Goal: Task Accomplishment & Management: Complete application form

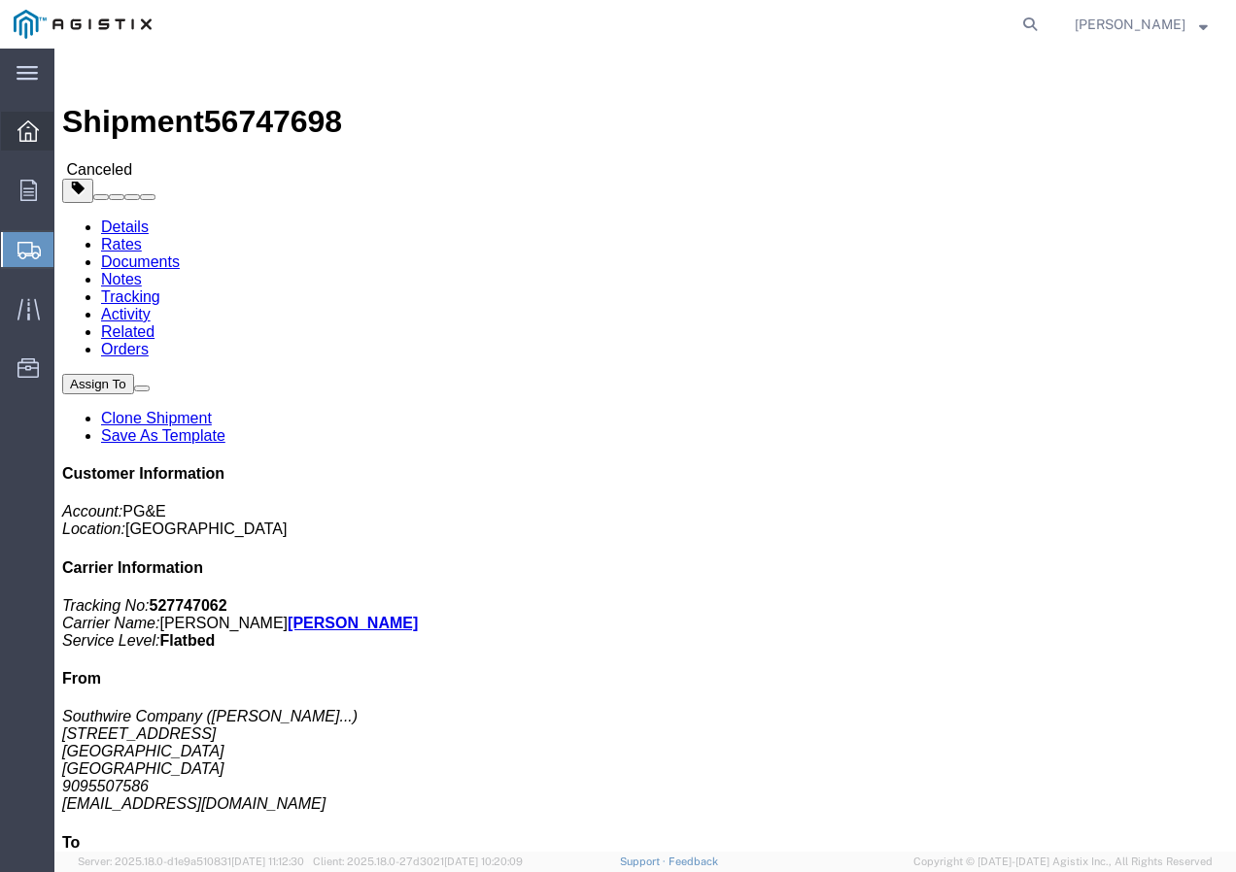
click at [29, 124] on icon at bounding box center [27, 130] width 21 height 21
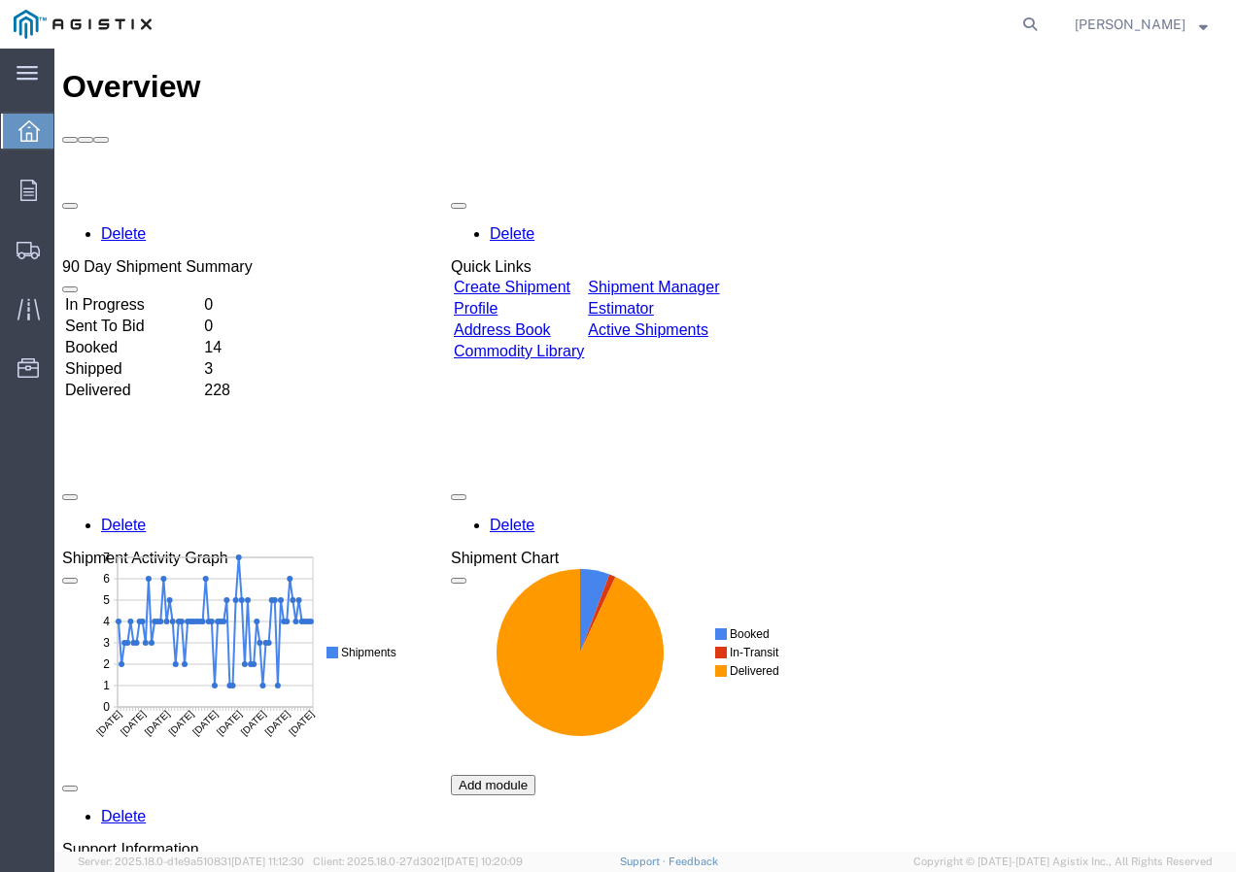
click at [514, 279] on link "Create Shipment" at bounding box center [512, 287] width 117 height 17
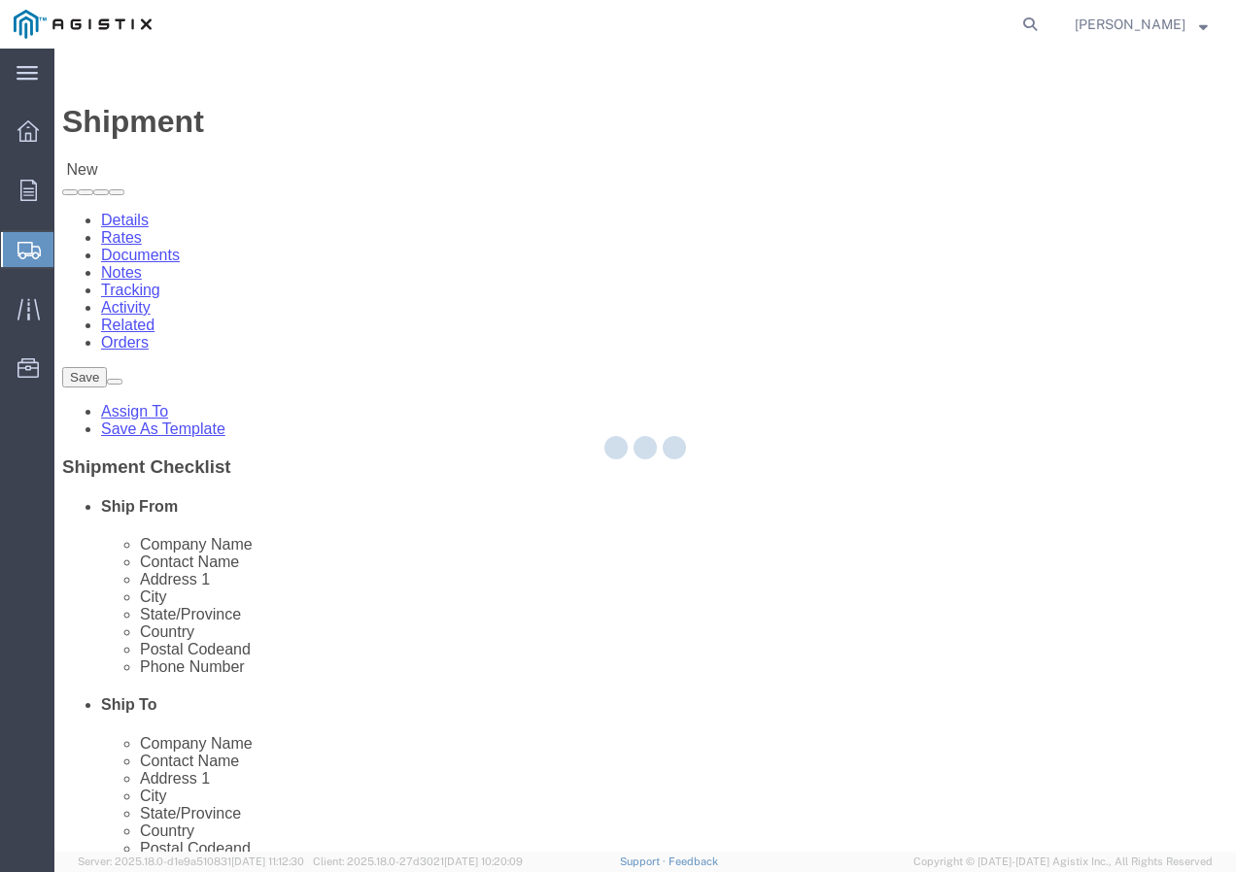
select select
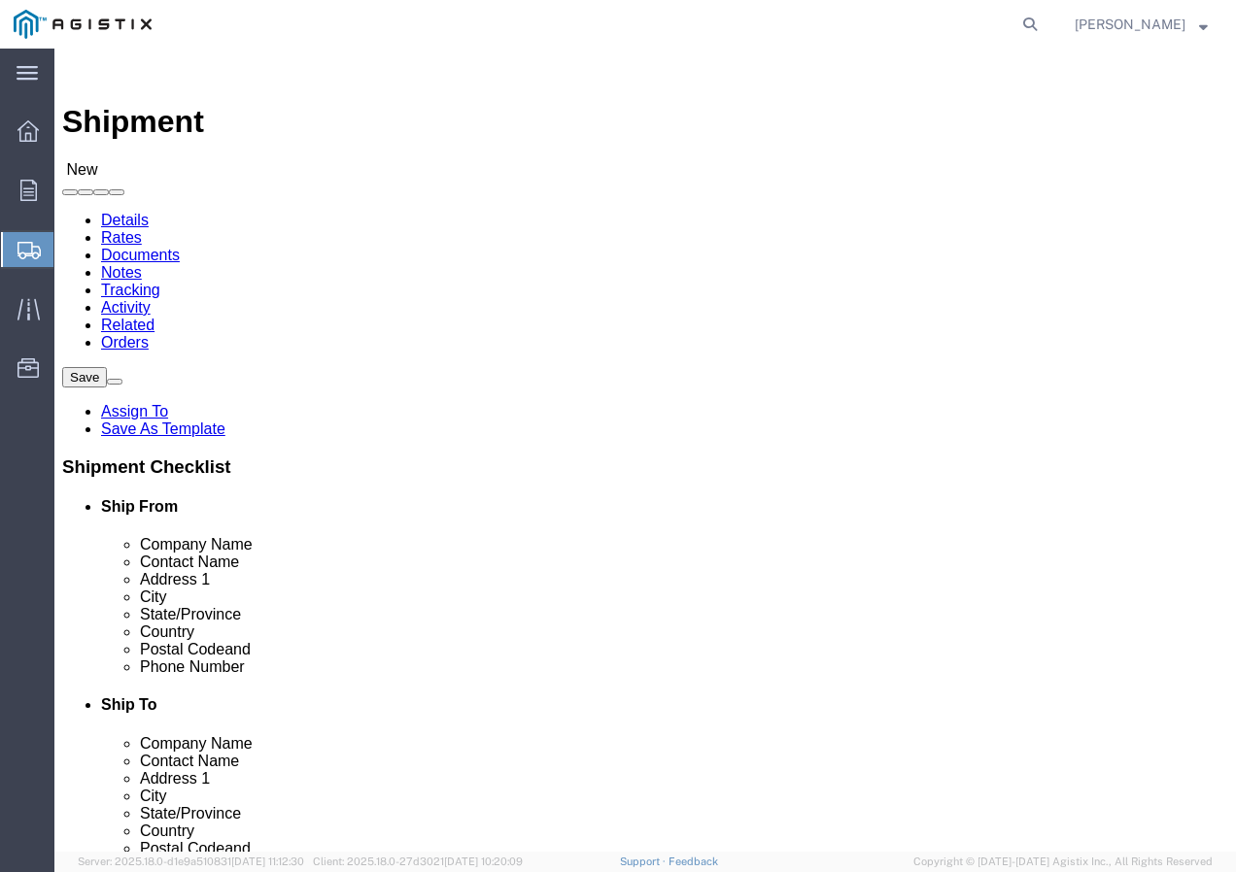
click select "Select PG&E Southwire Company"
select select "9596"
click select "Select PG&E Southwire Company"
select select "PURCHORD"
select select
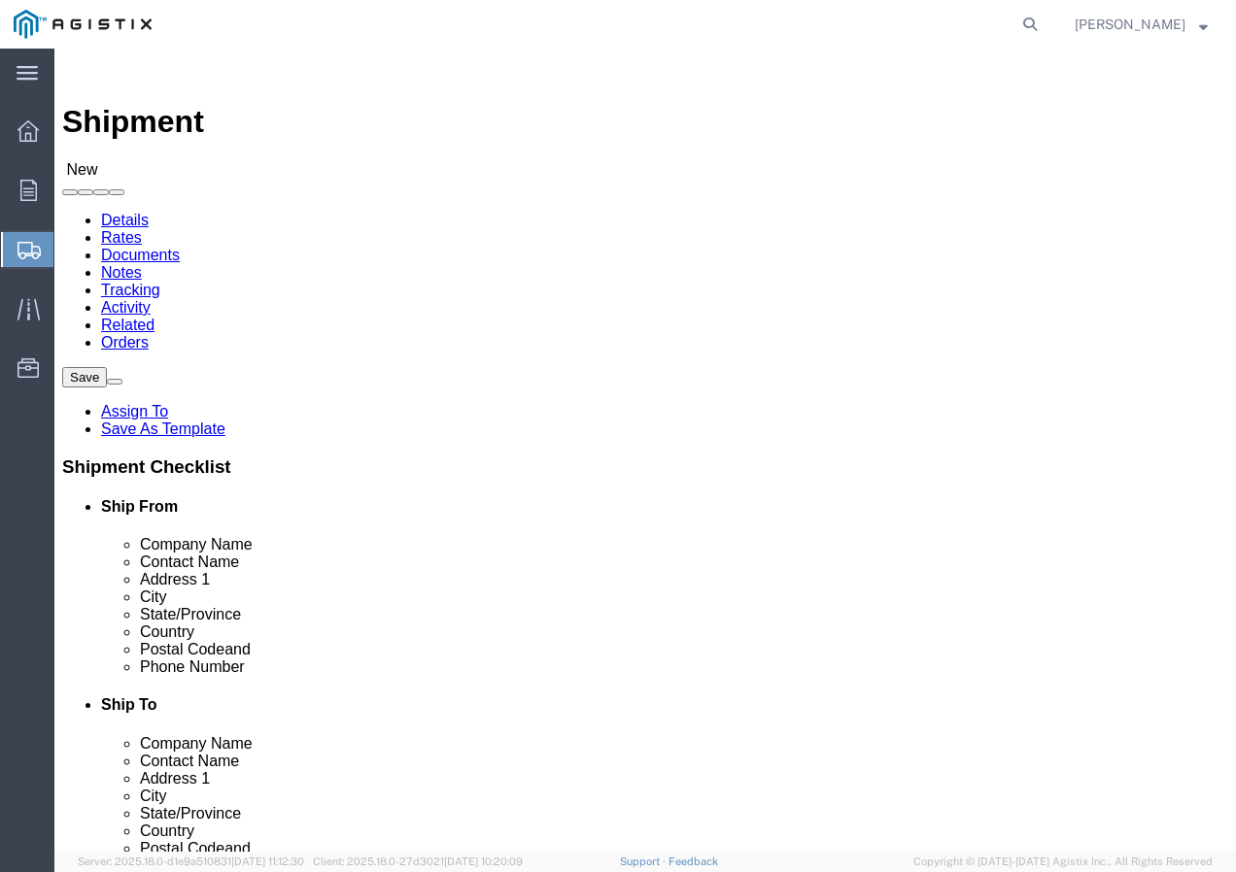
select select
select select "MYPROFILE"
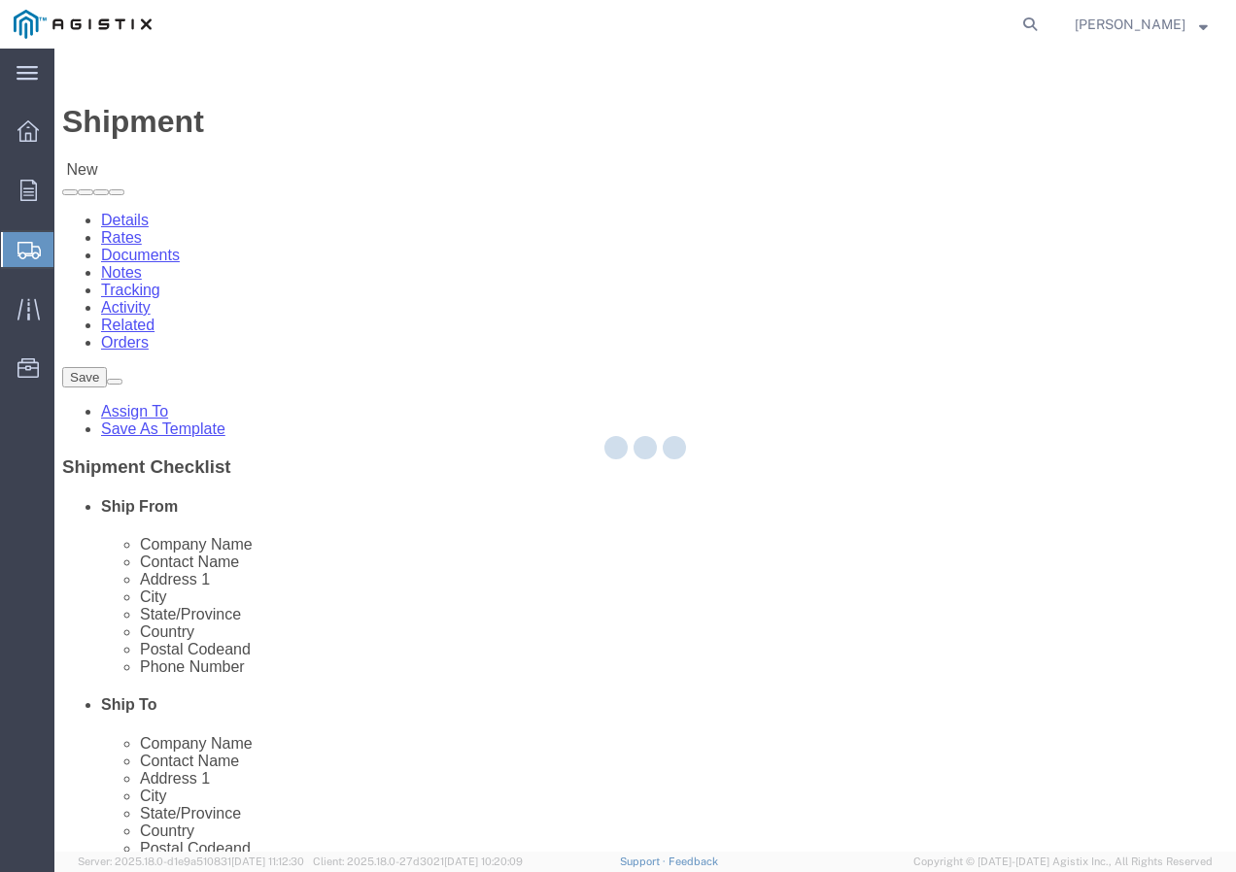
type input "Southwire Company"
type input "[PERSON_NAME]"
type input "[STREET_ADDRESS]"
type input "Fontana"
type input "92337"
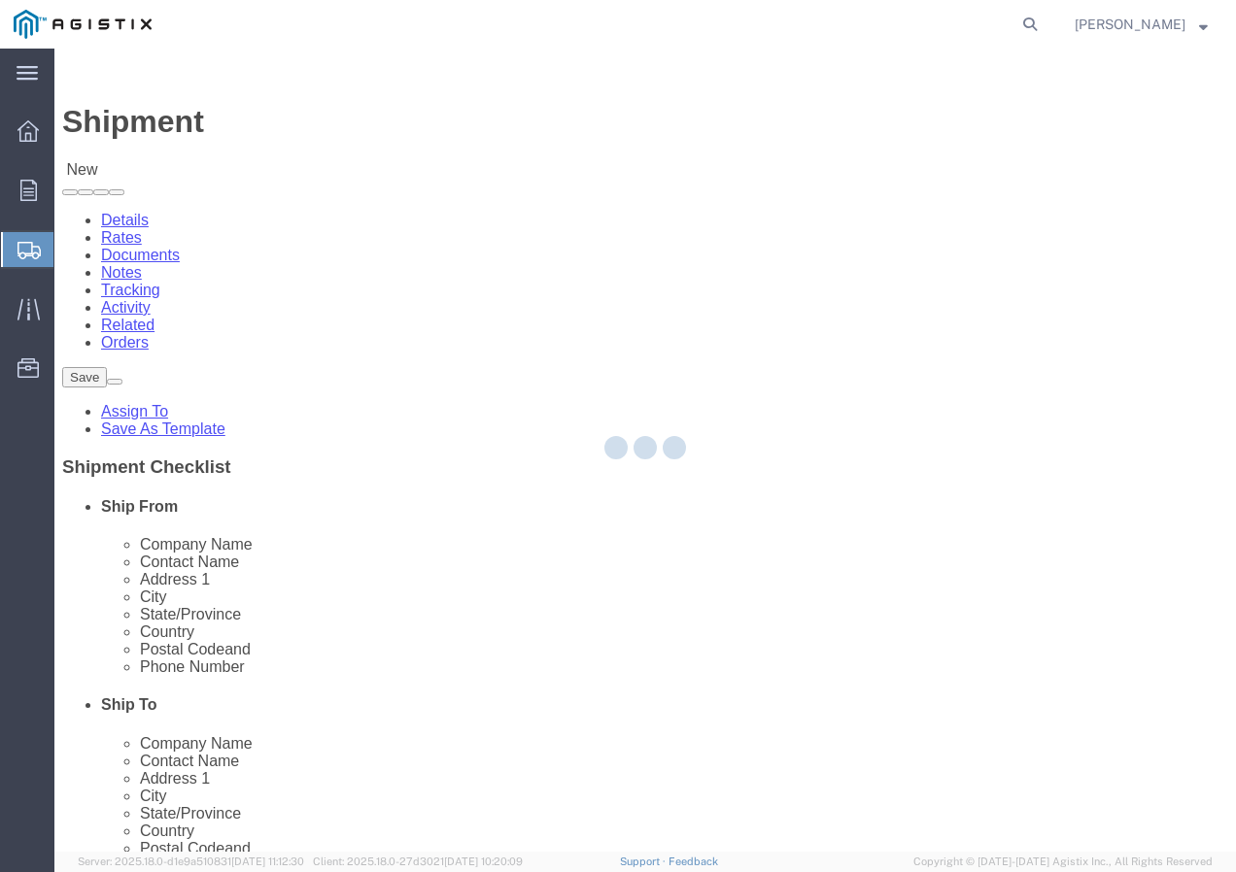
type input "9095507586"
type input "[EMAIL_ADDRESS][DOMAIN_NAME]"
checkbox input "true"
select select "CA"
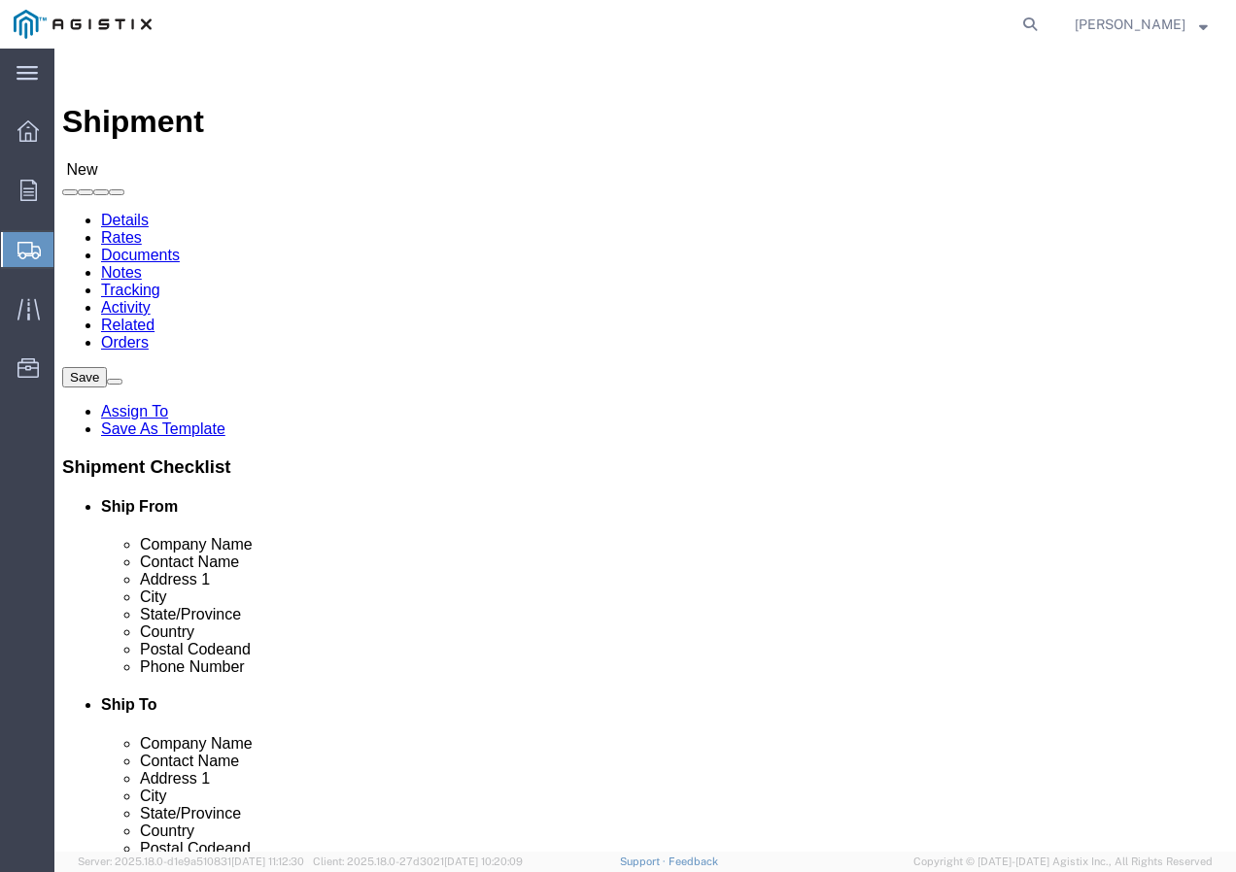
click select "Select All Others [GEOGRAPHIC_DATA] [GEOGRAPHIC_DATA] [GEOGRAPHIC_DATA] [GEOGRA…"
select select "19996"
click select "Select All Others [GEOGRAPHIC_DATA] [GEOGRAPHIC_DATA] [GEOGRAPHIC_DATA] [GEOGRA…"
click span
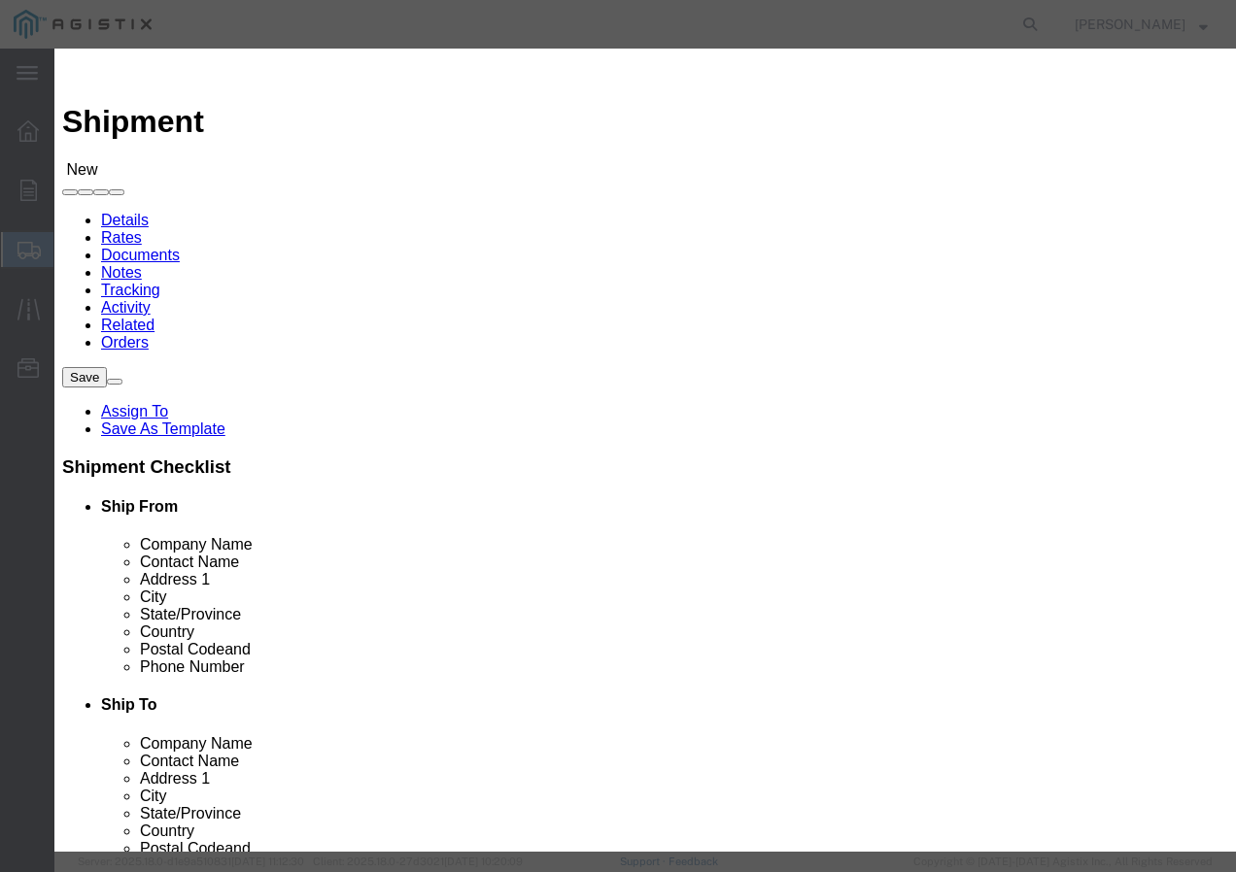
click select "Search by Address Book Name City Company Name Contact Name Country CustomerAlia…"
select select "city"
click select "Search by Address Book Name City Company Name Contact Name Country CustomerAlia…"
click input "text"
type input "WHEATLAND"
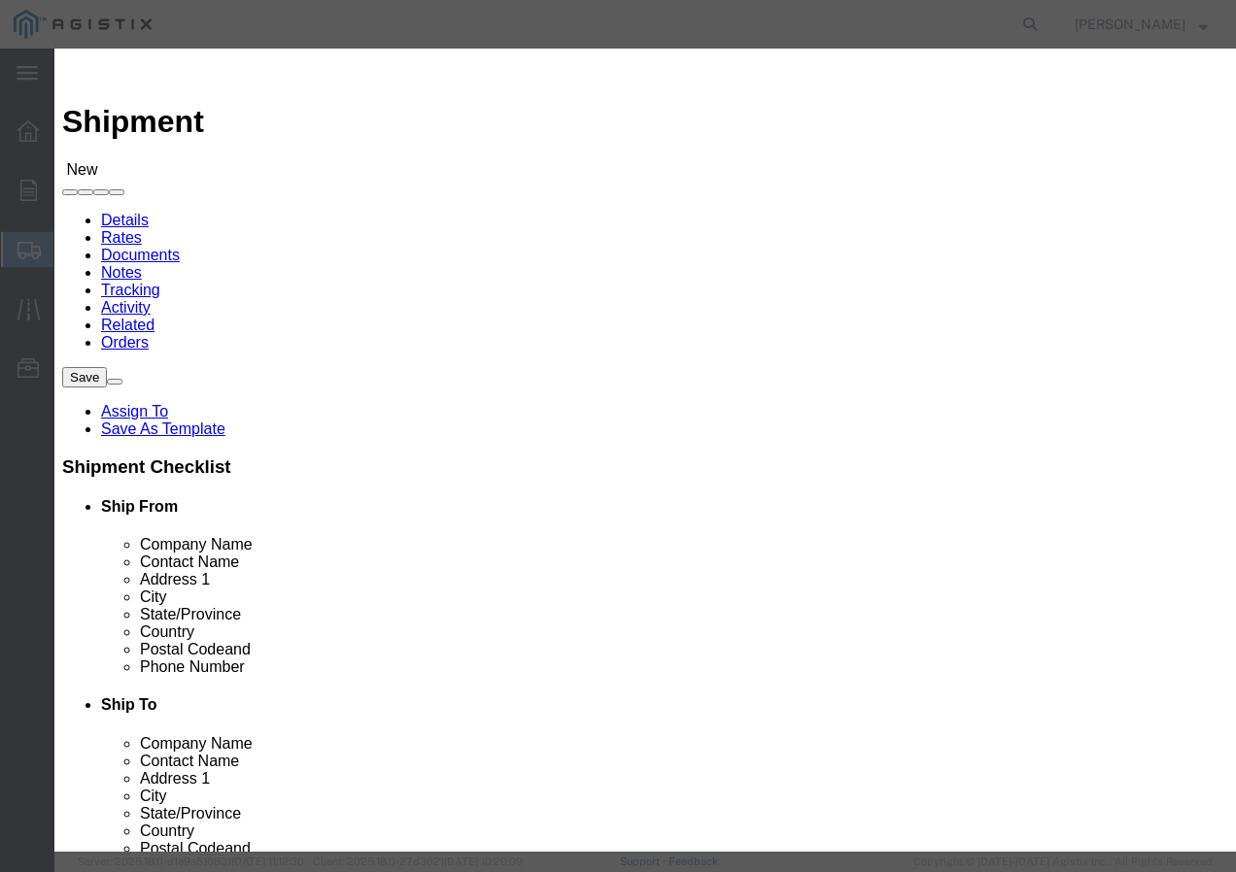
click button "button"
click button "Select"
select select
type input "PG&E"
type input "3736 Rancho Rd"
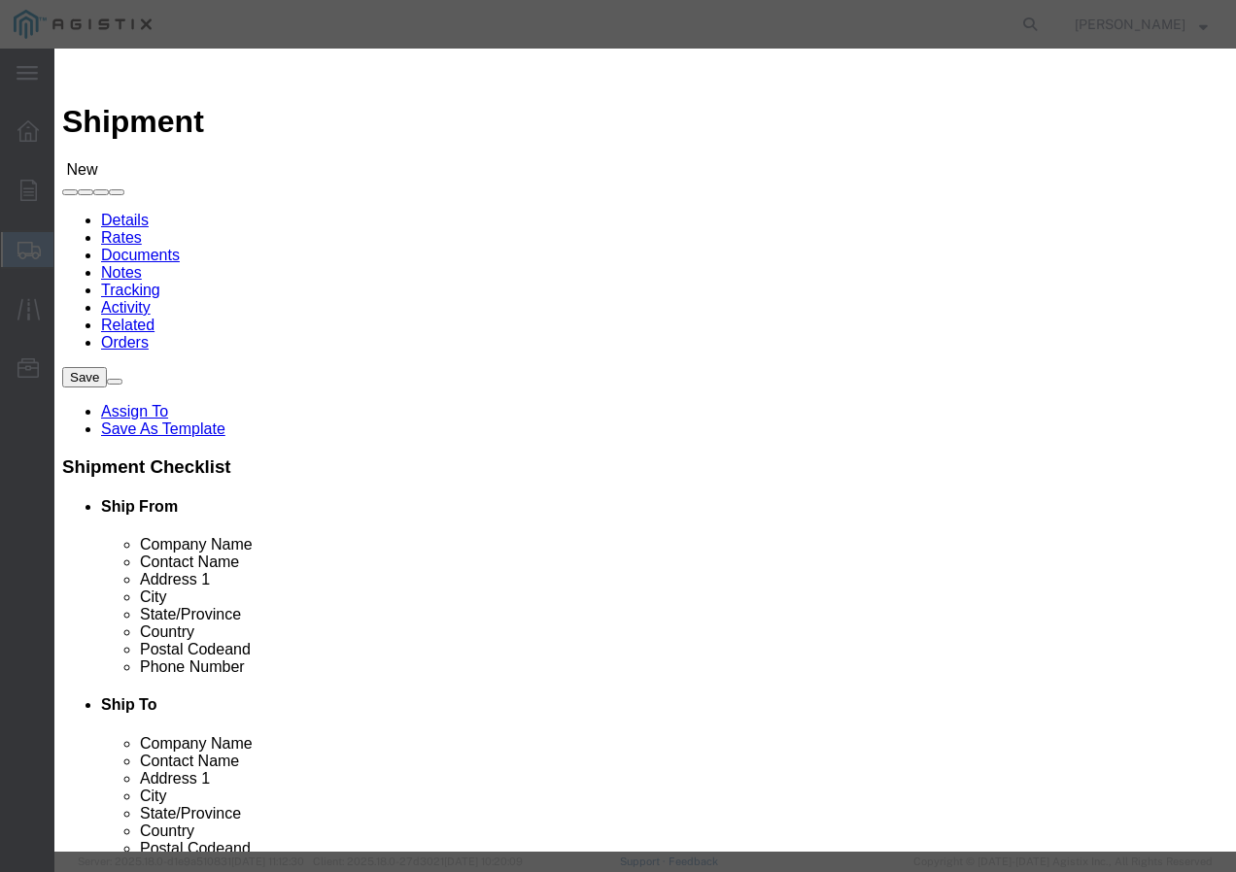
type input "Wheatland"
type input "95692"
select select "CA"
click button "Close"
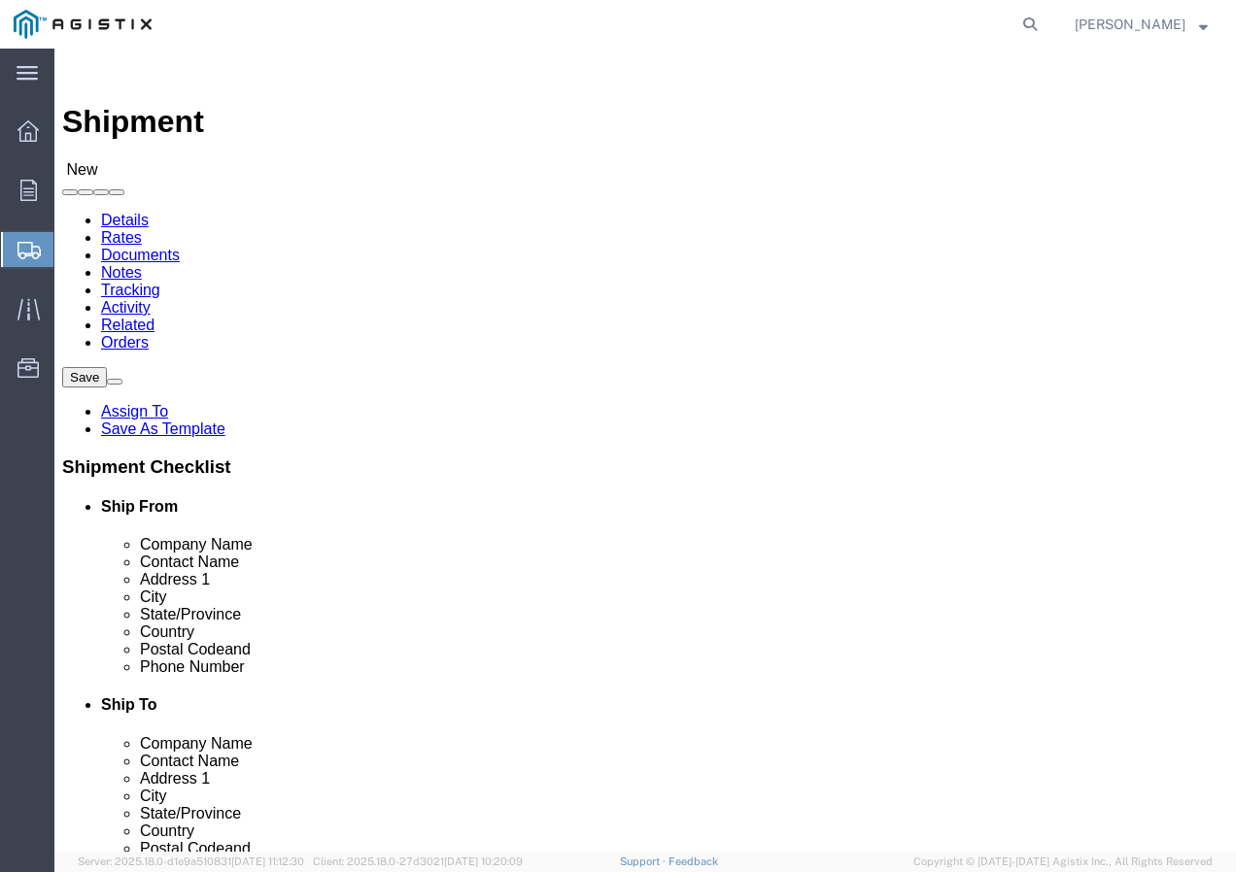
click input "text"
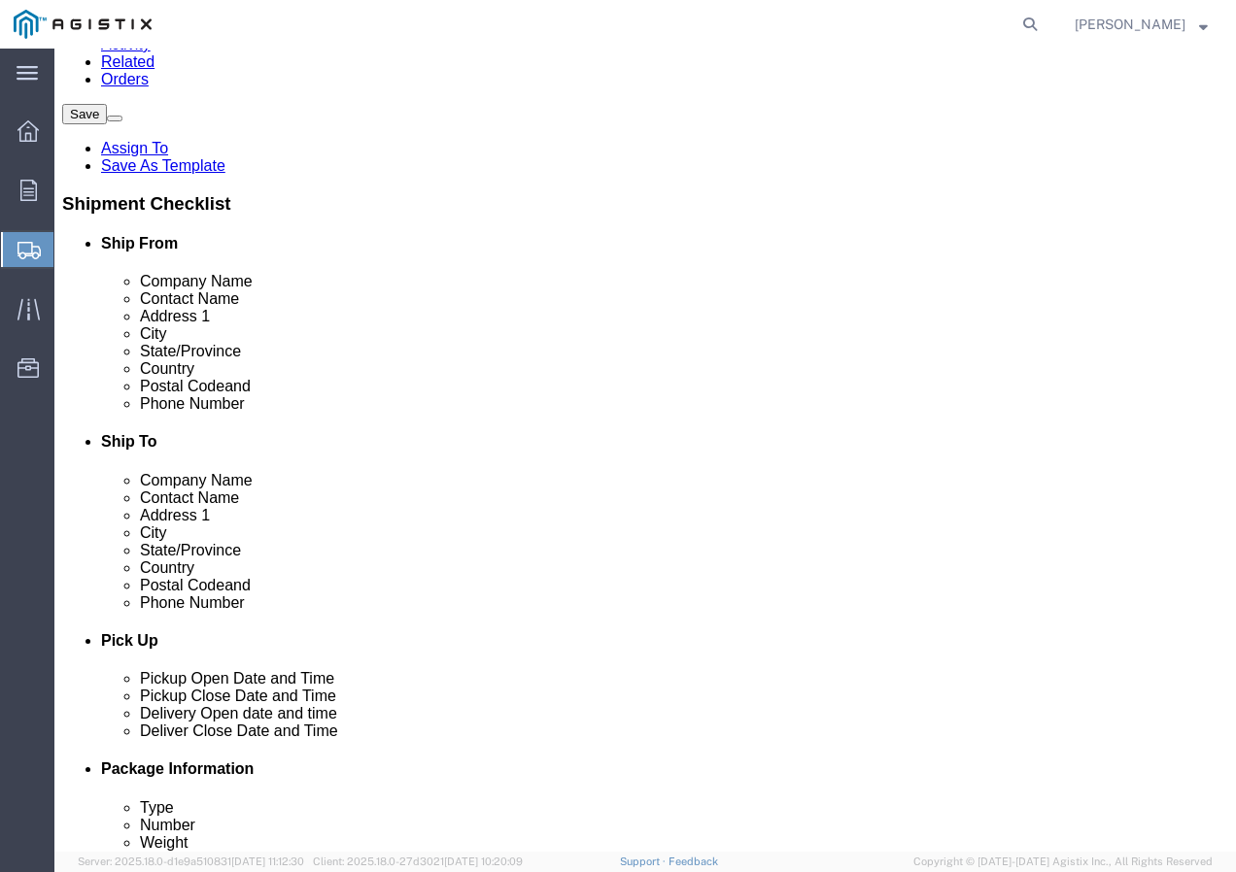
scroll to position [291, 0]
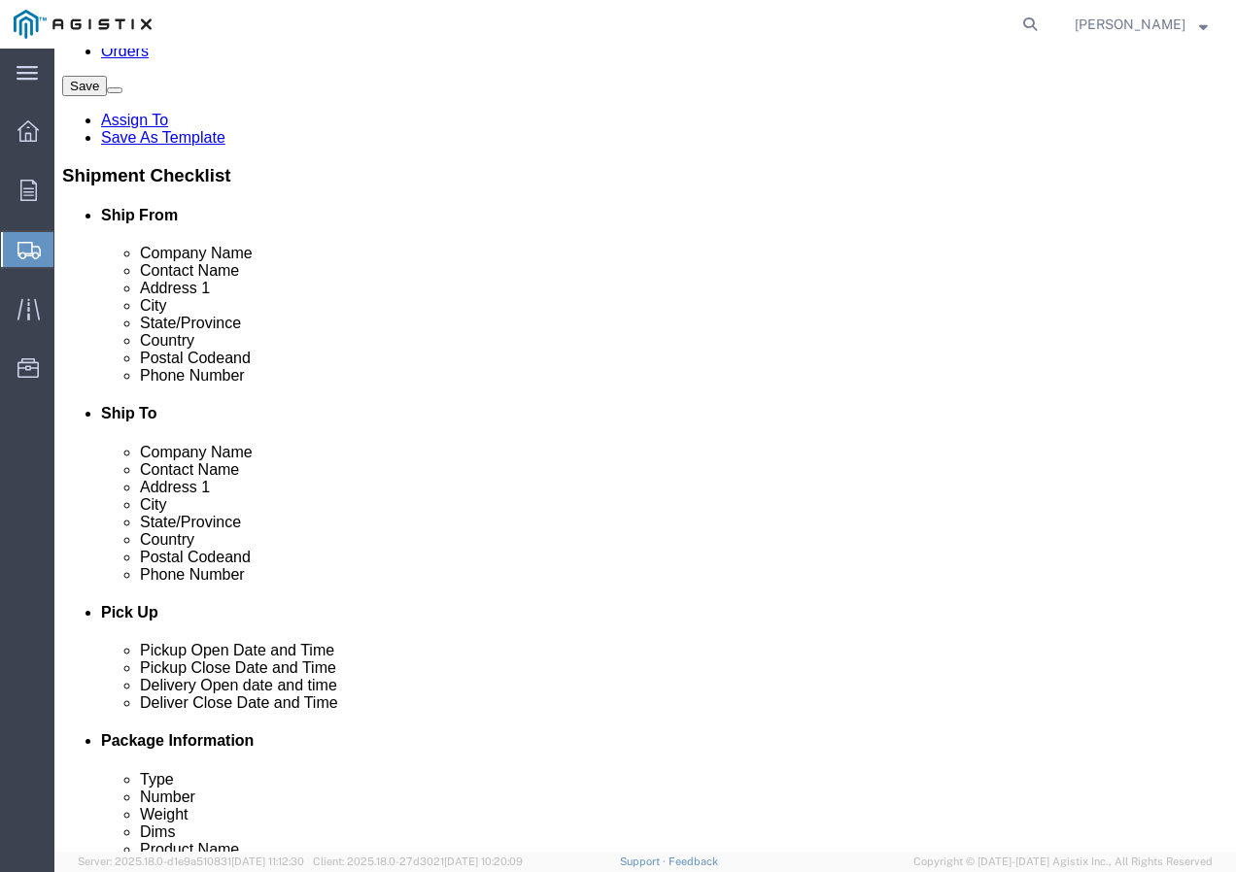
type input "Marysville Receiving"
click input "text"
paste input "9167493050"
type input "9167493050"
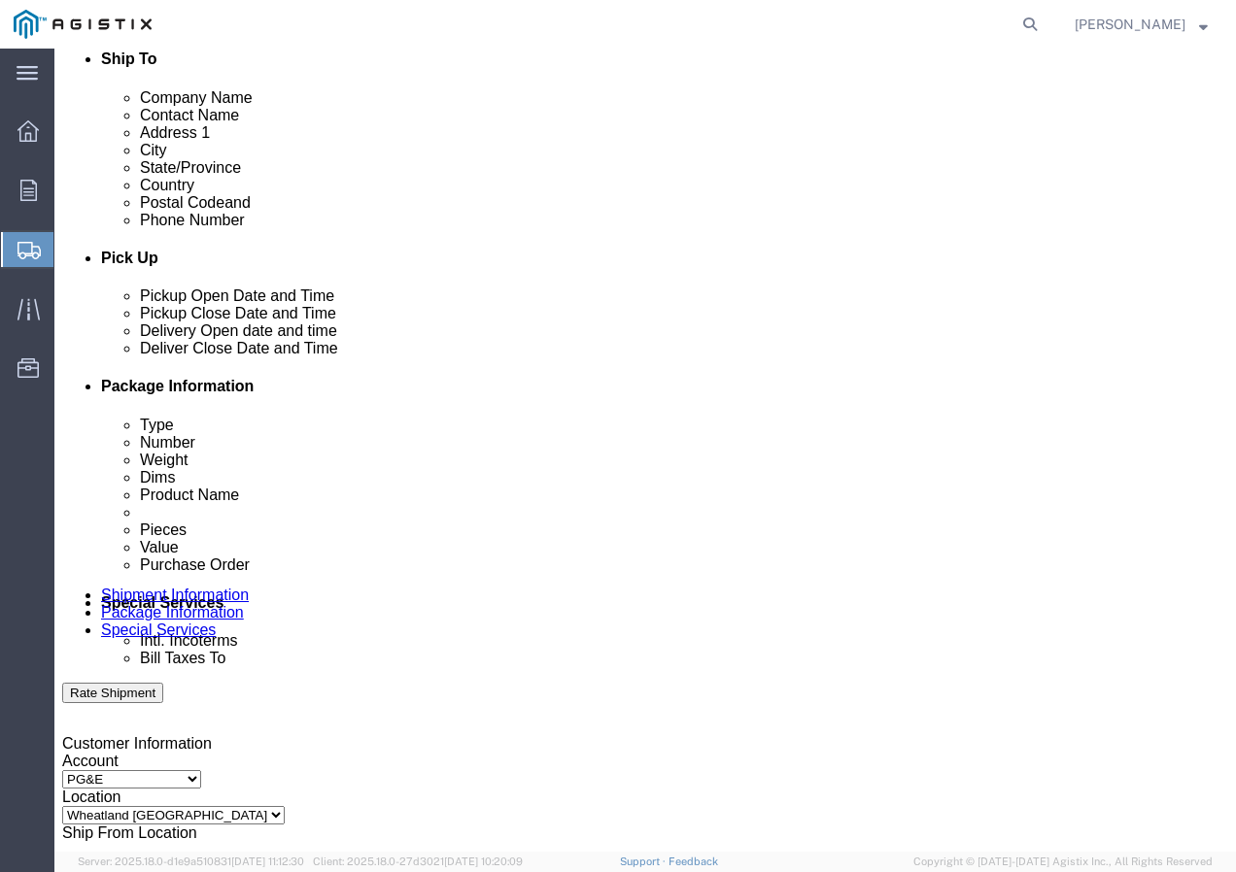
scroll to position [680, 0]
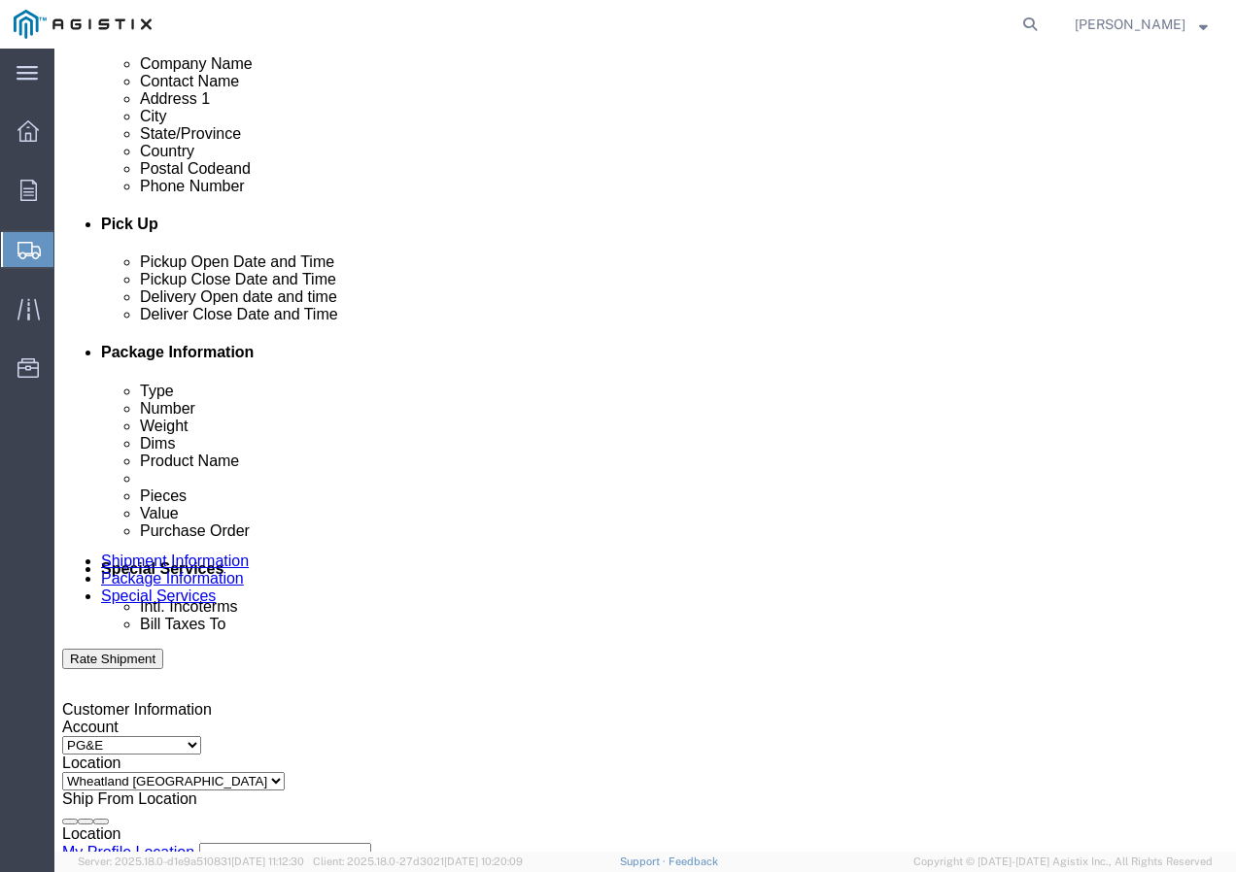
click div "[DATE] 8:00 AM"
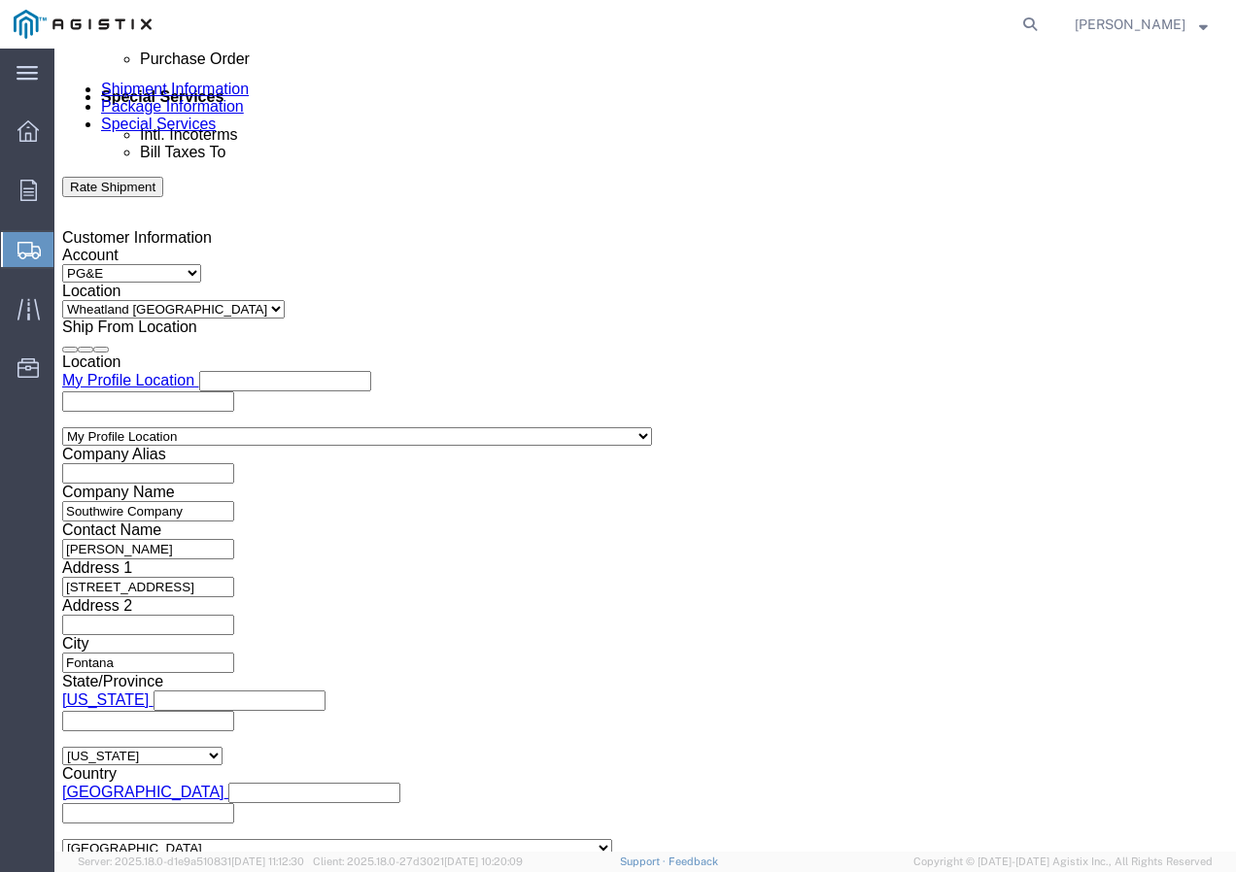
click input "8:00 AM"
type input "11:30 AM"
click button "Apply"
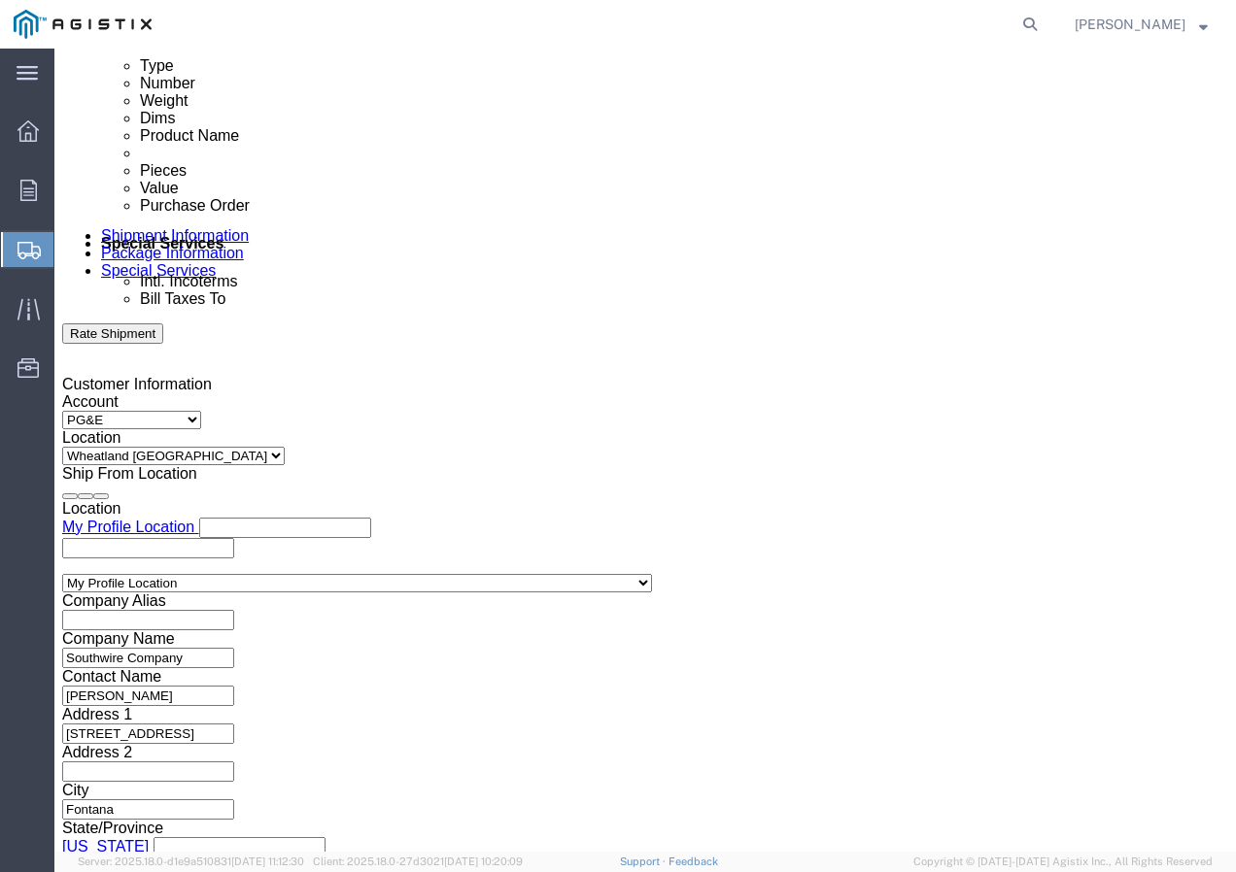
scroll to position [958, 0]
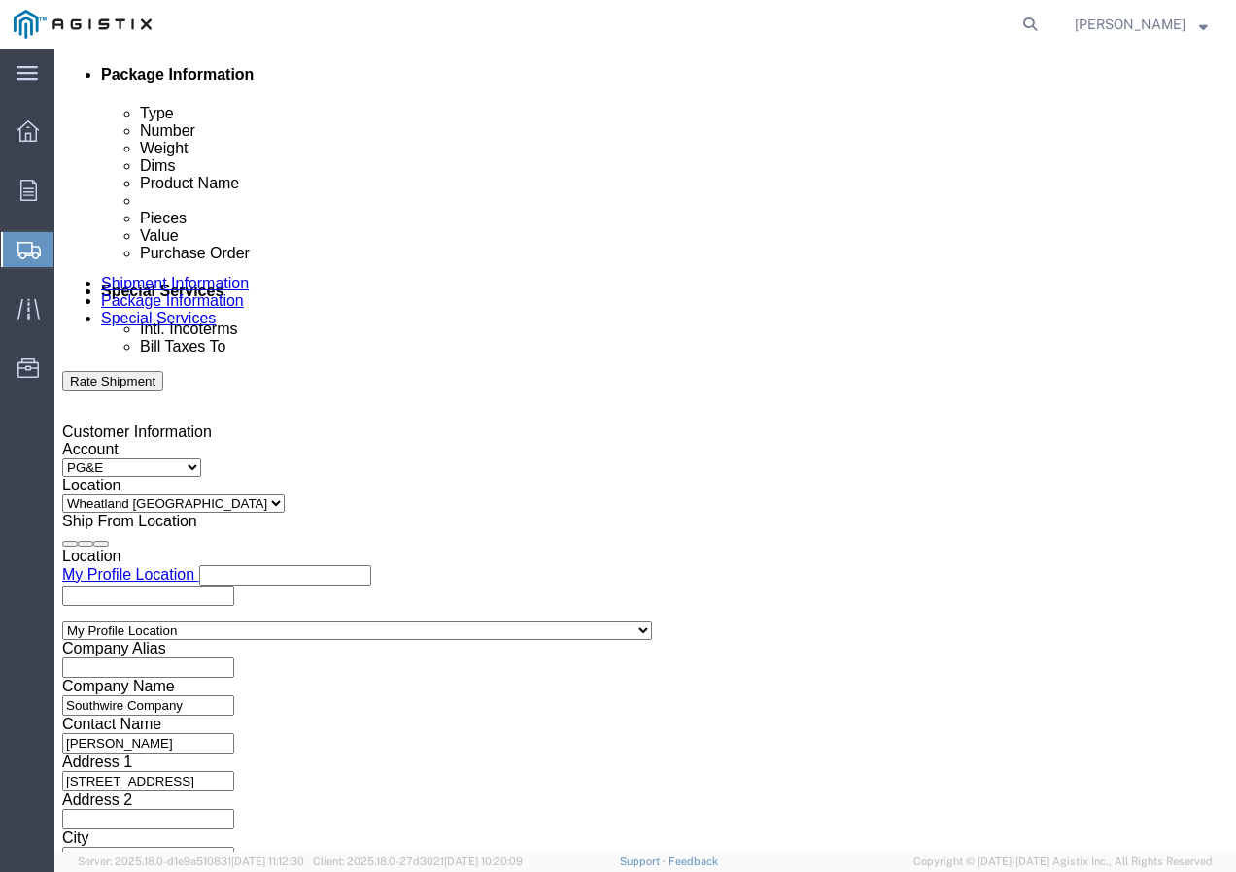
click div
click button "Apply"
click div
click button "Apply"
click input "text"
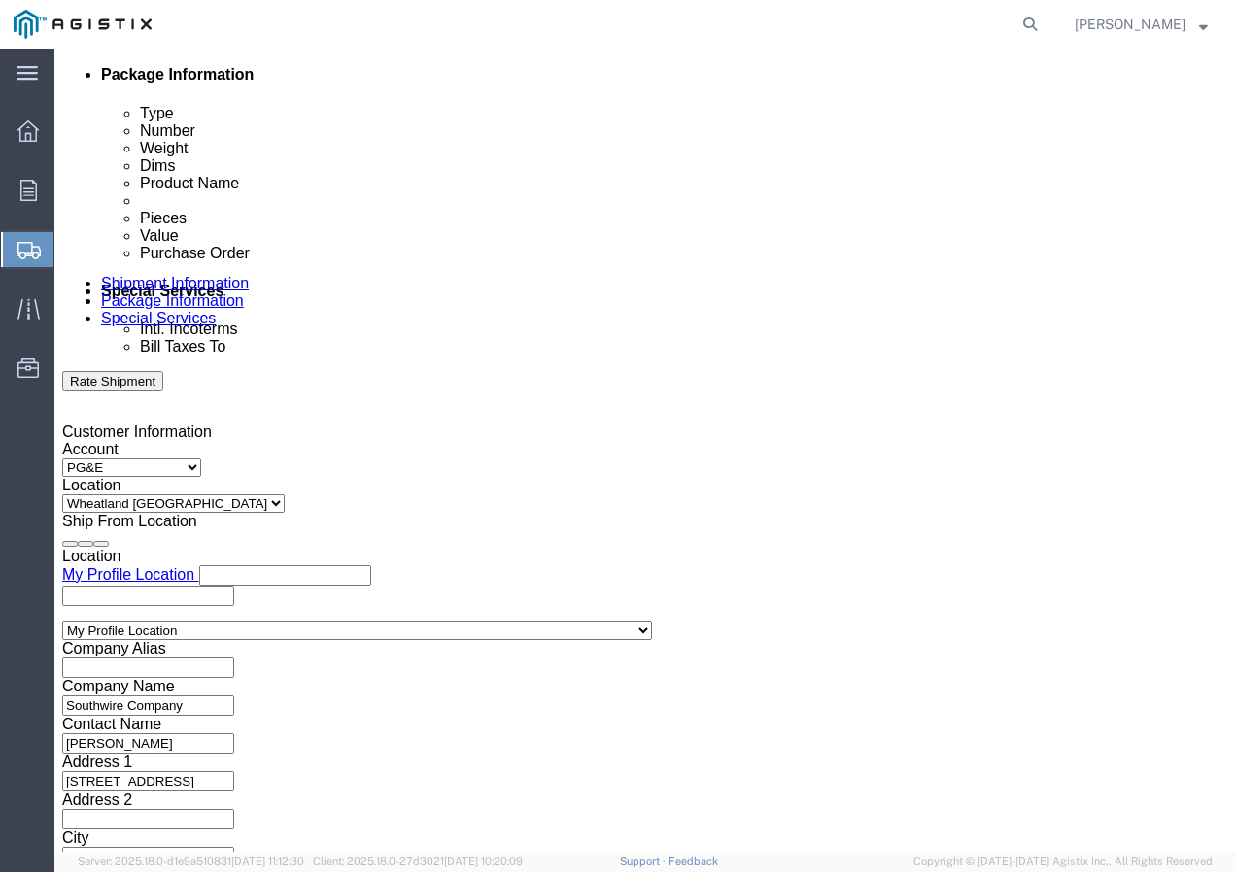
paste input "3501408395"
type input "3501408395"
drag, startPoint x: 438, startPoint y: 566, endPoint x: 446, endPoint y: 558, distance: 11.7
click select "Select Account Type Activity ID Airline Appointment Number ASN Batch Request # …"
select select "SHIPMENTIDNUM"
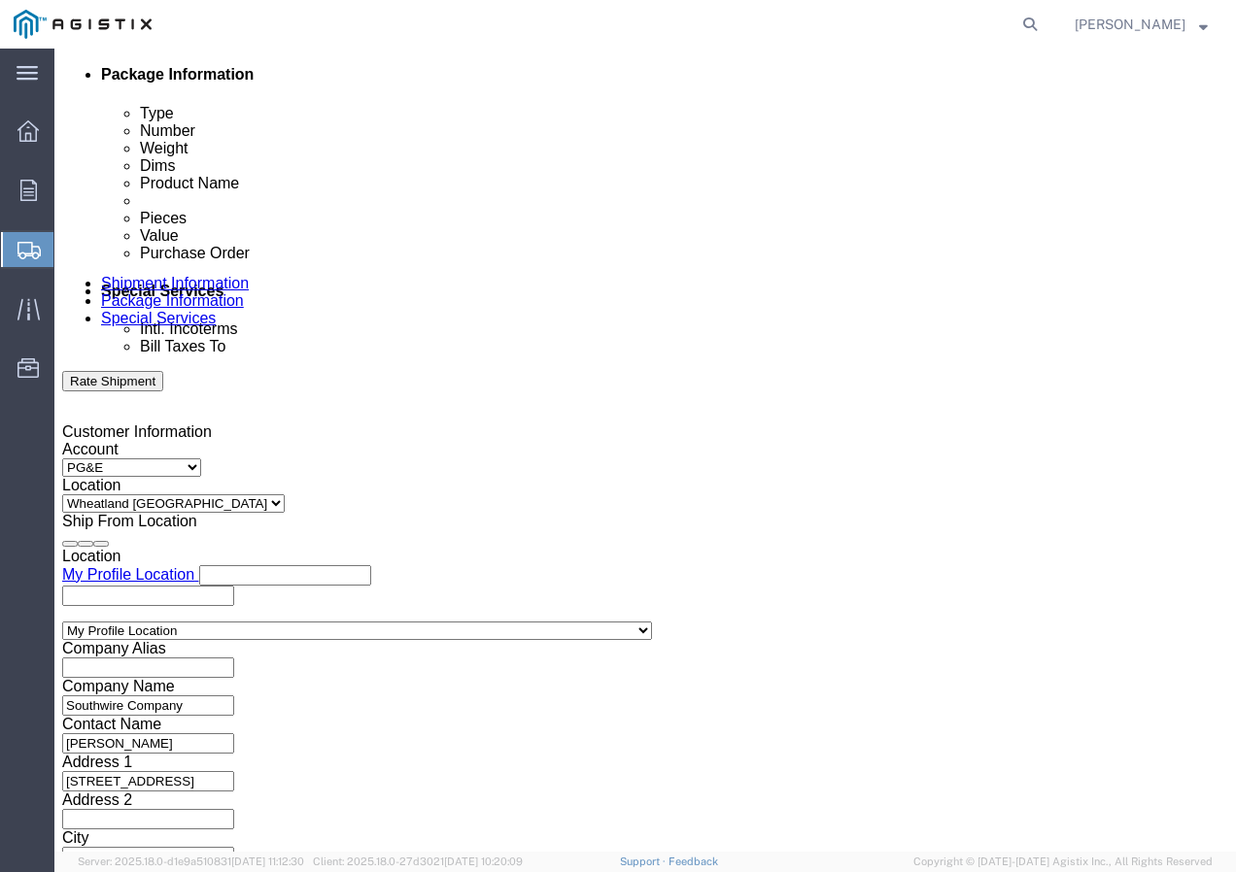
click select "Select Account Type Activity ID Airline Appointment Number ASN Batch Request # …"
click input "text"
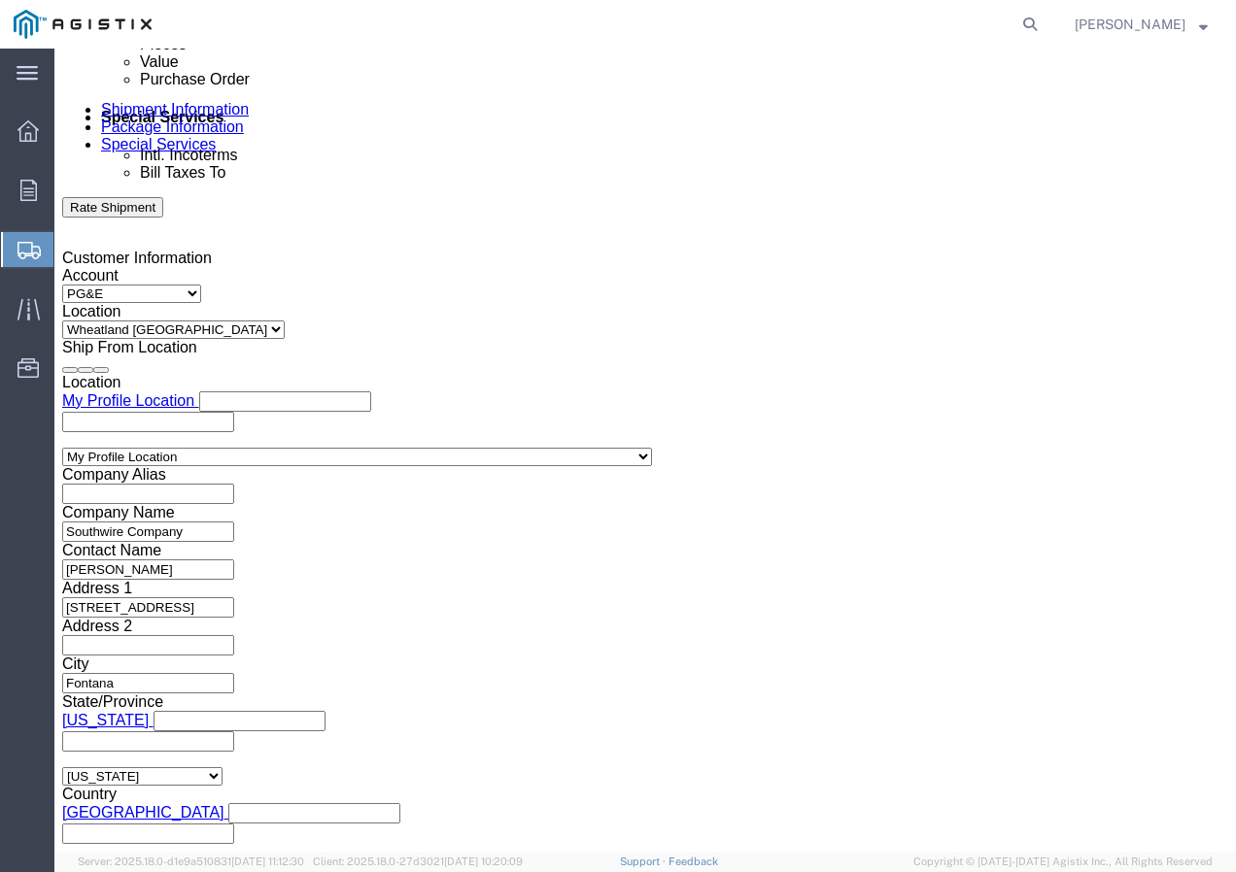
scroll to position [1152, 0]
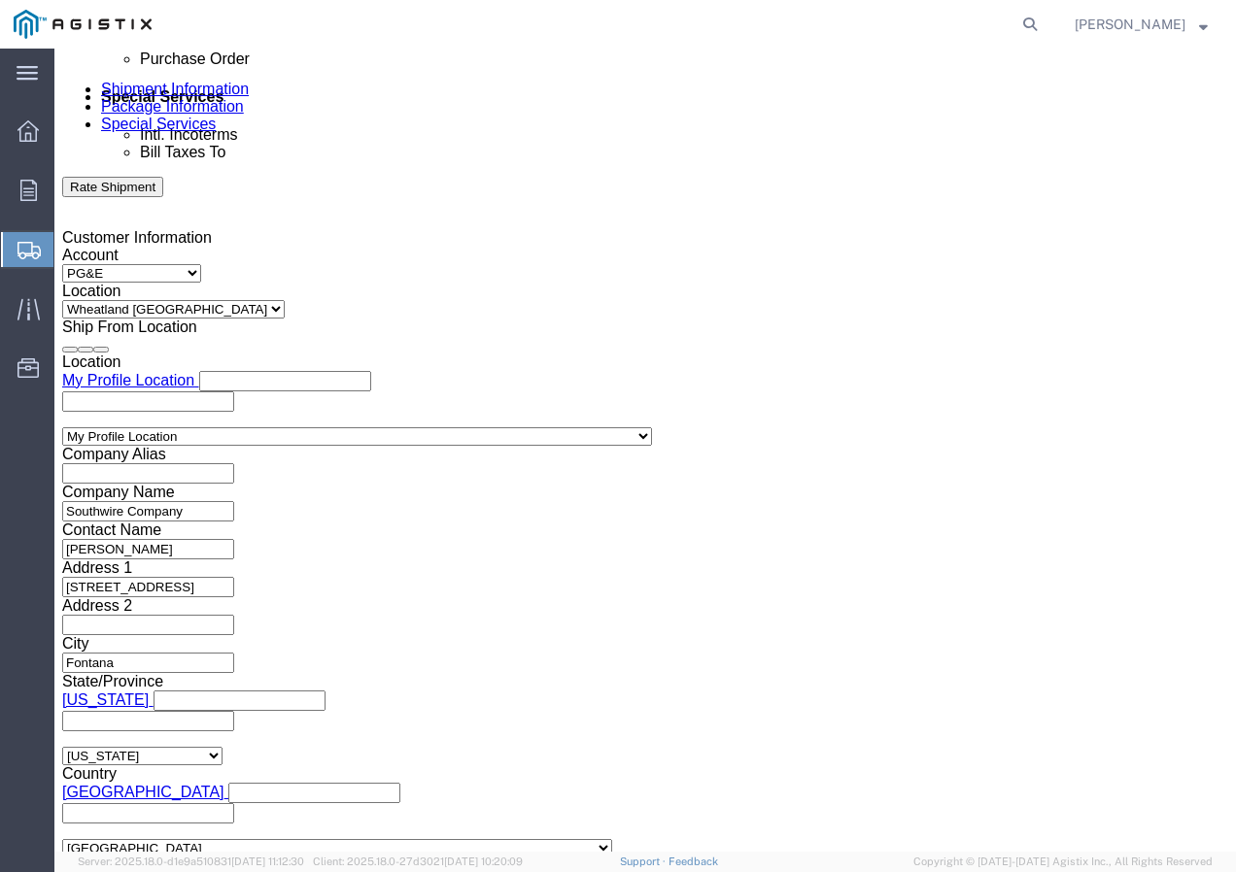
type input "7482888"
click select "Select Air Less than Truckload Multi-Leg Ocean Freight Rail Small Parcel Truckl…"
select select "TL"
click select "Select Air Less than Truckload Multi-Leg Ocean Freight Rail Small Parcel Truckl…"
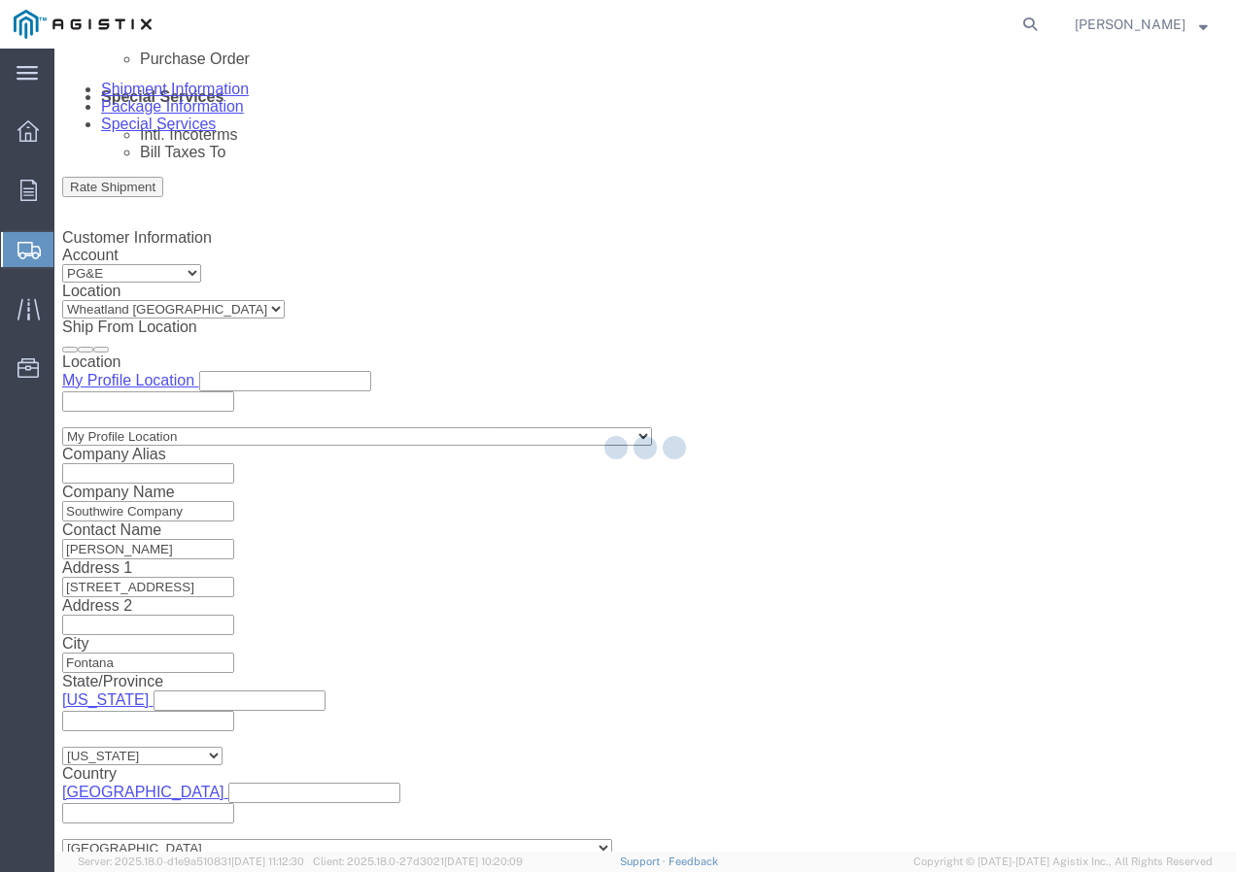
select select
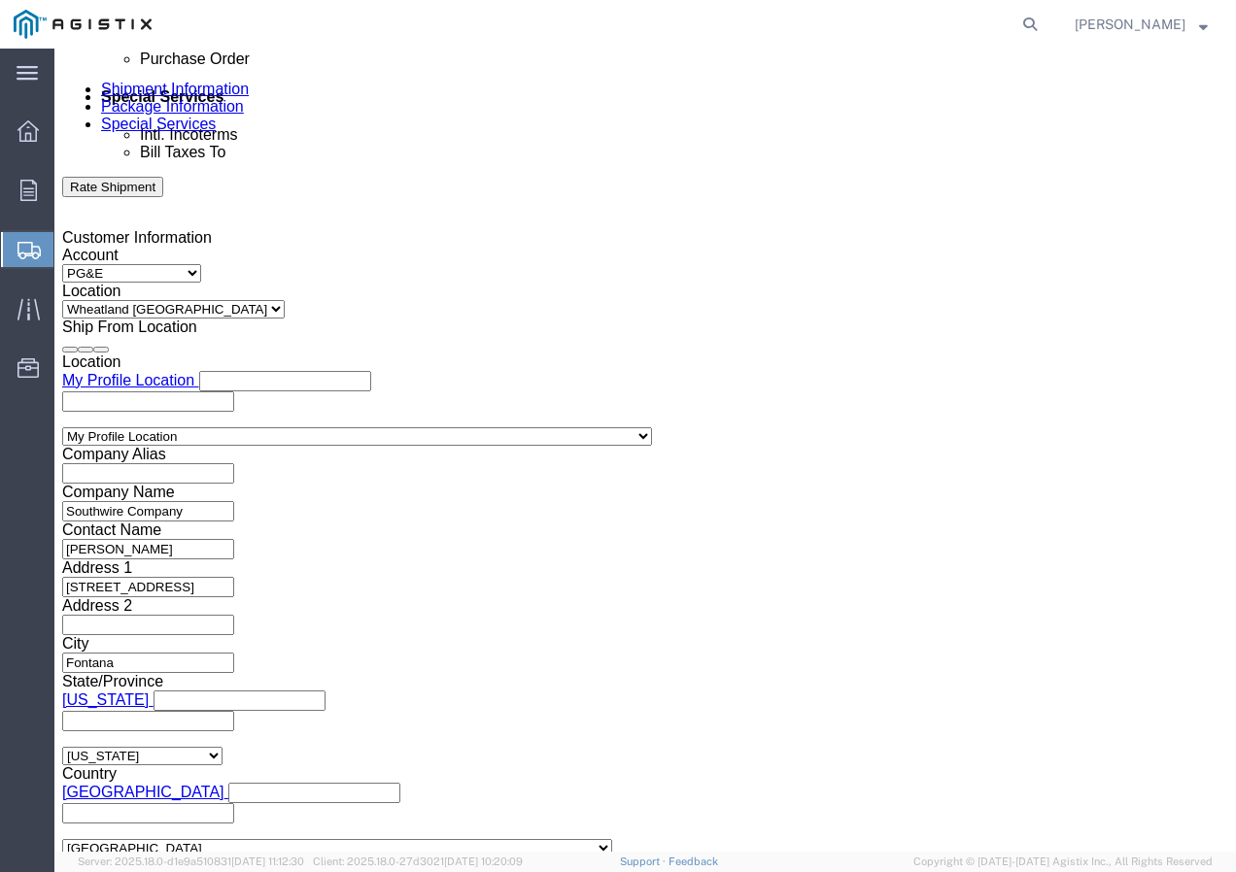
click select "Select 1-Ton (PSS) 10 Wheel 10 Yard Dump Truck 20 Yard Dump Truck Bobtail Botto…"
select select "FLBD"
click select "Select 1-Ton (PSS) 10 Wheel 10 Yard Dump Truck 20 Yard Dump Truck Bobtail Botto…"
click button "Continue"
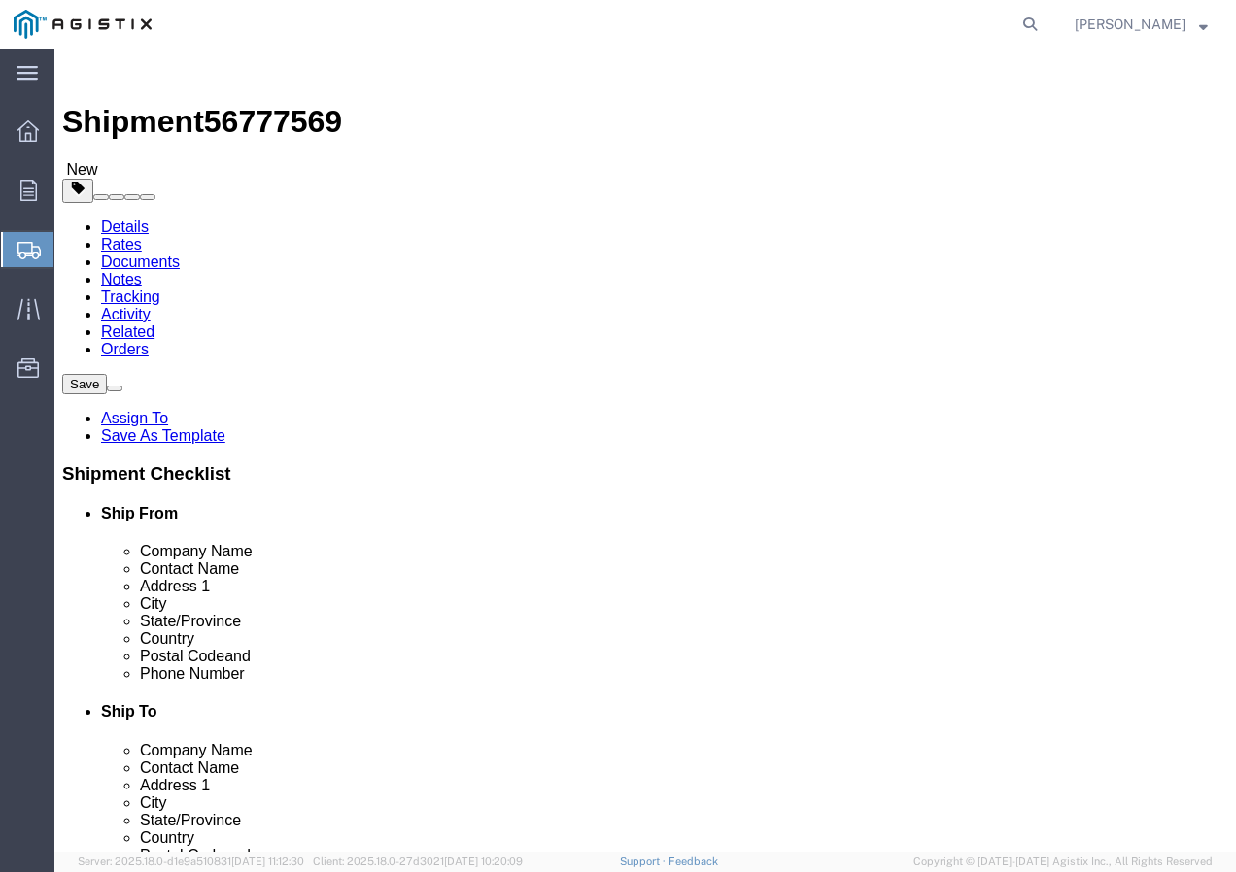
click select "Select Bulk Bundle(s) Cardboard Box(es) Carton(s) Crate(s) Drum(s) (Fiberboard)…"
select select "YRPK"
click select "Select Bulk Bundle(s) Cardboard Box(es) Carton(s) Crate(s) Drum(s) (Fiberboard)…"
click input "text"
type input "50"
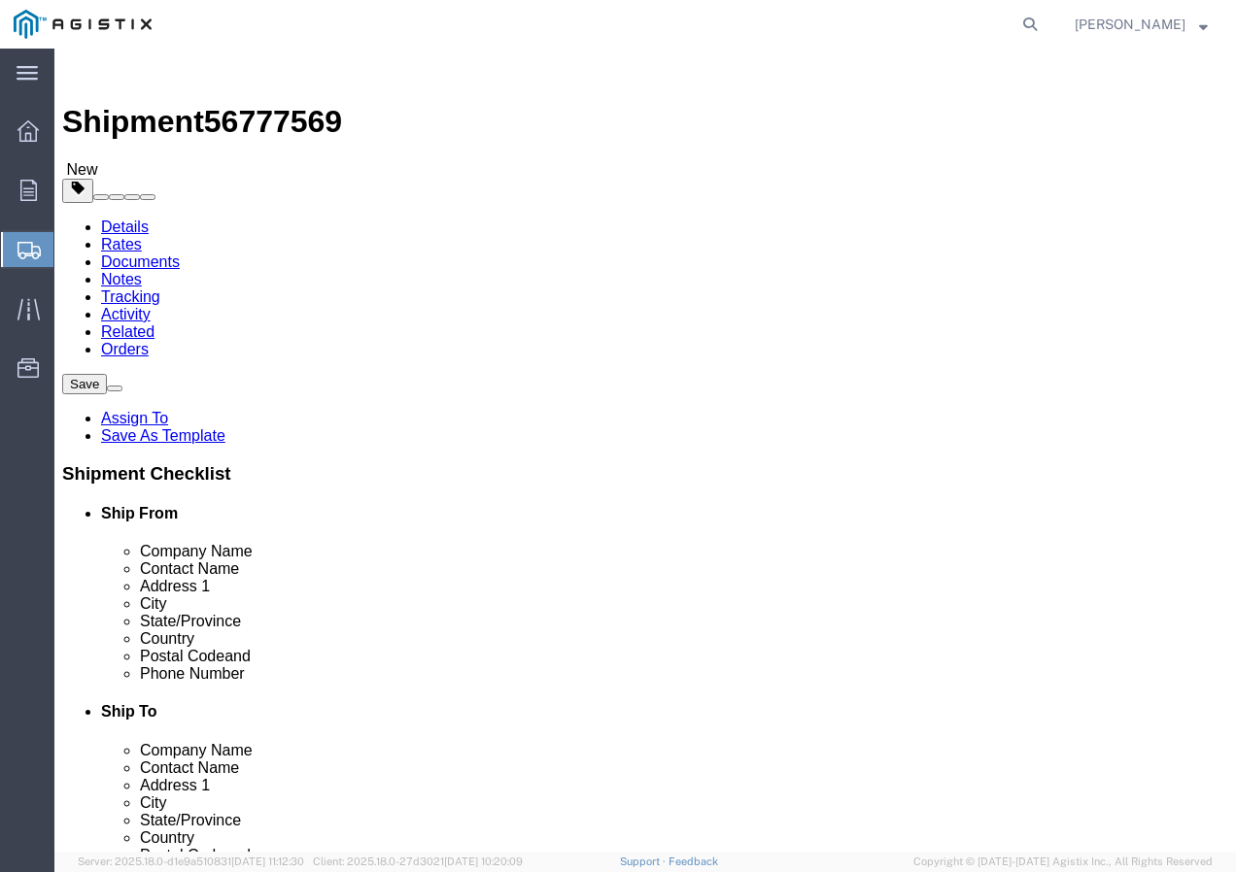
type input "50"
drag, startPoint x: 179, startPoint y: 483, endPoint x: 162, endPoint y: 484, distance: 16.5
click div "Weight 0.00 Select kgs lbs Ship. t°"
type input "24000"
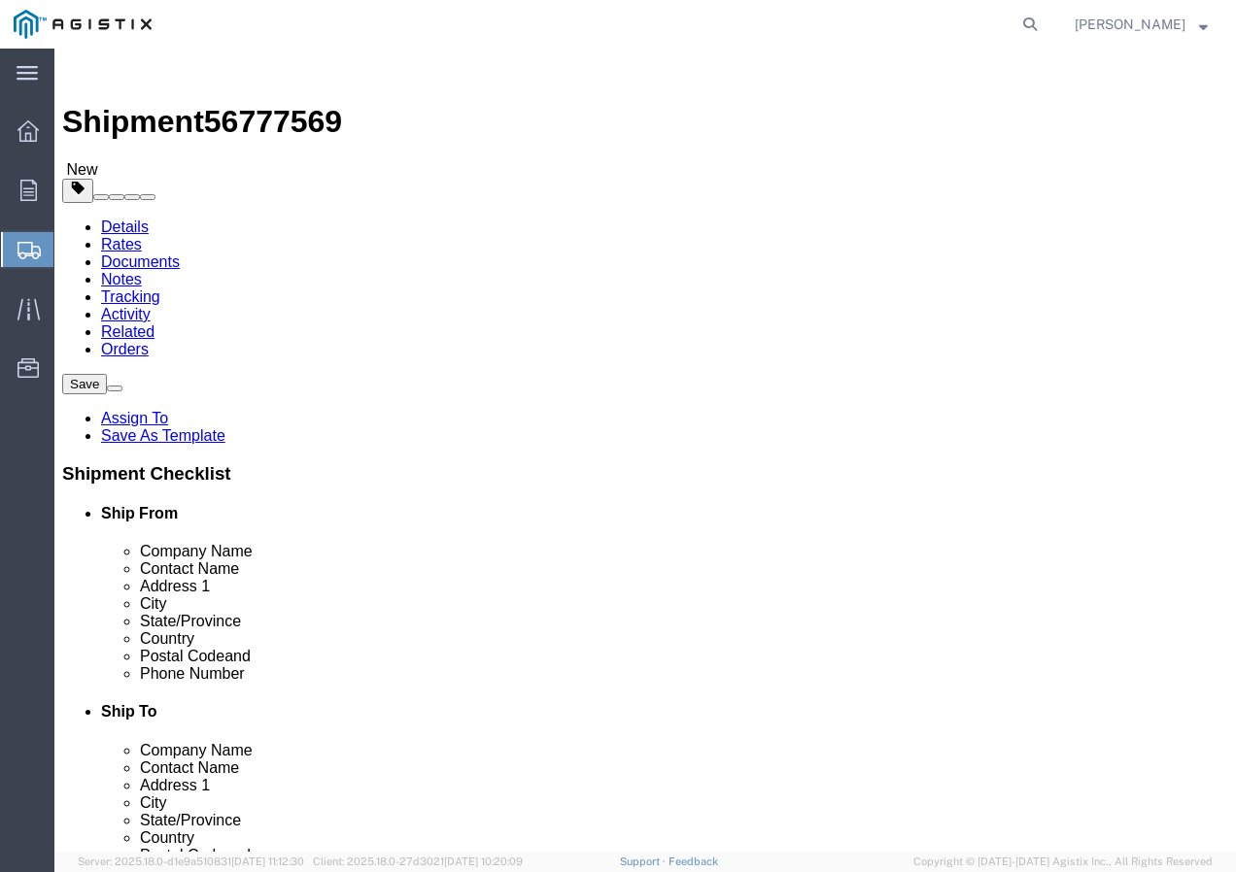
click link "Add Content"
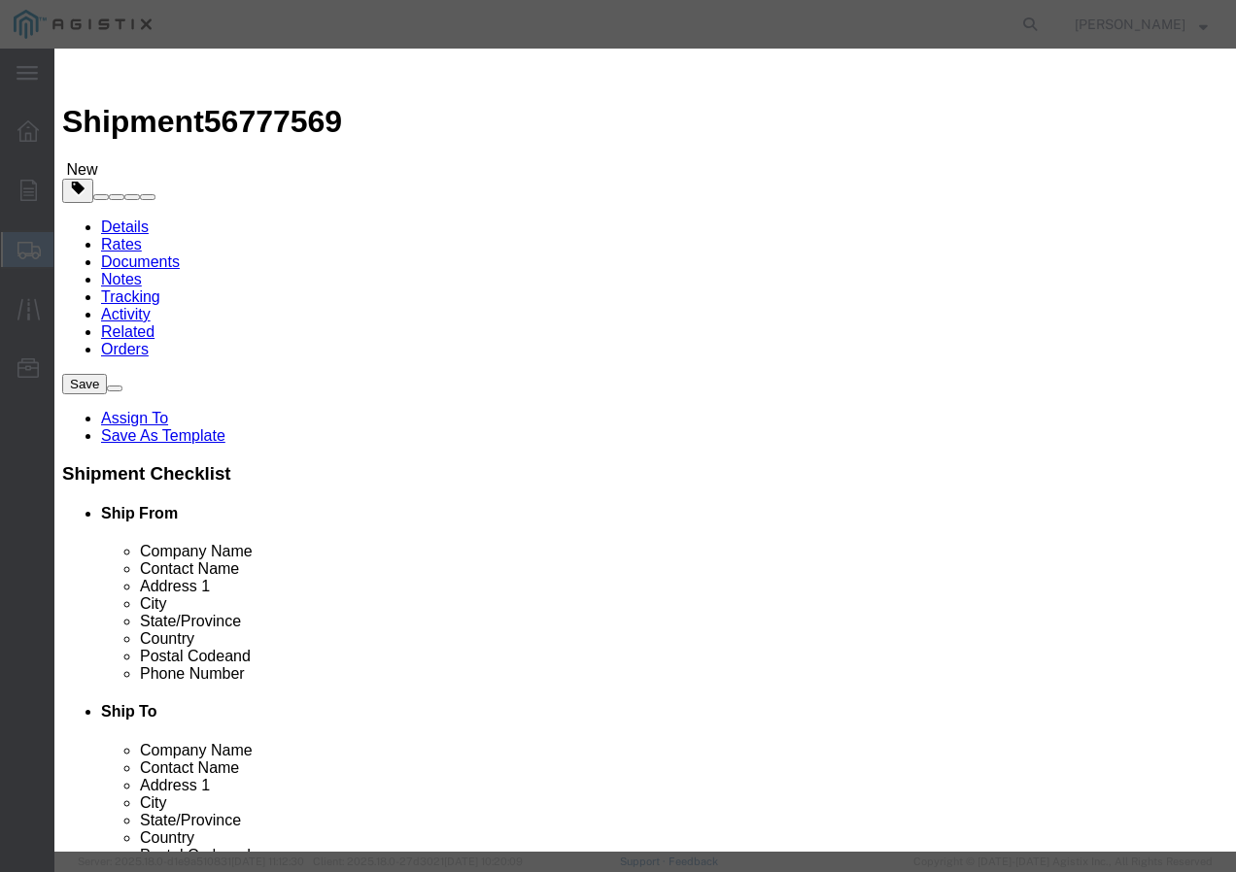
click input "text"
paste input "600VUD TX/YS 350 Str Al WESLEYAN+ 1000R"
type input "600VUD TX/YS 350 Str Al WESLEYAN+ 1000R"
click input "0"
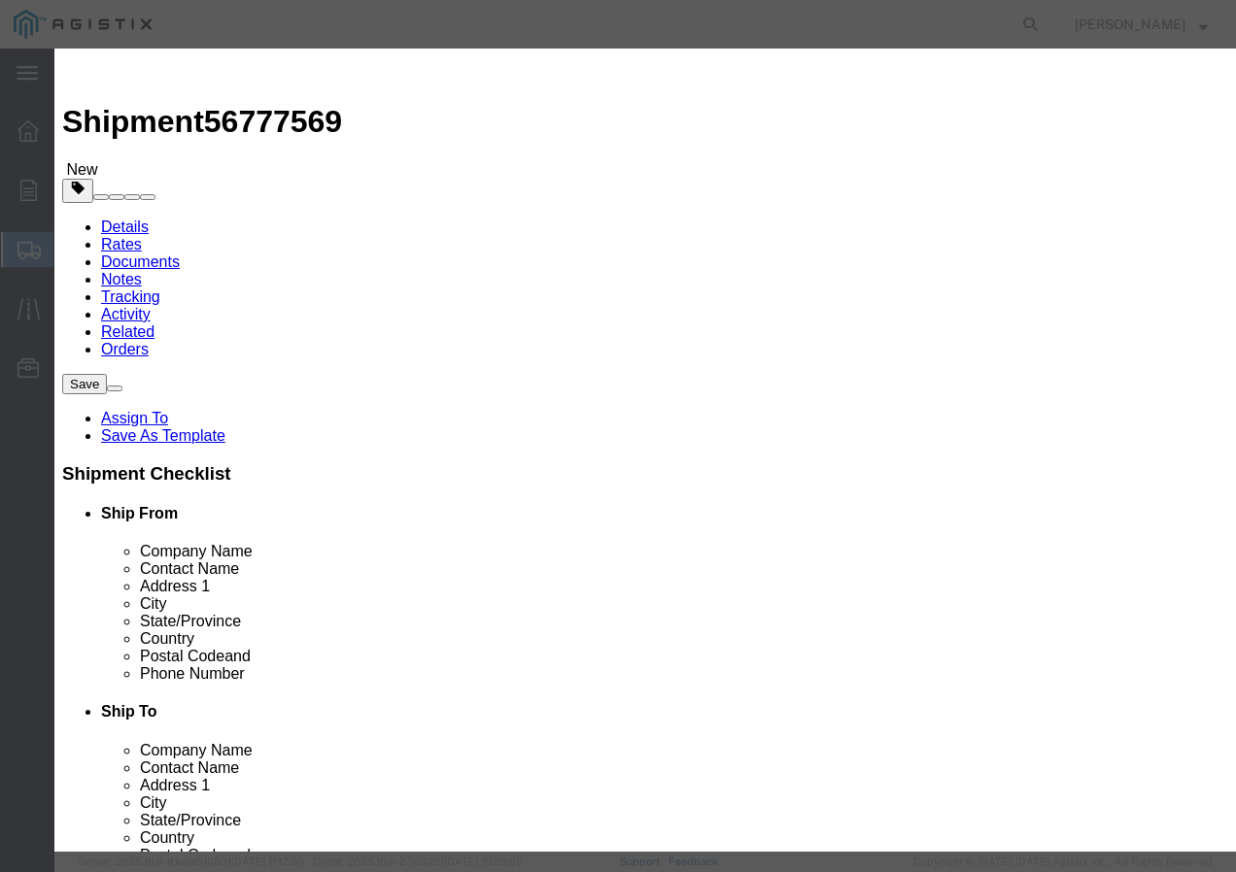
type input "22"
click input "text"
type input "1"
click select "Select 50 55 60 65 70 85 92.5 100 125 175 250 300 400"
select select "100"
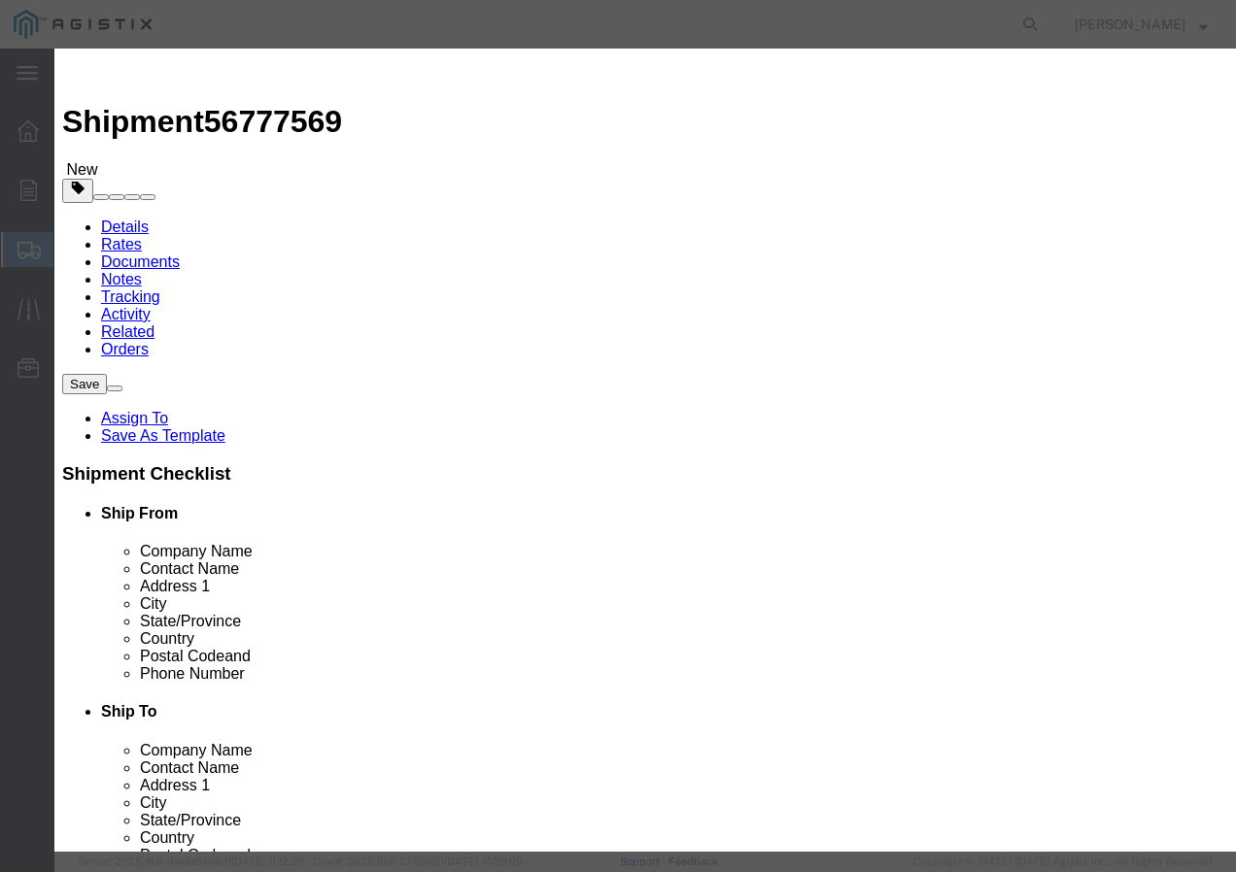
drag, startPoint x: 276, startPoint y: 254, endPoint x: 277, endPoint y: 279, distance: 24.3
click select "Select 50 55 60 65 70 85 92.5 100 125 175 250 300 400"
click button "Save & Close"
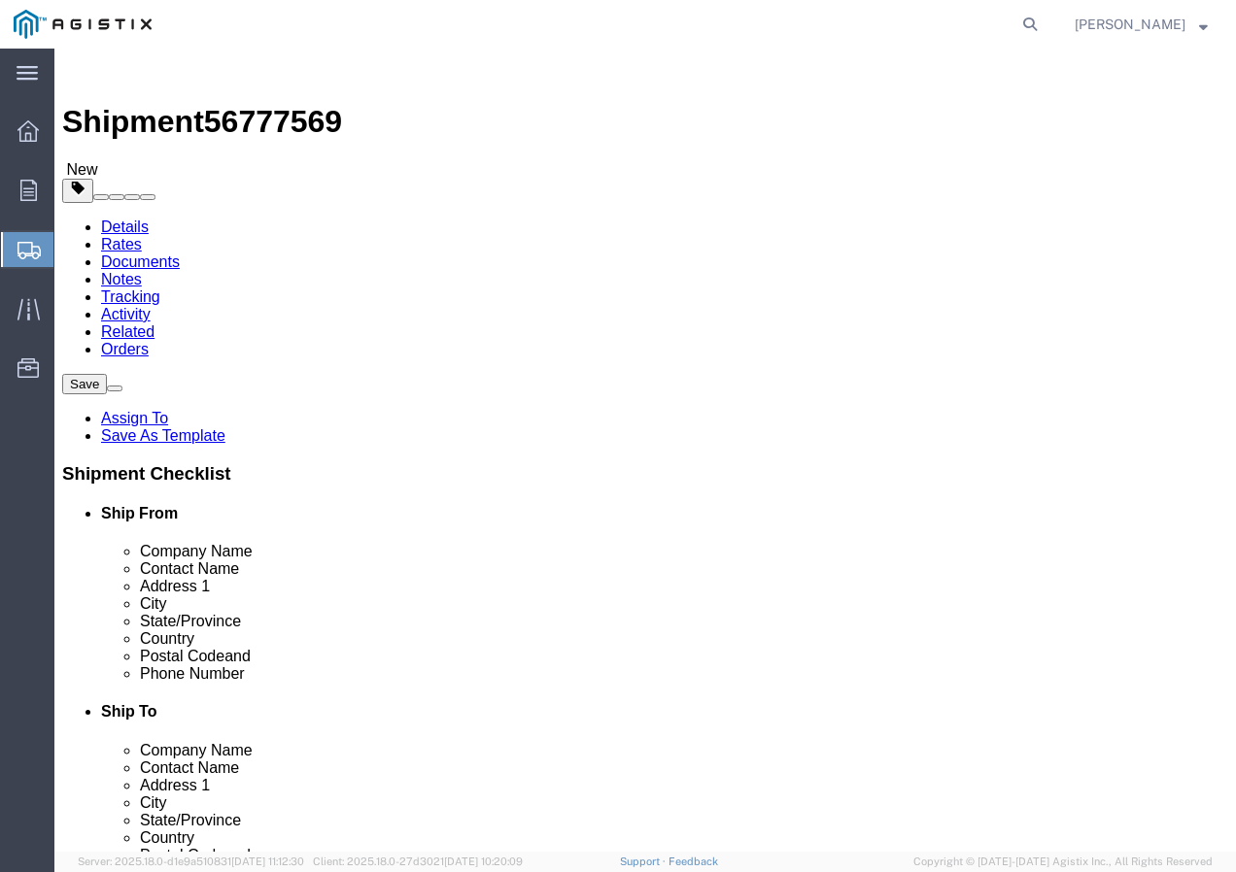
click input "1"
type input "22"
click button "Rate Shipment"
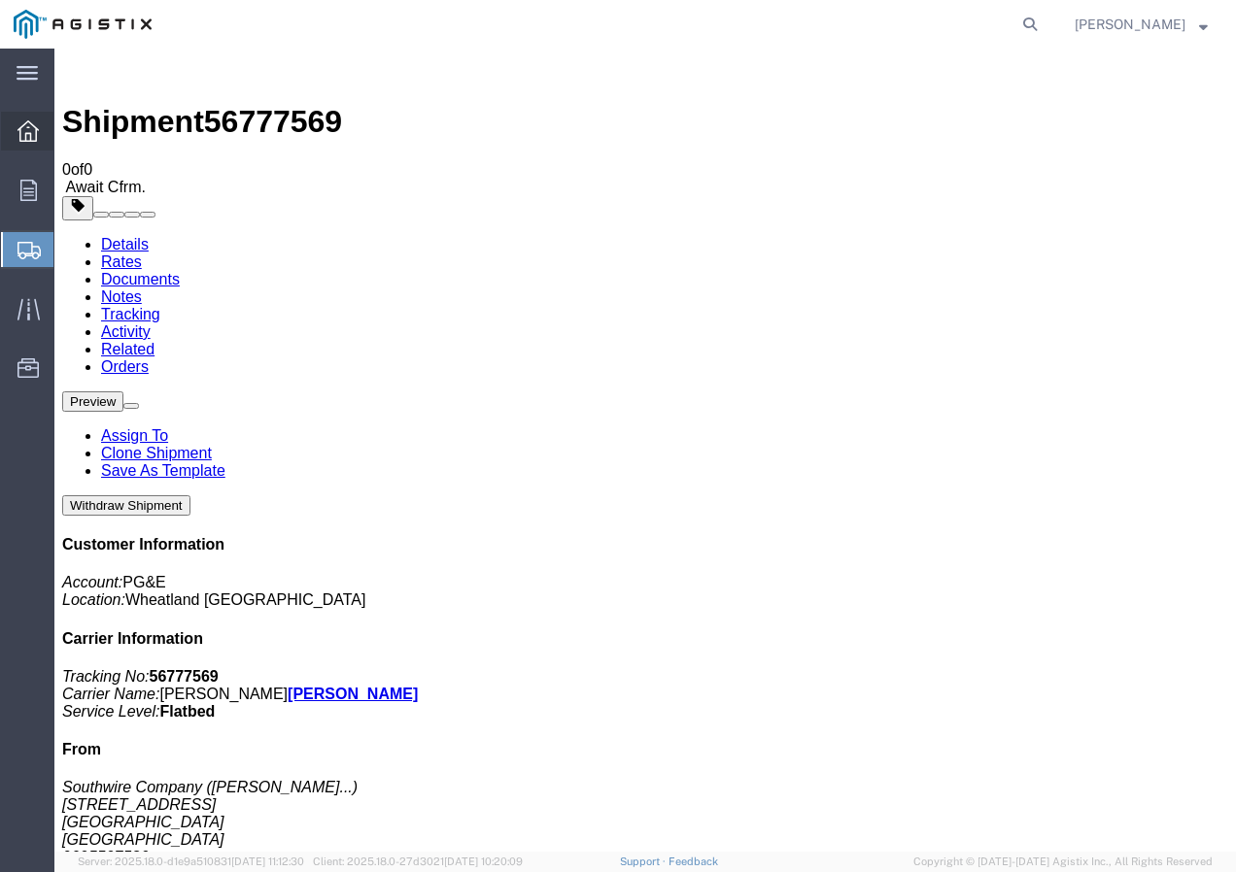
click at [28, 129] on icon at bounding box center [27, 130] width 21 height 21
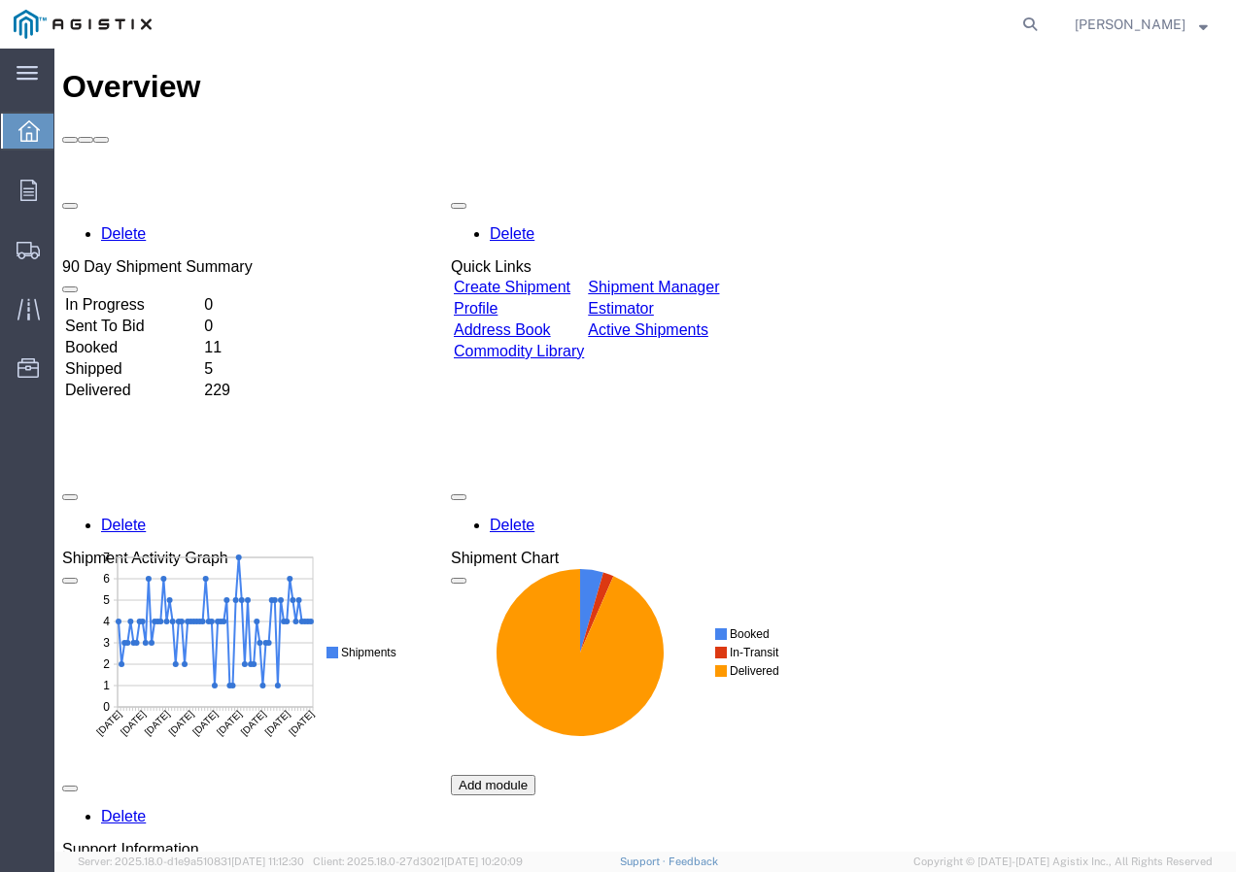
click at [570, 279] on link "Create Shipment" at bounding box center [512, 287] width 117 height 17
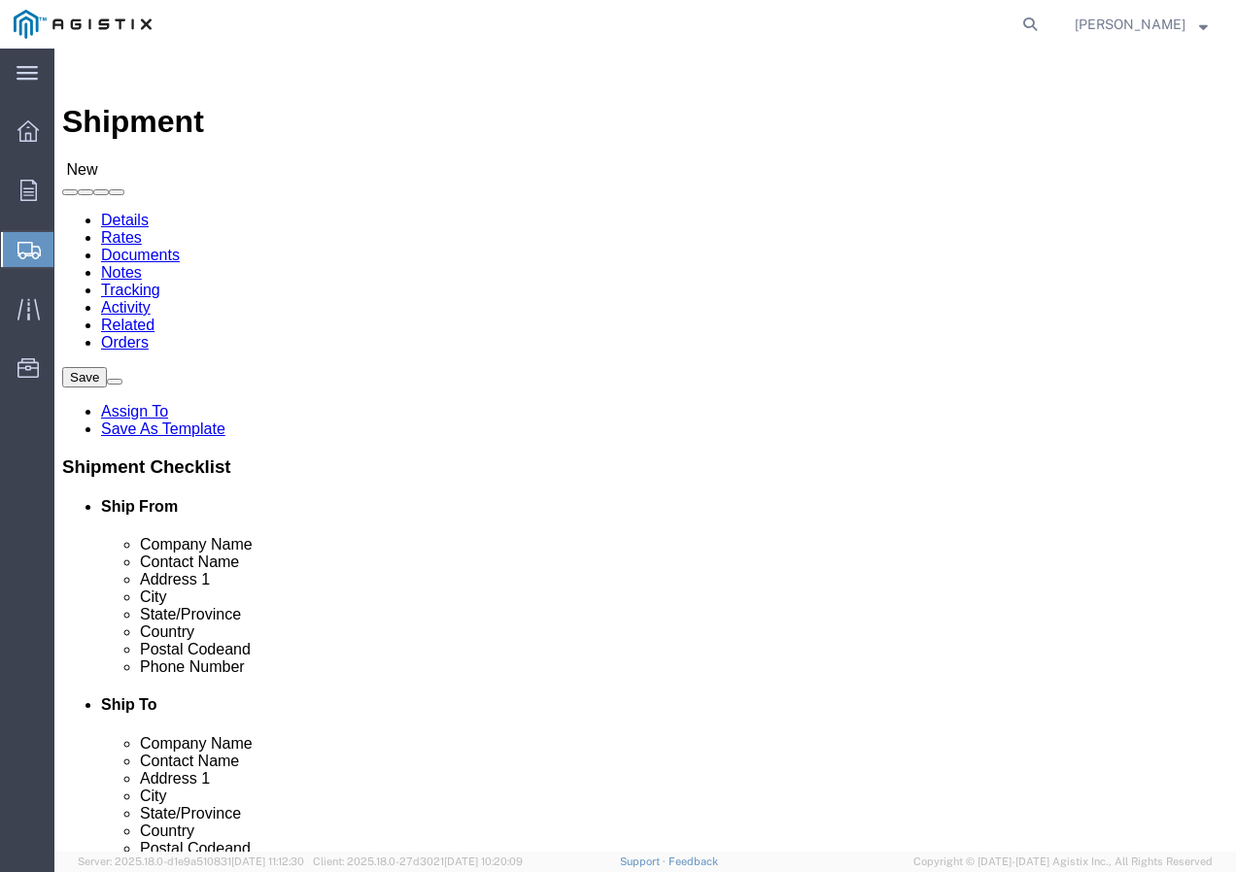
click select "Select PG&E Southwire Company"
select select "9596"
click select "Select PG&E Southwire Company"
select select "PURCHORD"
select select
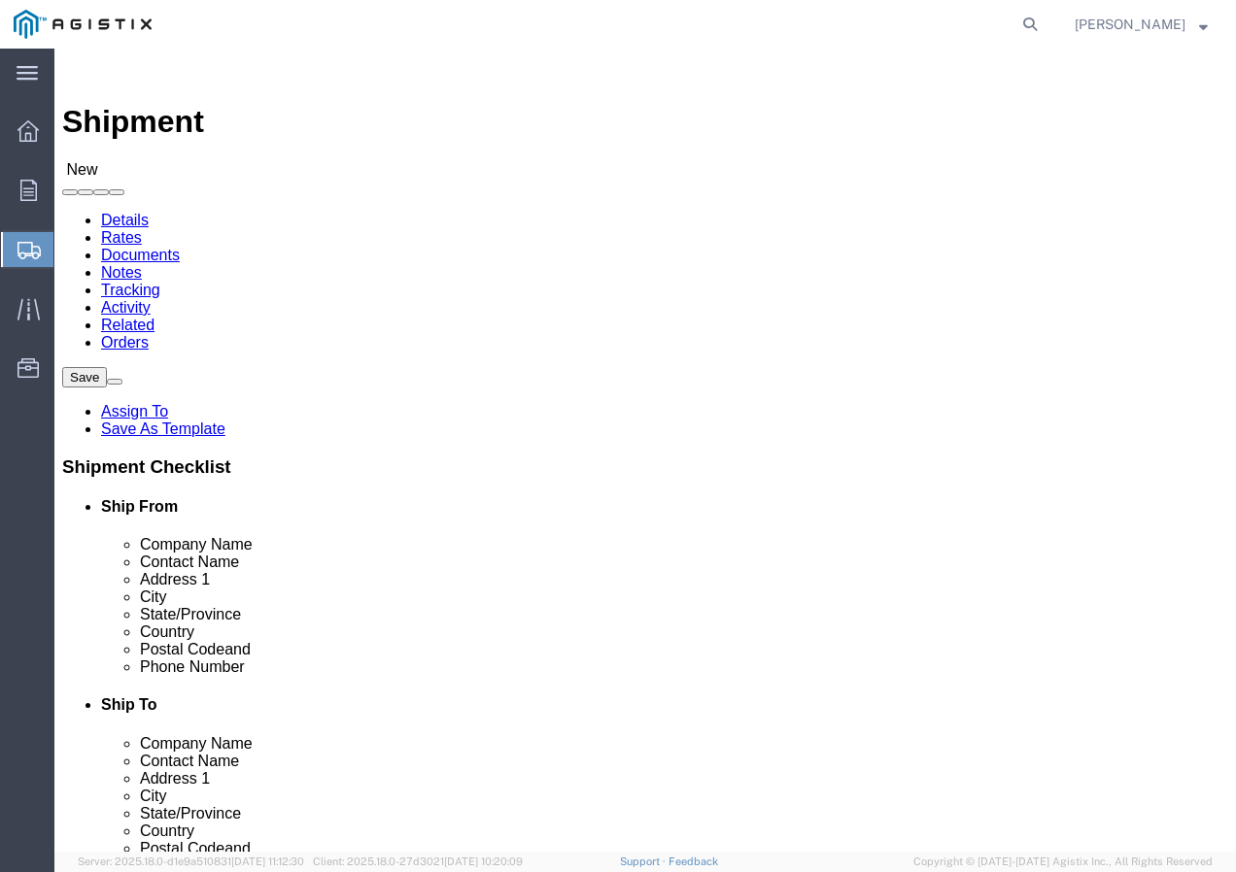
select select
select select "MYPROFILE"
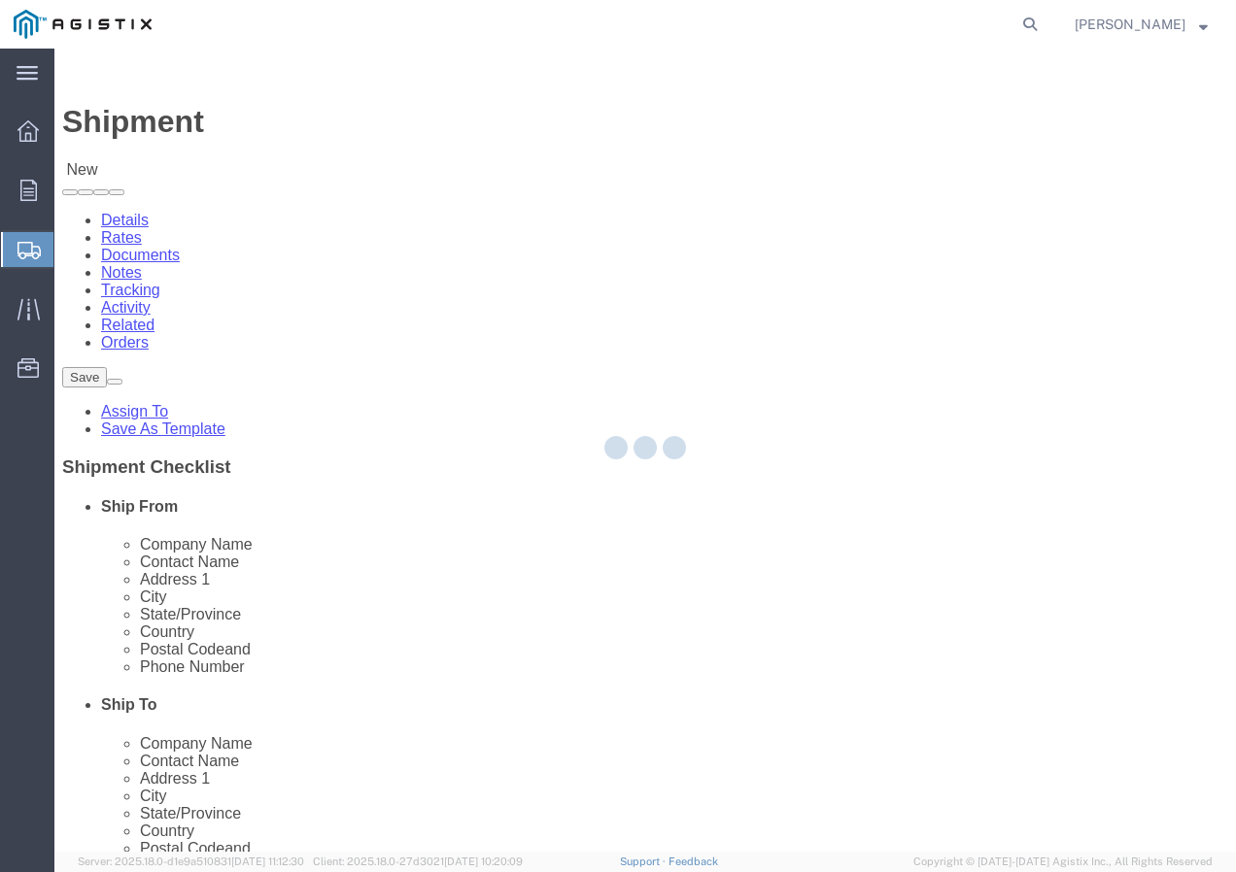
select select "CA"
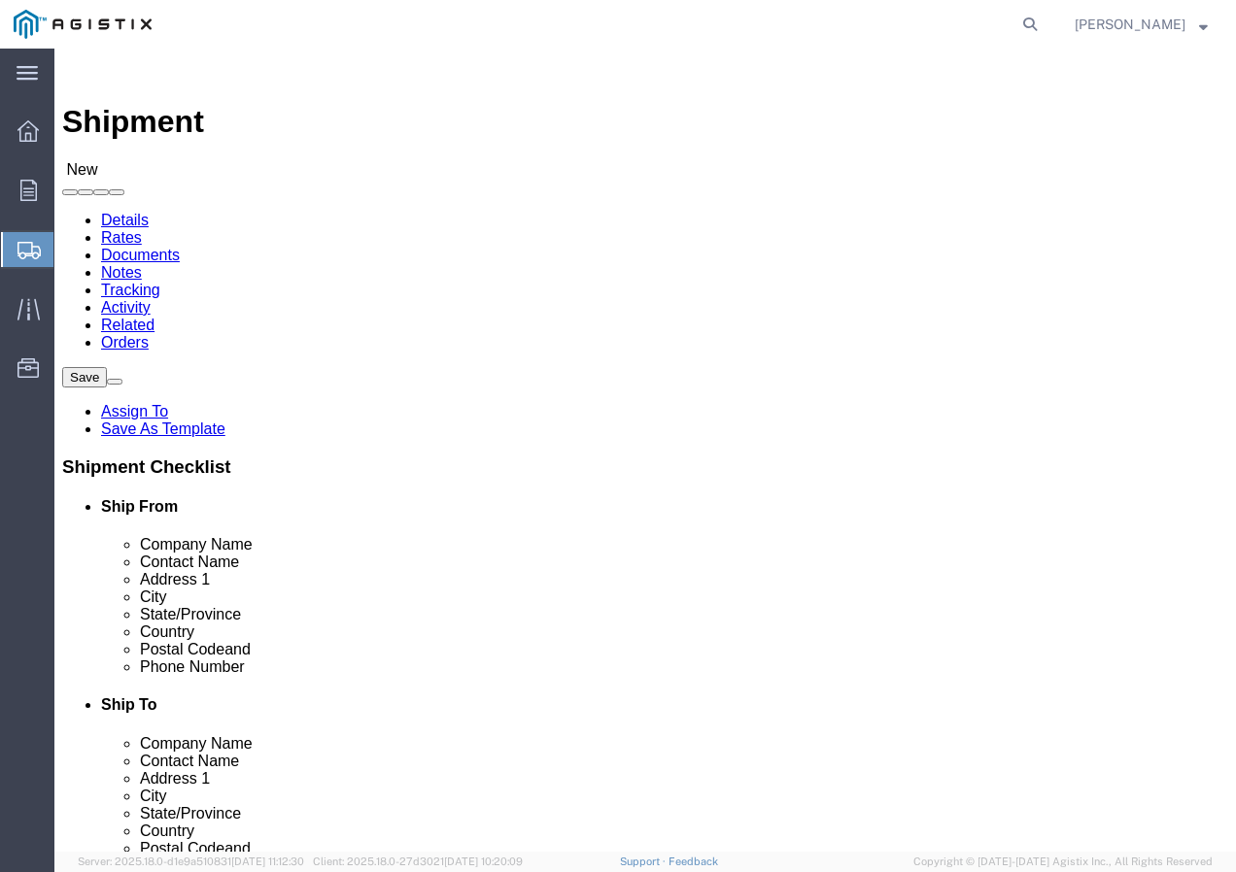
click select "Select All Others [GEOGRAPHIC_DATA] [GEOGRAPHIC_DATA] [GEOGRAPHIC_DATA] [GEOGRA…"
select select "19740"
click select "Select All Others [GEOGRAPHIC_DATA] [GEOGRAPHIC_DATA] [GEOGRAPHIC_DATA] [GEOGRA…"
click span
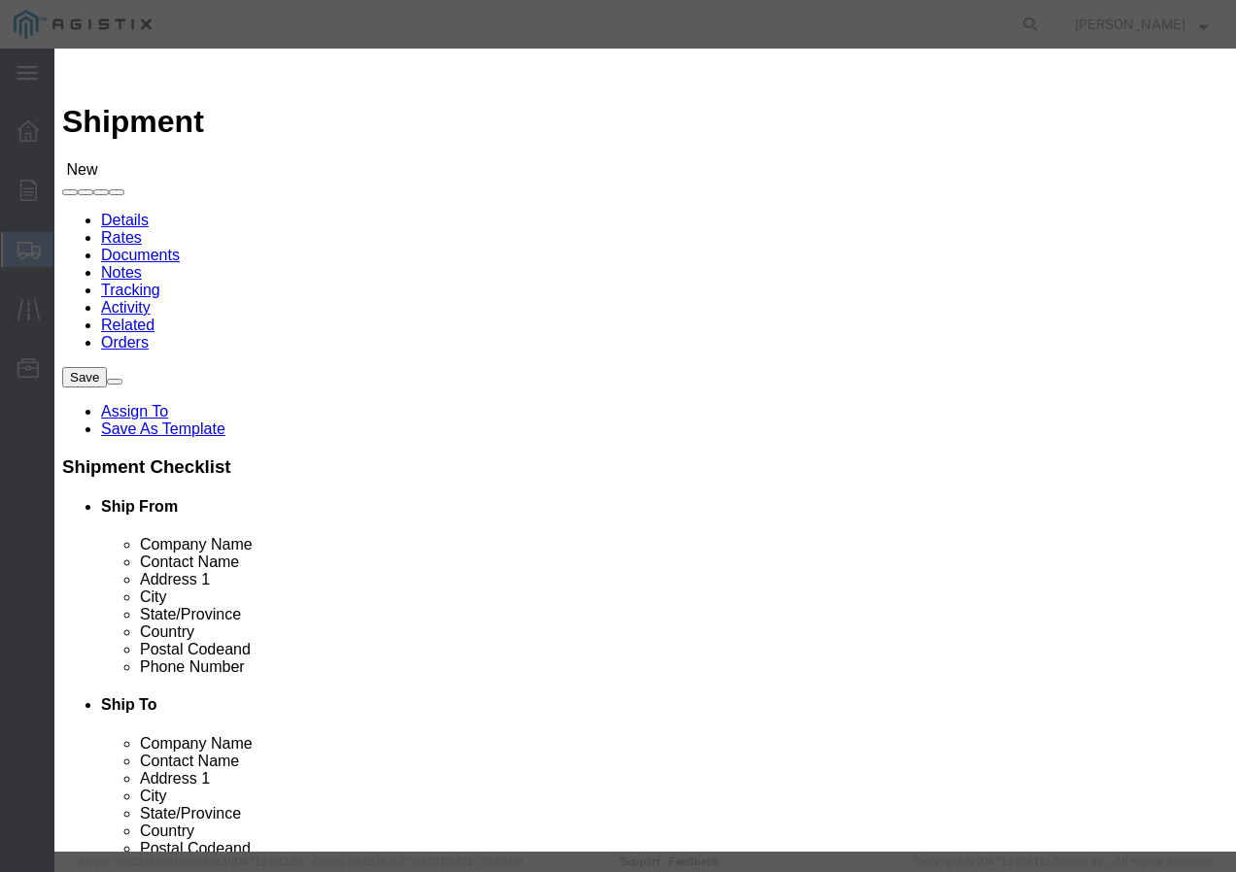
click select "Search by Address Book Name City Company Name Contact Name Country CustomerAlia…"
select select "city"
click select "Search by Address Book Name City Company Name Contact Name Country CustomerAlia…"
click div "All Company Location Other Personal Shared ALL A B C D E F G H I J K L M N O P …"
click input "text"
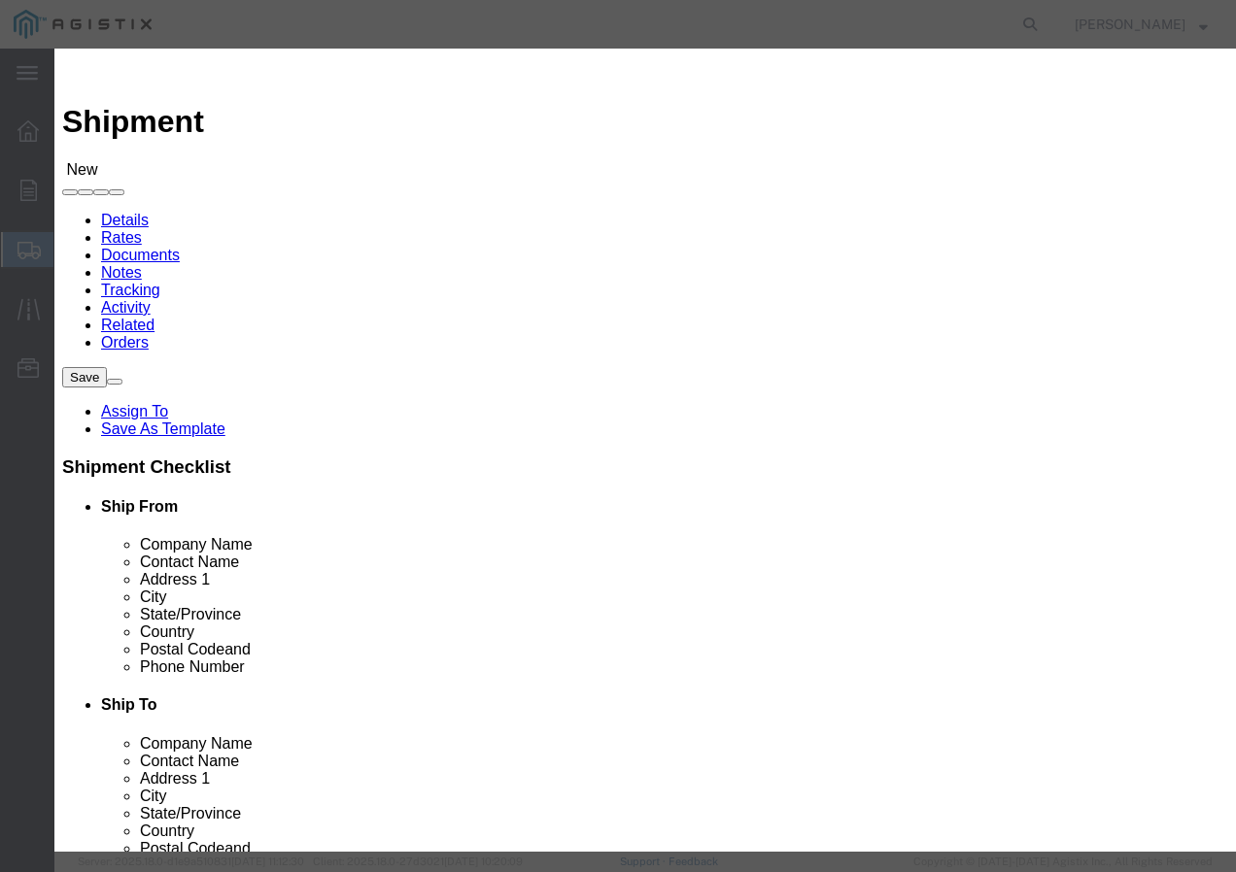
type input "FREMONT"
click button "button"
click button "Select"
select select "CA"
click button "Close"
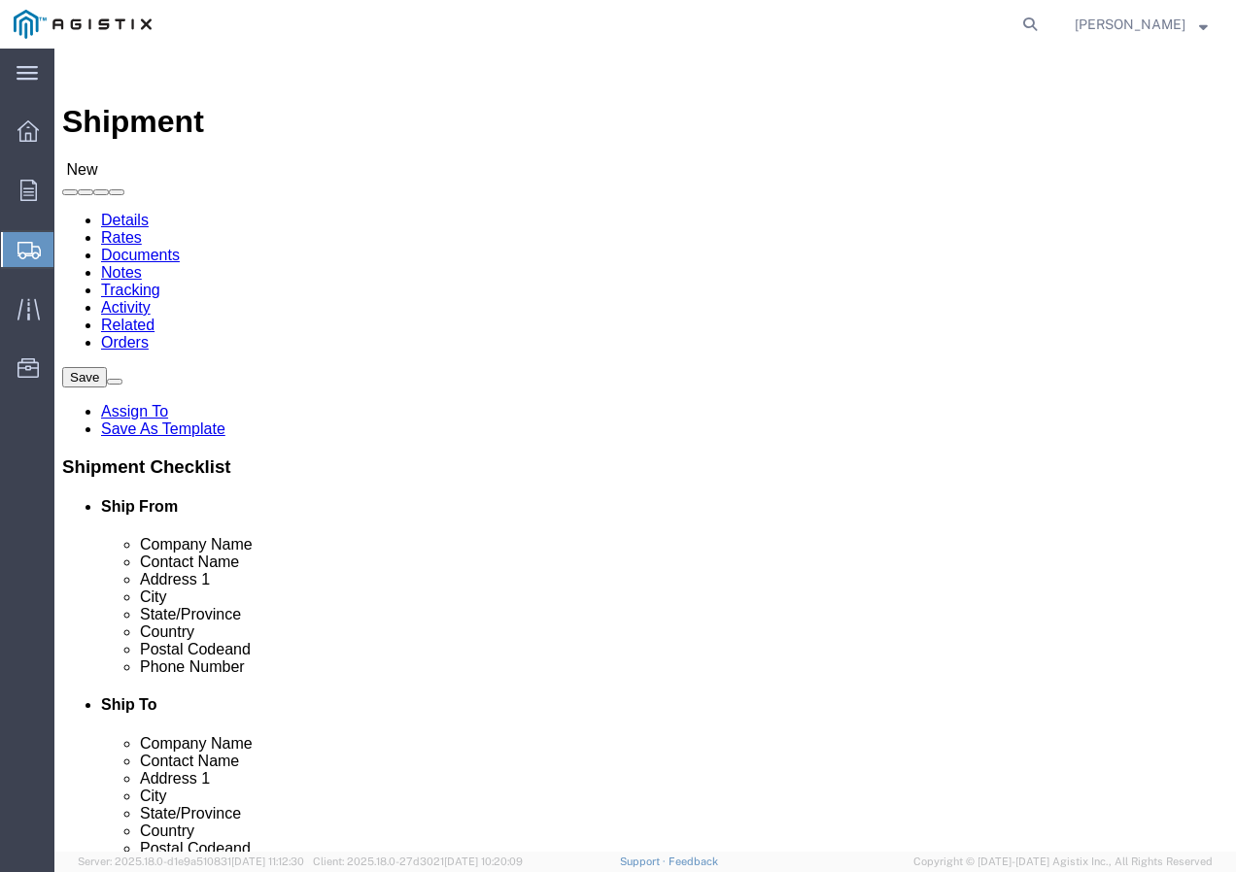
click input "text"
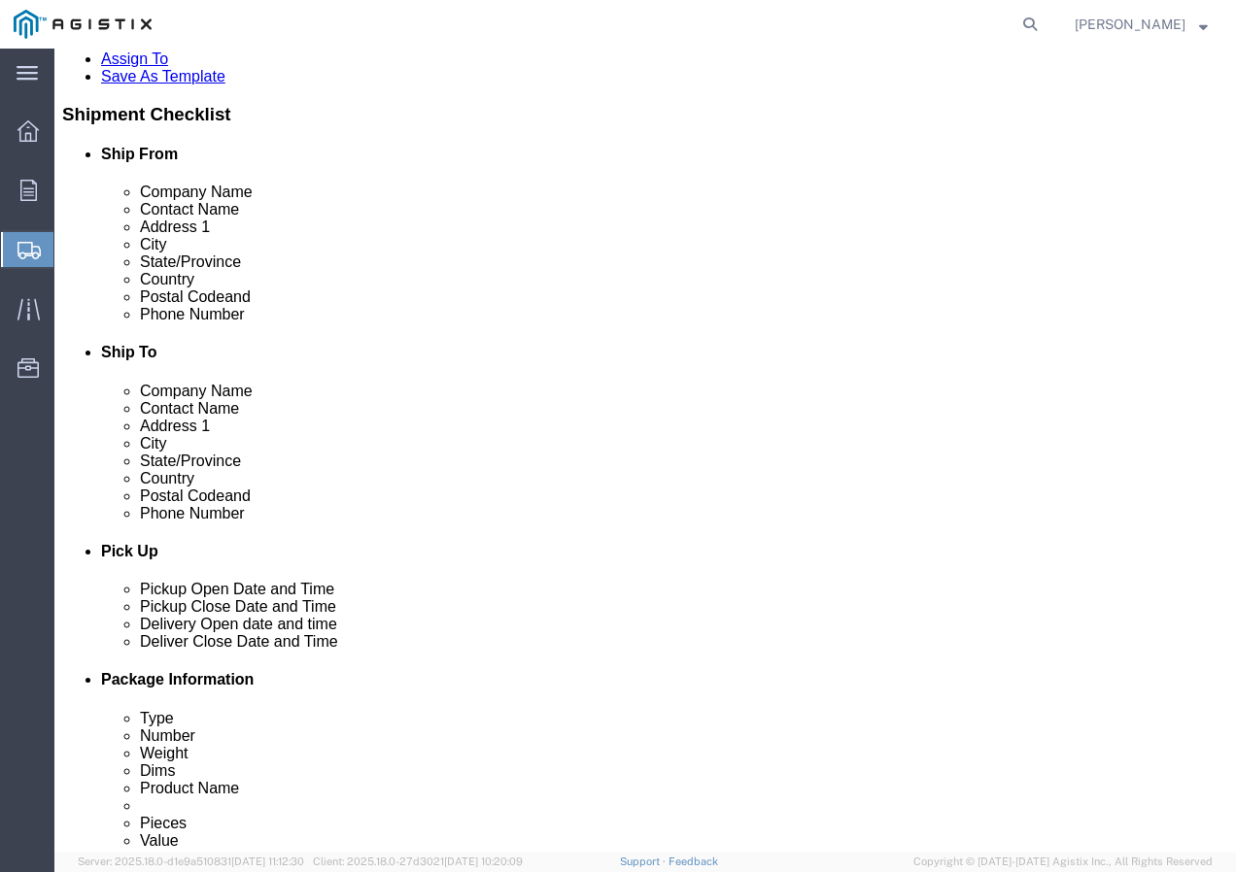
scroll to position [389, 0]
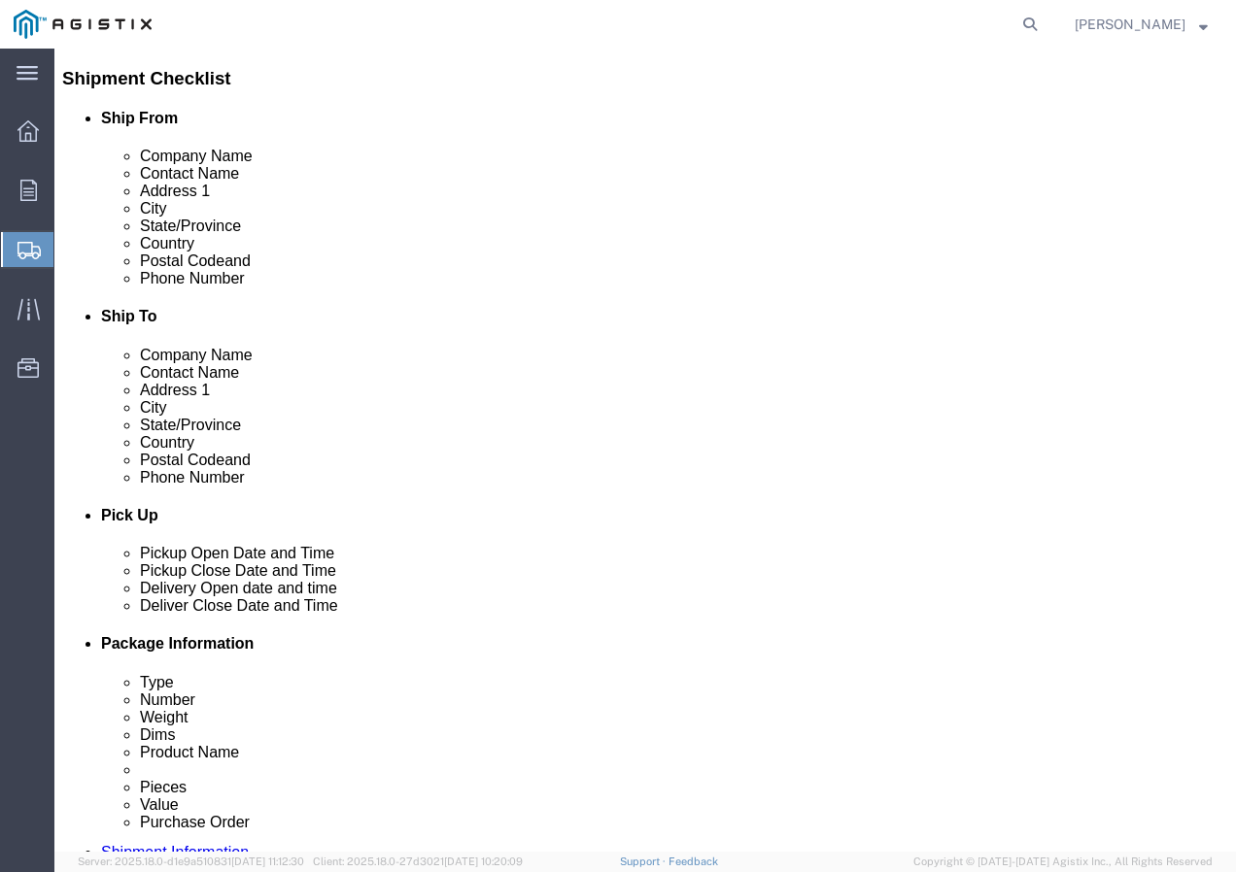
type input "Receiving Department"
click input "text"
paste input "5106519880"
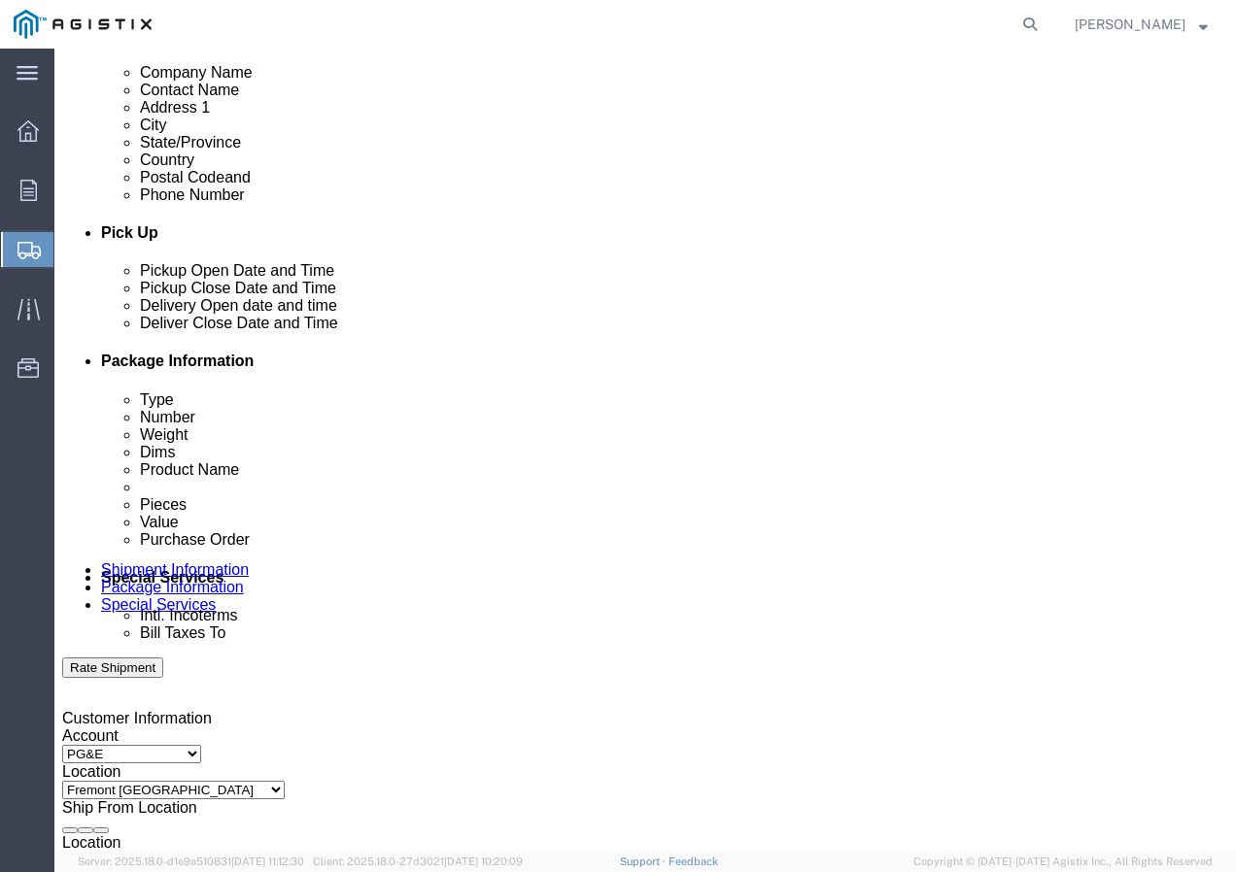
scroll to position [680, 0]
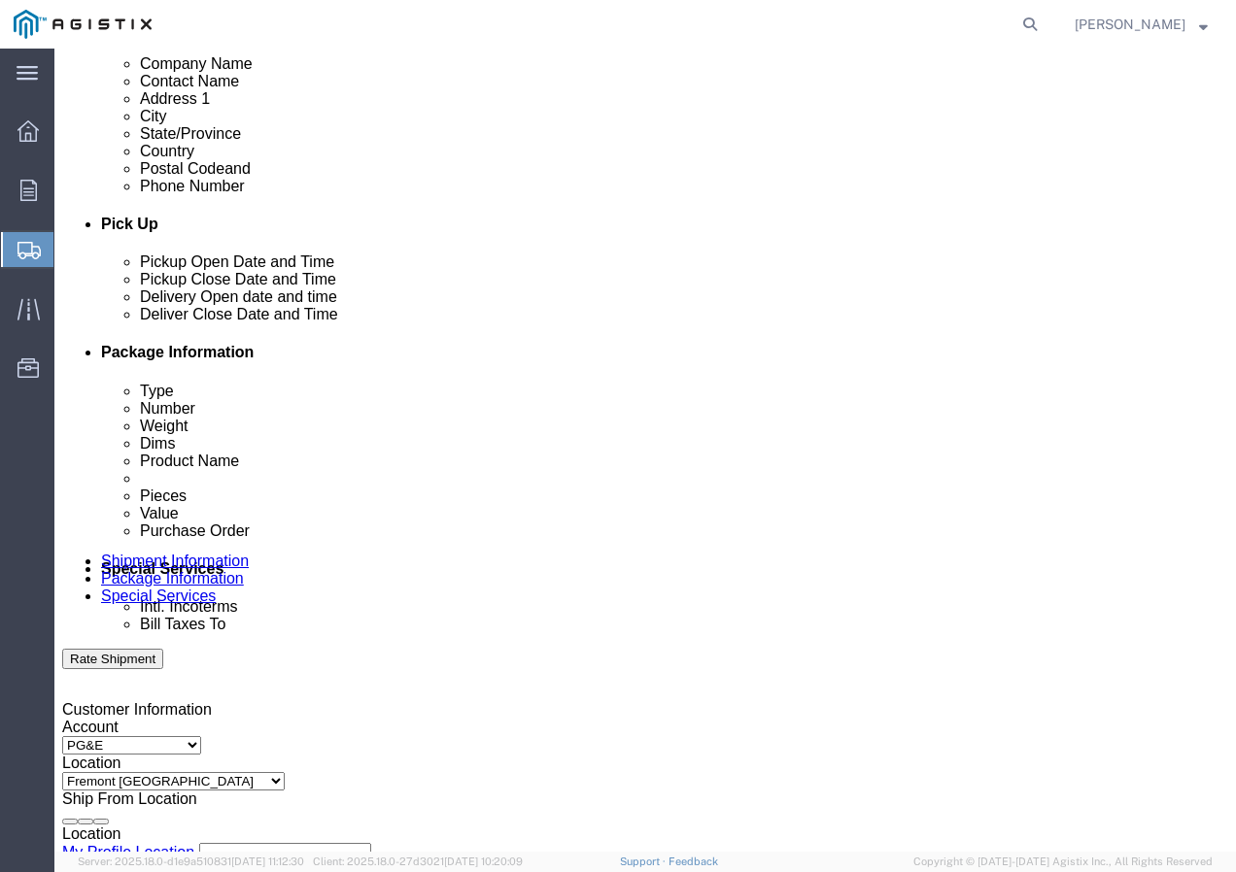
type input "5106519880"
click div "[DATE] 8:00 AM"
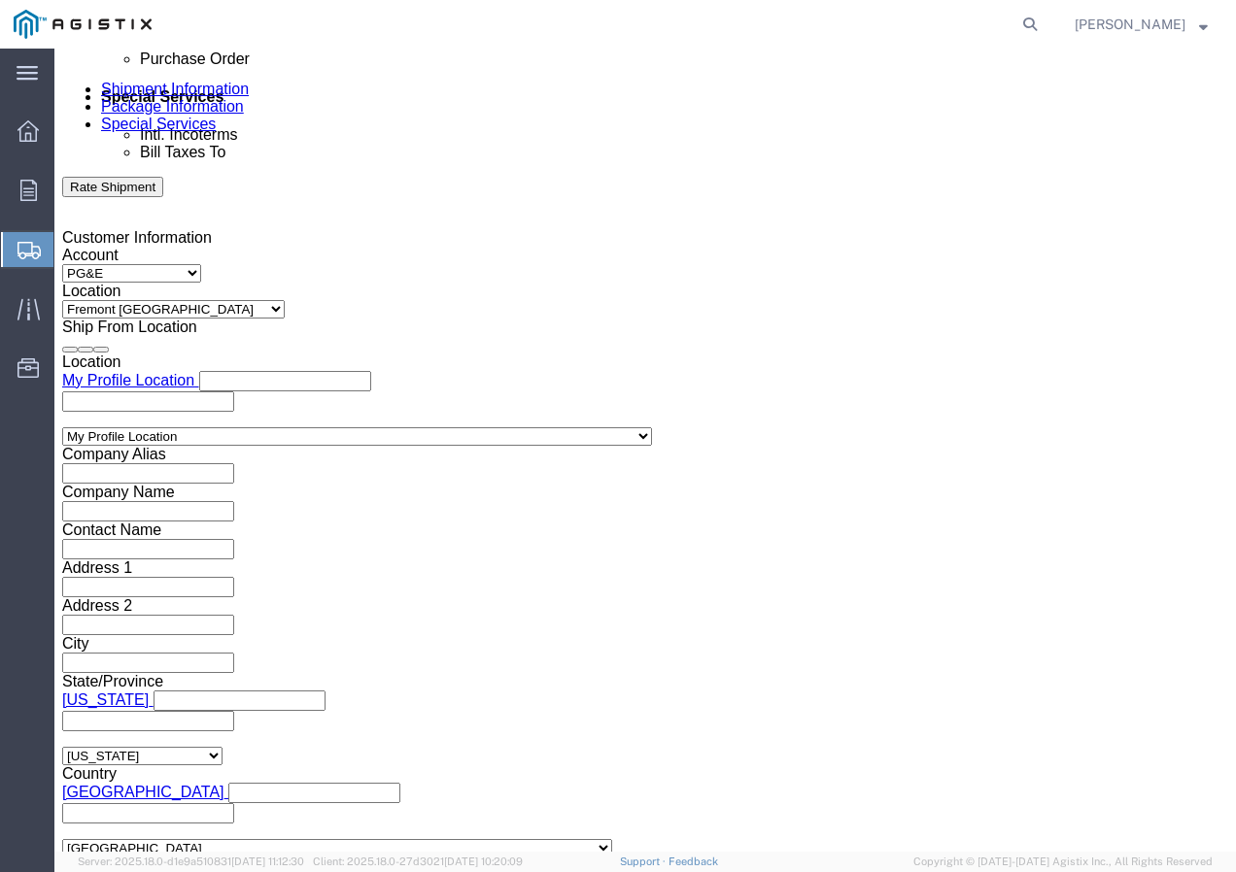
click input "8:00 AM"
type input "12:30 pm"
click button "Apply"
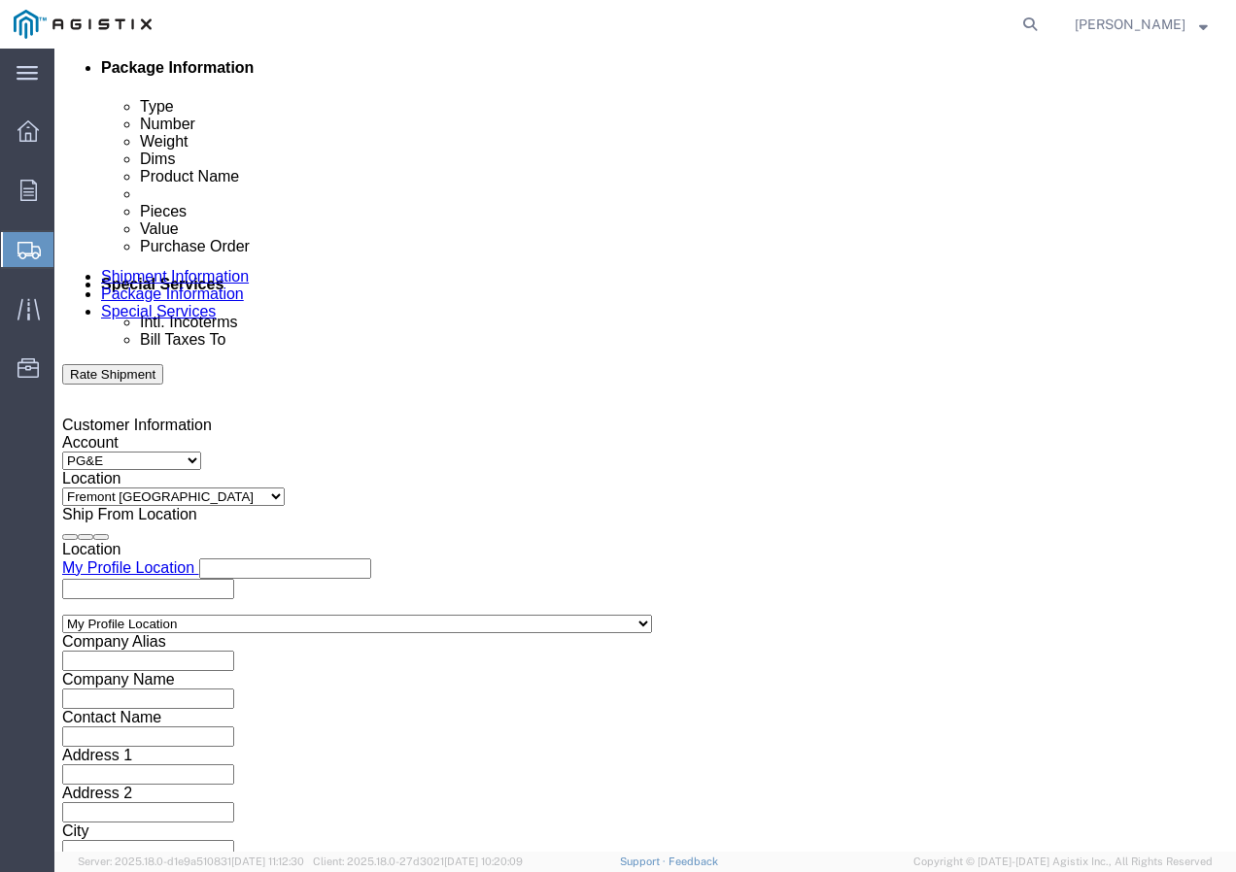
scroll to position [958, 0]
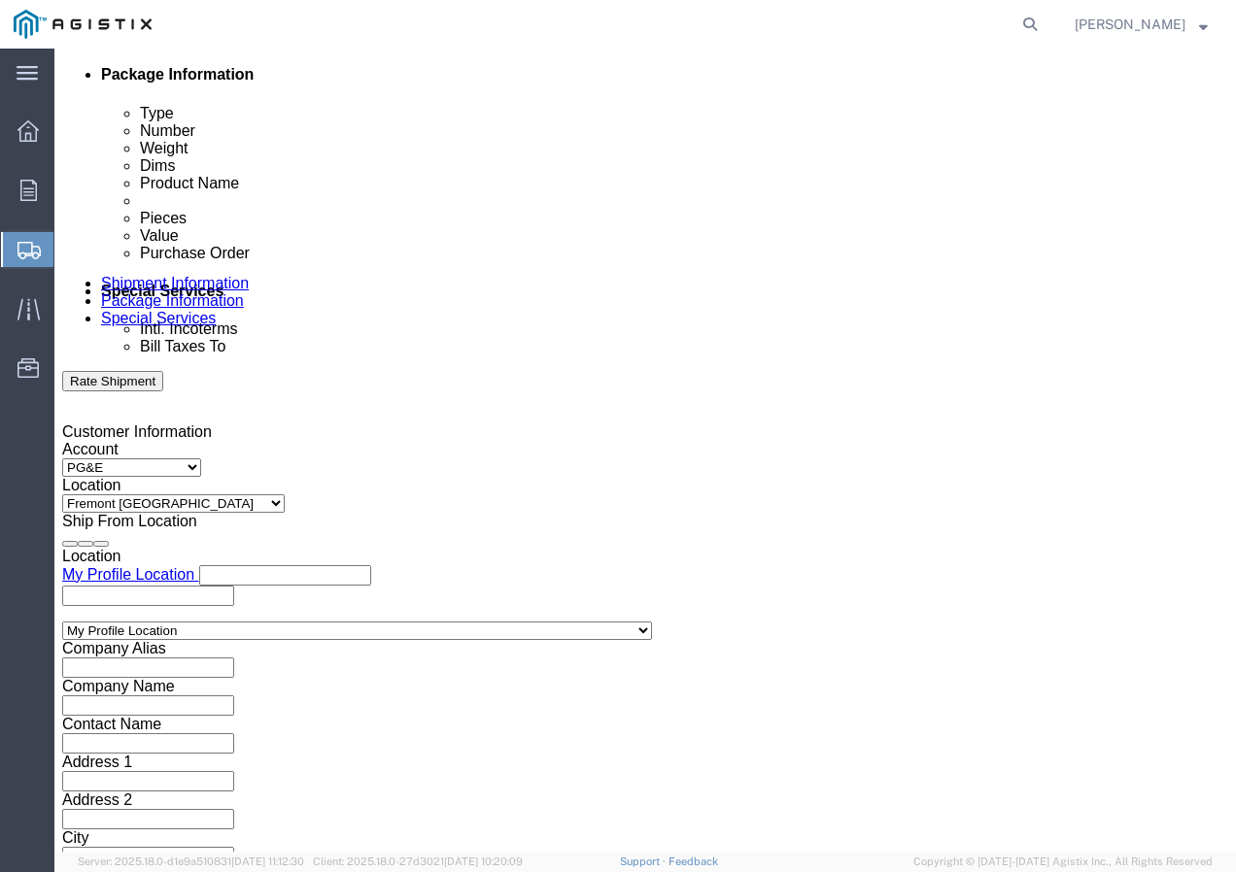
click div
click button "Apply"
click div "Deliver Close Date Deliver Close Time Deliver Close Date and Time"
click div
click button "Apply"
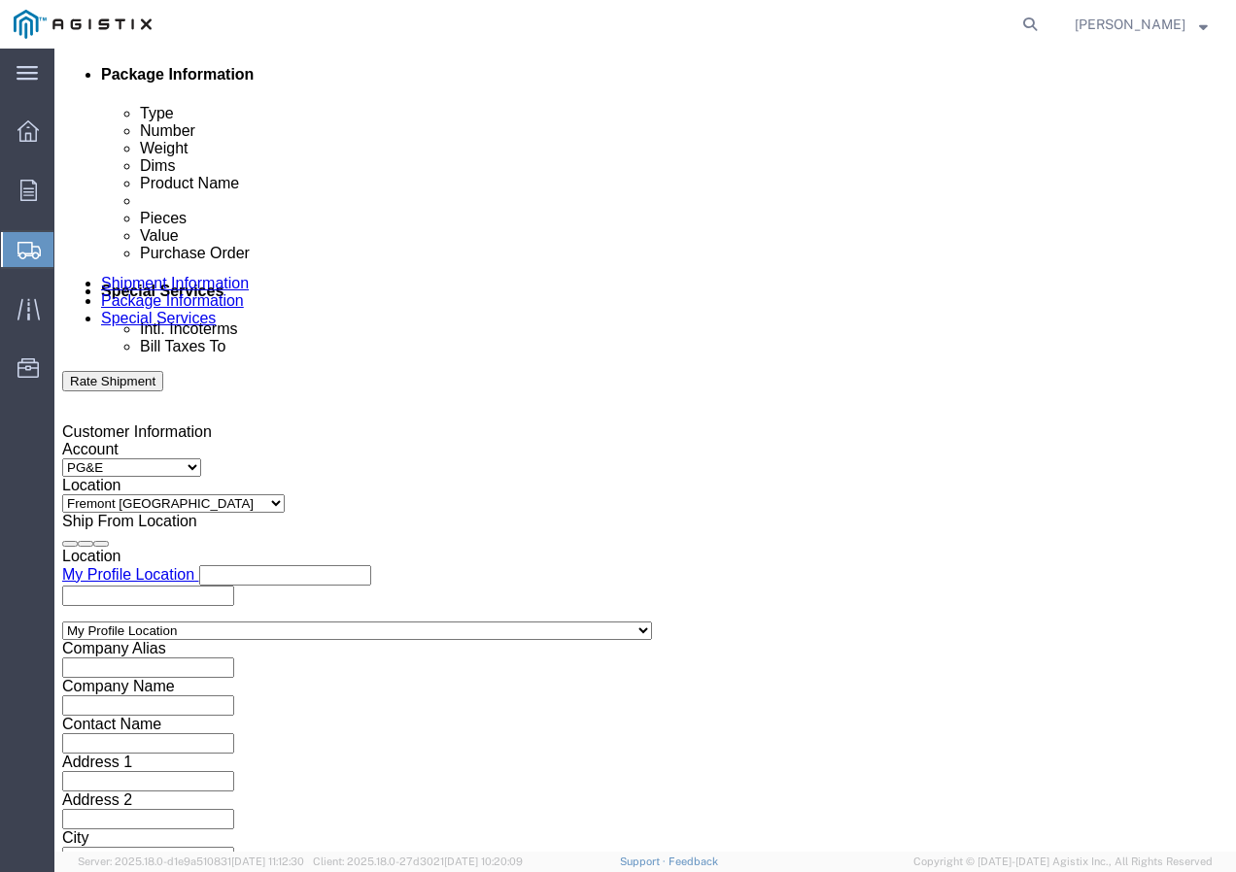
click input "text"
type input "v"
paste input "3501390894"
type input "3501390894"
click div "Select Account Type Activity ID Airline Appointment Number ASN Batch Request # …"
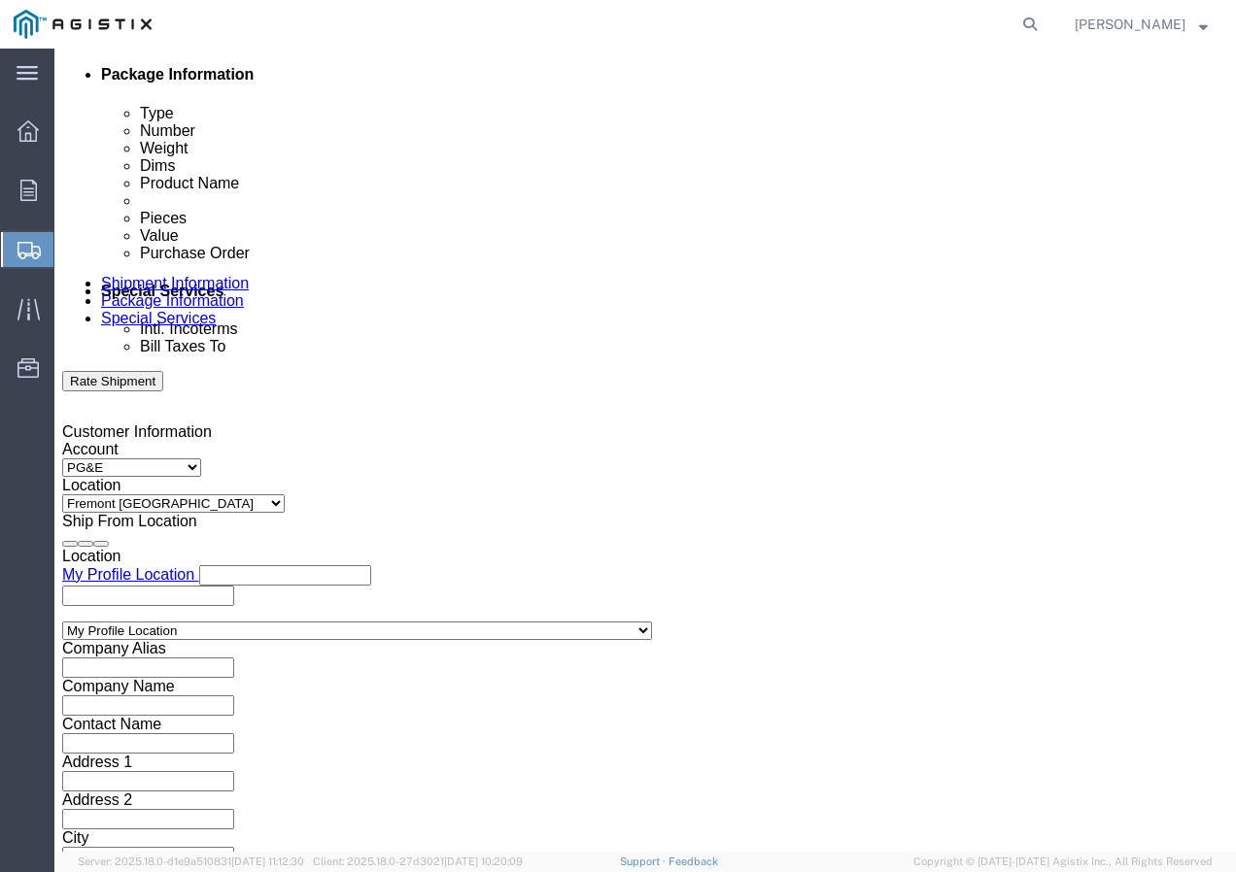
click select "Select Account Type Activity ID Airline Appointment Number ASN Batch Request # …"
select select "SHIPMENTIDNUM"
click select "Select Account Type Activity ID Airline Appointment Number ASN Batch Request # …"
click input "text"
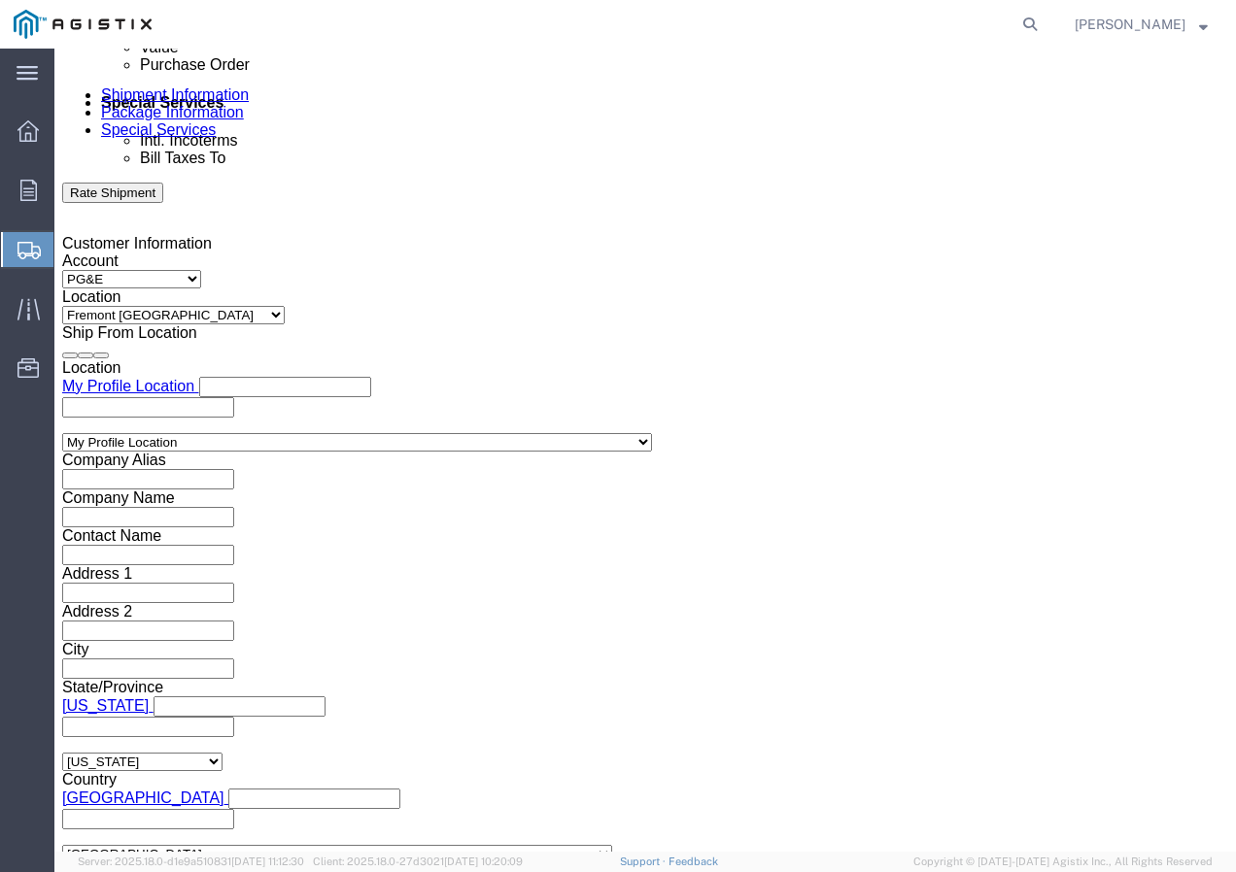
scroll to position [1152, 0]
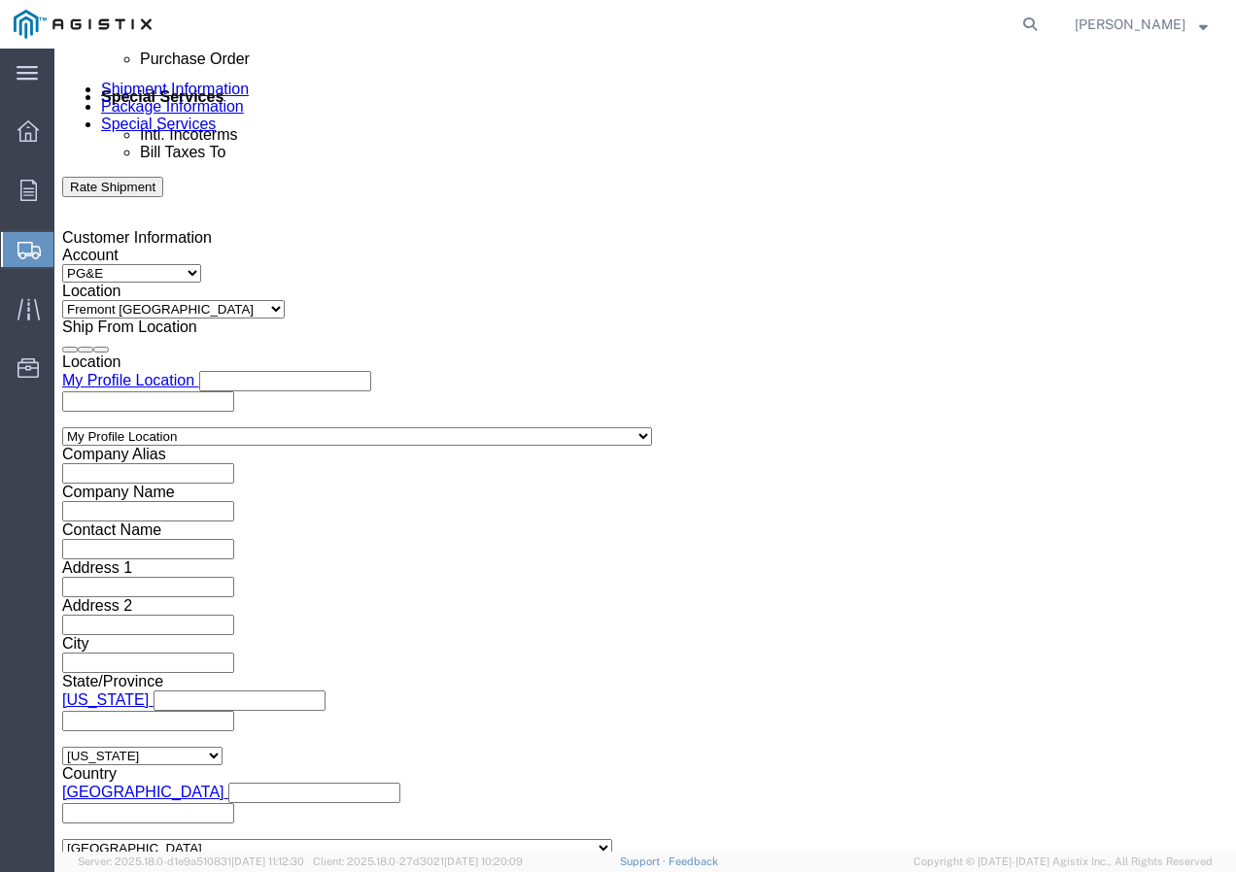
type input "7491709"
click select "Select Air Less than Truckload Multi-Leg Ocean Freight Rail Small Parcel Truckl…"
select select "TL"
click select "Select Air Less than Truckload Multi-Leg Ocean Freight Rail Small Parcel Truckl…"
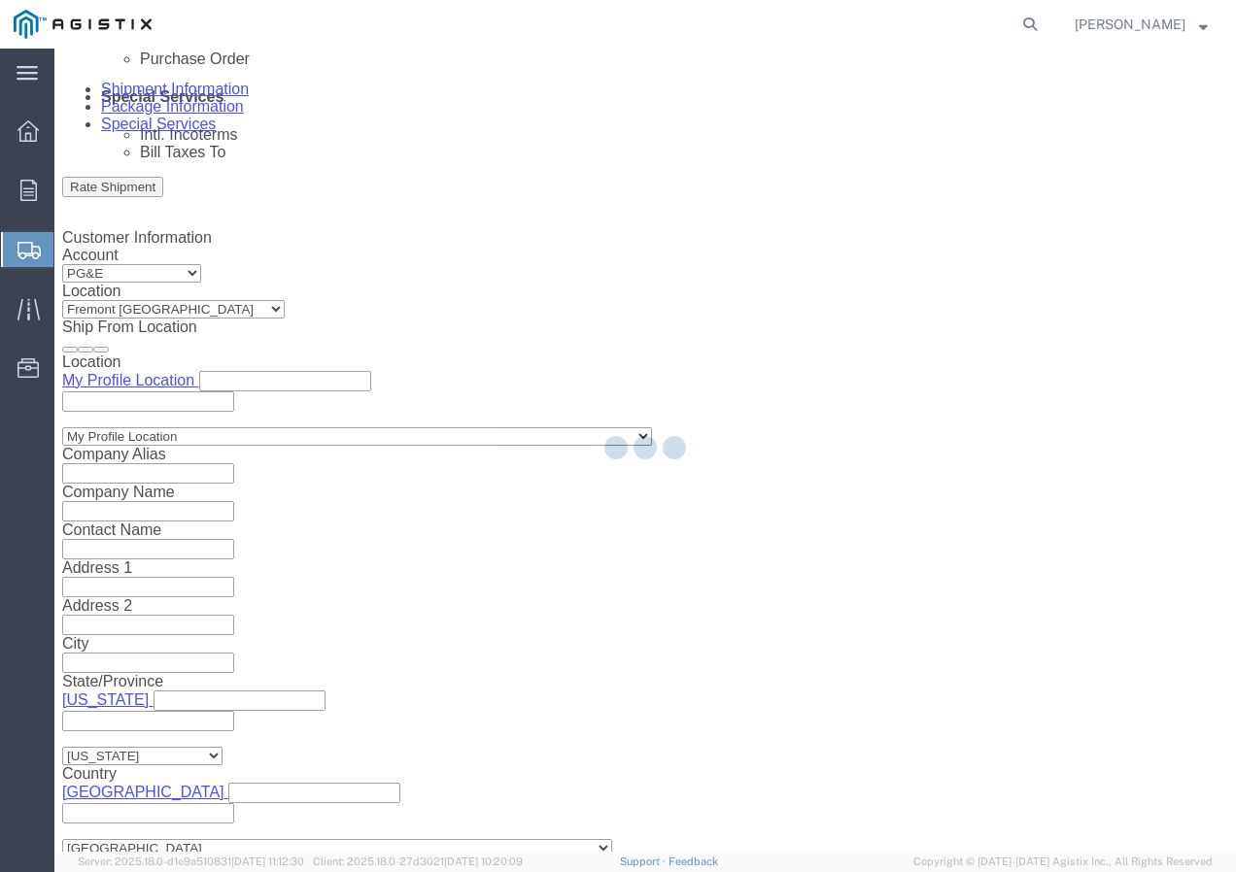
select select
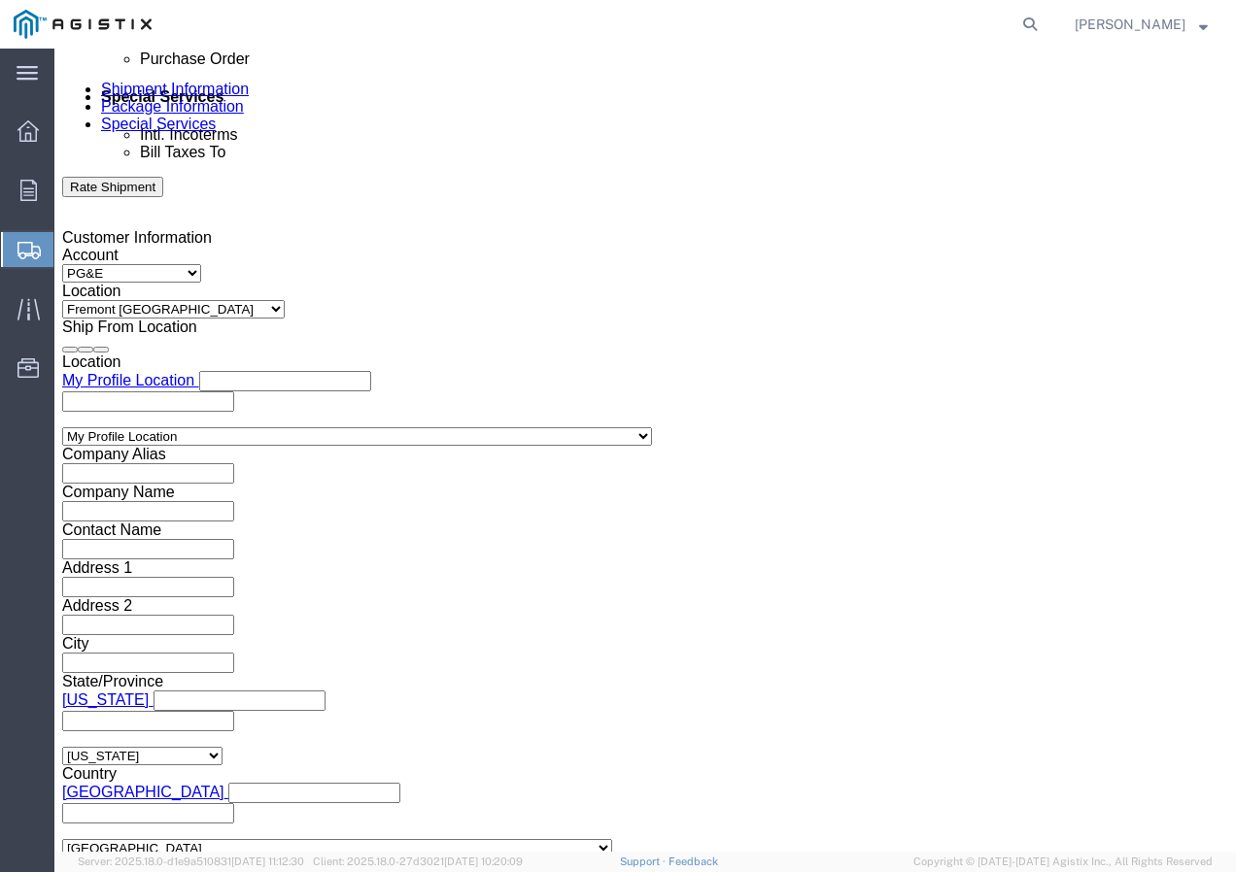
click select "Select 1-Ton (PSS) 10 Wheel 10 Yard Dump Truck 20 Yard Dump Truck Bobtail Botto…"
select select "FLBD"
click select "Select 1-Ton (PSS) 10 Wheel 10 Yard Dump Truck 20 Yard Dump Truck Bobtail Botto…"
click button "Continue"
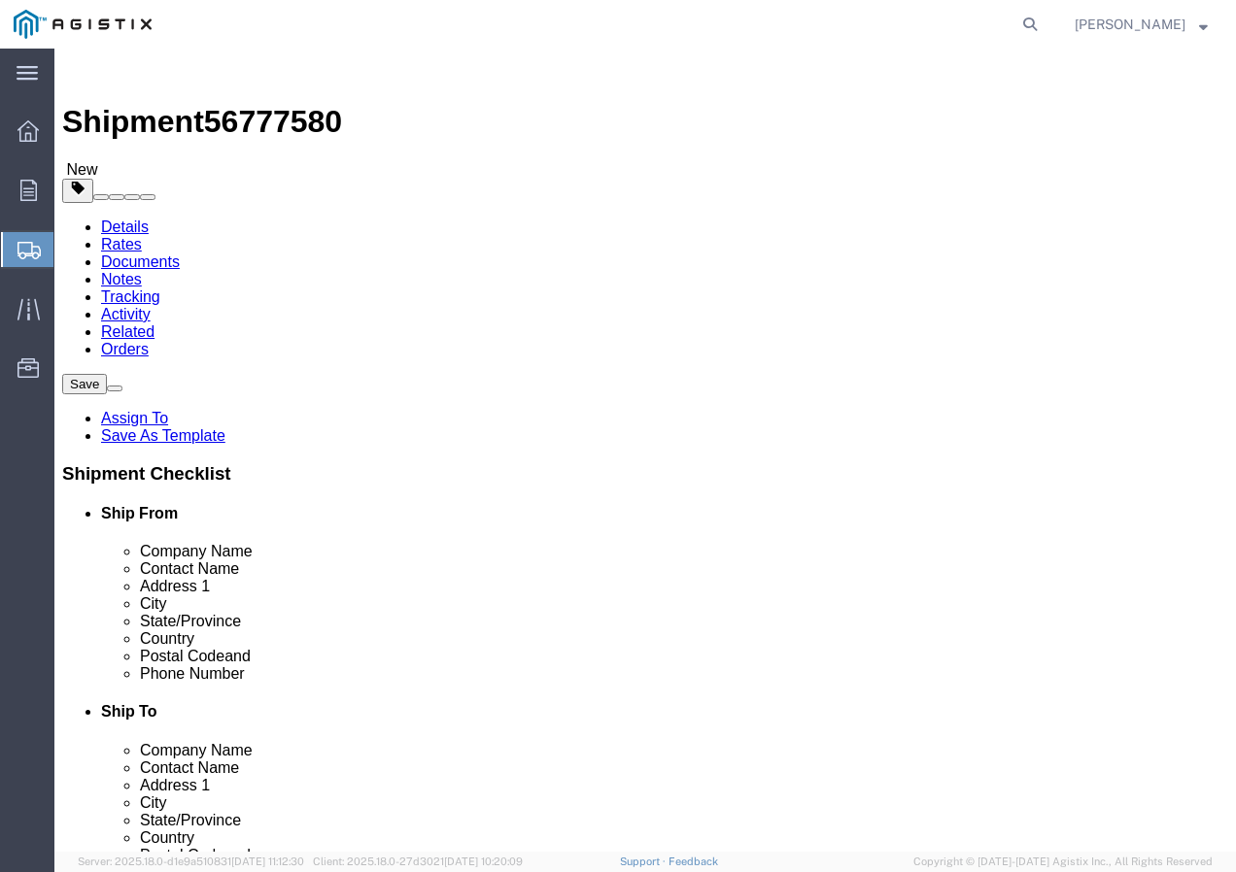
click select "Select Bulk Bundle(s) Cardboard Box(es) Carton(s) Crate(s) Drum(s) (Fiberboard)…"
select select "YRPK"
click select "Select Bulk Bundle(s) Cardboard Box(es) Carton(s) Crate(s) Drum(s) (Fiberboard)…"
click input "text"
type input "50"
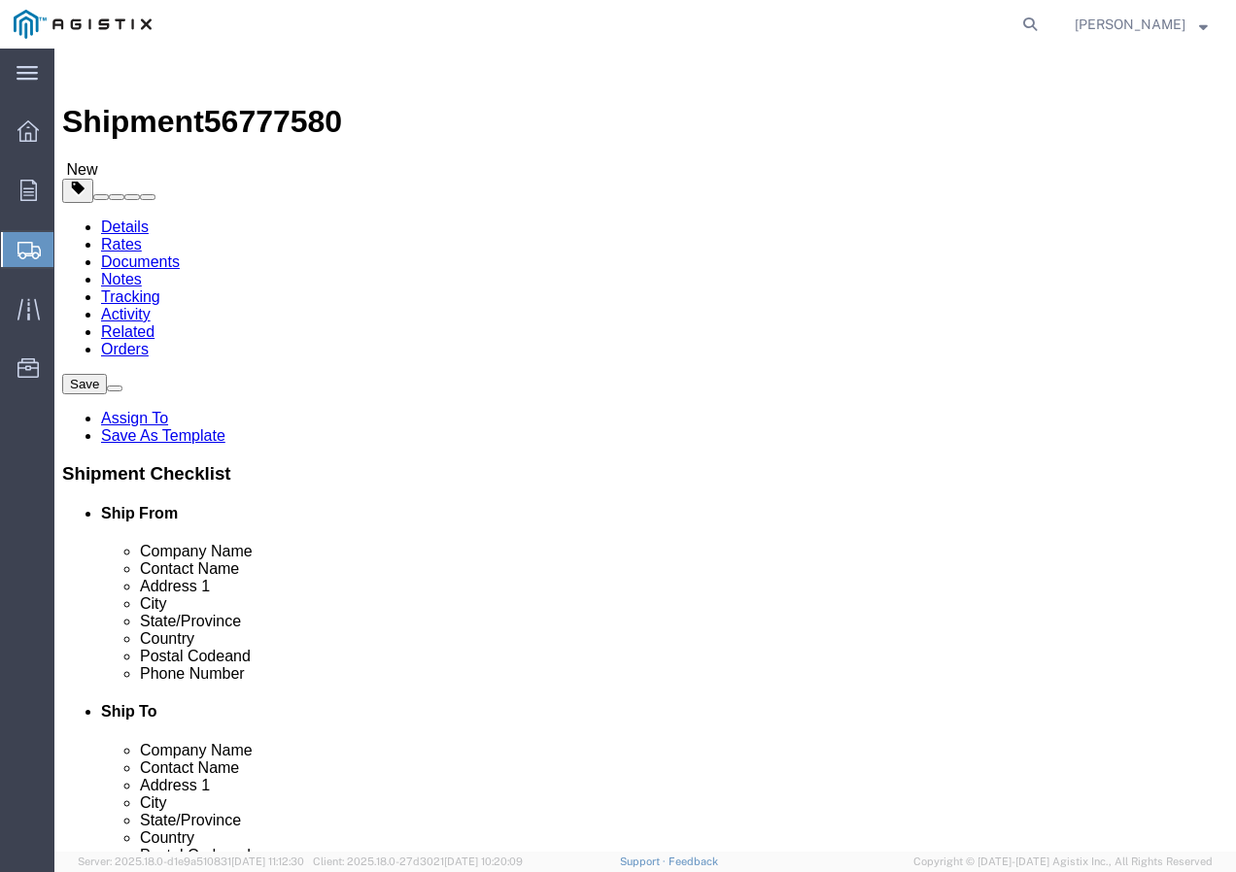
type input "50"
drag, startPoint x: 225, startPoint y: 477, endPoint x: 130, endPoint y: 482, distance: 95.3
click div "Weight 0.00 Select kgs lbs Ship. t°"
type input "17000"
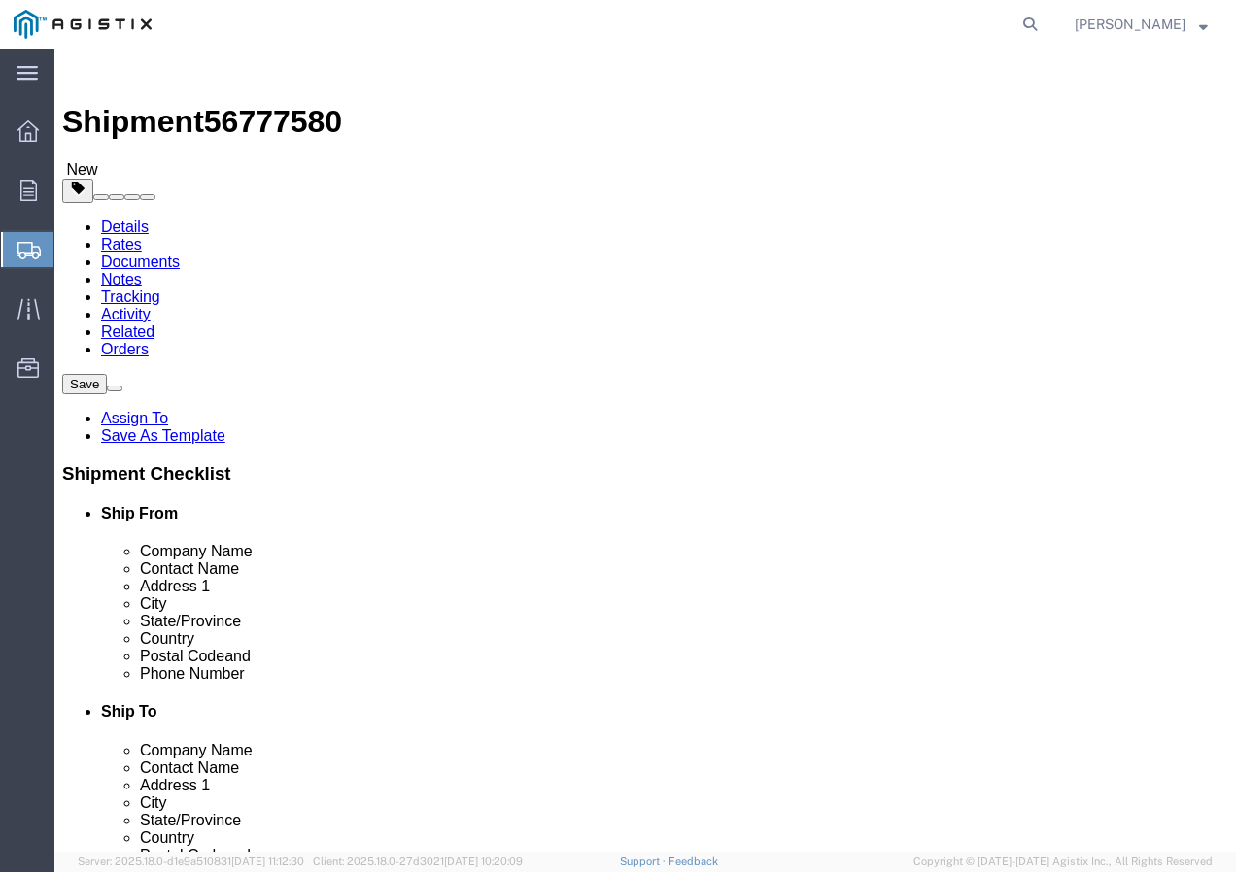
click link "Add Content"
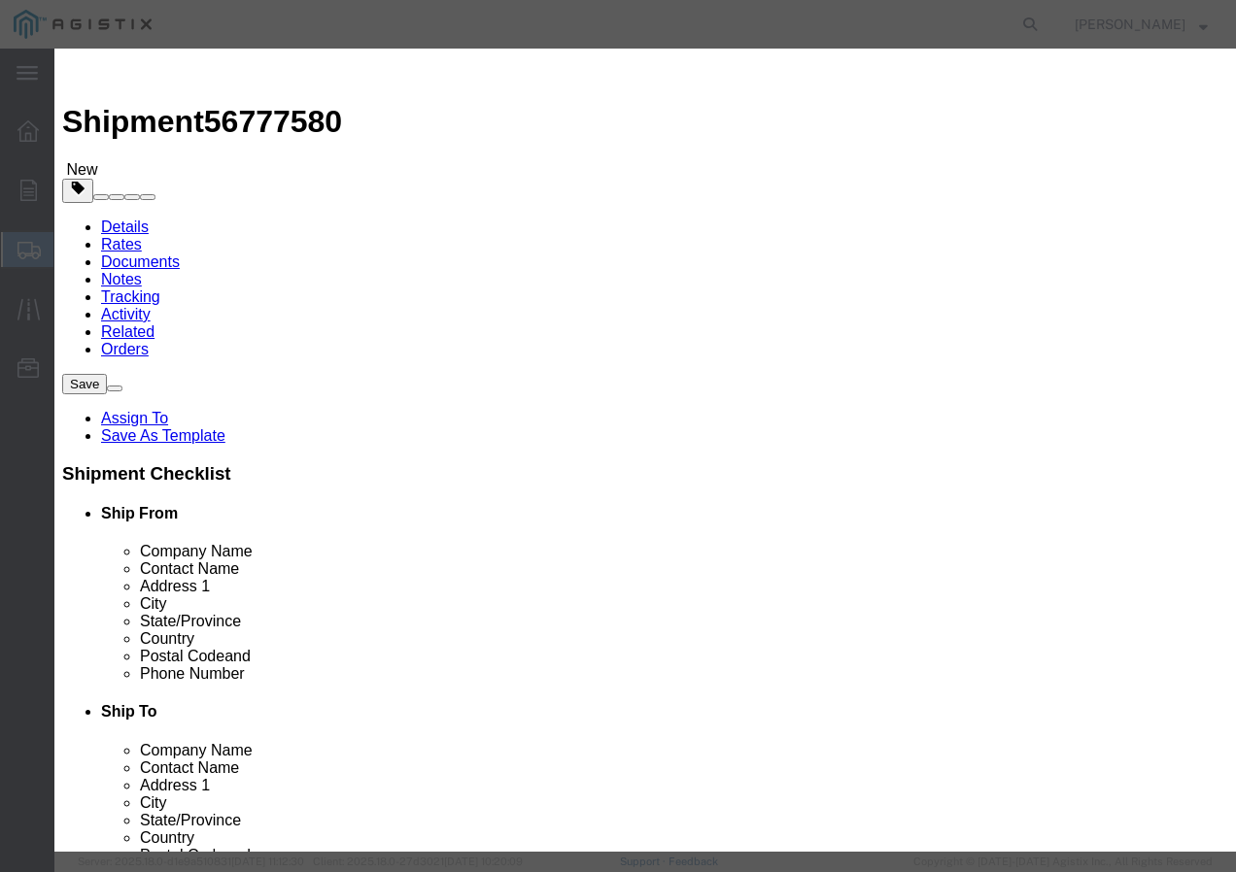
click input "text"
paste input "600VUD TX/YES 4/0 Str Al MOLLOY 1250R"
type input "600VUD TX/YES 4/0 Str Al MOLLOY 1250R"
click input "0"
type input "8"
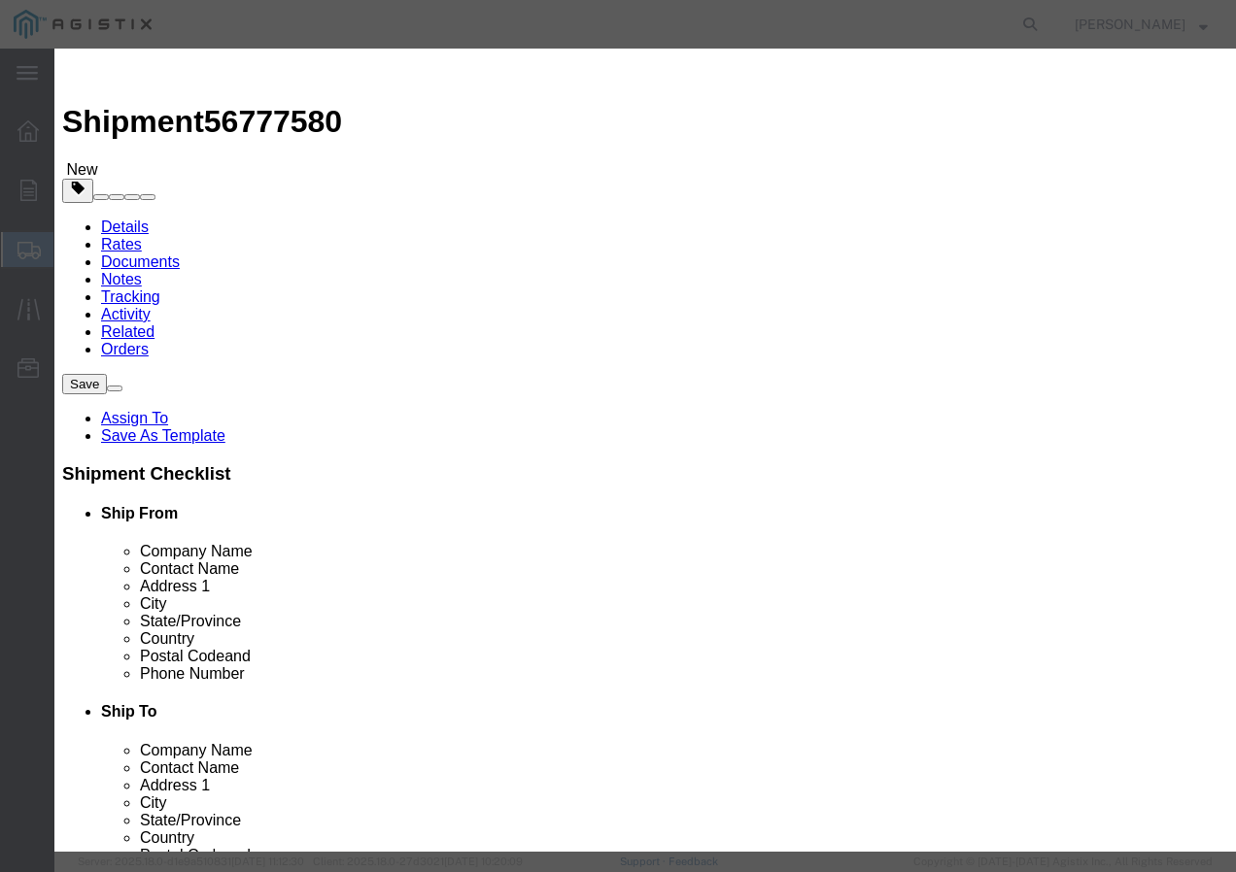
click input "text"
type input "1"
click select "Select 50 55 60 65 70 85 92.5 100 125 175 250 300 400"
select select "100"
click select "Select 50 55 60 65 70 85 92.5 100 125 175 250 300 400"
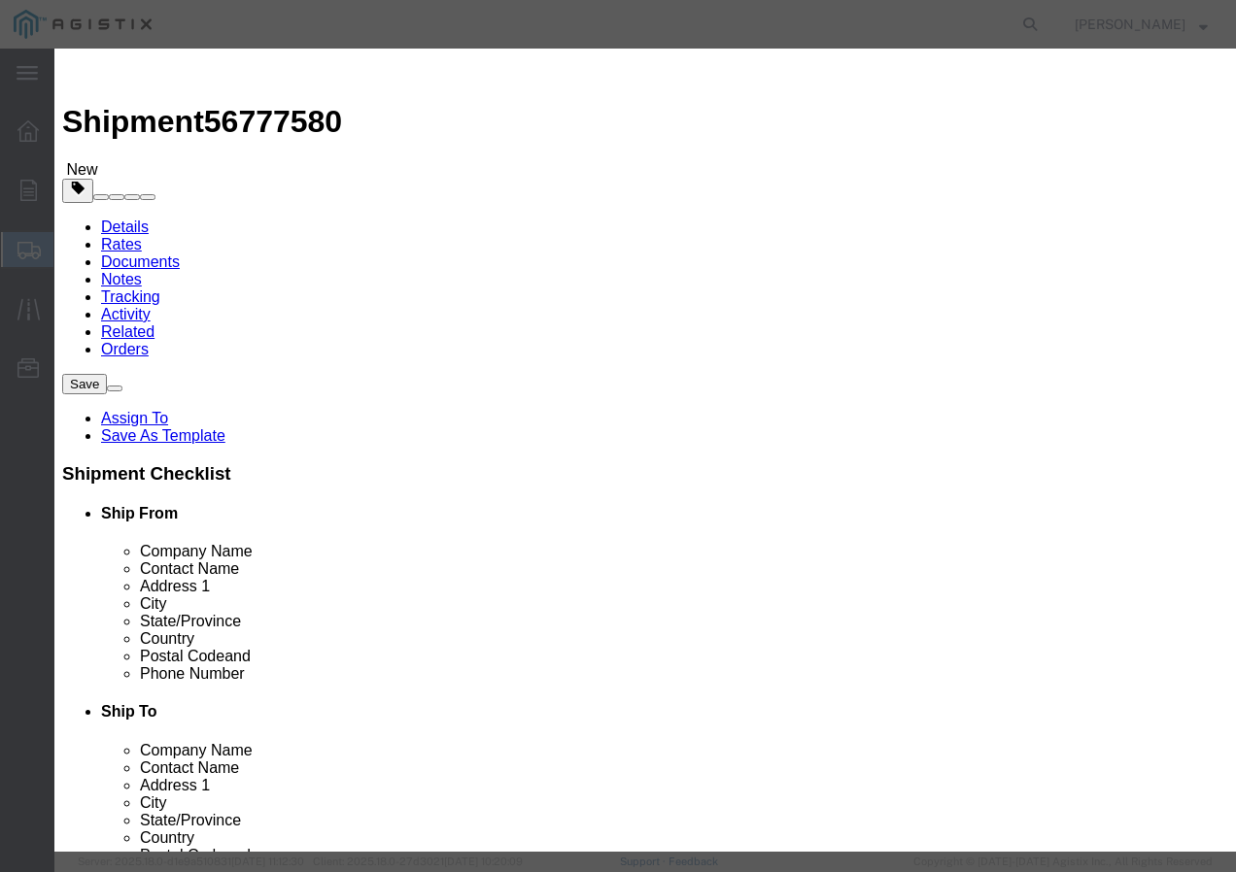
click button "Save & Add Another"
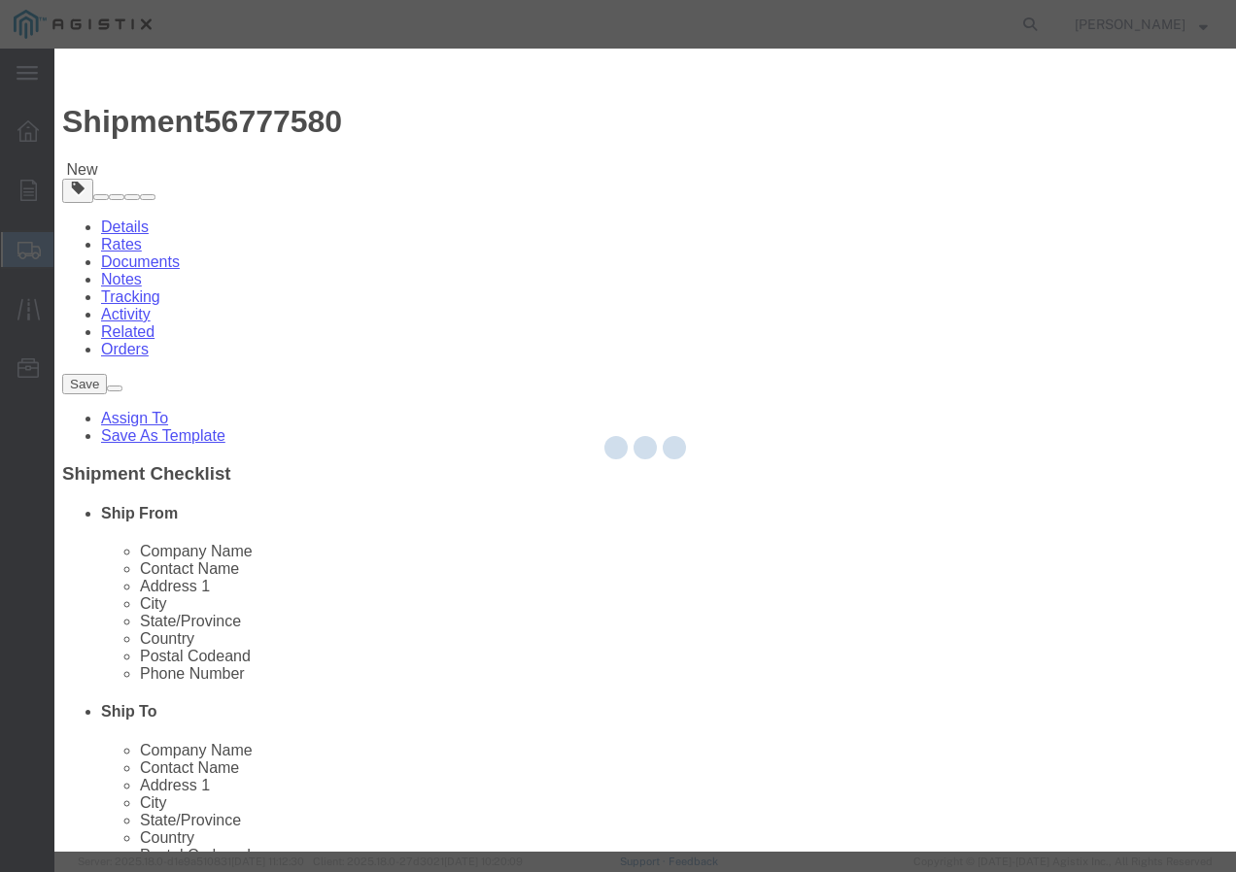
select select "EA"
select select
select select "USD"
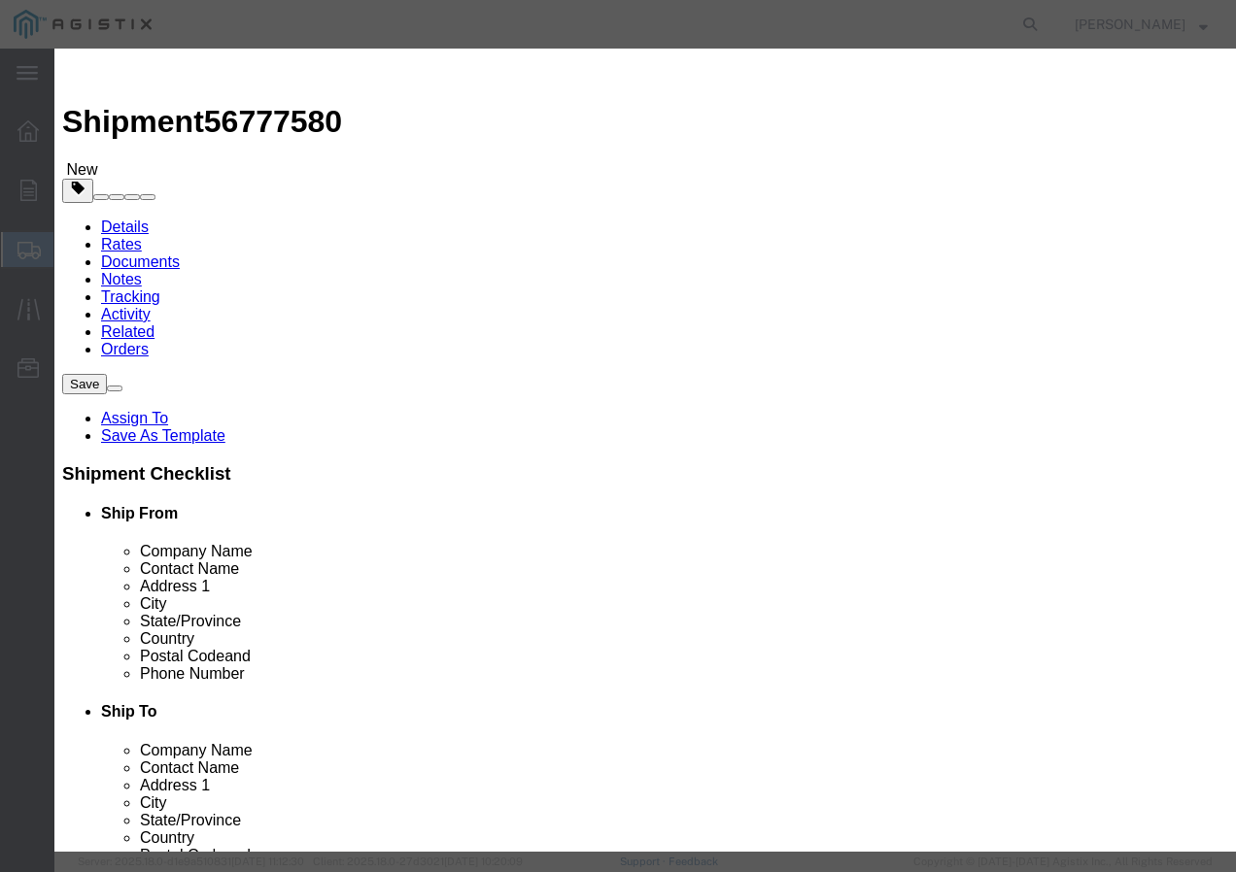
click input "text"
paste input "SSCC 10 S CU PVC OR 600V 500C"
type input "SSCC 10 S CU PVC OR 600V 500C"
click input "text"
type input "10"
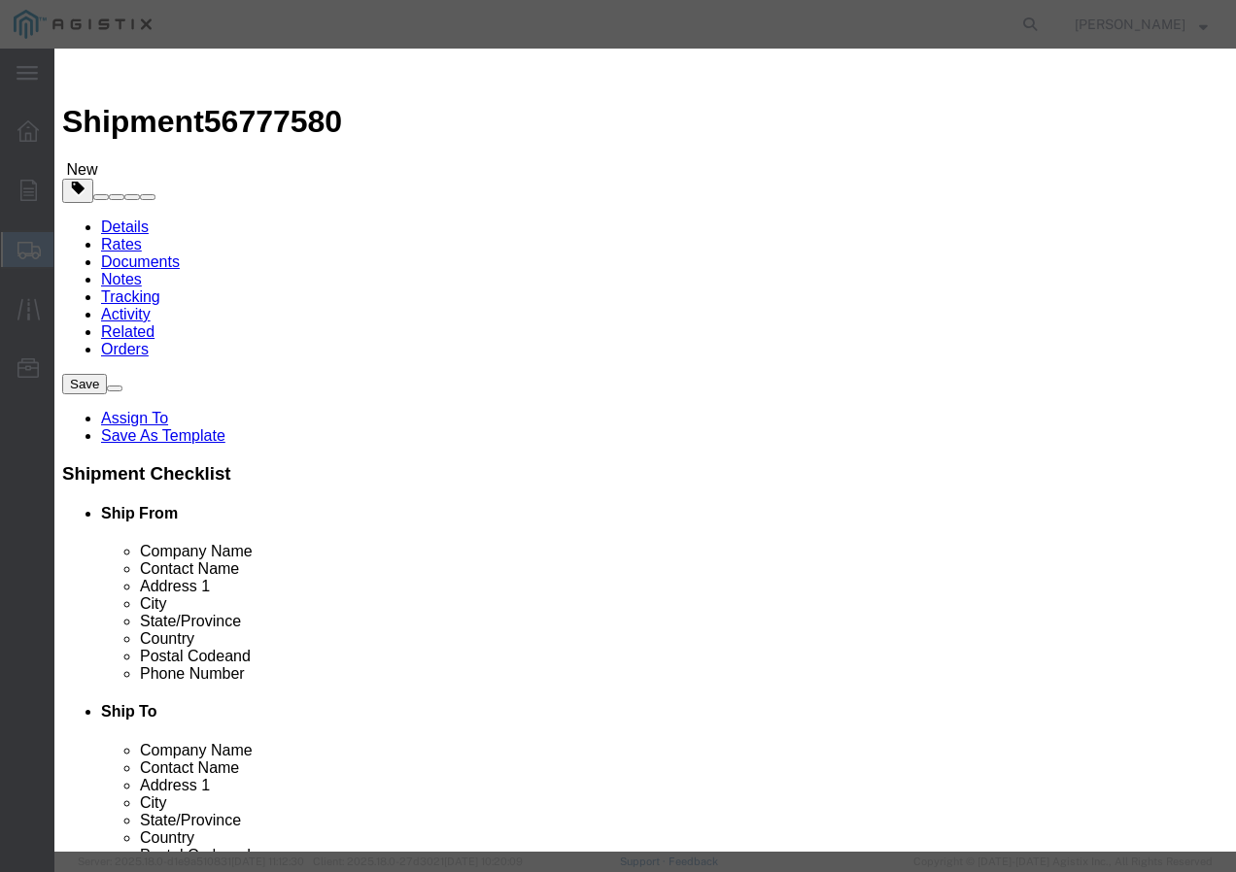
click input "text"
type input "1"
click select "Select 50 55 60 65 70 85 92.5 100 125 175 250 300 400"
select select "100"
click select "Select 50 55 60 65 70 85 92.5 100 125 175 250 300 400"
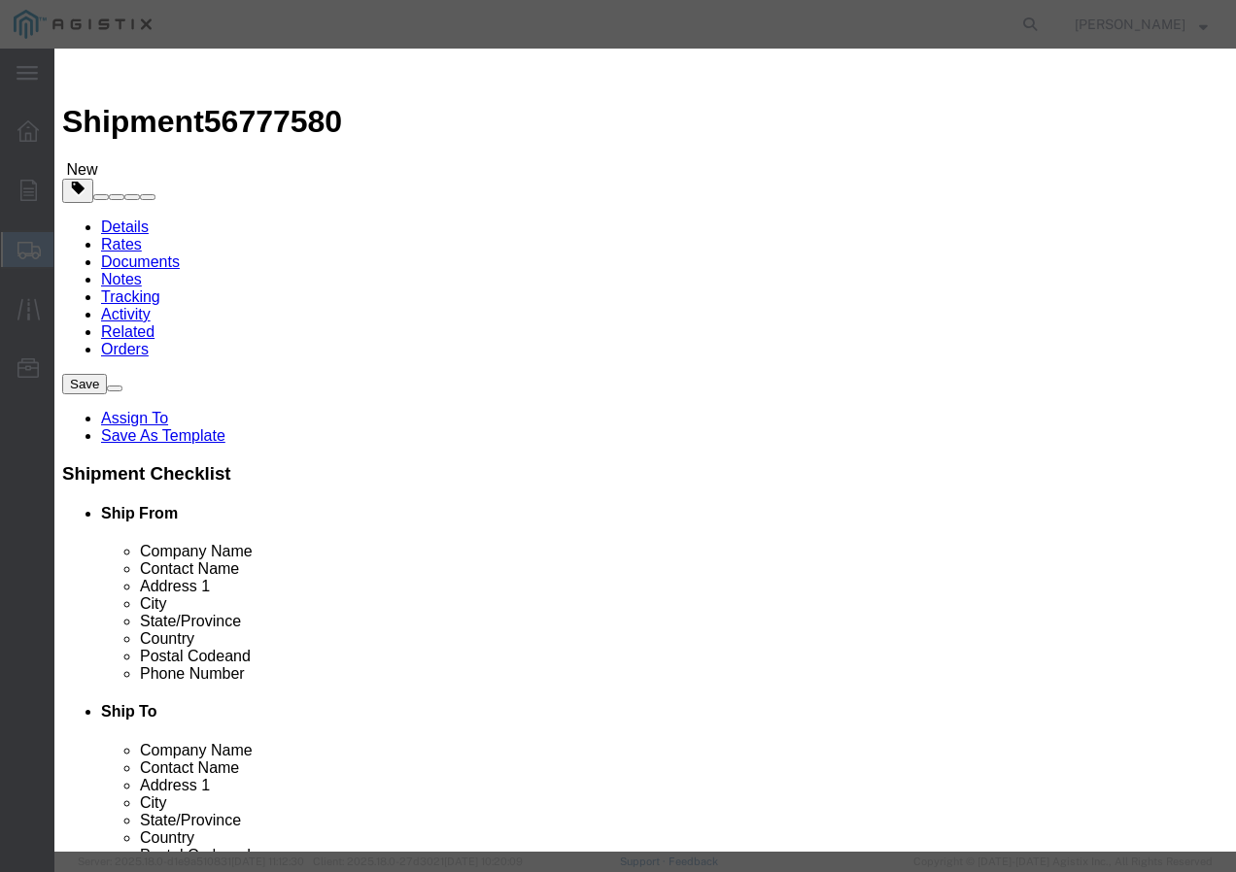
click button "Save & Add Another"
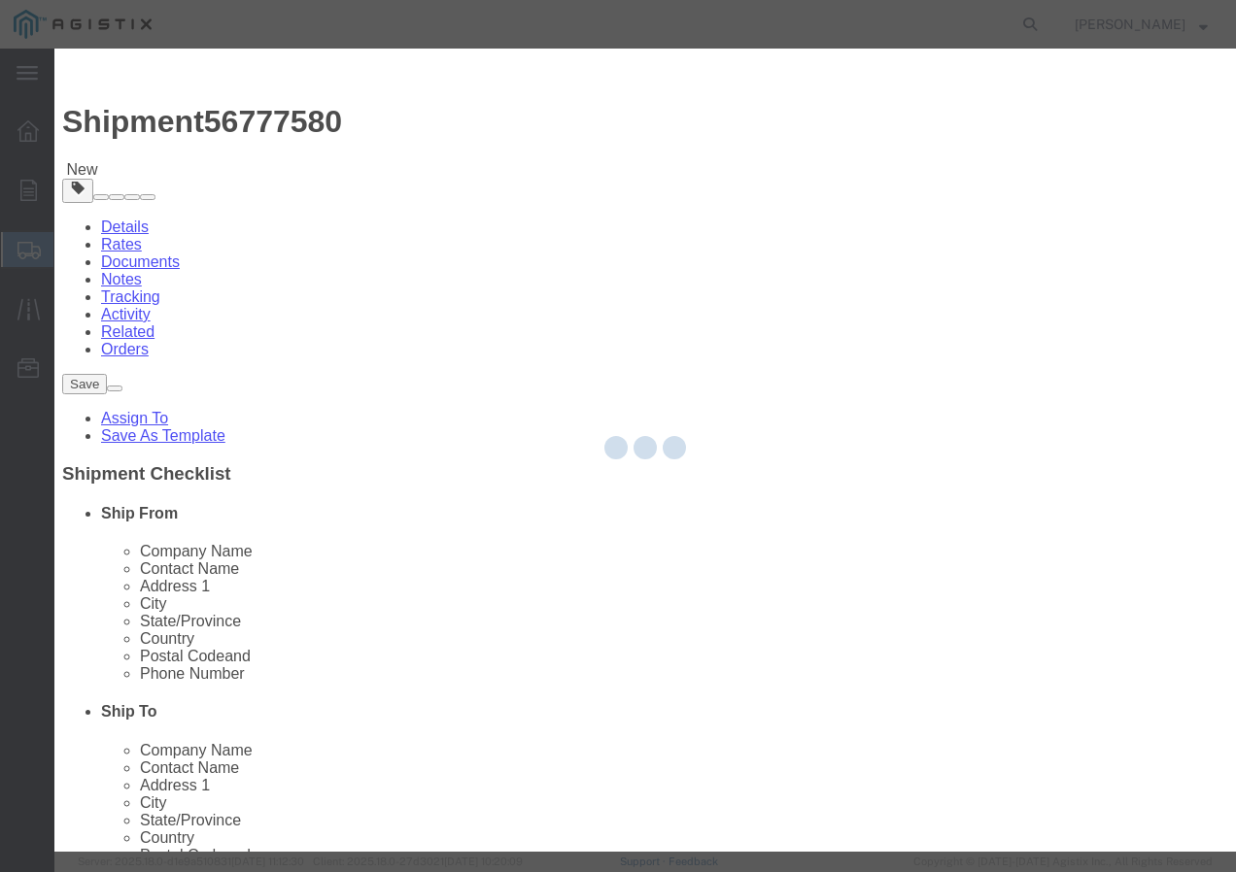
select select "EA"
select select
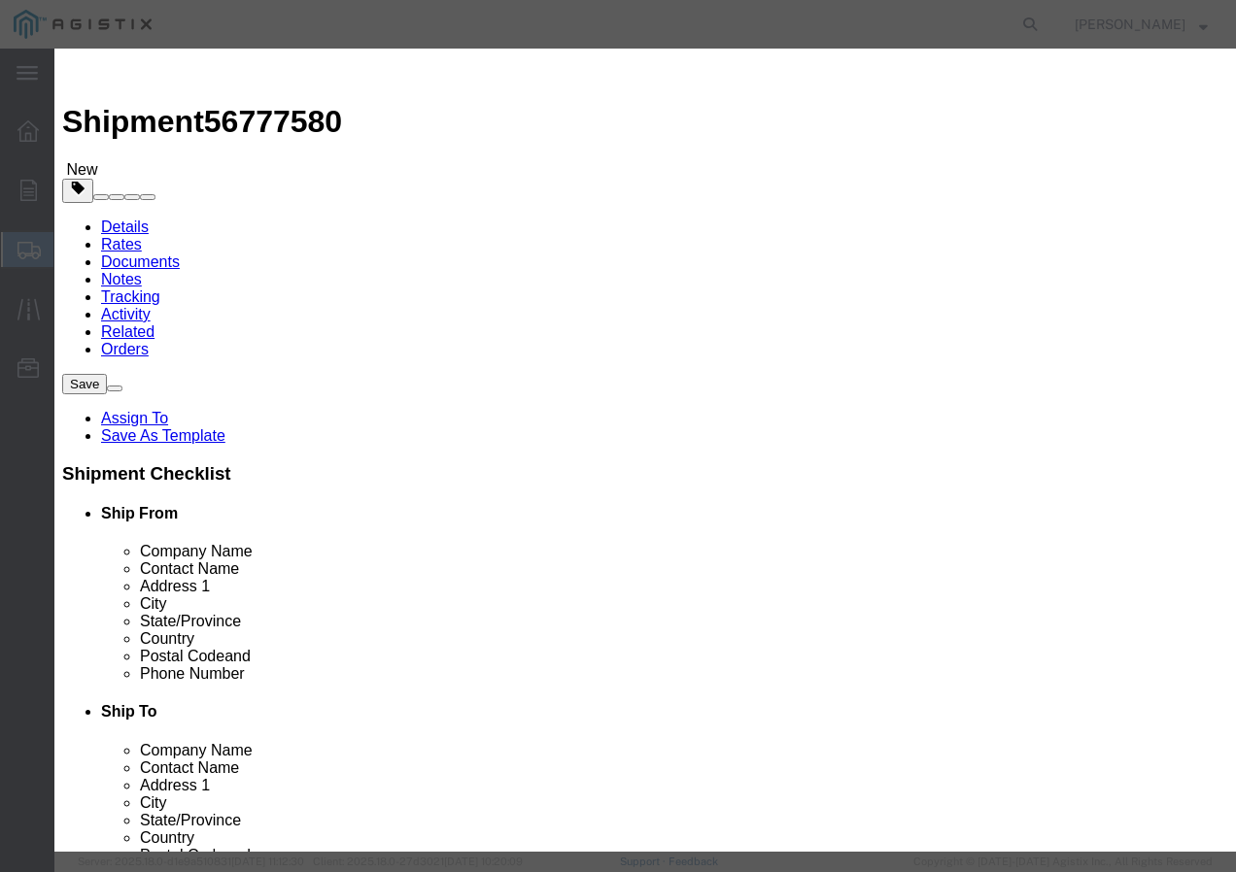
select select "USD"
click input "text"
paste input "SSCC 10 S CU PVC PU 600V 500C"
type input "SSCC 10 S CU PVC PU 600V 500C"
click input "text"
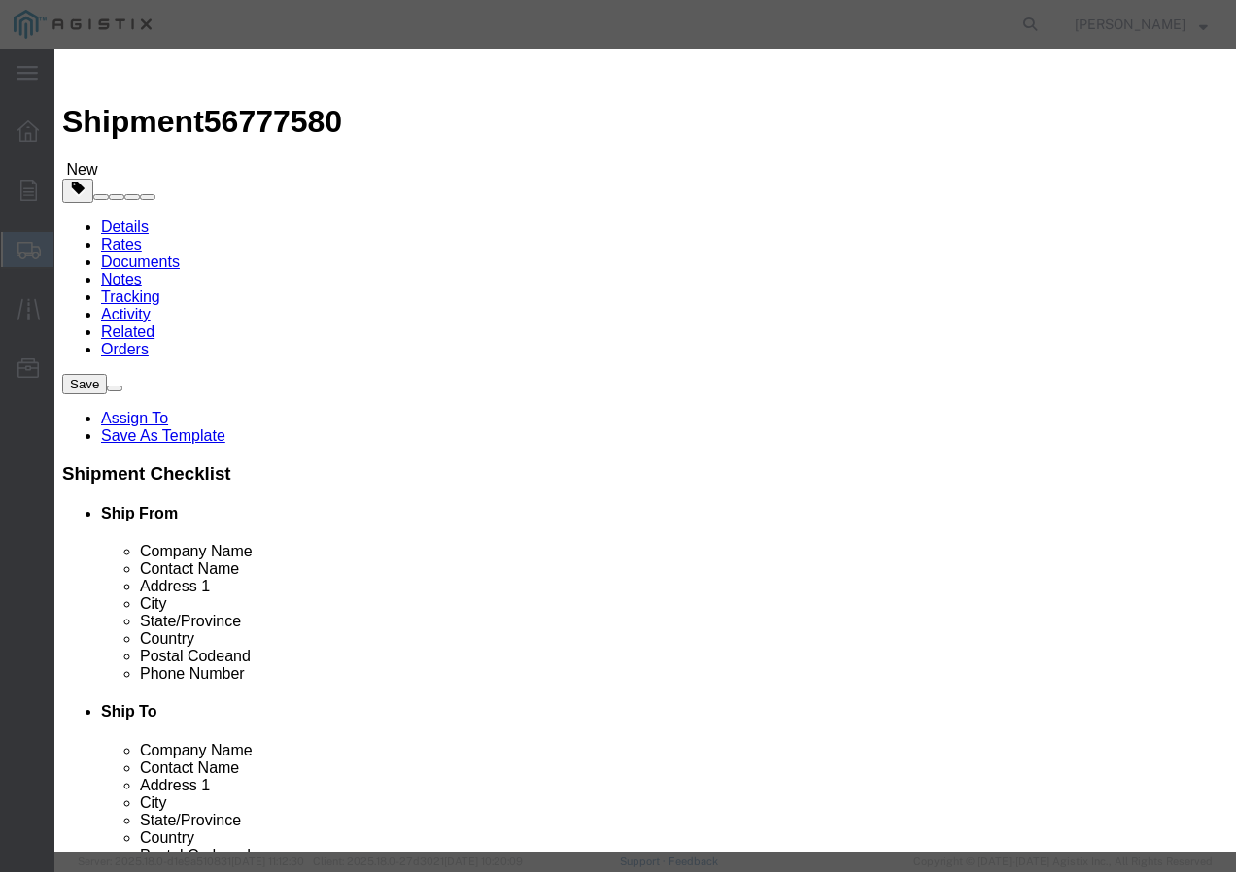
type input "16"
click input "text"
type input "1"
click select "Select 50 55 60 65 70 85 92.5 100 125 175 250 300 400"
select select "100"
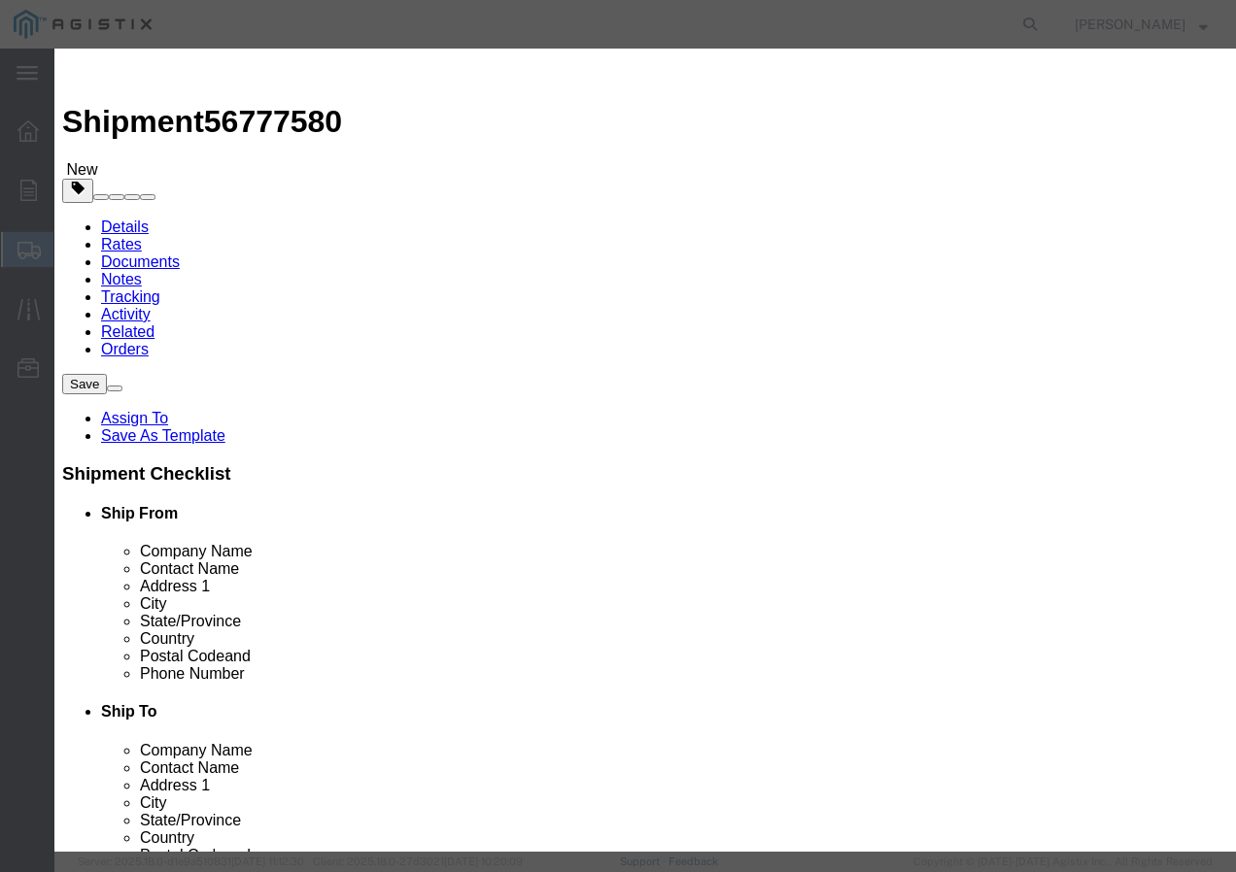
drag, startPoint x: 273, startPoint y: 259, endPoint x: 278, endPoint y: 322, distance: 62.4
click select "Select 50 55 60 65 70 85 92.5 100 125 175 250 300 400"
click button "Save & Add Another"
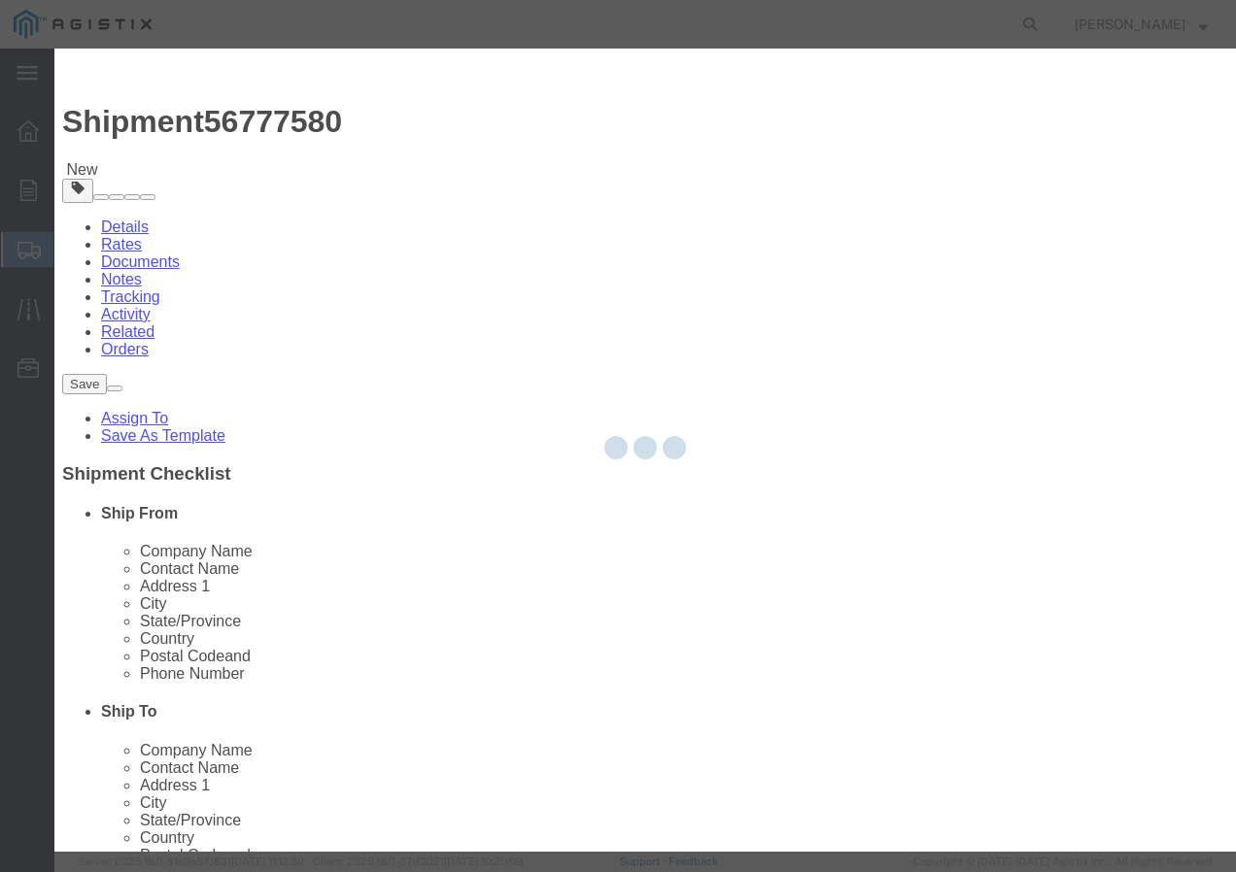
select select "EA"
select select
select select "USD"
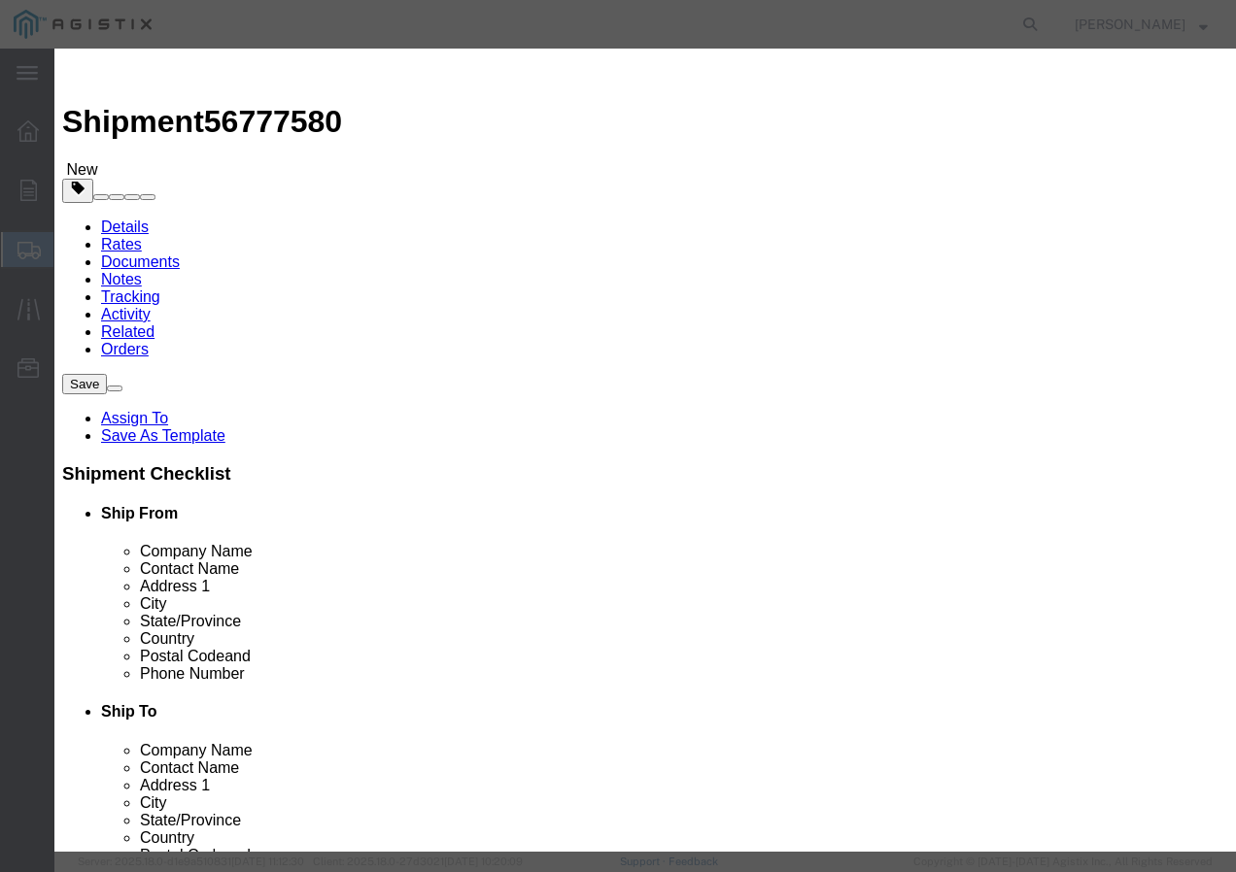
click input "text"
paste input "600VUD 4/0 AL 80 MILS 2500R"
type input "600VUD 4/0 AL 80 MILS 2500R"
click input "text"
type input "2"
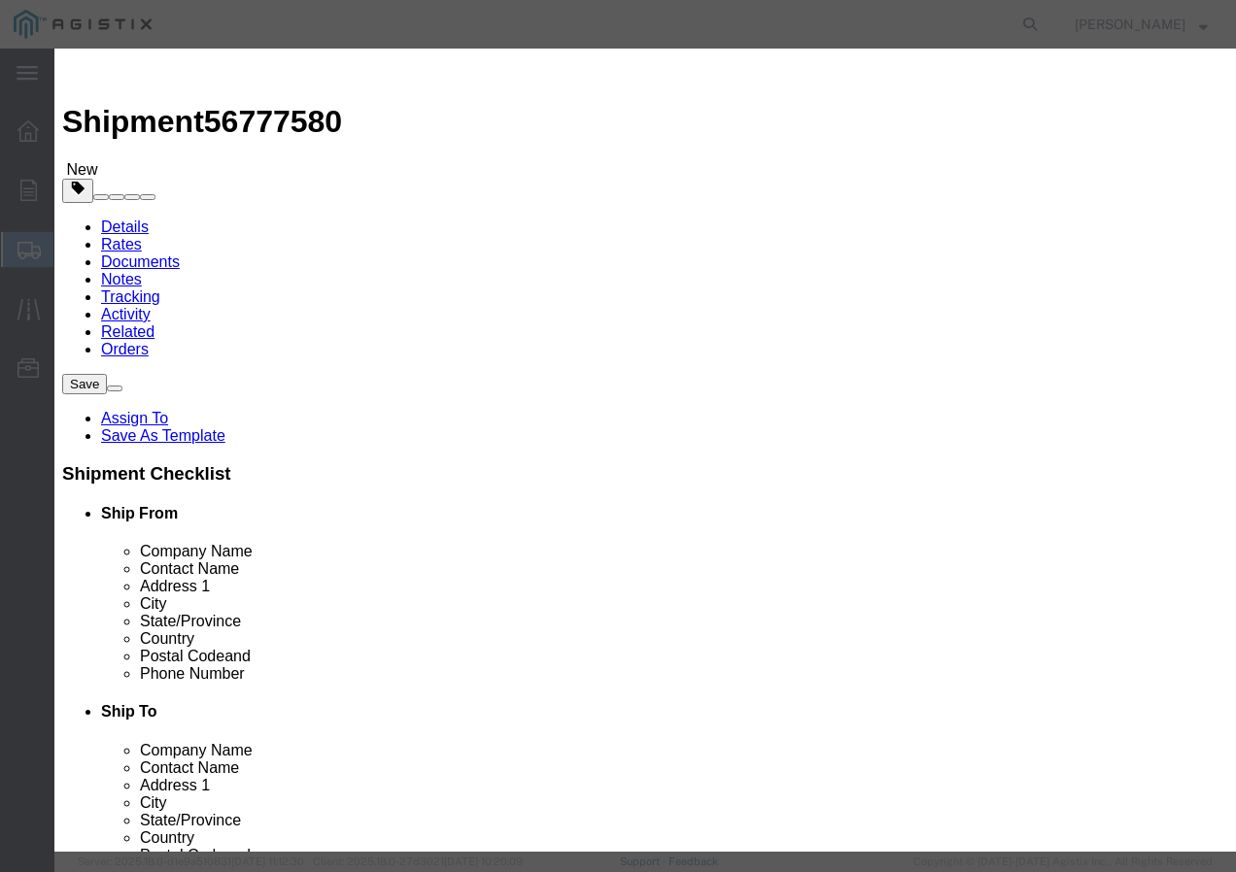
click input "text"
type input "1"
drag, startPoint x: 275, startPoint y: 247, endPoint x: 275, endPoint y: 259, distance: 12.6
click select "Select 50 55 60 65 70 85 92.5 100 125 175 250 300 400"
select select "100"
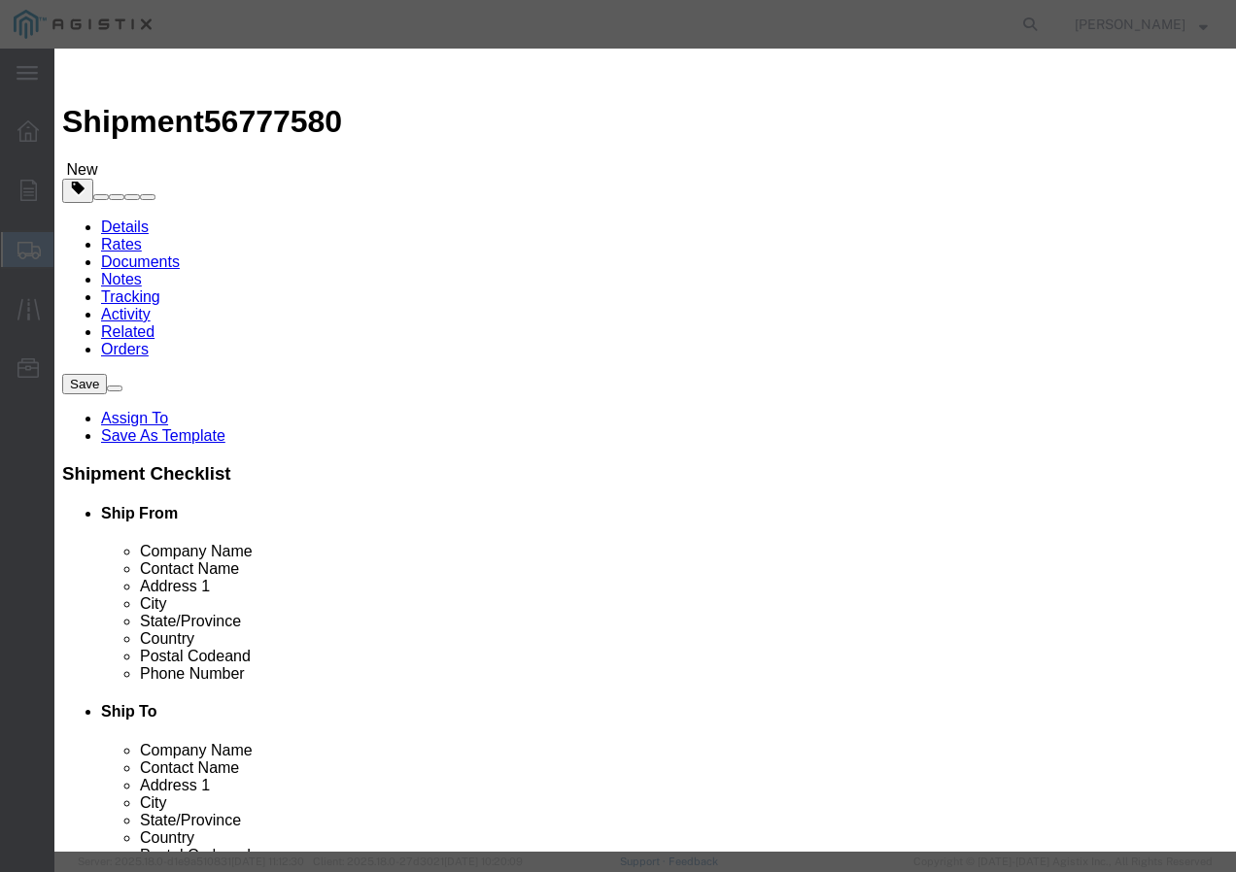
click select "Select 50 55 60 65 70 85 92.5 100 125 175 250 300 400"
click button "Save & Add Another"
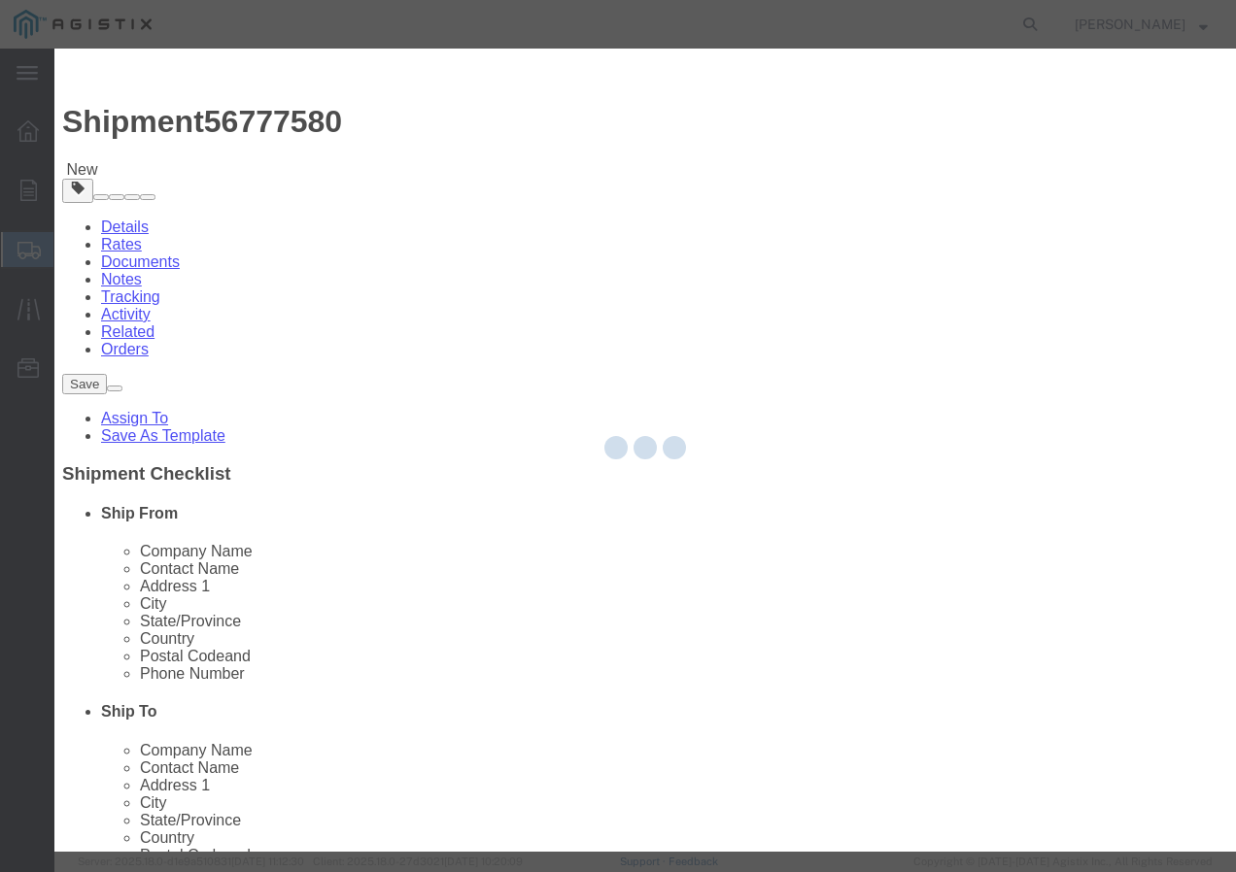
select select "EA"
select select
select select "USD"
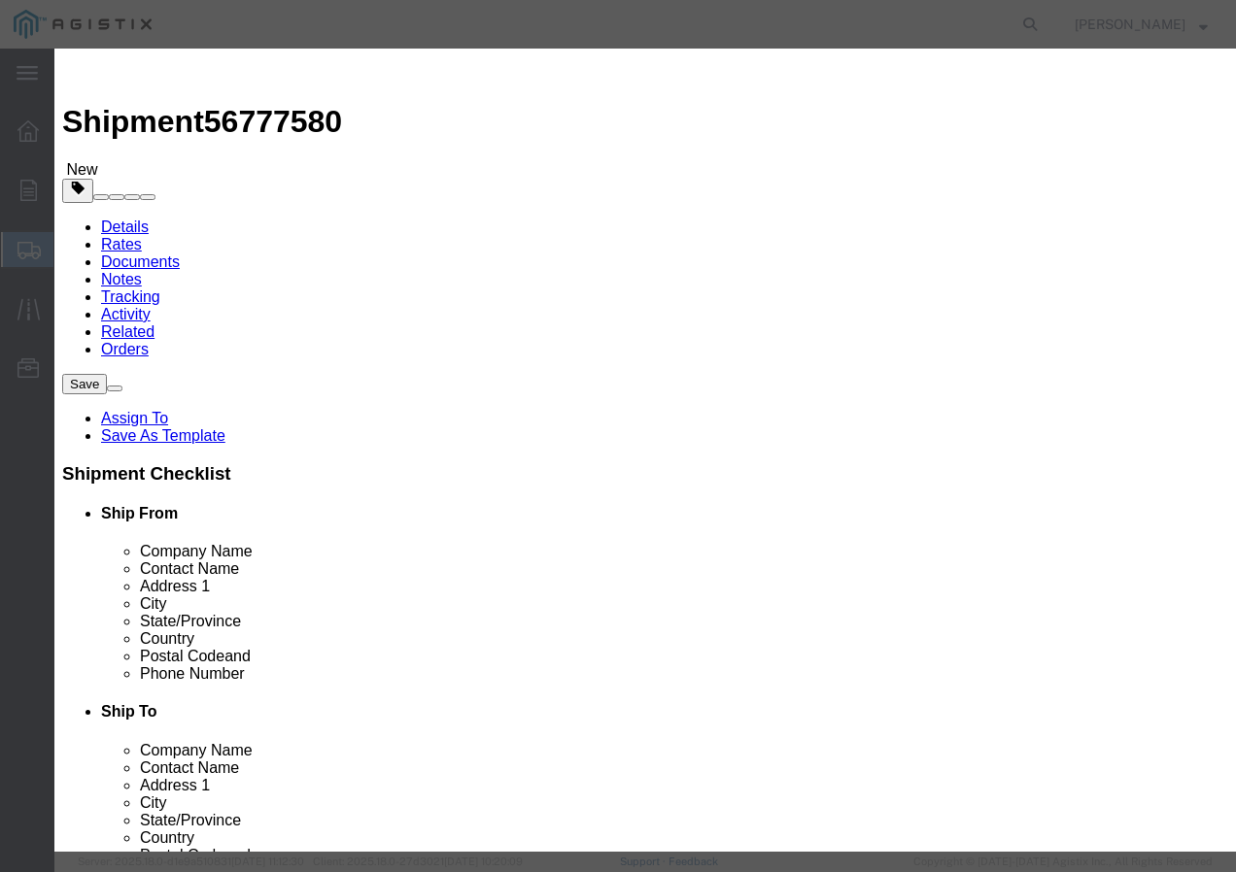
click input "text"
paste input "600VUD QX 350X3 AL 4/0/UL+ 2000R"
type input "600VUD QX 350X3 AL 4/0/UL+ 2000R"
click input "text"
type input "3"
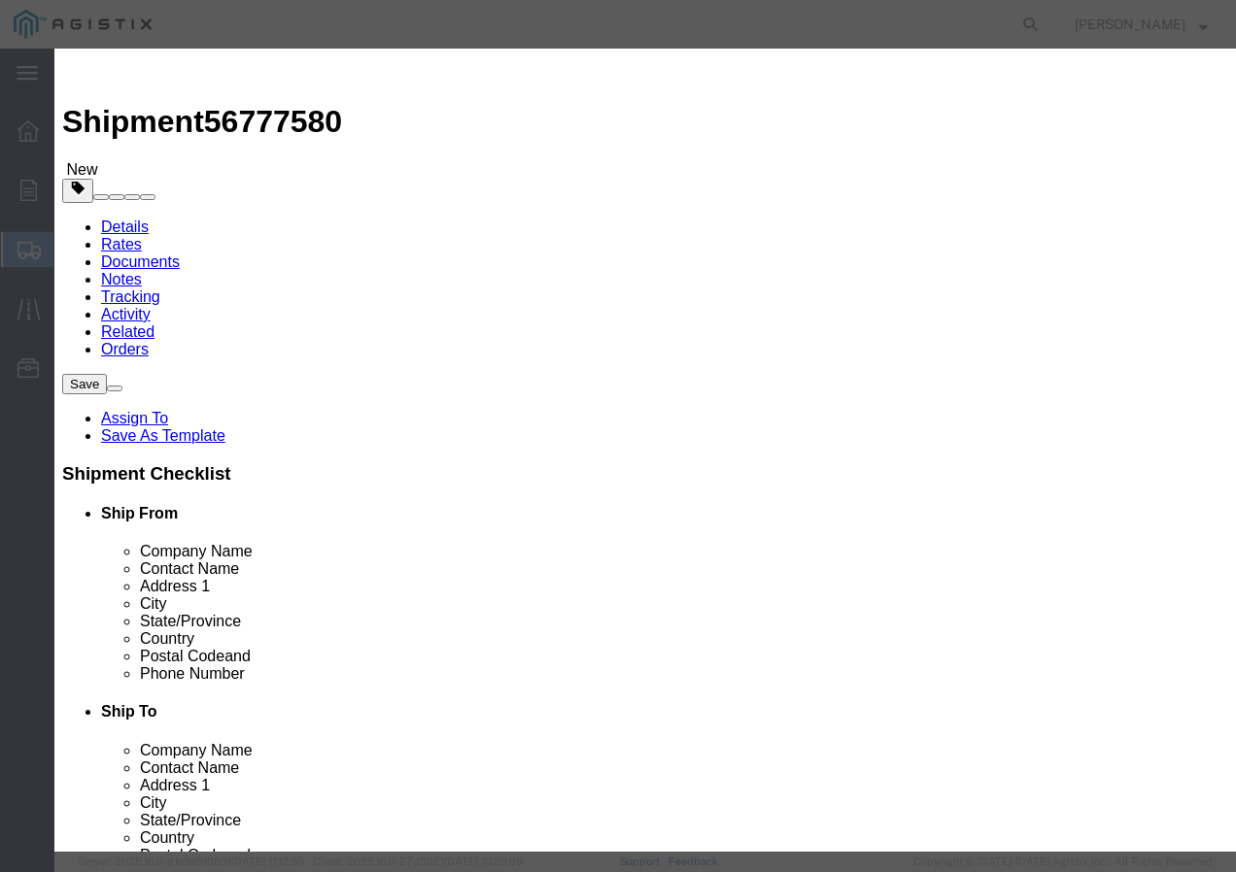
click input "text"
type input "1"
drag, startPoint x: 263, startPoint y: 249, endPoint x: 264, endPoint y: 258, distance: 9.8
click select "Select 50 55 60 65 70 85 92.5 100 125 175 250 300 400"
select select "100"
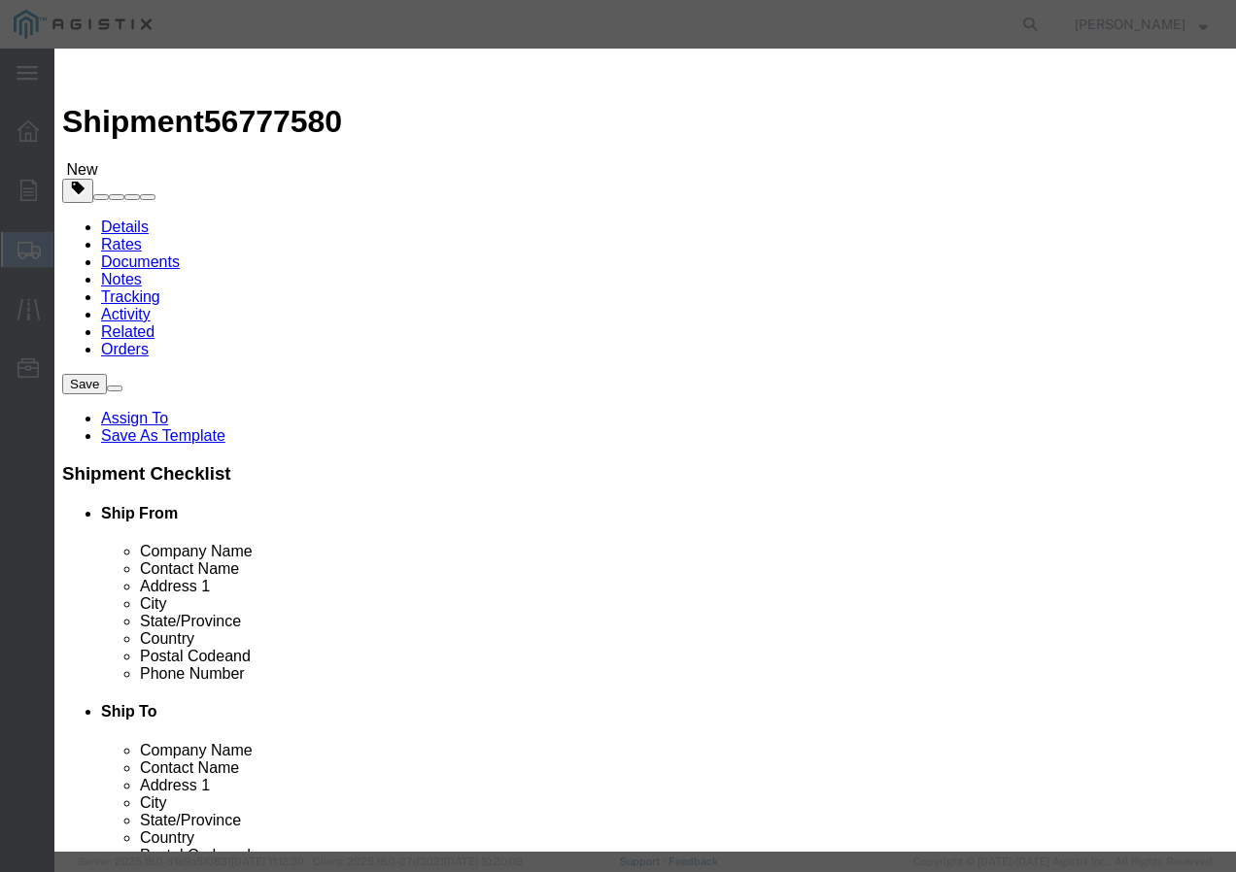
drag, startPoint x: 265, startPoint y: 264, endPoint x: 285, endPoint y: 378, distance: 115.3
click select "Select 50 55 60 65 70 85 92.5 100 125 175 250 300 400"
click button "Save & Close"
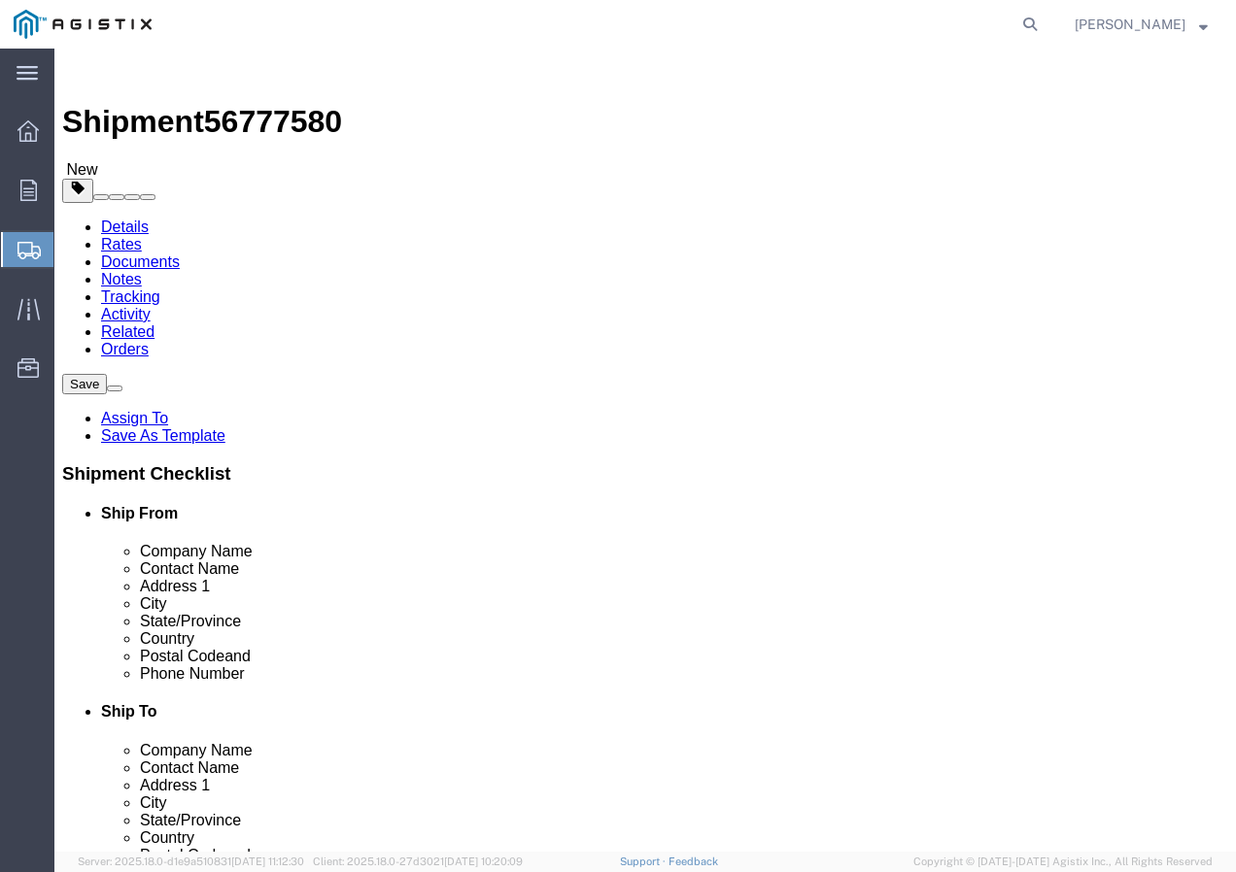
click input "1"
type input "39"
click button "Rate Shipment"
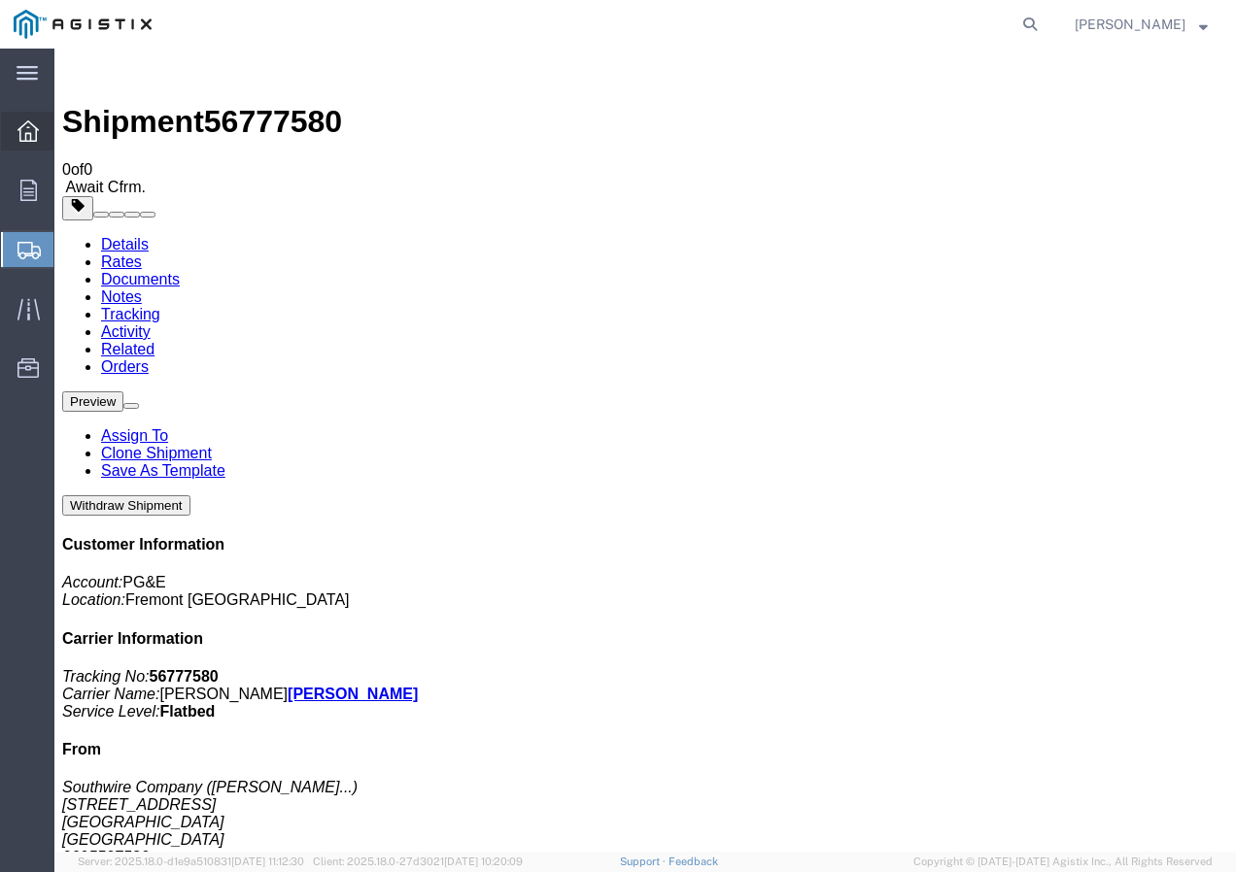
click at [27, 123] on icon at bounding box center [27, 130] width 21 height 21
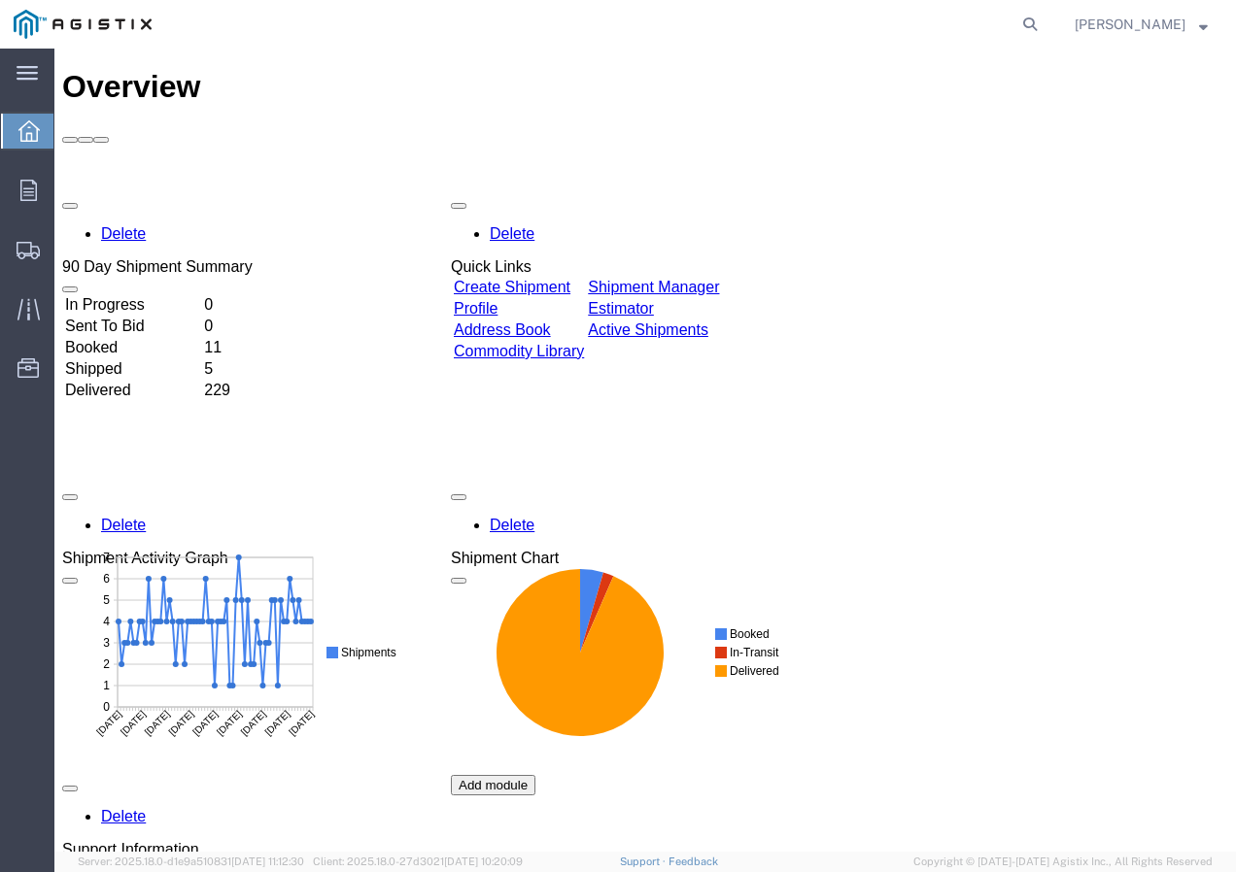
click at [547, 279] on link "Create Shipment" at bounding box center [512, 287] width 117 height 17
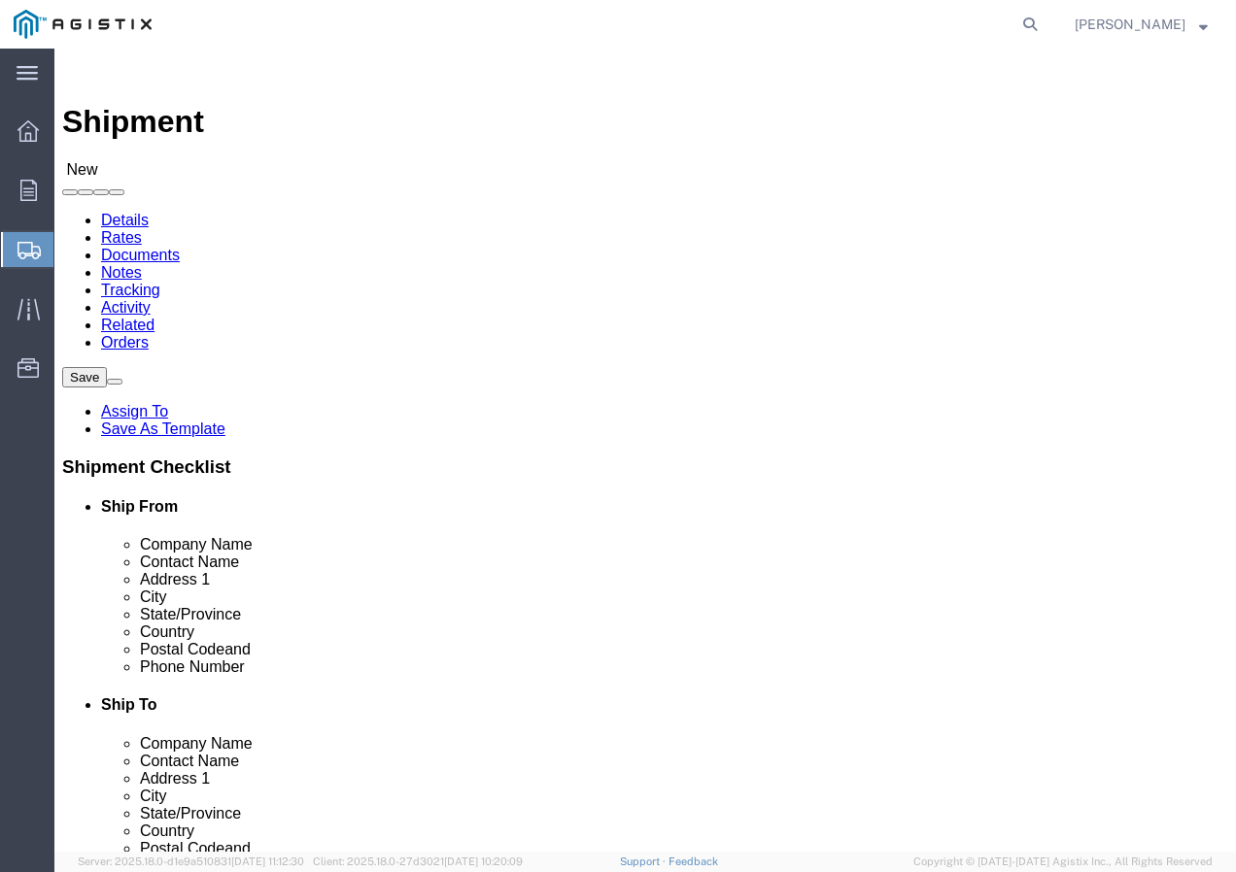
click select "Select PG&E Southwire Company"
select select "9596"
click select "Select PG&E Southwire Company"
select select "PURCHORD"
select select
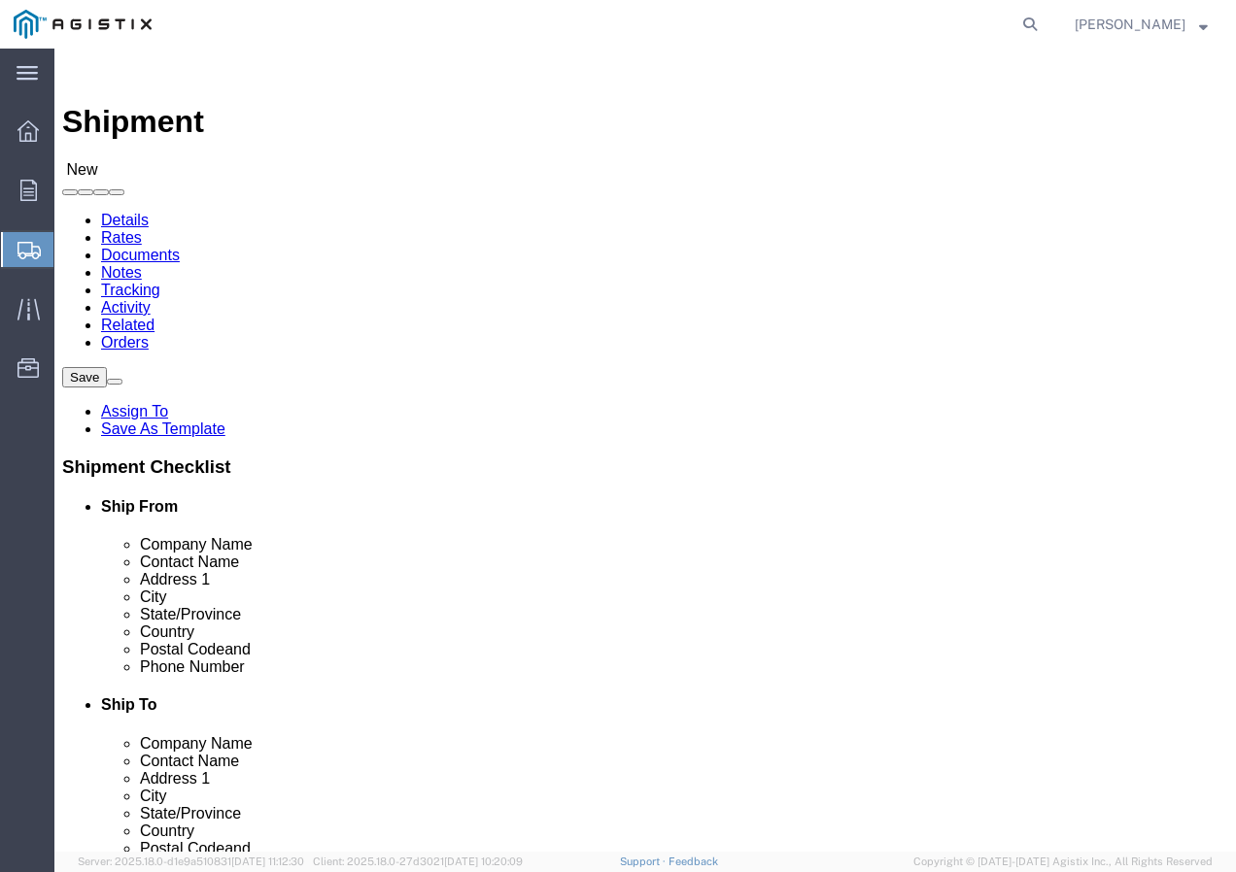
select select
select select "MYPROFILE"
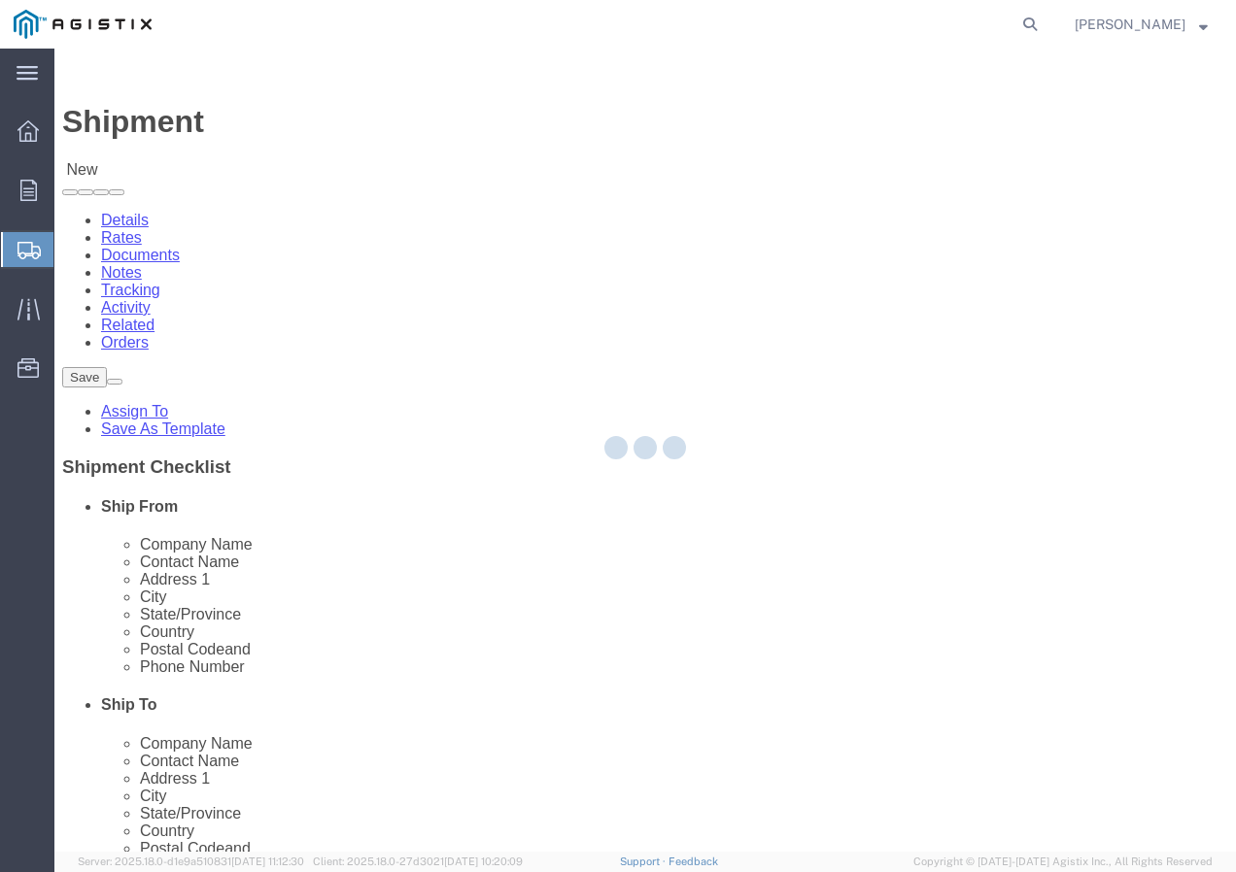
select select "CA"
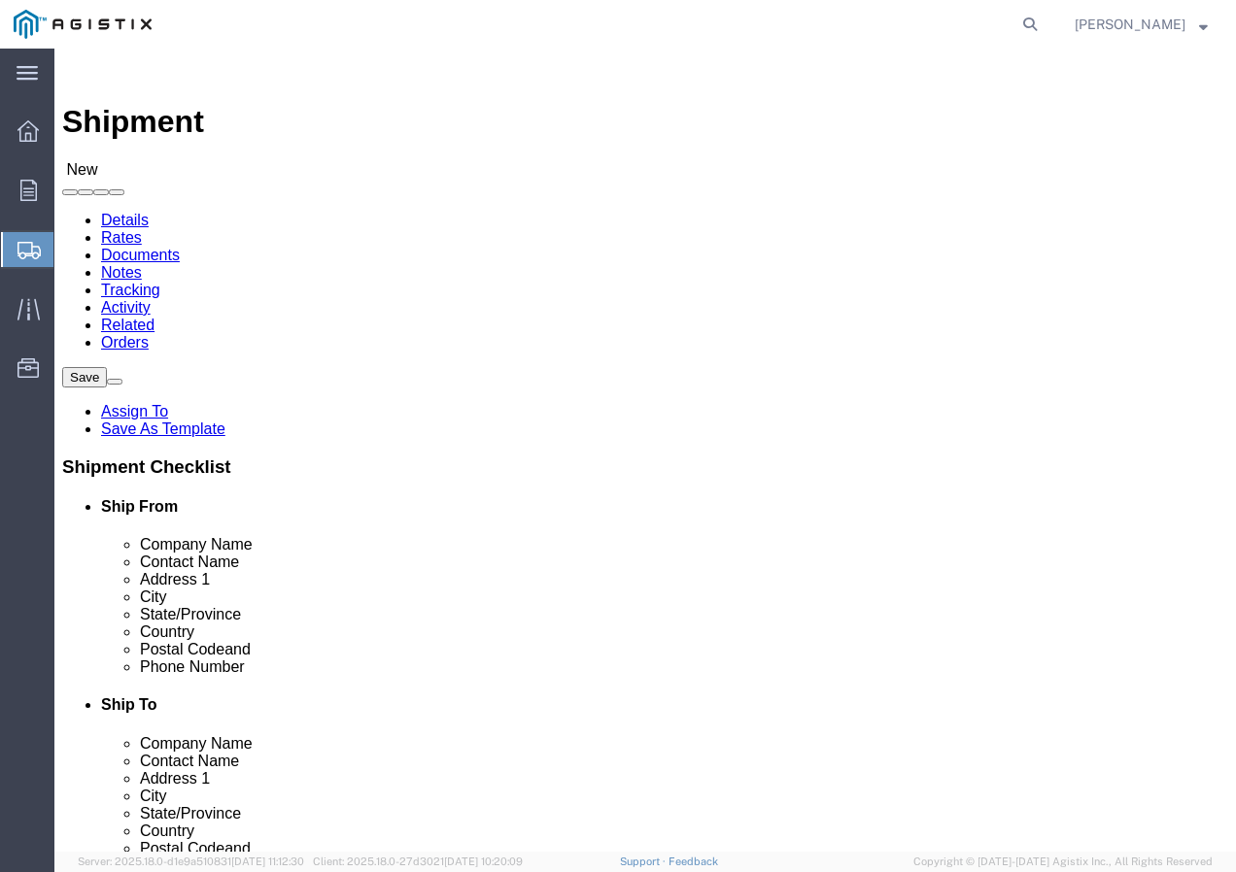
click select "Select All Others [GEOGRAPHIC_DATA] [GEOGRAPHIC_DATA] [GEOGRAPHIC_DATA] [GEOGRA…"
select select "19996"
click select "Select All Others [GEOGRAPHIC_DATA] [GEOGRAPHIC_DATA] [GEOGRAPHIC_DATA] [GEOGRA…"
click span
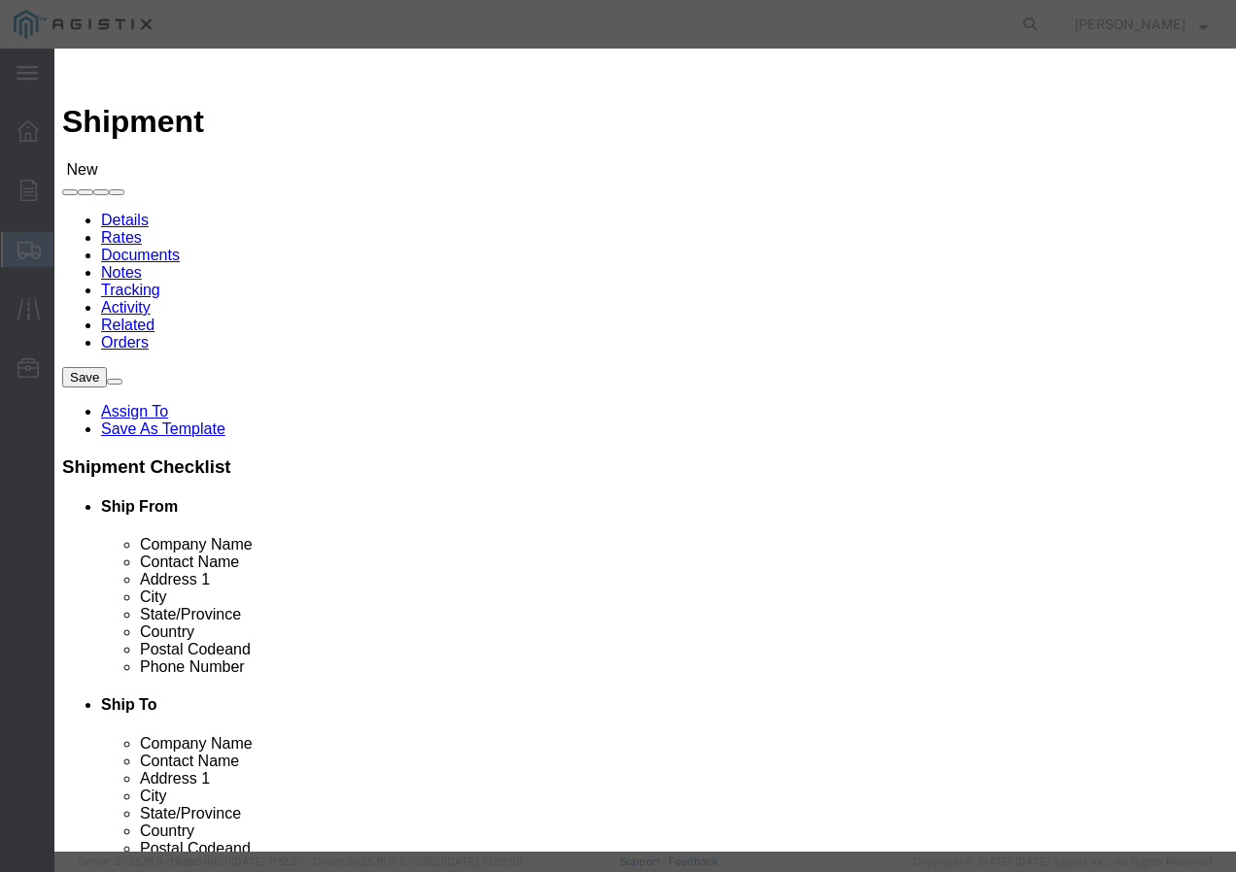
click div "All Company Location Other Personal Shared ALL A B C D E F G H I J K L M N O P …"
click select "Search by Address Book Name City Company Name Contact Name Country CustomerAlia…"
select select "city"
click select "Search by Address Book Name City Company Name Contact Name Country CustomerAlia…"
click input "text"
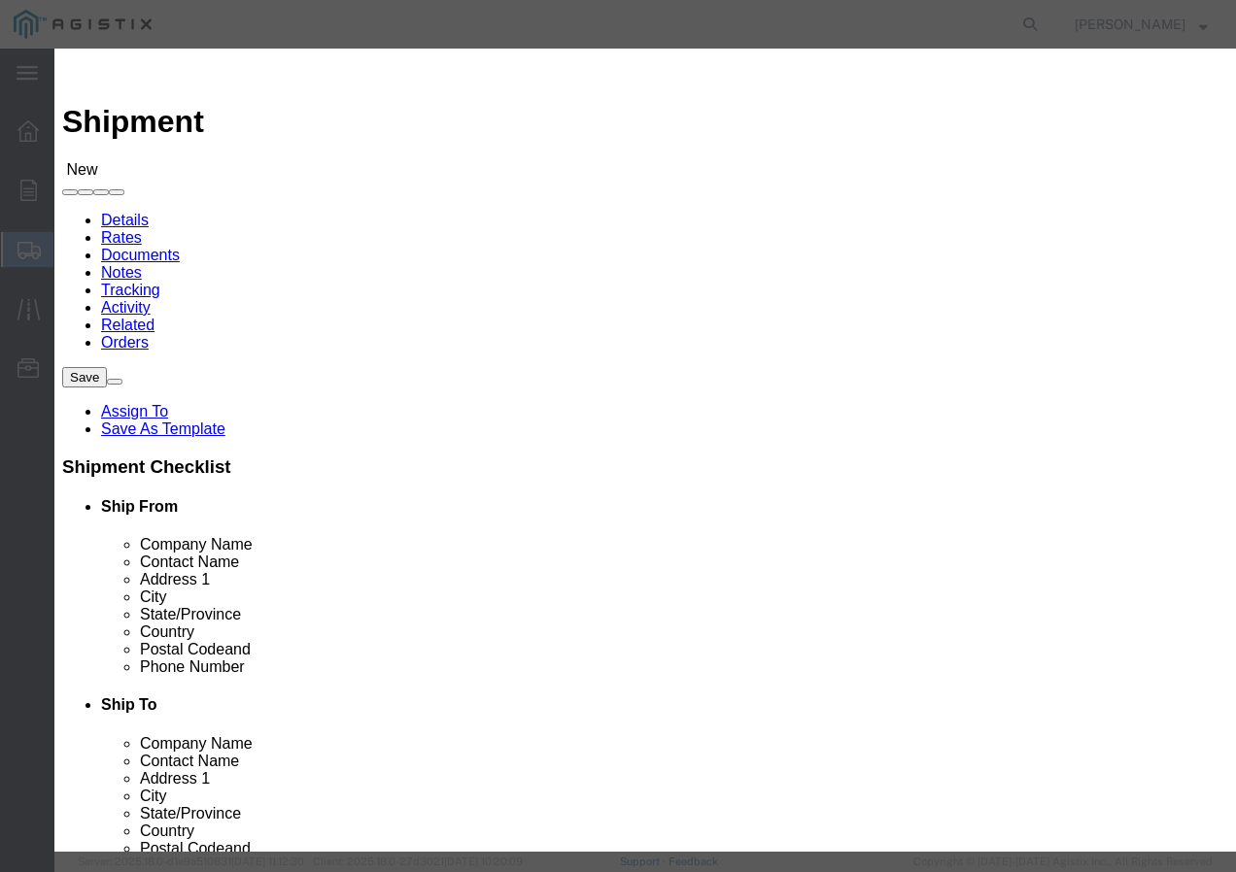
type input "WHEATLAND"
click icon "button"
click button "Select"
select select "CA"
click button "Close"
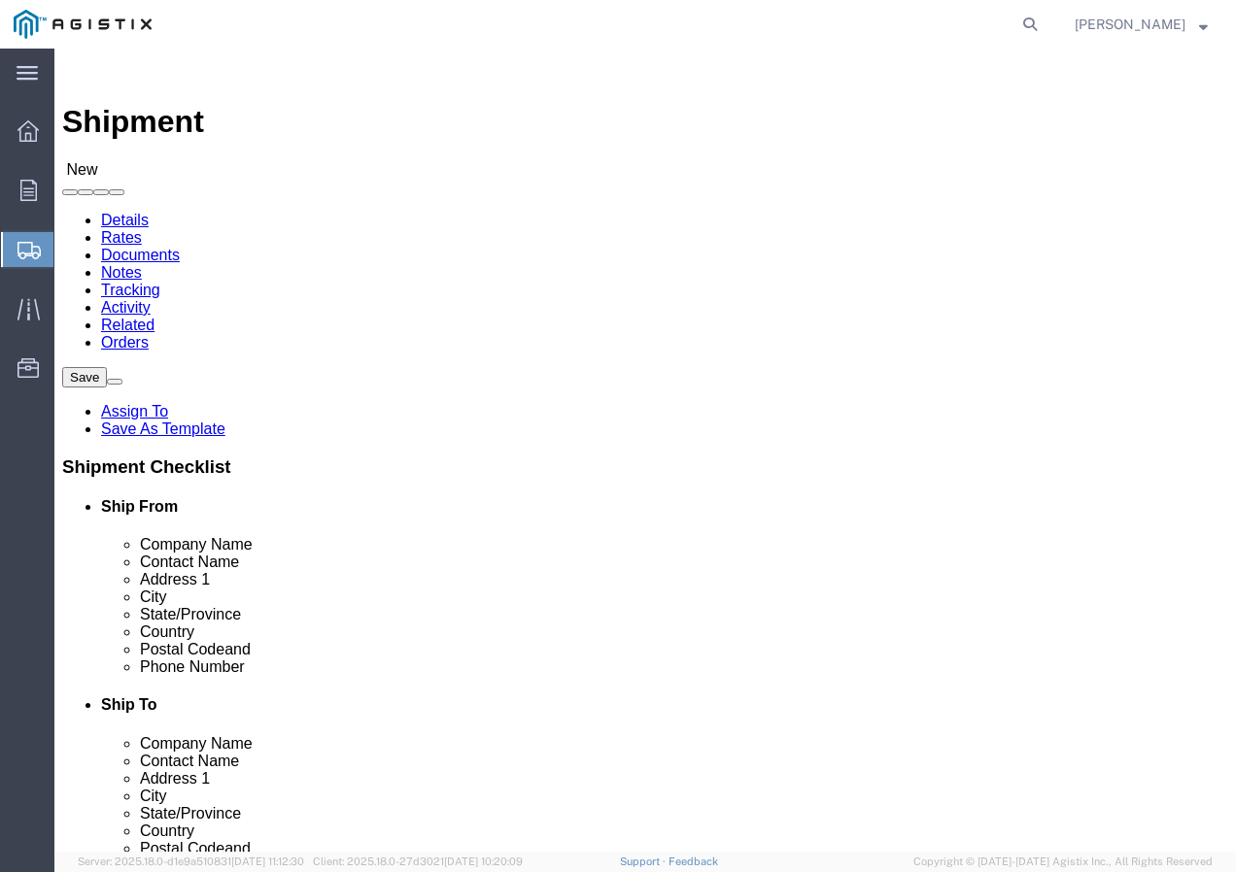
click input "text"
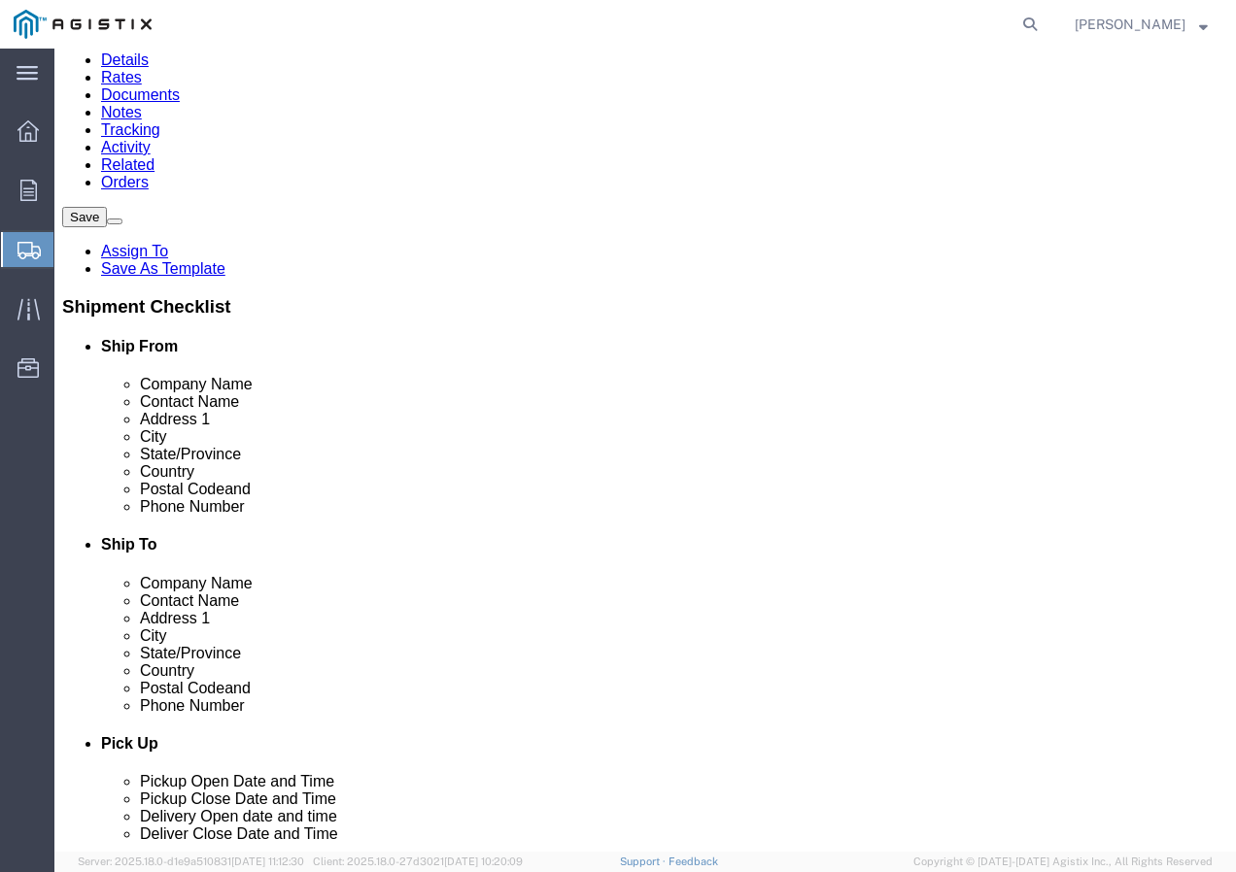
scroll to position [194, 0]
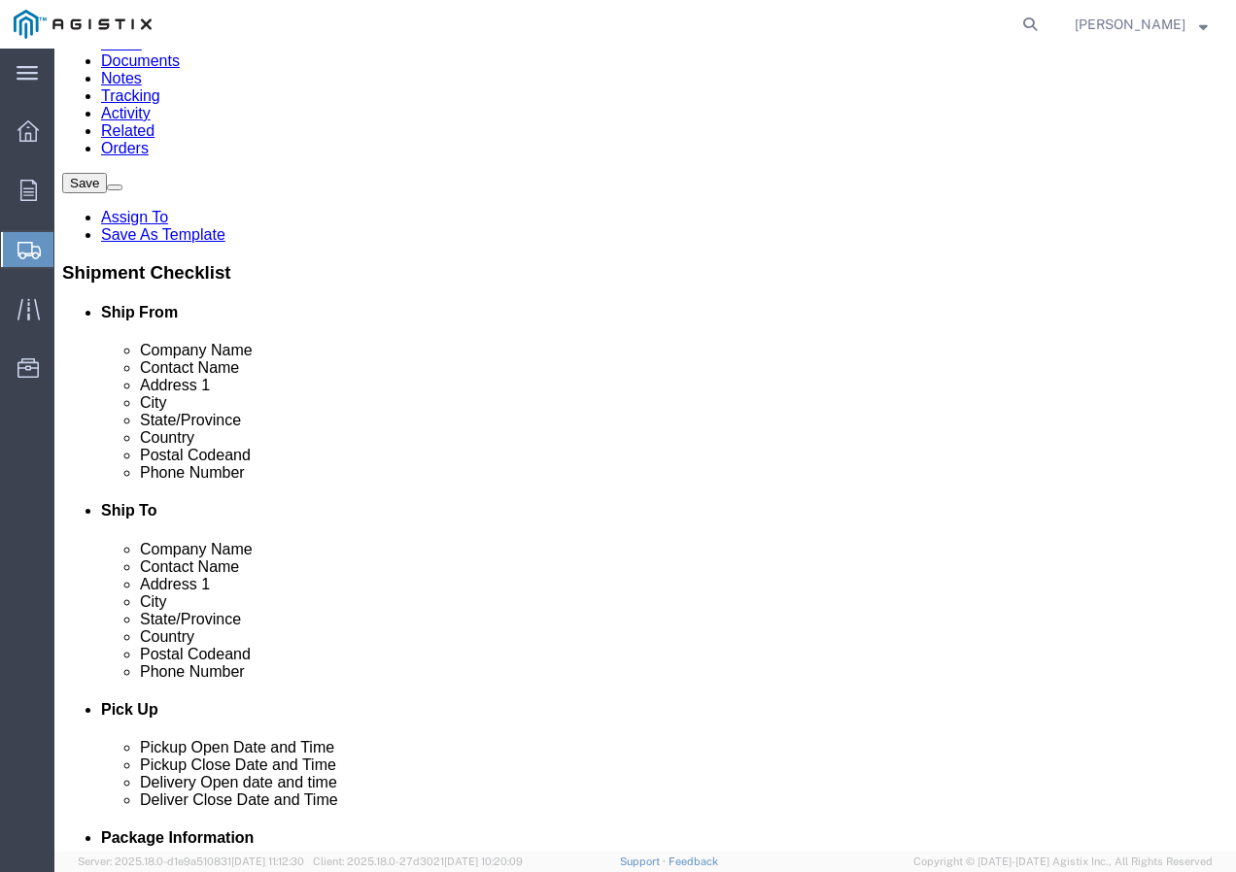
type input "Marysville Receiving"
drag, startPoint x: 692, startPoint y: 642, endPoint x: 711, endPoint y: 632, distance: 21.7
click input "text"
paste input "9167493050"
type input "9167493050"
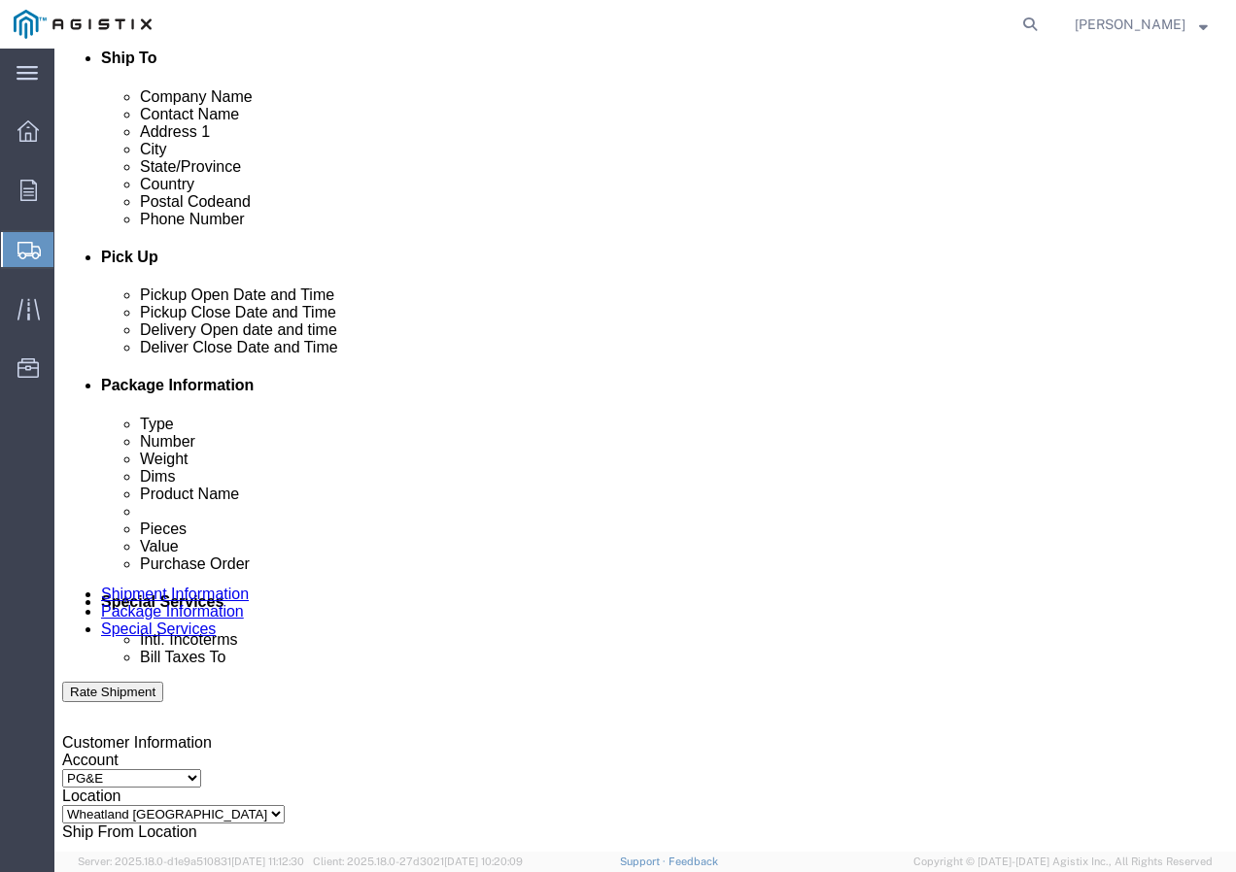
scroll to position [680, 0]
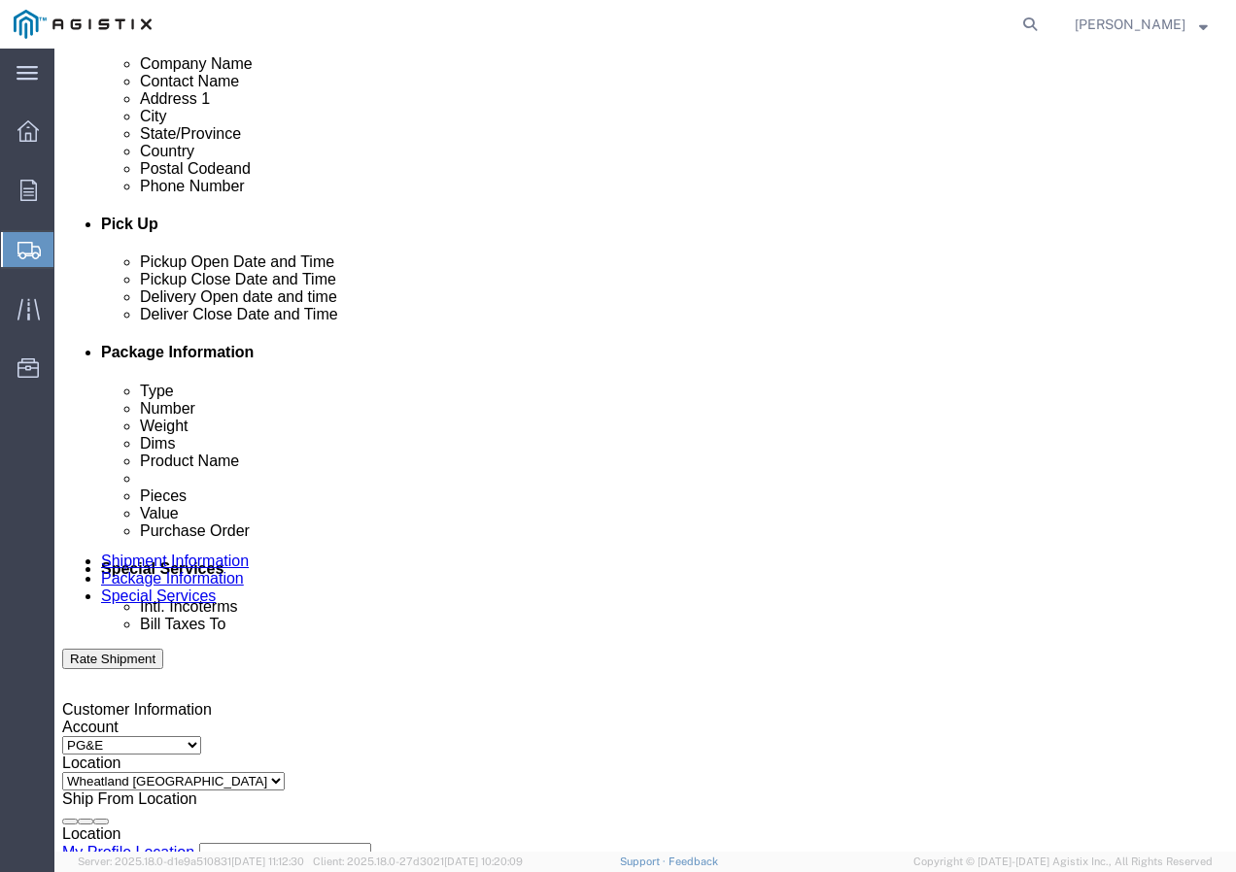
click div "[DATE] 8:00 AM"
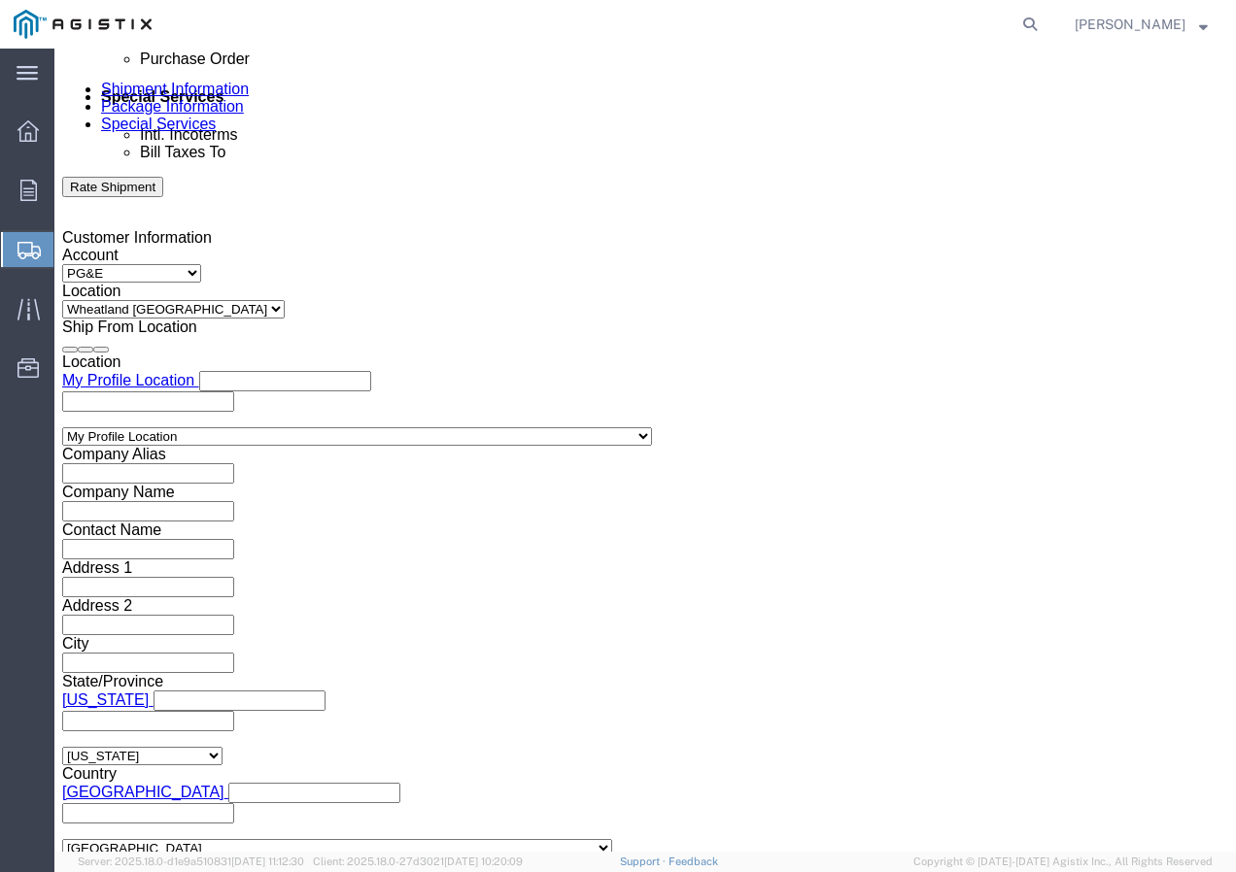
click input "8:00 AM"
type input "11:30 AM"
click button "Apply"
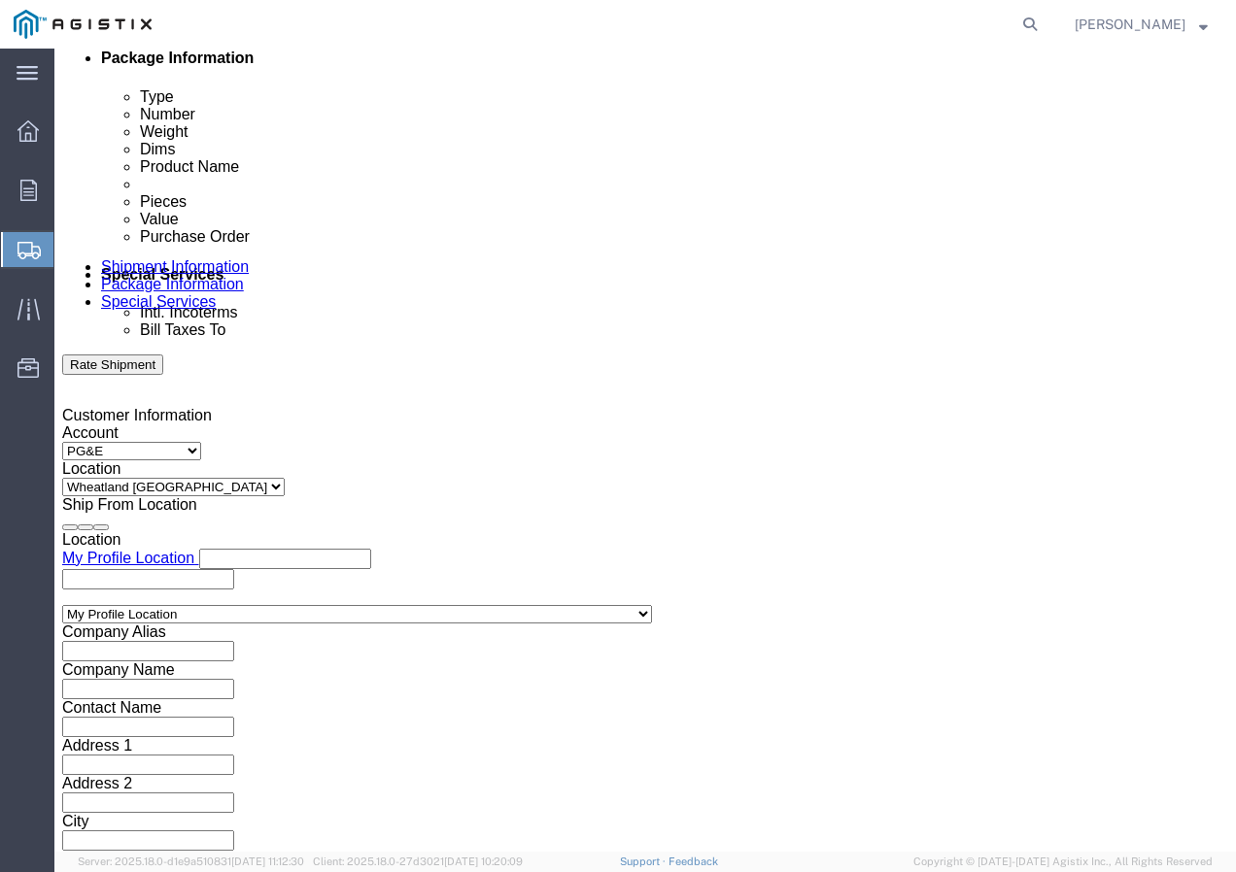
scroll to position [958, 0]
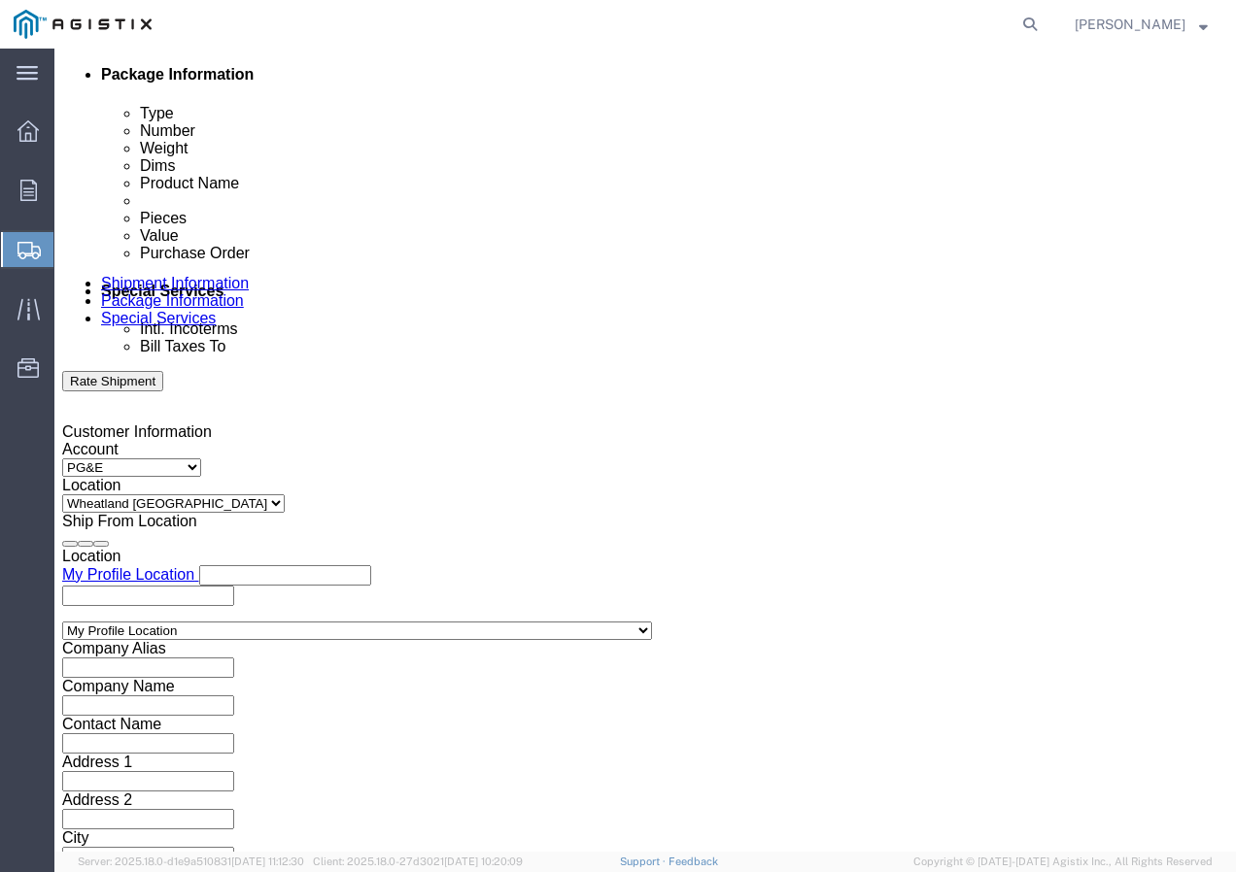
click div
click button "Apply"
click div
click button "Apply"
click input "text"
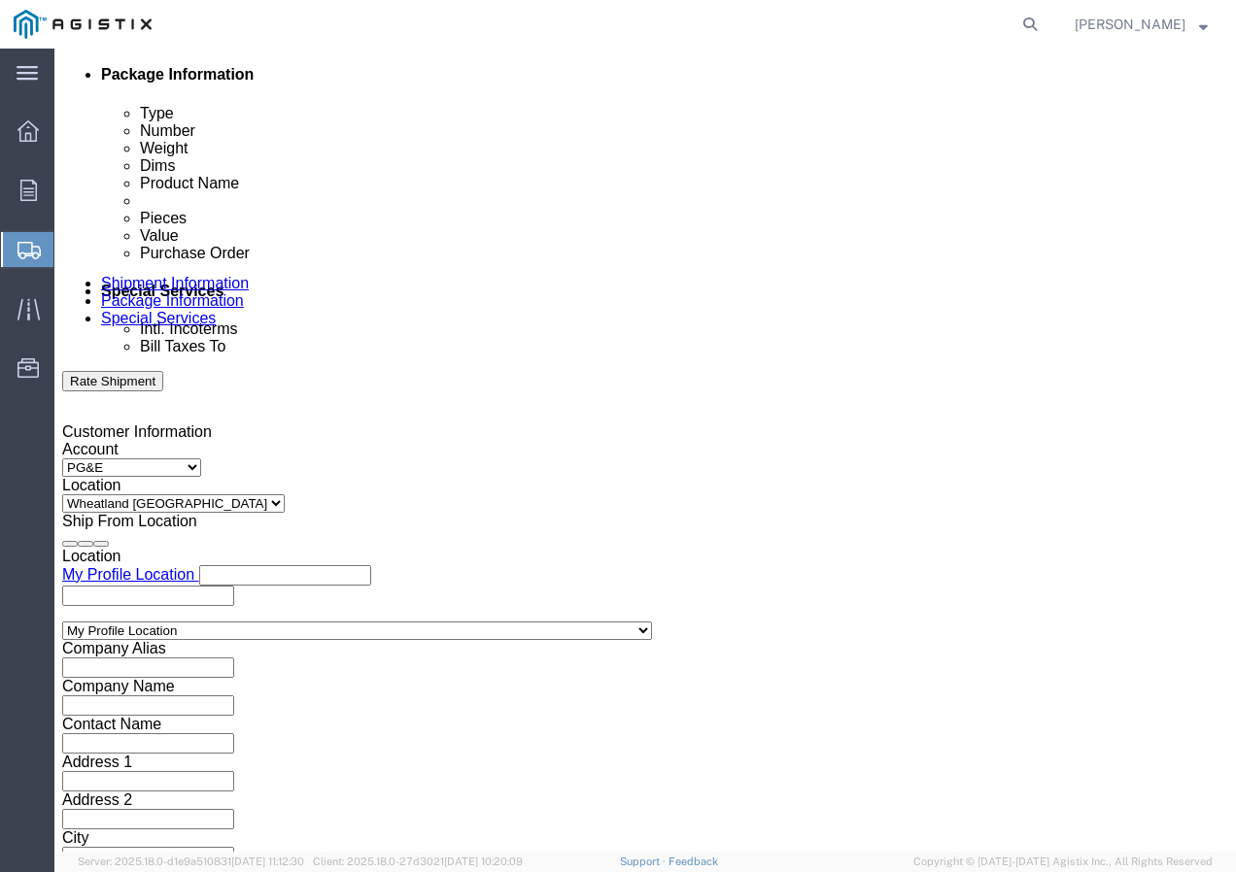
paste input "3501409709"
type input "3501409709"
click select "Select Account Type Activity ID Airline Appointment Number ASN Batch Request # …"
select select "SHIPMENTIDNUM"
click select "Select Account Type Activity ID Airline Appointment Number ASN Batch Request # …"
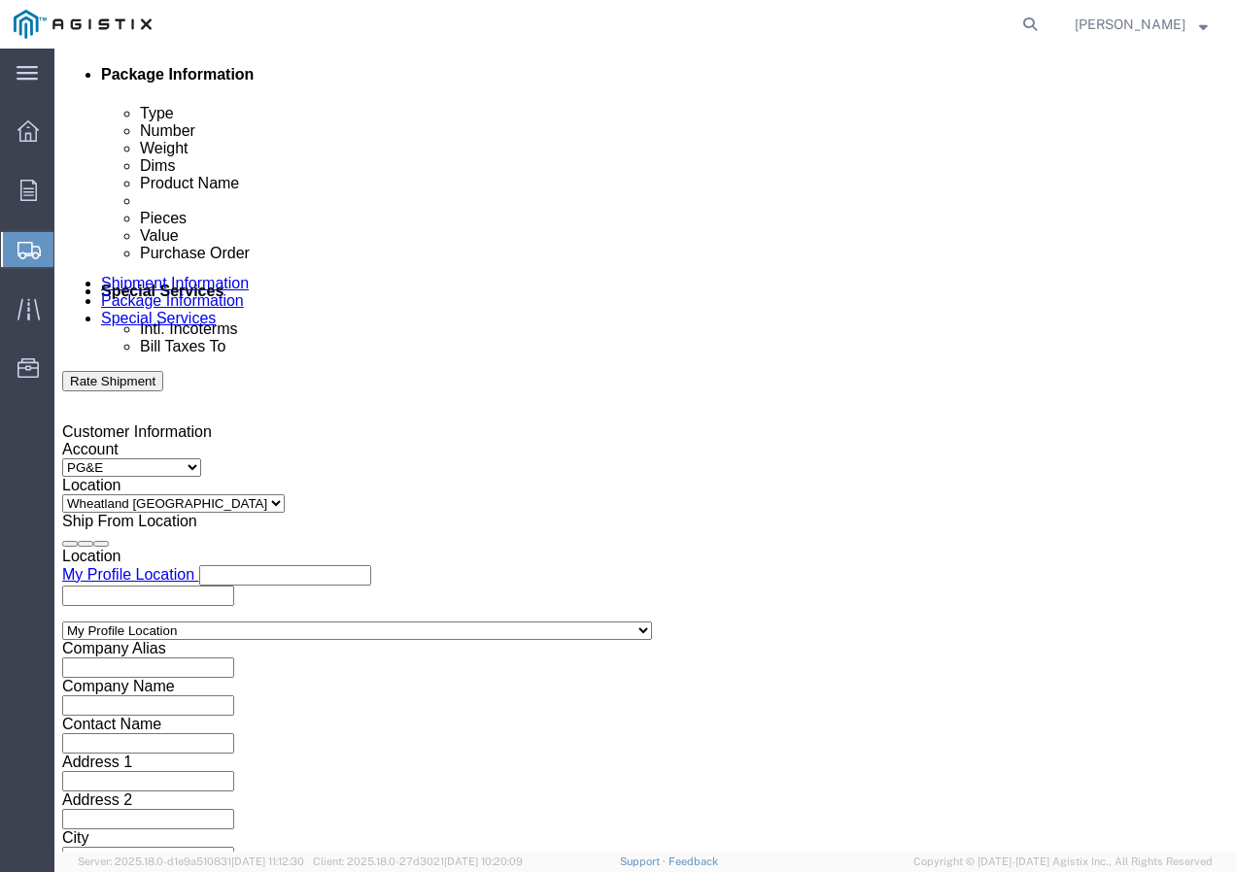
click input "text"
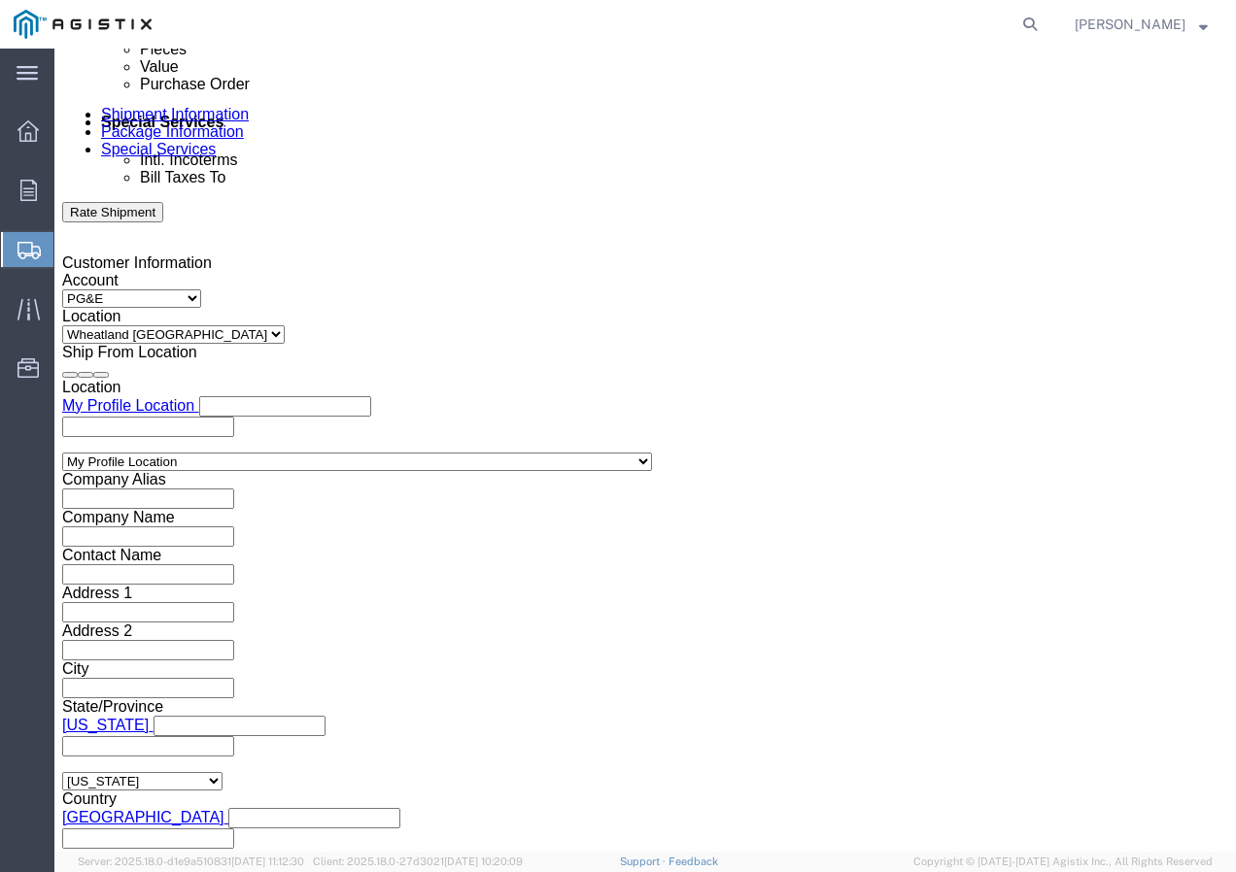
scroll to position [1152, 0]
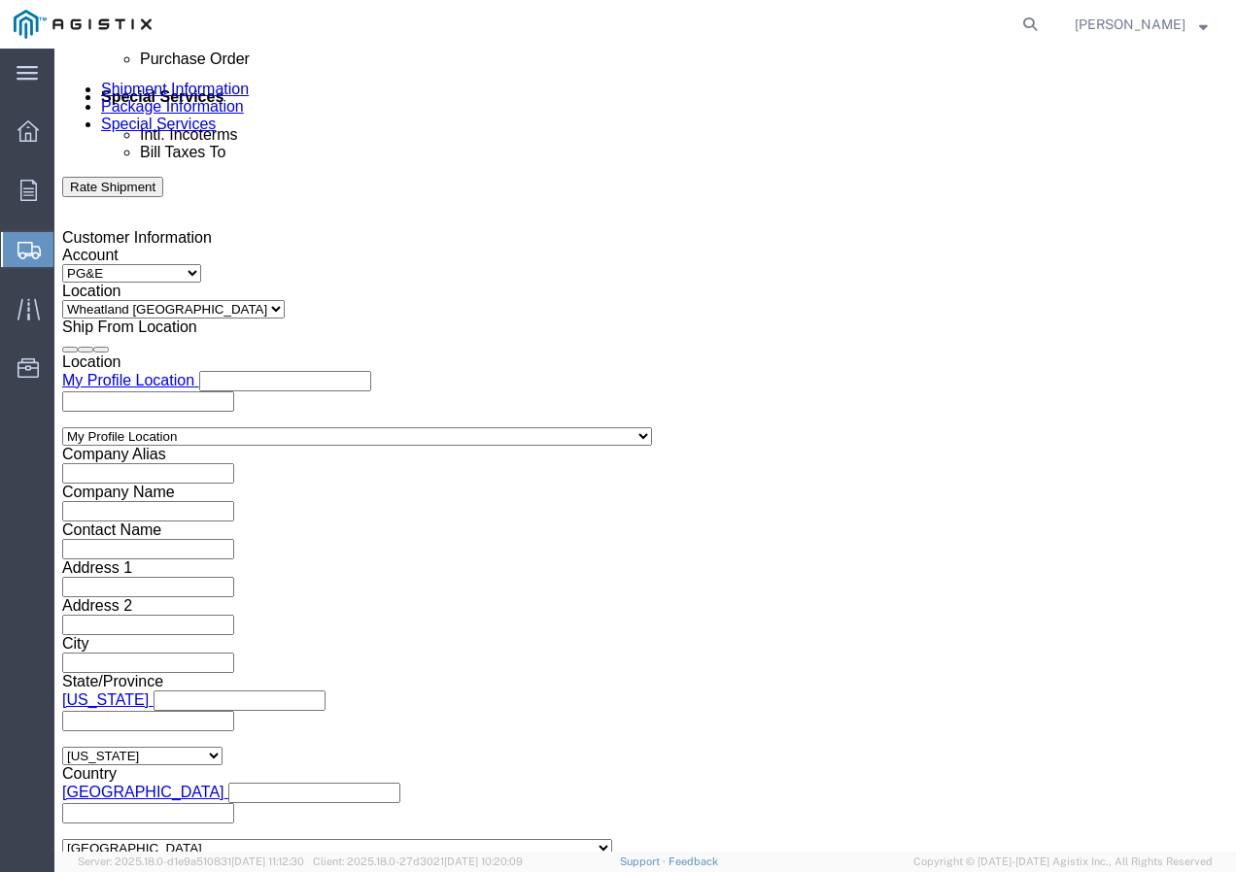
type input "7491828"
click select "Select Air Less than Truckload Multi-Leg Ocean Freight Rail Small Parcel Truckl…"
select select "TL"
click select "Select Air Less than Truckload Multi-Leg Ocean Freight Rail Small Parcel Truckl…"
drag, startPoint x: 182, startPoint y: 712, endPoint x: 127, endPoint y: 663, distance: 72.9
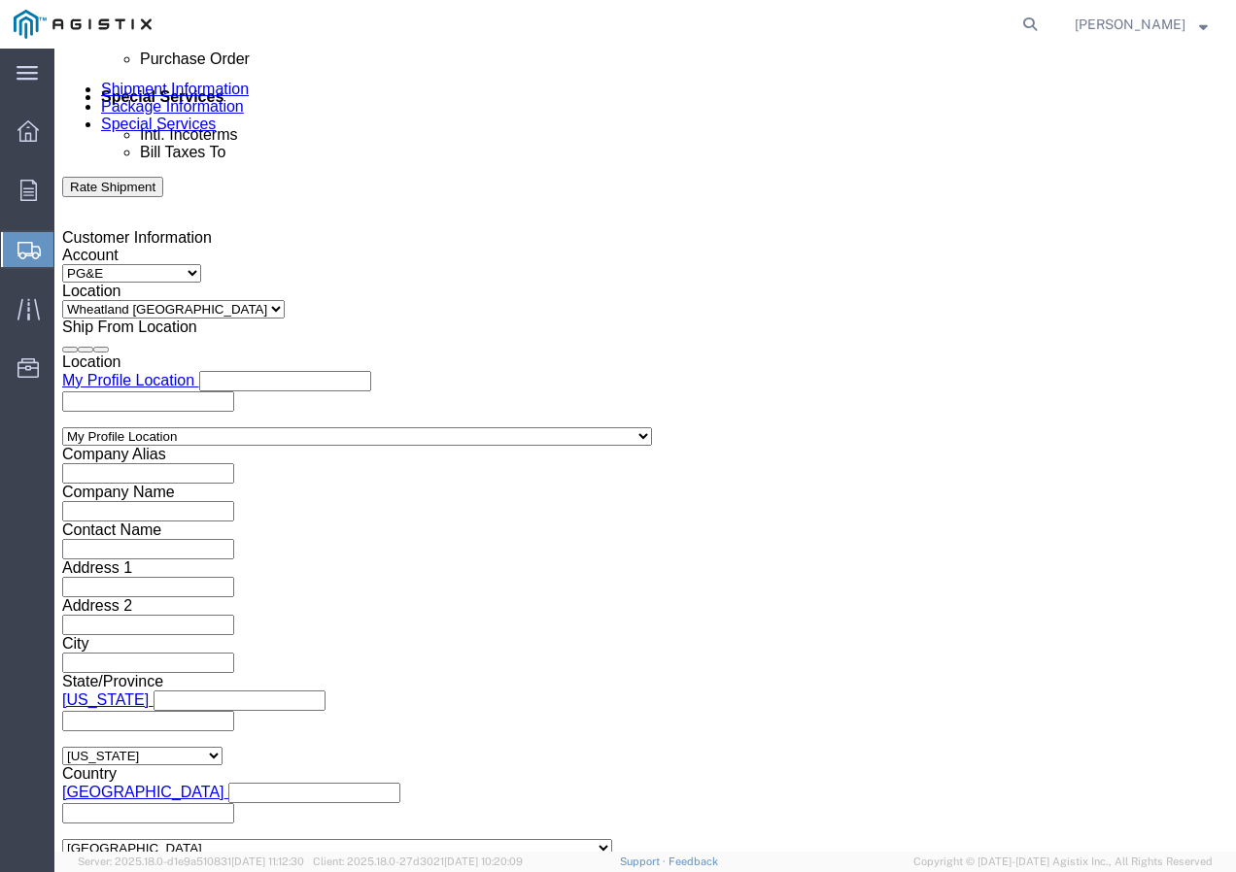
click select "Select 1-Ton (PSS) 10 Wheel 10 Yard Dump Truck 20 Yard Dump Truck Bobtail Botto…"
select select "FLBD"
click select "Select 1-Ton (PSS) 10 Wheel 10 Yard Dump Truck 20 Yard Dump Truck Bobtail Botto…"
click button "Continue"
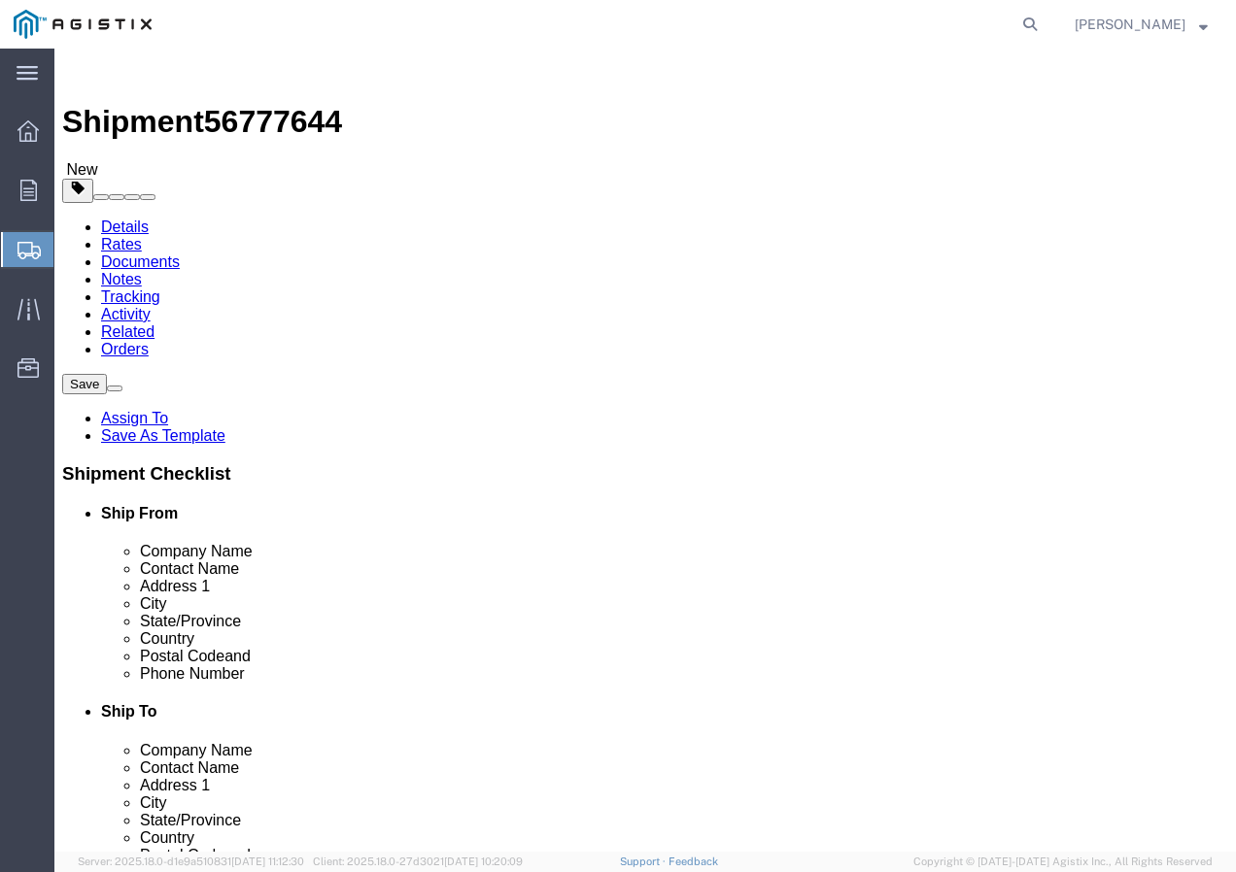
click select "Select Bulk Bundle(s) Cardboard Box(es) Carton(s) Crate(s) Drum(s) (Fiberboard)…"
select select "YRPK"
click select "Select Bulk Bundle(s) Cardboard Box(es) Carton(s) Crate(s) Drum(s) (Fiberboard)…"
click input "text"
type input "50"
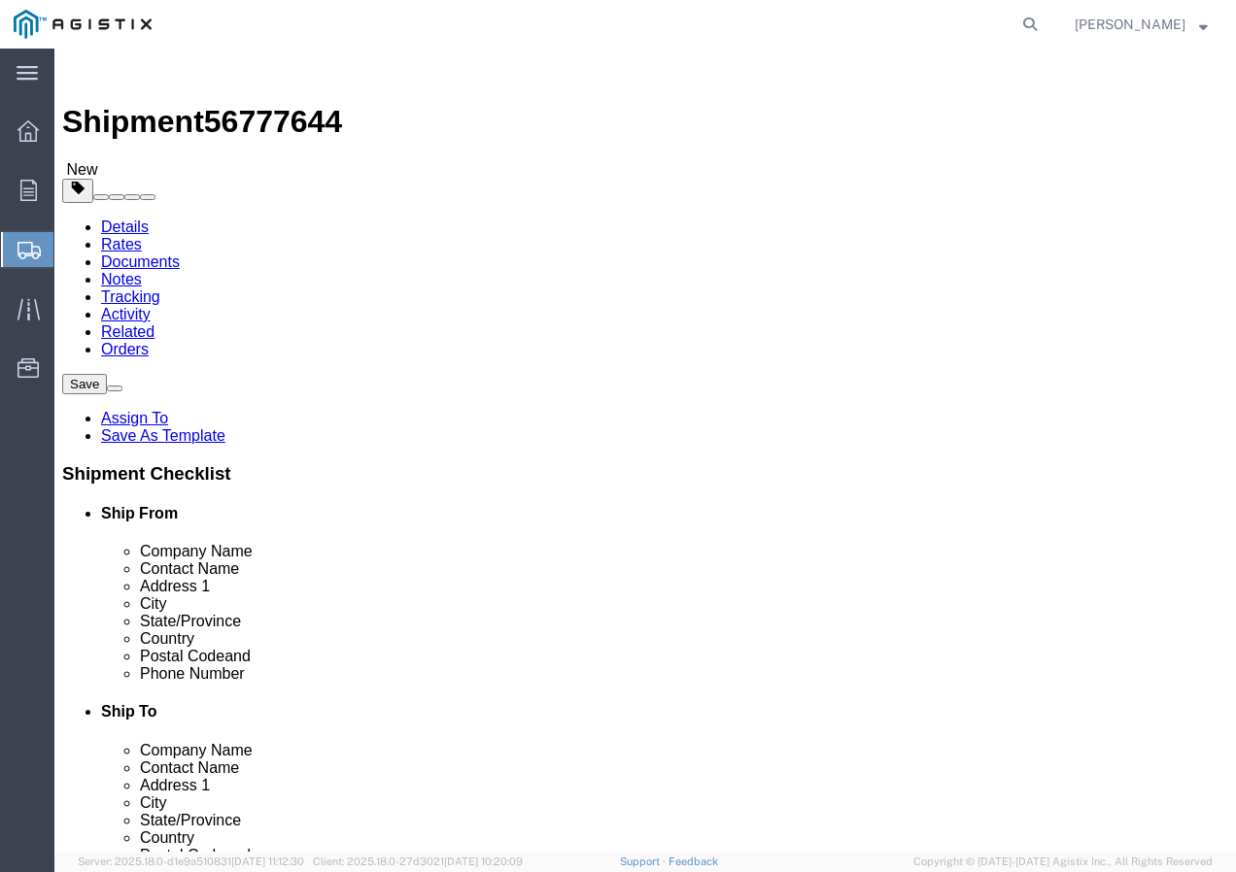
type input "50"
drag, startPoint x: 221, startPoint y: 474, endPoint x: 153, endPoint y: 478, distance: 68.1
click div "Weight 0.00 Select kgs lbs Ship. t°"
type input "10000"
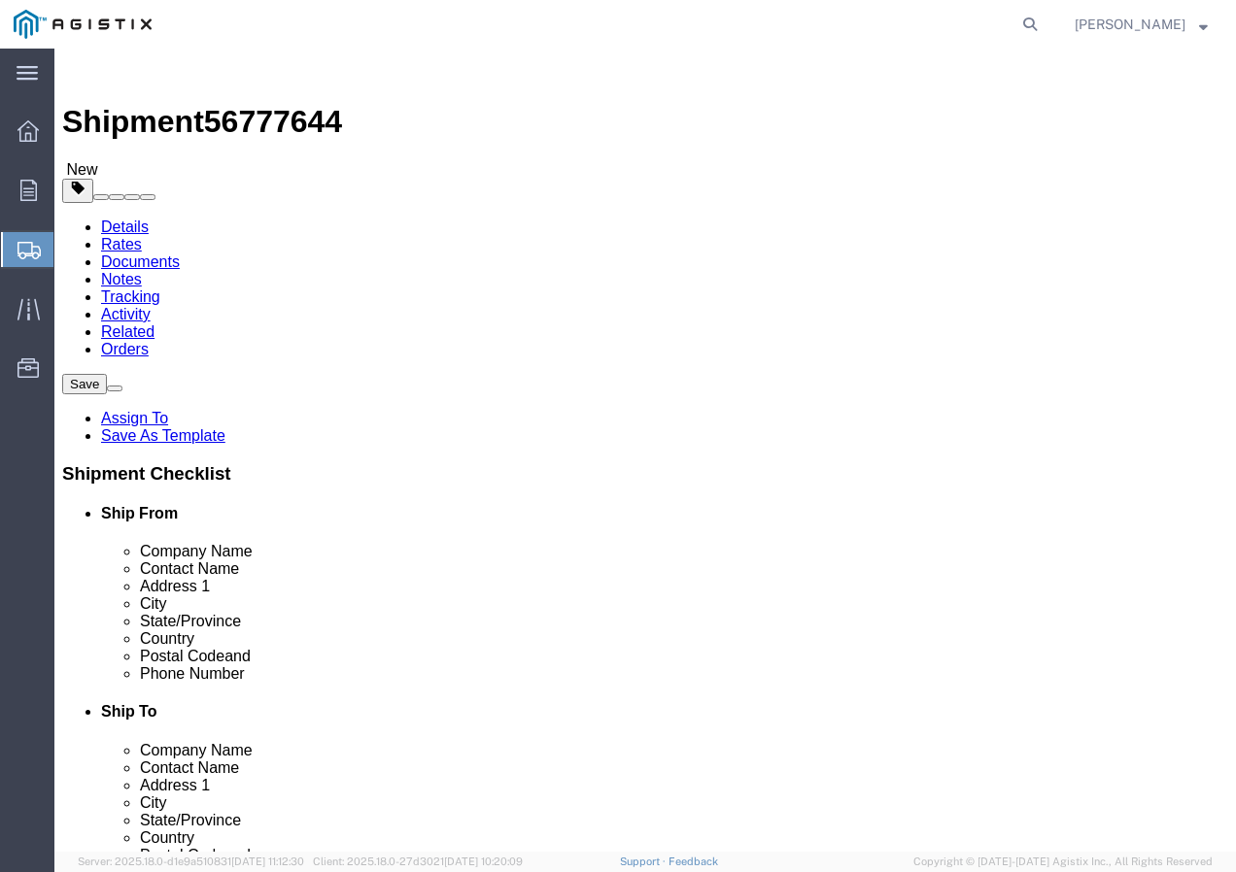
click link "Add Content"
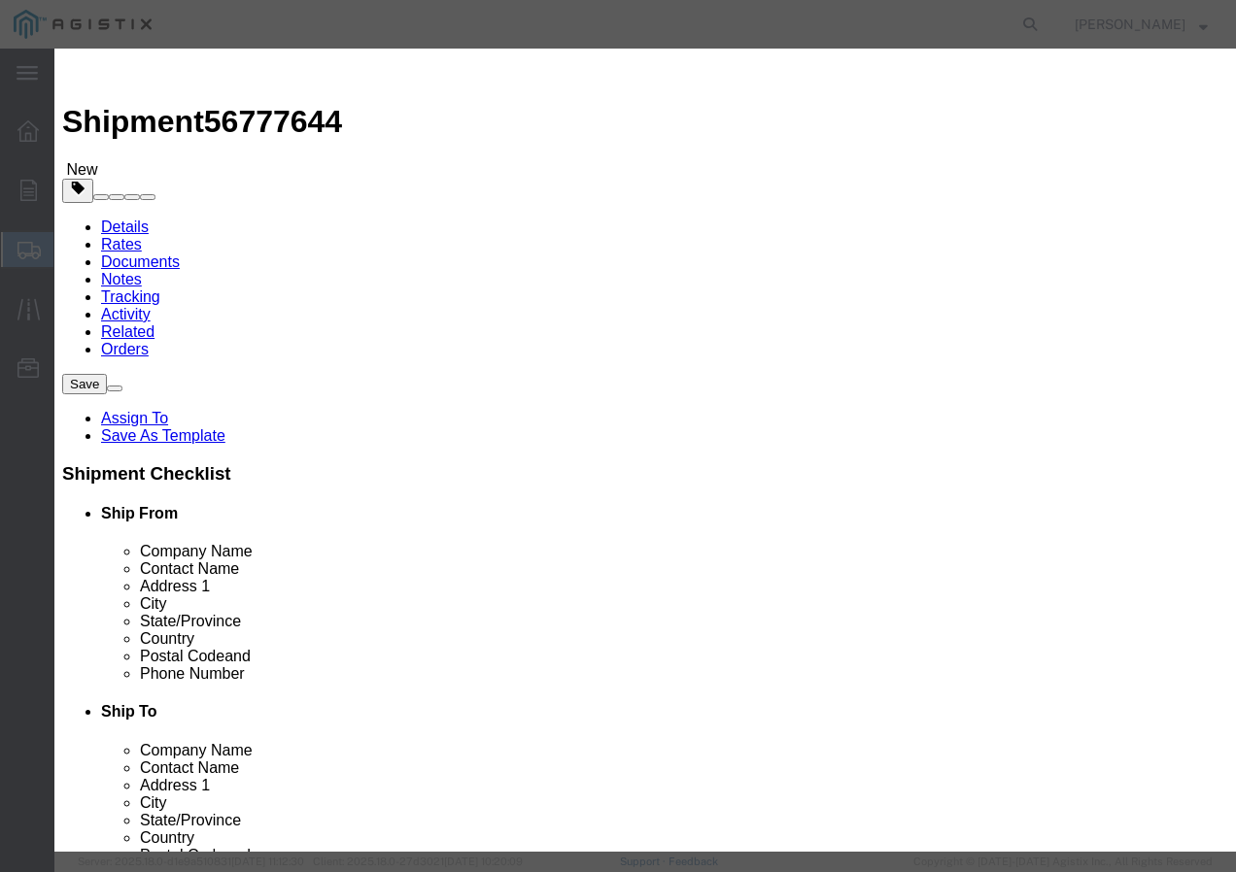
drag, startPoint x: 337, startPoint y: 143, endPoint x: 336, endPoint y: 153, distance: 10.7
click input "text"
paste input "600VUD TX 750X2 AL 4/0/UL+ 1000R"
type input "600VUD TX 750X2 AL 4/0/UL+ 1000R"
click input "0"
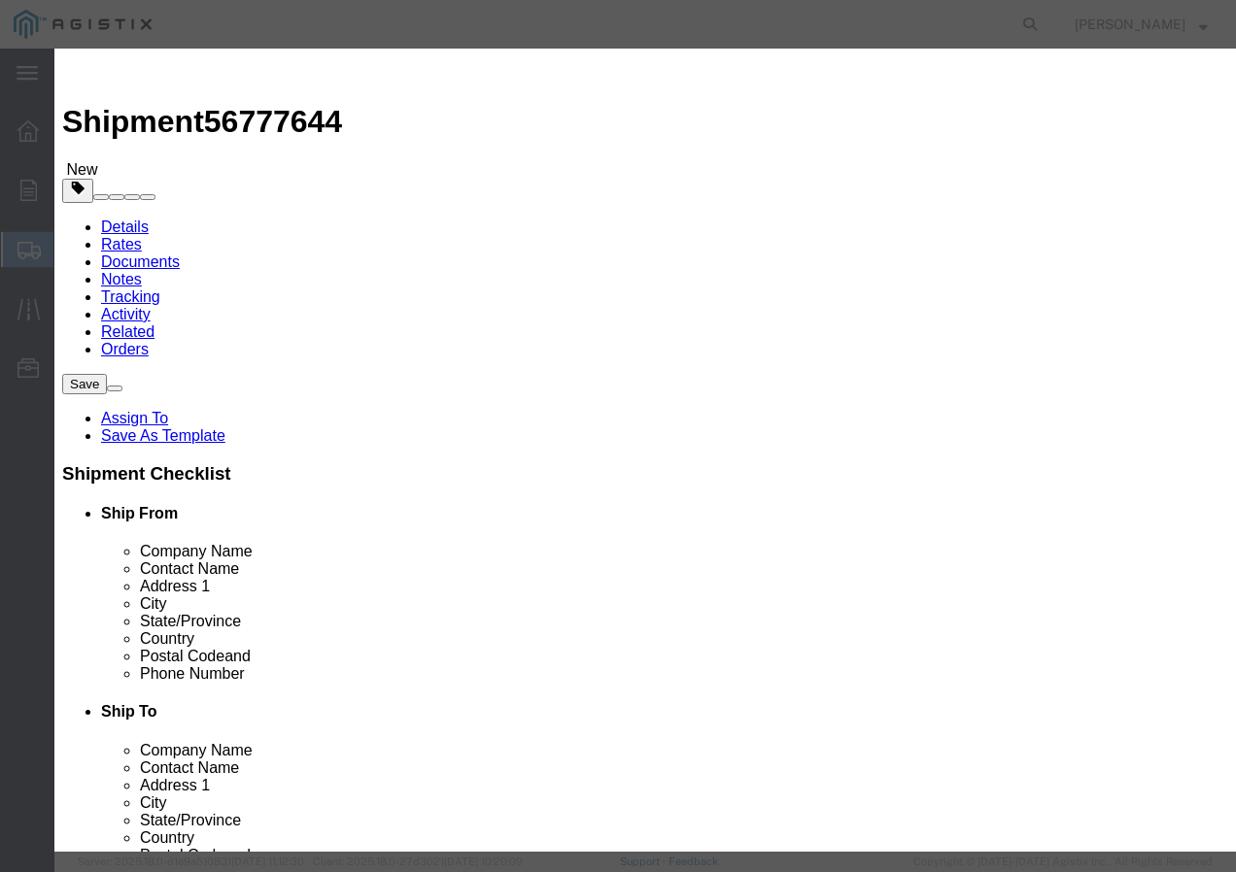
type input "3"
click div "Product Name 600VUD TX 750X2 AL 4/0/UL+ 1000R Pieces 3 Select Bag Barrels 100Bo…"
click input "text"
type input "1"
click select "Select 50 55 60 65 70 85 92.5 100 125 175 250 300 400"
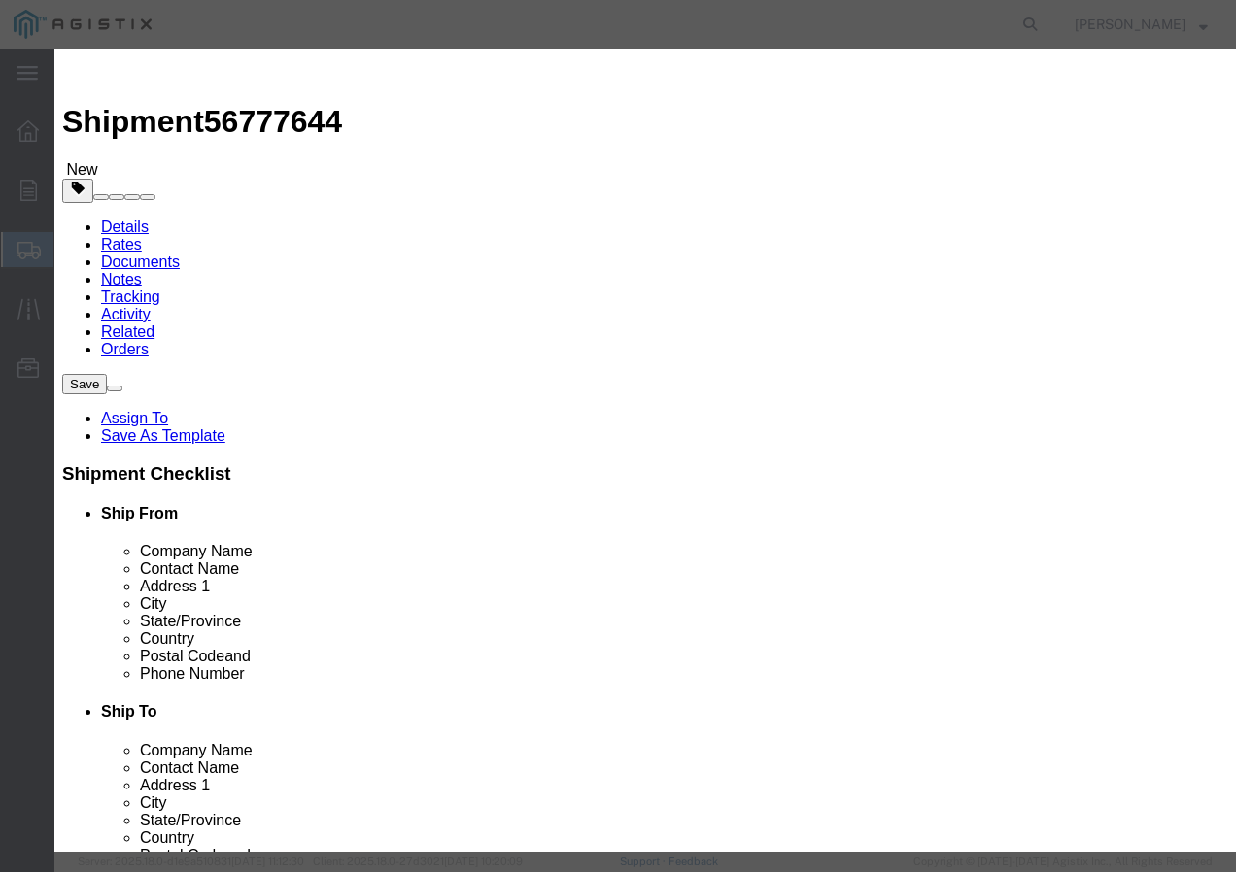
select select "100"
click select "Select 50 55 60 65 70 85 92.5 100 125 175 250 300 400"
click div "Save & Add Another Save & Close Close"
click button "Save & Add Another"
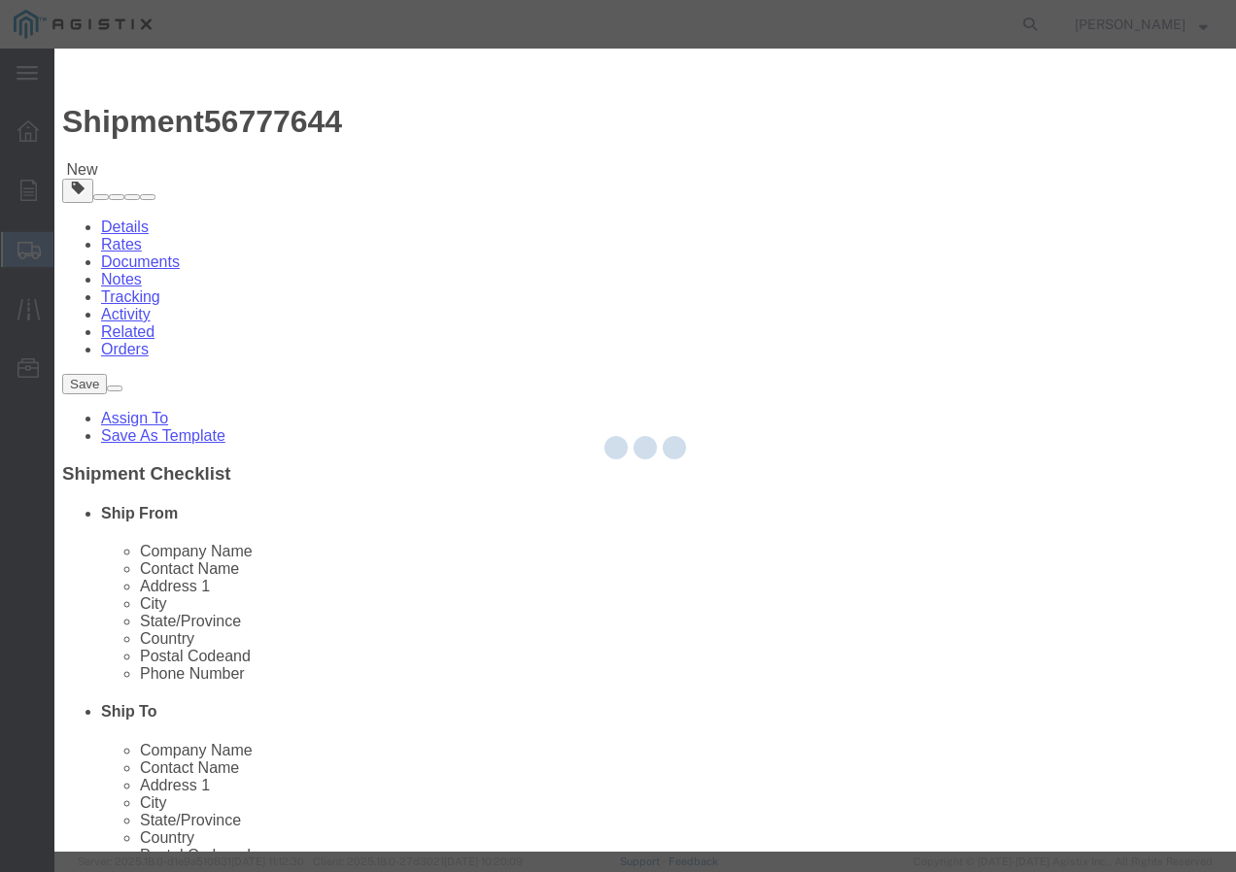
select select "EA"
select select
select select "USD"
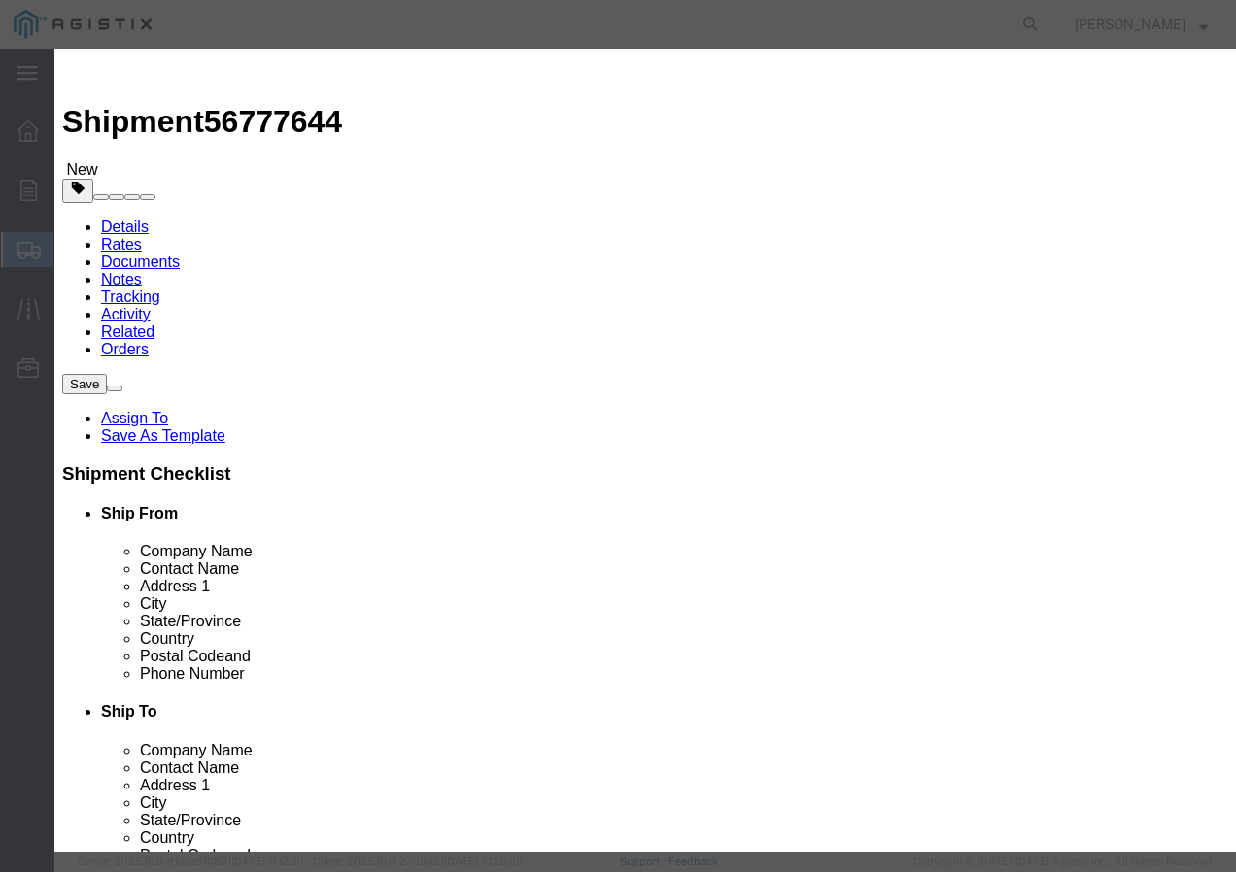
click input "text"
paste input "600VUD/Prl 4/C 1/0-18 Al+ 1000R"
type input "600VUD/Prl 4/C 1/0-18 Al+ 1000R"
click input "text"
type input "3"
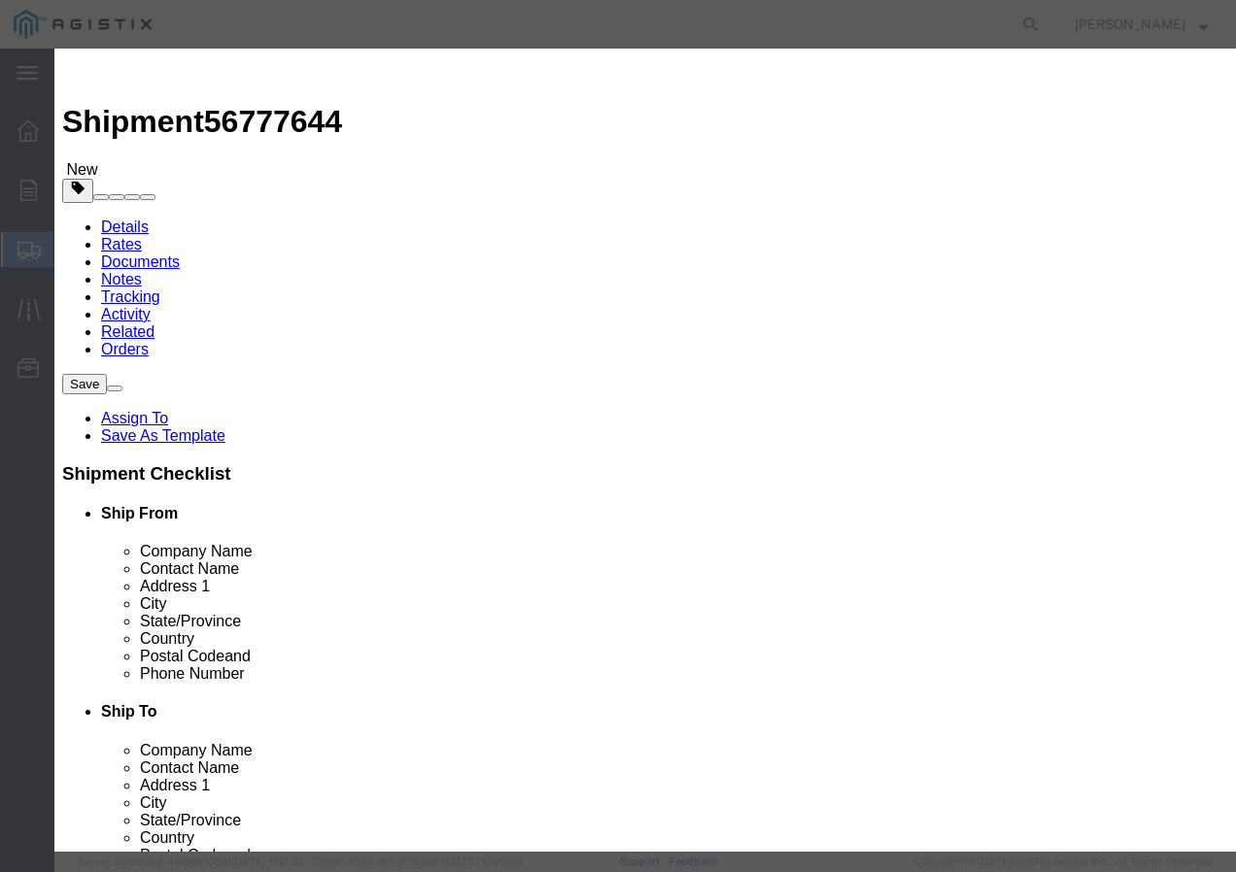
click input "text"
type input "1"
click select "Select 50 55 60 65 70 85 92.5 100 125 175 250 300 400"
select select "100"
click select "Select 50 55 60 65 70 85 92.5 100 125 175 250 300 400"
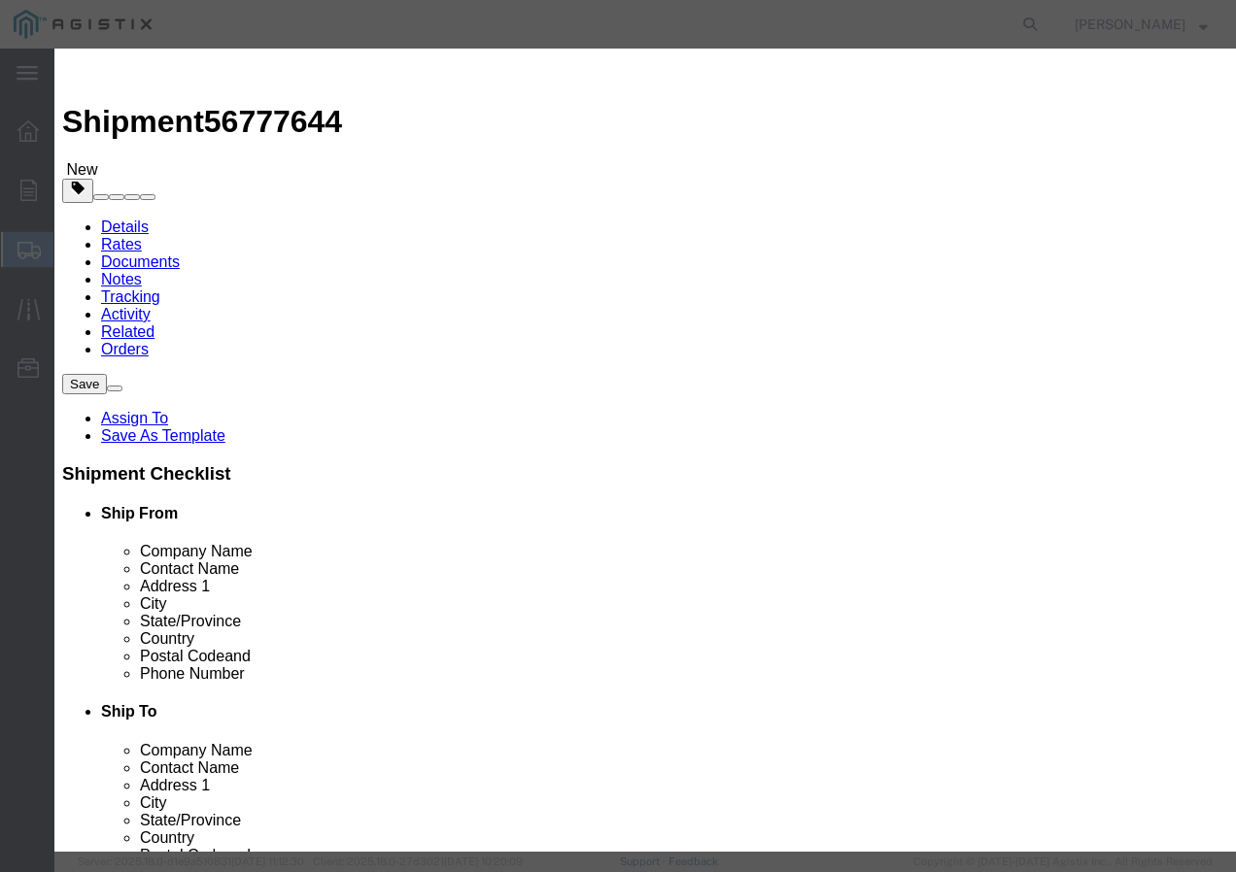
click button "Save & Add Another"
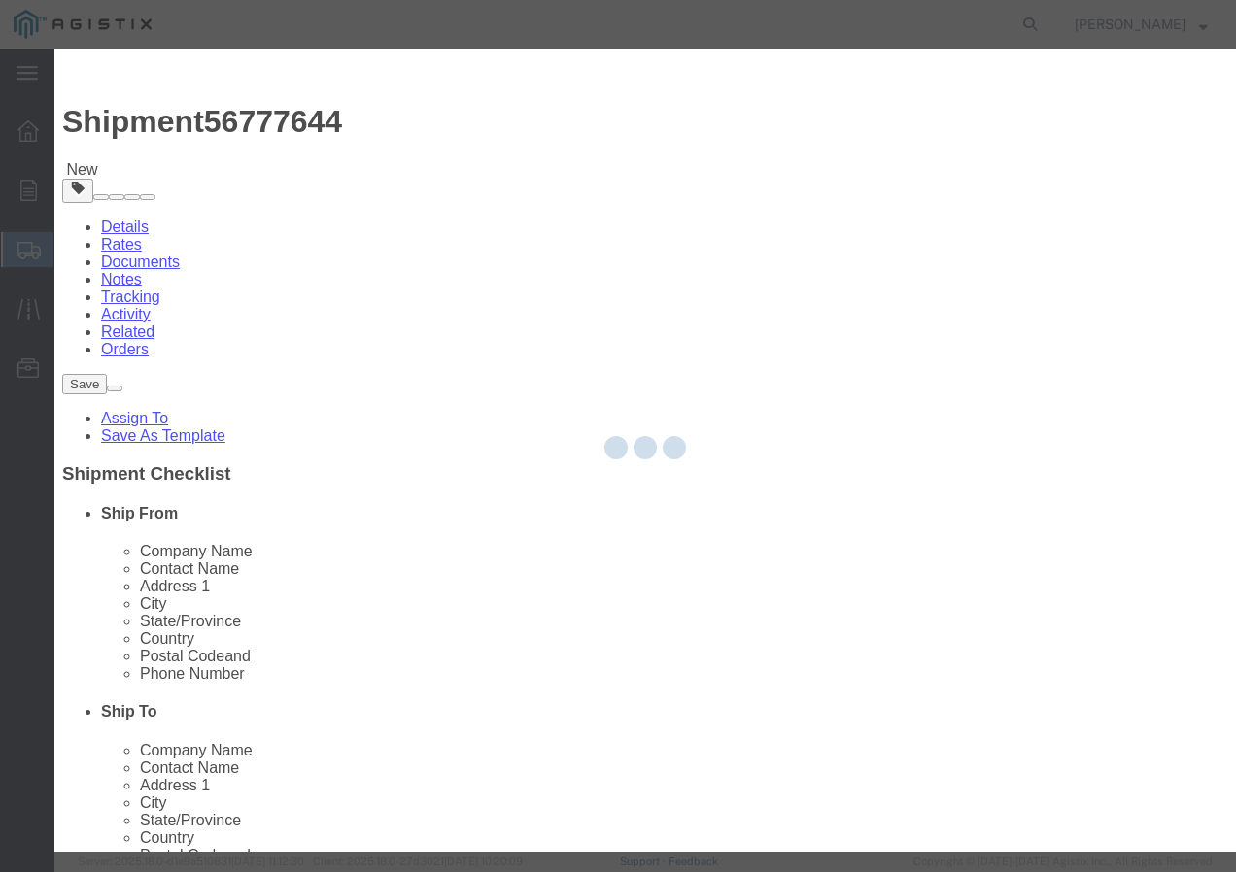
select select "EA"
select select
select select "USD"
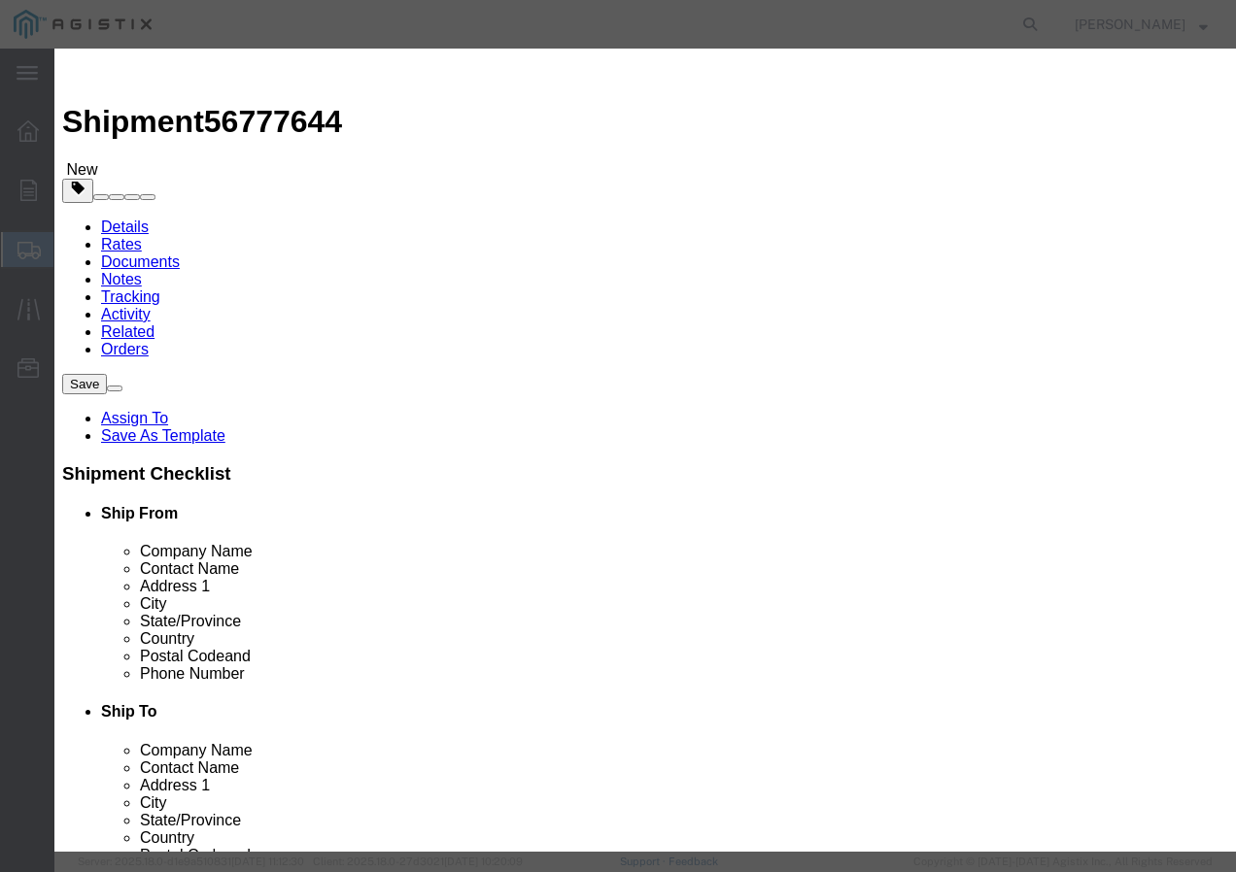
click input "text"
paste input "600VUD DX/YS 6 Str Al CLAFLIN+ 4kR"
type input "600VUD DX/YS 6 Str Al CLAFLIN+ 4kR"
click input "text"
type input "3"
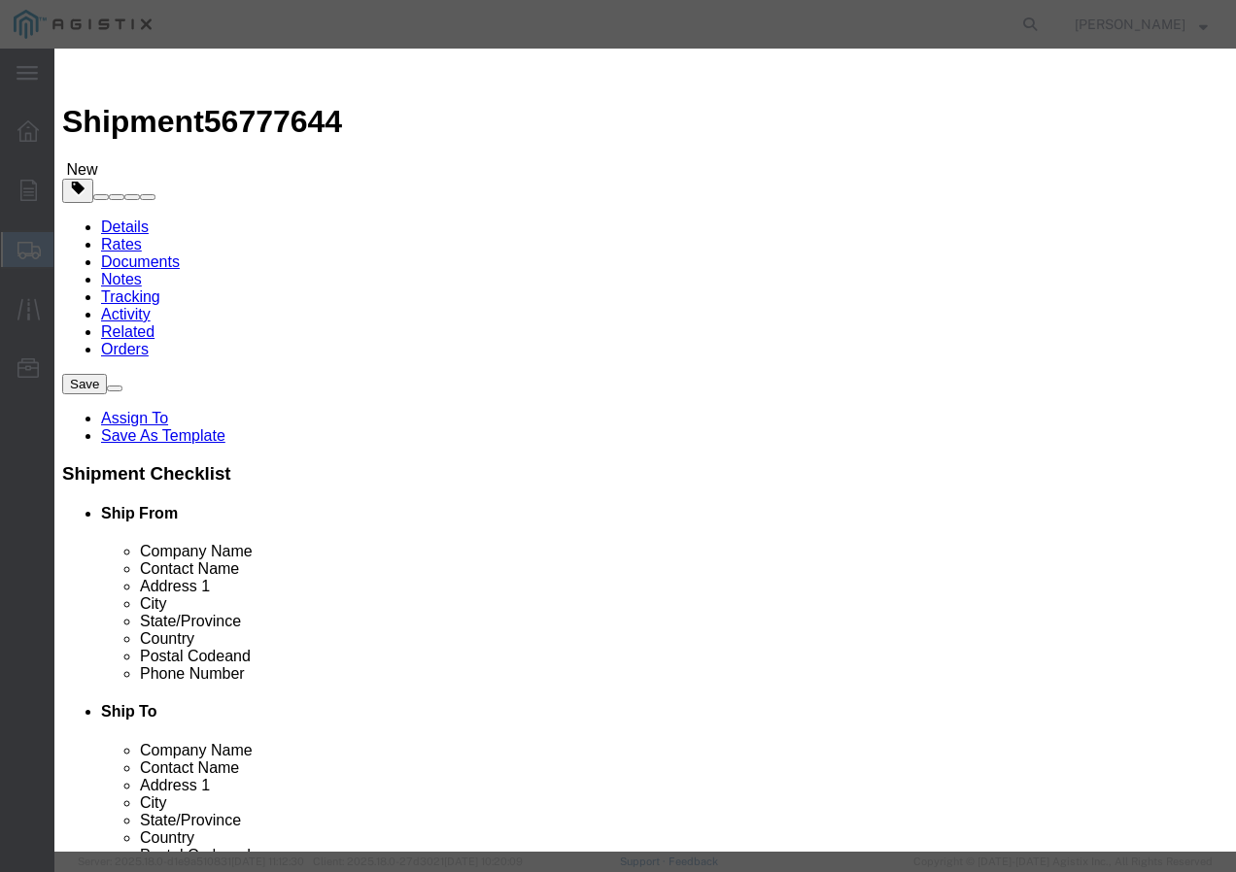
click input "text"
type input "1"
click select "Select 50 55 60 65 70 85 92.5 100 125 175 250 300 400"
select select "100"
click select "Select 50 55 60 65 70 85 92.5 100 125 175 250 300 400"
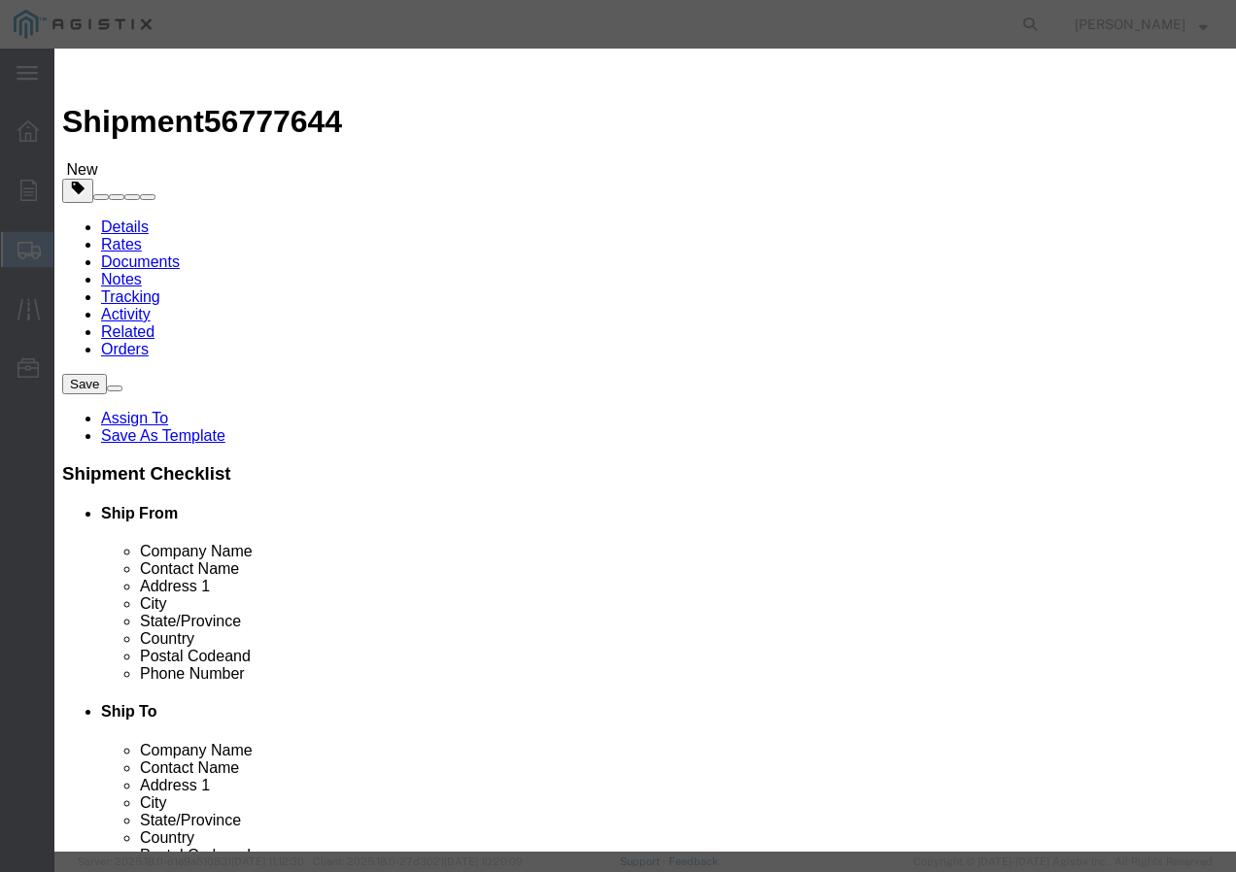
click button "Save & Close"
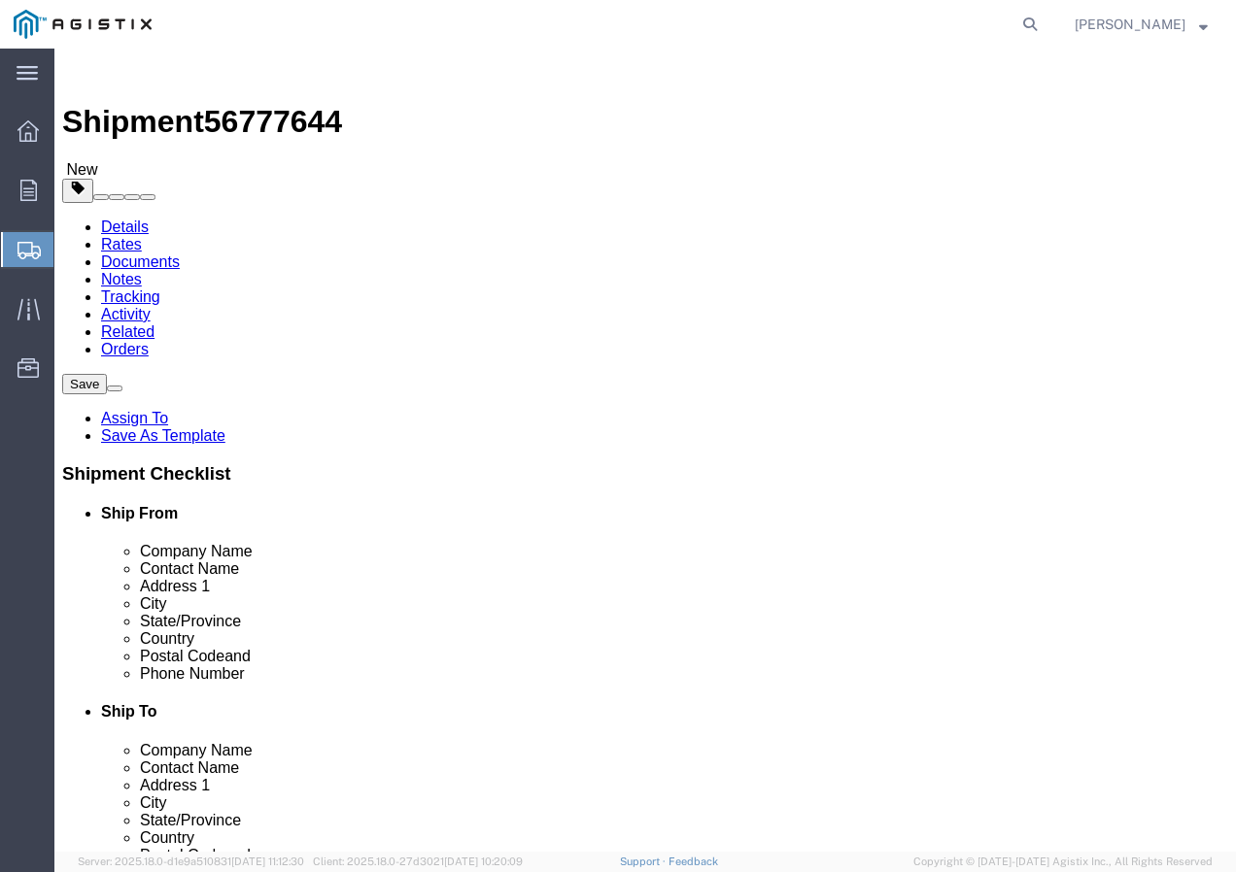
click input "1"
type input "9"
click button "Rate Shipment"
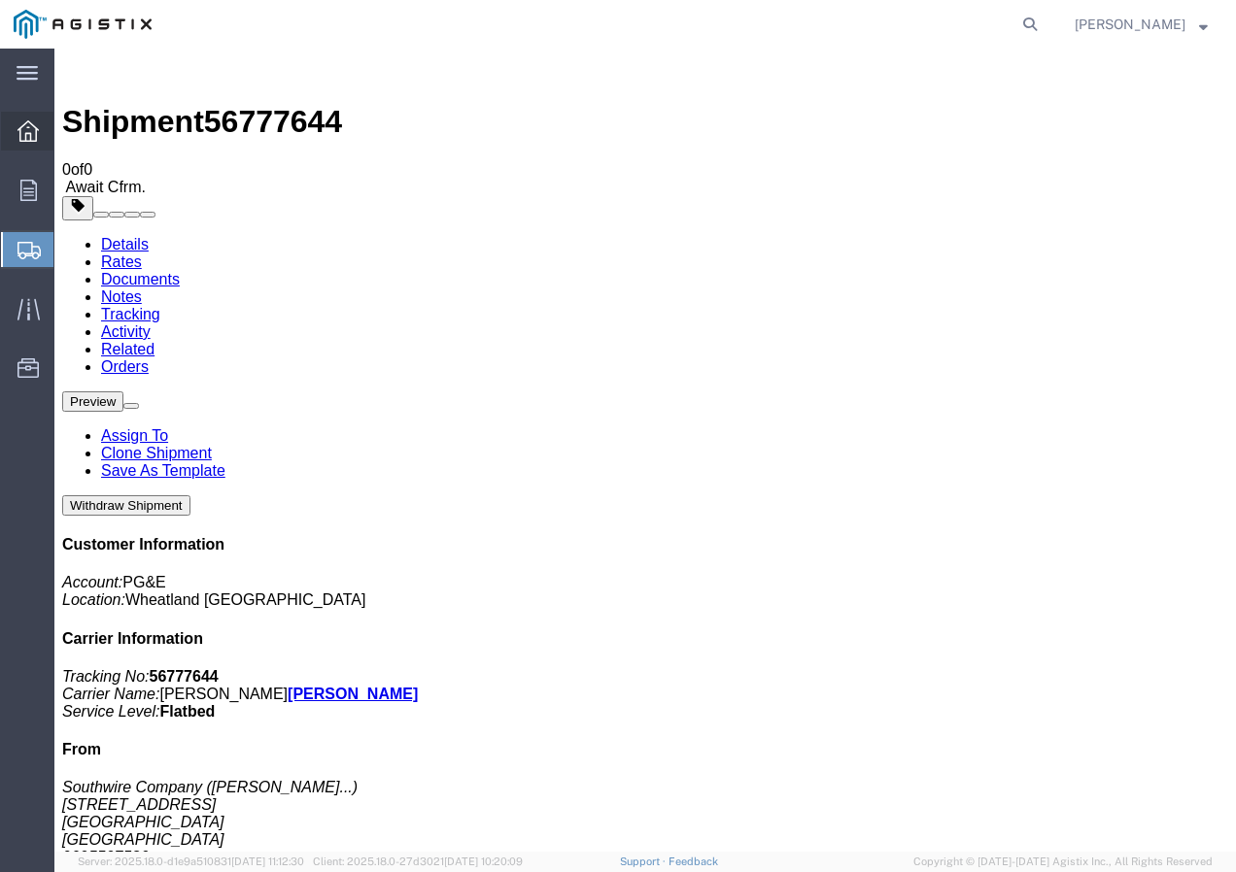
click at [33, 128] on icon at bounding box center [27, 130] width 21 height 21
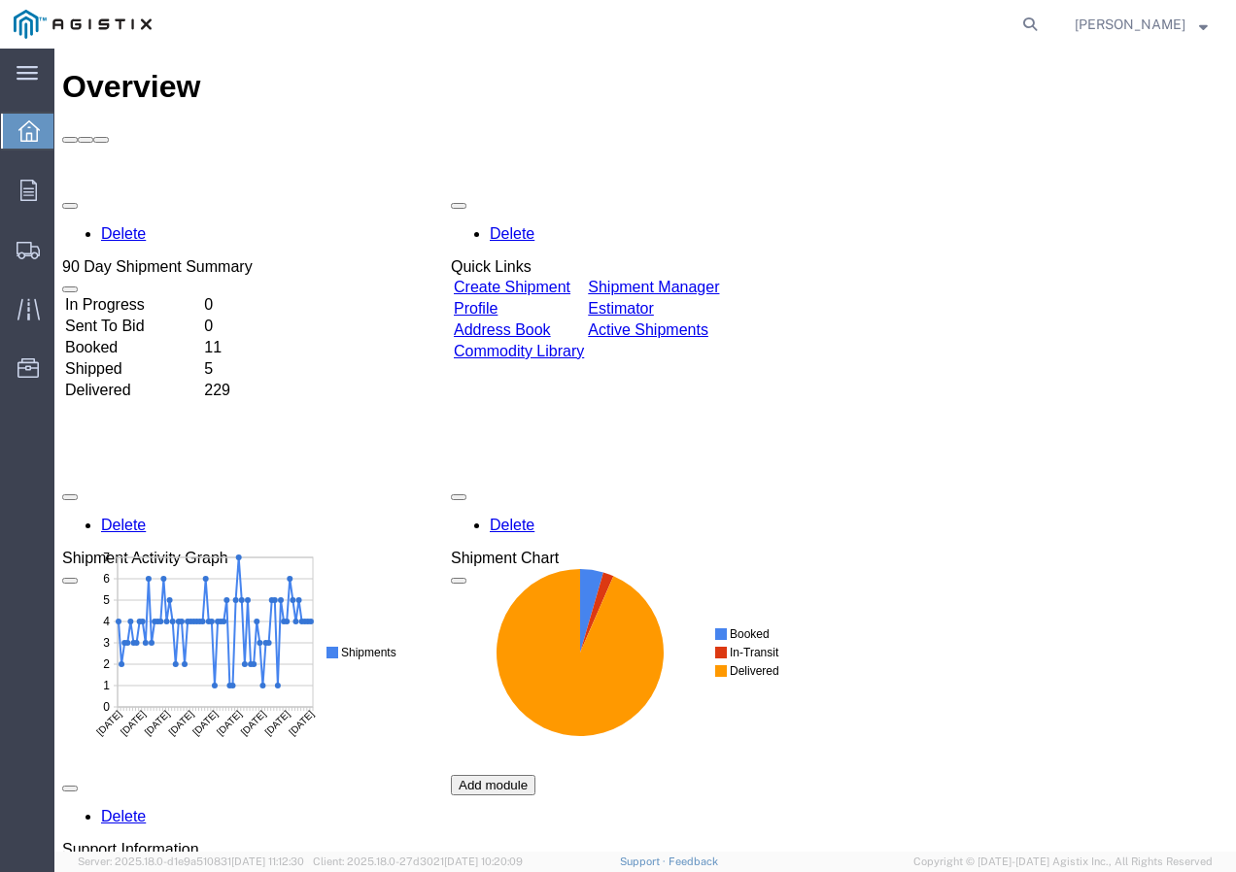
click at [546, 279] on link "Create Shipment" at bounding box center [512, 287] width 117 height 17
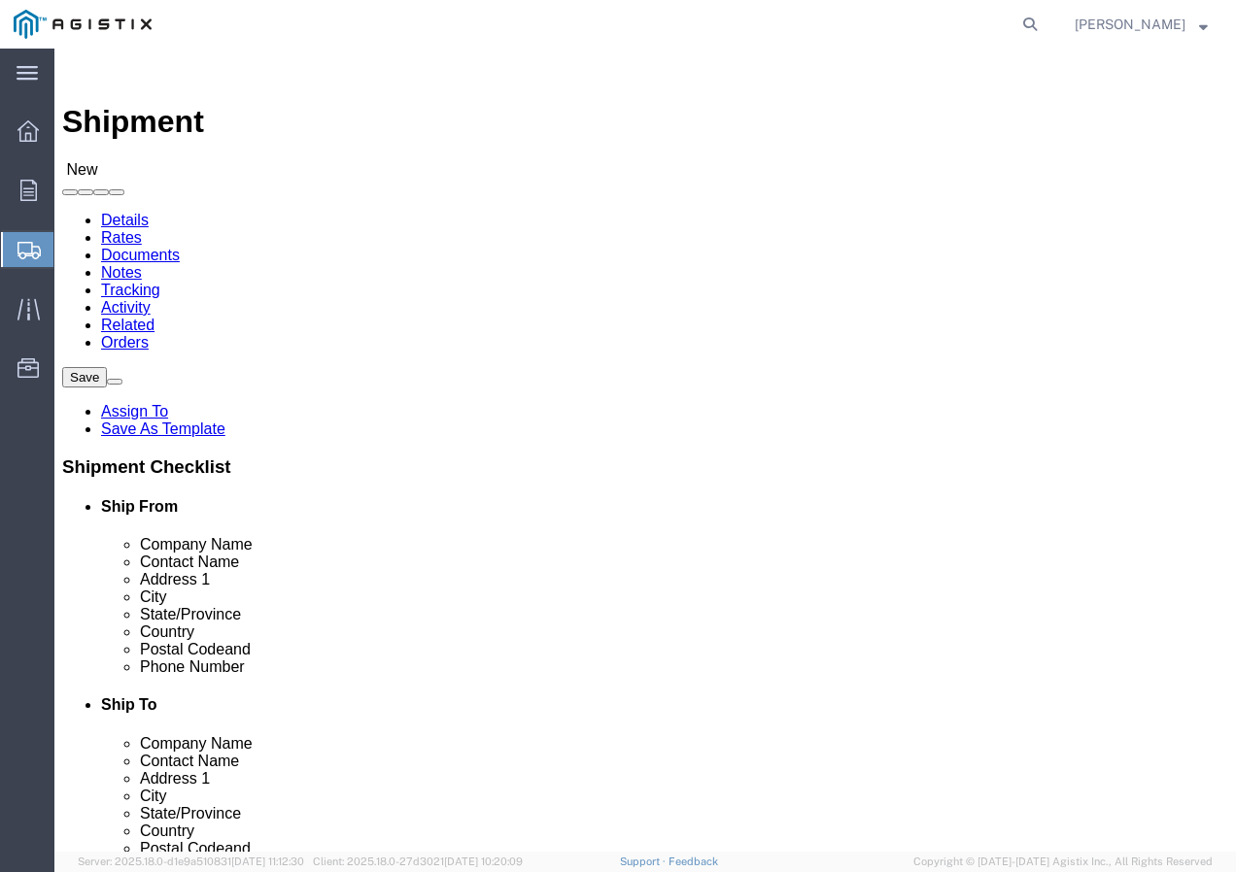
click select "Select PG&E Southwire Company"
select select "9596"
click select "Select PG&E Southwire Company"
select select "PURCHORD"
select select
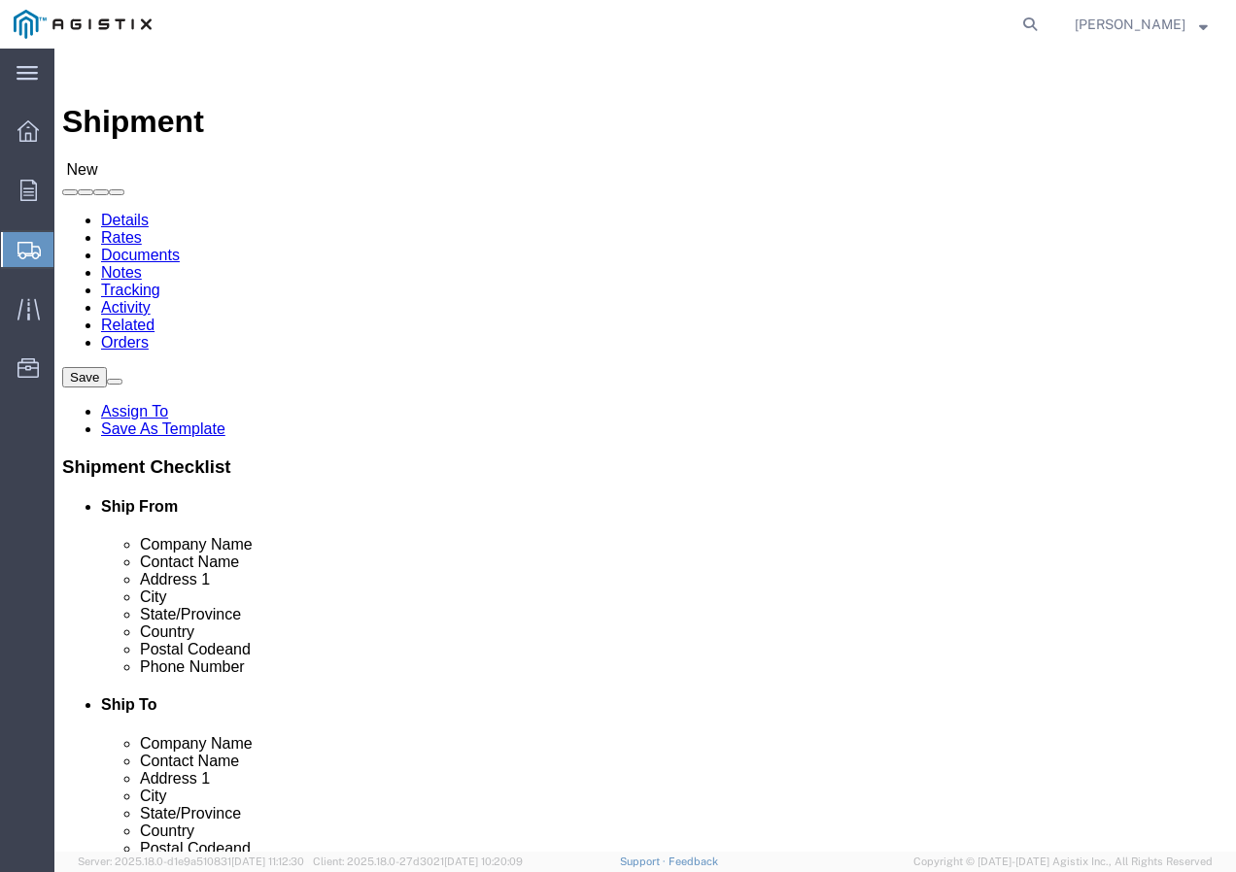
select select
select select "MYPROFILE"
type input "Southwire Company"
type input "[PERSON_NAME]"
type input "[STREET_ADDRESS]"
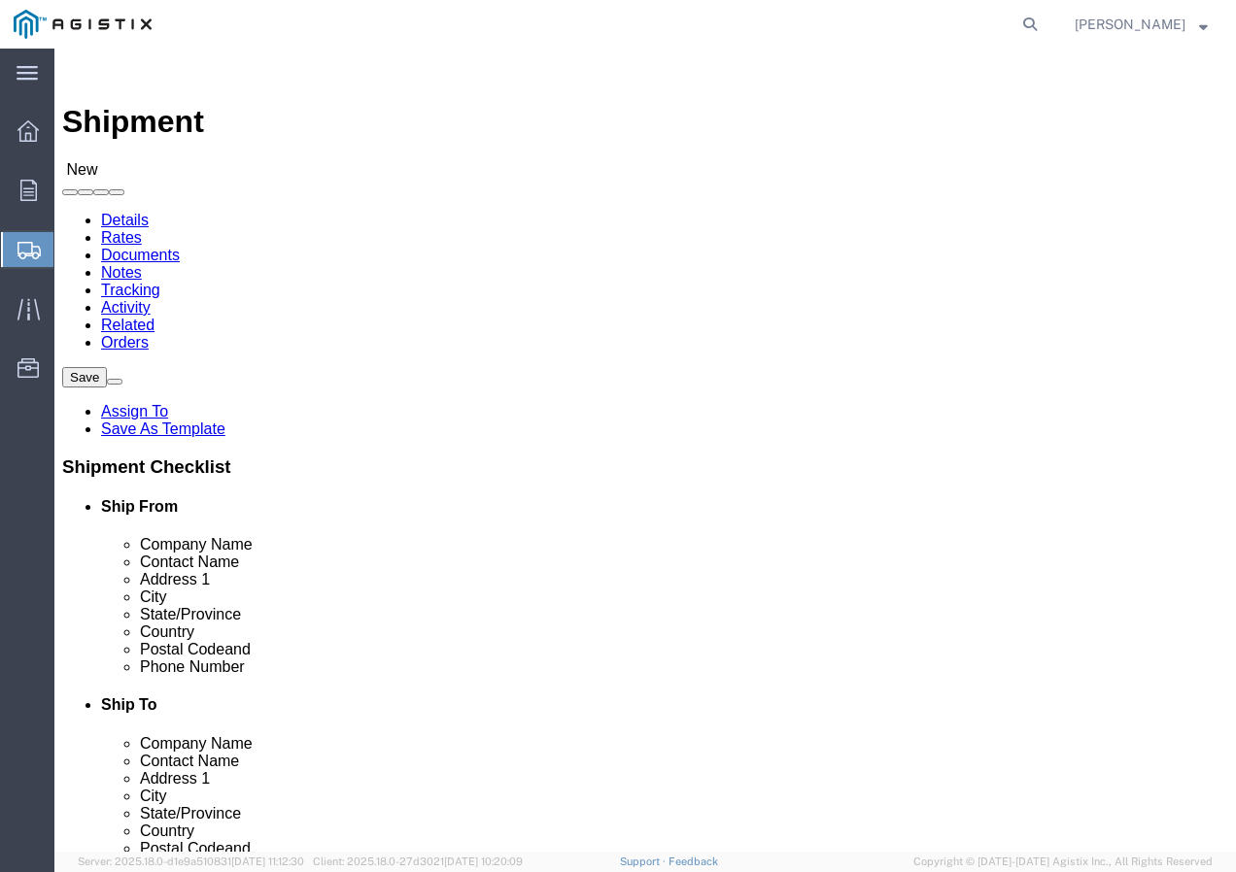
type input "Fontana"
type input "92337"
type input "9095507586"
type input "[EMAIL_ADDRESS][DOMAIN_NAME]"
checkbox input "true"
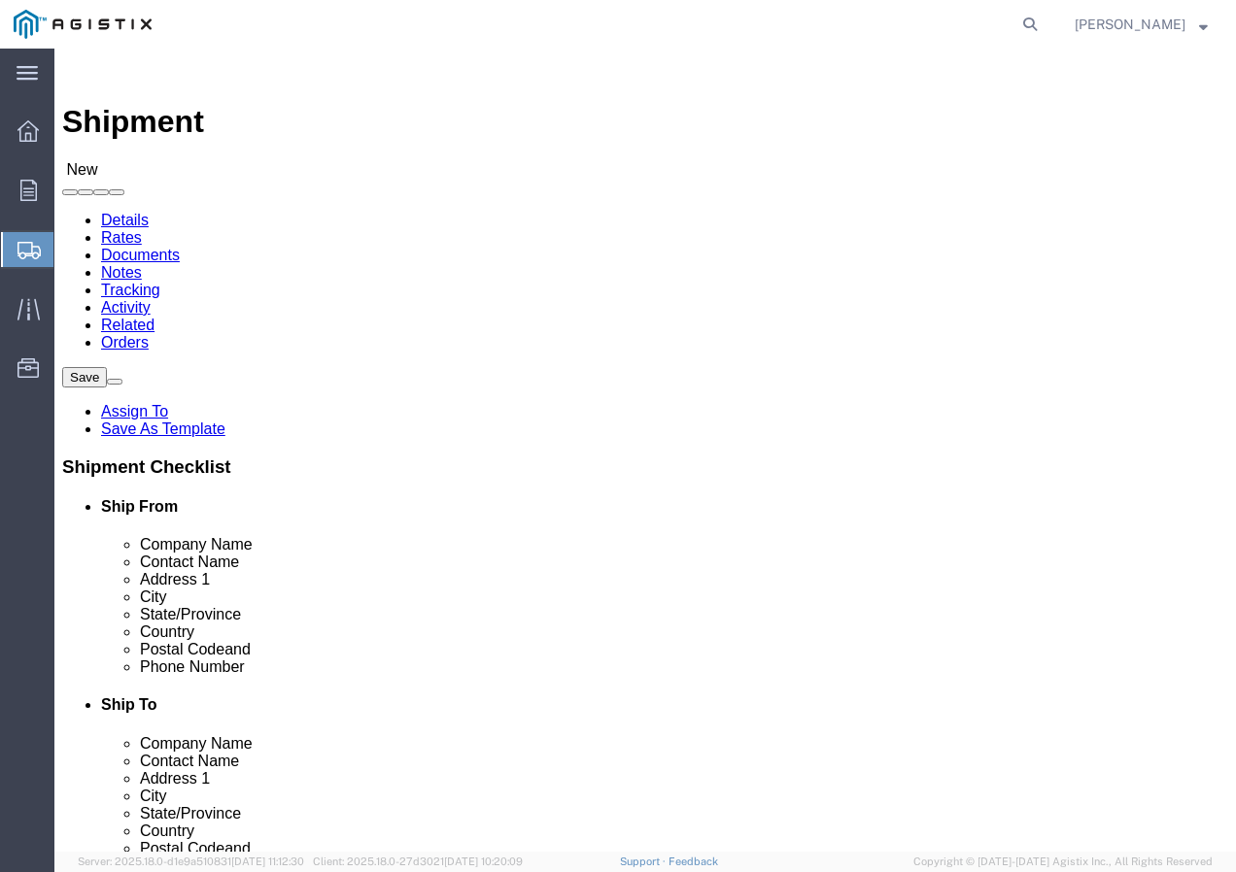
select select "CA"
click select "Select All Others [GEOGRAPHIC_DATA] [GEOGRAPHIC_DATA] [GEOGRAPHIC_DATA] [GEOGRA…"
select select "19745"
click select "Select All Others [GEOGRAPHIC_DATA] [GEOGRAPHIC_DATA] [GEOGRAPHIC_DATA] [GEOGRA…"
click span
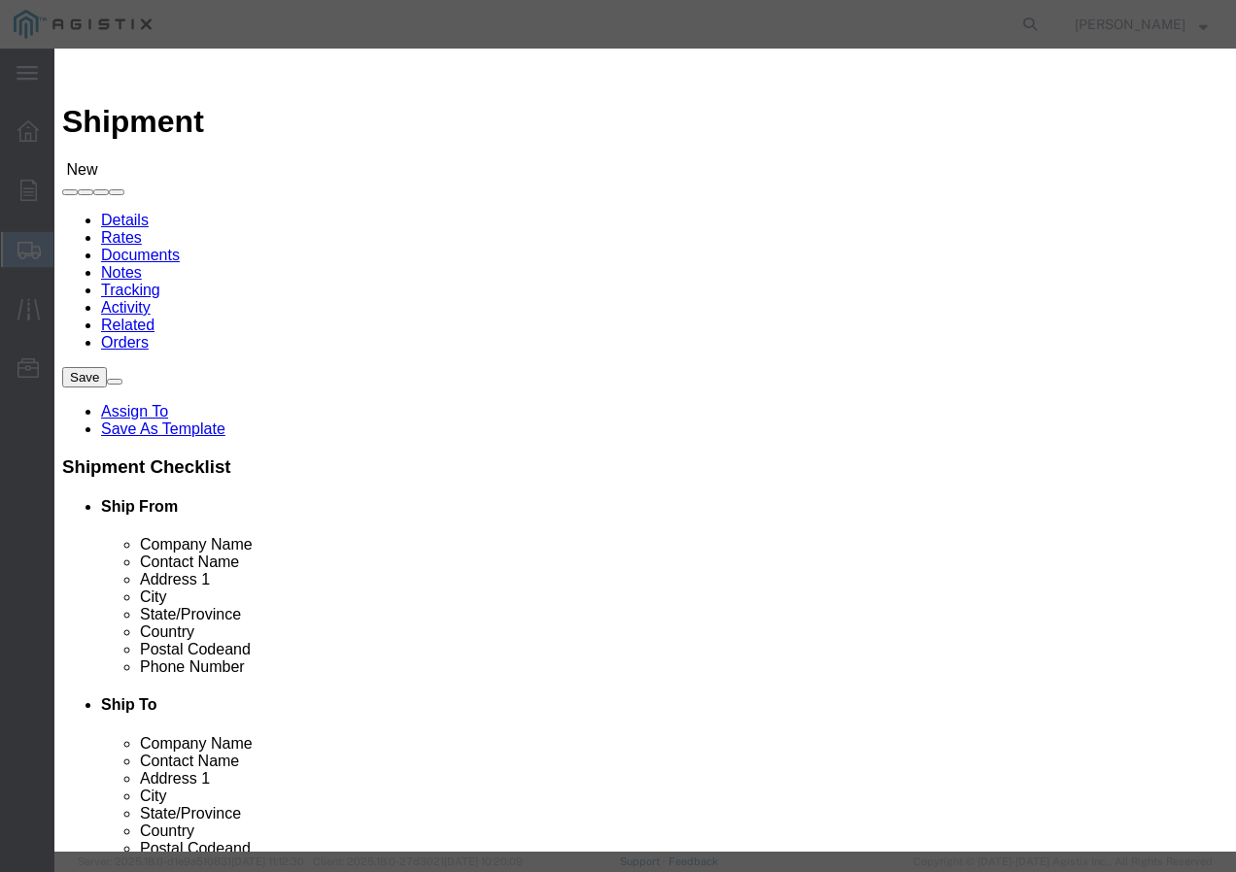
click select "Search by Address Book Name City Company Name Contact Name Country CustomerAlia…"
select select "city"
click select "Search by Address Book Name City Company Name Contact Name Country CustomerAlia…"
click input "text"
type input "[GEOGRAPHIC_DATA]"
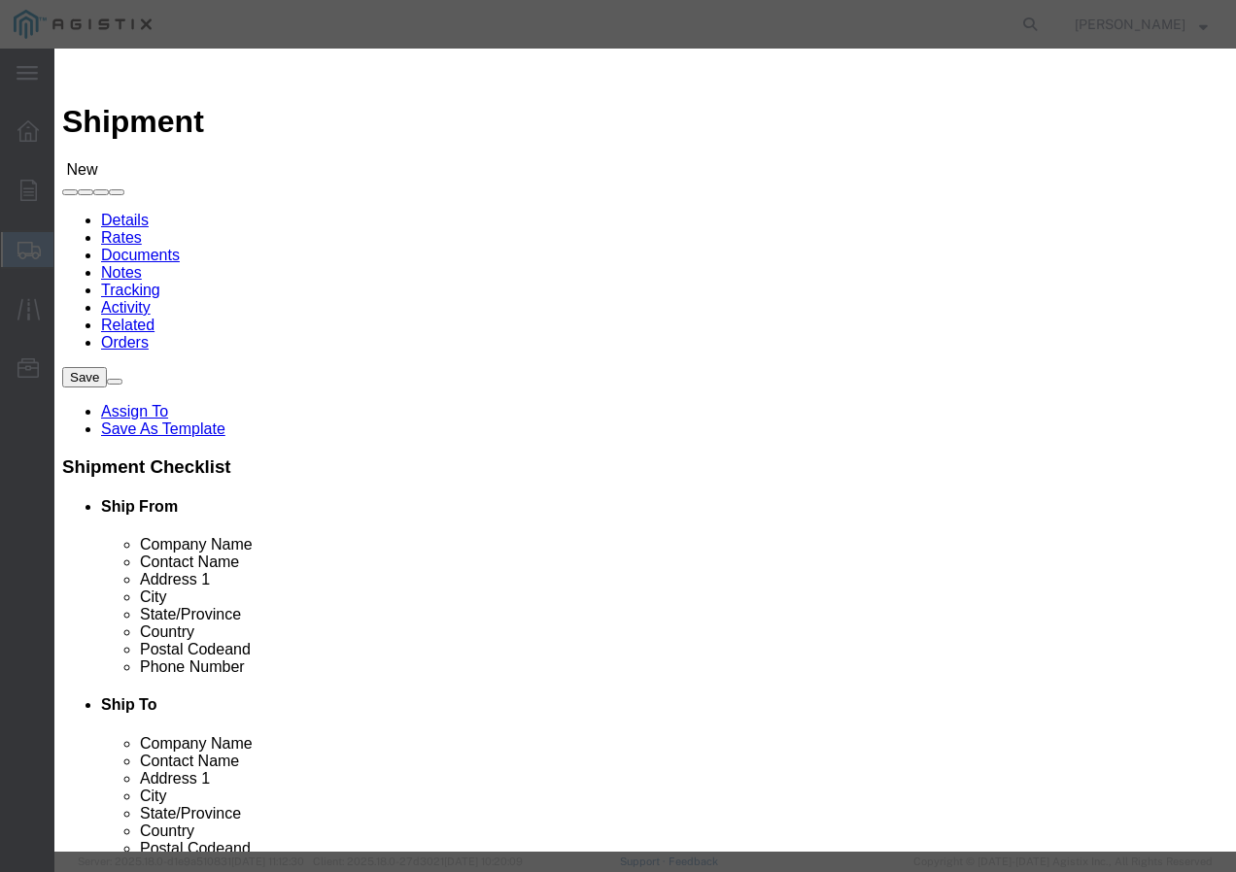
click icon "button"
click button "Select"
select select
type input "PG&E"
type input "[STREET_ADDRESS]"
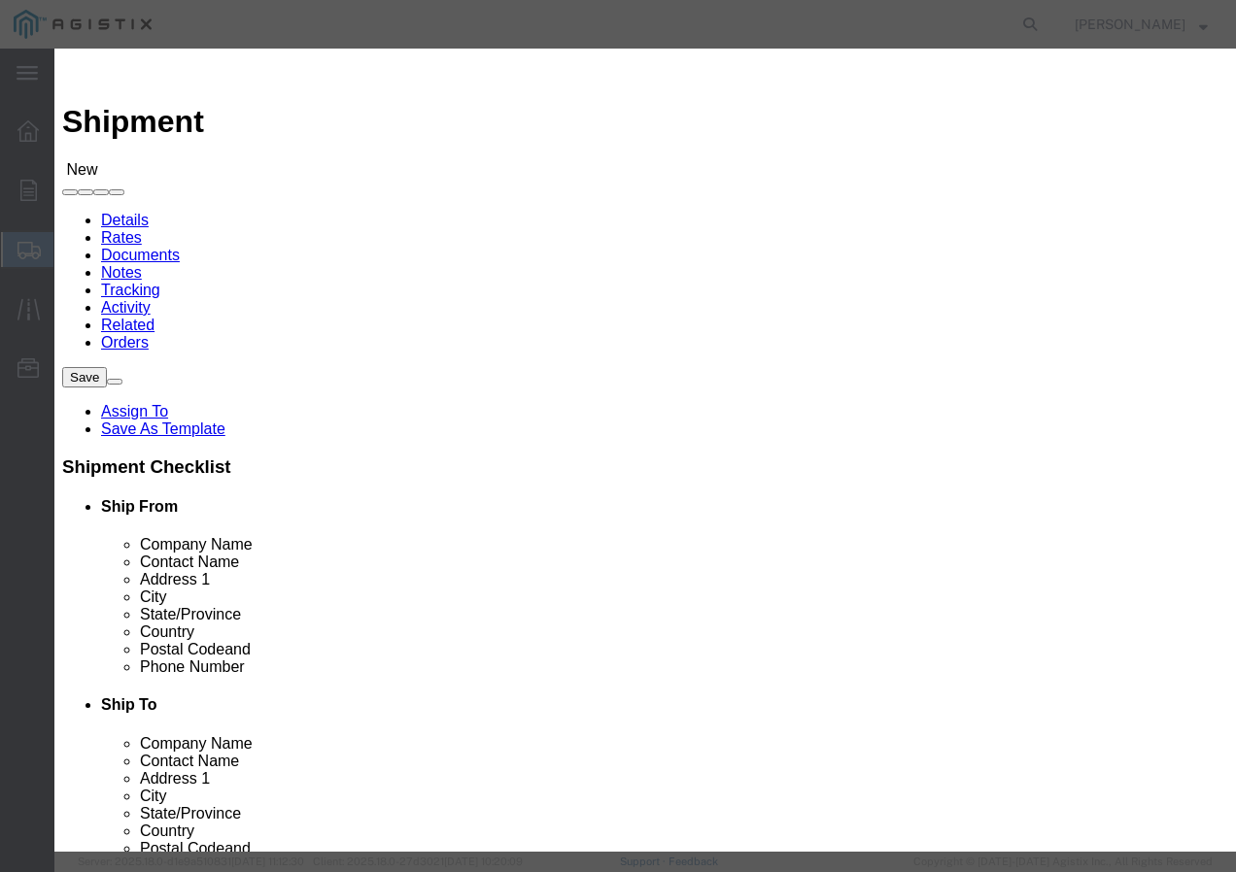
type input "[GEOGRAPHIC_DATA]"
type input "93725-1098"
select select "CA"
drag, startPoint x: 1085, startPoint y: 703, endPoint x: 1025, endPoint y: 704, distance: 60.2
click button "Close"
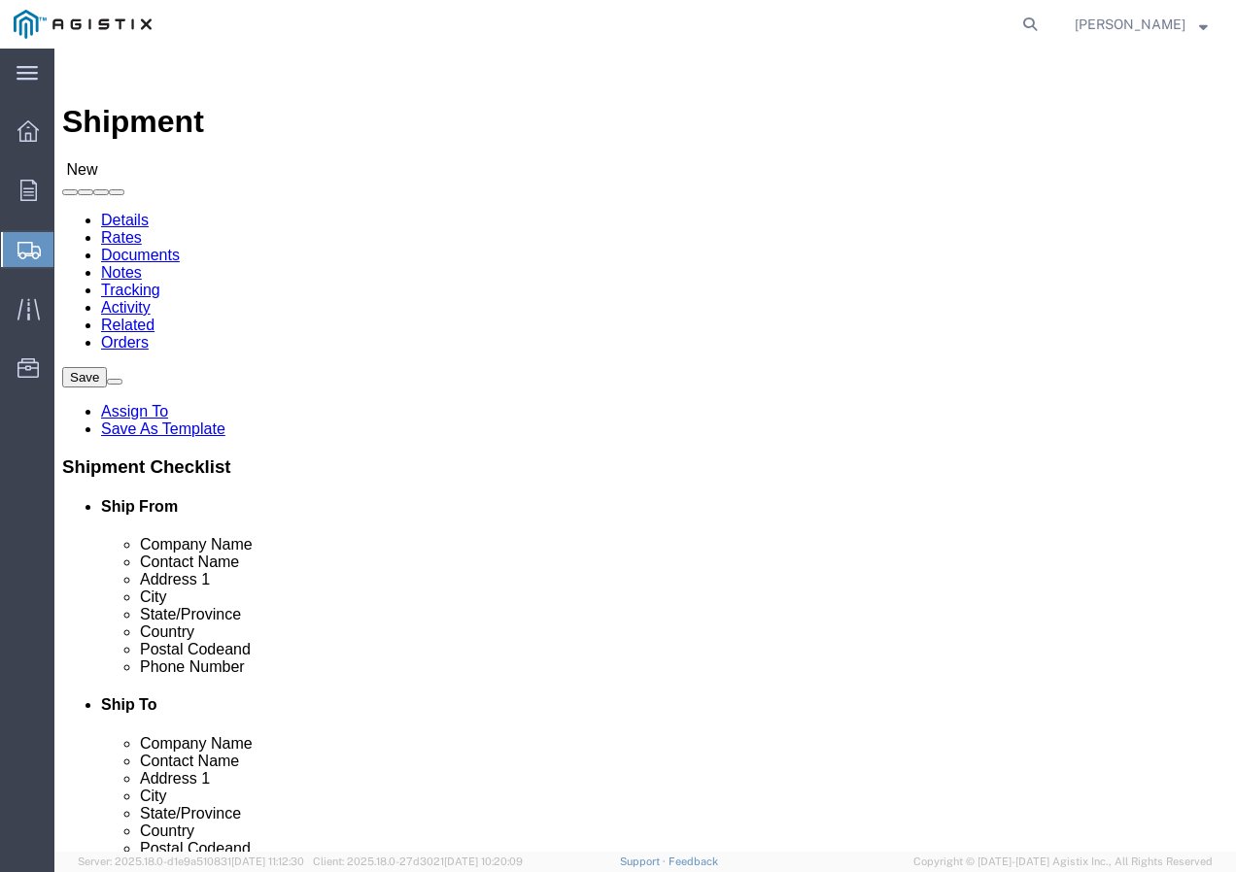
click input "text"
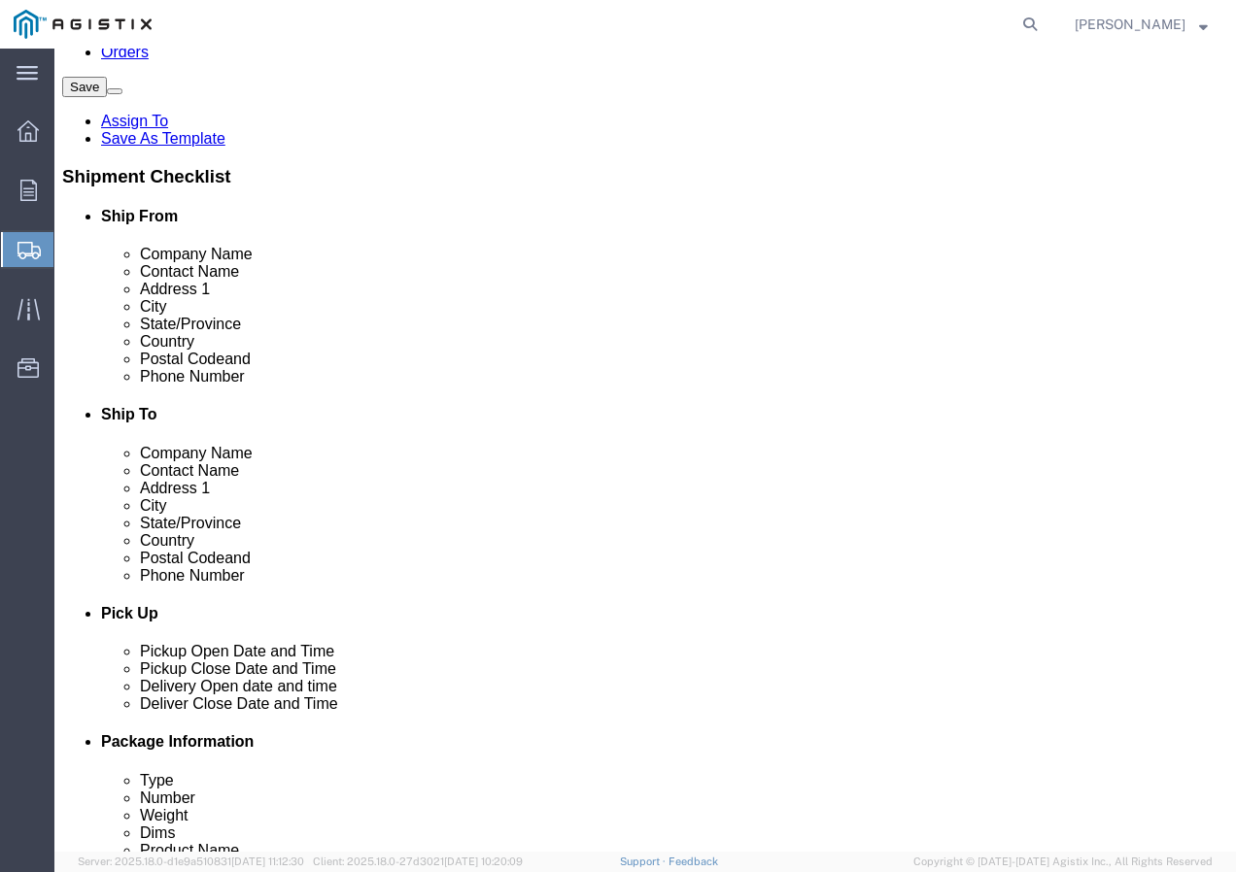
scroll to position [291, 0]
type input "Receiving Department"
drag, startPoint x: 745, startPoint y: 548, endPoint x: 770, endPoint y: 471, distance: 80.8
click input "text"
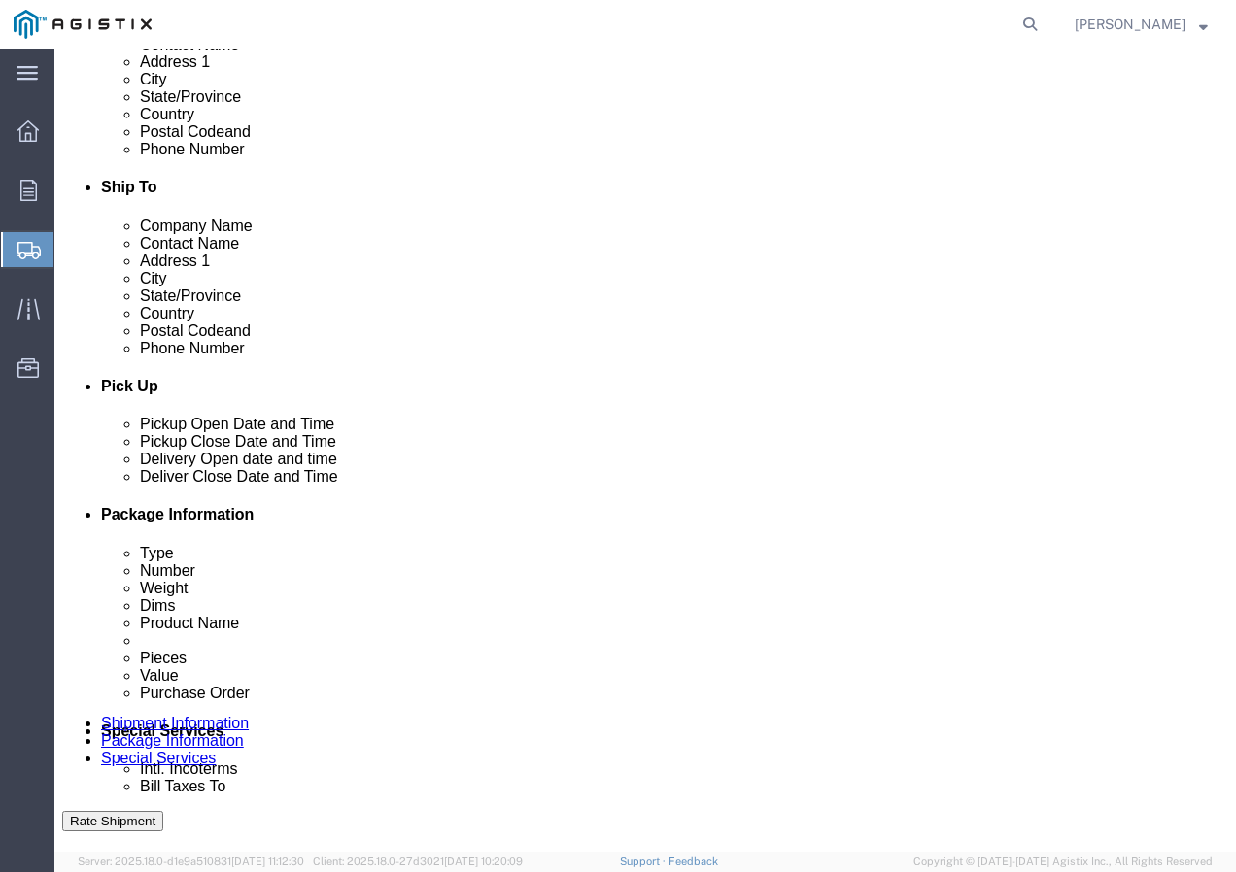
scroll to position [680, 0]
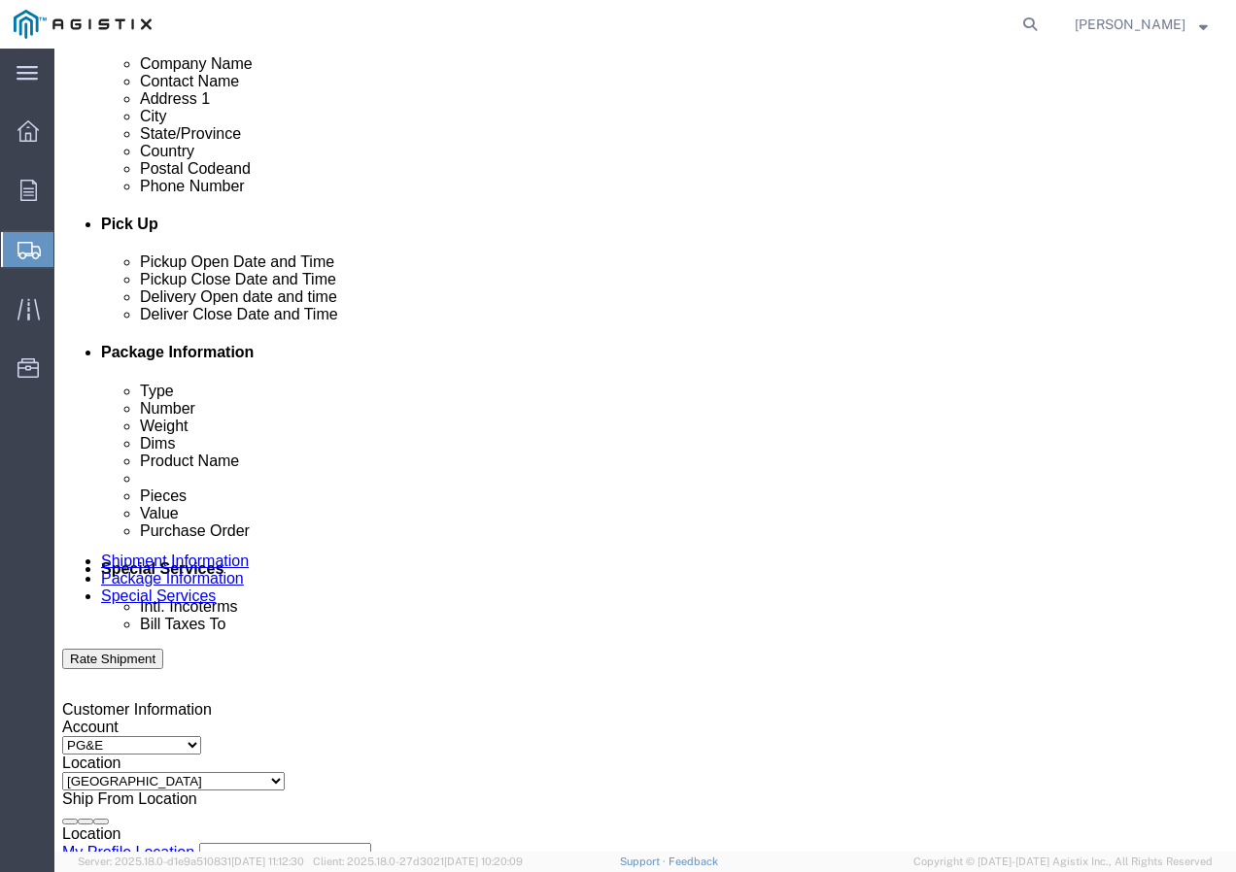
type input "8007567243"
click div "[DATE] 8:00 AM"
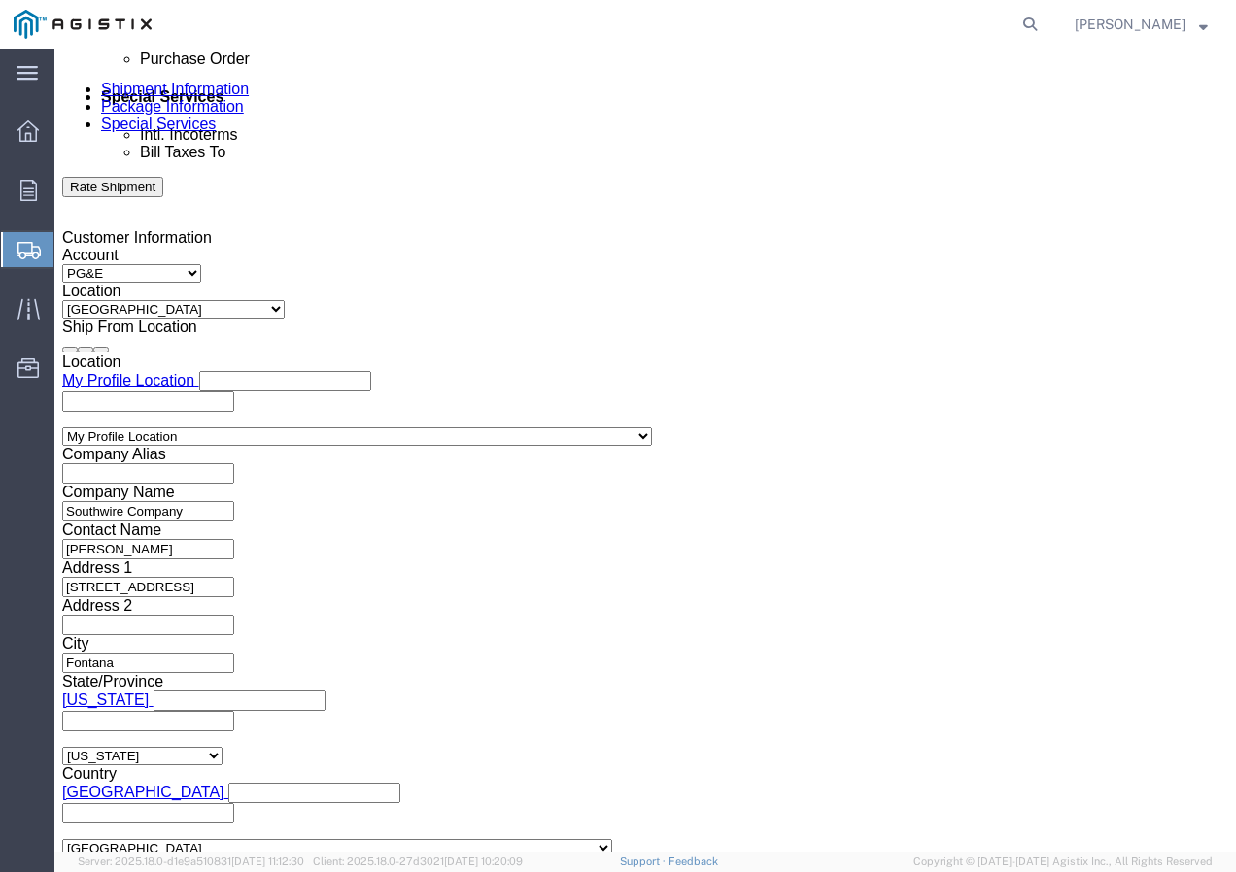
click input "8:00 AM"
type input "1:30 PM"
click button "Apply"
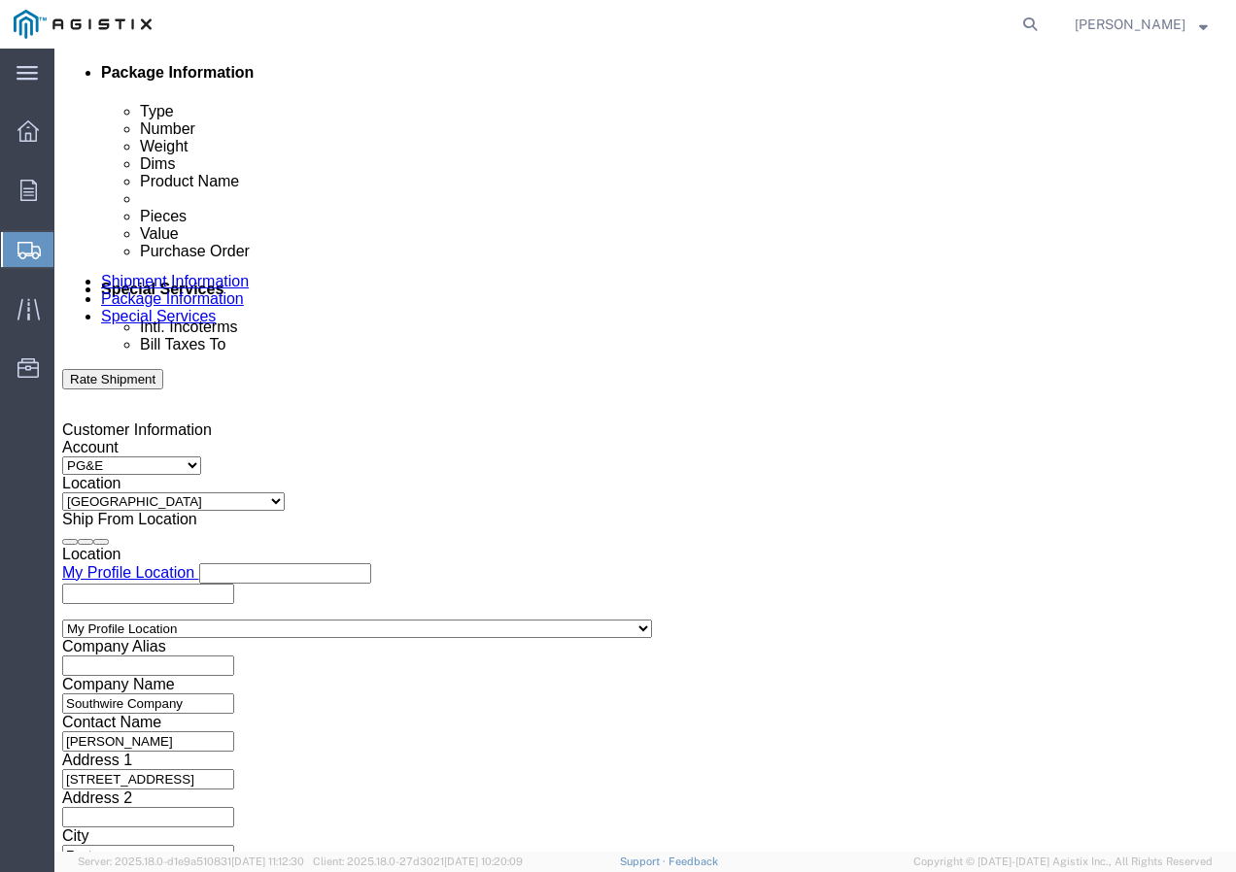
scroll to position [958, 0]
click div
click button "Apply"
click div
click button "Apply"
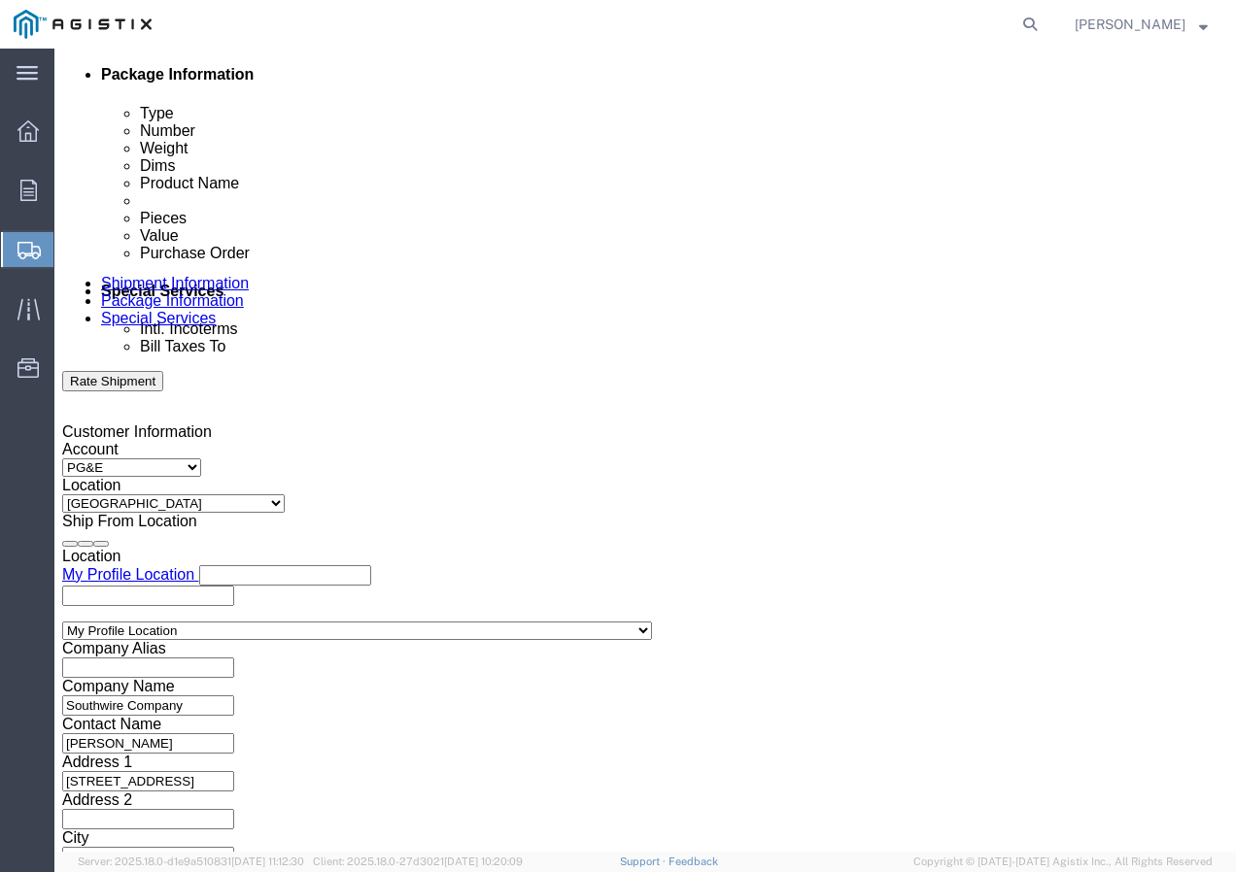
click input "text"
paste input "3501420169"
type input "3501420169"
click select "Select Account Type Activity ID Airline Appointment Number ASN Batch Request # …"
select select "SHIPMENTIDNUM"
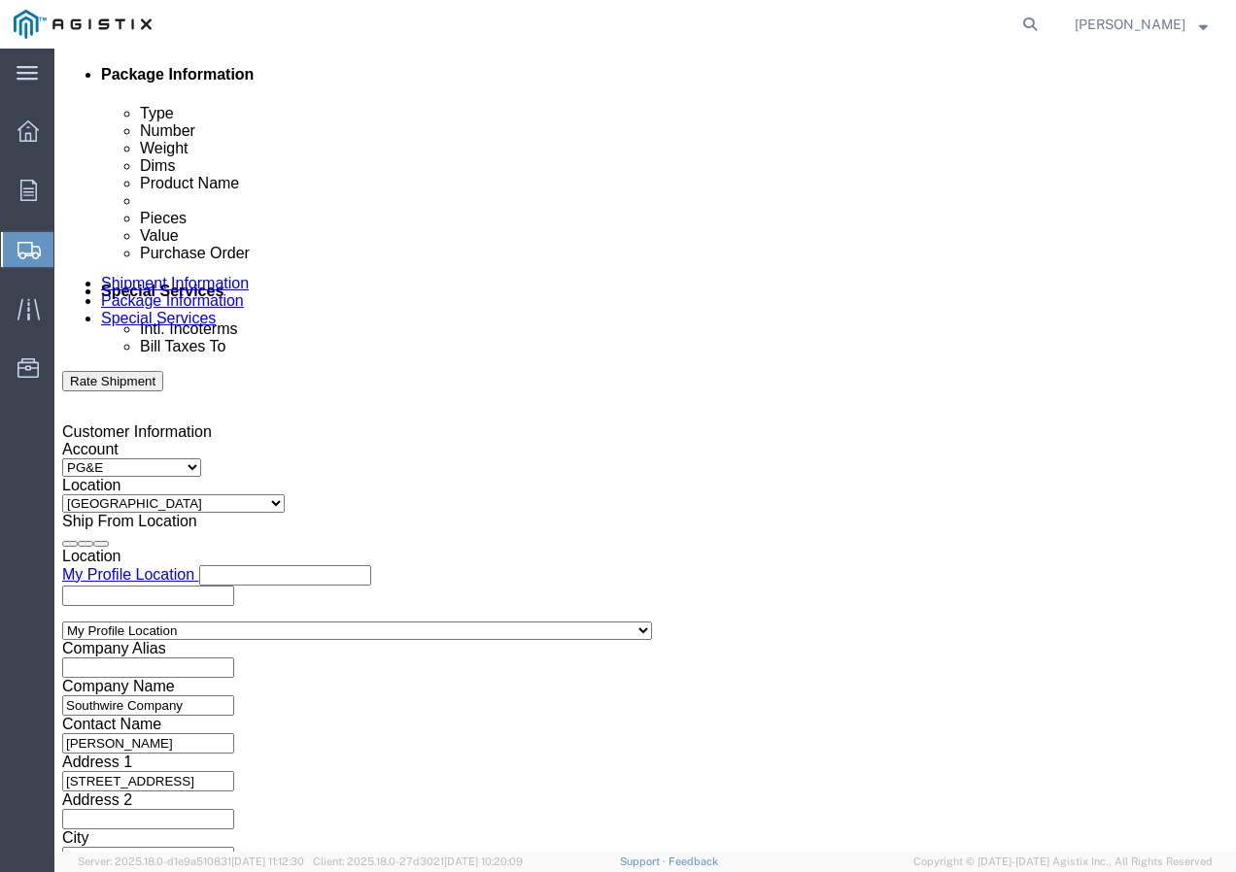
click select "Select Account Type Activity ID Airline Appointment Number ASN Batch Request # …"
click input "text"
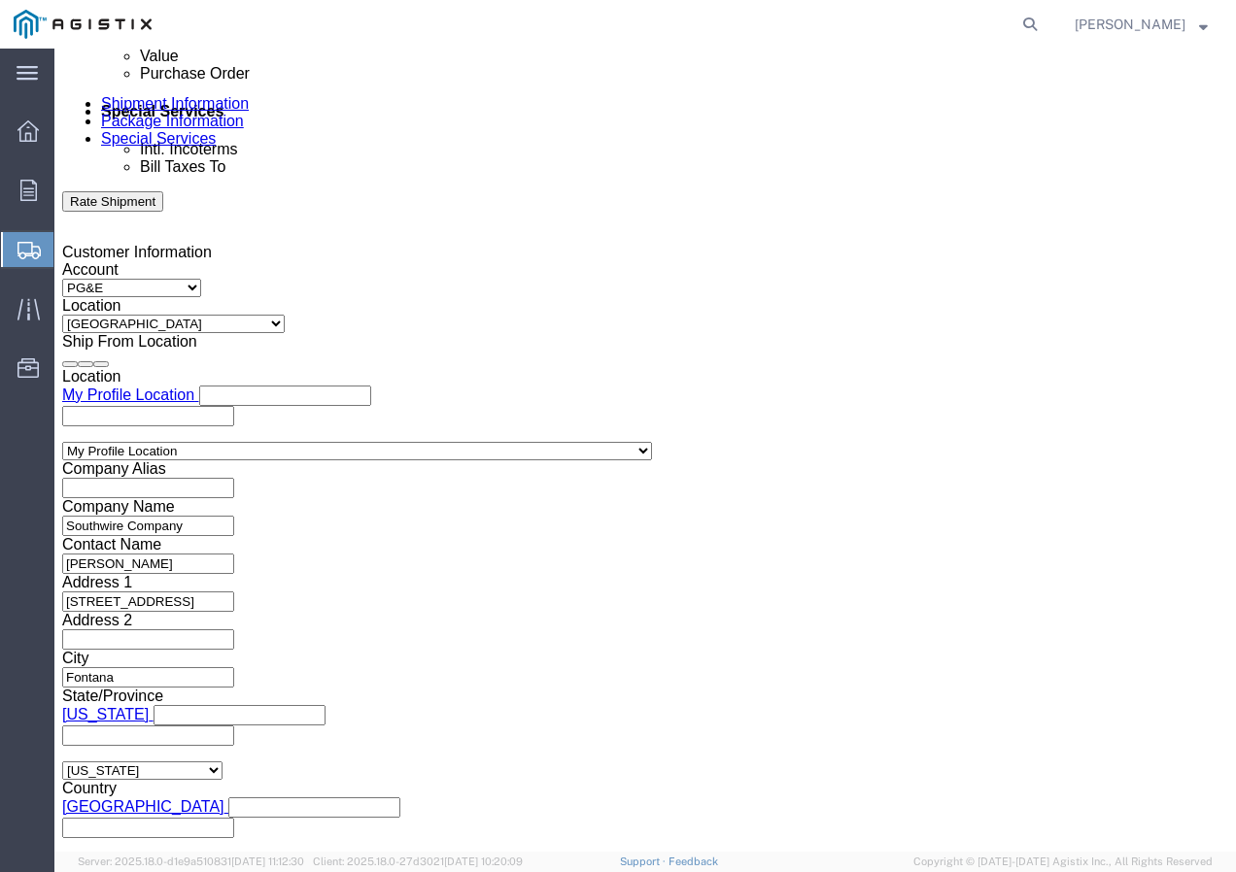
scroll to position [1196, 0]
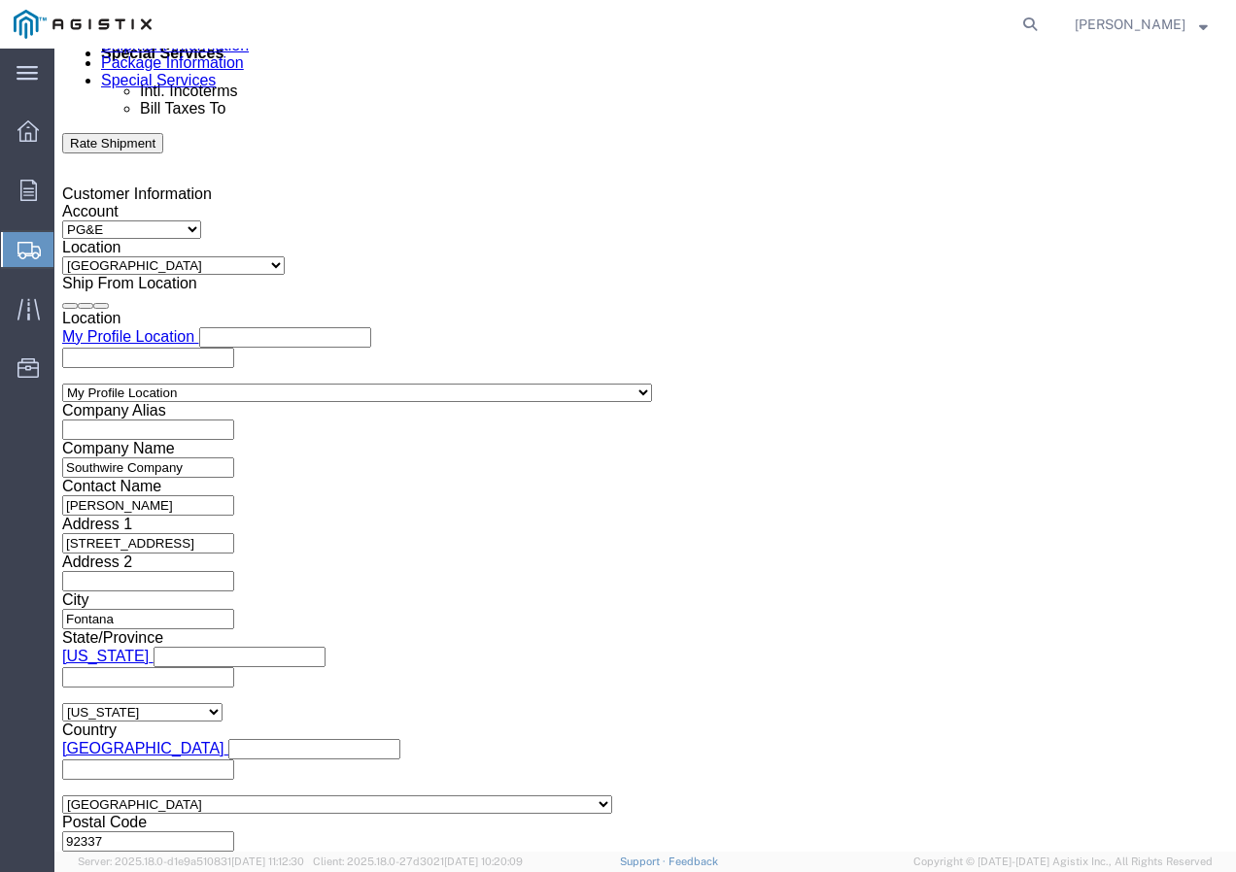
type input "7484499"
click select "Select Air Less than Truckload Multi-Leg Ocean Freight Rail Small Parcel Truckl…"
select select "TL"
click select "Select Air Less than Truckload Multi-Leg Ocean Freight Rail Small Parcel Truckl…"
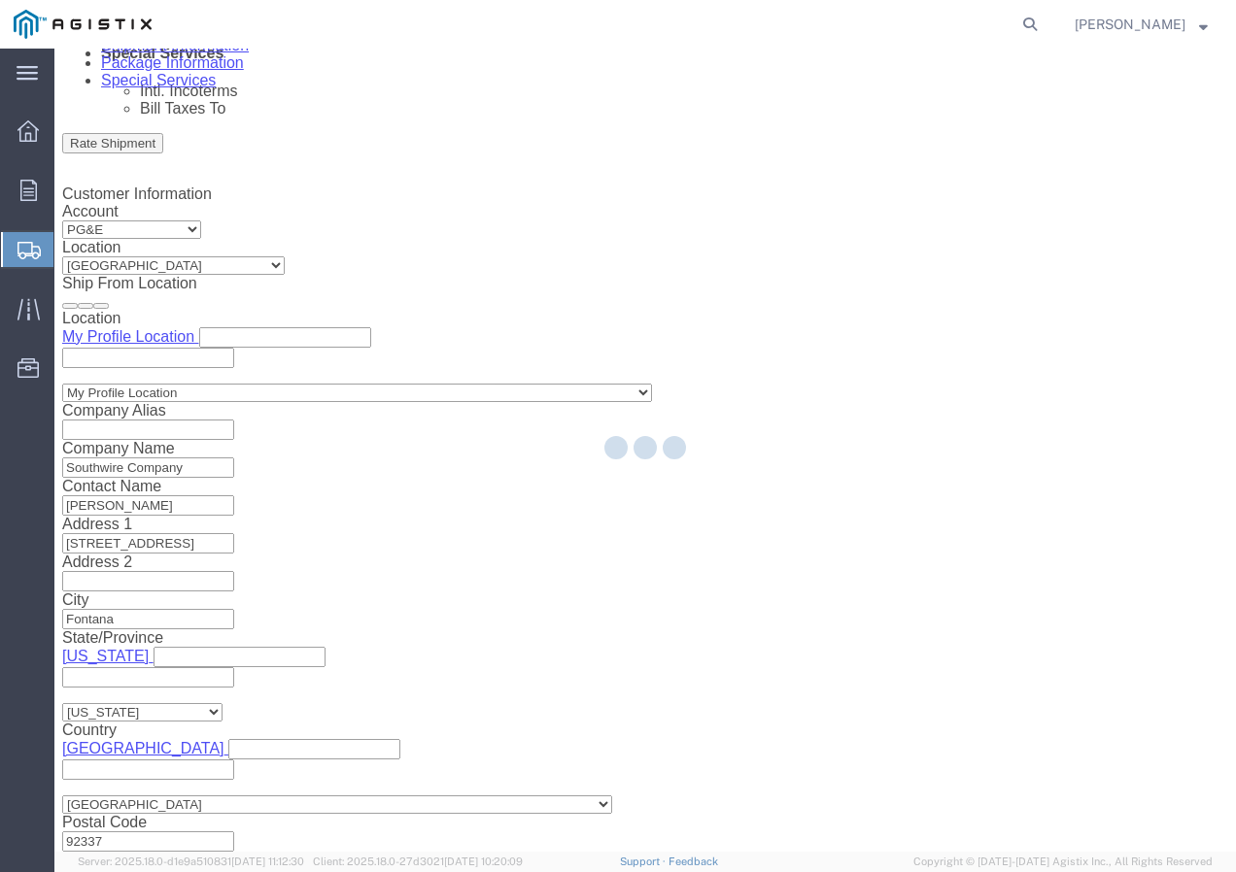
select select
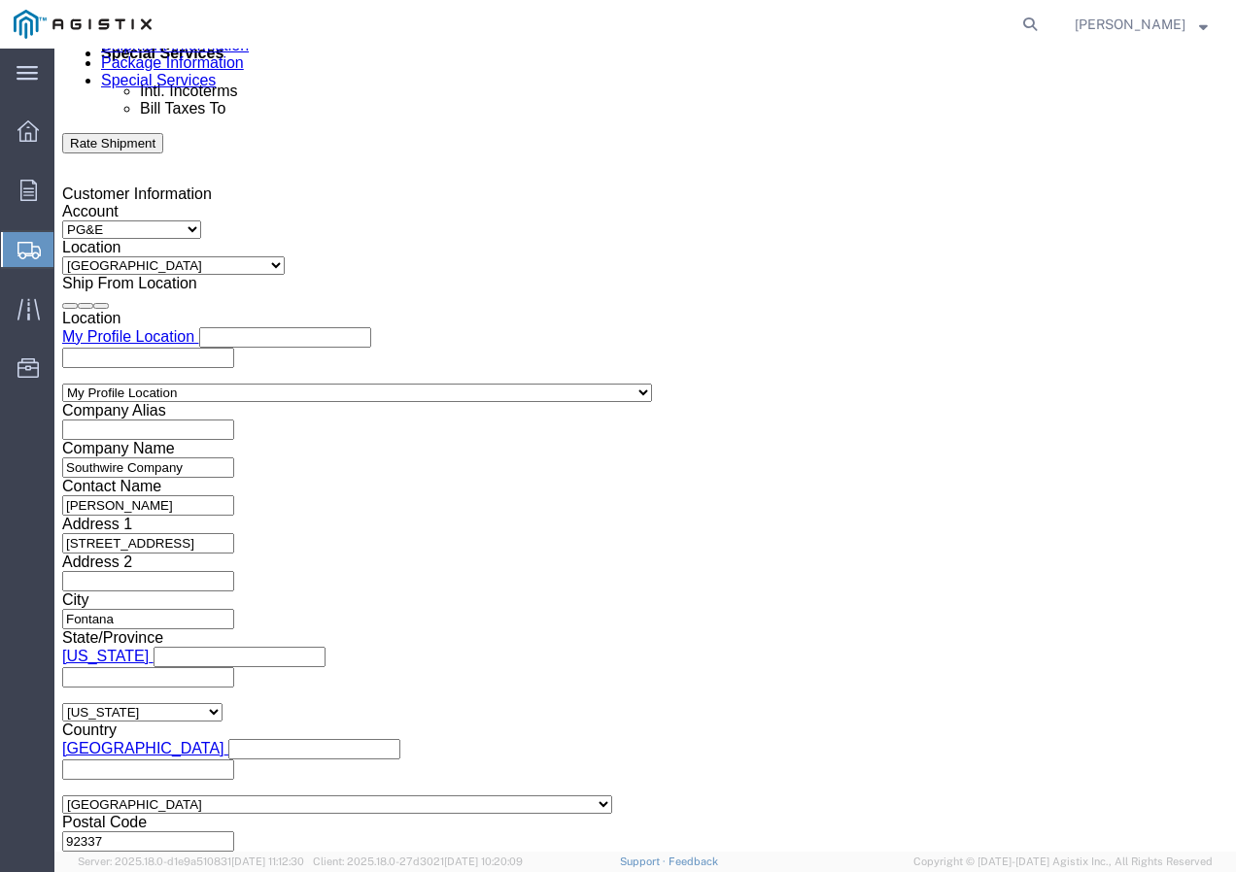
click select "Select 1-Ton (PSS) 10 Wheel 10 Yard Dump Truck 20 Yard Dump Truck Bobtail Botto…"
select select "FLBD"
click select "Select 1-Ton (PSS) 10 Wheel 10 Yard Dump Truck 20 Yard Dump Truck Bobtail Botto…"
click button "Continue"
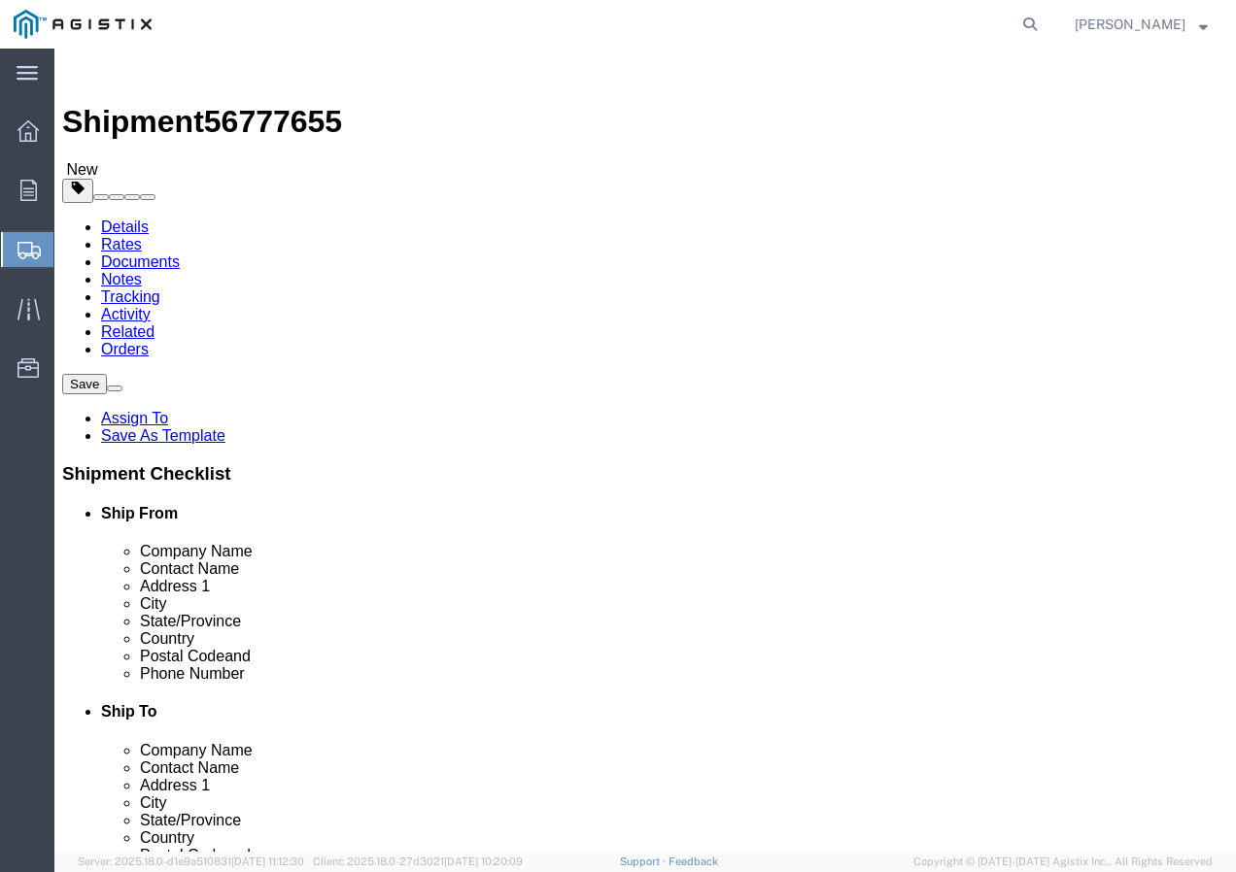
click select "Select Bulk Bundle(s) Cardboard Box(es) Carton(s) Crate(s) Drum(s) (Fiberboard)…"
select select "YRPK"
click select "Select Bulk Bundle(s) Cardboard Box(es) Carton(s) Crate(s) Drum(s) (Fiberboard)…"
click input "text"
type input "50"
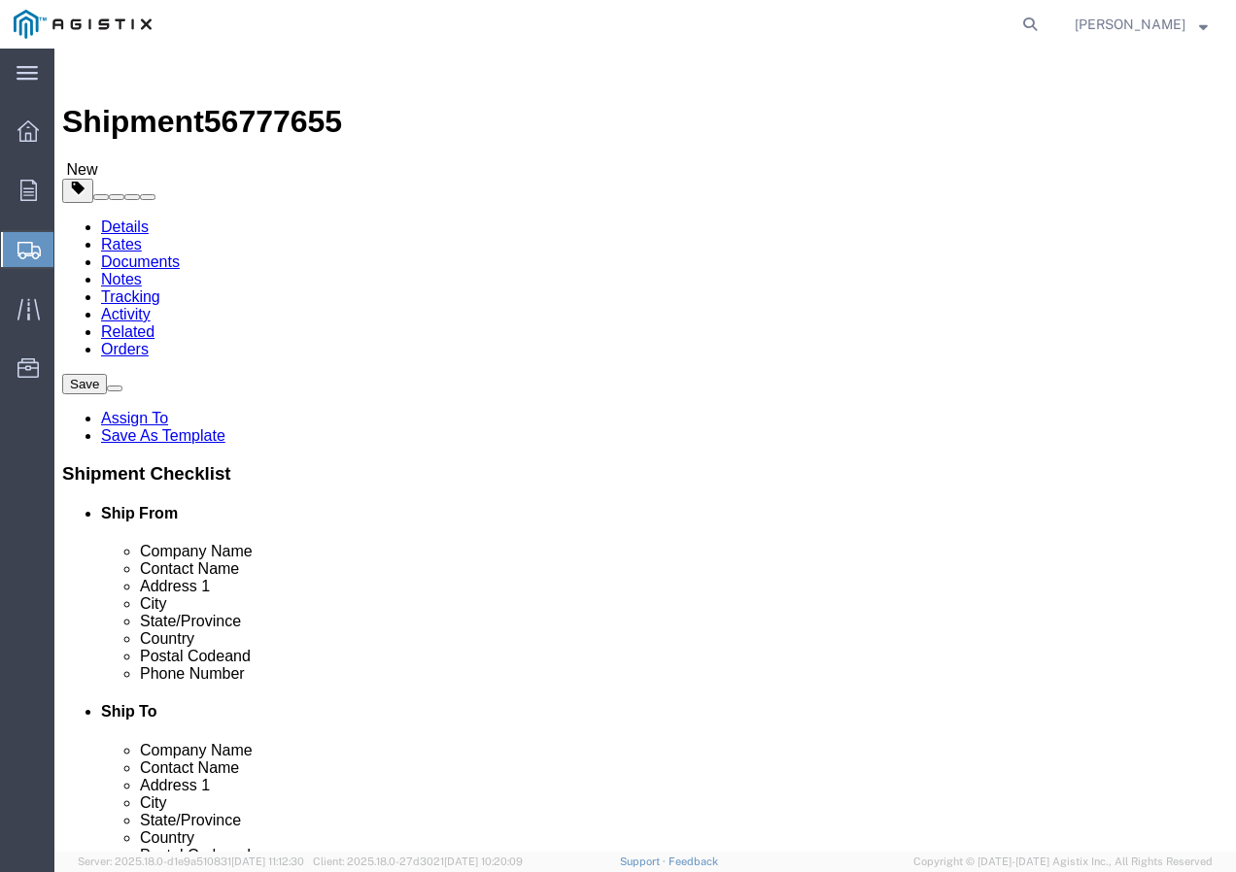
type input "50"
drag, startPoint x: 232, startPoint y: 481, endPoint x: 120, endPoint y: 491, distance: 112.2
click div "Weight 0.00 Select kgs lbs Ship. t°"
type input "35000"
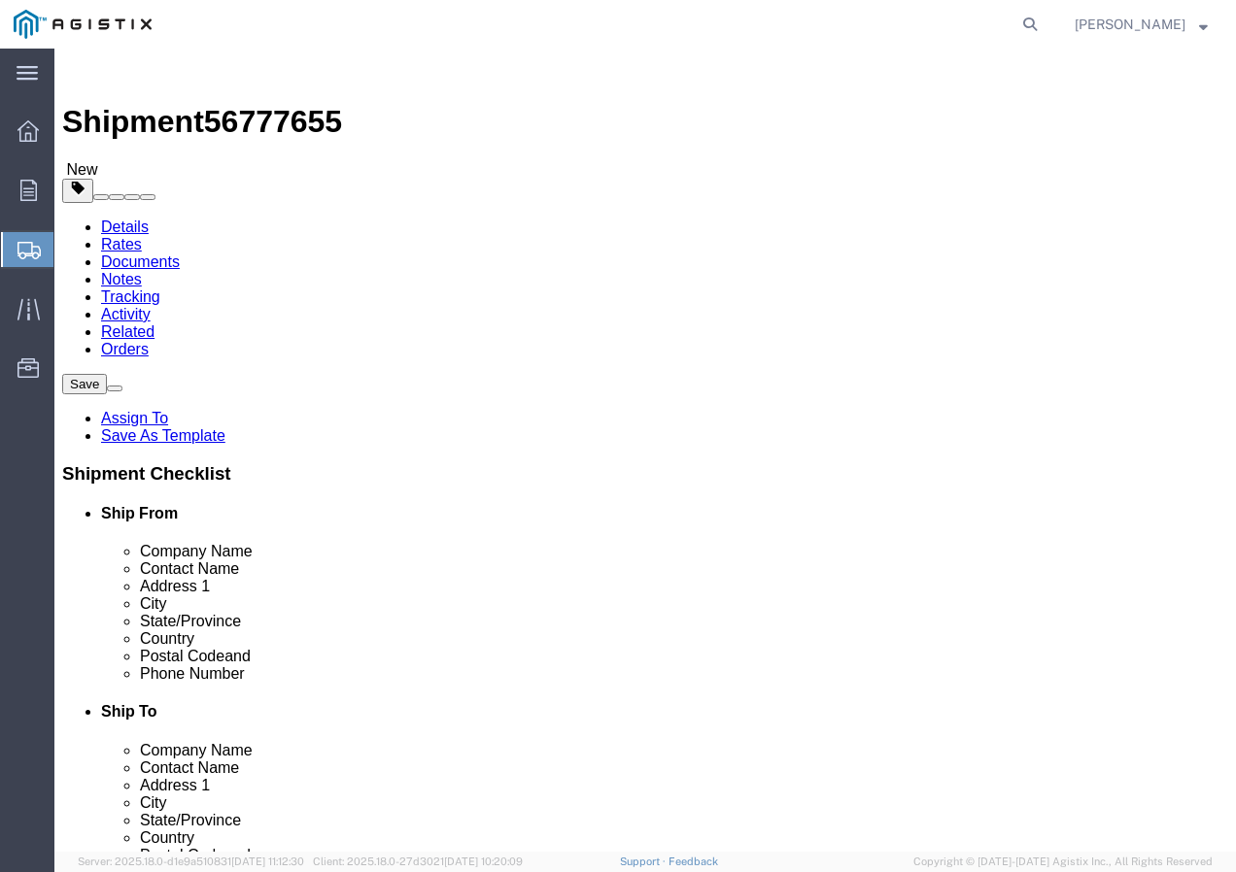
click link "Add Content"
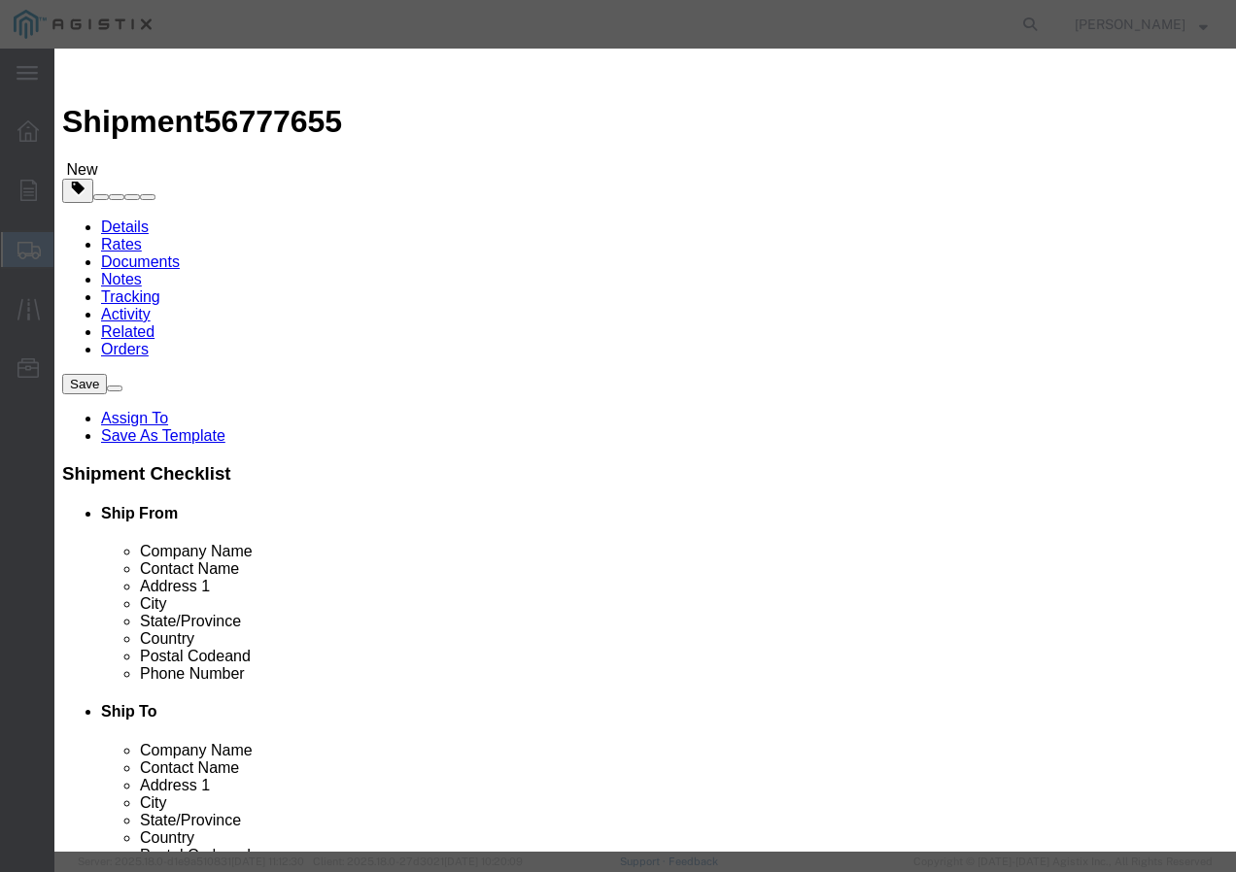
click input "text"
paste input "AAC 715.5-37 VIOLET 3.19kpR"
type input "AAC 715.5-37 VIOLET 3.19kpR"
click input "0"
click input "text"
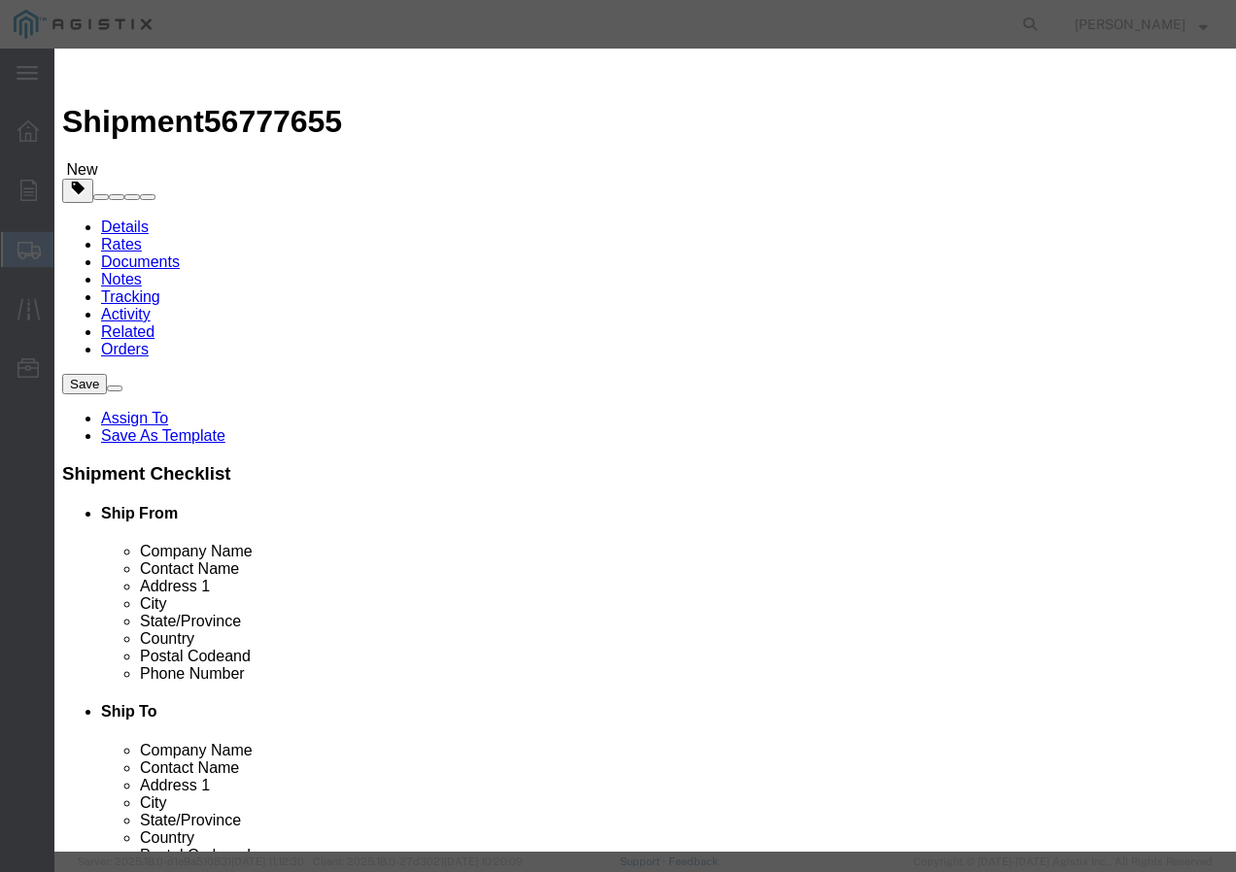
click select "Select 50 55 60 65 70 85 92.5 100 125 175 250 300 400"
click button "Save & Add Another"
click input "text"
paste input "600VOH TX/LDPE 4/0 STR AAC ZUZARA 500R"
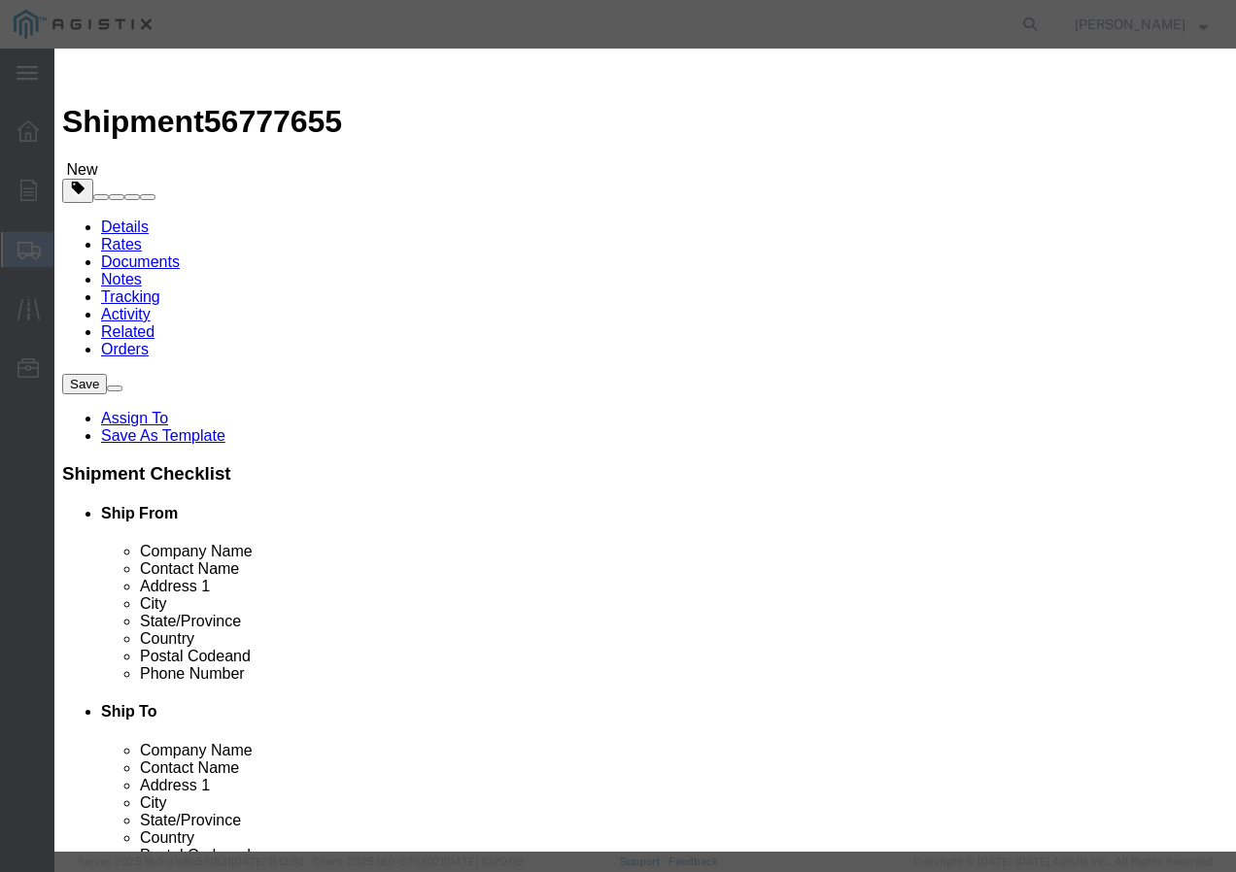
click input "text"
click select "Select 50 55 60 65 70 85 92.5 100 125 175 250 300 400"
click button "Save & Add Another"
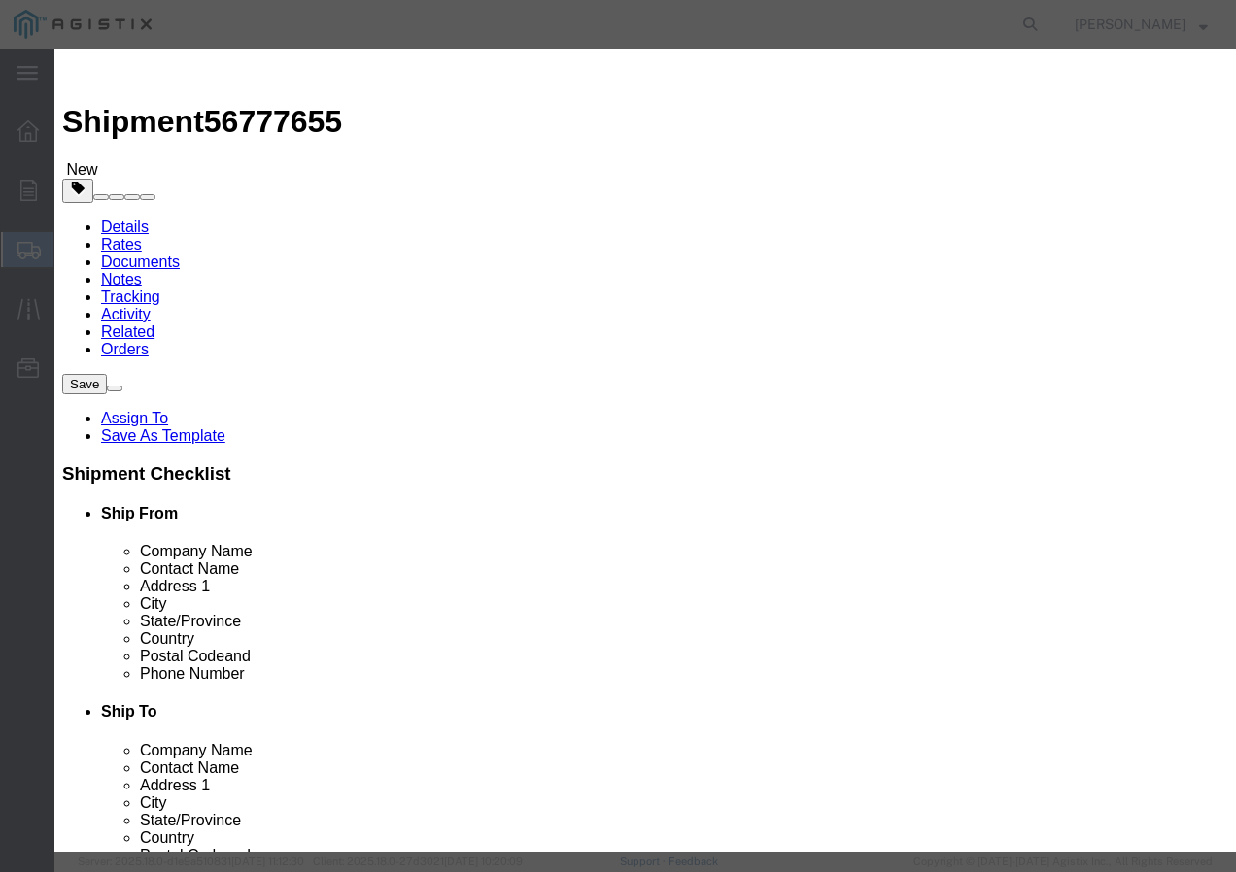
click input "text"
paste input "600VOH TX/LDPE 4/0-7 AAC ZUZARA+ 1000R"
click input "text"
click select "Select 50 55 60 65 70 85 92.5 100 125 175 250 300 400"
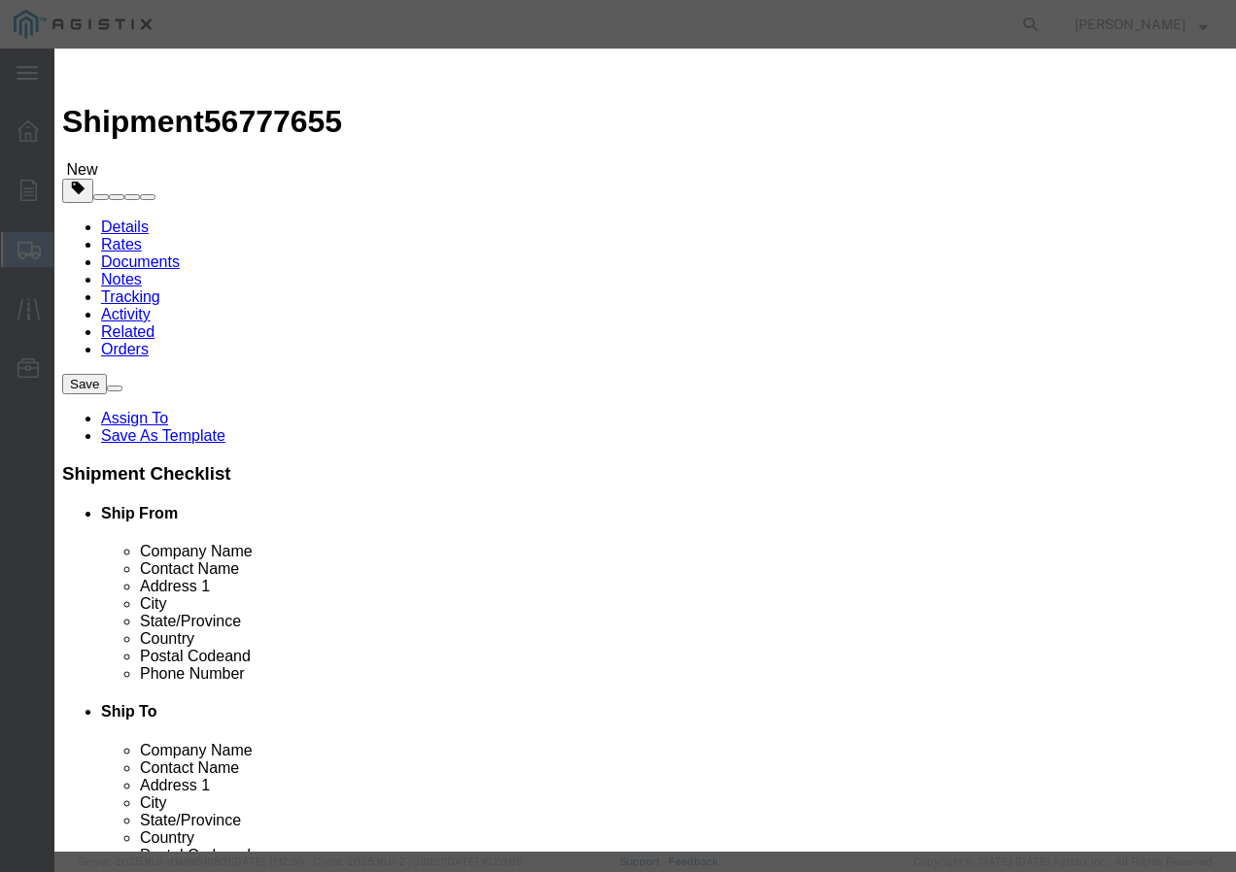
drag, startPoint x: 268, startPoint y: 256, endPoint x: 272, endPoint y: 288, distance: 31.3
click select "Select 50 55 60 65 70 85 92.5 100 125 175 250 300 400"
click button "Save & Close"
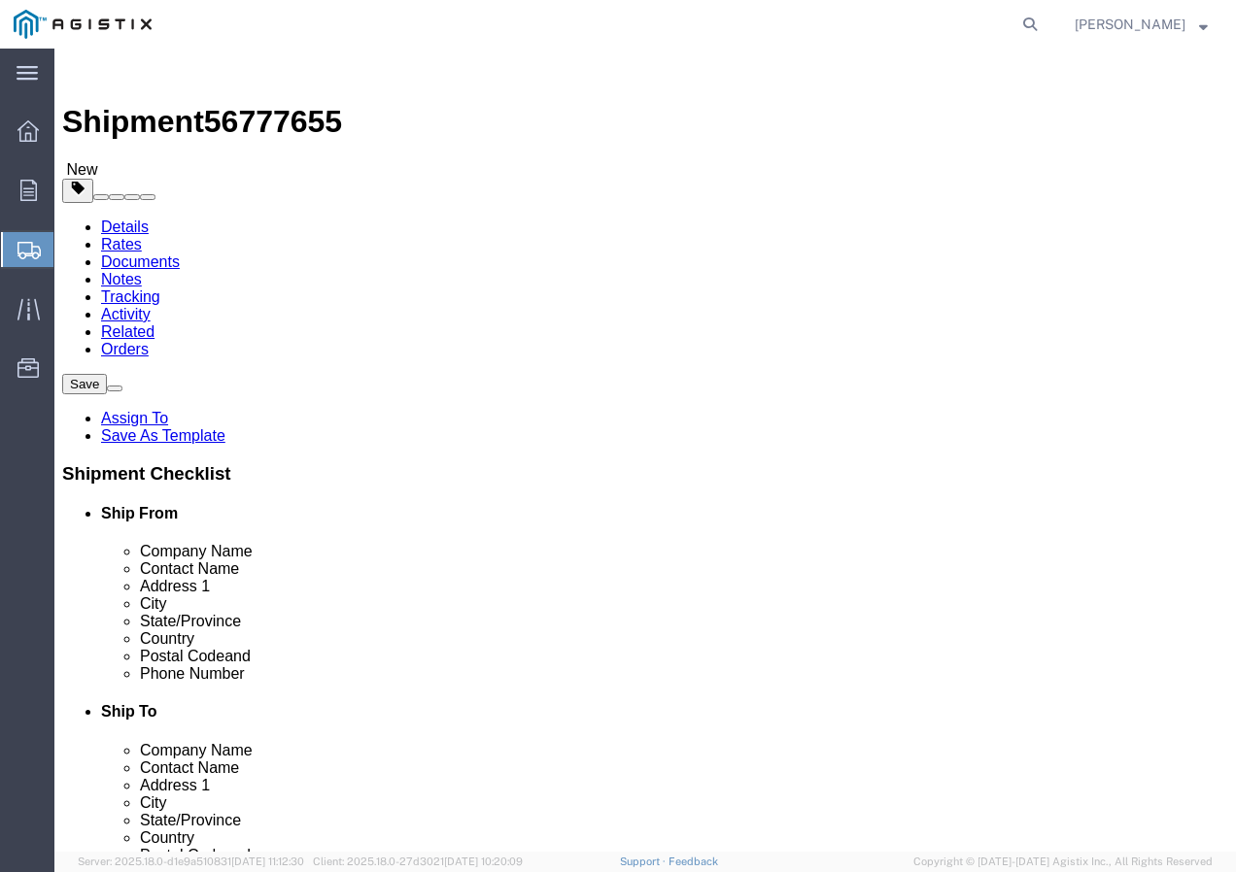
click input "1"
click div "Rate Shipment"
click button "Rate Shipment"
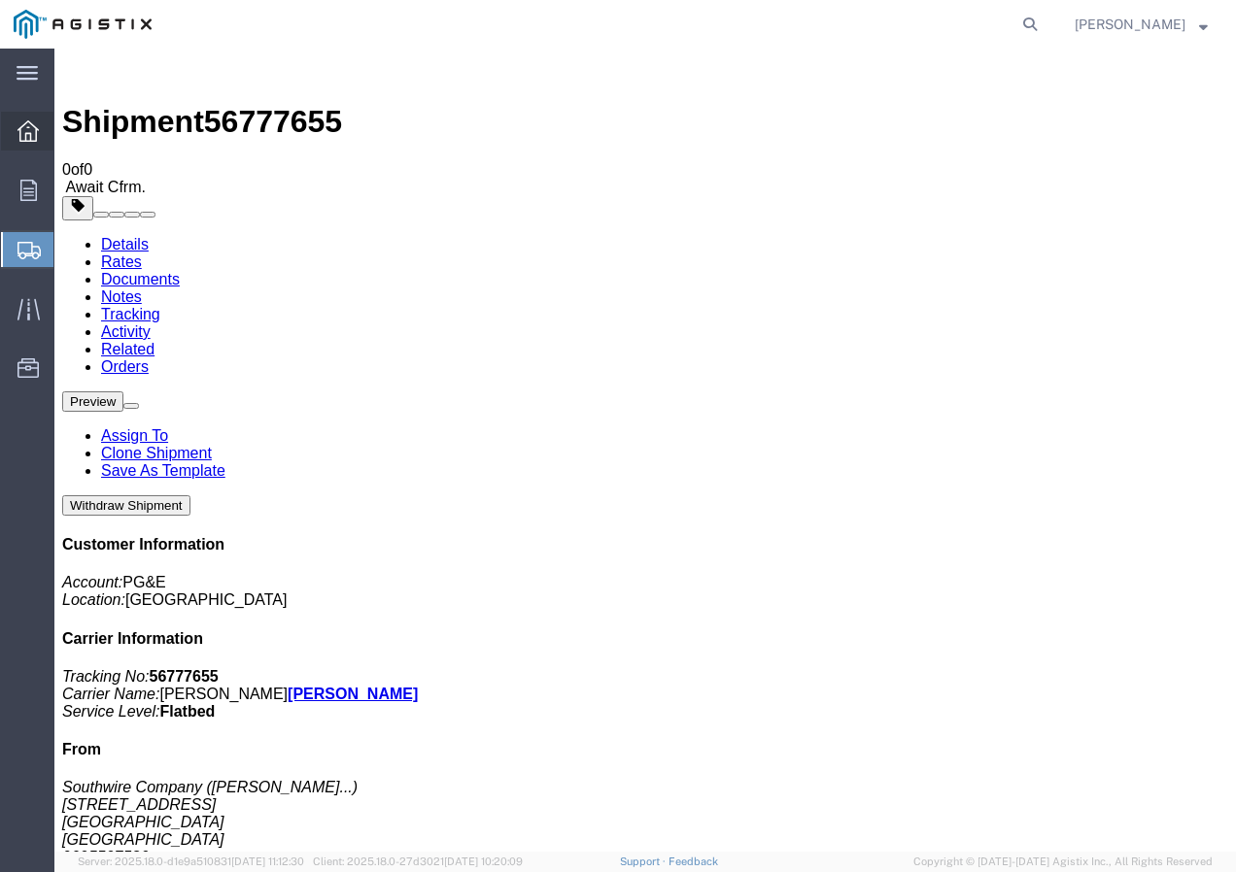
click at [26, 135] on icon at bounding box center [27, 130] width 21 height 21
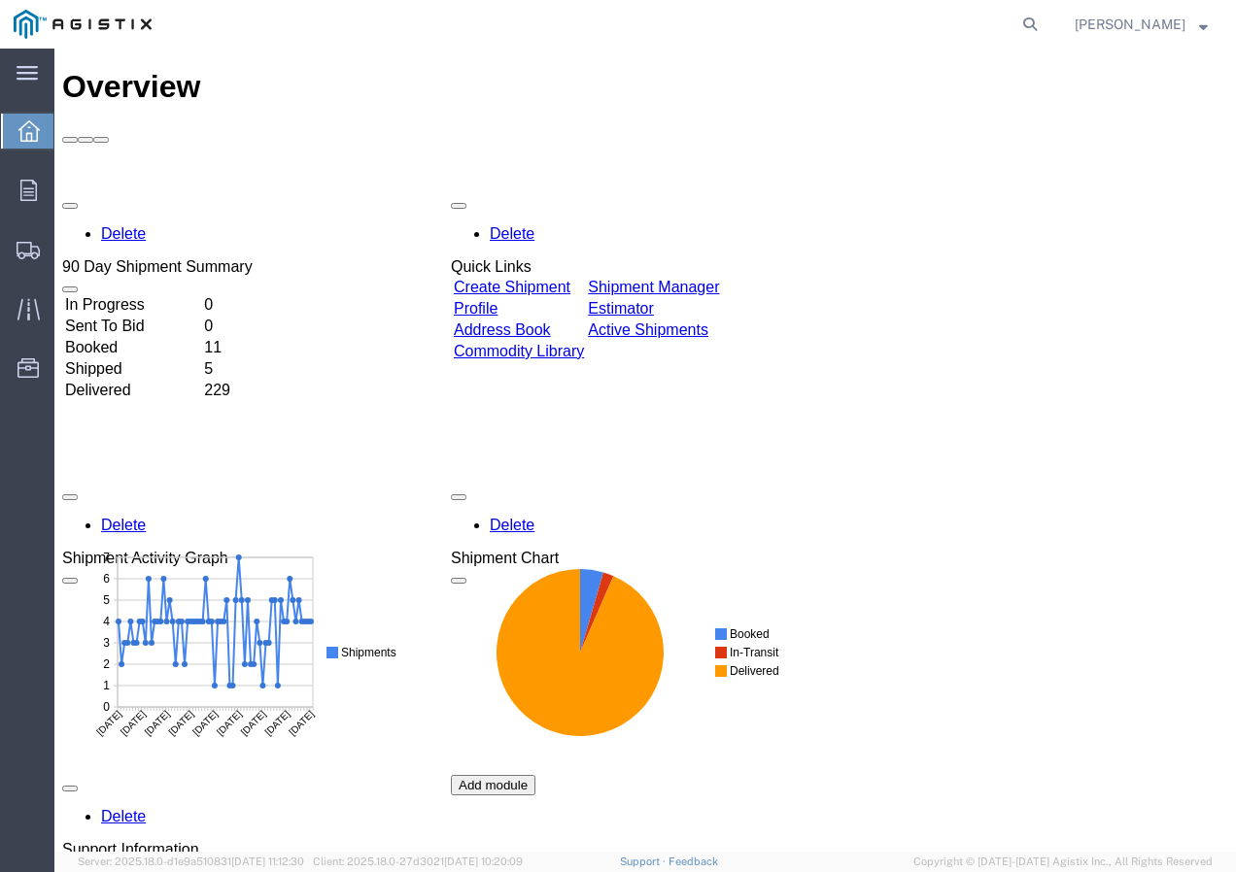
click at [554, 279] on link "Create Shipment" at bounding box center [512, 287] width 117 height 17
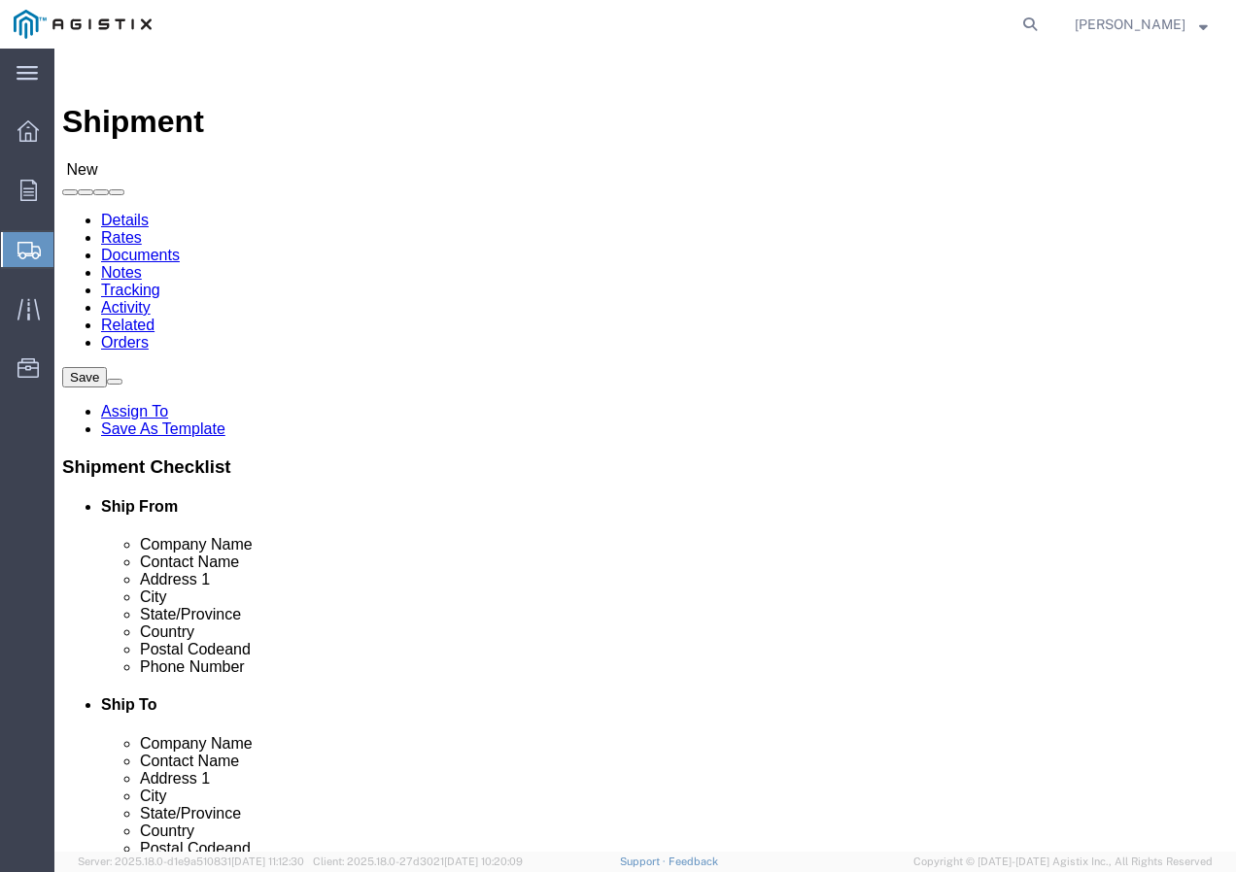
click select "Select PG&E Southwire Company"
click select "Select All Others [GEOGRAPHIC_DATA] [GEOGRAPHIC_DATA] [GEOGRAPHIC_DATA] [GEOGRA…"
click span
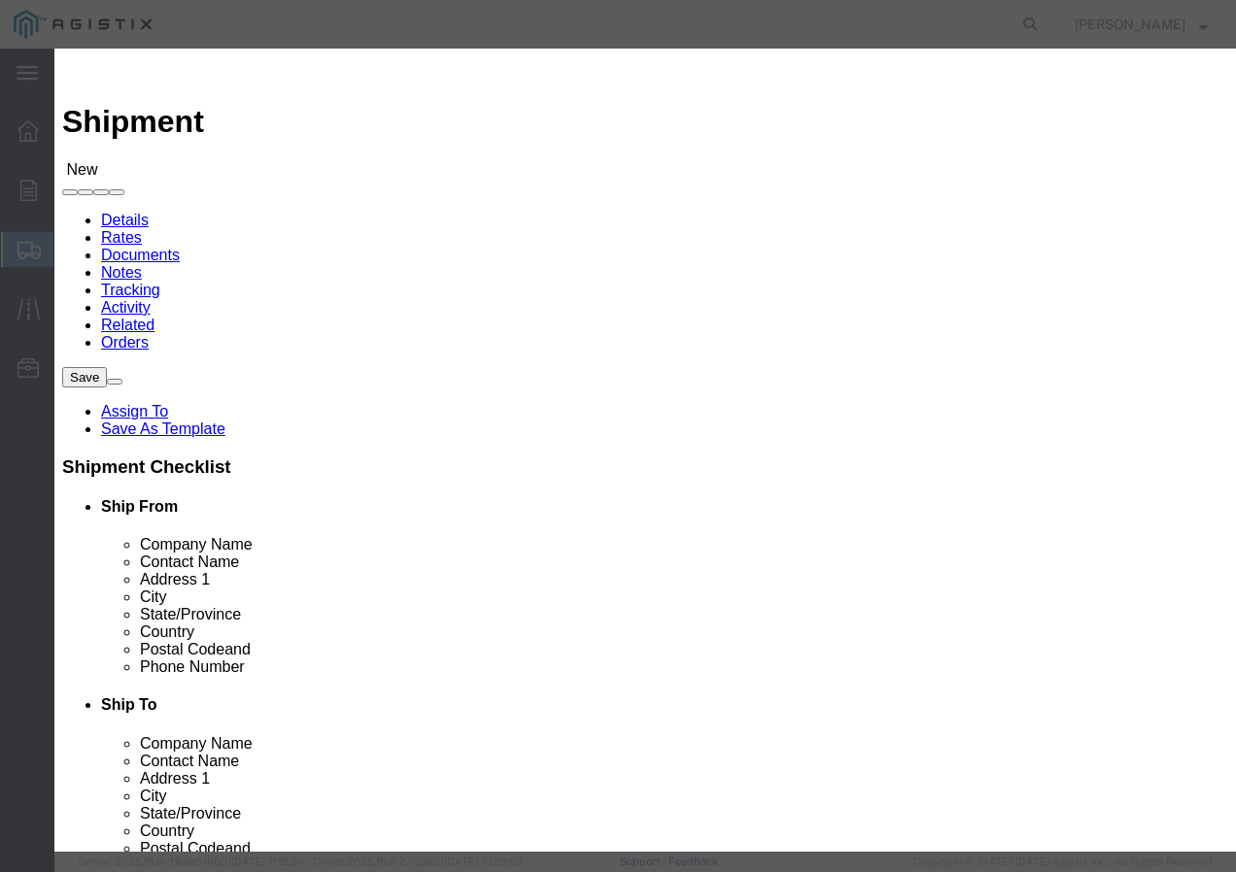
drag, startPoint x: 296, startPoint y: 178, endPoint x: 283, endPoint y: 190, distance: 18.6
click select "Search by Address Book Name City Company Name Contact Name Country CustomerAlia…"
click input "text"
click icon "button"
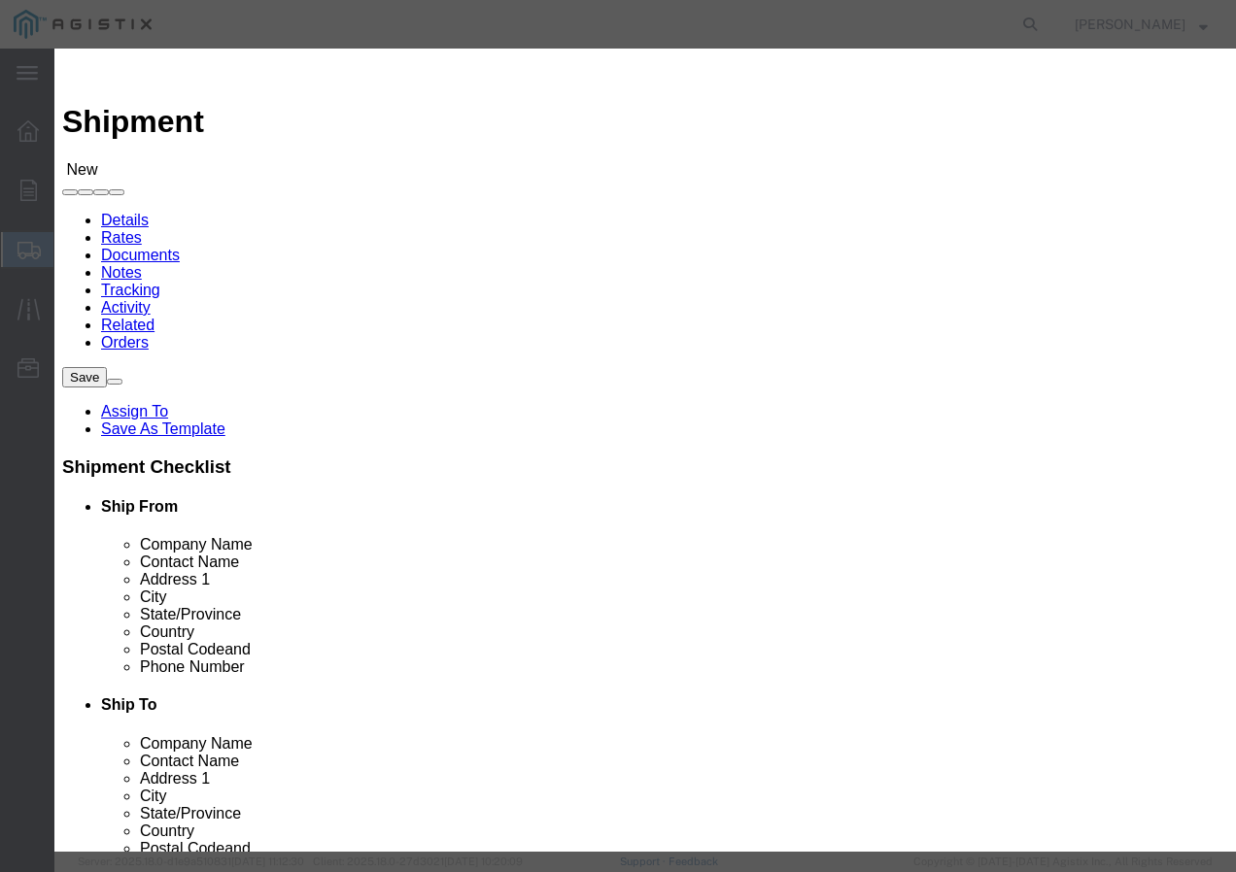
click button "Select"
click button "Close"
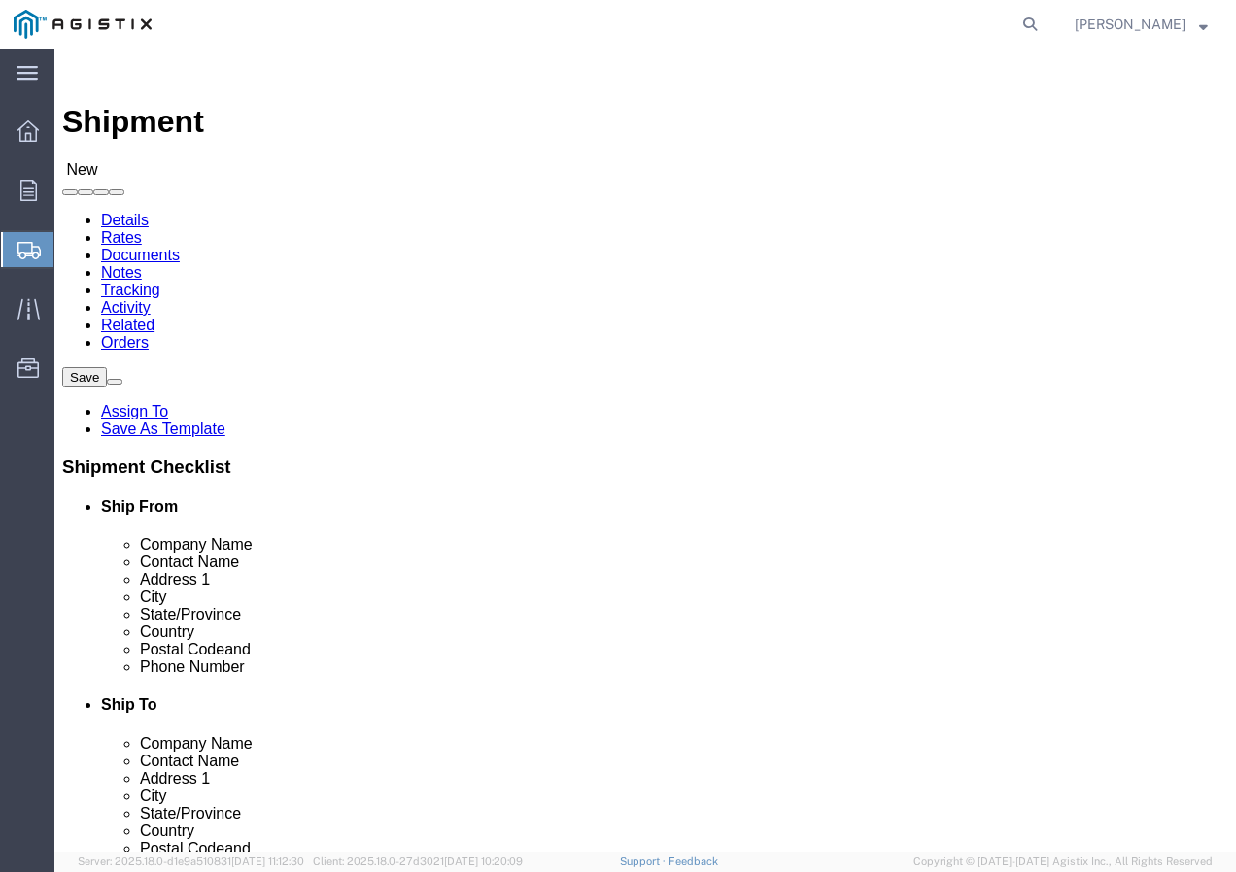
click input "text"
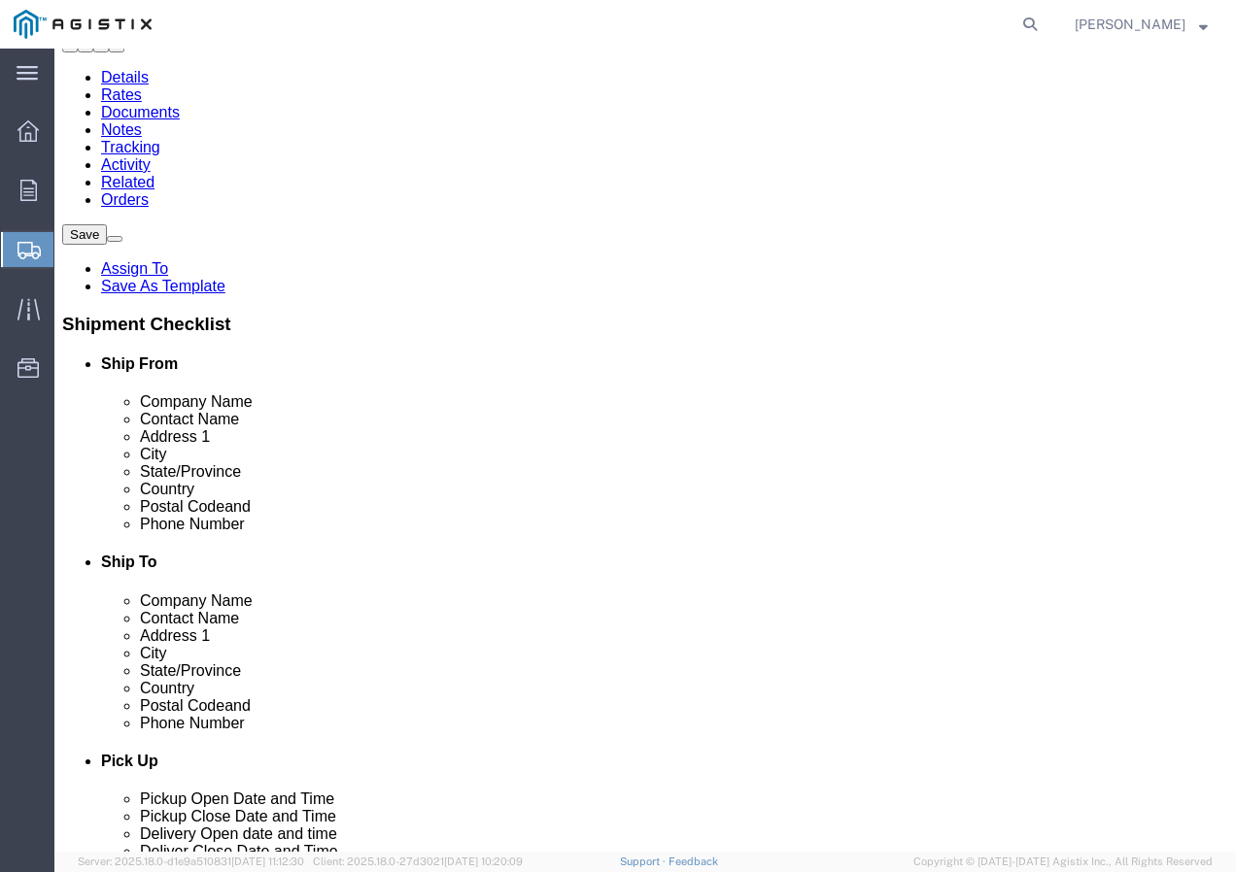
scroll to position [194, 0]
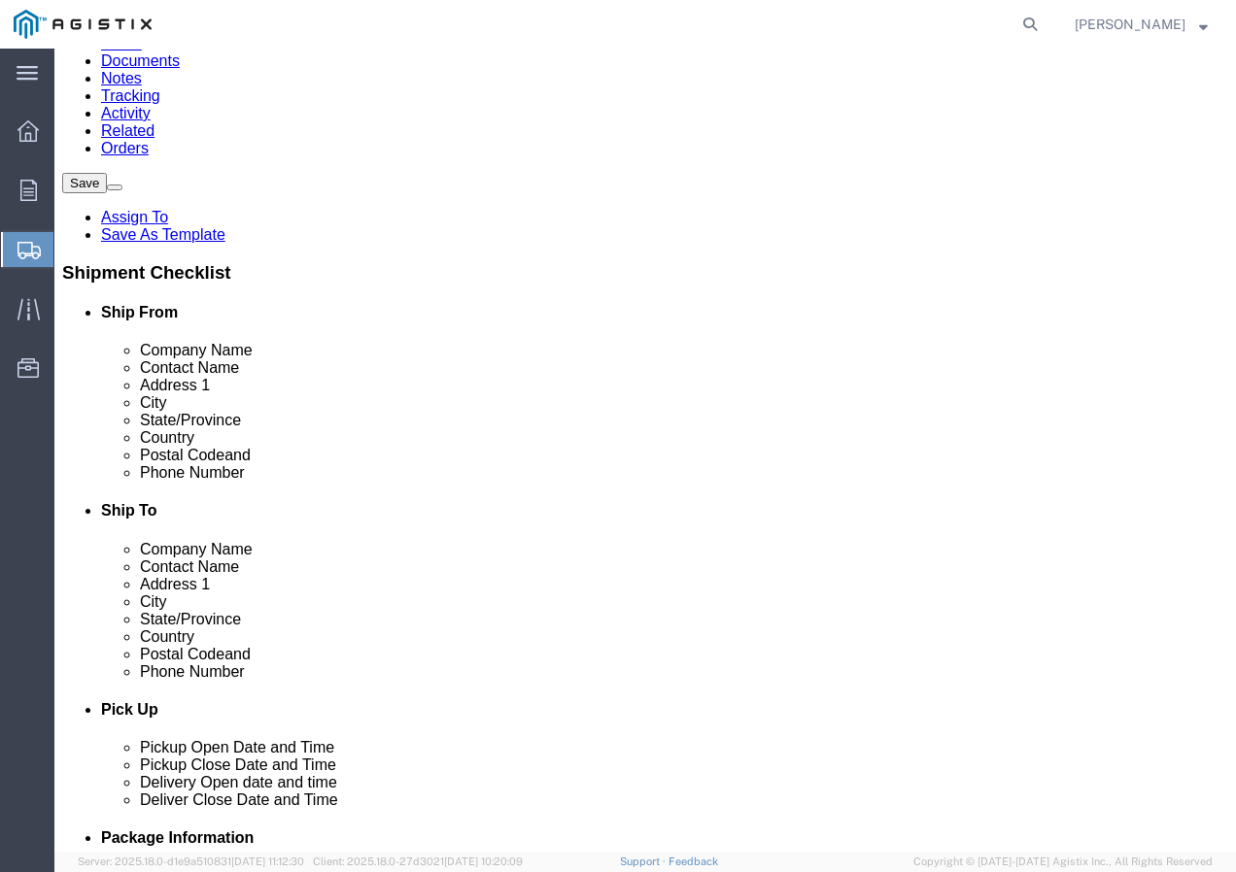
click input "text"
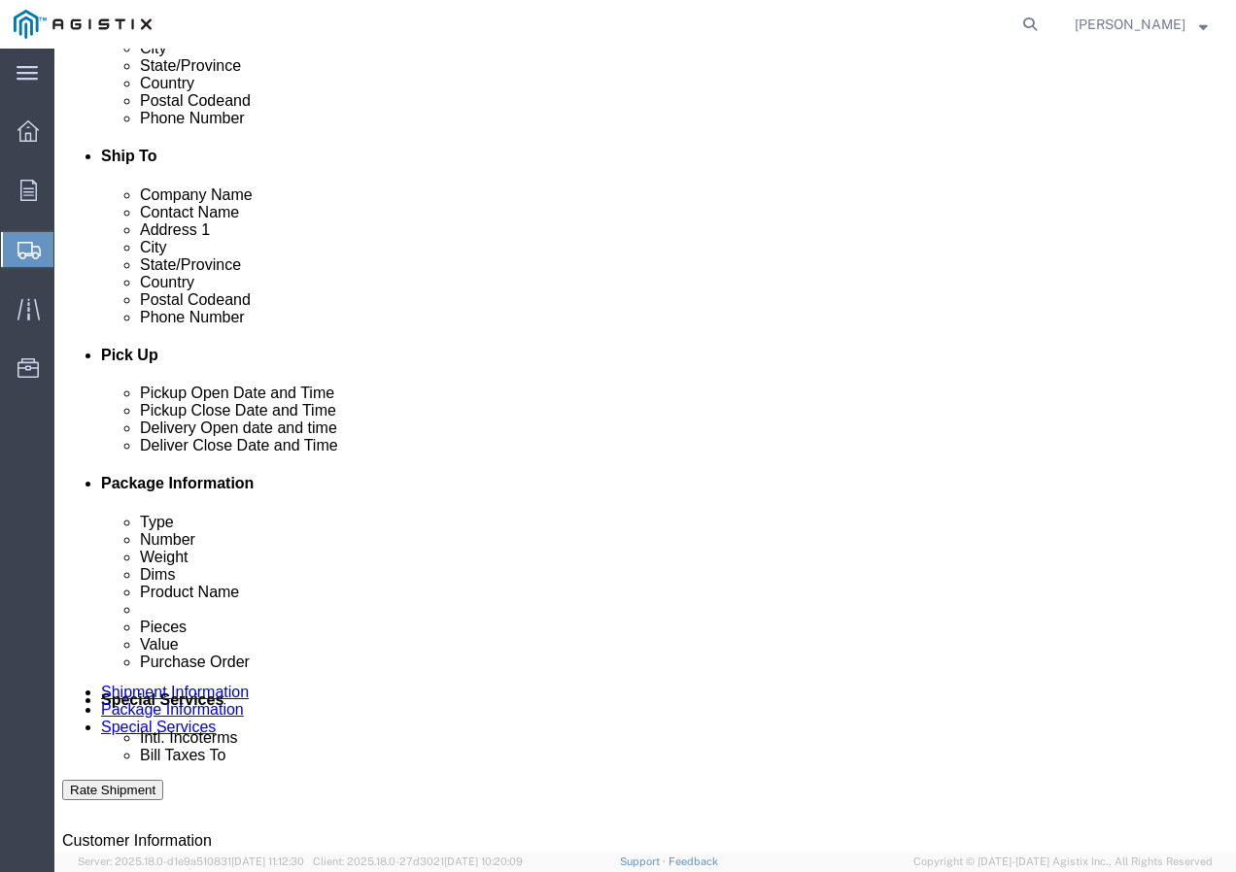
scroll to position [680, 0]
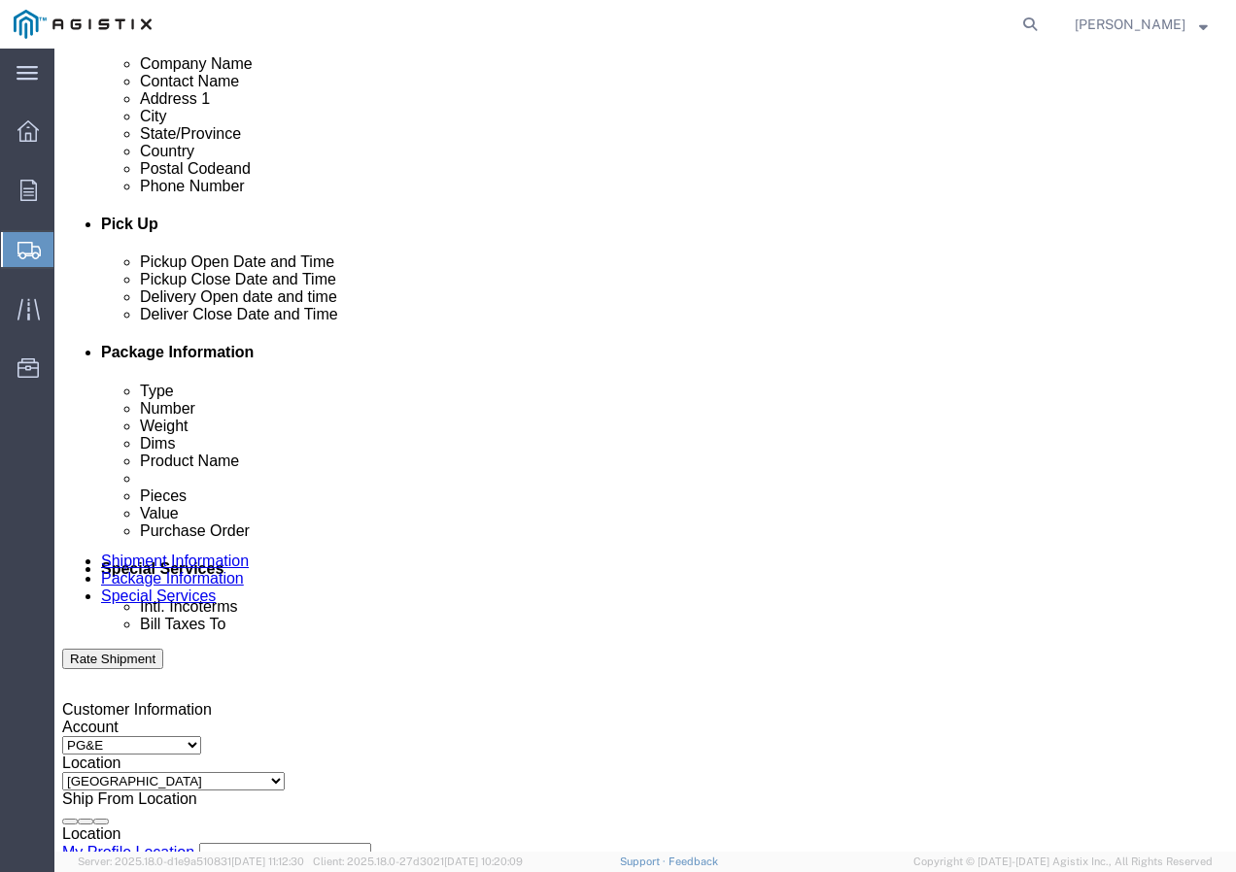
click div "[DATE] 8:00 AM"
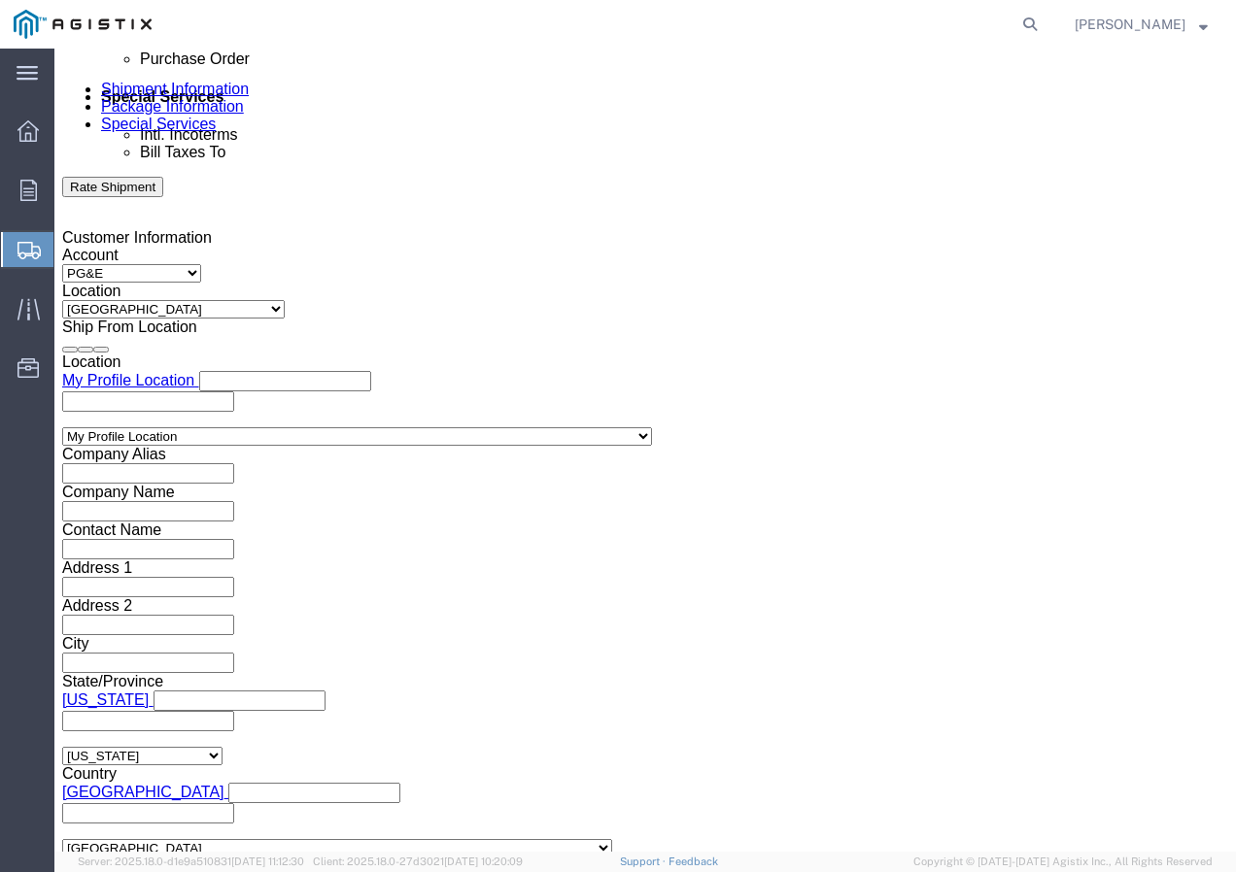
click input "8:00 AM"
click button "Apply"
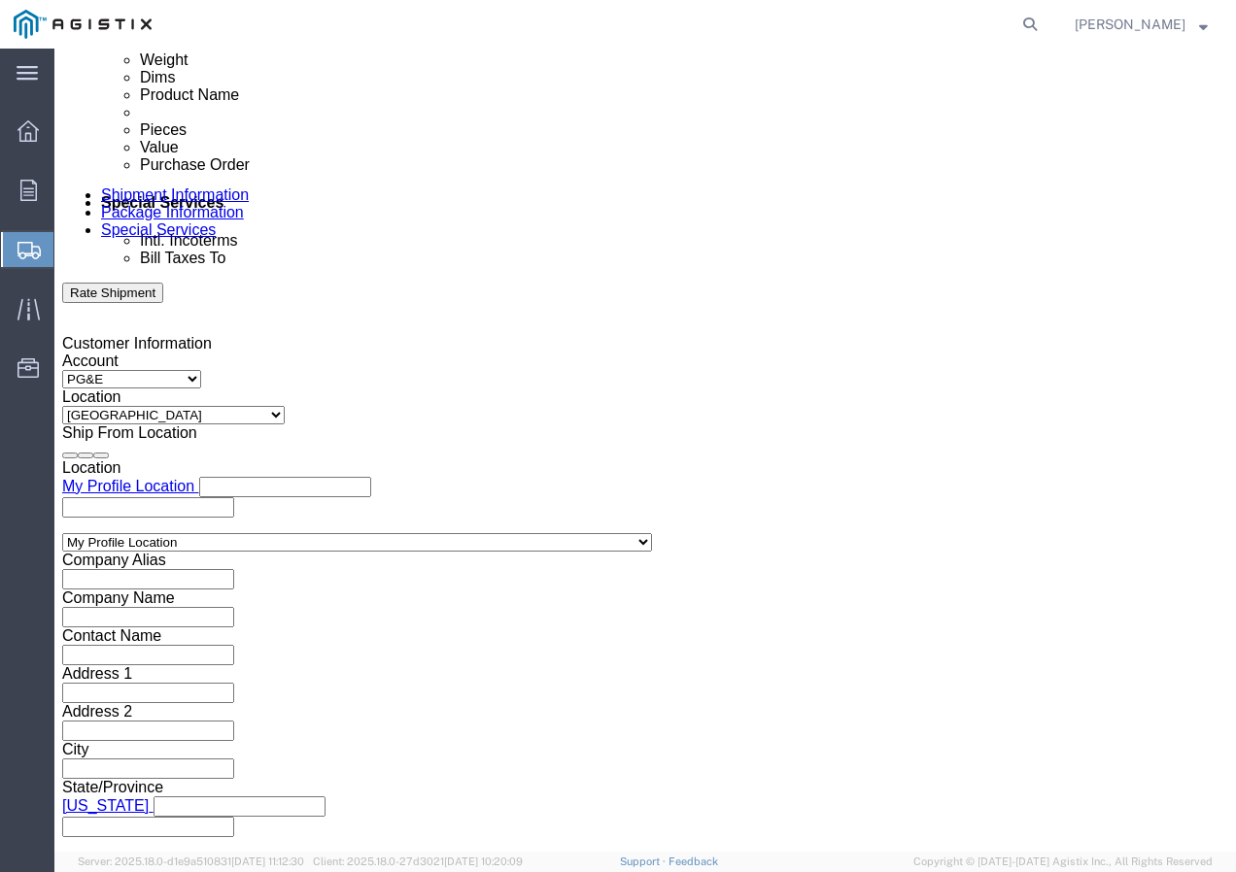
scroll to position [861, 0]
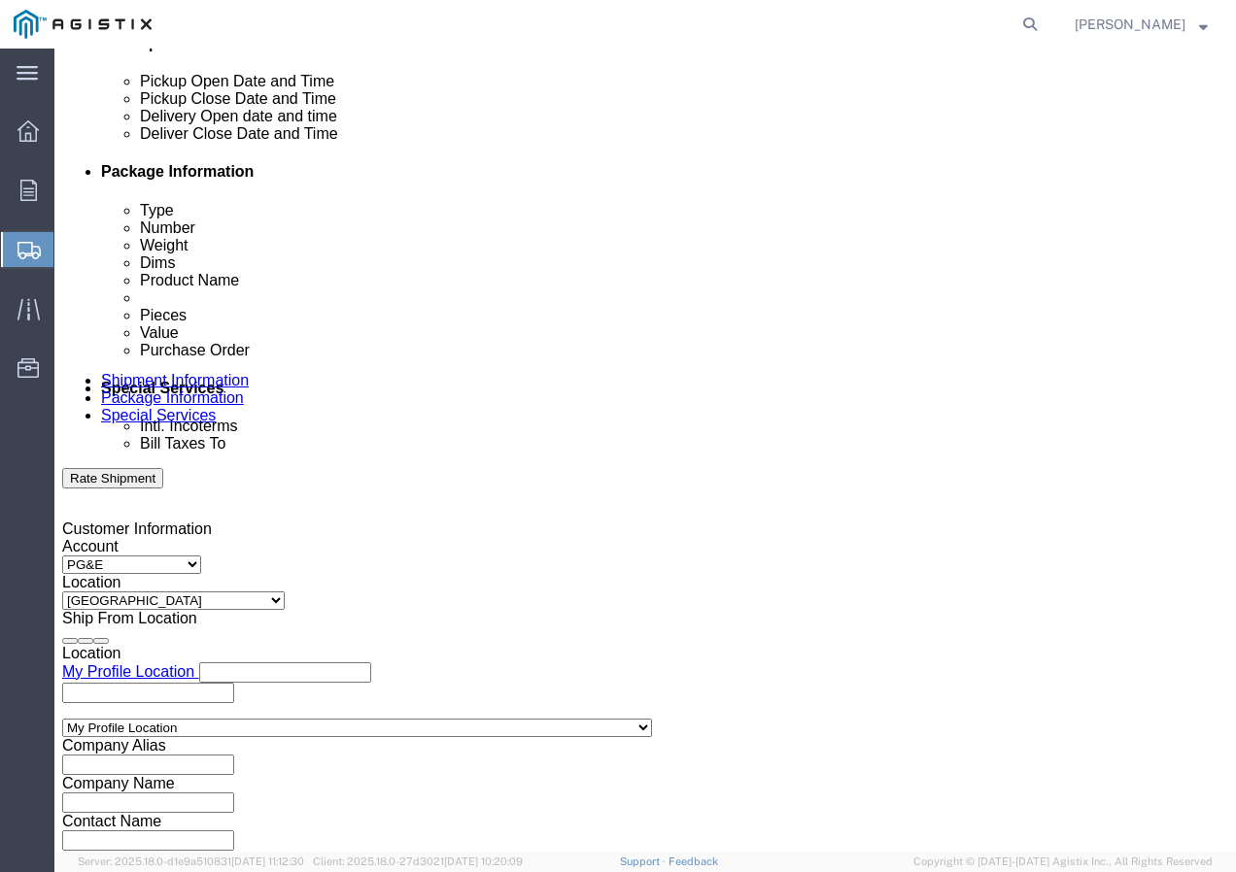
click div
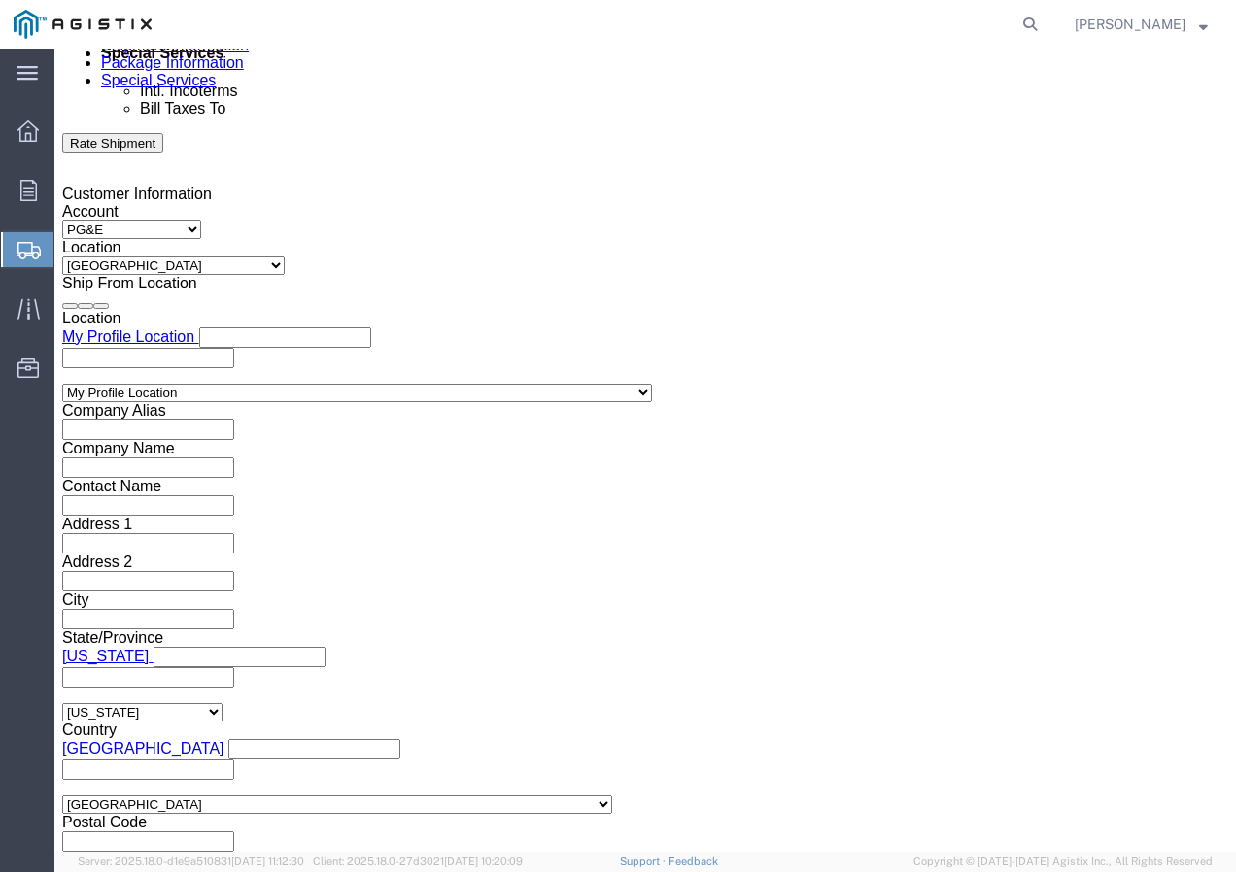
click button "Apply"
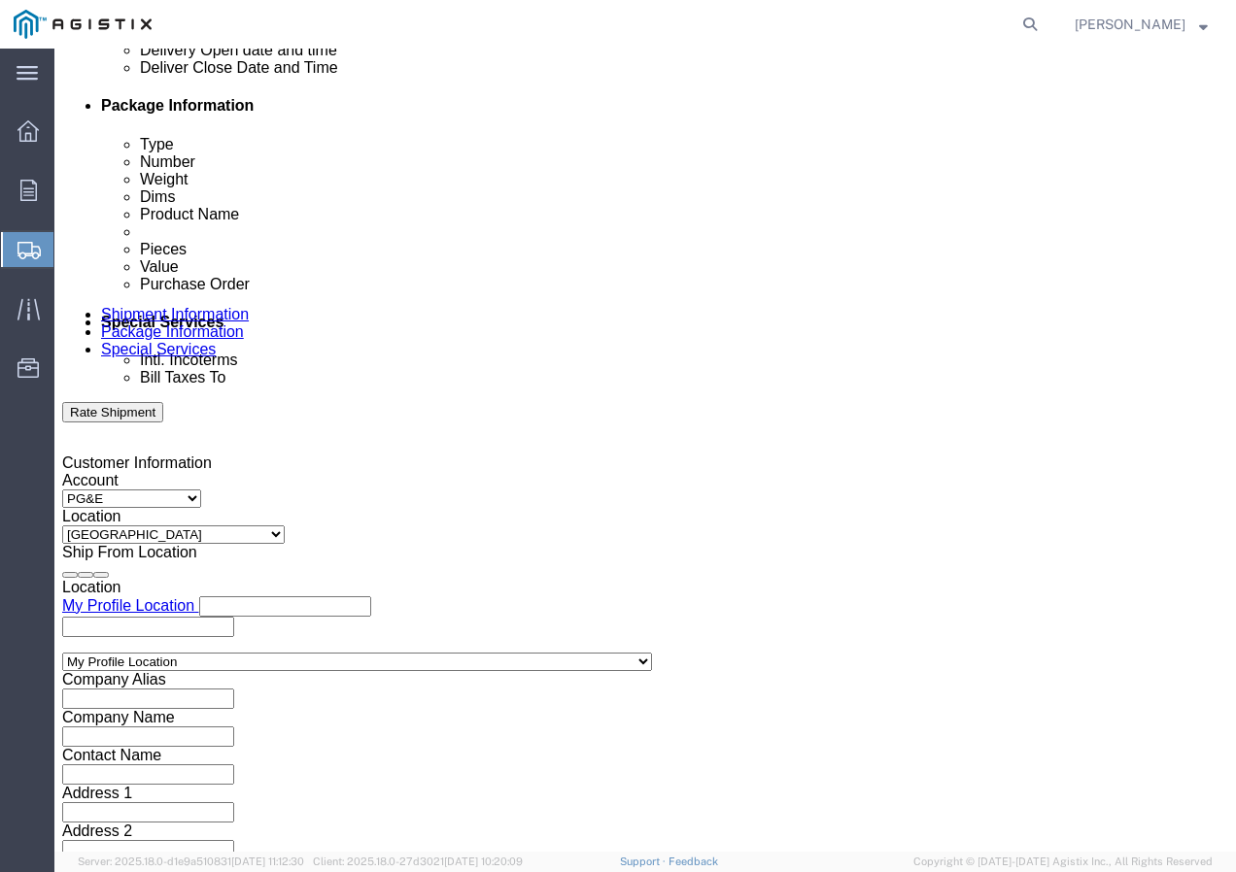
scroll to position [904, 0]
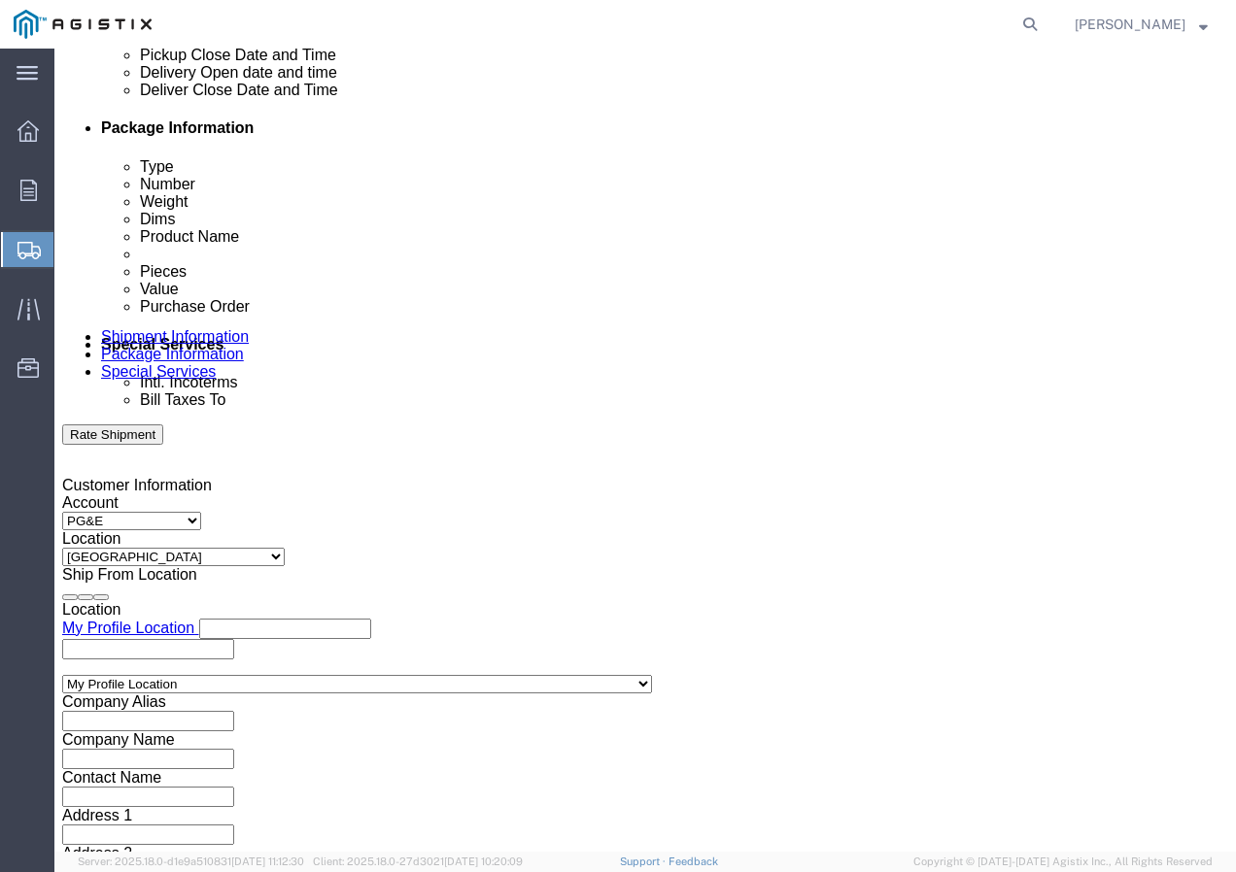
click div
click button "Apply"
click input "text"
paste input "3501399774"
click select "Select Account Type Activity ID Airline Appointment Number ASN Batch Request # …"
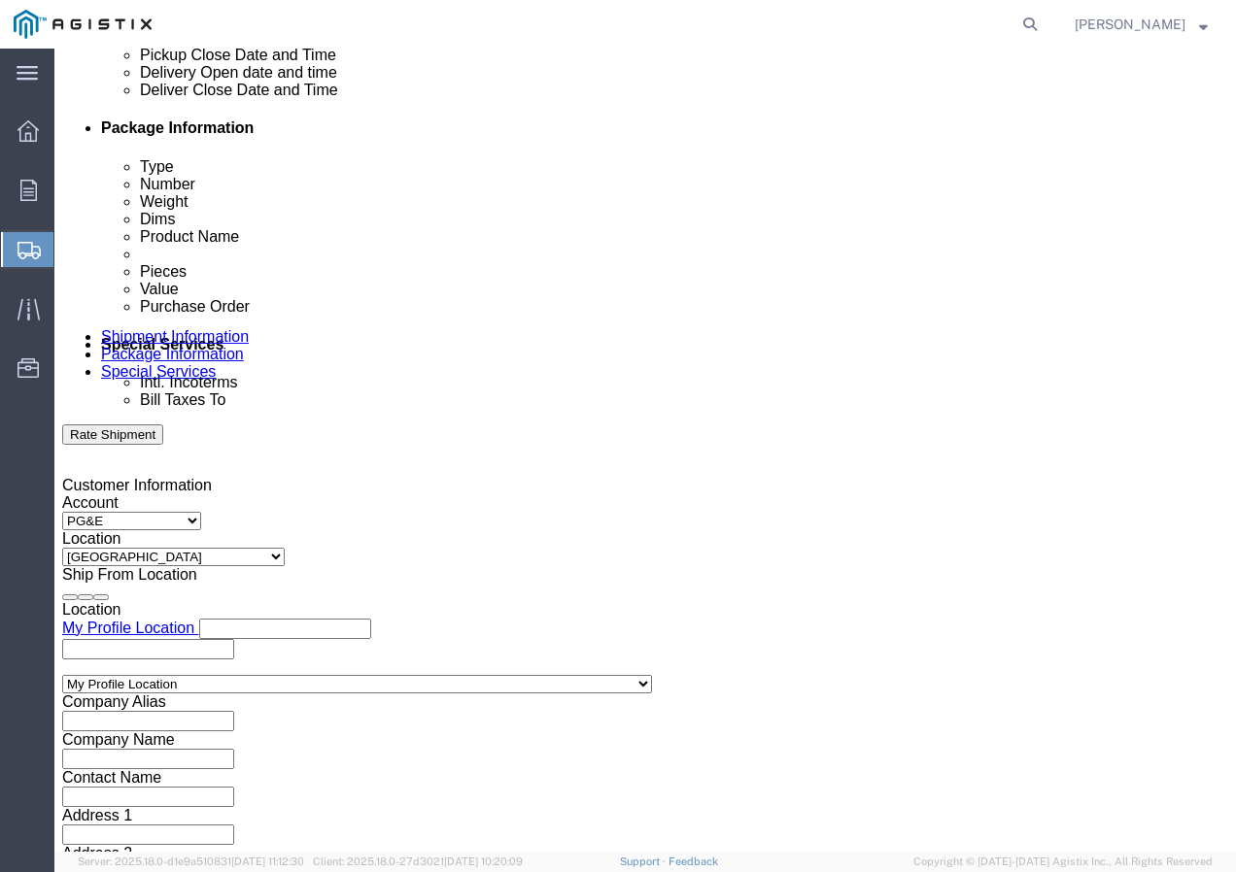
click select "Select Account Type Activity ID Airline Appointment Number ASN Batch Request # …"
click input "text"
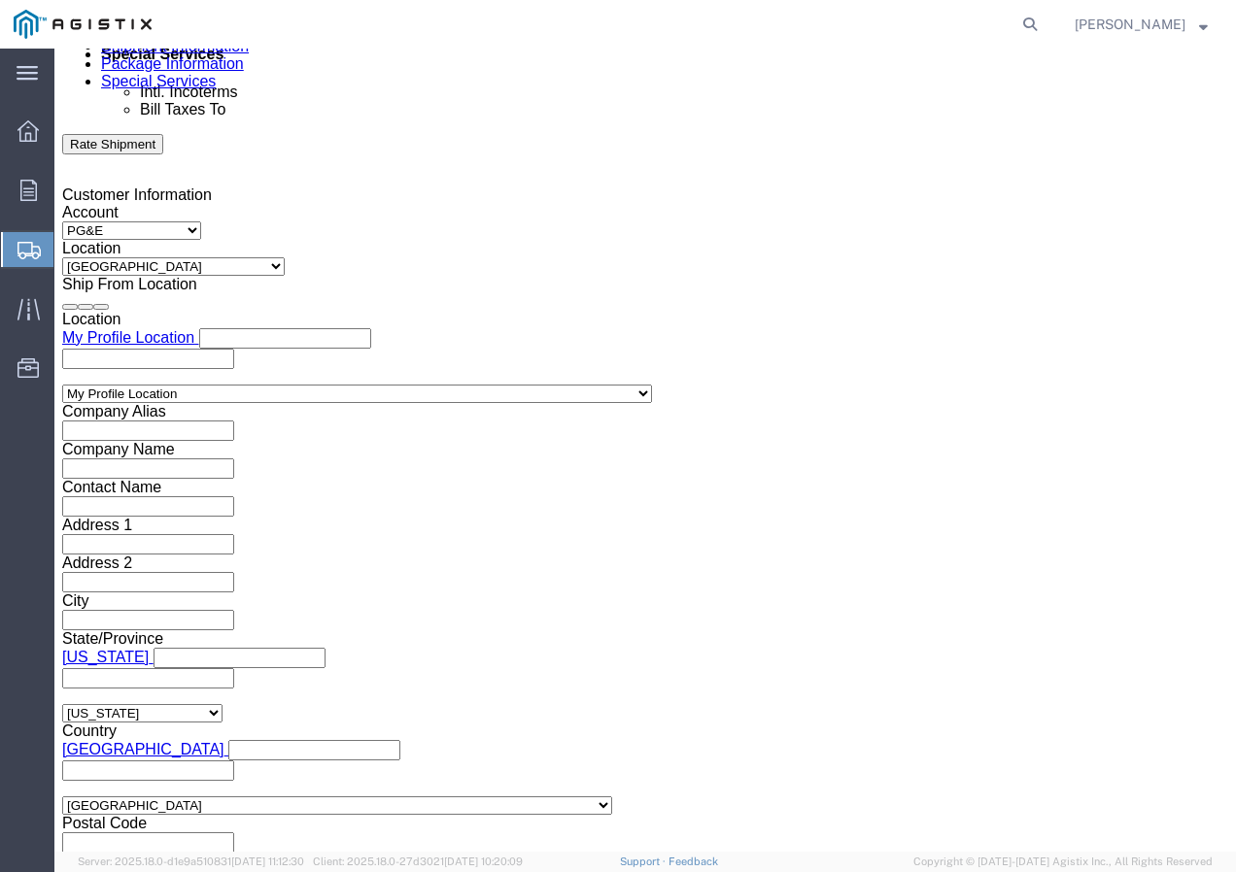
scroll to position [1196, 0]
click select "Select Air Less than Truckload Multi-Leg Ocean Freight Rail Small Parcel Truckl…"
click select "Select 1-Ton (PSS) 10 Wheel 10 Yard Dump Truck 20 Yard Dump Truck Bobtail Botto…"
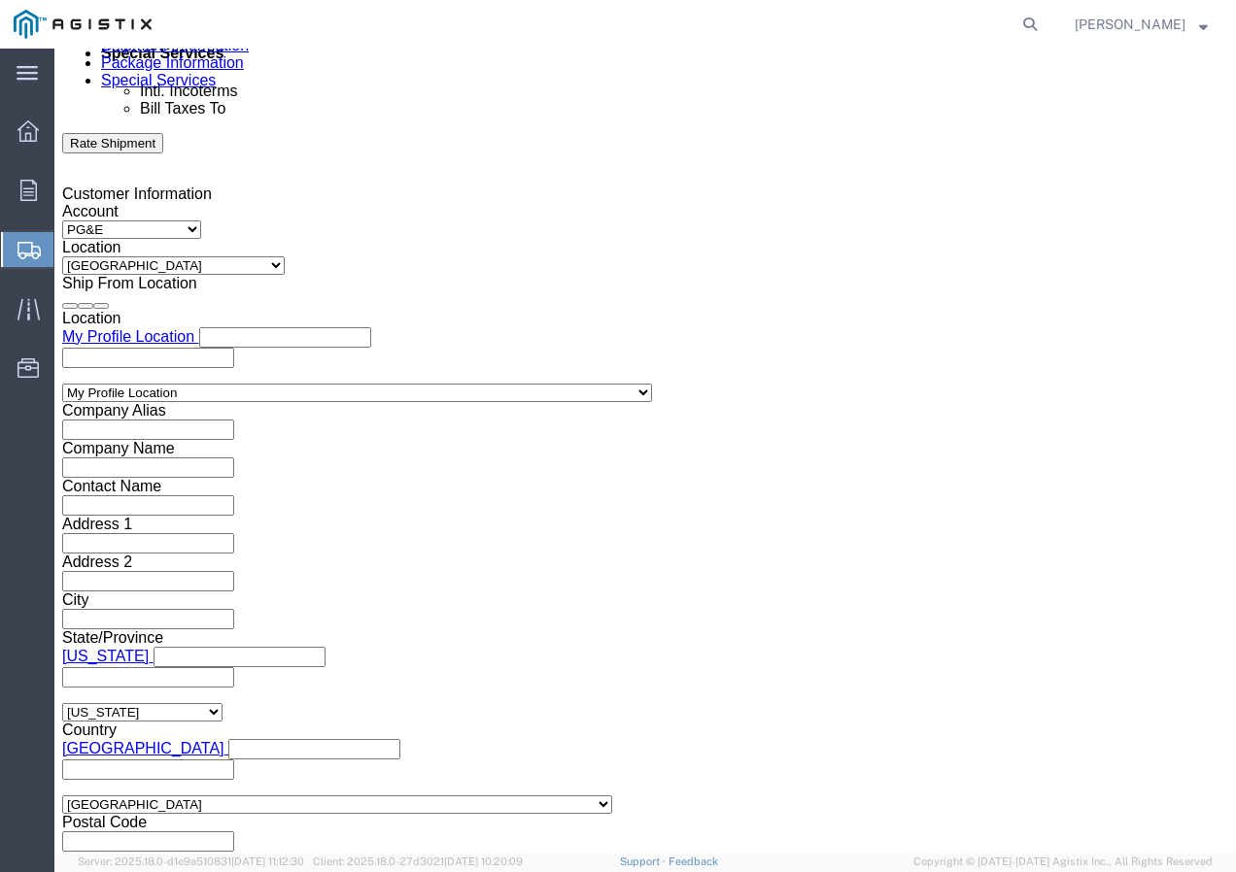
click button "Continue"
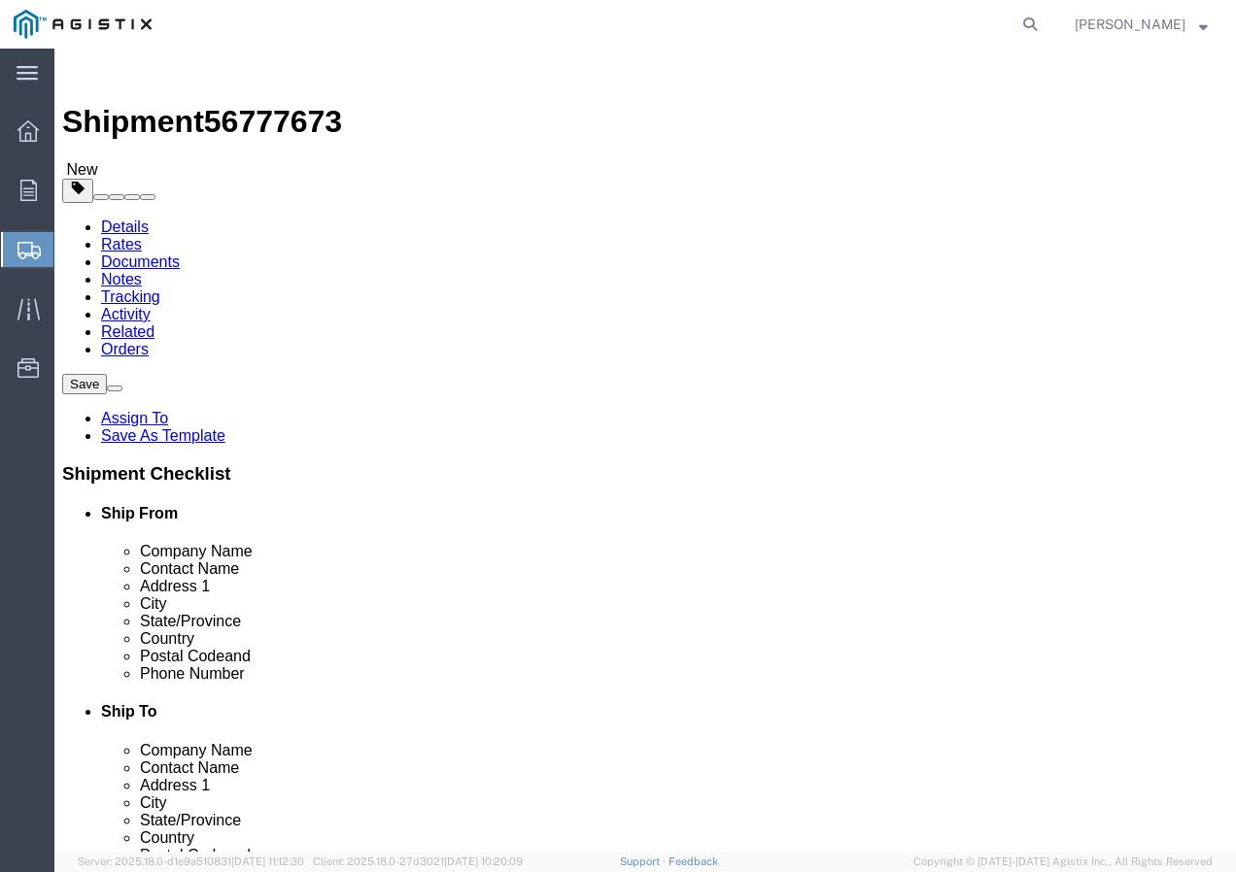
click select "Select Bulk Bundle(s) Cardboard Box(es) Carton(s) Crate(s) Drum(s) (Fiberboard)…"
click input "text"
click div "Weight 0.00 Select kgs lbs Ship. t°"
click link "Add Content"
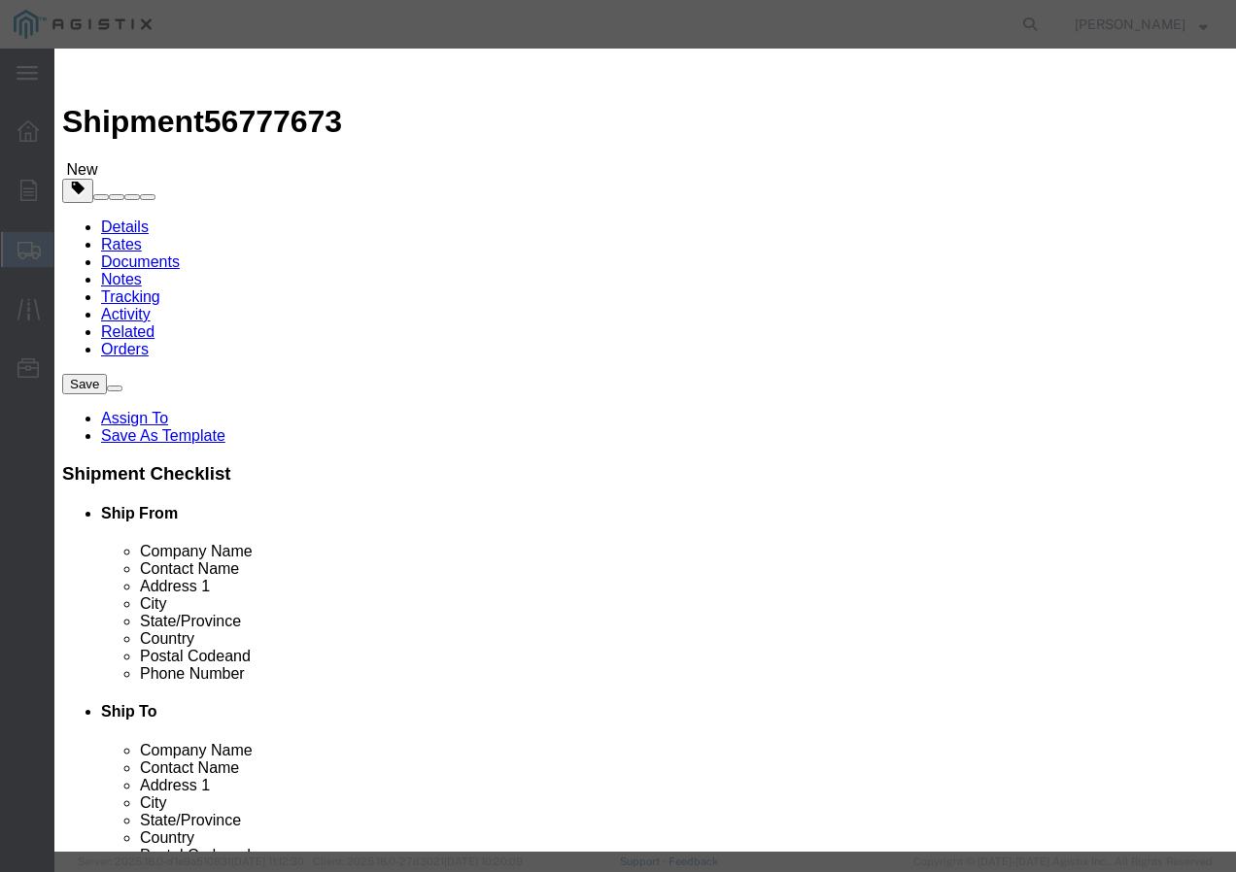
click input "text"
paste input "SSCC 10-7 CU XLP BR 600V 5kR"
click input "0"
click input "text"
click select "Select 50 55 60 65 70 85 92.5 100 125 175 250 300 400"
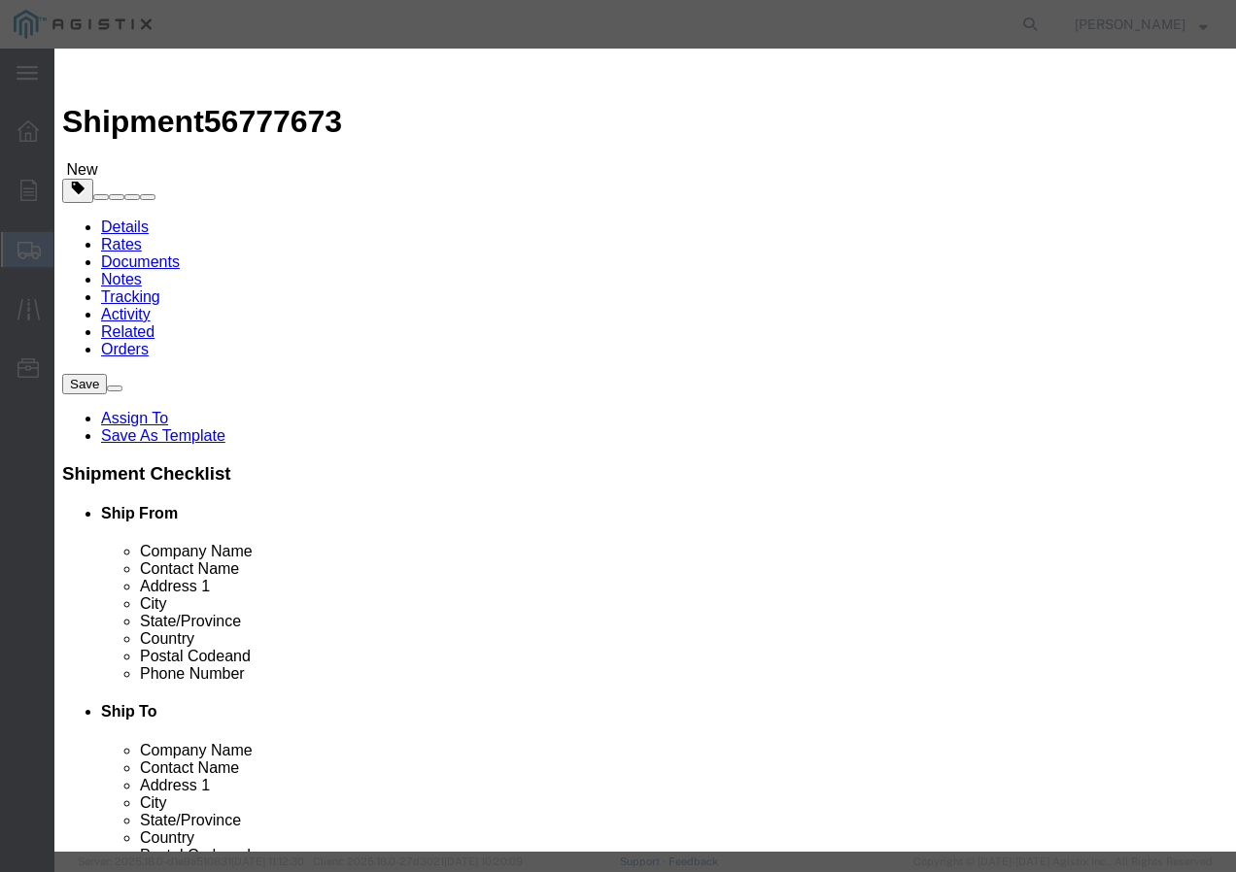
drag, startPoint x: 282, startPoint y: 264, endPoint x: 283, endPoint y: 298, distance: 34.0
click select "Select 50 55 60 65 70 85 92.5 100 125 175 250 300 400"
click button "Save & Add Another"
click input "text"
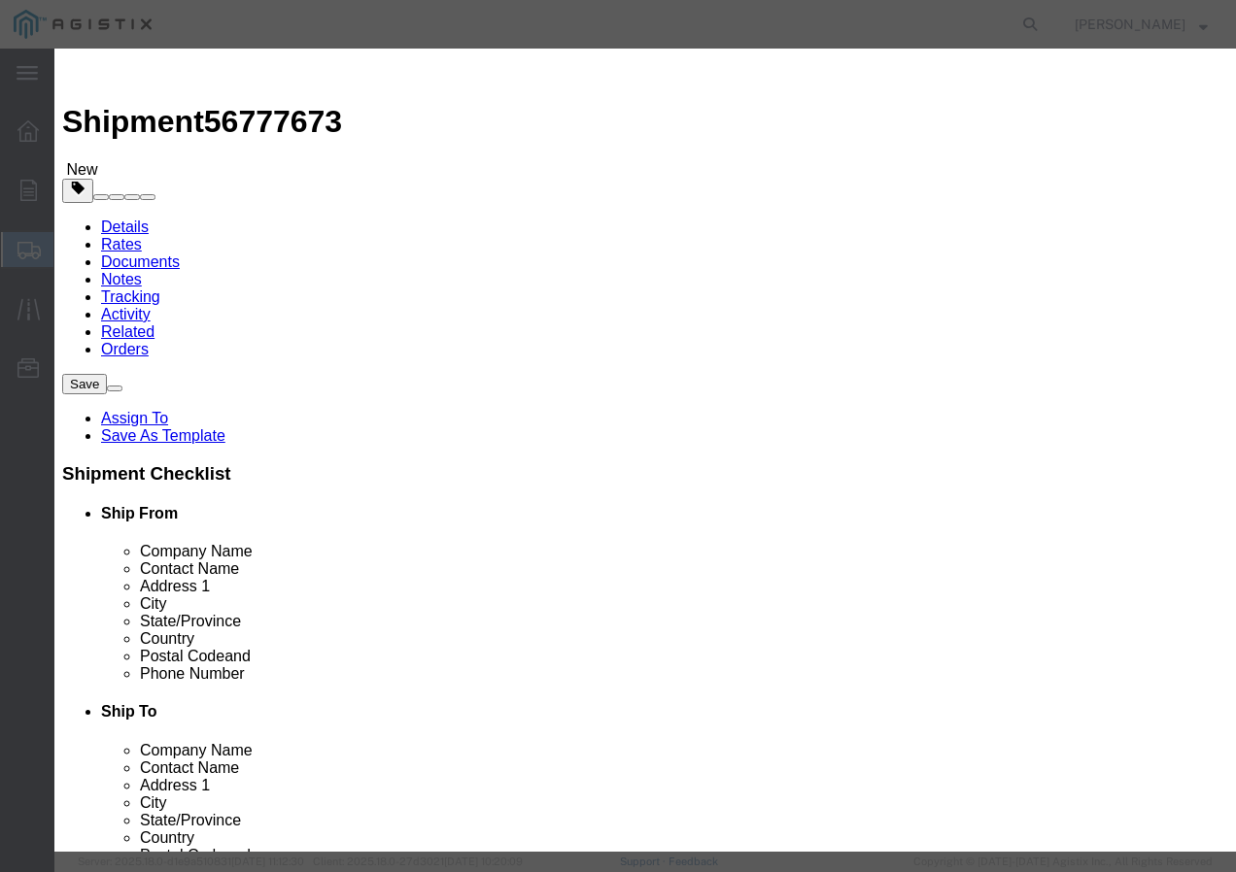
paste input "SSCC 8-7 CU XLP BR 600V 5kR"
click input "text"
click select "Select 50 55 60 65 70 85 92.5 100 125 175 250 300 400"
click button "Save & Add Another"
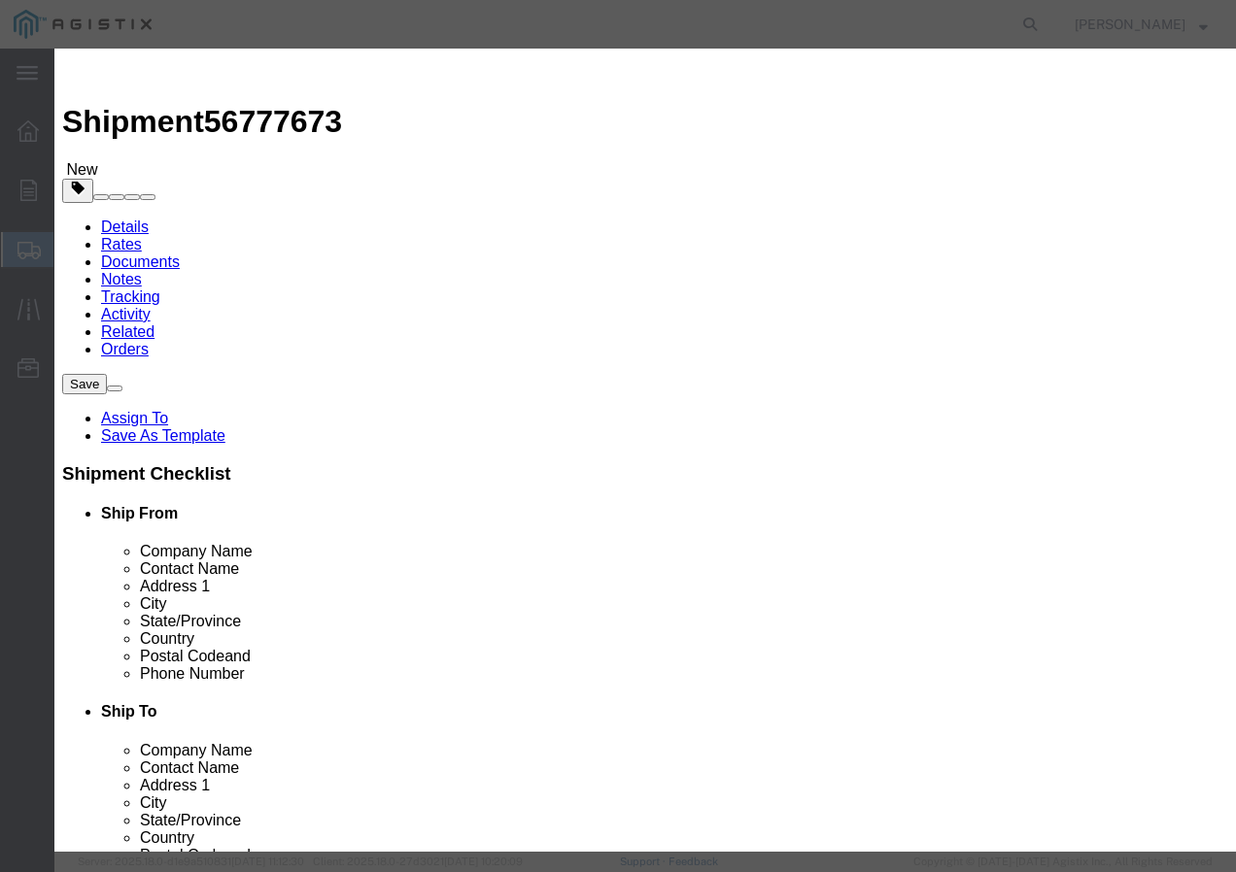
click input "text"
paste input "SSCC 10-7CU 7C XLP CPE-TP 600V"
click input "text"
click select "Select 50 55 60 65 70 85 92.5 100 125 175 250 300 400"
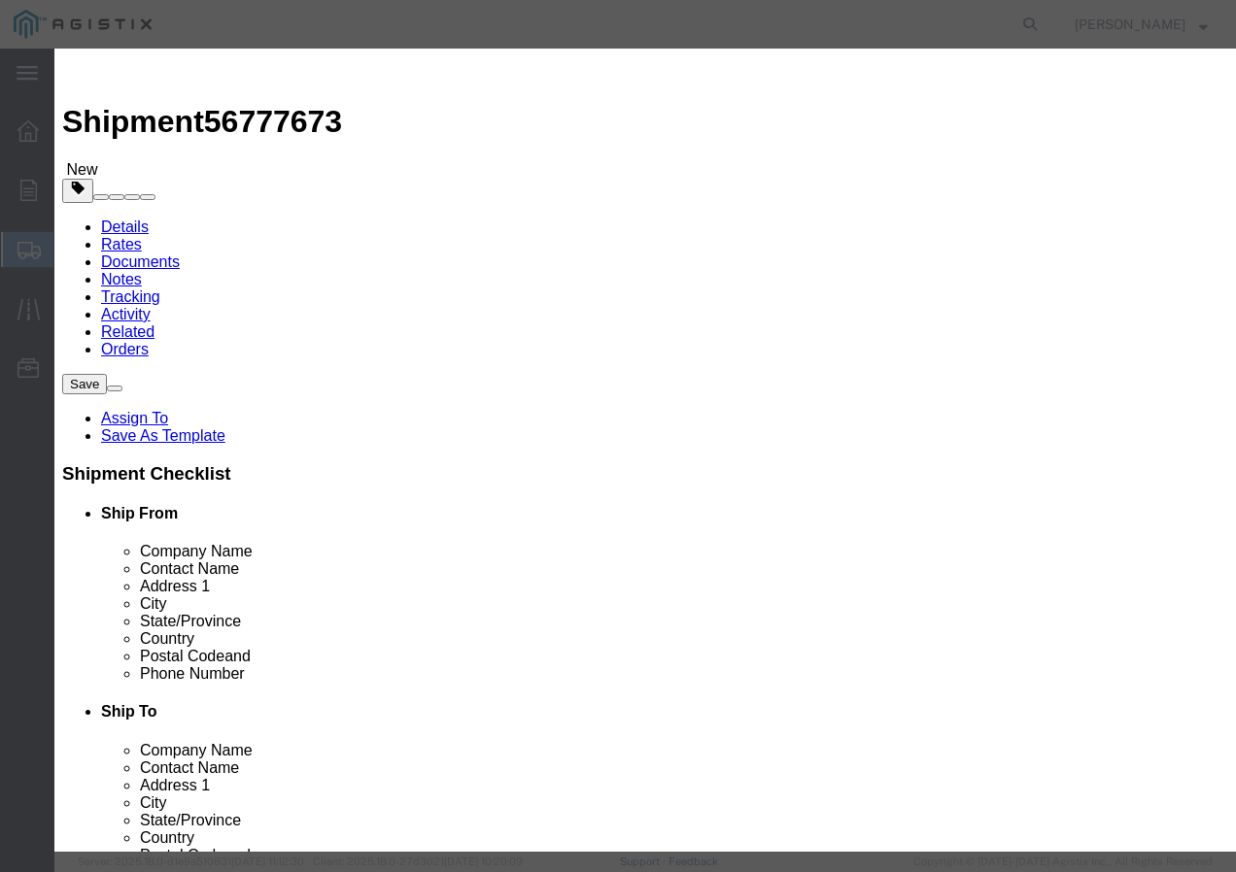
drag, startPoint x: 263, startPoint y: 254, endPoint x: 263, endPoint y: 269, distance: 15.5
click select "Select 50 55 60 65 70 85 92.5 100 125 175 250 300 400"
click button "Save & Add Another"
click input "text"
paste input "SSCC 8-7CU 2C XLP LCS CPE-TP"
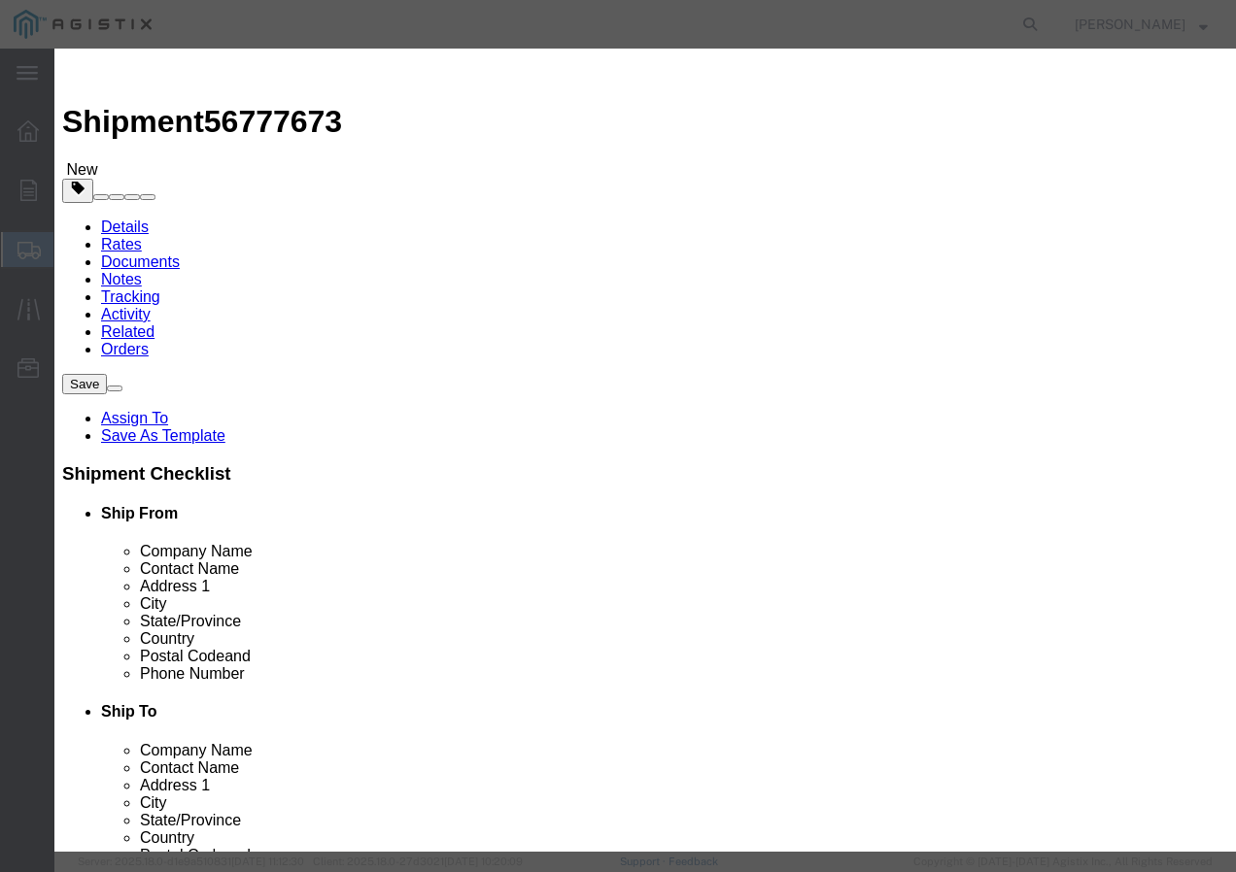
click input "text"
click select "Select 50 55 60 65 70 85 92.5 100 125 175 250 300 400"
click button "Save & Add Another"
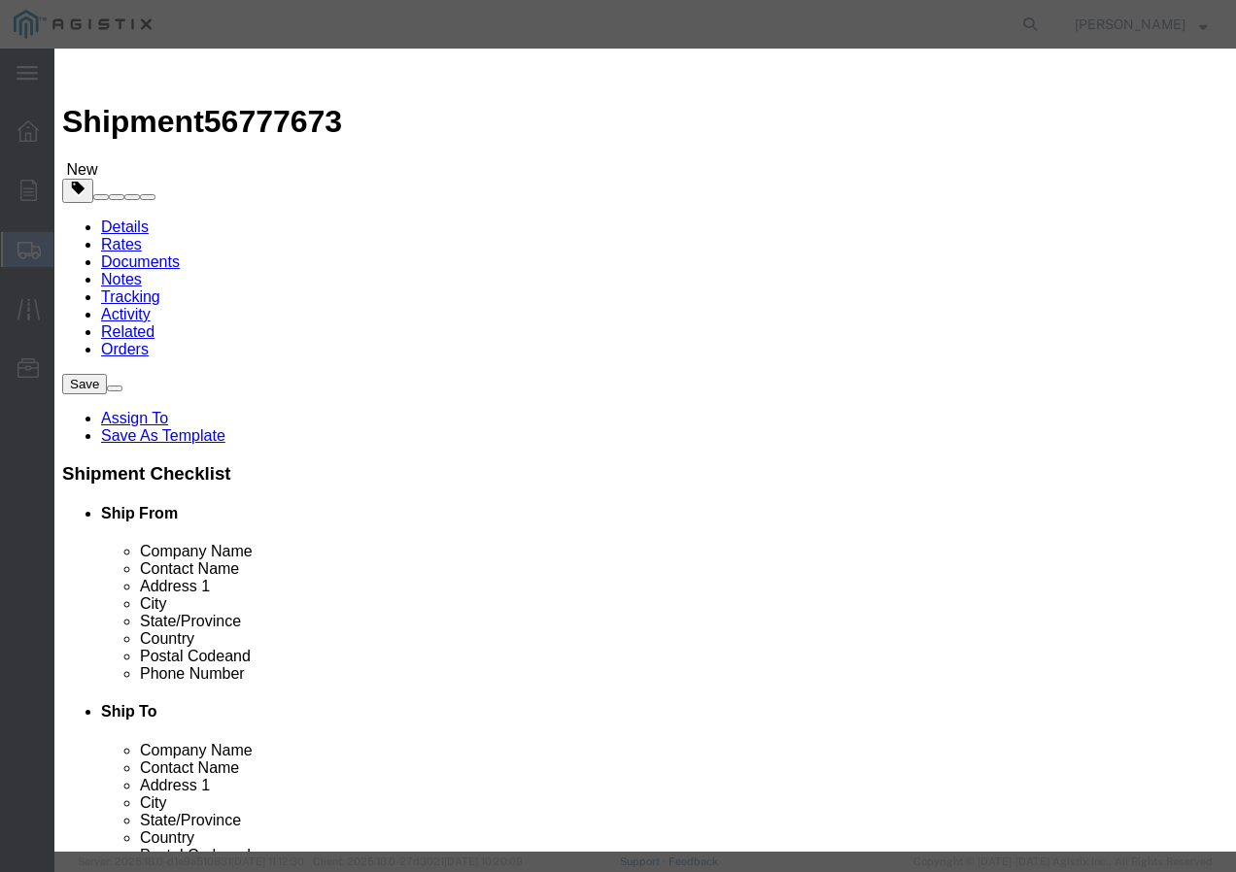
click input "text"
paste input "SSCC 12-7Cu 4C XLP CPE-TP 600V+"
click input "text"
click select "Select 50 55 60 65 70 85 92.5 100 125 175 250 300 400"
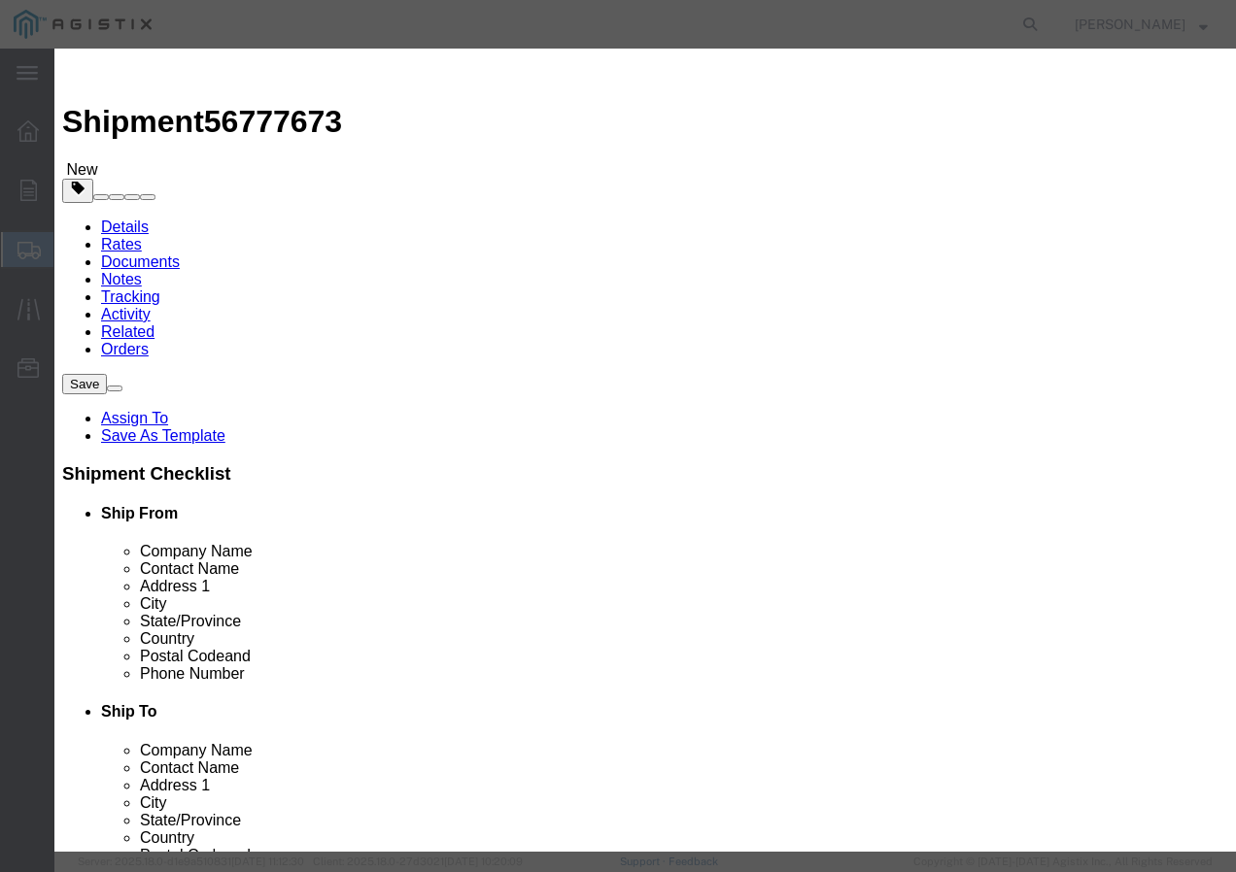
click select "Select 50 55 60 65 70 85 92.5 100 125 175 250 300 400"
click button "Save & Close"
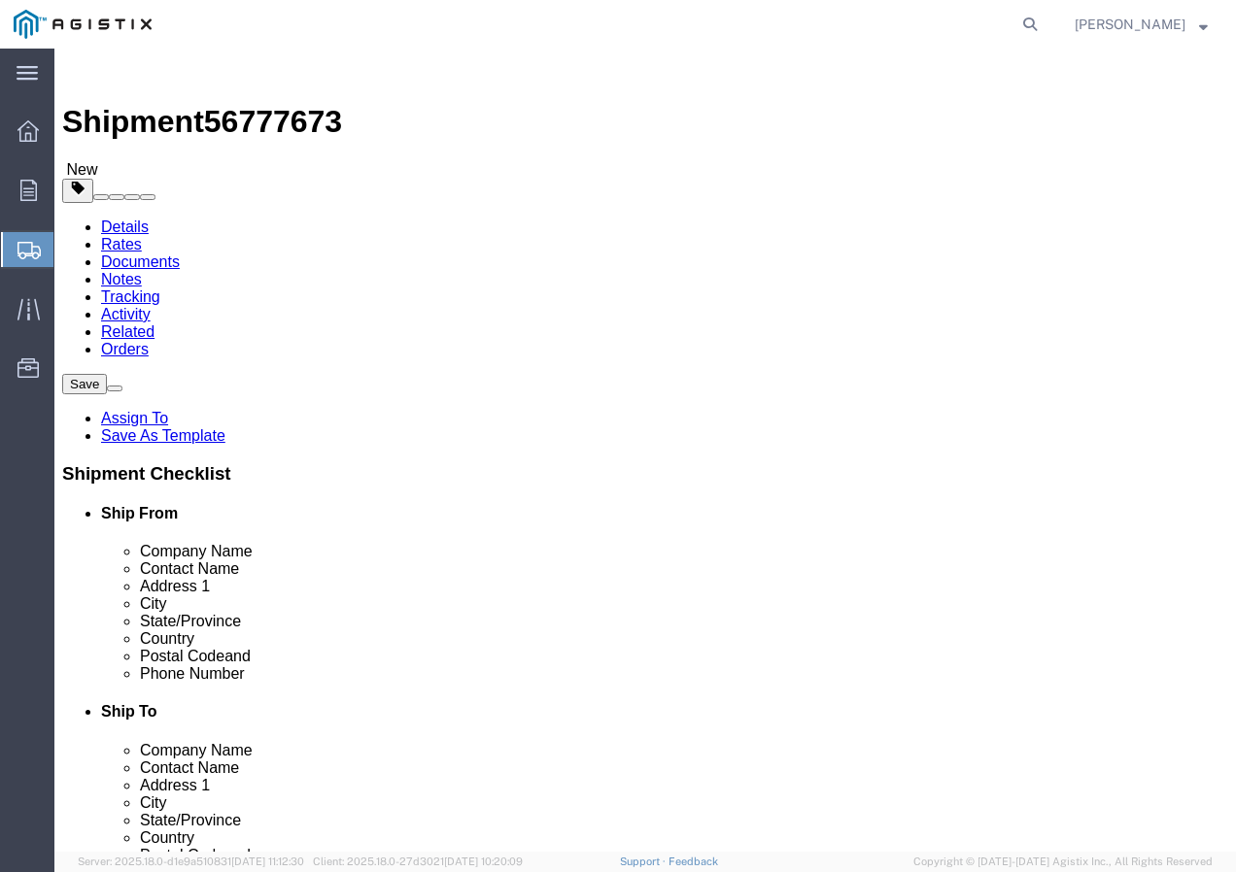
click input "1"
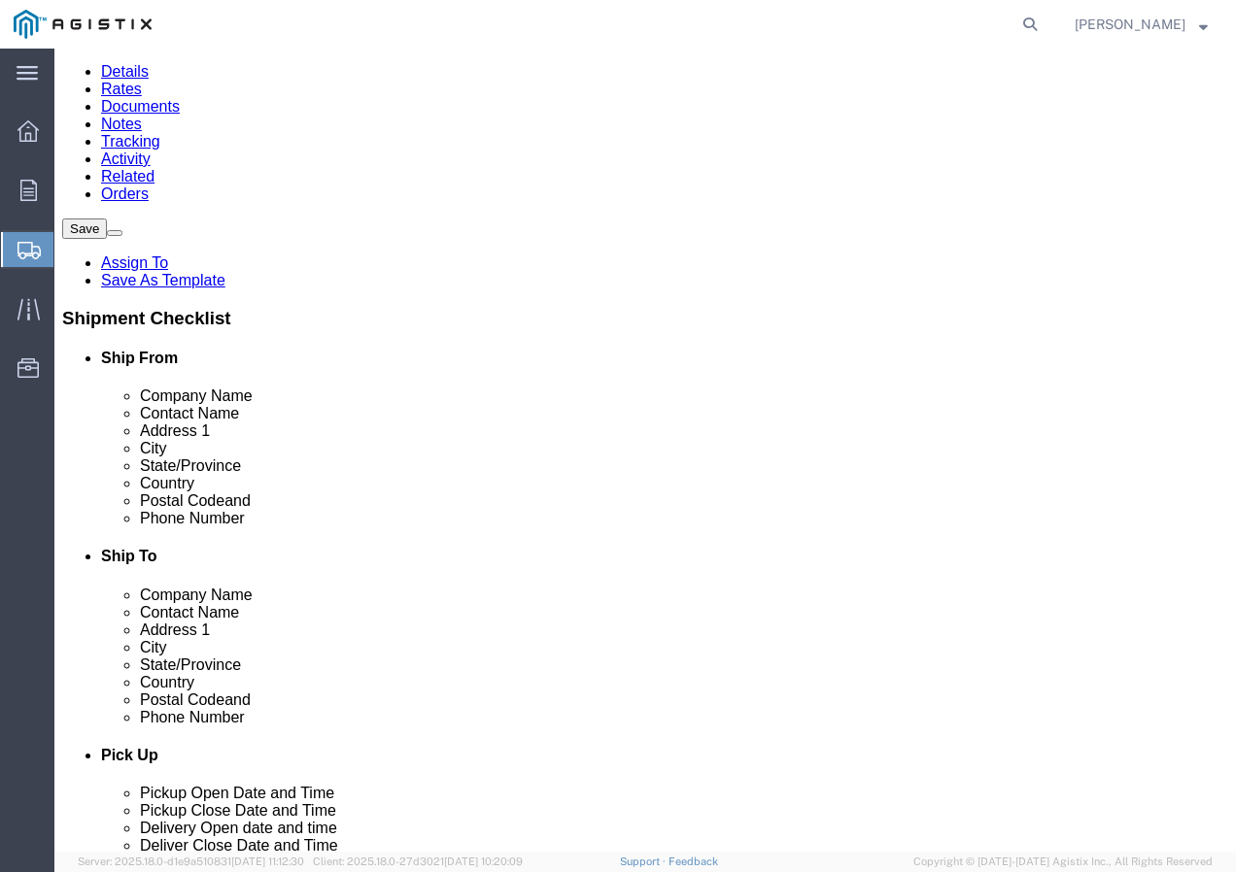
scroll to position [194, 0]
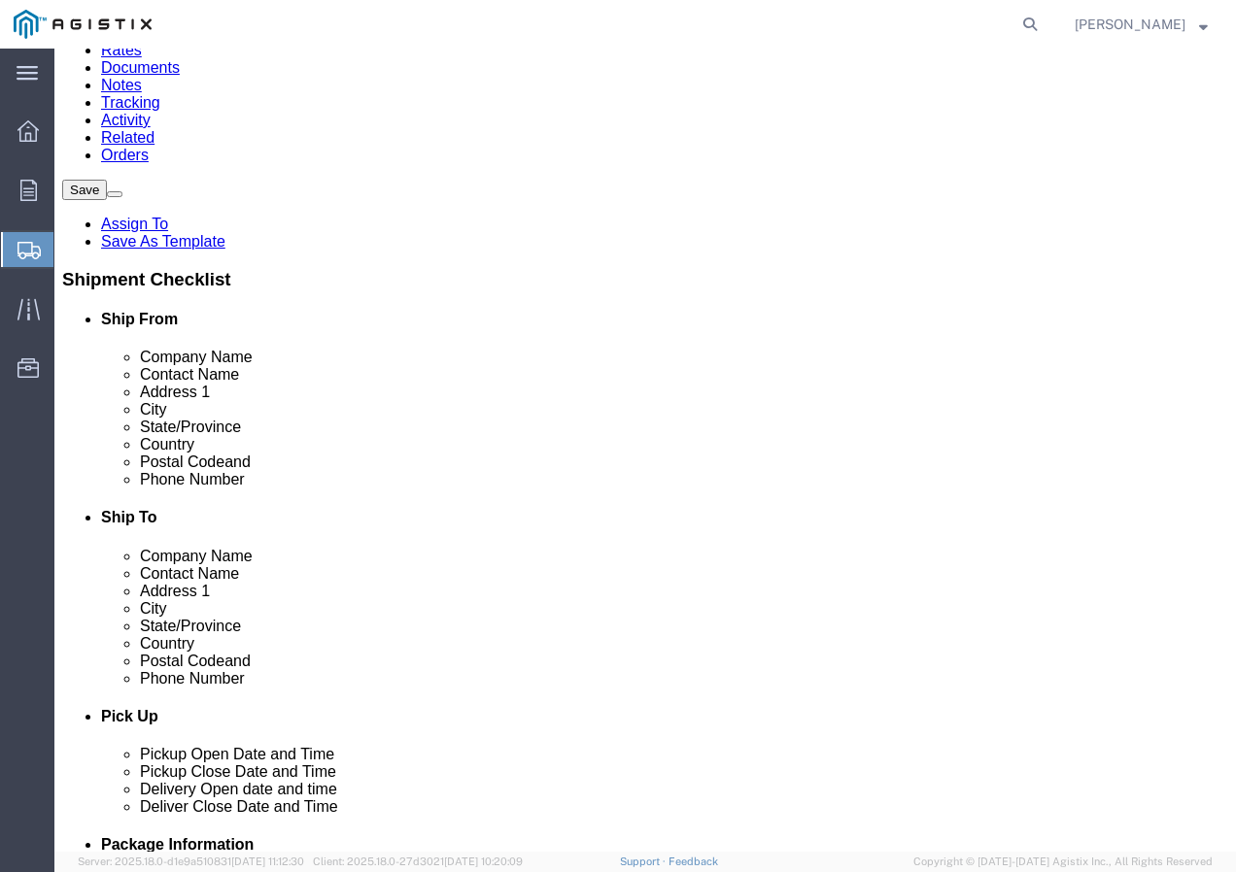
click button "Rate Shipment"
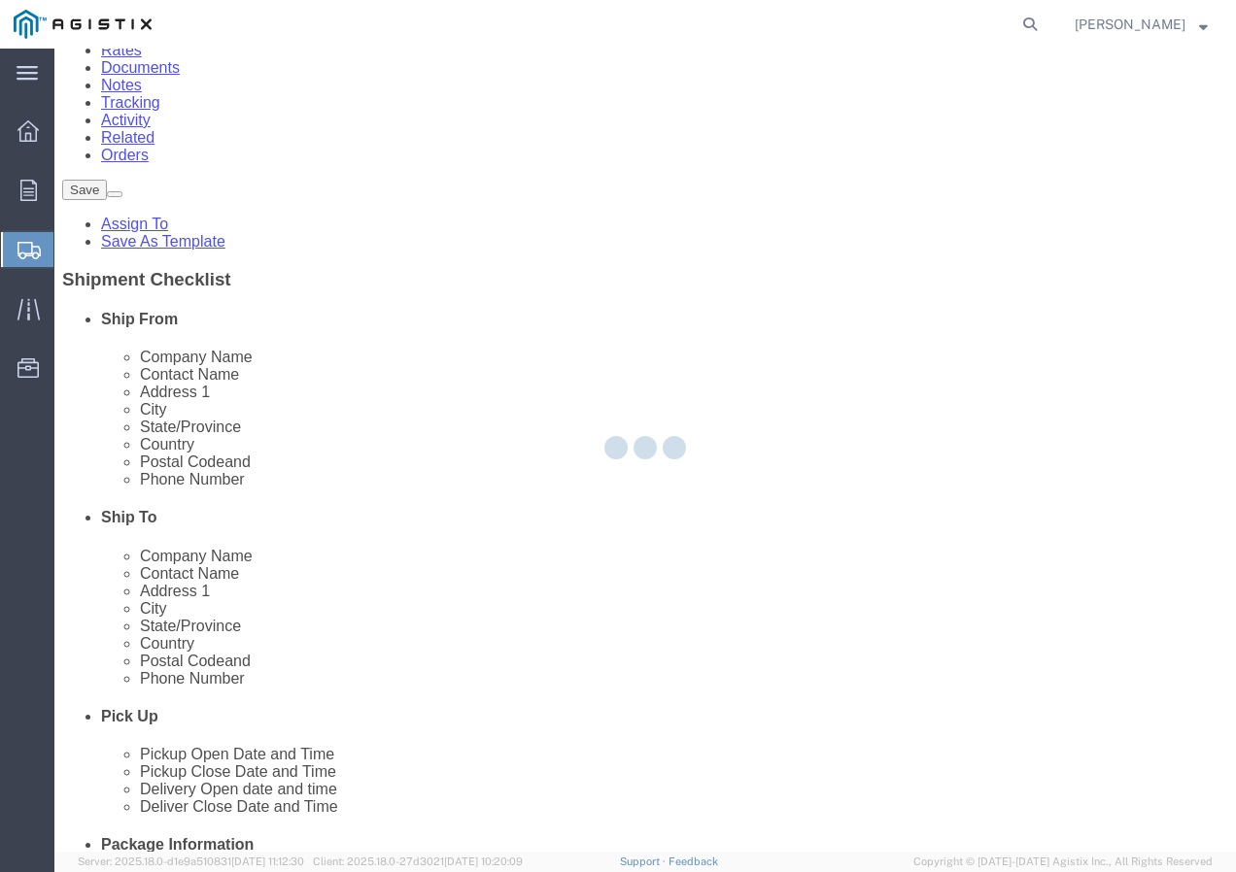
scroll to position [0, 0]
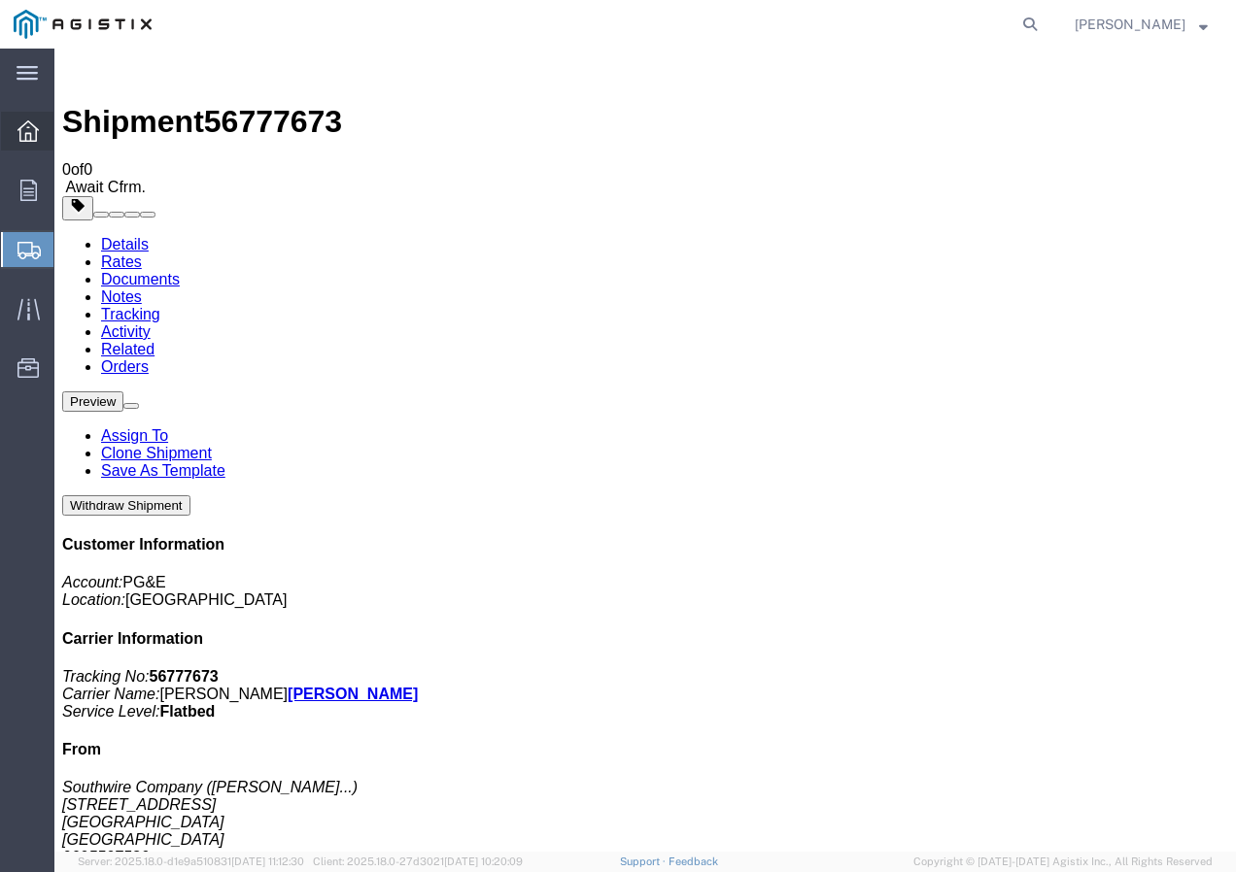
click at [24, 131] on icon at bounding box center [27, 130] width 21 height 21
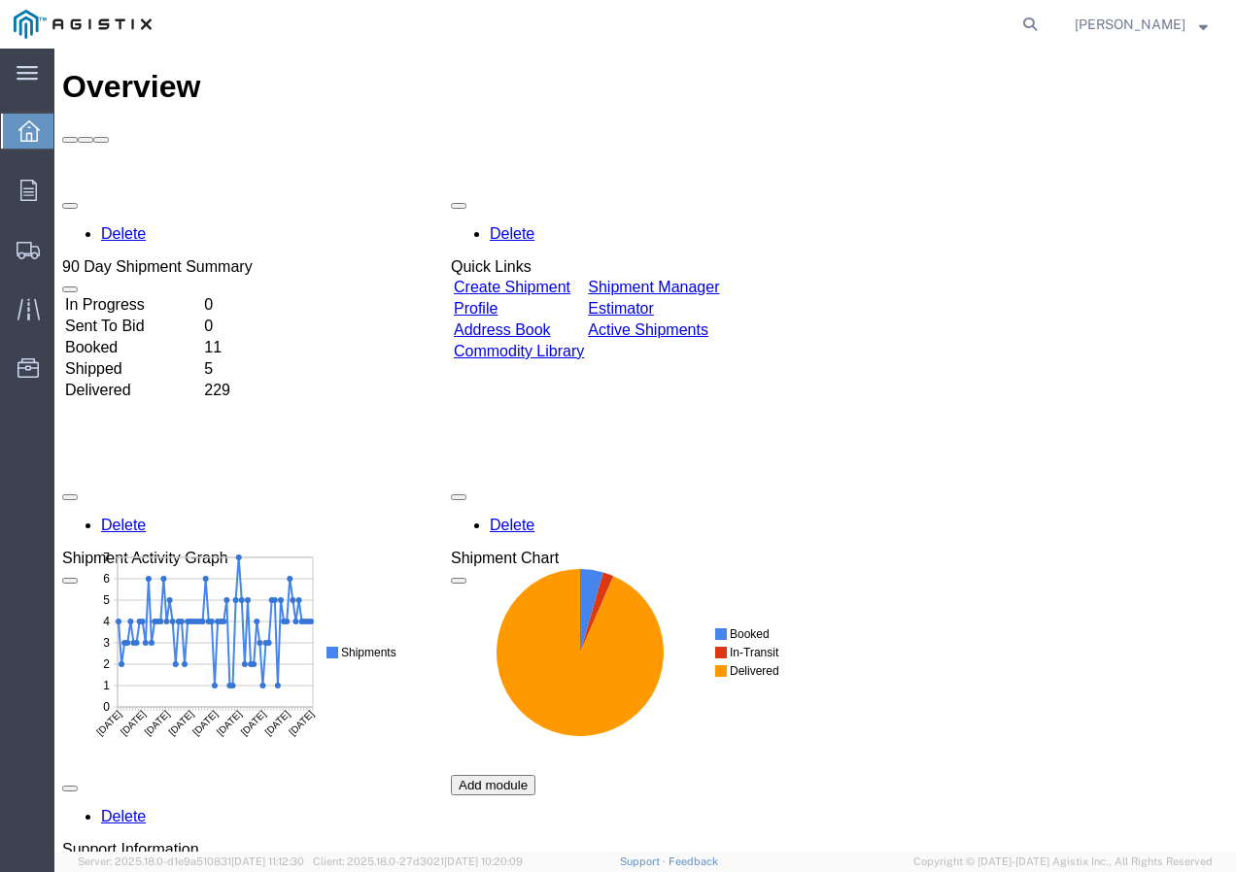
click at [565, 279] on link "Create Shipment" at bounding box center [512, 287] width 117 height 17
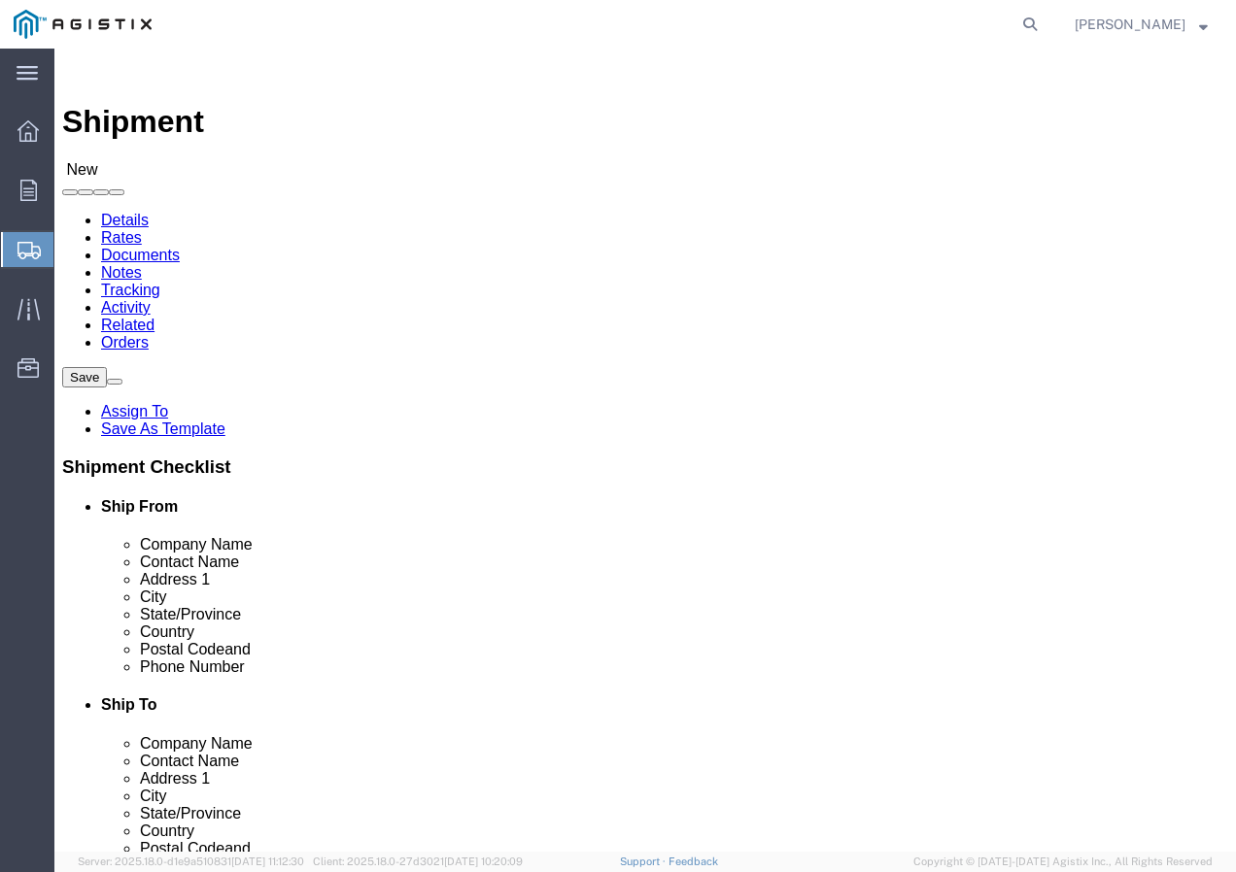
click select "Select PG&E Southwire Company"
click select "Select All Others [GEOGRAPHIC_DATA] [GEOGRAPHIC_DATA] [GEOGRAPHIC_DATA] [GEOGRA…"
click span
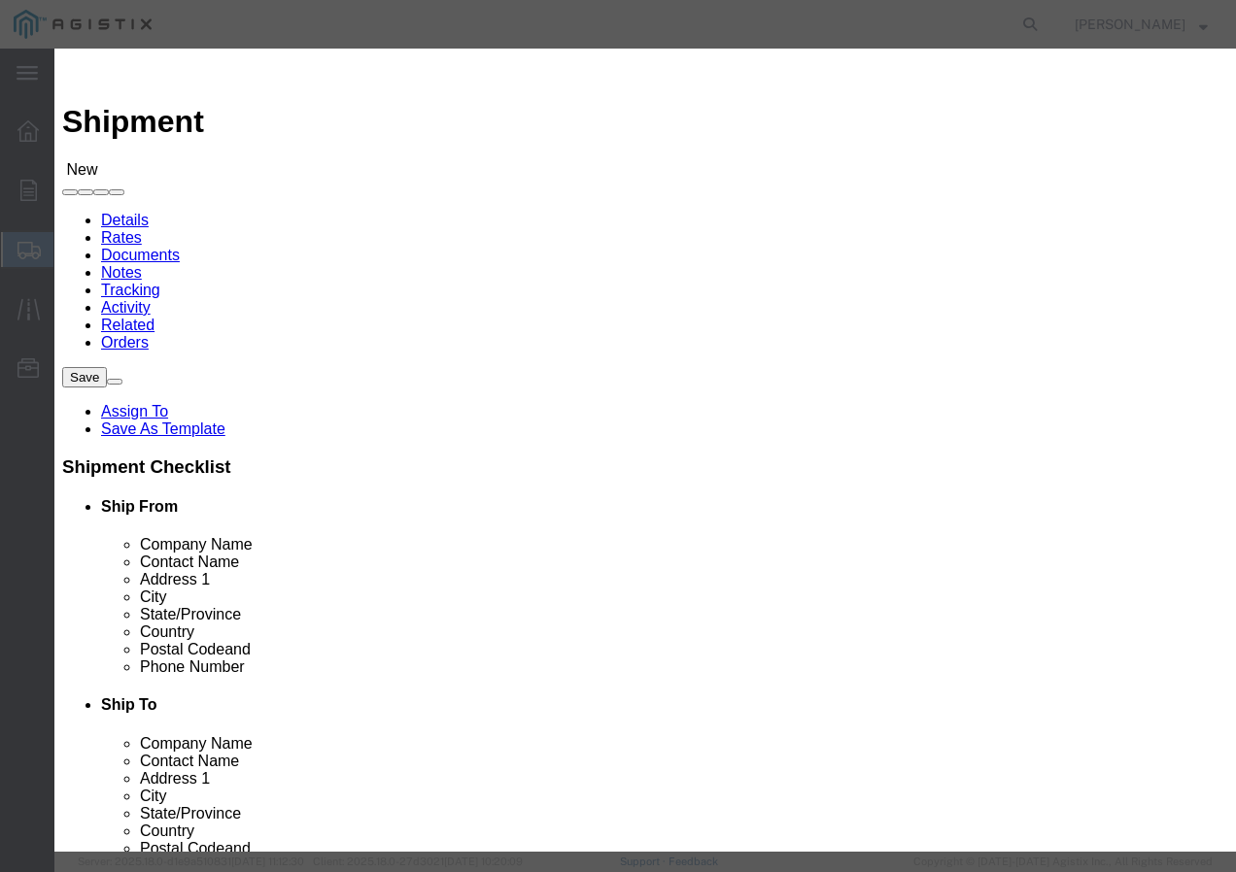
click select "Search by Address Book Name City Company Name Contact Name Country CustomerAlia…"
click input "text"
click button "button"
click button "Select"
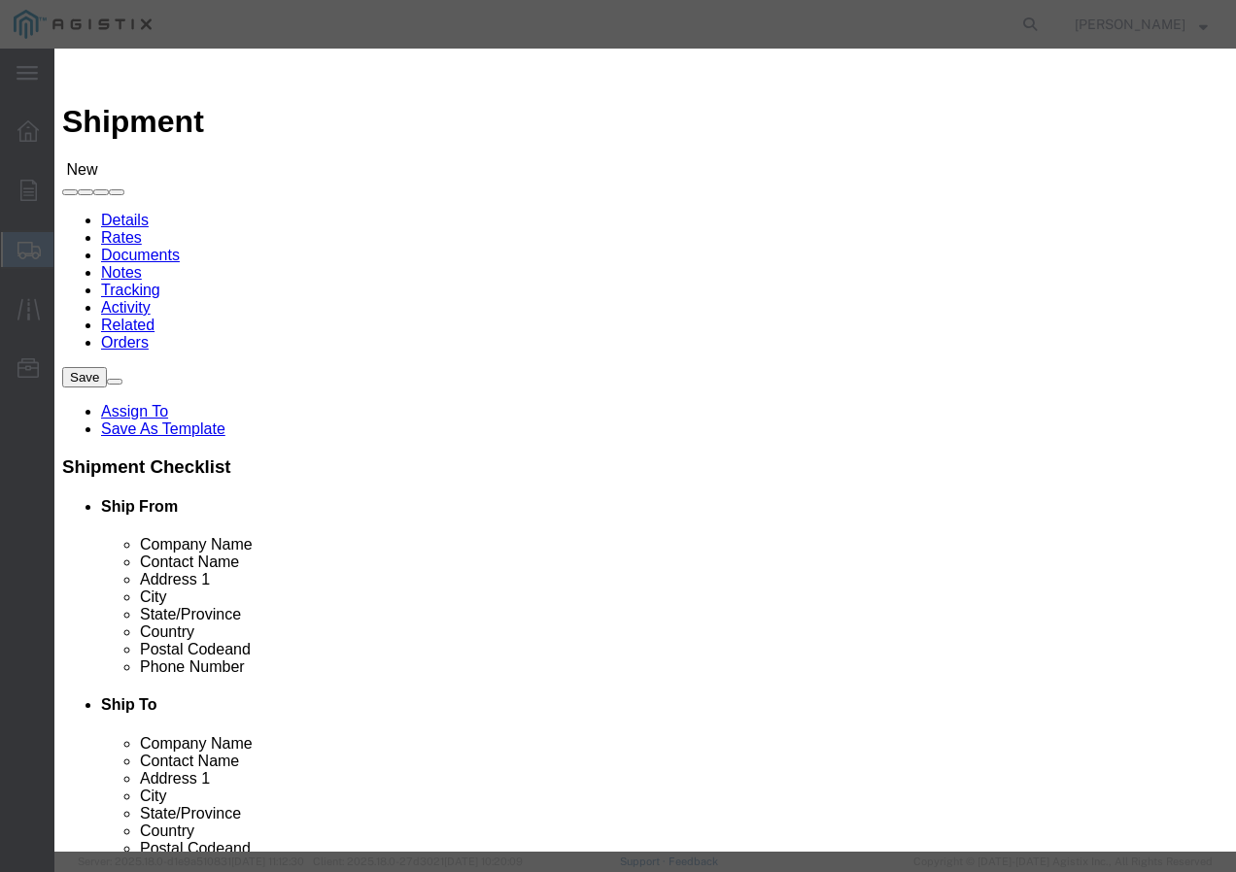
click button "Close"
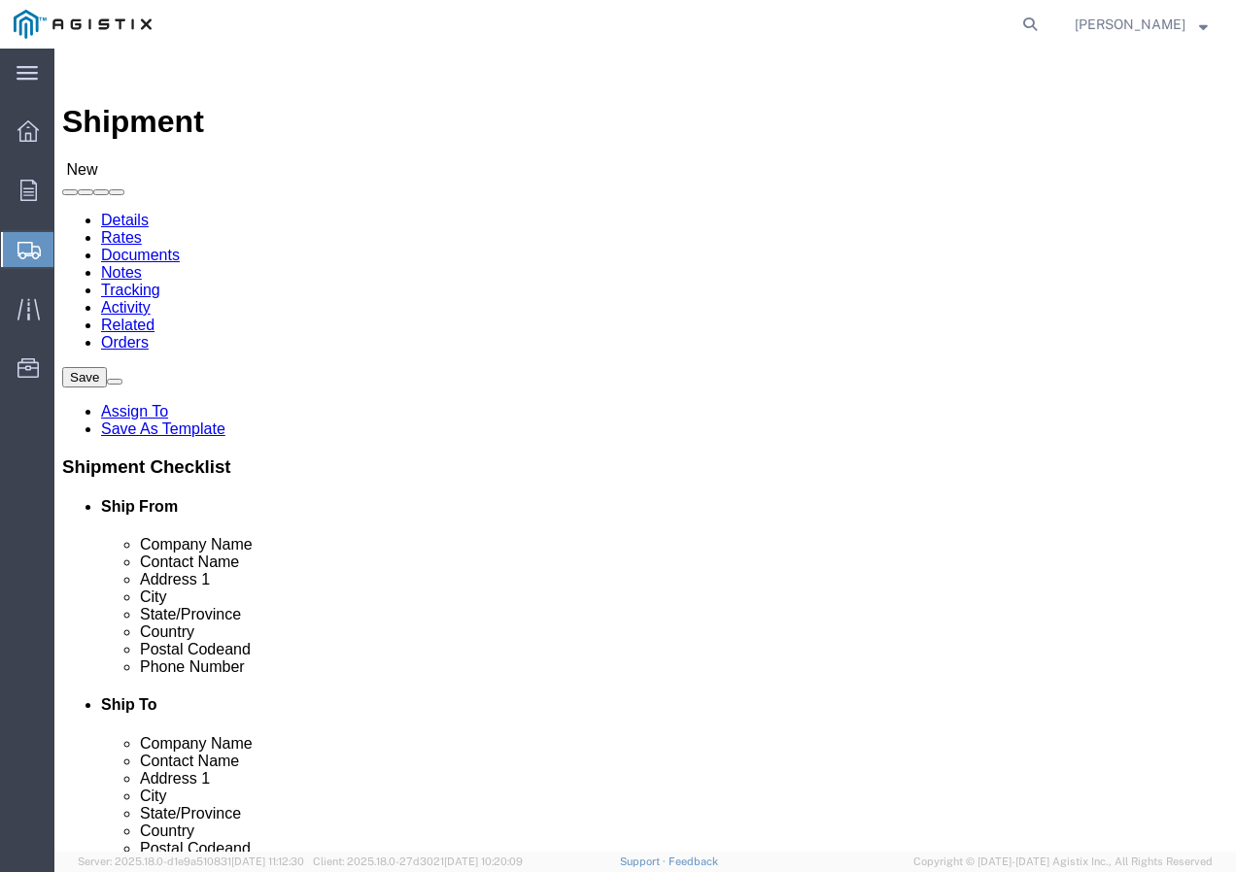
click input "text"
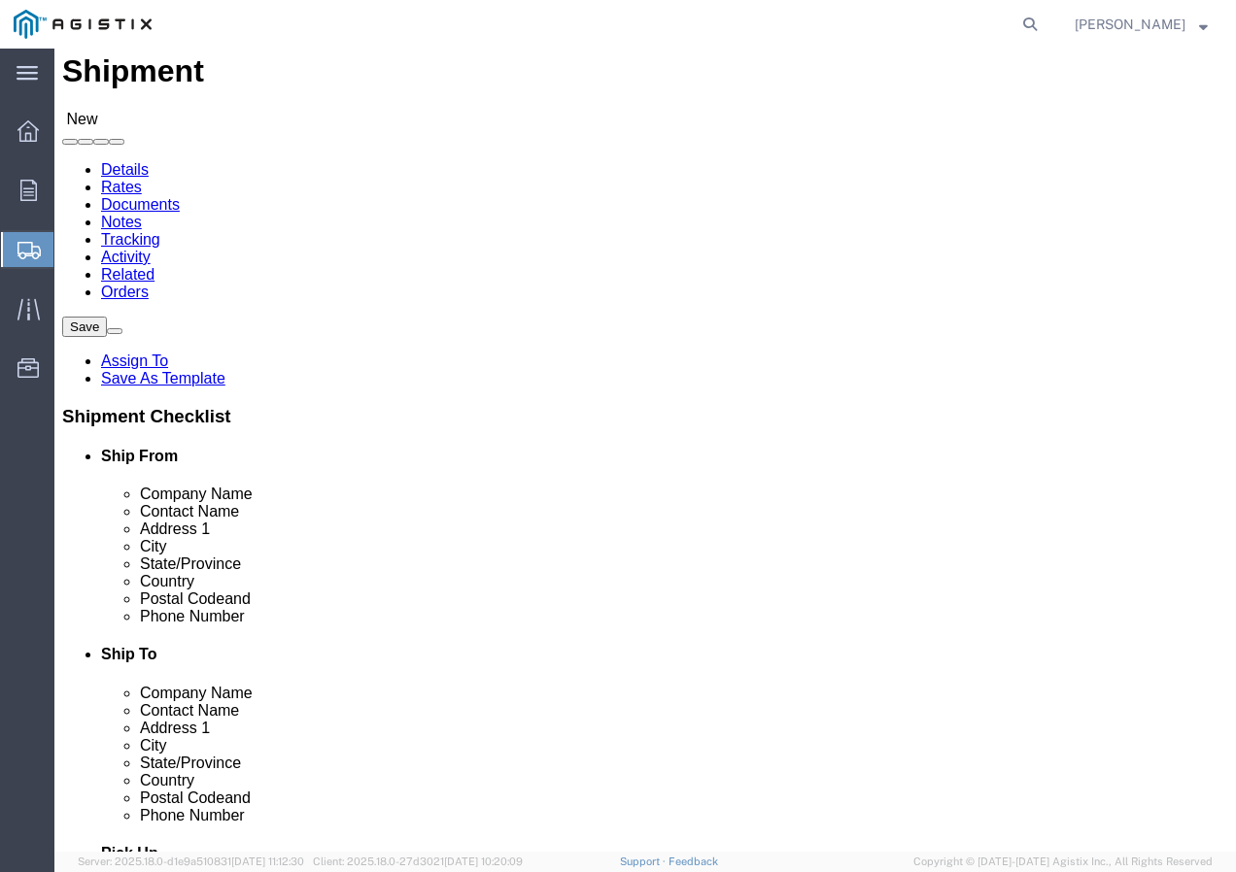
scroll to position [194, 0]
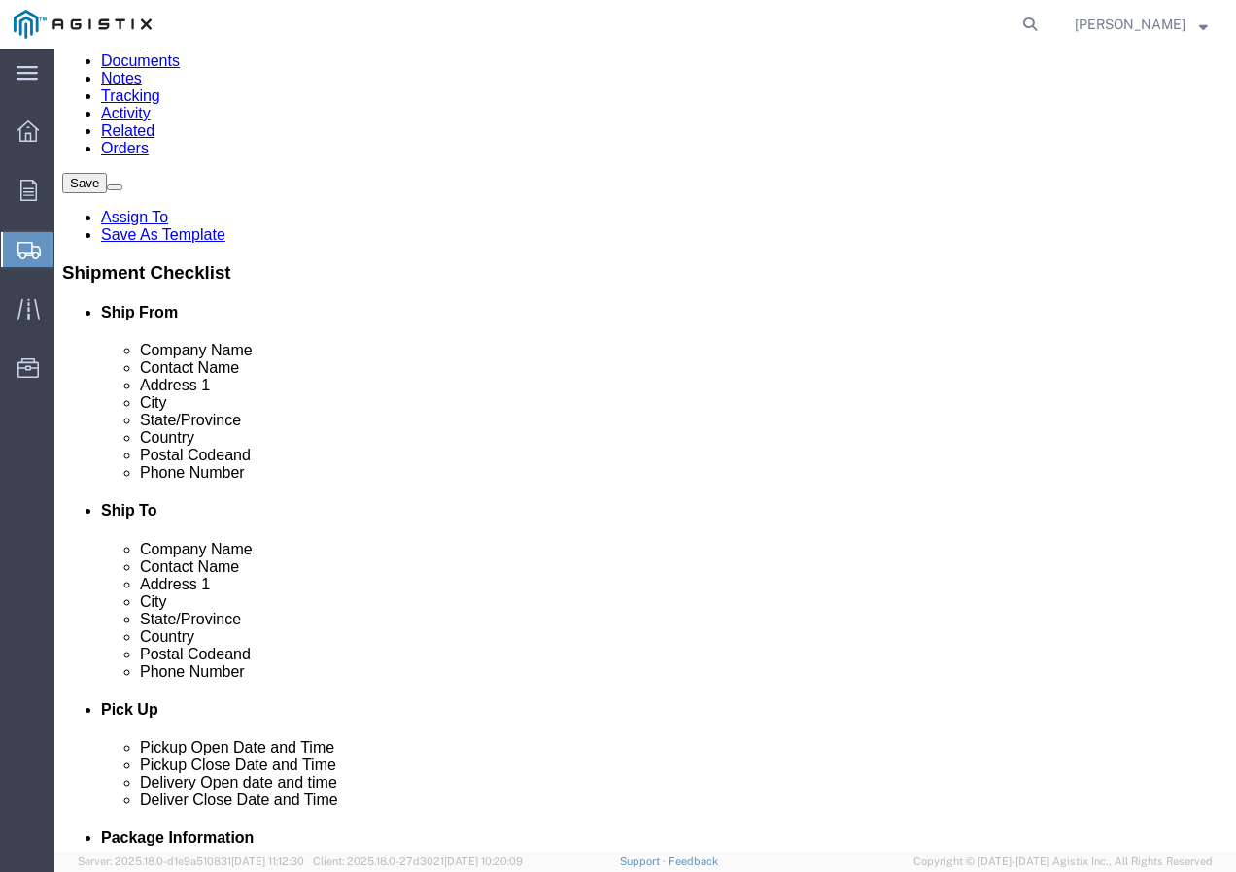
click input "text"
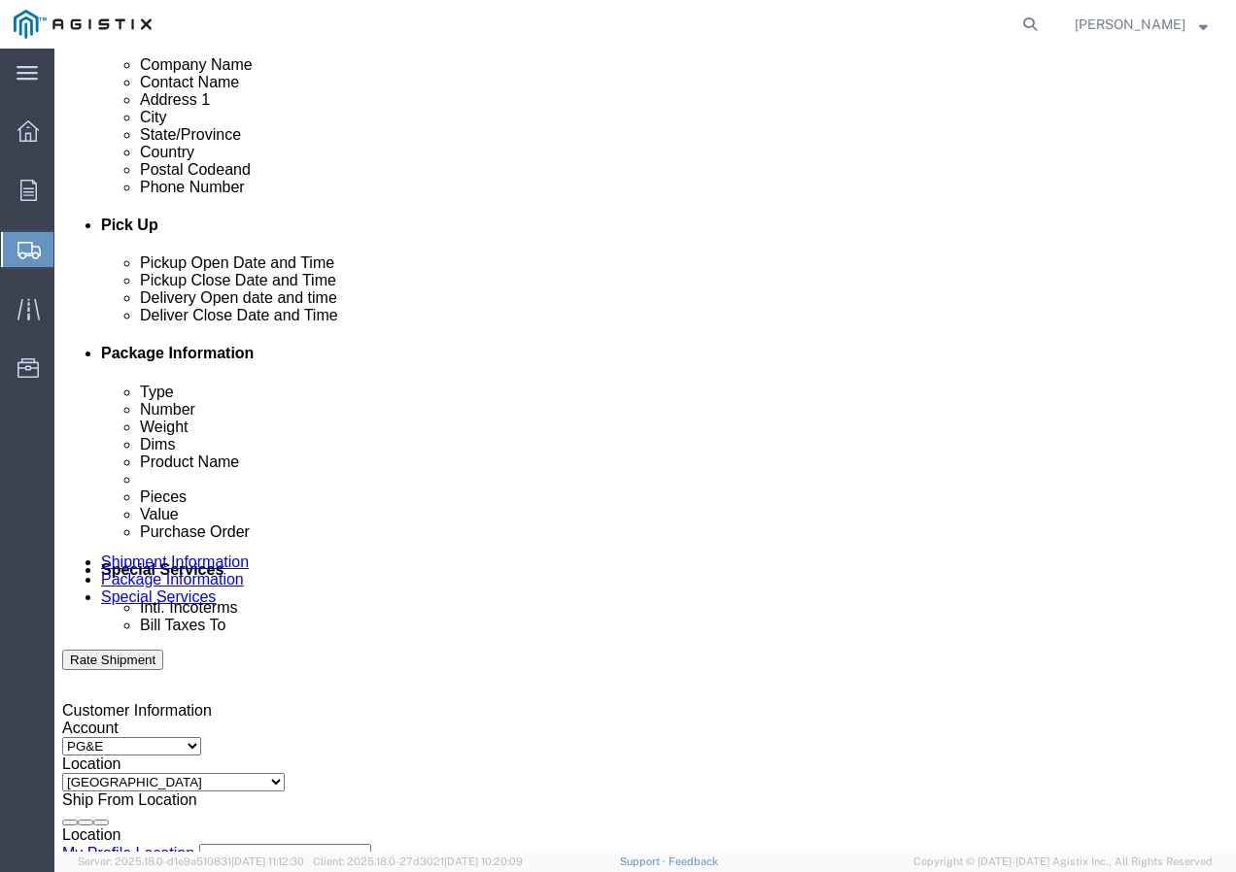
scroll to position [680, 0]
click div "[DATE] 8:00 AM"
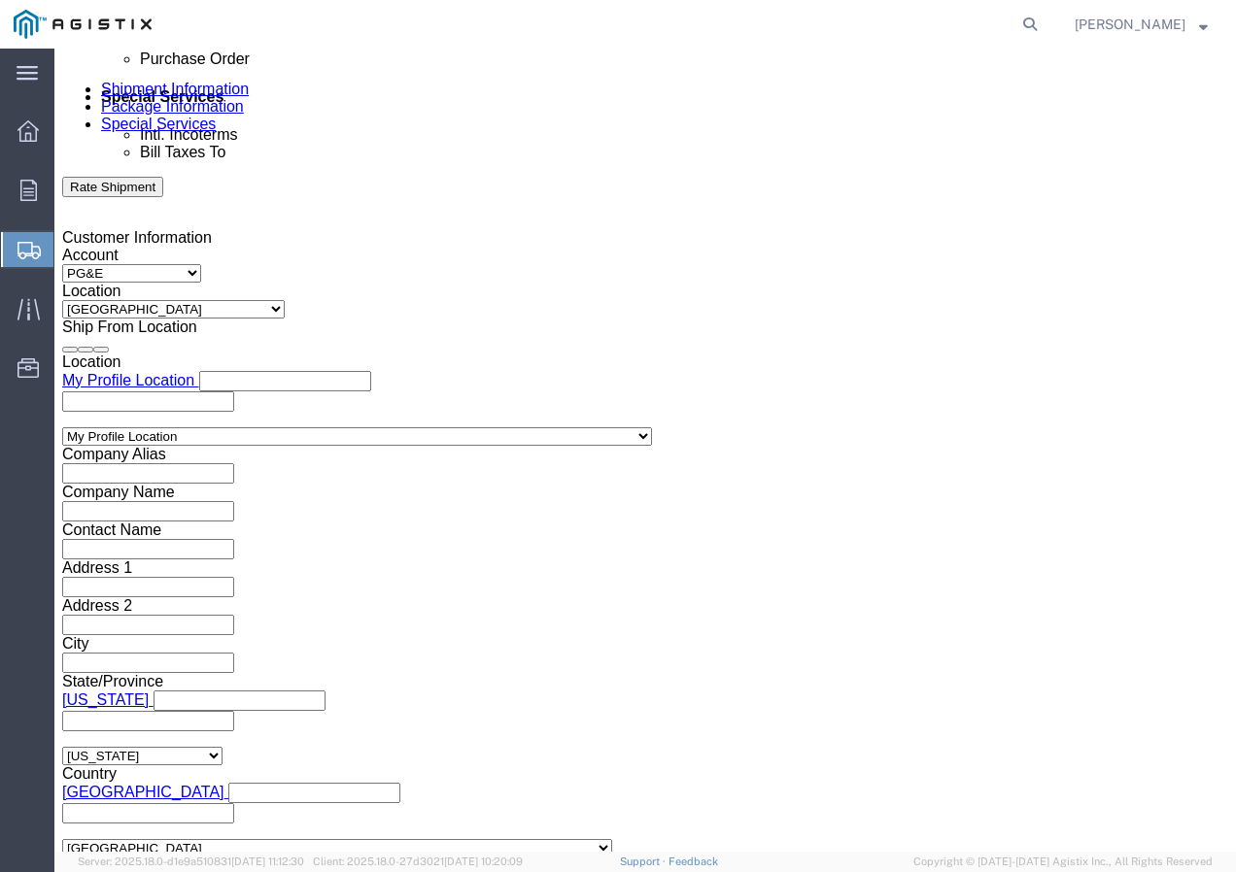
click input "8:00 AM"
click button "Apply"
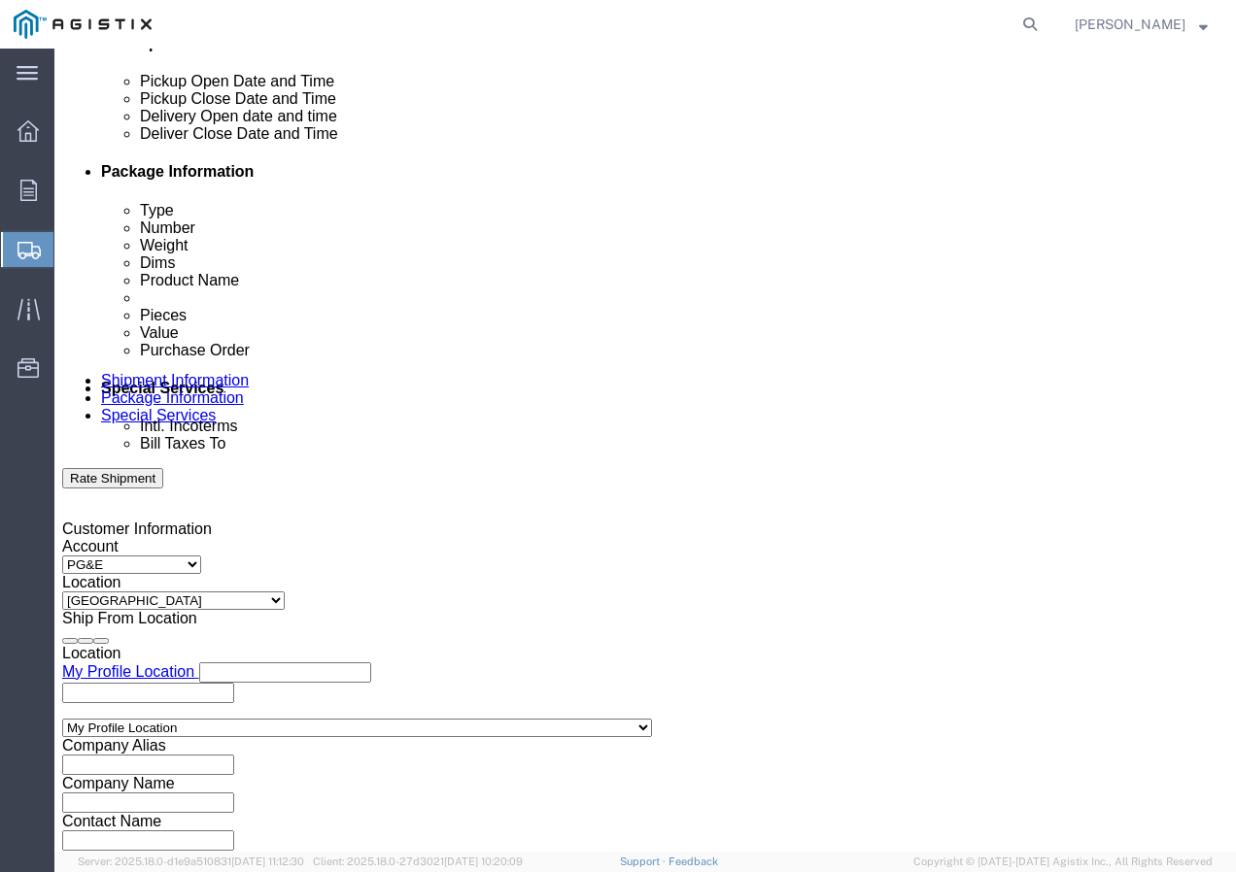
click div
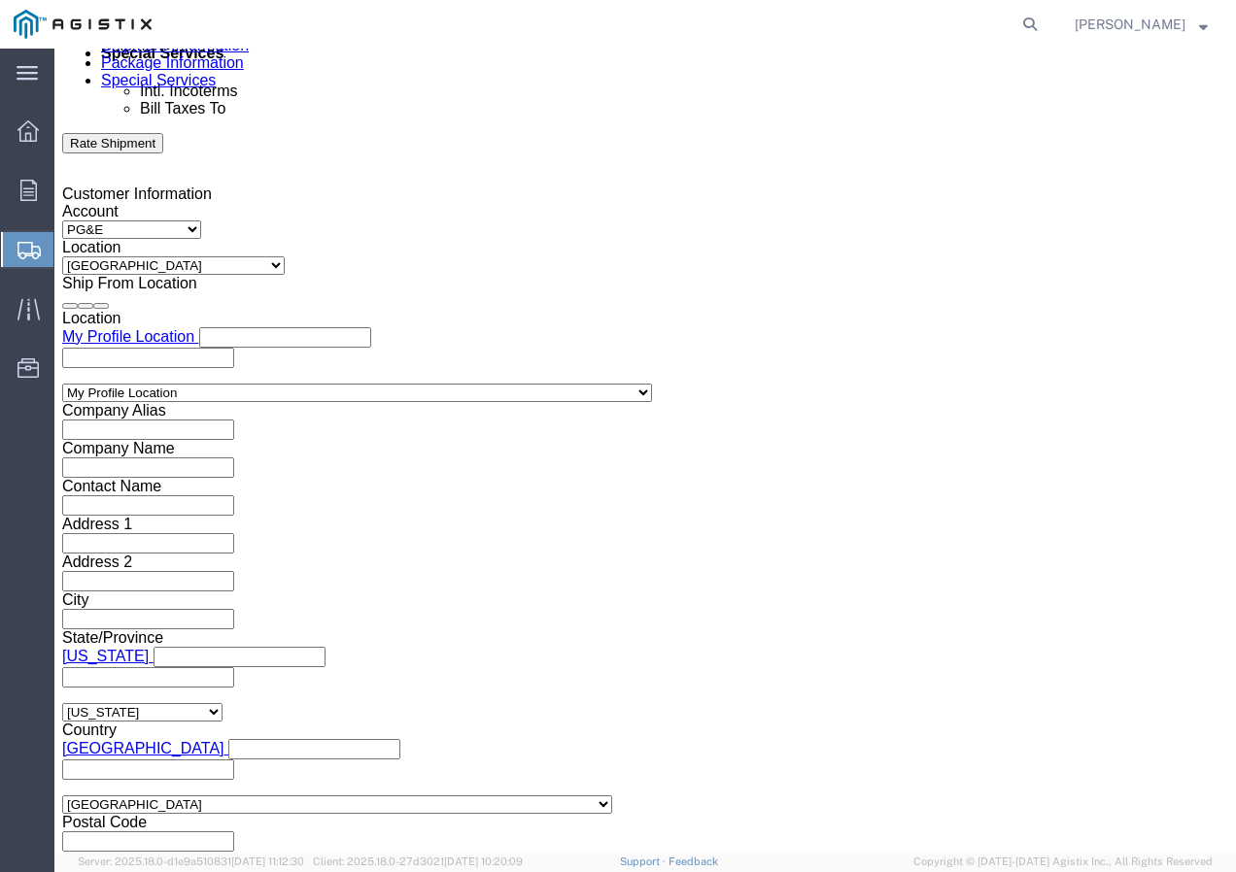
click button "Apply"
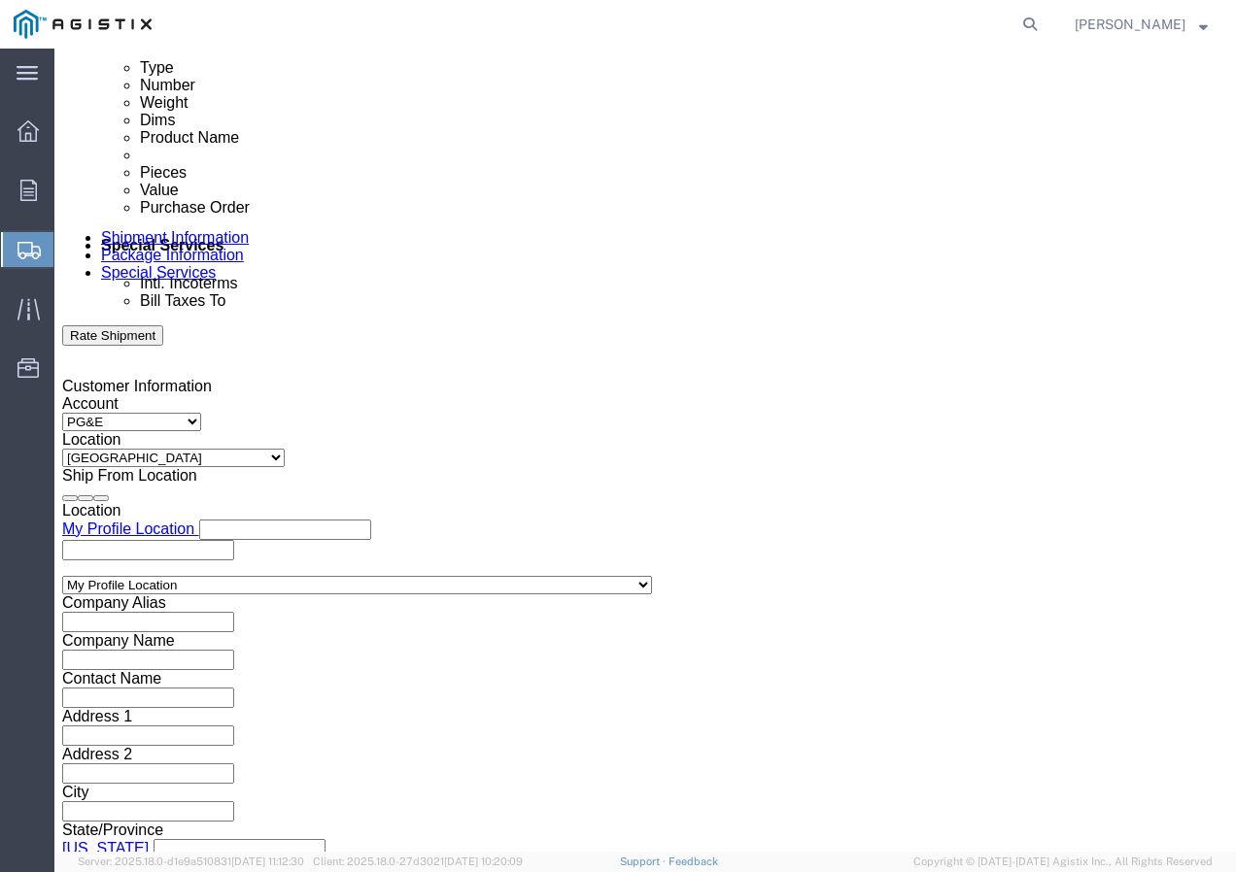
scroll to position [1001, 0]
click div
click button "Apply"
click input "text"
paste input "3501418375"
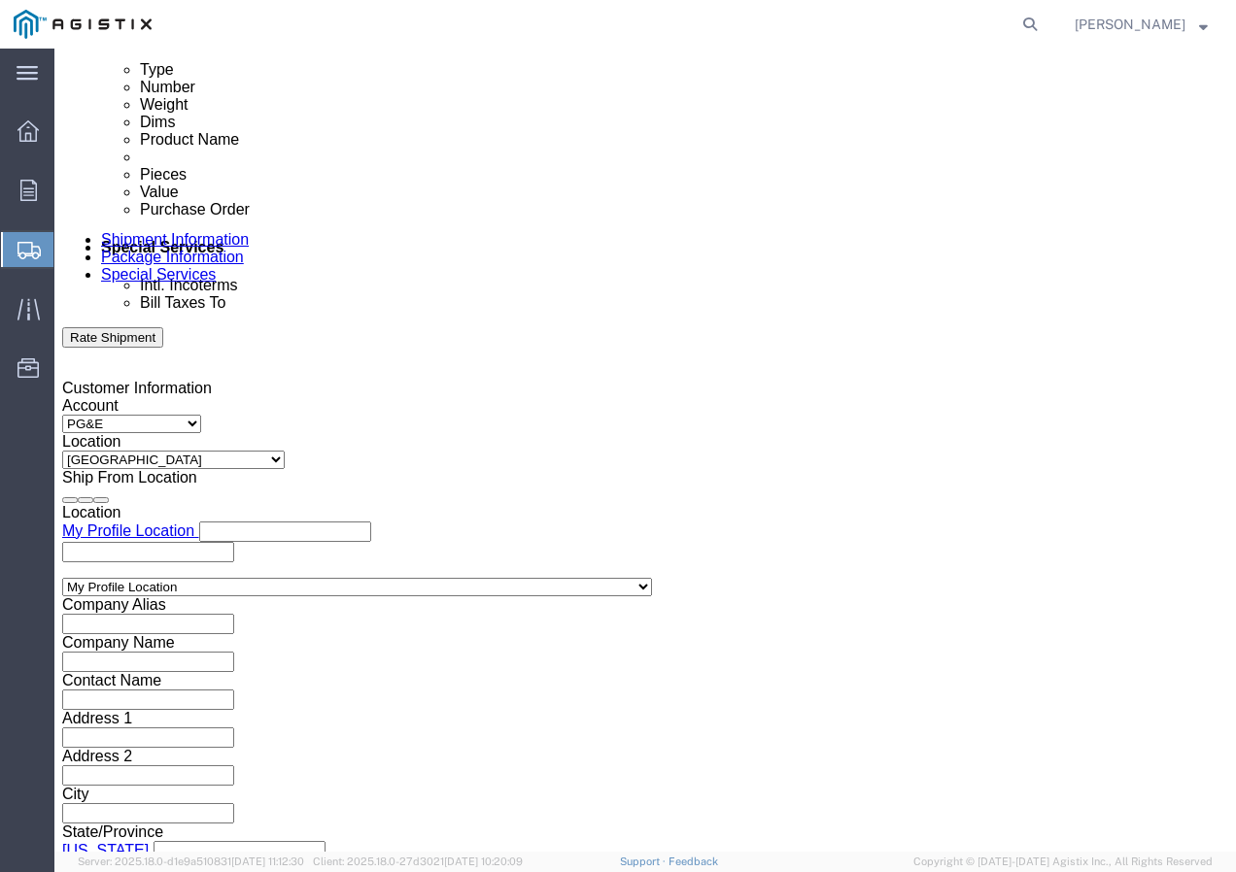
click select "Select Account Type Activity ID Airline Appointment Number ASN Batch Request # …"
click input "text"
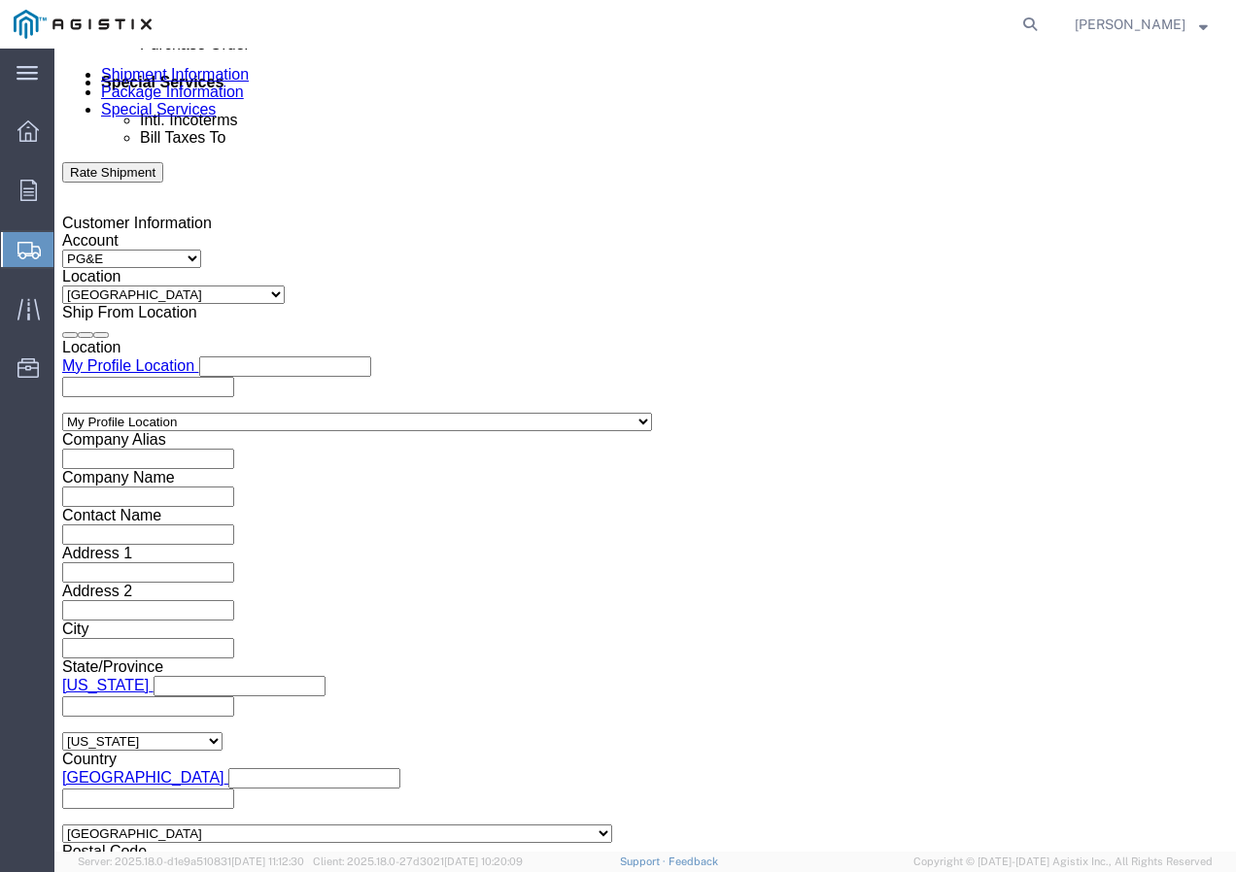
scroll to position [1196, 0]
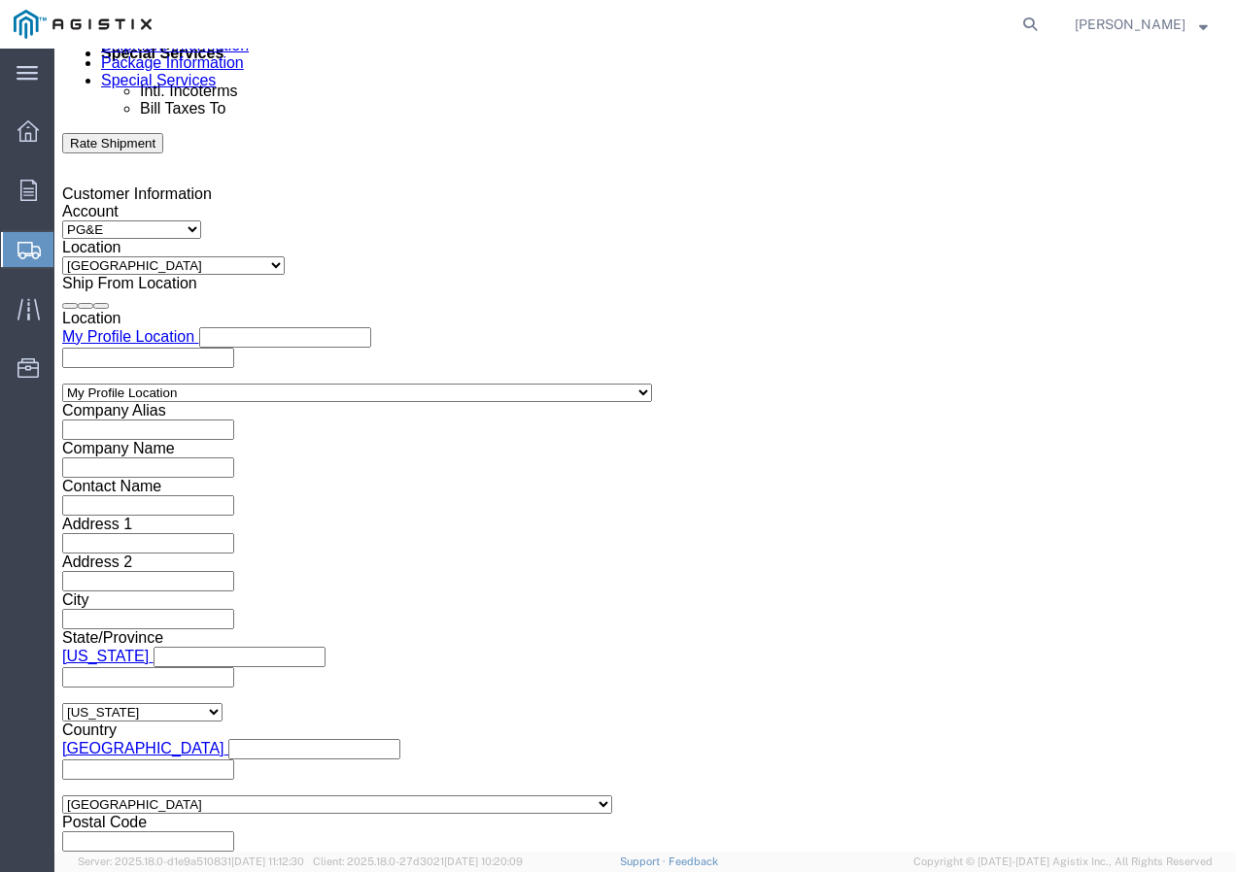
click select "Select Air Less than Truckload Multi-Leg Ocean Freight Rail Small Parcel Truckl…"
click select "Select 1-Ton (PSS) 10 Wheel 10 Yard Dump Truck 20 Yard Dump Truck Bobtail Botto…"
click button "Continue"
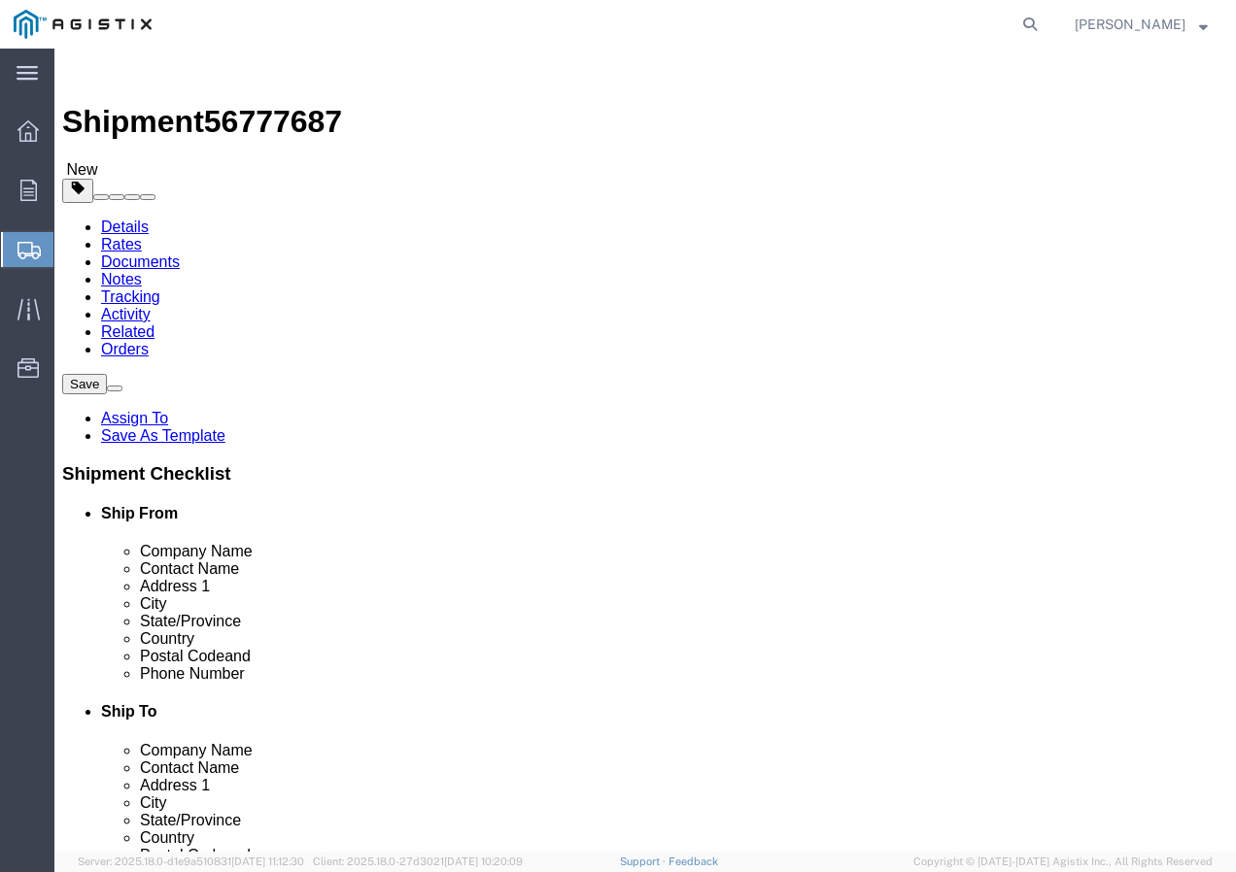
drag, startPoint x: 339, startPoint y: 428, endPoint x: 285, endPoint y: 380, distance: 72.9
click select "Select Bulk Bundle(s) Cardboard Box(es) Carton(s) Crate(s) Drum(s) (Fiberboard)…"
click input "text"
drag, startPoint x: 224, startPoint y: 482, endPoint x: 173, endPoint y: 489, distance: 51.9
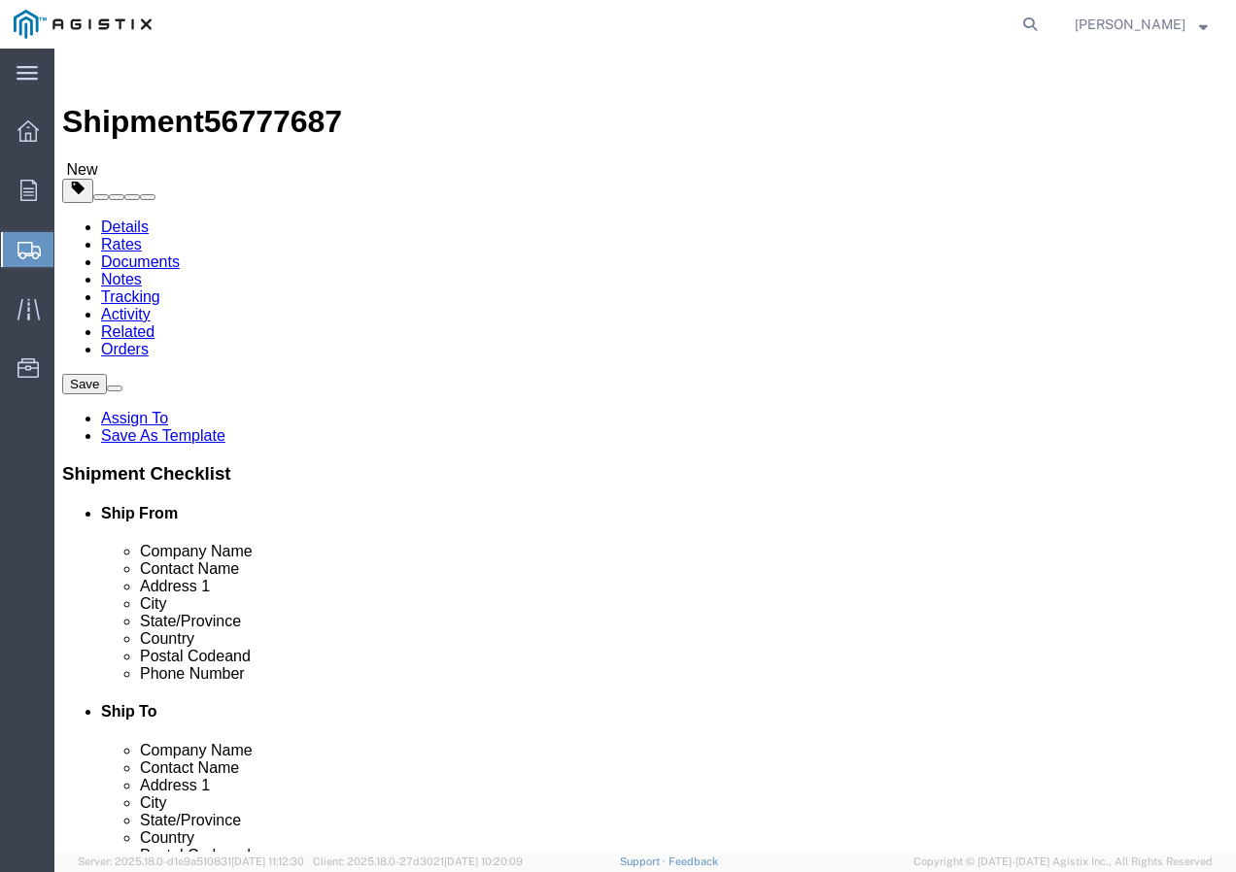
click div "0.00 Select kgs lbs"
click link "Add Content"
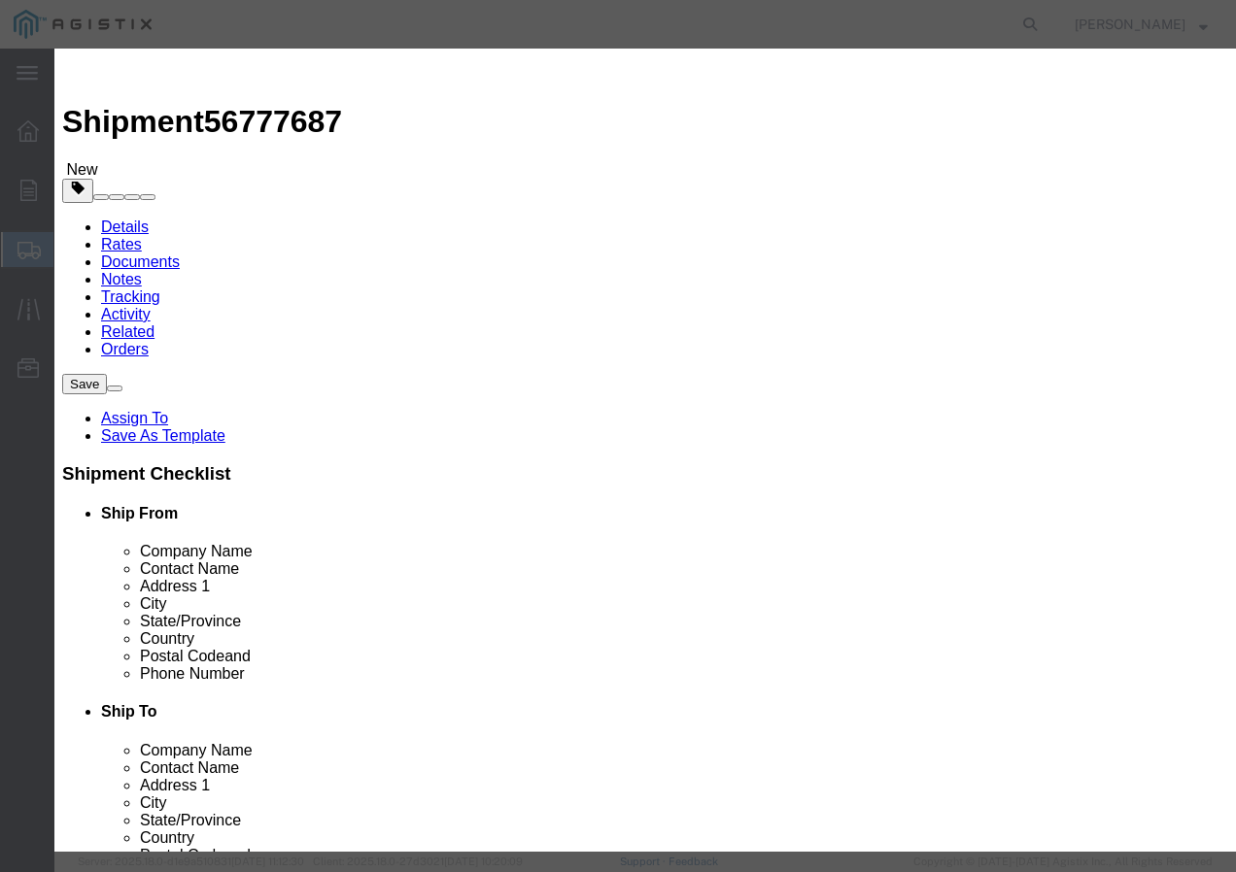
click input "text"
paste input "SSCC 6-7 CU XLP BR 600V 3kR"
click input "0"
click input "text"
click select "Select 50 55 60 65 70 85 92.5 100 125 175 250 300 400"
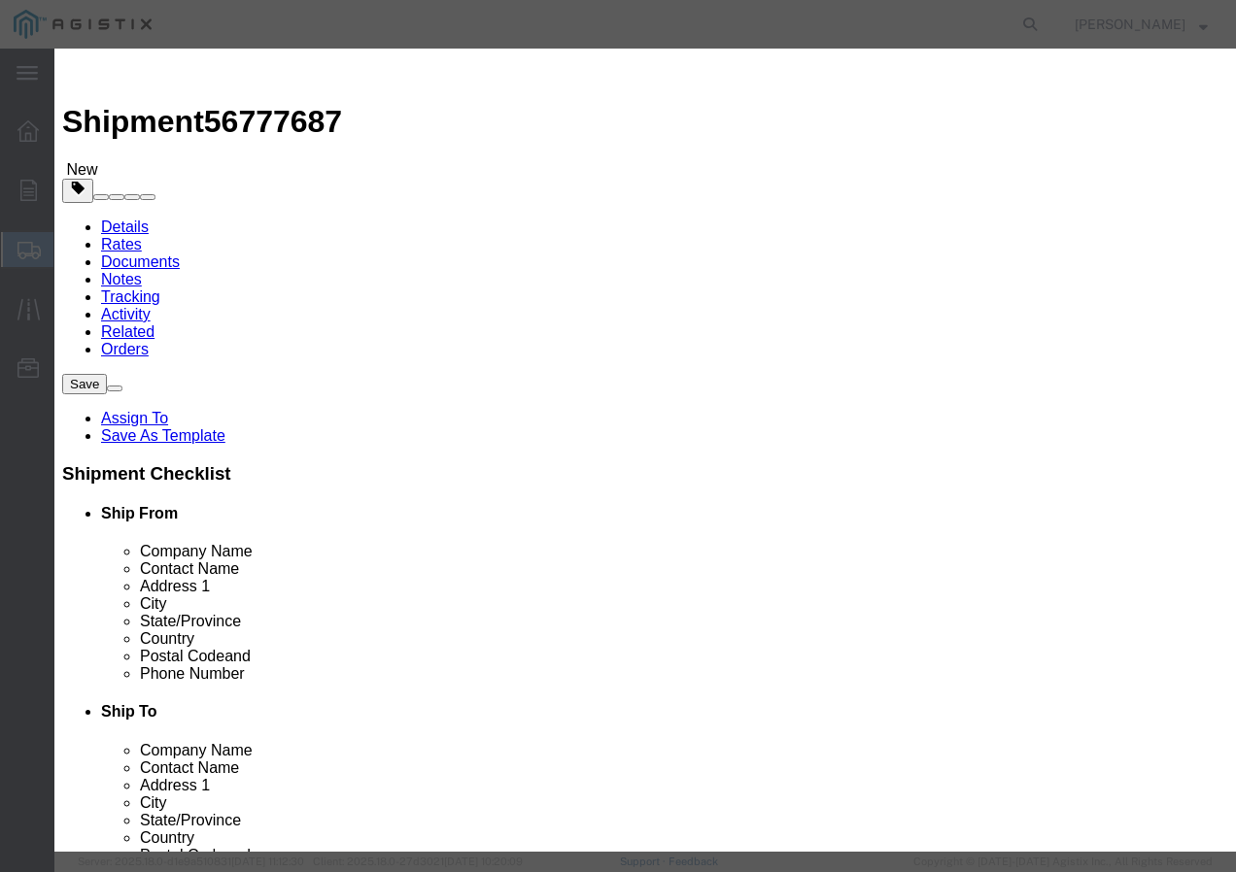
click select "Select 50 55 60 65 70 85 92.5 100 125 175 250 300 400"
click button "Save & Add Another"
click input "text"
paste input "SSCC 4-7 CU XLP BR 600V 3kR"
click input "text"
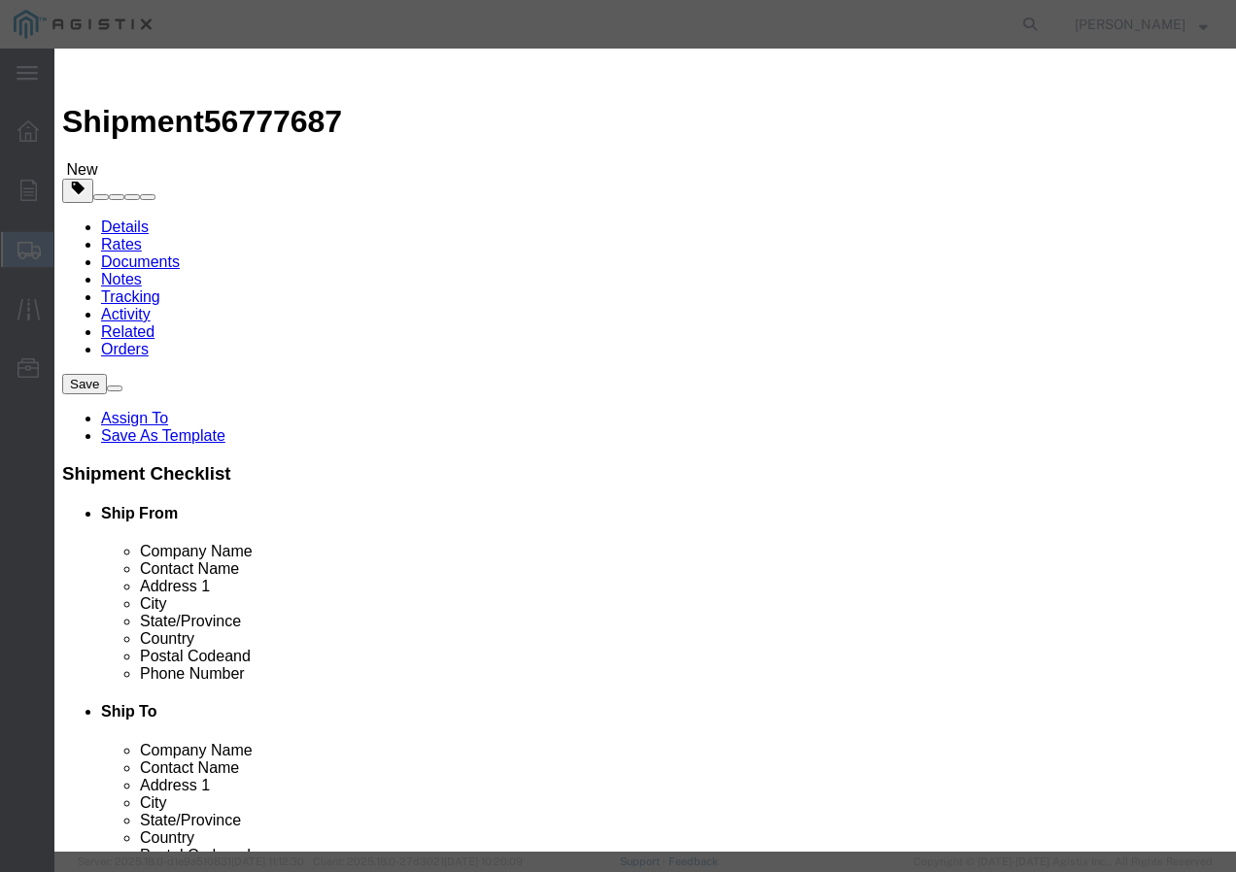
click input "text"
click select "Select 50 55 60 65 70 85 92.5 100 125 175 250 300 400"
click div "Save & Add Another Save & Close Close"
click button "Save & Add Another"
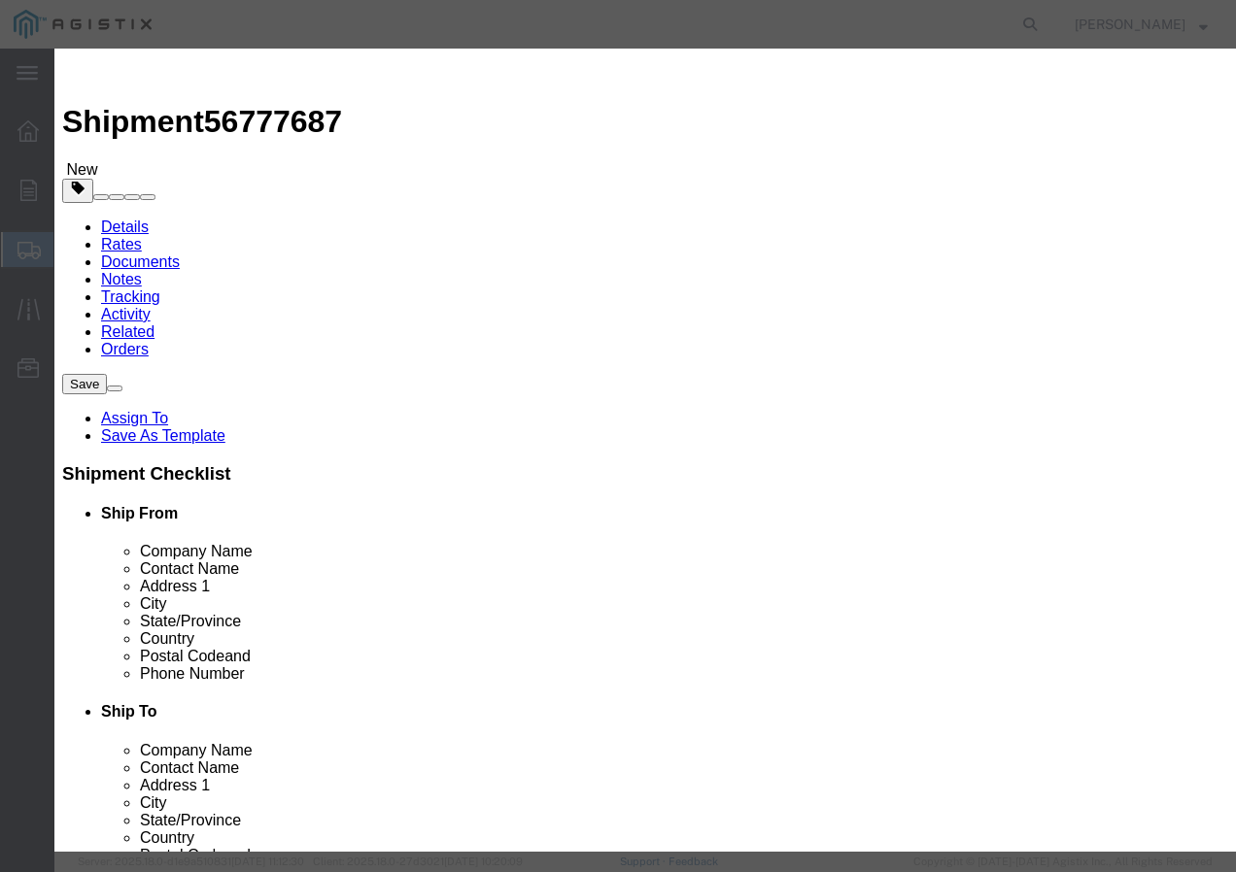
click input "text"
paste input "CU BARE 4/0-19 CONV MHD 500pR"
click input "text"
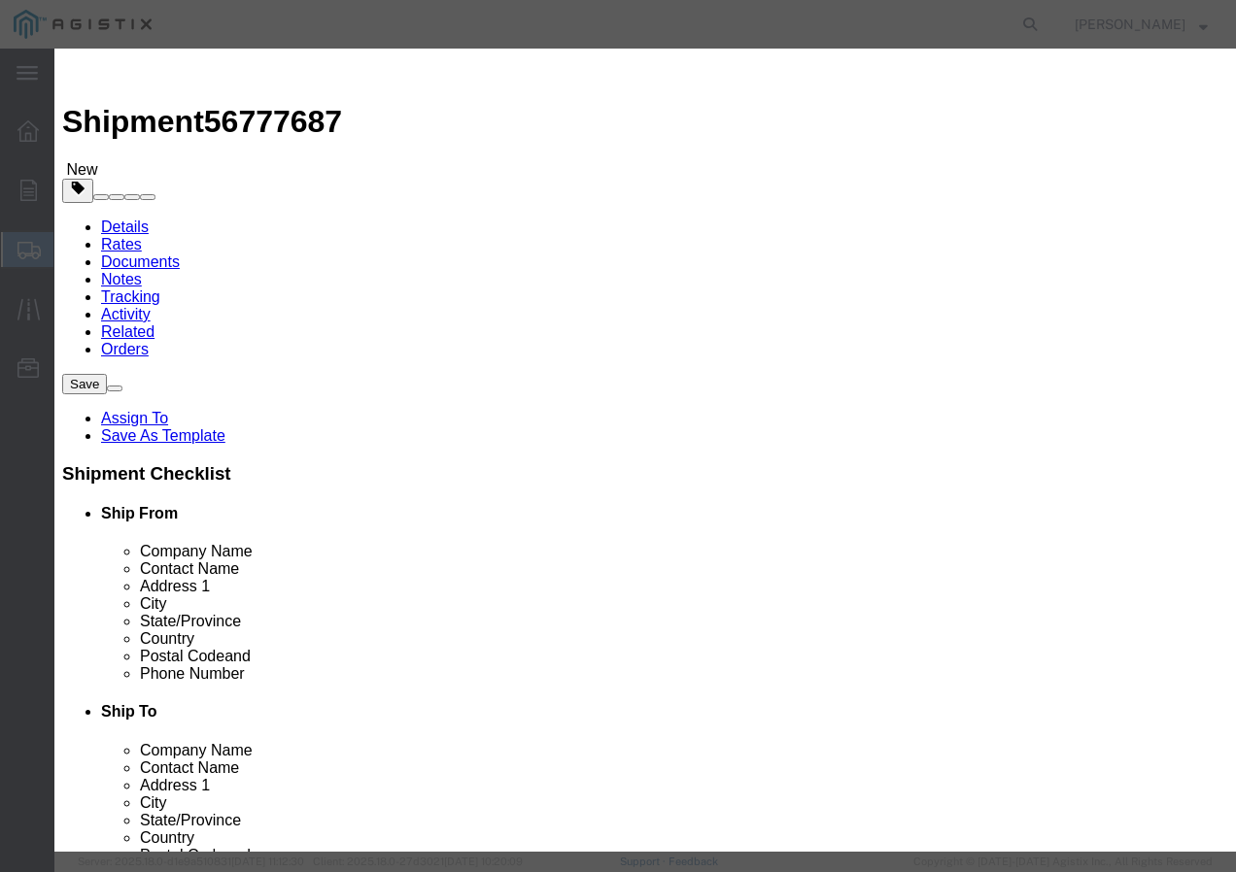
click select "Select 50 55 60 65 70 85 92.5 100 125 175 250 300 400"
click button "Save & Add Another"
click input "text"
paste input "AAC 2300-61 /Non-Spec 4kpR"
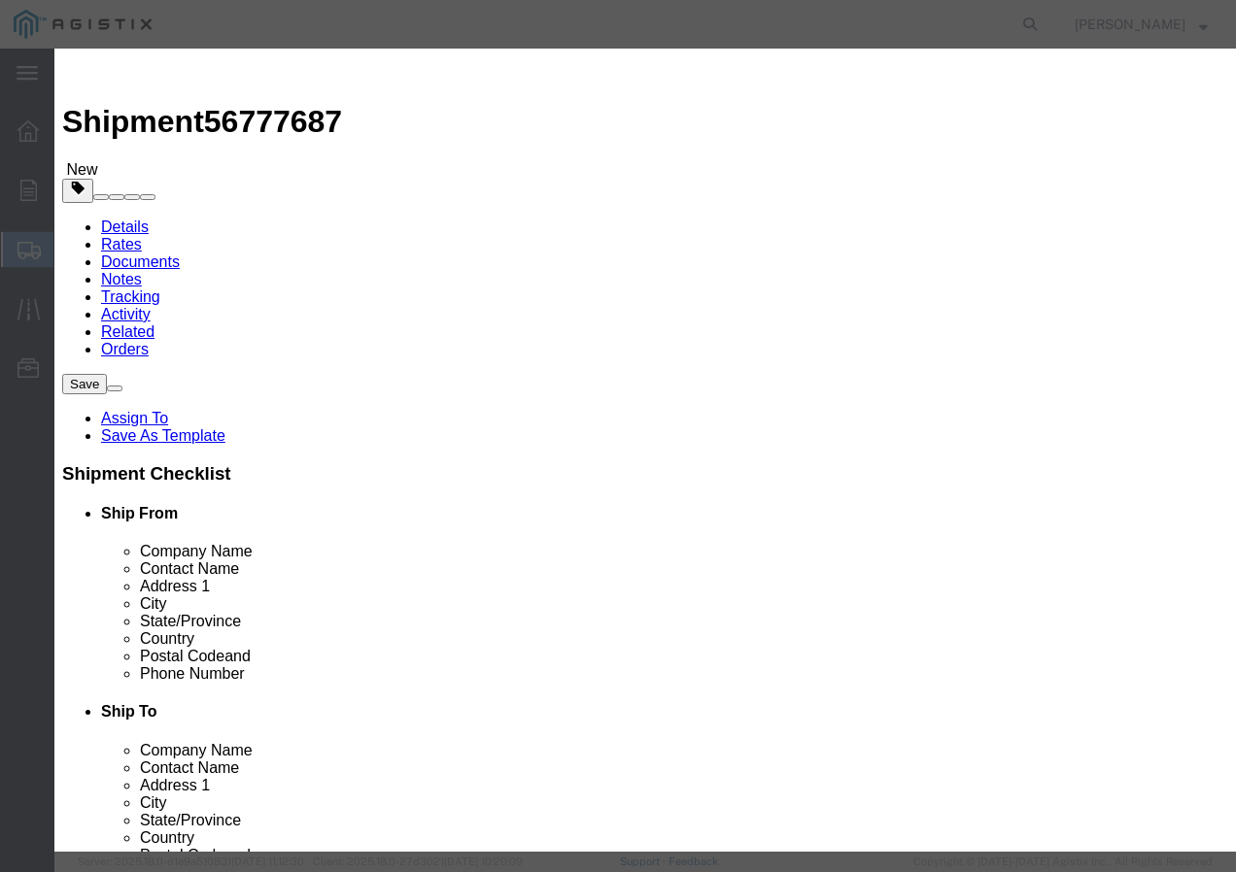
click input "text"
click select "Select 50 55 60 65 70 85 92.5 100 125 175 250 300 400"
click button "Save & Add Another"
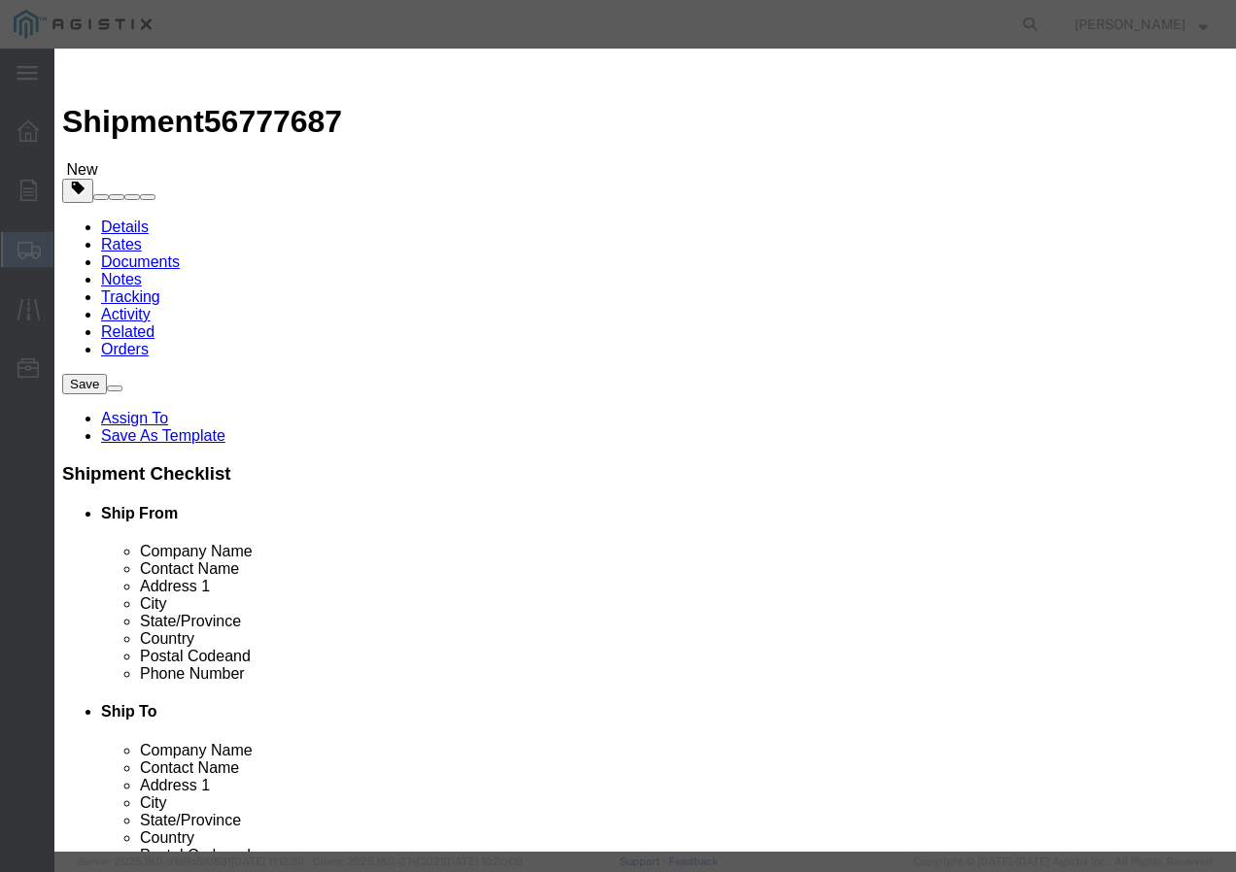
click input "text"
paste input "SSCC 6-7Cu 4C XLP PVC 600V+"
drag, startPoint x: 260, startPoint y: 176, endPoint x: 278, endPoint y: 180, distance: 17.9
click input "text"
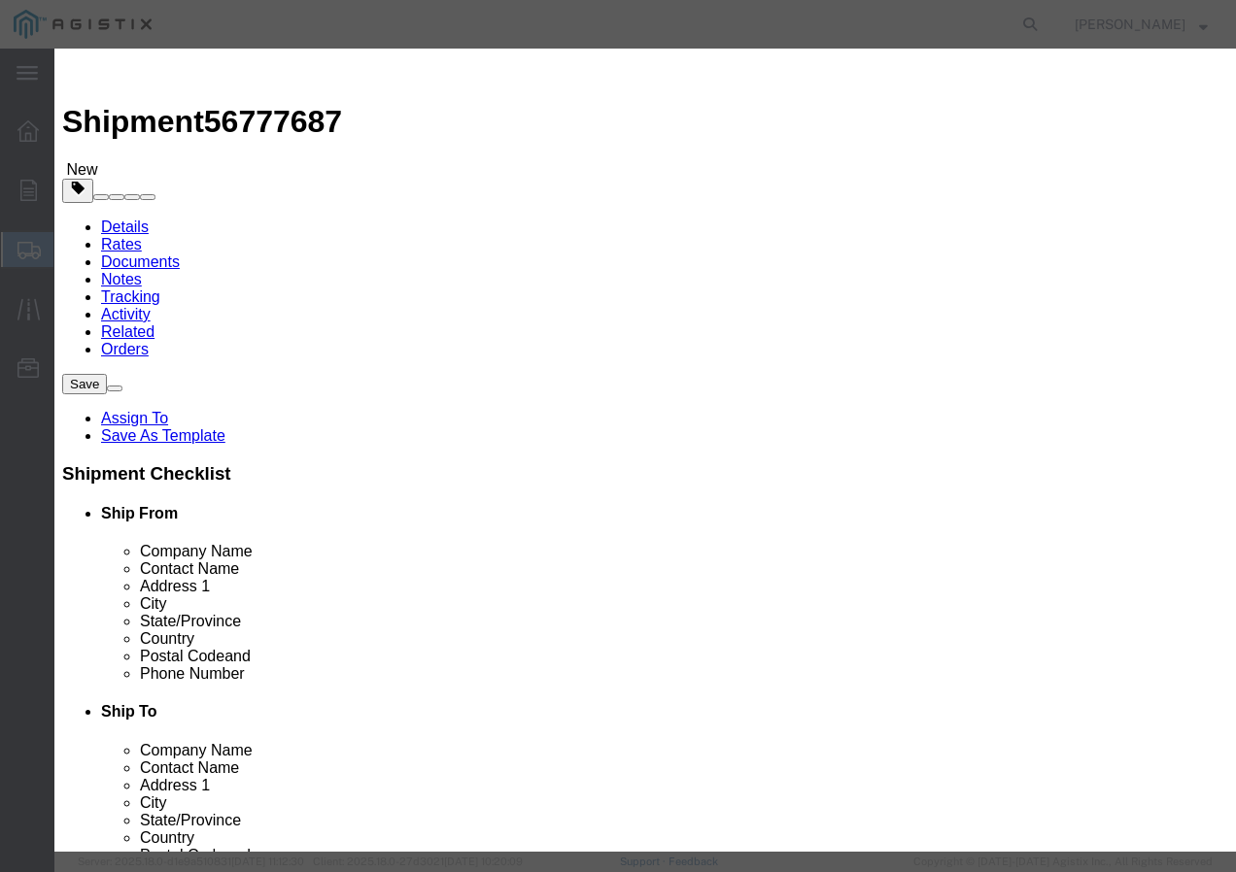
click select "Select 50 55 60 65 70 85 92.5 100 125 175 250 300 400"
click button "Save & Close"
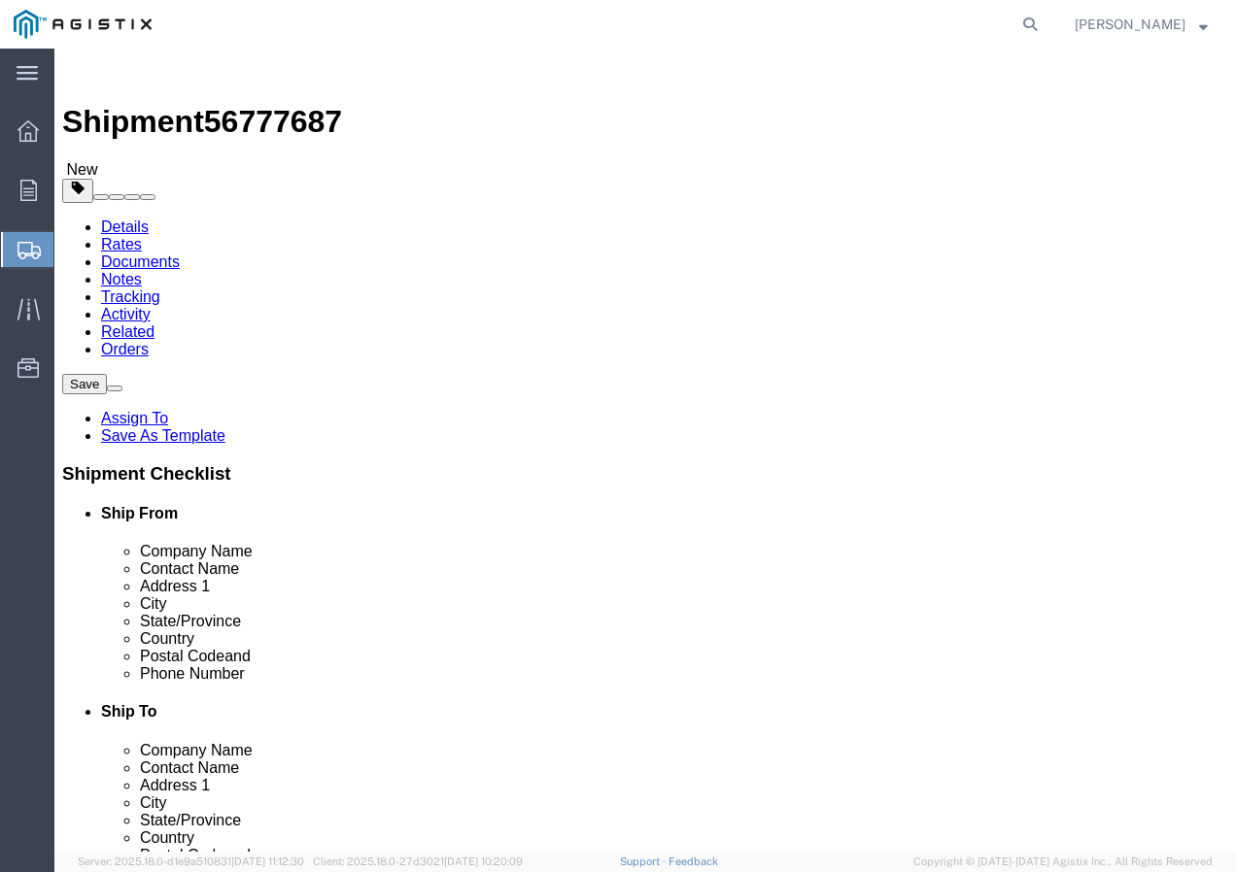
click input "1"
drag, startPoint x: 1029, startPoint y: 855, endPoint x: 1017, endPoint y: 778, distance: 77.6
click button "Rate Shipment"
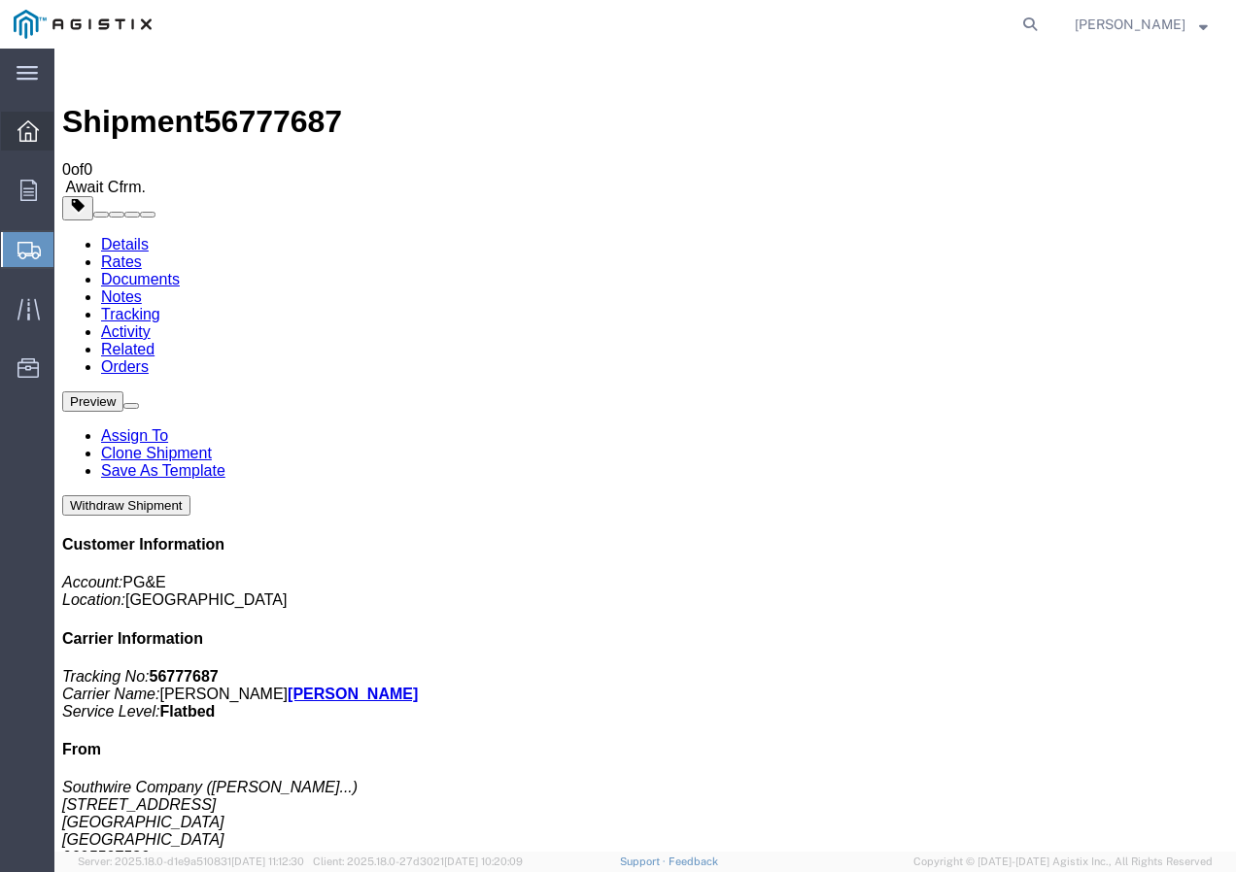
click at [30, 144] on div at bounding box center [28, 131] width 54 height 39
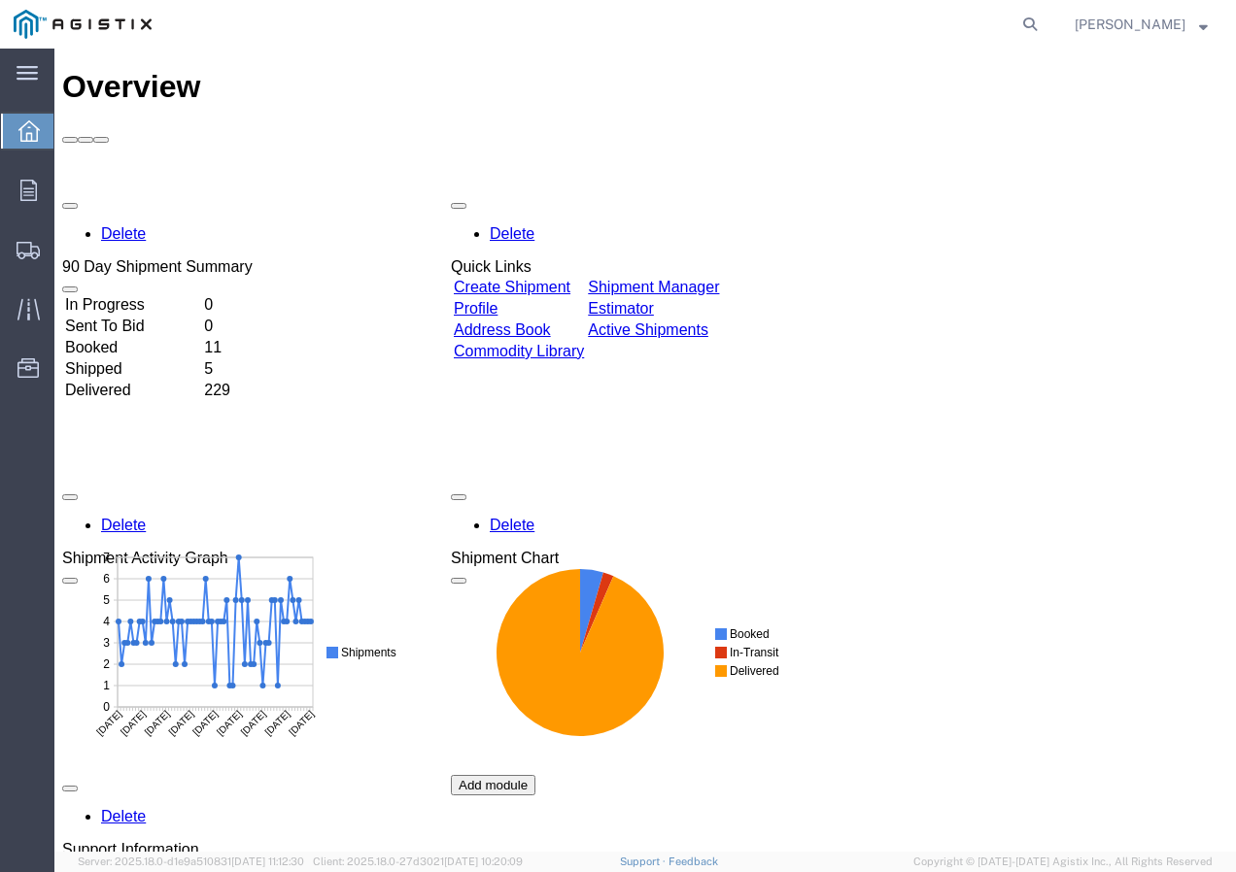
click at [564, 279] on link "Create Shipment" at bounding box center [512, 287] width 117 height 17
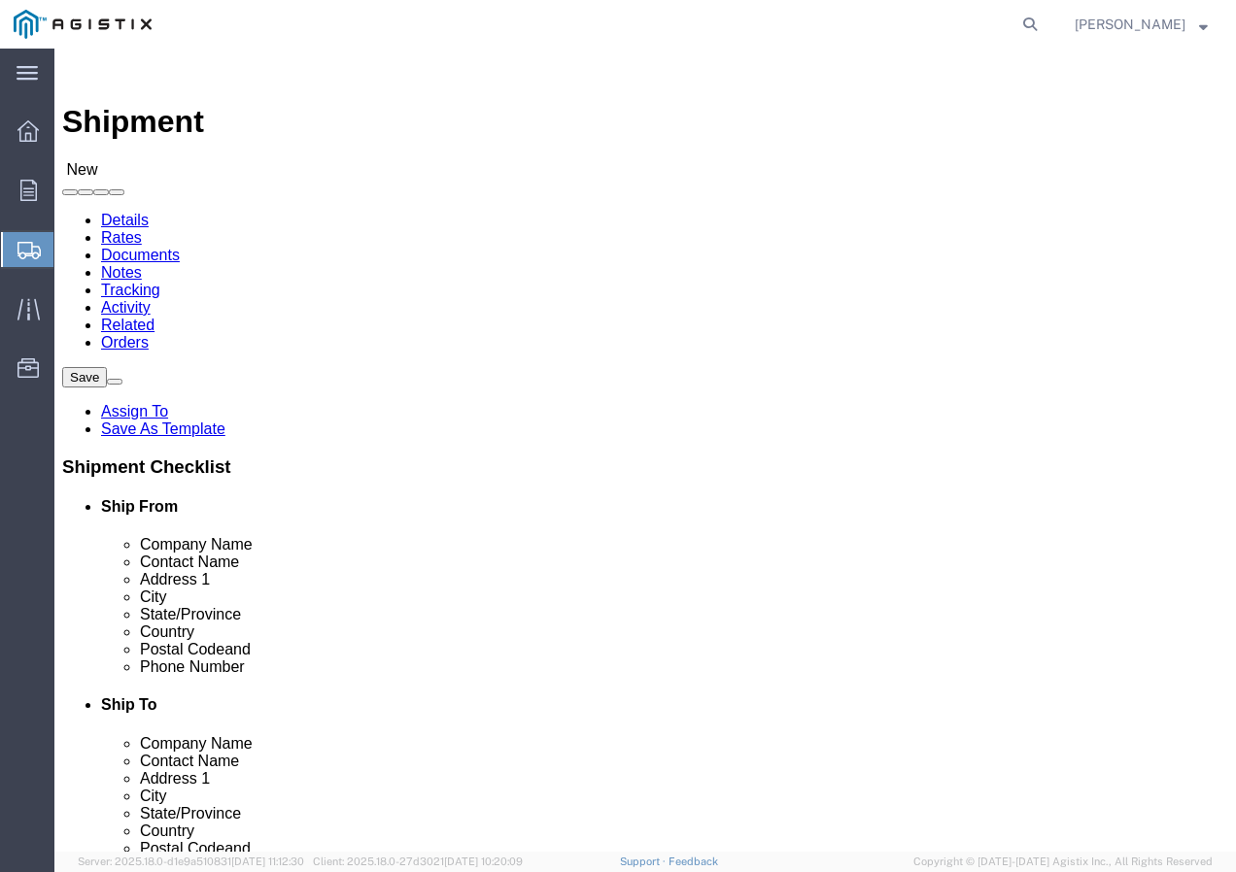
click select "Select PG&E Southwire Company"
click select "Select All Others [GEOGRAPHIC_DATA] [GEOGRAPHIC_DATA] [GEOGRAPHIC_DATA] [GEOGRA…"
click span
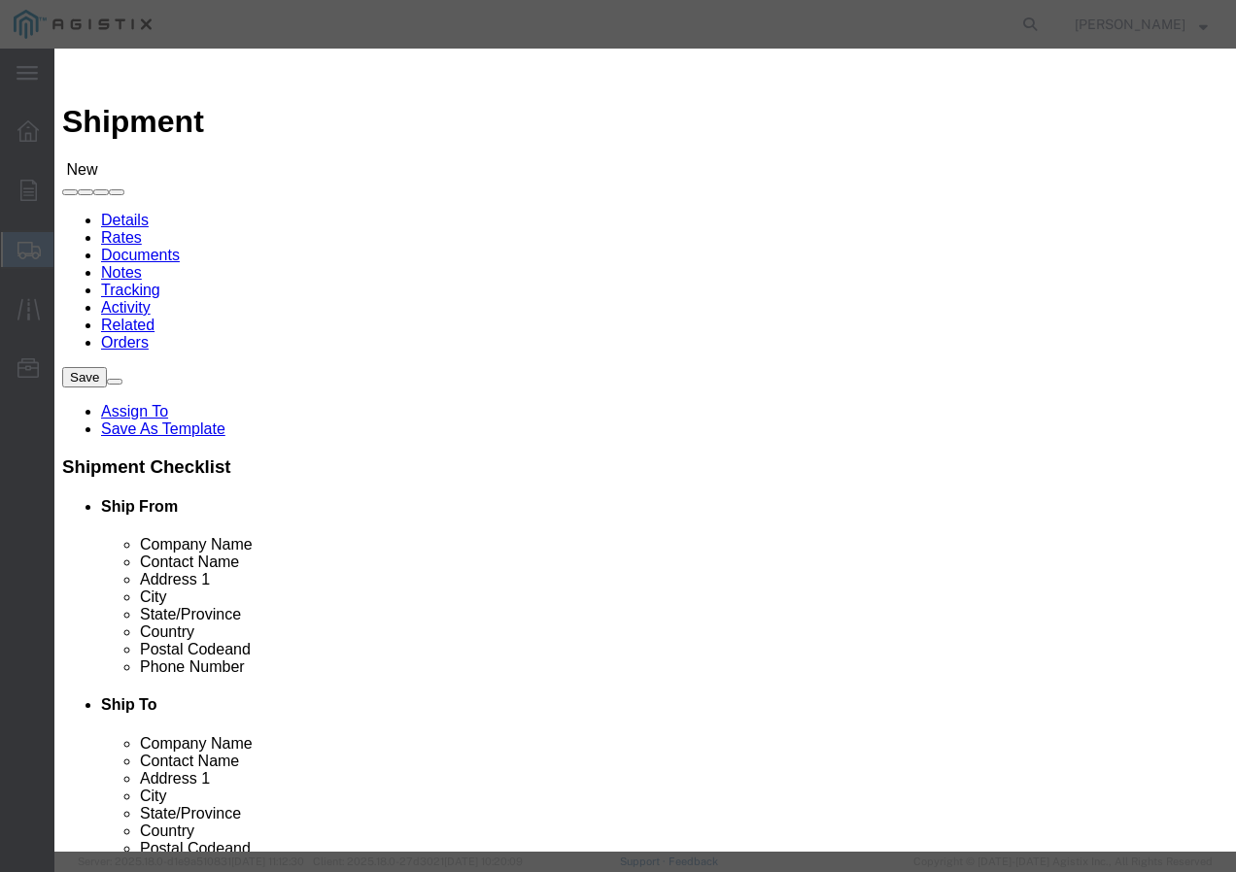
click select "Search by Address Book Name City Company Name Contact Name Country CustomerAlia…"
click input "text"
click icon "button"
click button "Select"
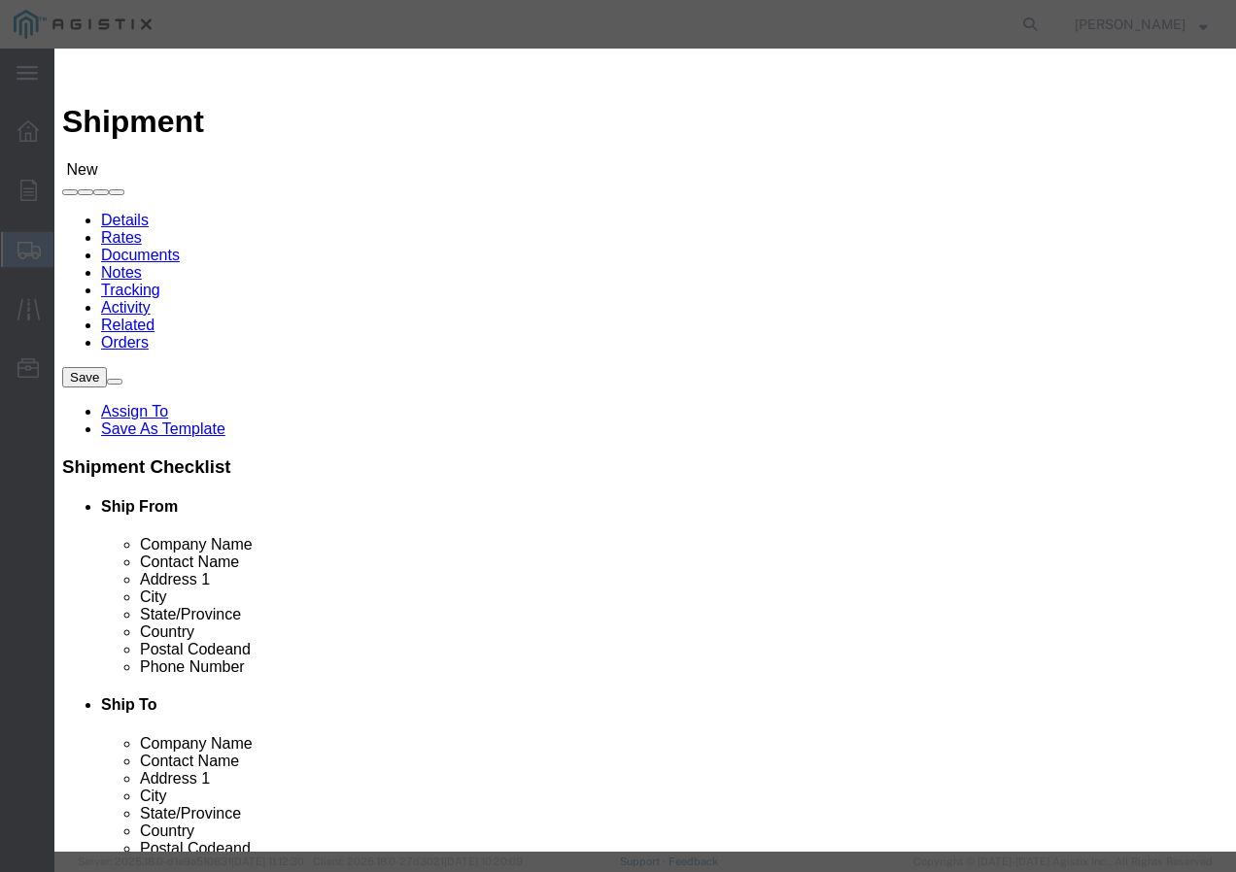
click button "Close"
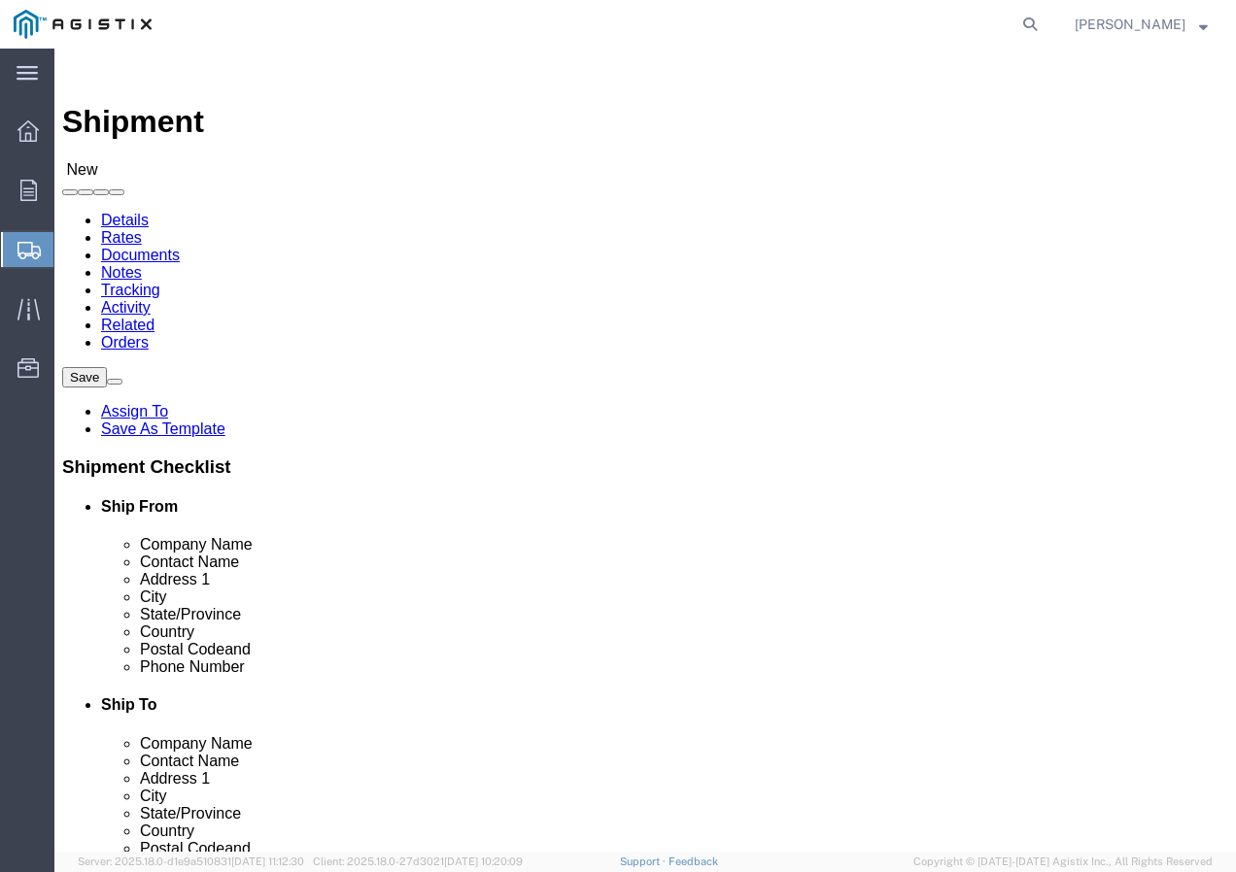
click input "text"
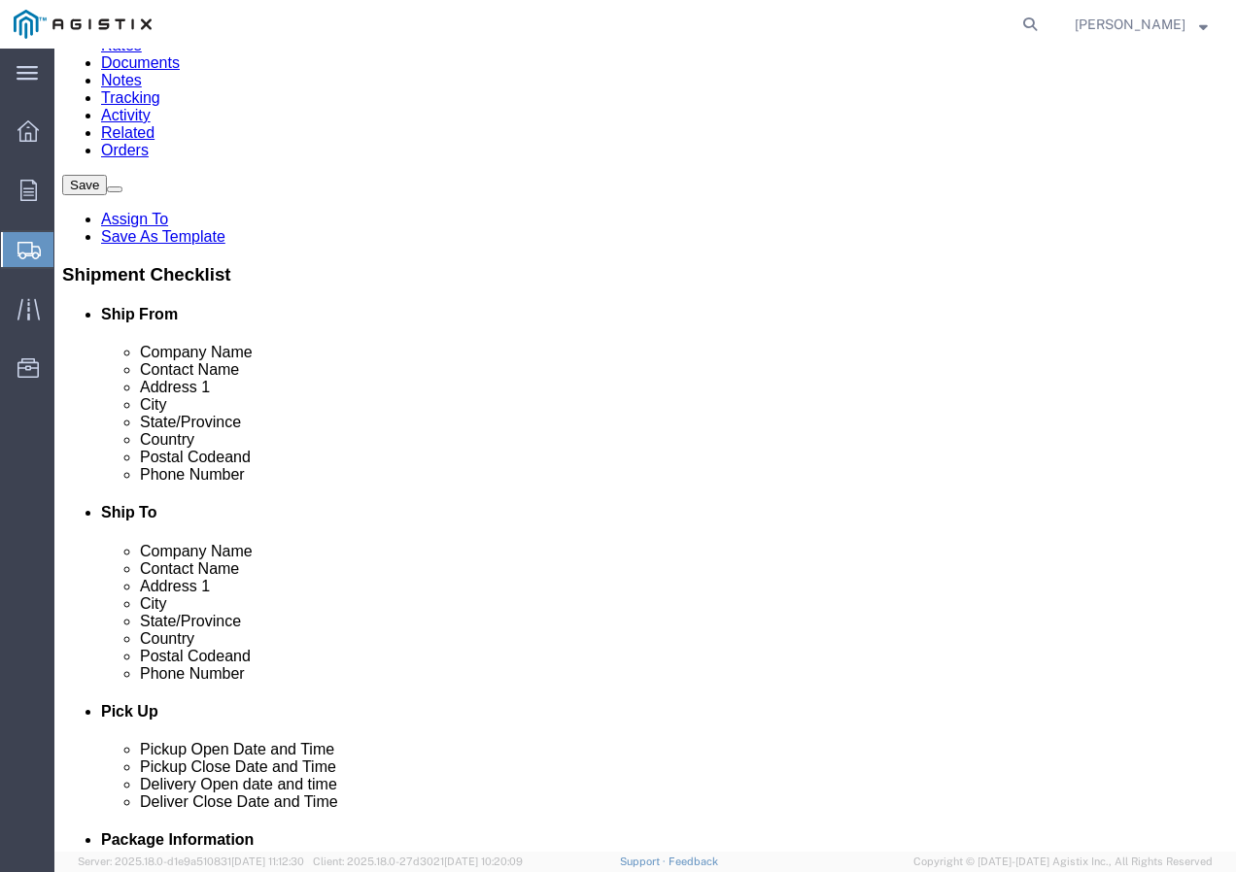
scroll to position [194, 0]
click input "text"
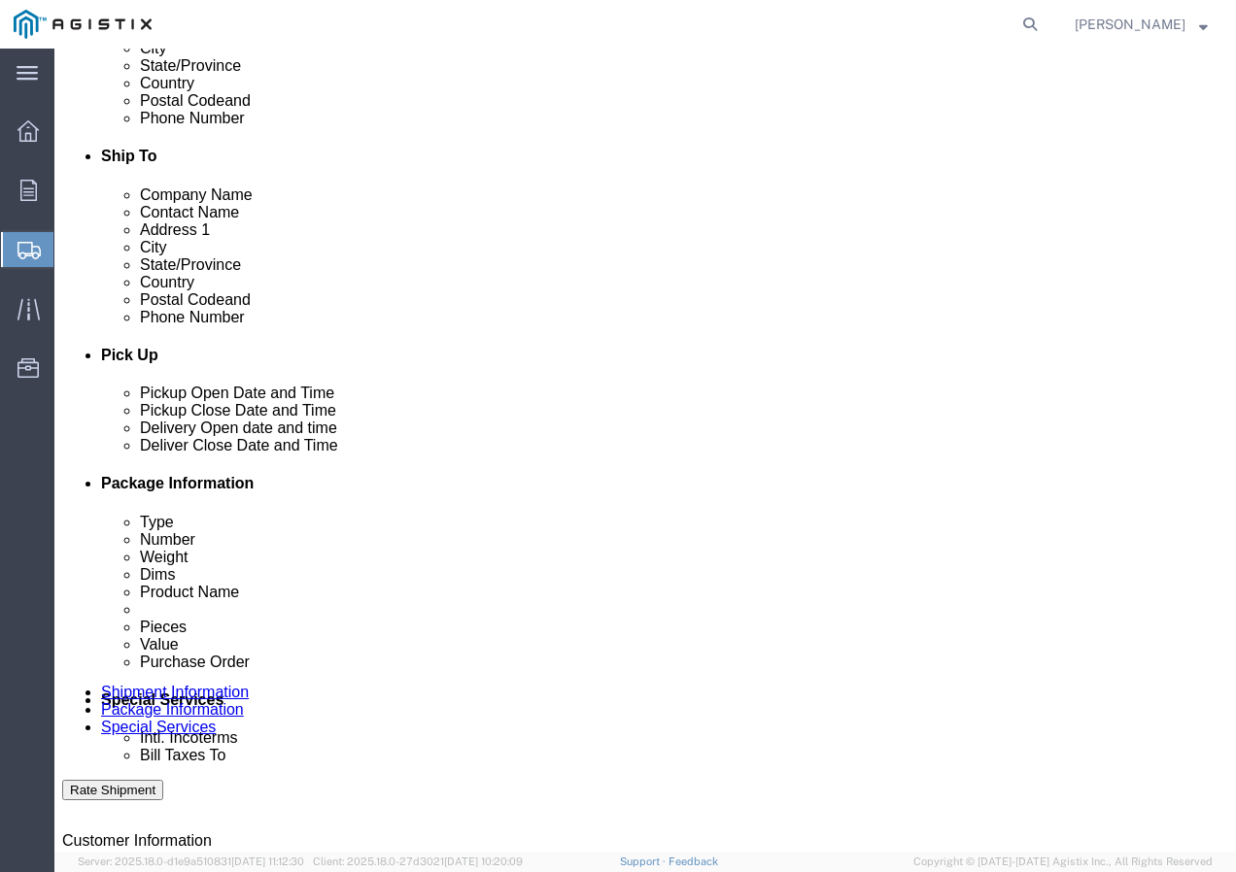
scroll to position [583, 0]
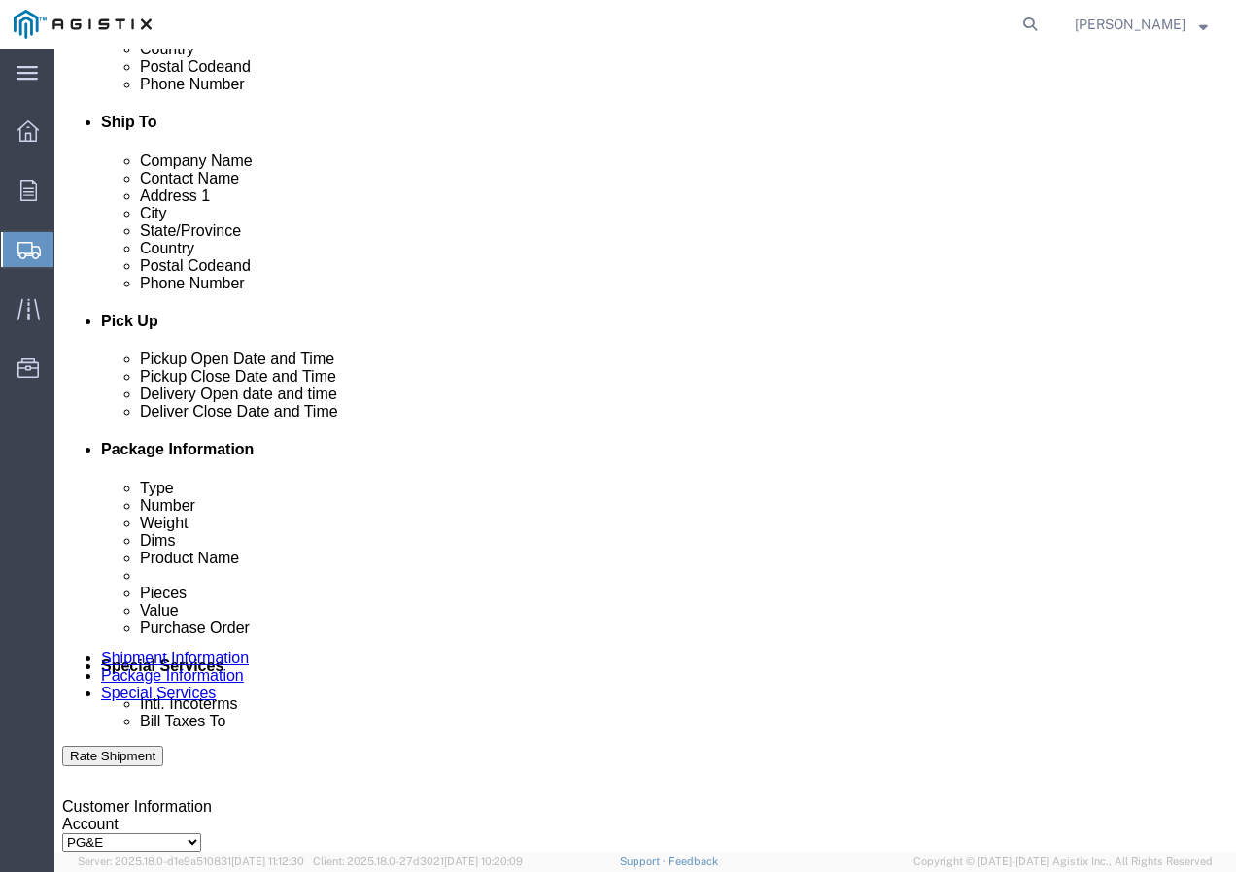
click div "[DATE] 8:00 AM"
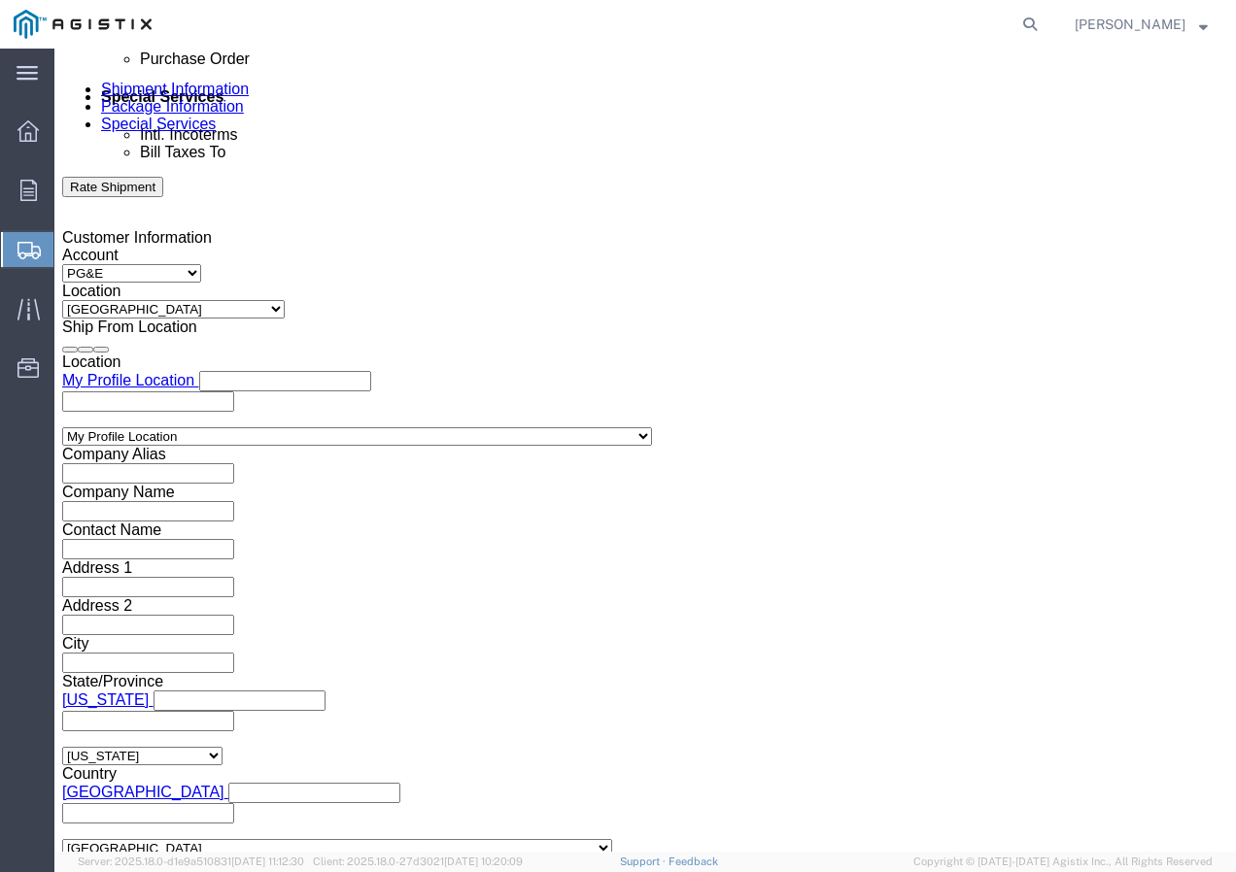
click input "8:00 AM"
click button "Apply"
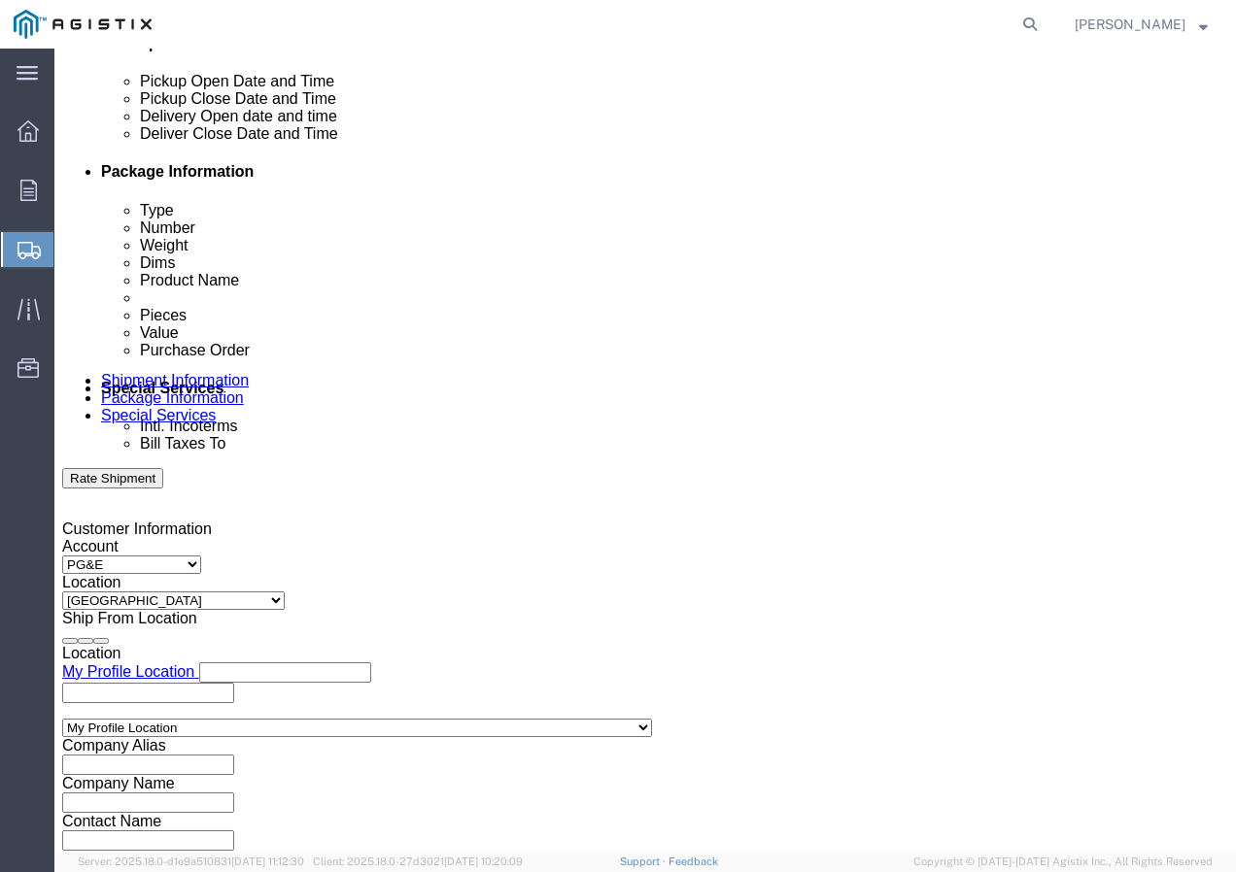
click div
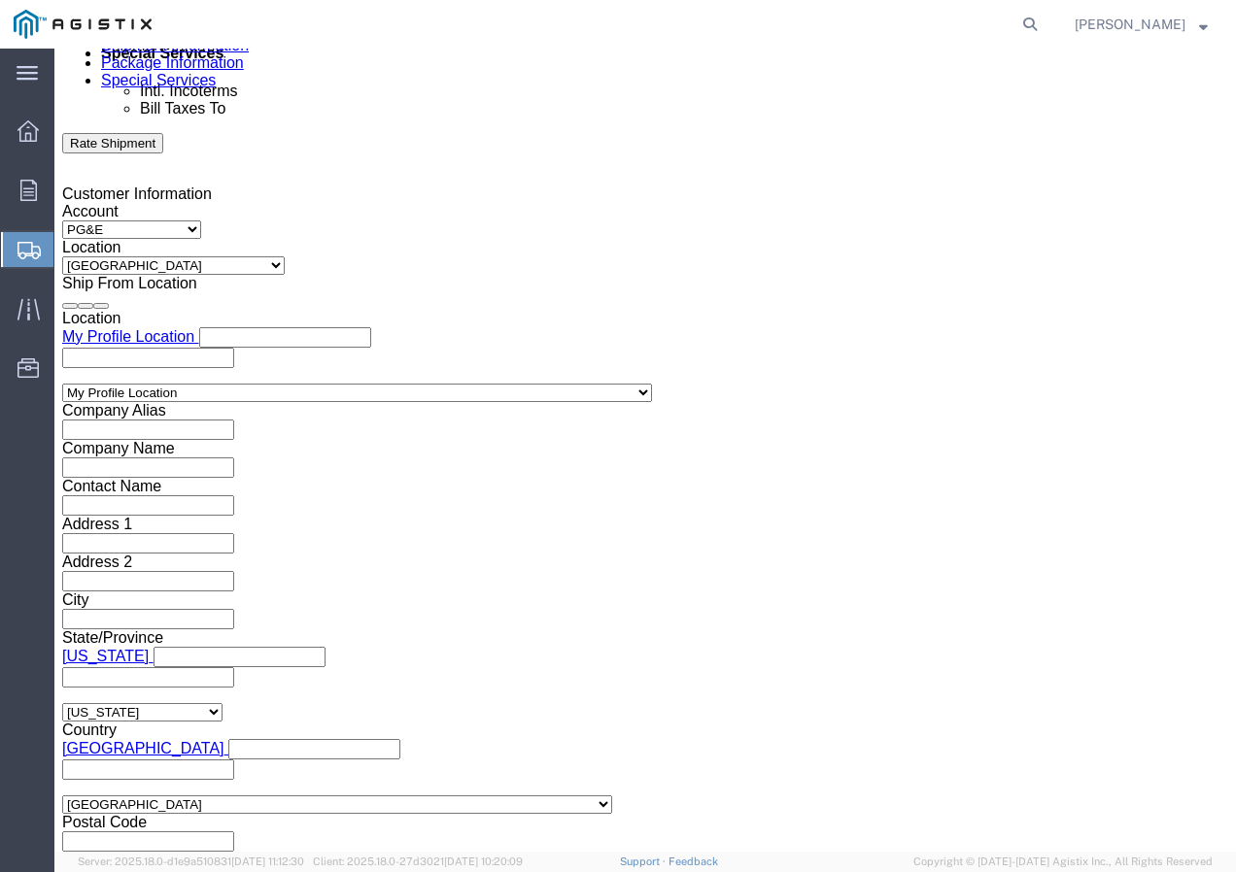
click button "Apply"
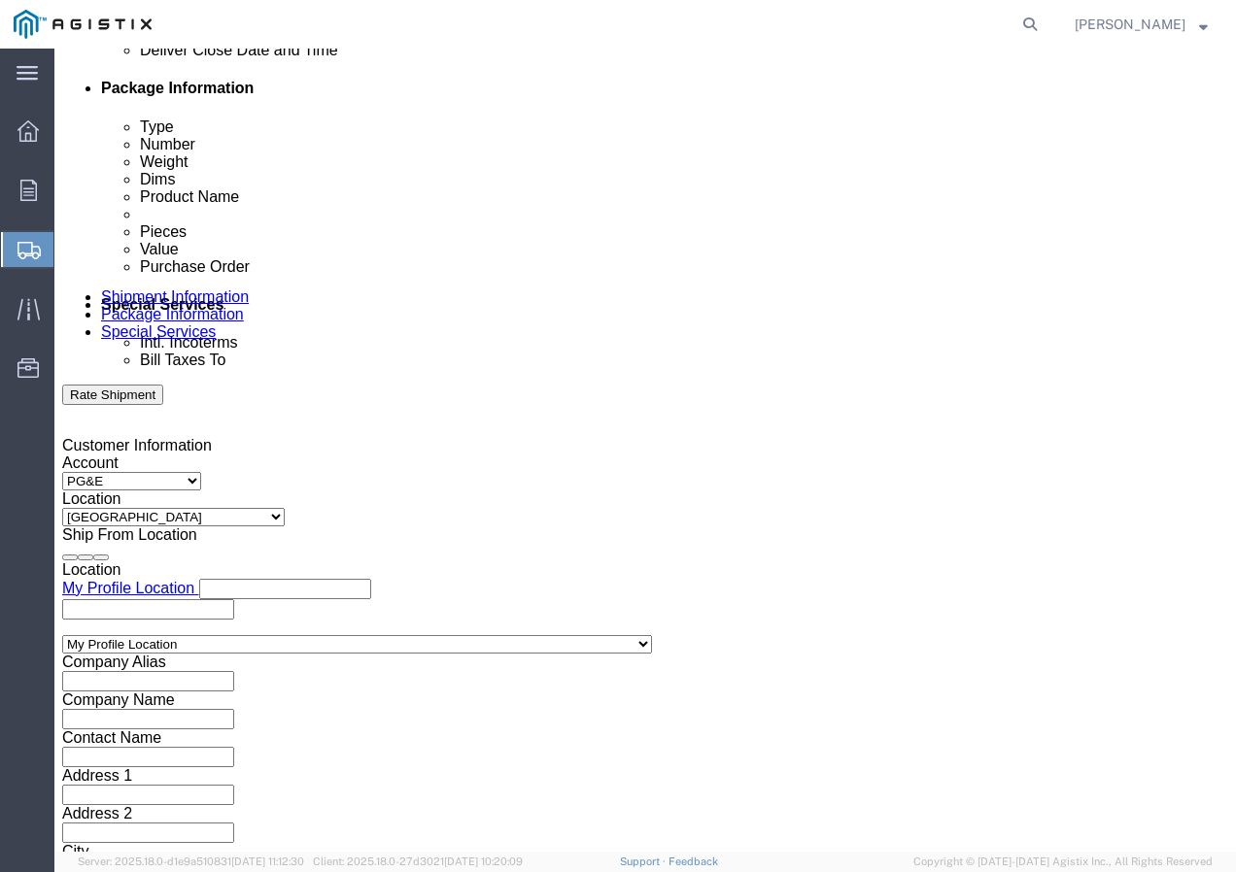
scroll to position [904, 0]
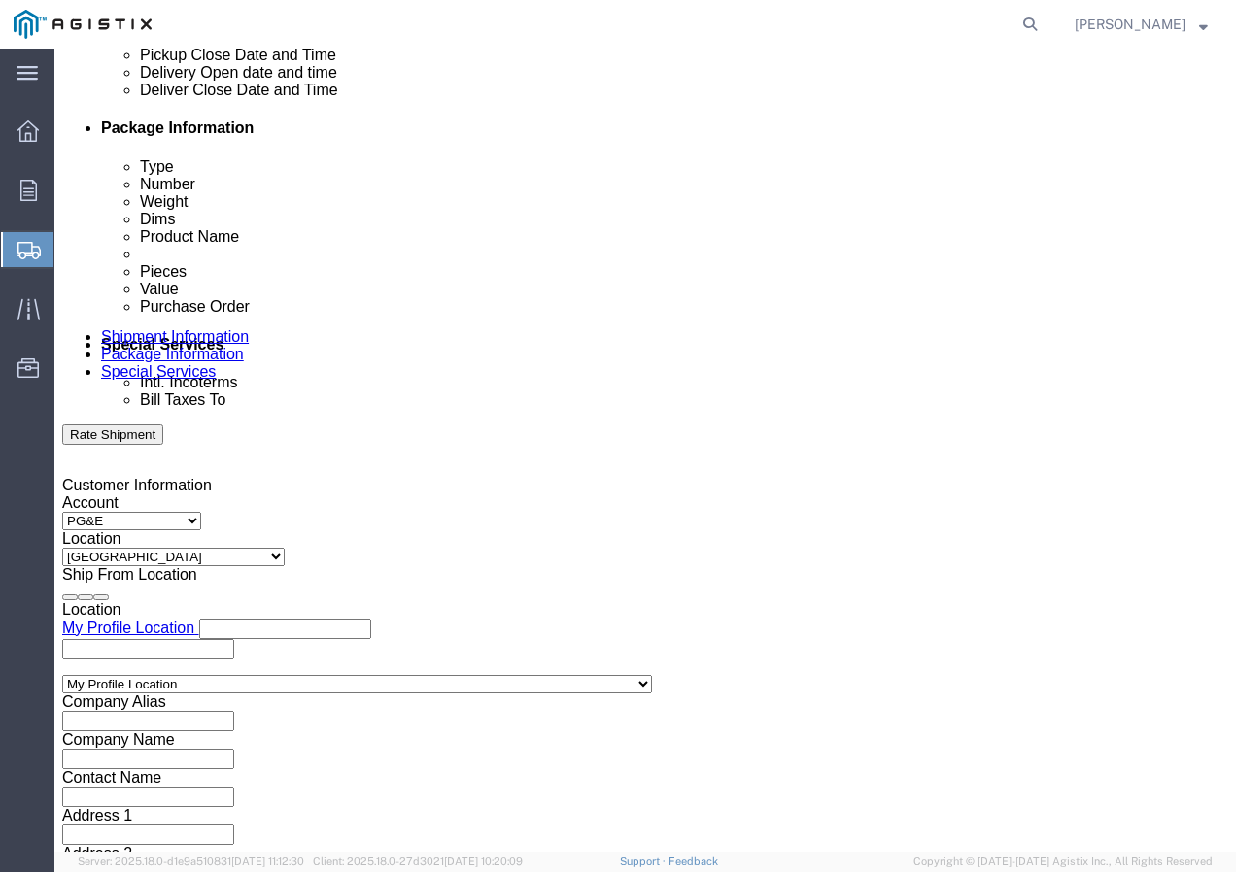
click div
click button "Apply"
click input "text"
paste input "3501409873"
click select "Select Account Type Activity ID Airline Appointment Number ASN Batch Request # …"
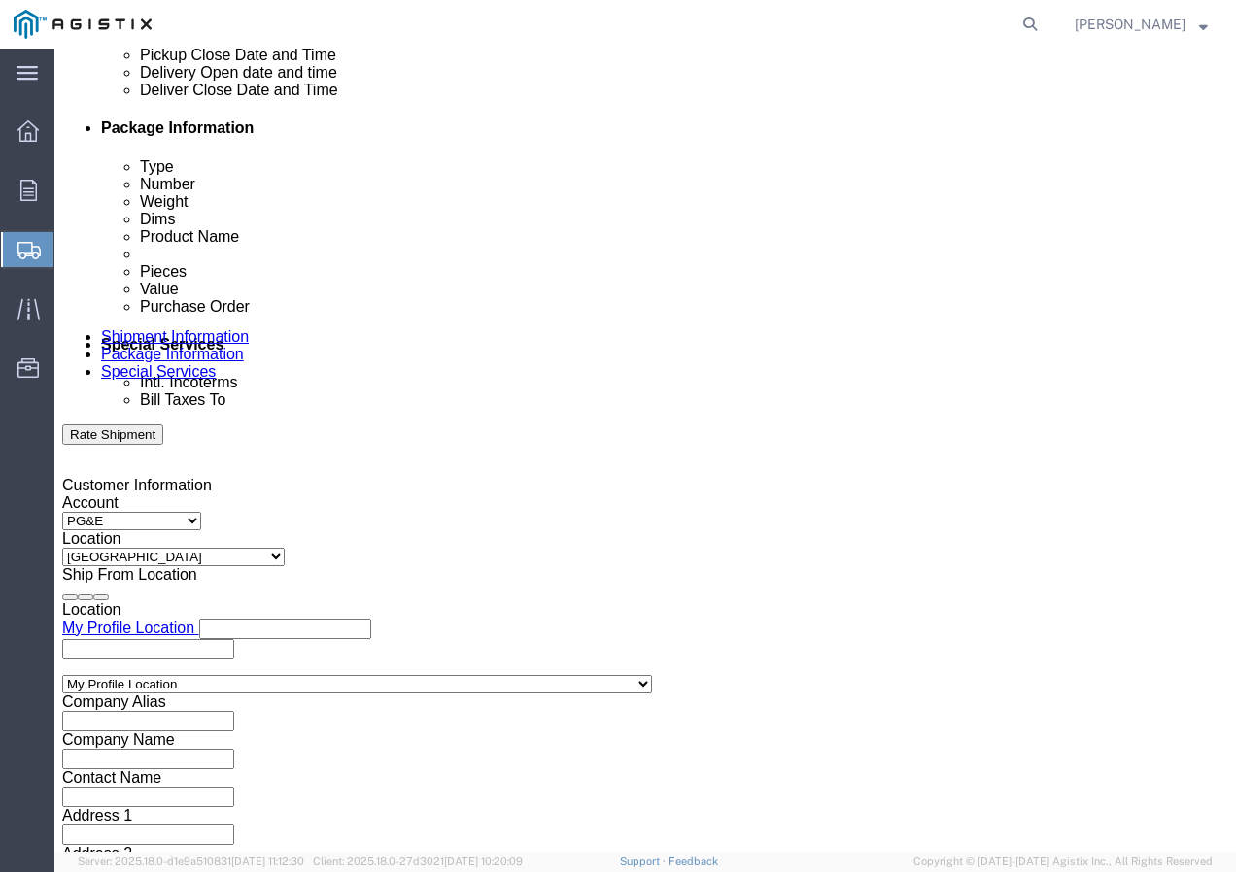
click select "Select Account Type Activity ID Airline Appointment Number ASN Batch Request # …"
click input "text"
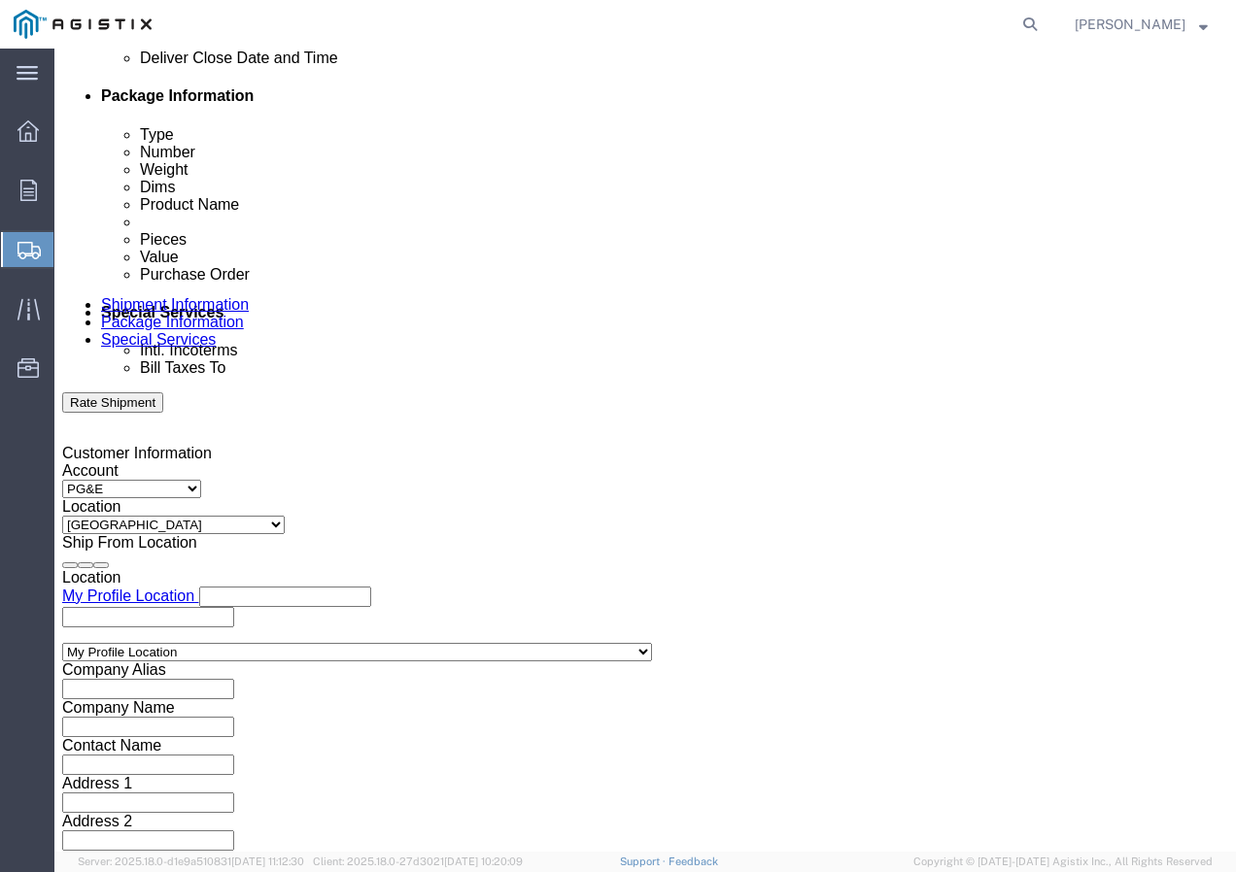
scroll to position [1196, 0]
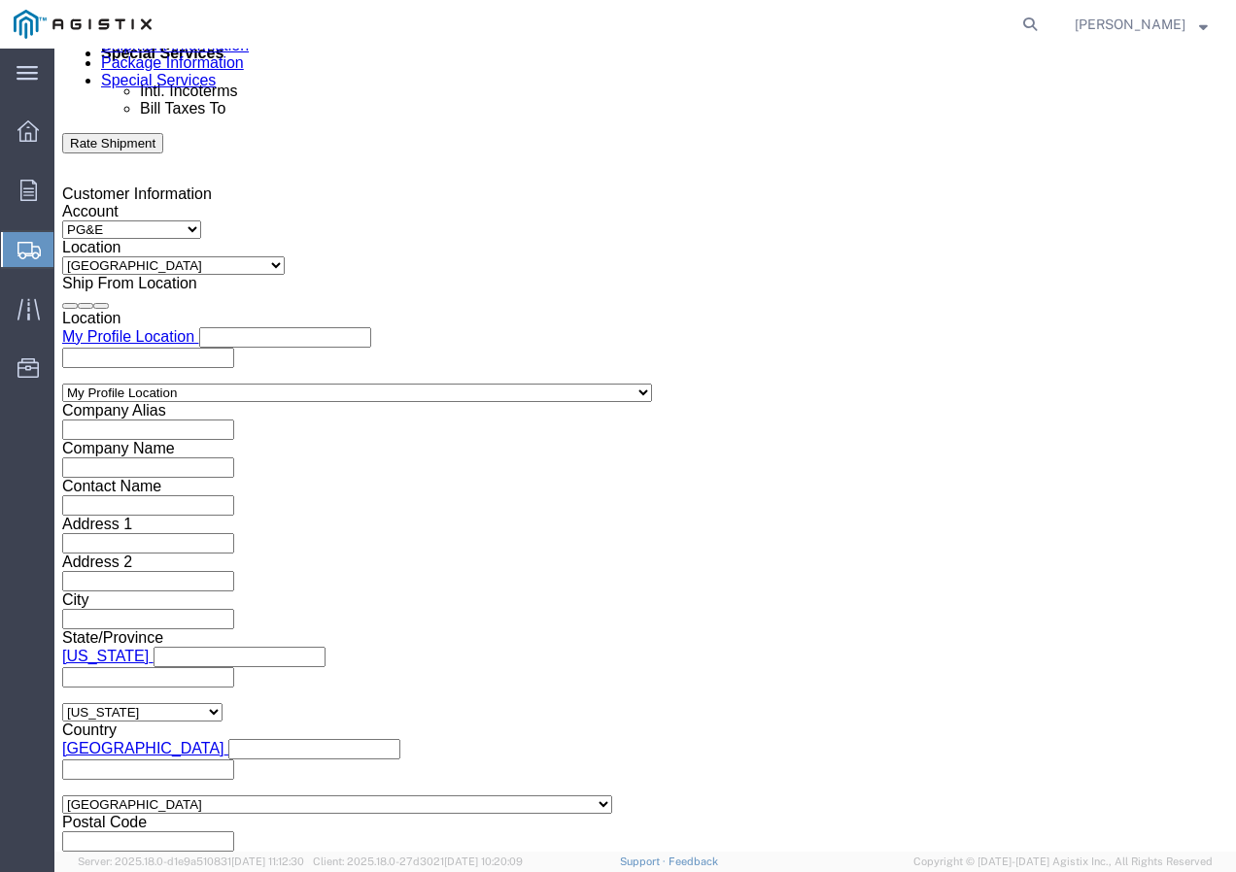
click select "Select Air Less than Truckload Multi-Leg Ocean Freight Rail Small Parcel Truckl…"
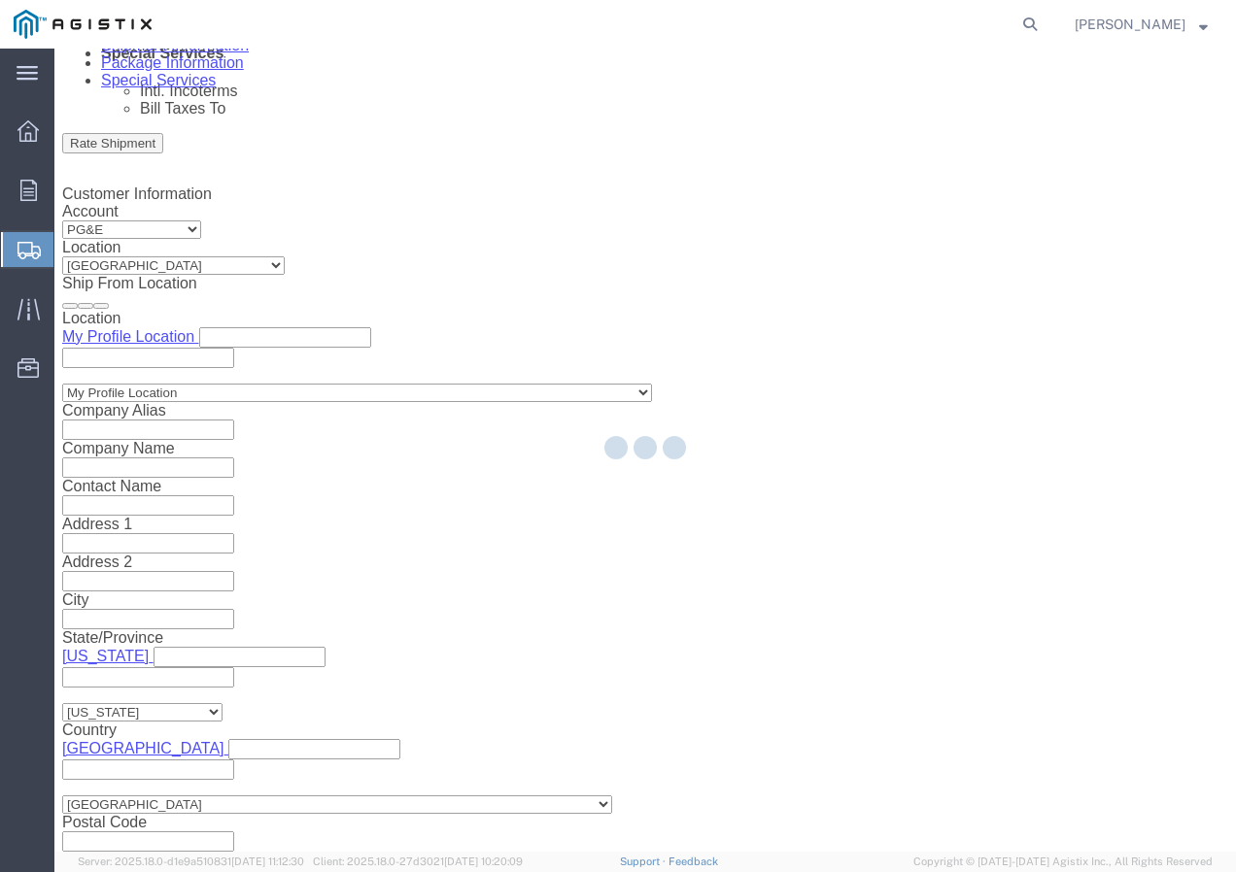
click at [161, 664] on div at bounding box center [644, 450] width 1181 height 803
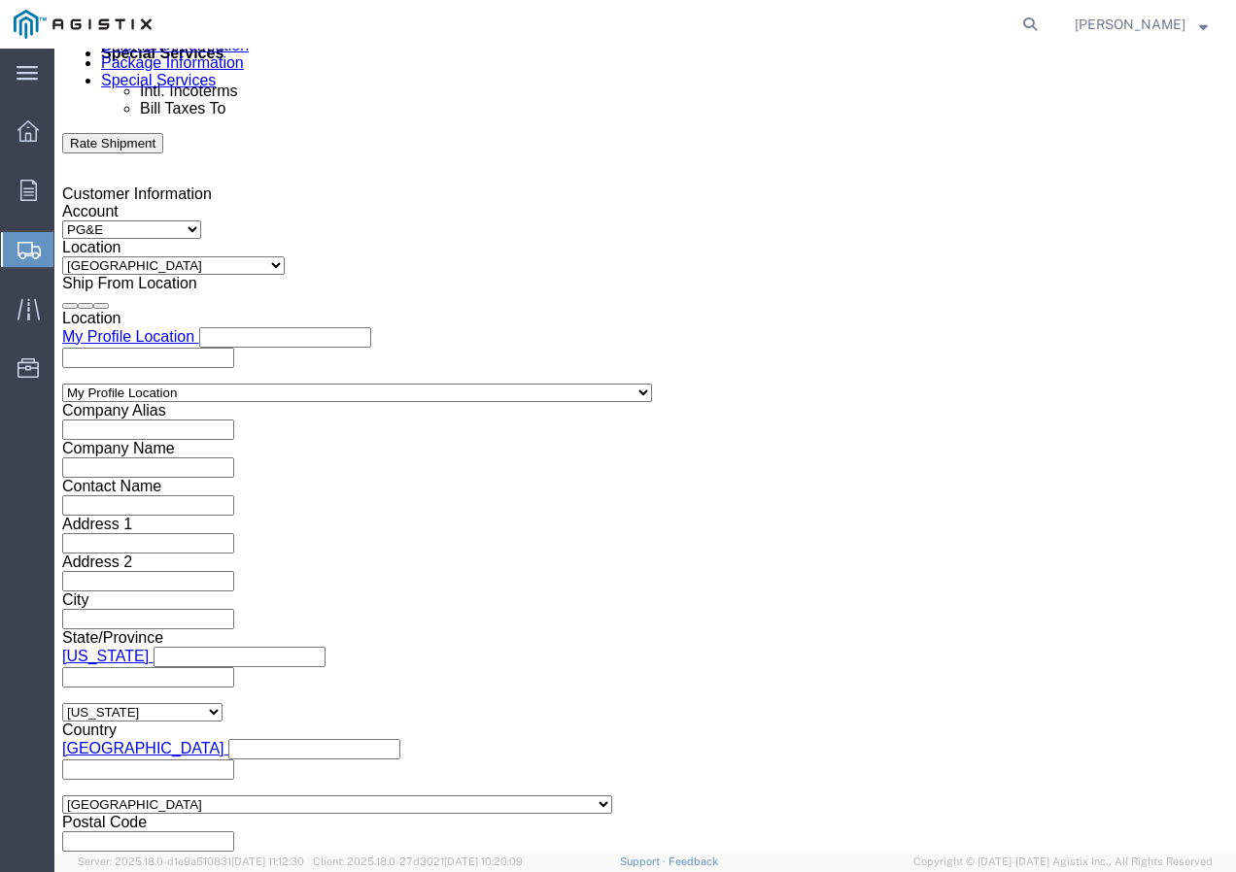
drag, startPoint x: 161, startPoint y: 664, endPoint x: 107, endPoint y: 616, distance: 72.9
click select "Select 1-Ton (PSS) 10 Wheel 10 Yard Dump Truck 20 Yard Dump Truck Bobtail Botto…"
click button "Continue"
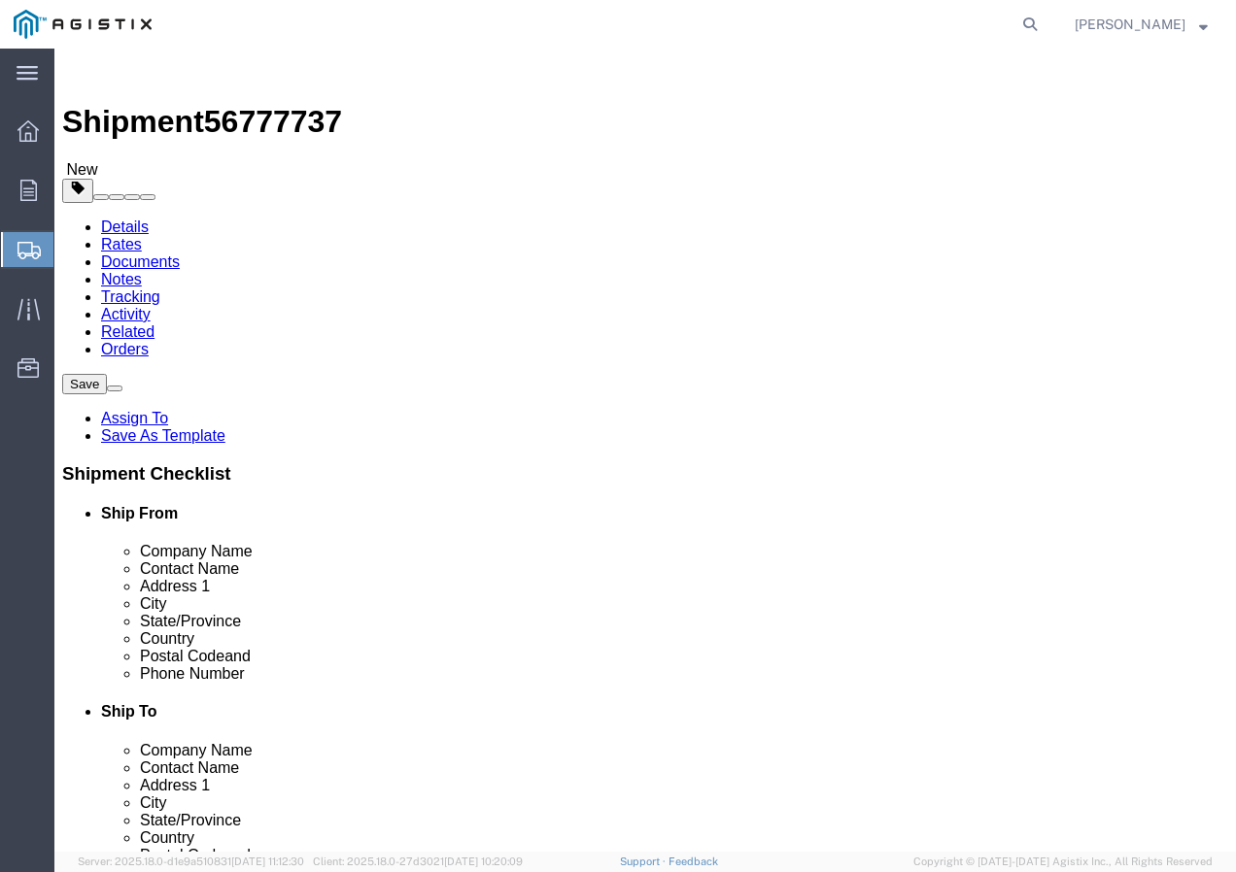
click select "Select Bulk Bundle(s) Cardboard Box(es) Carton(s) Crate(s) Drum(s) (Fiberboard)…"
click div "Package Type Select Bulk Bundle(s) Cardboard Box(es) Carton(s) Crate(s) Drum(s)…"
click input "text"
drag, startPoint x: 218, startPoint y: 481, endPoint x: 185, endPoint y: 480, distance: 33.0
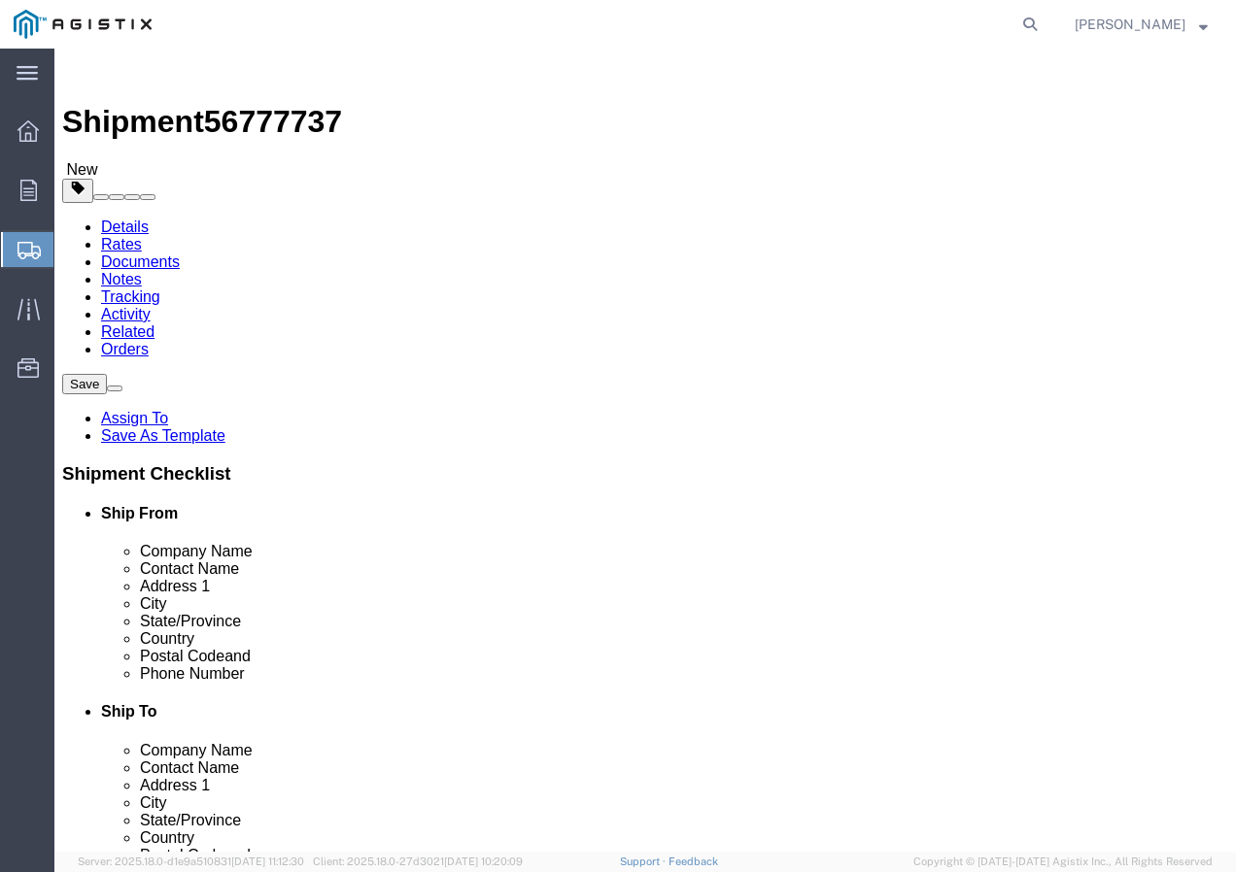
click input "0.00"
click link "Add Content"
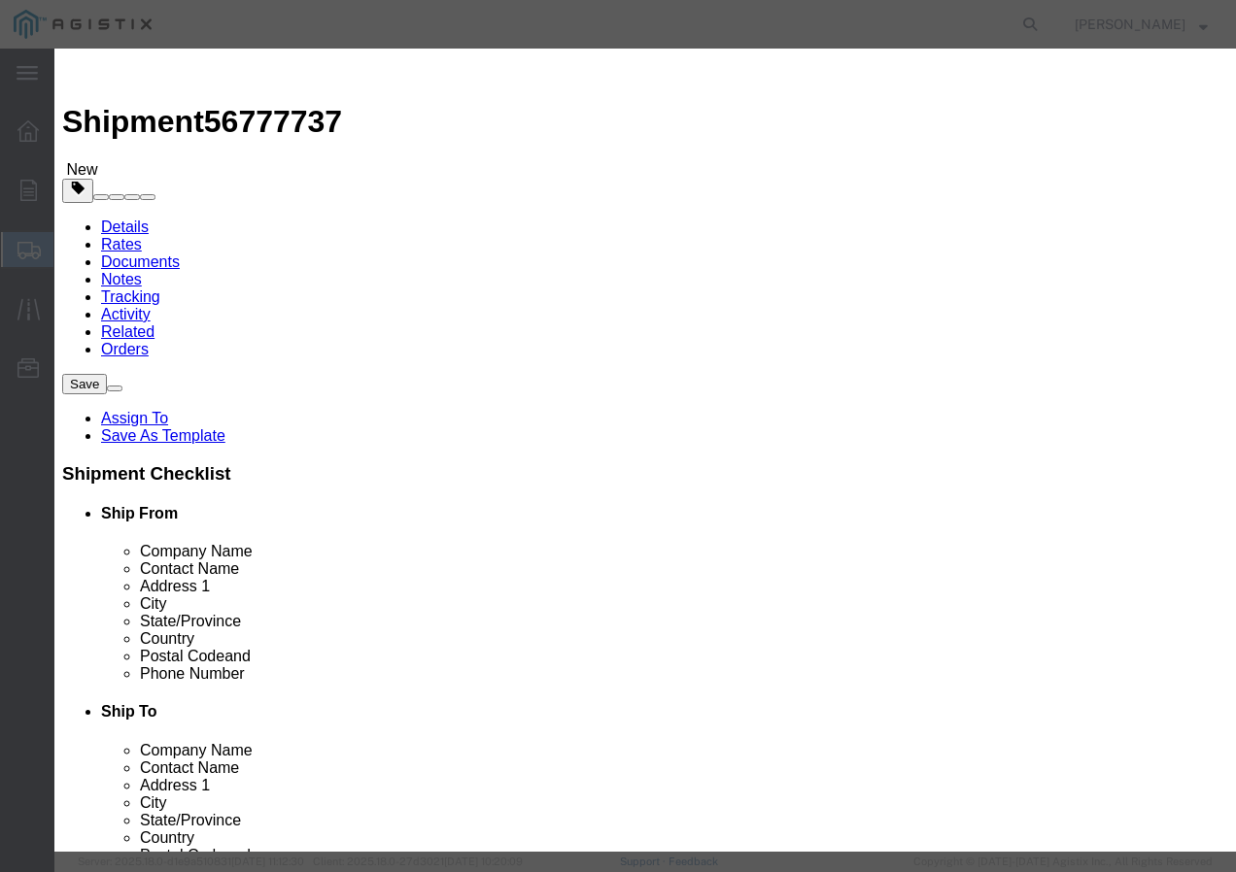
click input "text"
paste input "600VOH PAC/HDPE 4/0-7 AAC 3/C+ 2.6kR"
click input "0"
click input "text"
click select "Select 50 55 60 65 70 85 92.5 100 125 175 250 300 400"
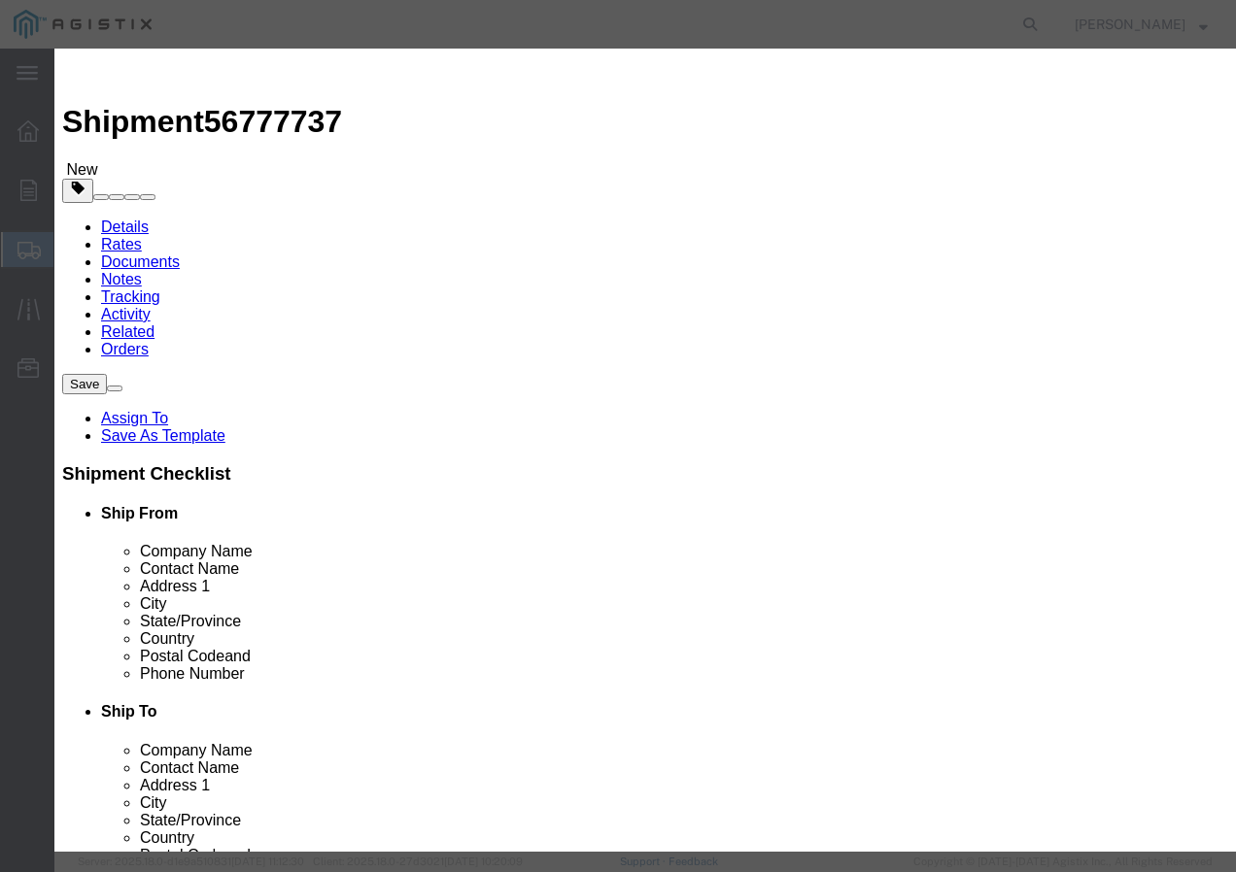
click select "Select 50 55 60 65 70 85 92.5 100 125 175 250 300 400"
click button "Save & Add Another"
click input "text"
paste input "RHW 500 Str Cu 2000V+ 3kR"
click input "text"
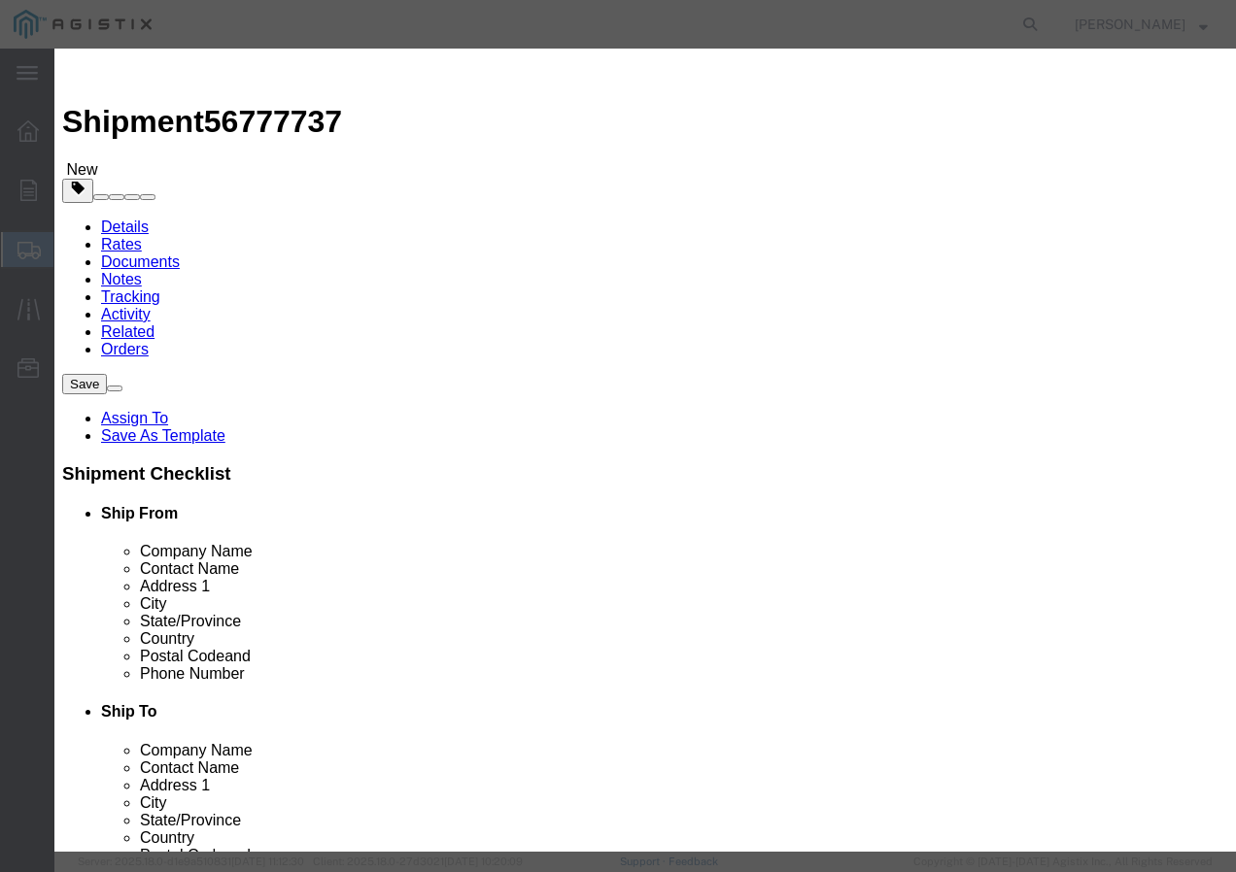
click input "text"
click select "Select 50 55 60 65 70 85 92.5 100 125 175 250 300 400"
click button "Save & Add Another"
click input "text"
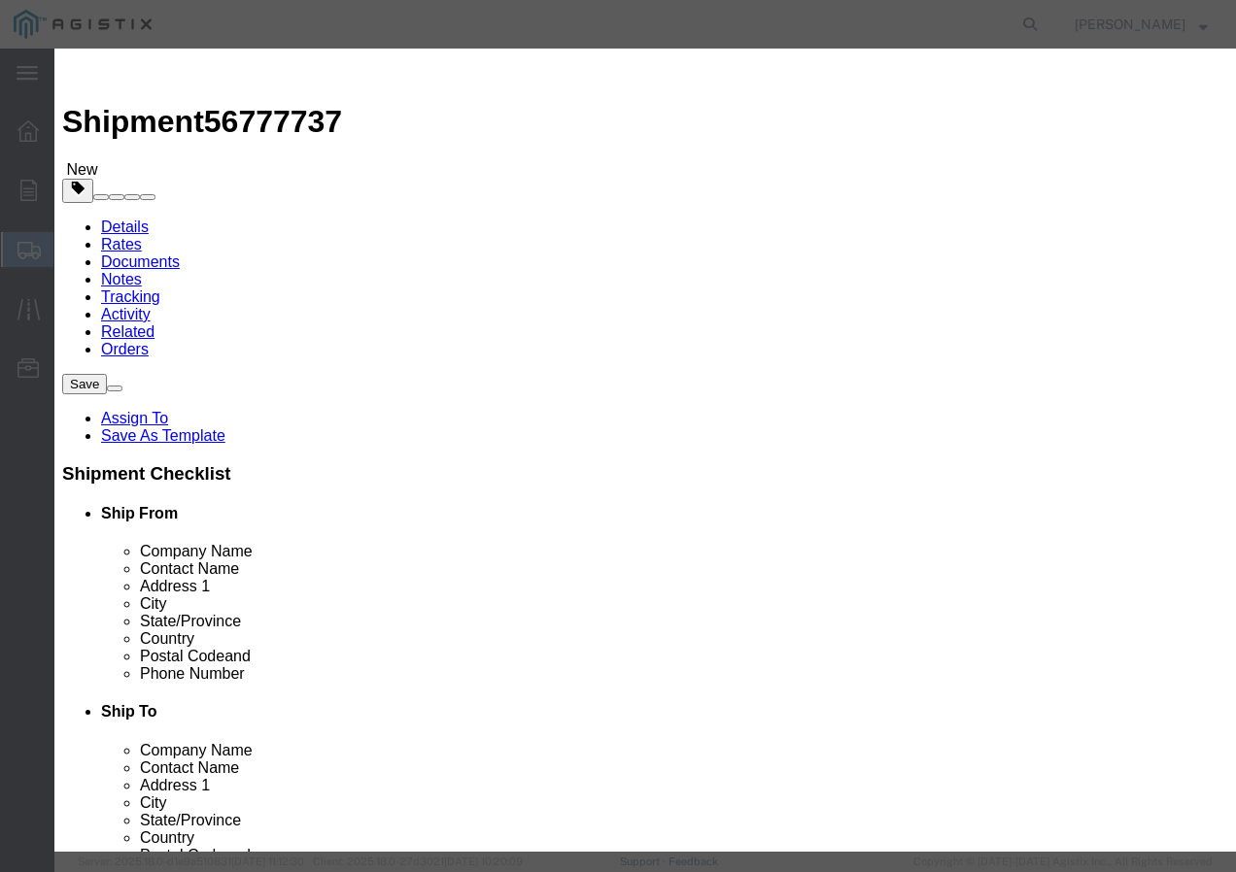
paste input "SSCC 10-7 CU 7/C XLP PVC 600V"
drag, startPoint x: 522, startPoint y: 149, endPoint x: 228, endPoint y: 152, distance: 293.4
click input "SSCC 10-7 CU 7/C XLP PVC 600V"
drag, startPoint x: 228, startPoint y: 152, endPoint x: 204, endPoint y: 150, distance: 24.4
click div "Product Name SSCC 10-7 CU 7/C XLP PVC 600V"
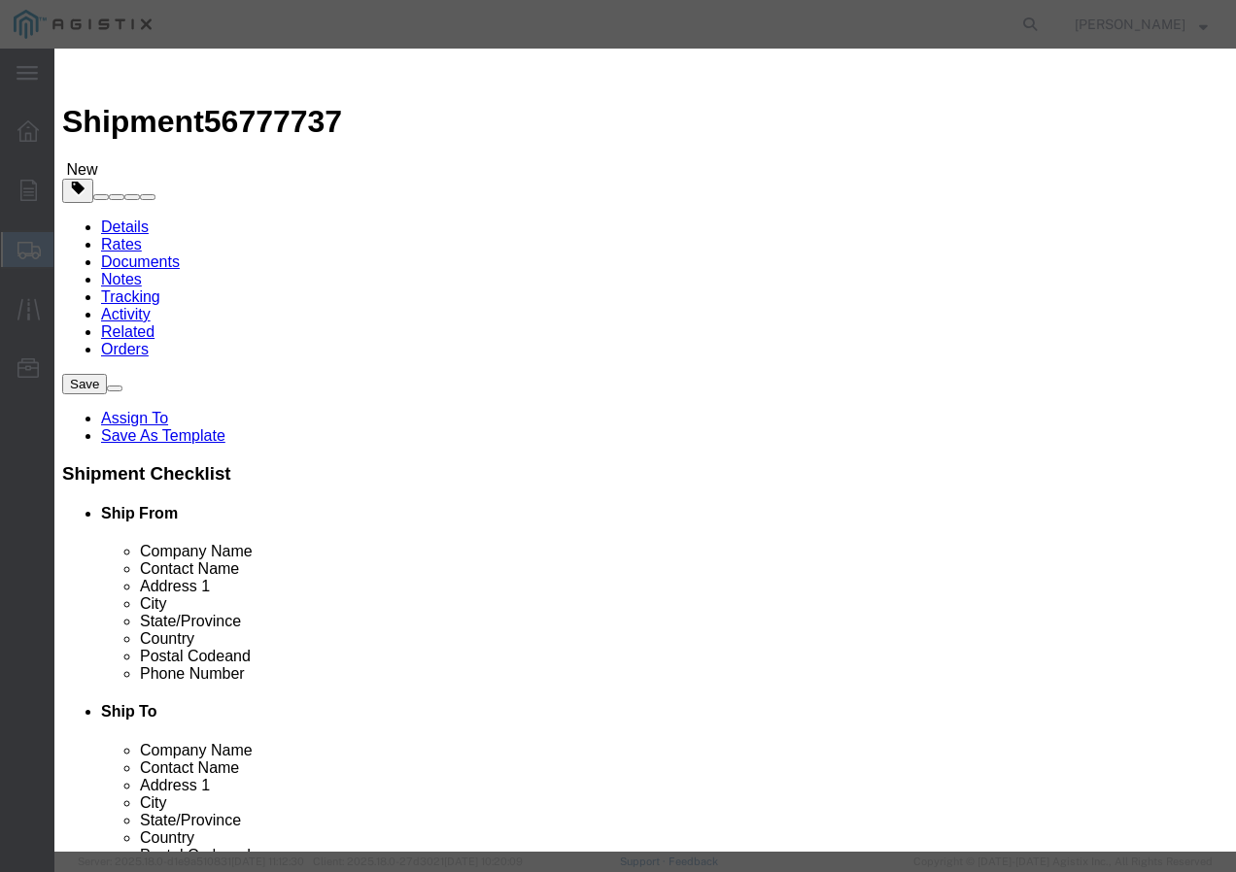
drag, startPoint x: 425, startPoint y: 144, endPoint x: 246, endPoint y: 147, distance: 179.7
click div "SSCC 10-7 CU 7/C XLP PVC 600V"
paste input "2C XLP PVC Bn 600V+"
drag, startPoint x: 527, startPoint y: 145, endPoint x: 100, endPoint y: 149, distance: 427.4
click div "Product Name SSCC 10-7 CU 2C XLP PVC Bn 600V+"
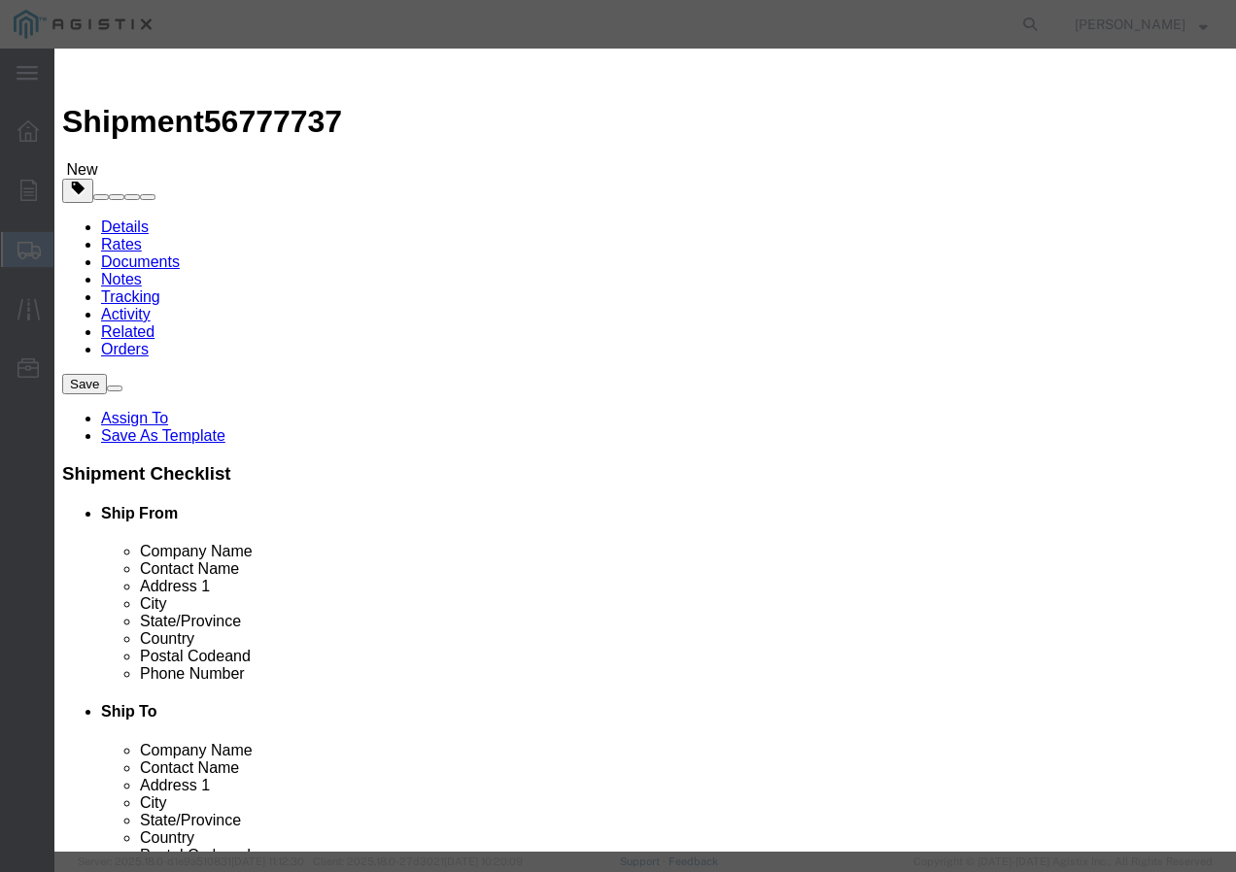
paste input "4-7 CU 4C XLP CPE-TP 600V"
drag, startPoint x: 500, startPoint y: 149, endPoint x: 209, endPoint y: 142, distance: 291.5
click div "Product Name SSCC 4-7 CU 4C XLP CPE-TP 600V"
paste input "CU BARE 3/0-7 CONV MHD 600pR"
click input "text"
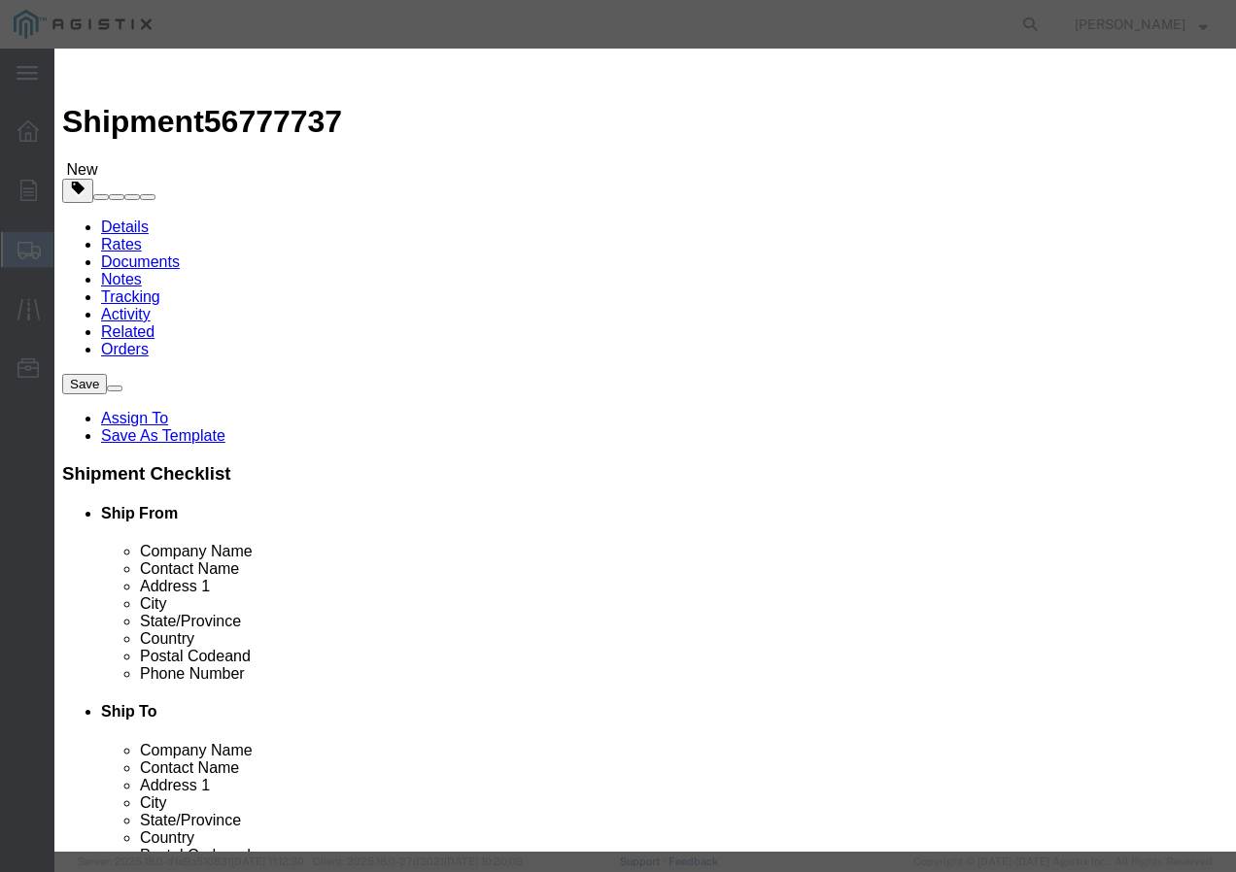
click input "text"
click select "Select 50 55 60 65 70 85 92.5 100 125 175 250 300 400"
drag, startPoint x: 282, startPoint y: 263, endPoint x: 282, endPoint y: 275, distance: 11.7
click select "Select 50 55 60 65 70 85 92.5 100 125 175 250 300 400"
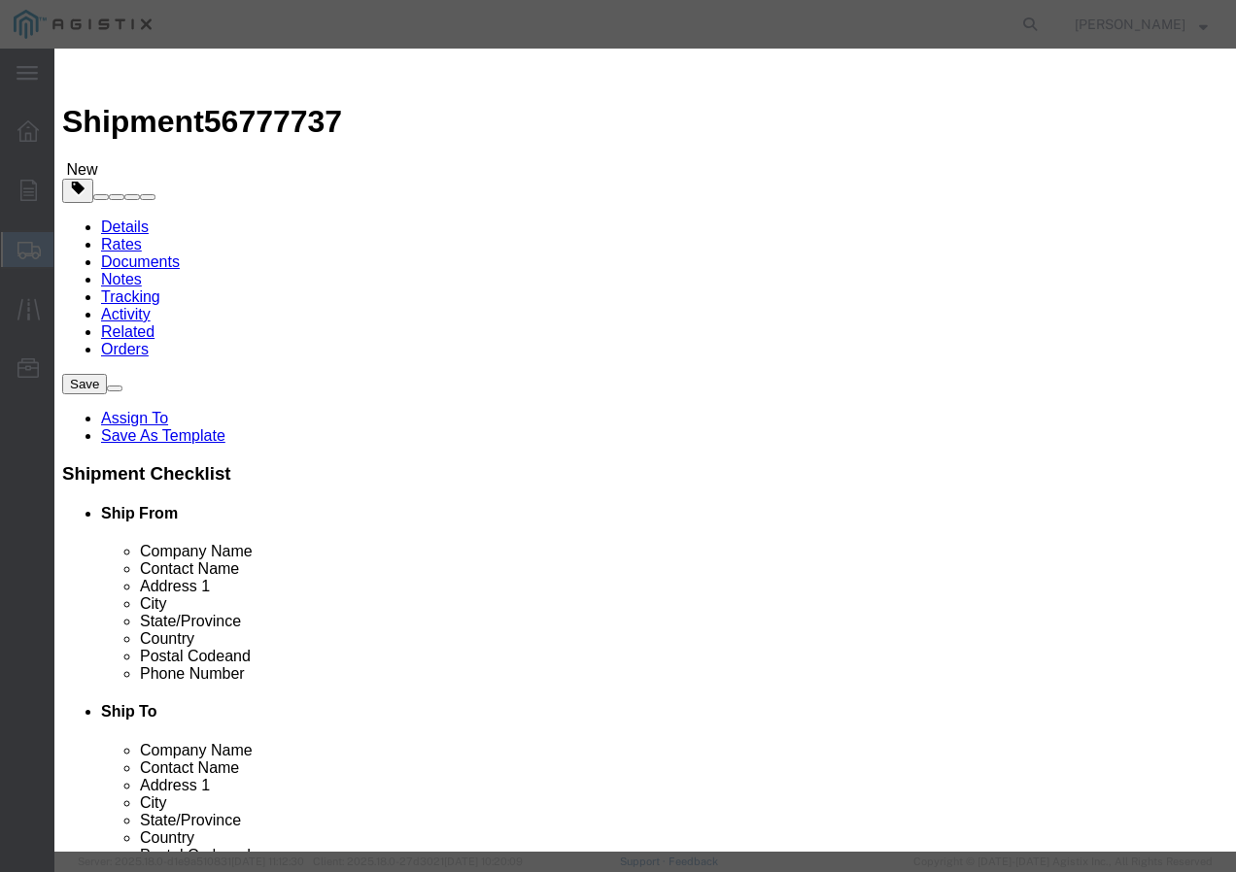
click button "Save & Add Another"
click input "text"
paste input "600VUD DX/YS 6 Str Al CLAFLIN+ 4kR"
click input "text"
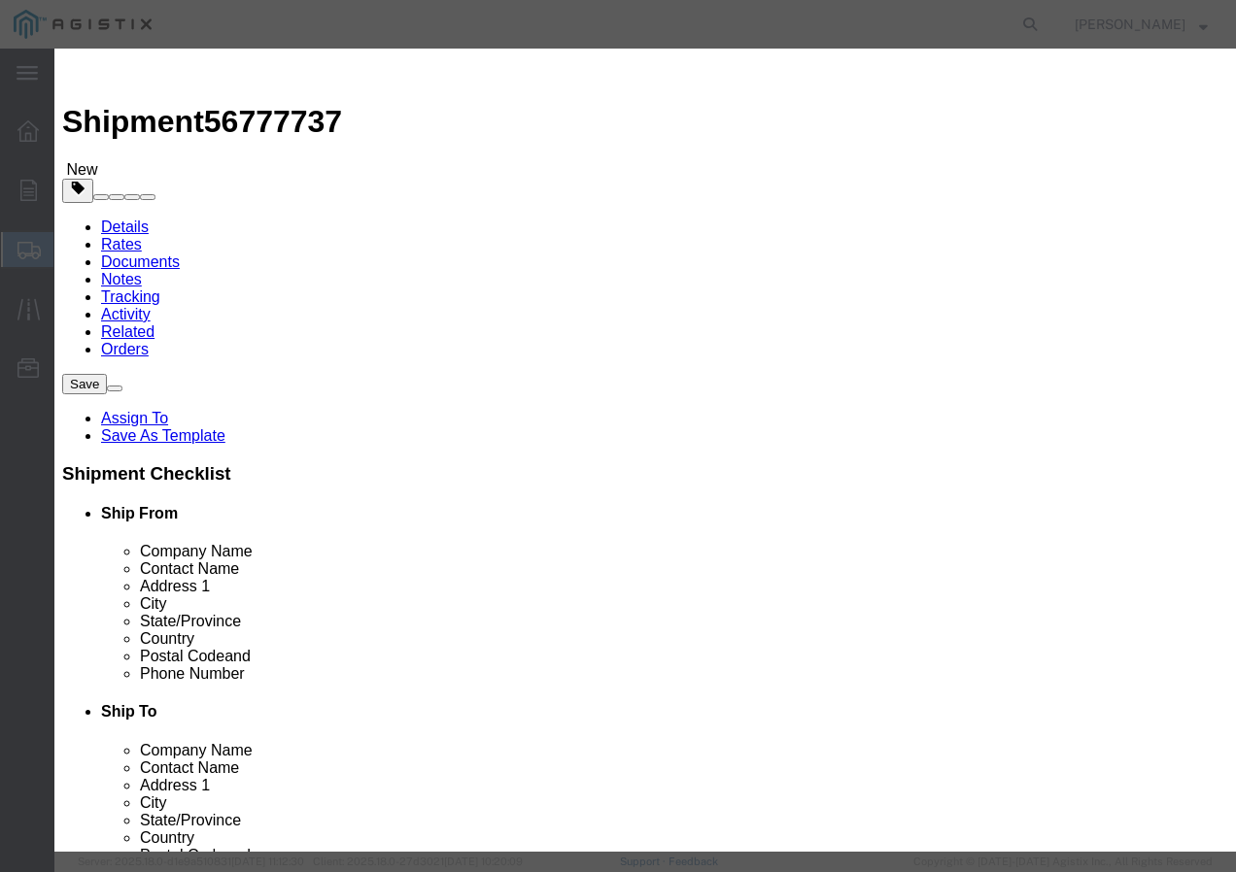
click select "Select 50 55 60 65 70 85 92.5 100 125 175 250 300 400"
drag, startPoint x: 277, startPoint y: 259, endPoint x: 264, endPoint y: 360, distance: 101.8
click select "Select 50 55 60 65 70 85 92.5 100 125 175 250 300 400"
click button "Save & Add Another"
click input "text"
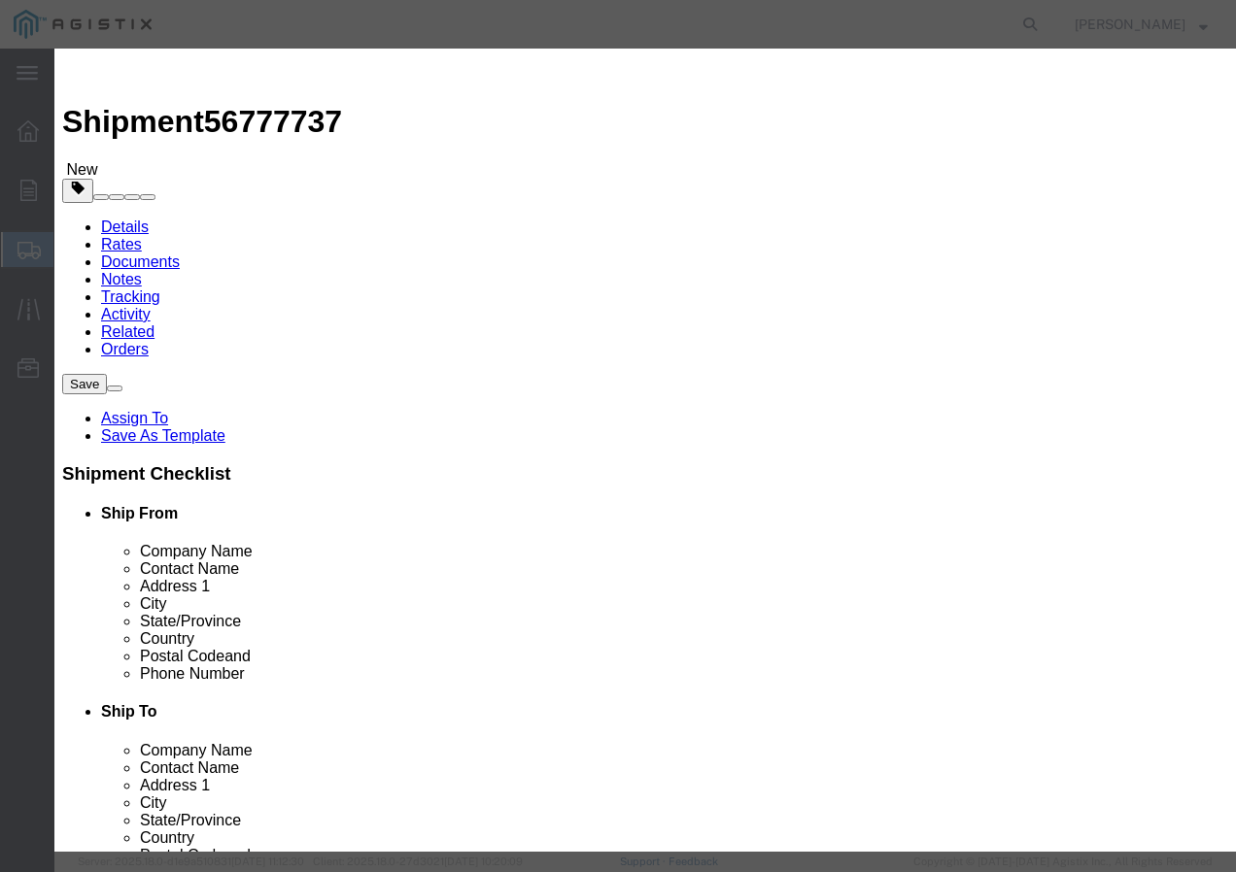
paste input "600VOH TX/LDPE 2-7 AAC CLAM 500C"
click input "text"
click select "Select 50 55 60 65 70 85 92.5 100 125 175 250 300 400"
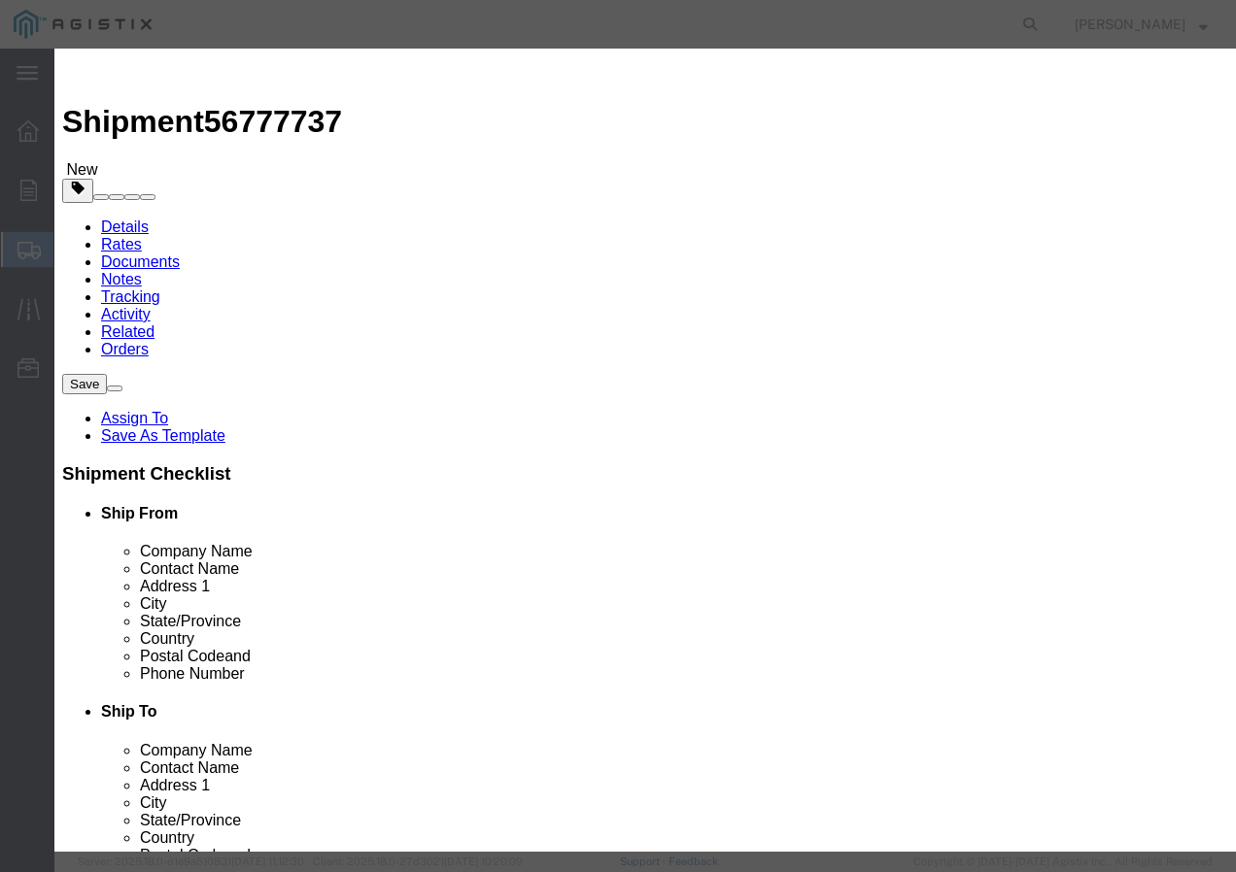
click button "Save & Add Another"
click input "text"
paste input "SSCC 10 S CU PVC YW 600V 500C"
click input "text"
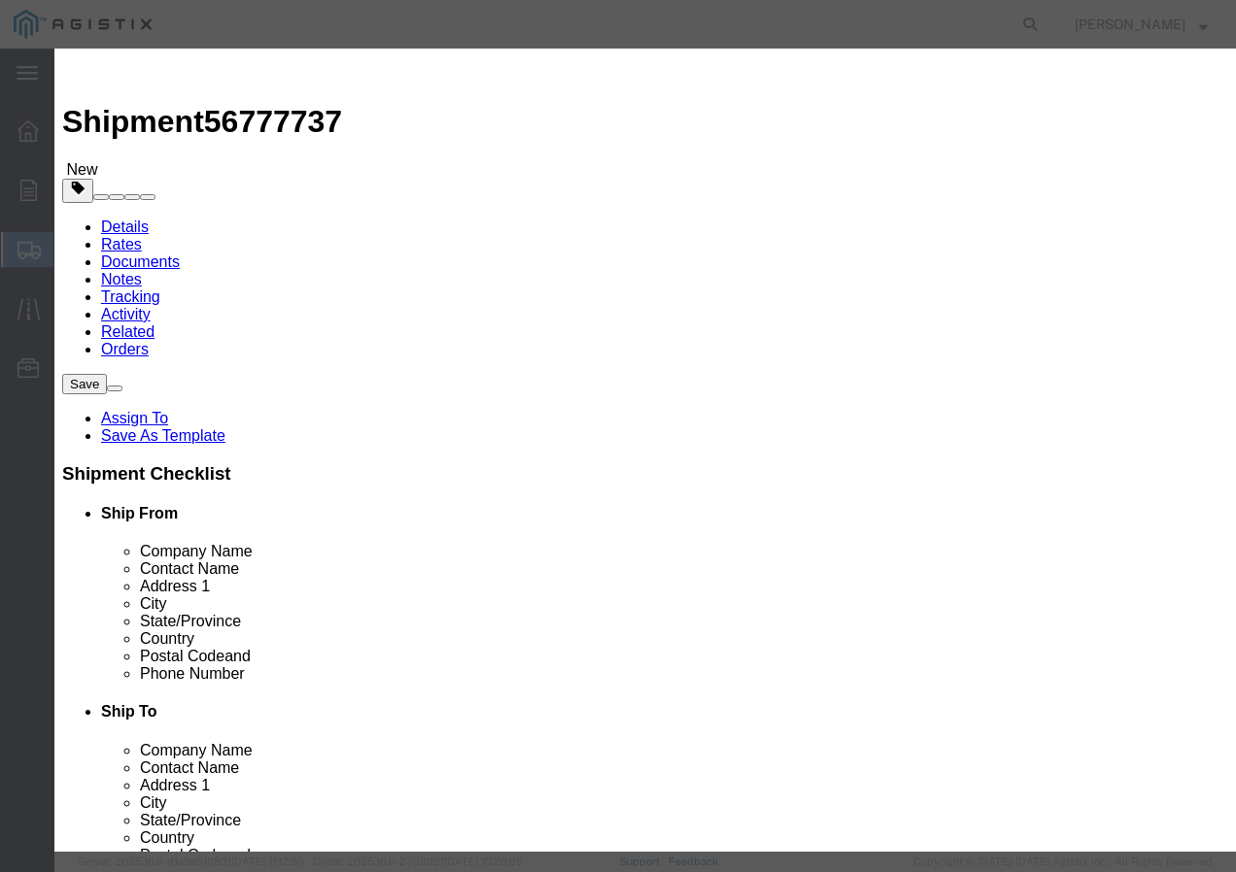
click select "Select 50 55 60 65 70 85 92.5 100 125 175 250 300 400"
click button "Save & Close"
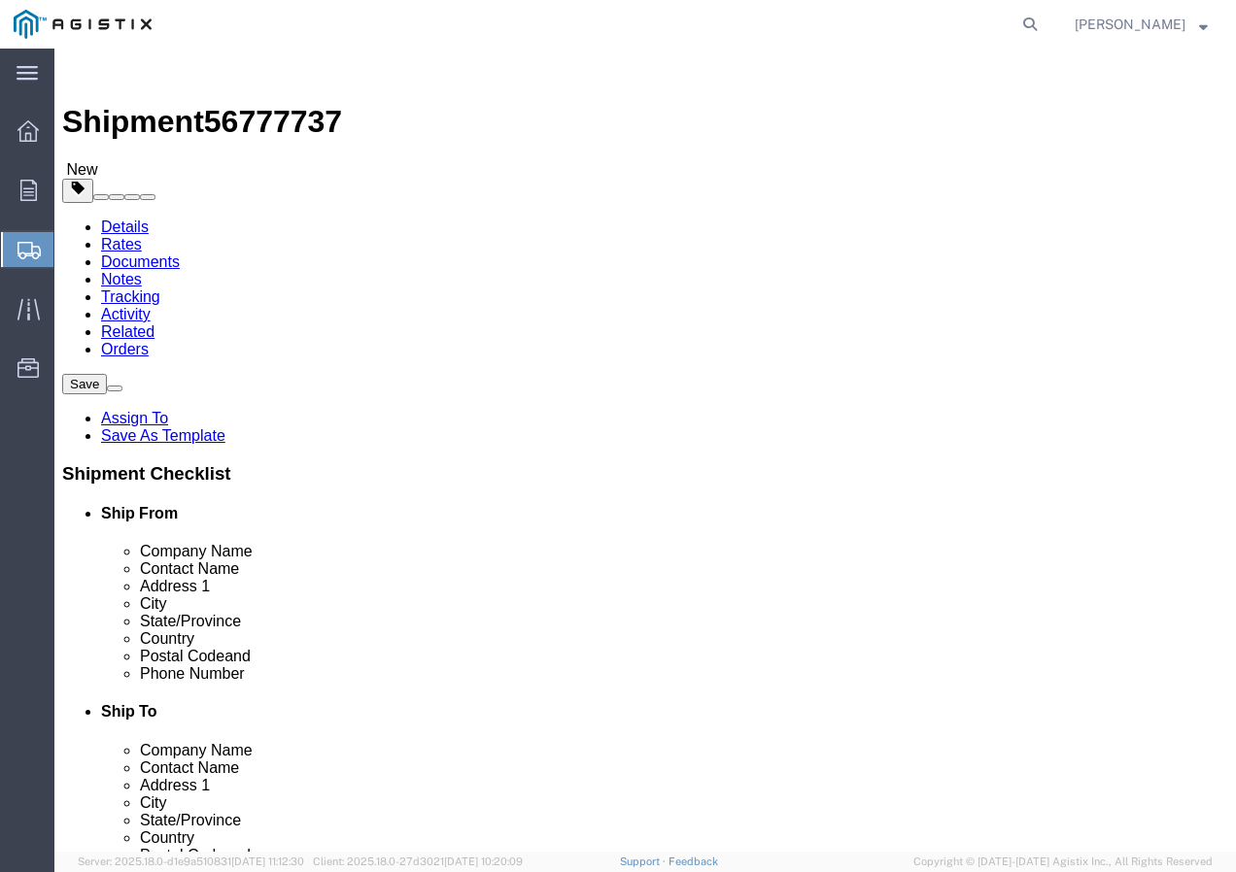
drag, startPoint x: 186, startPoint y: 412, endPoint x: 222, endPoint y: 408, distance: 36.1
click input "1"
click div "Rate Shipment"
click button "Rate Shipment"
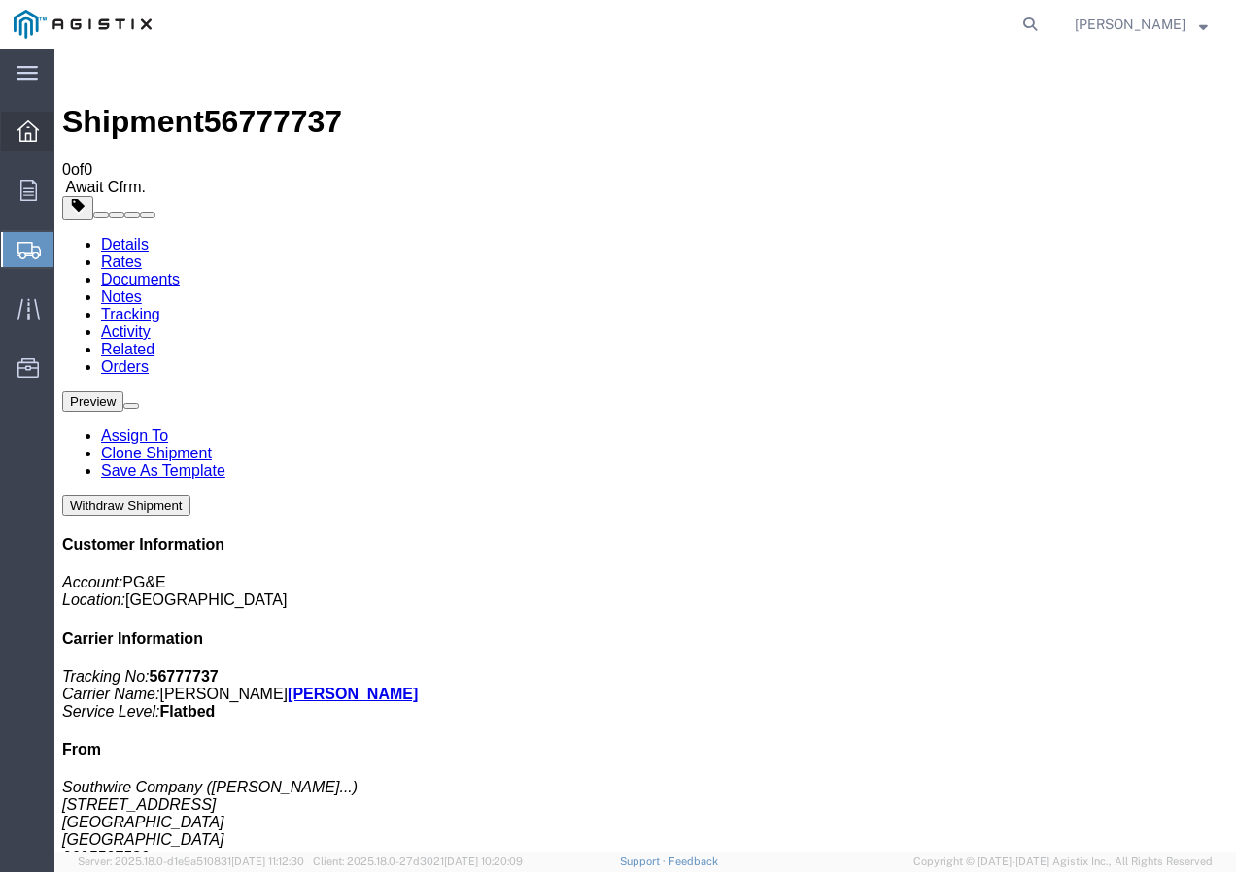
click at [32, 132] on icon at bounding box center [27, 130] width 21 height 21
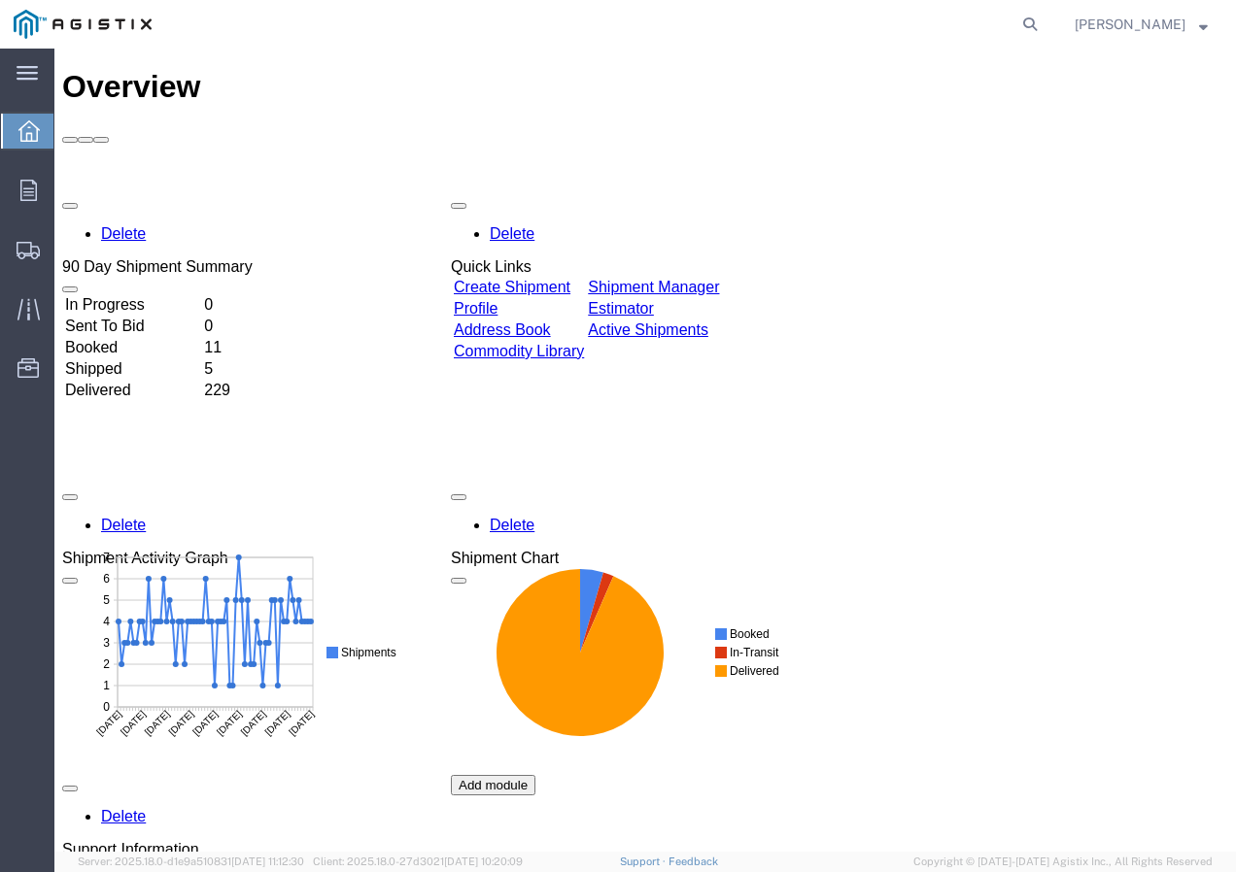
click at [570, 279] on link "Create Shipment" at bounding box center [512, 287] width 117 height 17
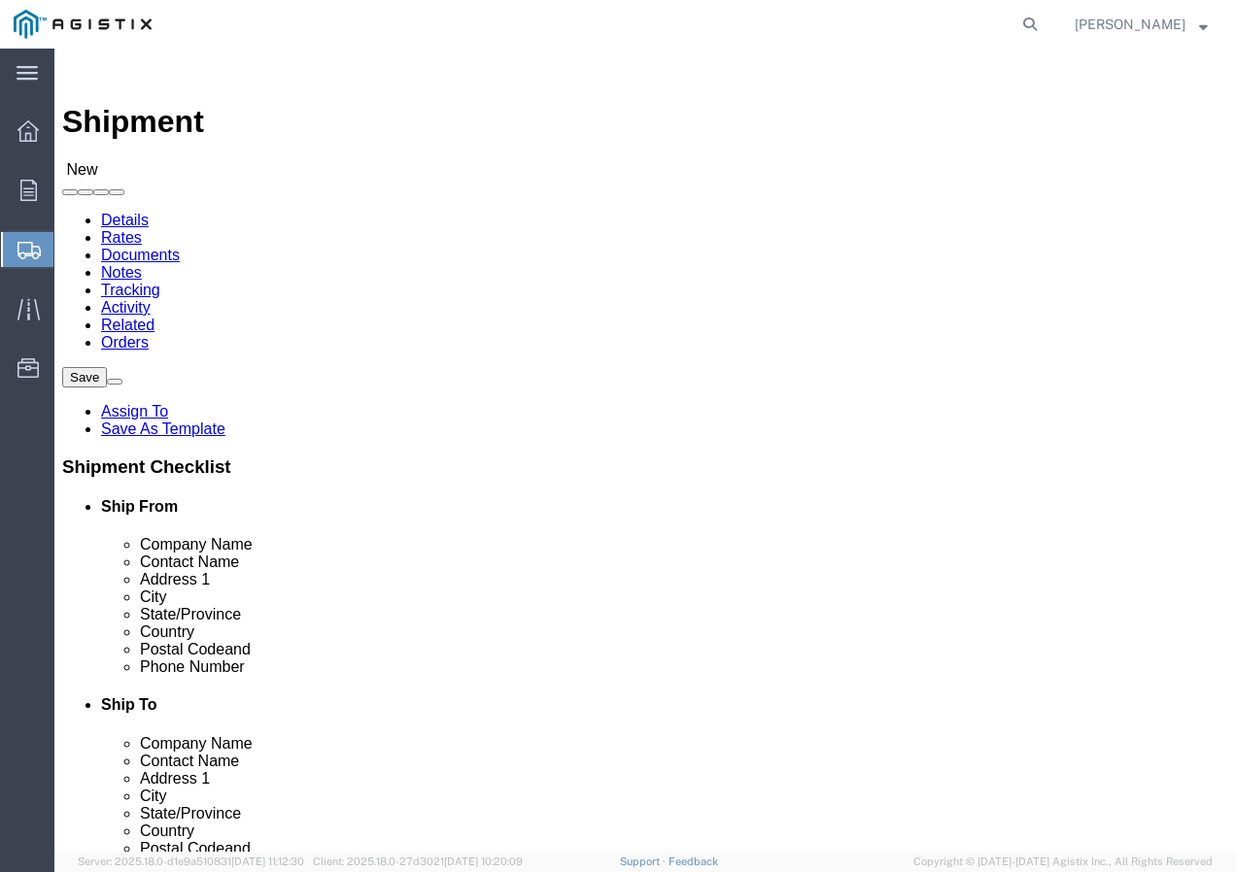
click select "Select PG&E Southwire Company"
select select "9596"
click select "Select PG&E Southwire Company"
select select "PURCHORD"
select select
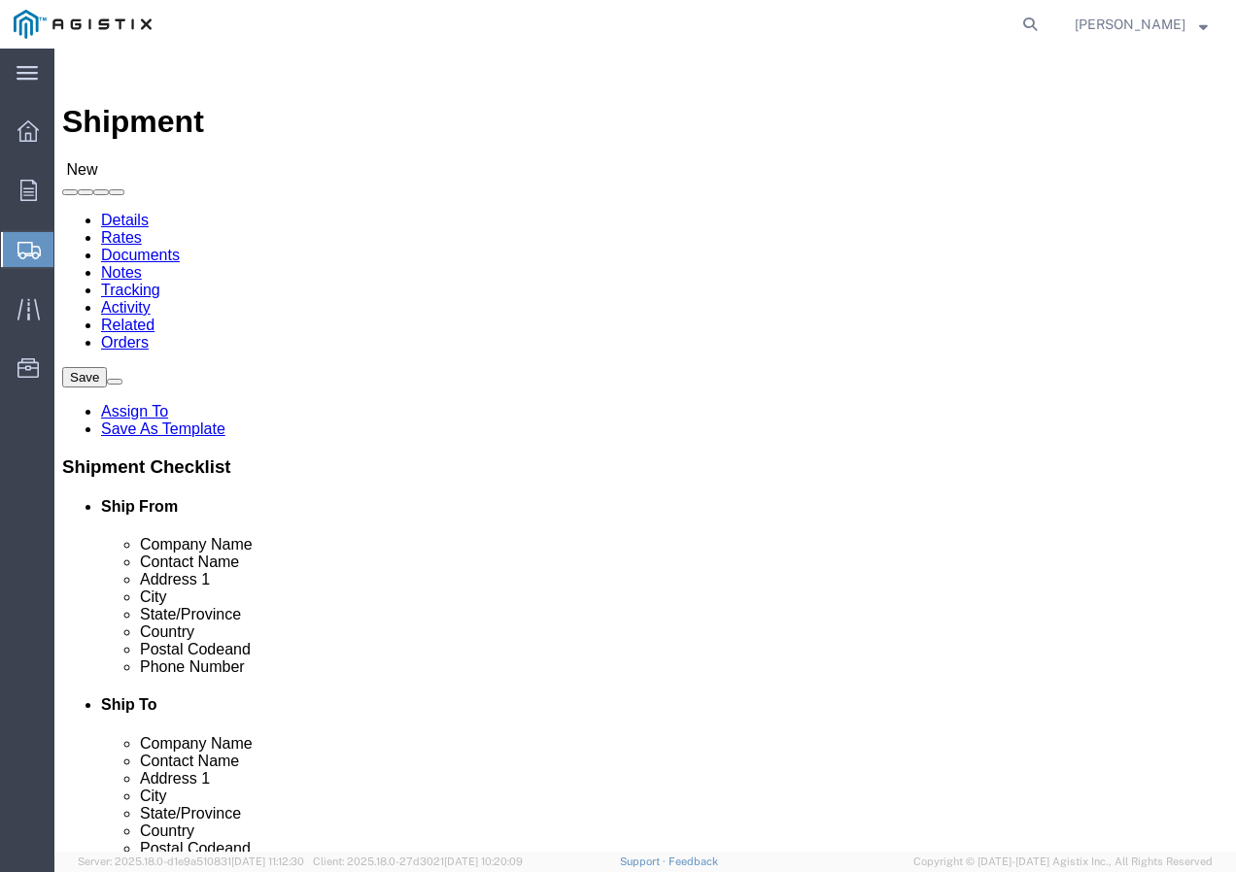
select select
select select "MYPROFILE"
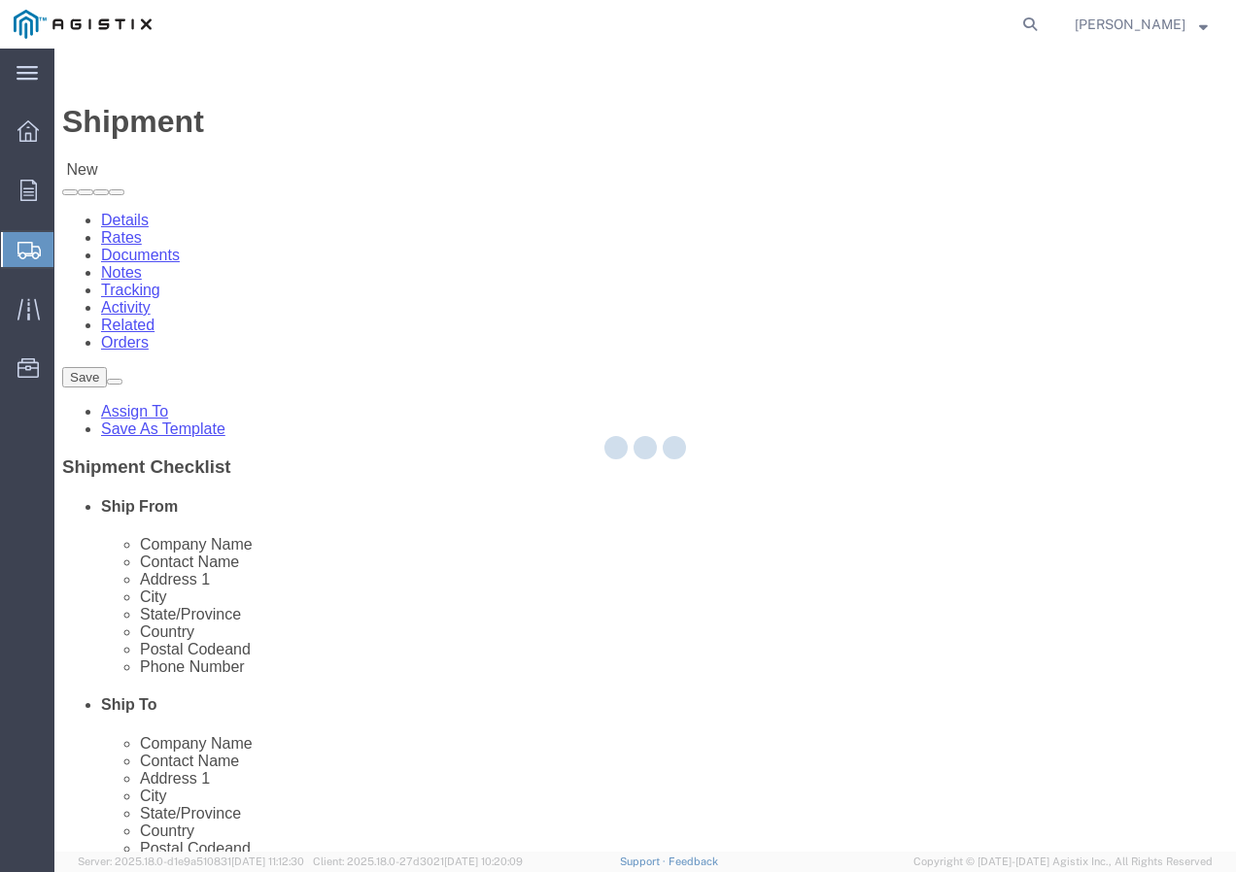
type input "9095507586"
checkbox input "true"
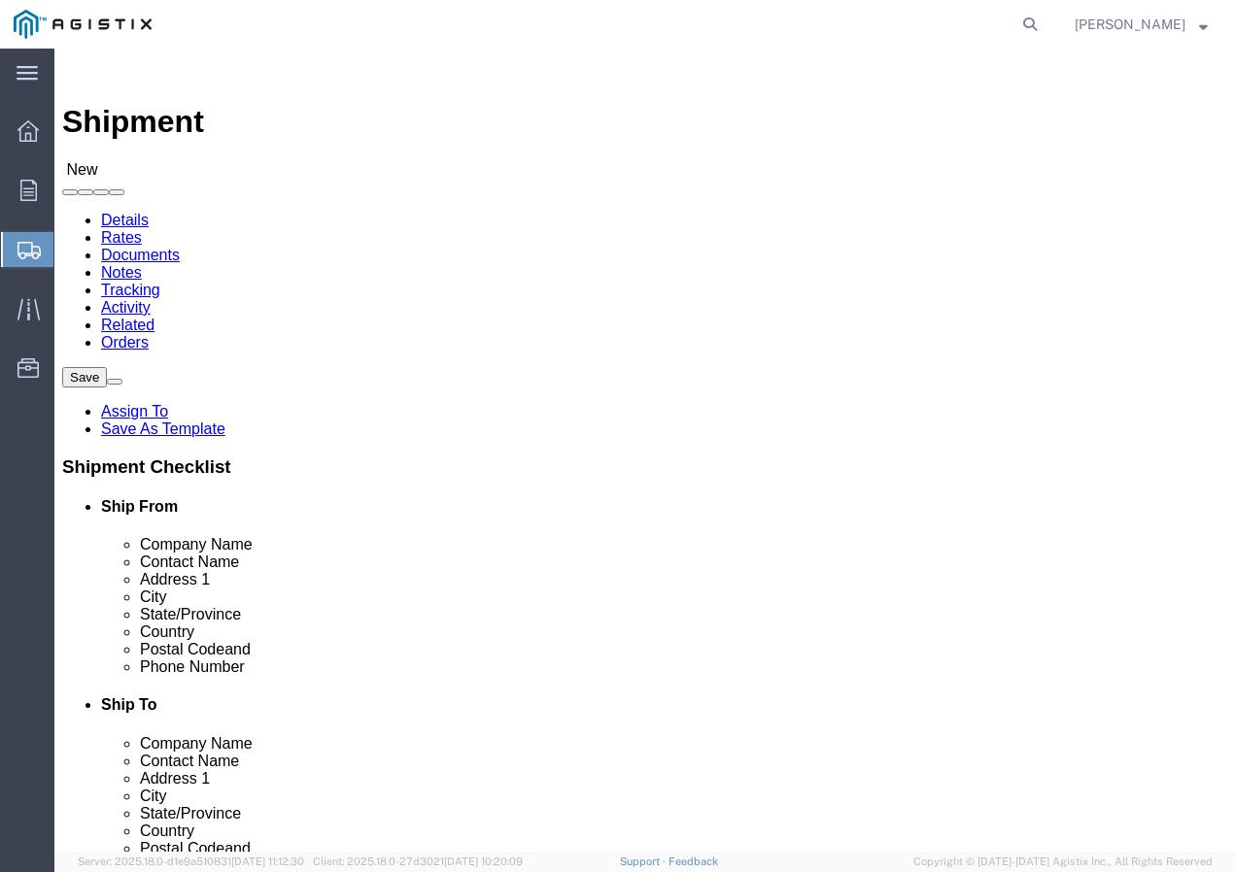
select select "CA"
click select "Select All Others [GEOGRAPHIC_DATA] [GEOGRAPHIC_DATA] [GEOGRAPHIC_DATA] [GEOGRA…"
select select "19745"
click select "Select All Others [GEOGRAPHIC_DATA] [GEOGRAPHIC_DATA] [GEOGRAPHIC_DATA] [GEOGRA…"
click span
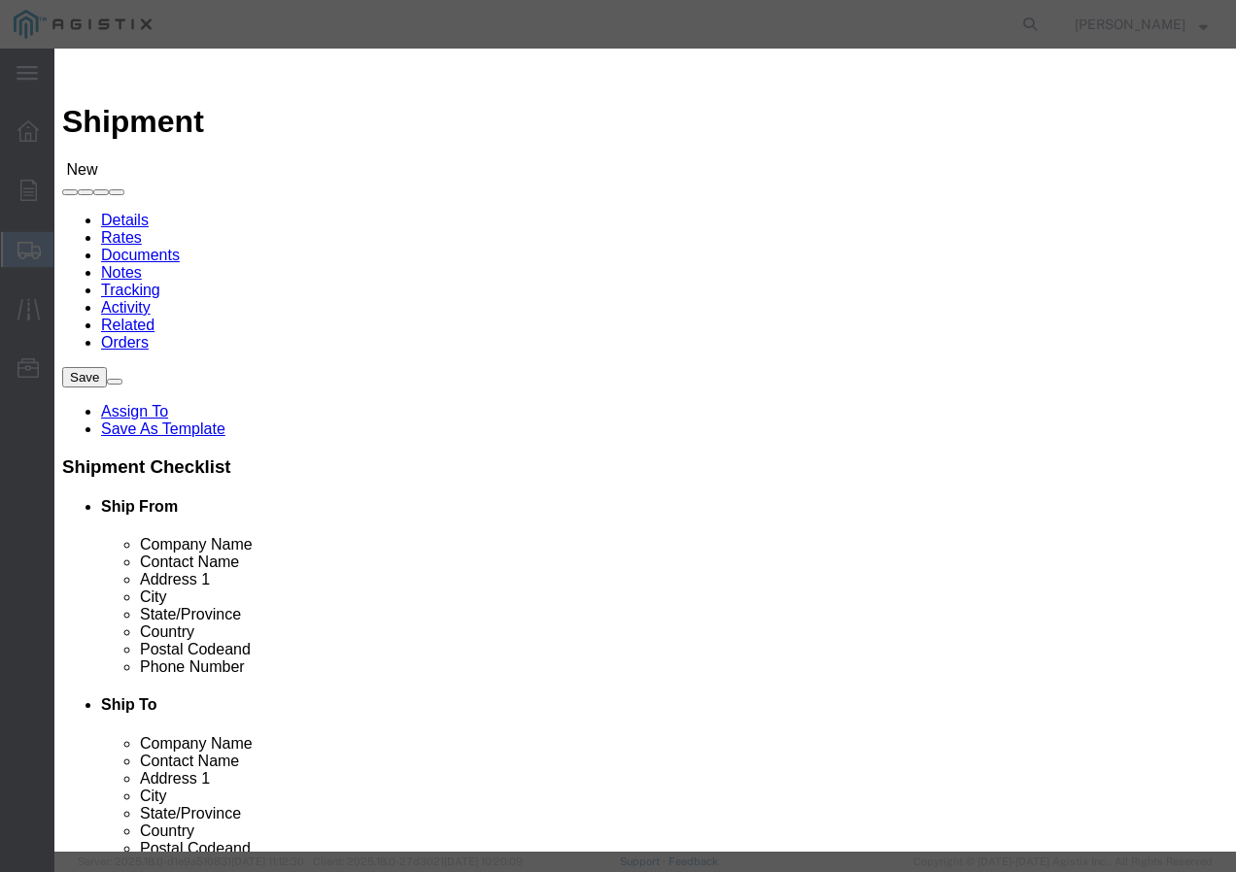
drag, startPoint x: 242, startPoint y: 181, endPoint x: 232, endPoint y: 191, distance: 14.4
click select "Search by Address Book Name City Company Name Contact Name Country CustomerAlia…"
select select "city"
click select "Search by Address Book Name City Company Name Contact Name Country CustomerAlia…"
click input "text"
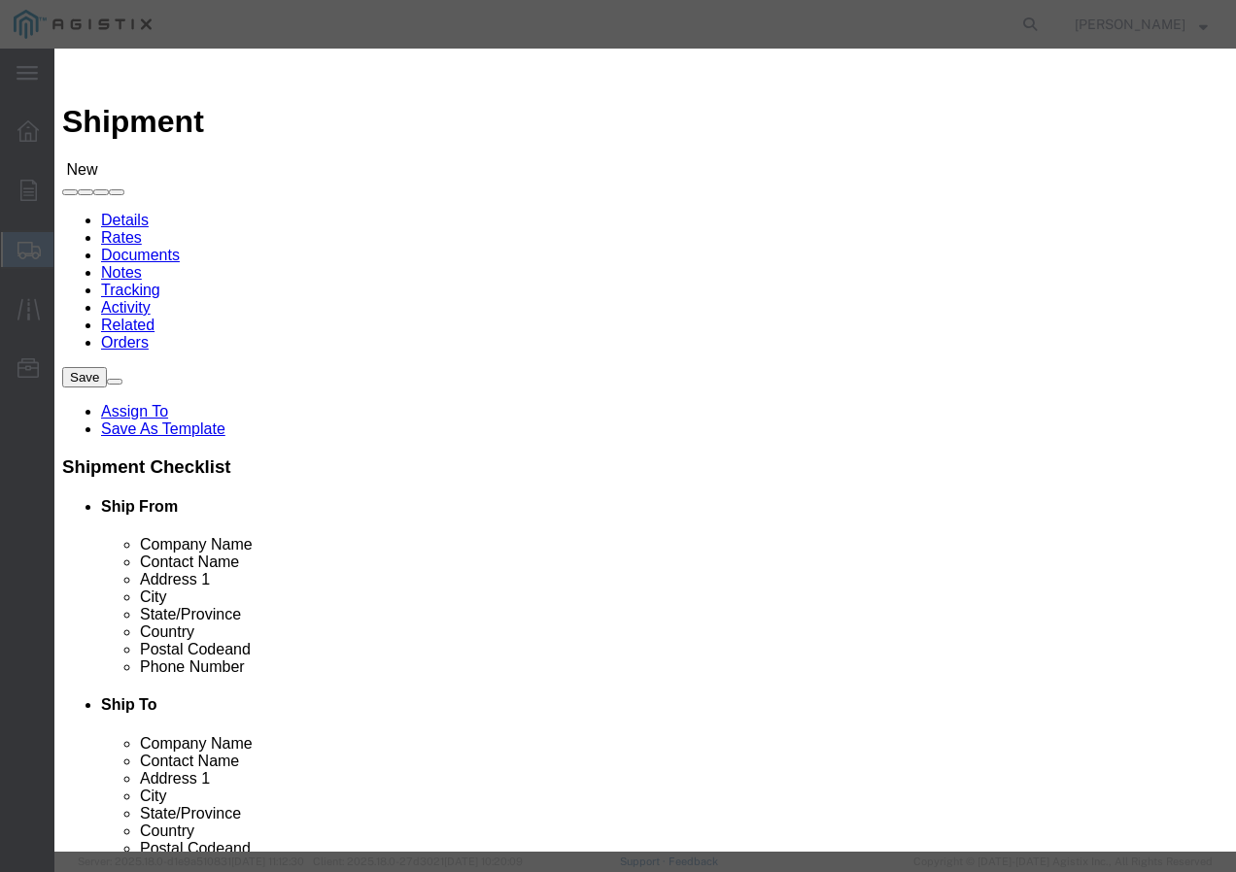
type input "[GEOGRAPHIC_DATA]"
click icon "button"
click td "Select"
click button "Select"
type input "93725-1098"
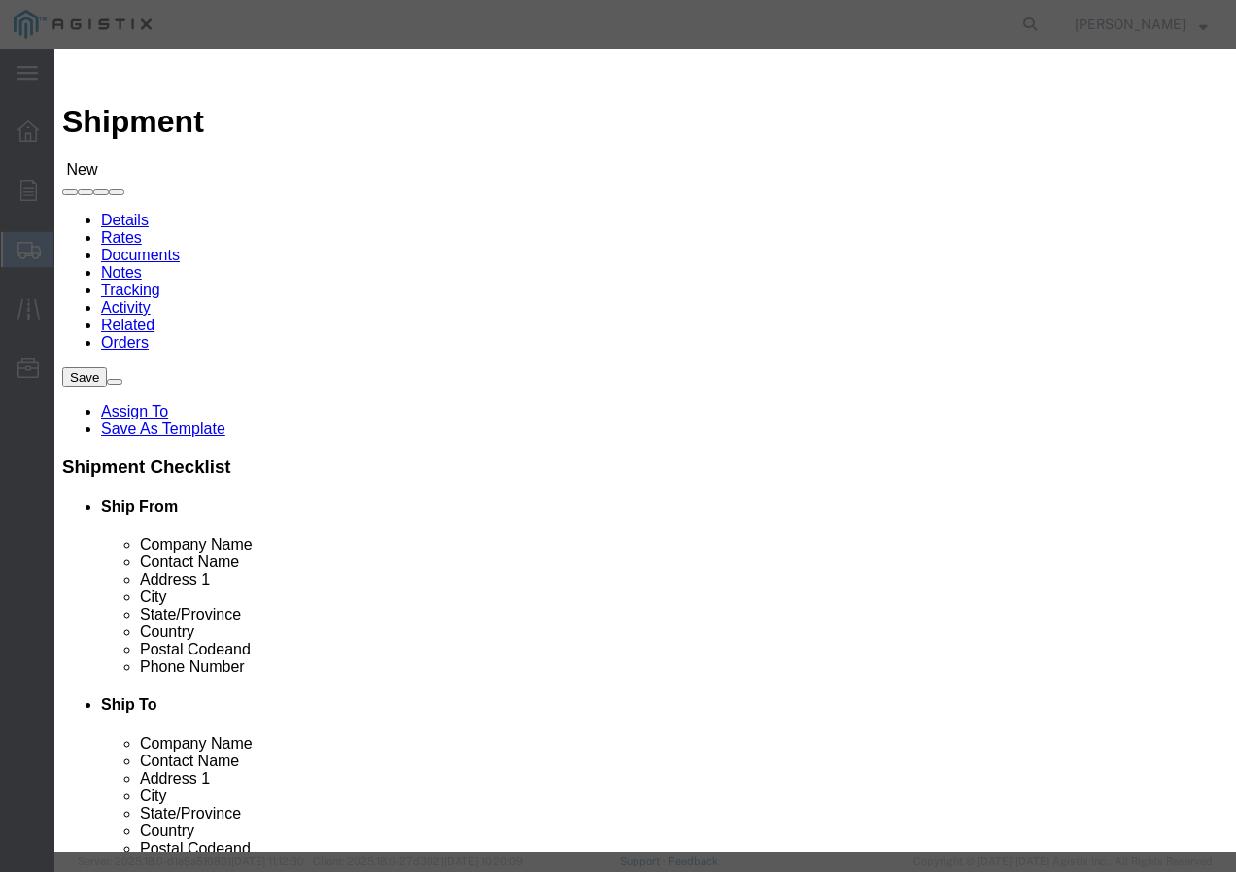
select select "CA"
click button "Close"
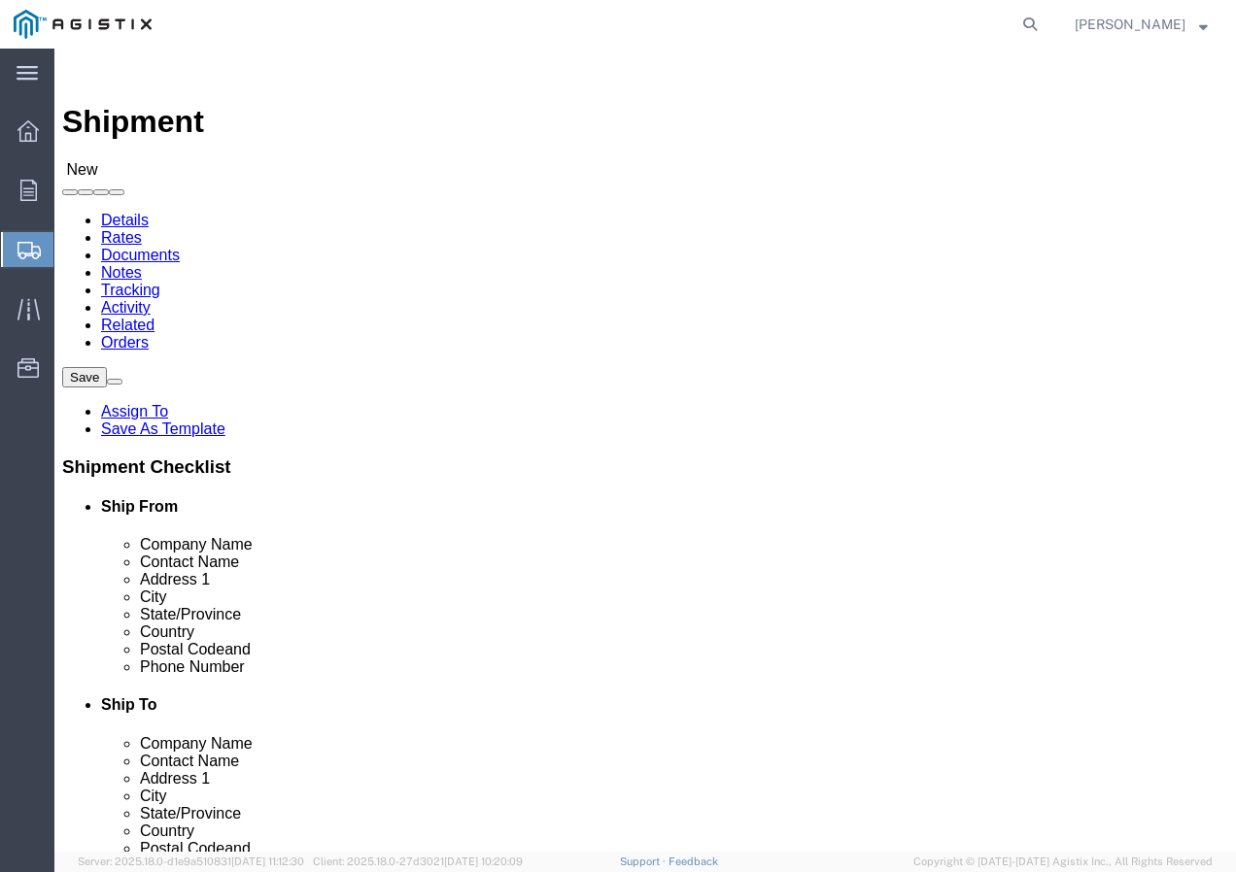
click input "text"
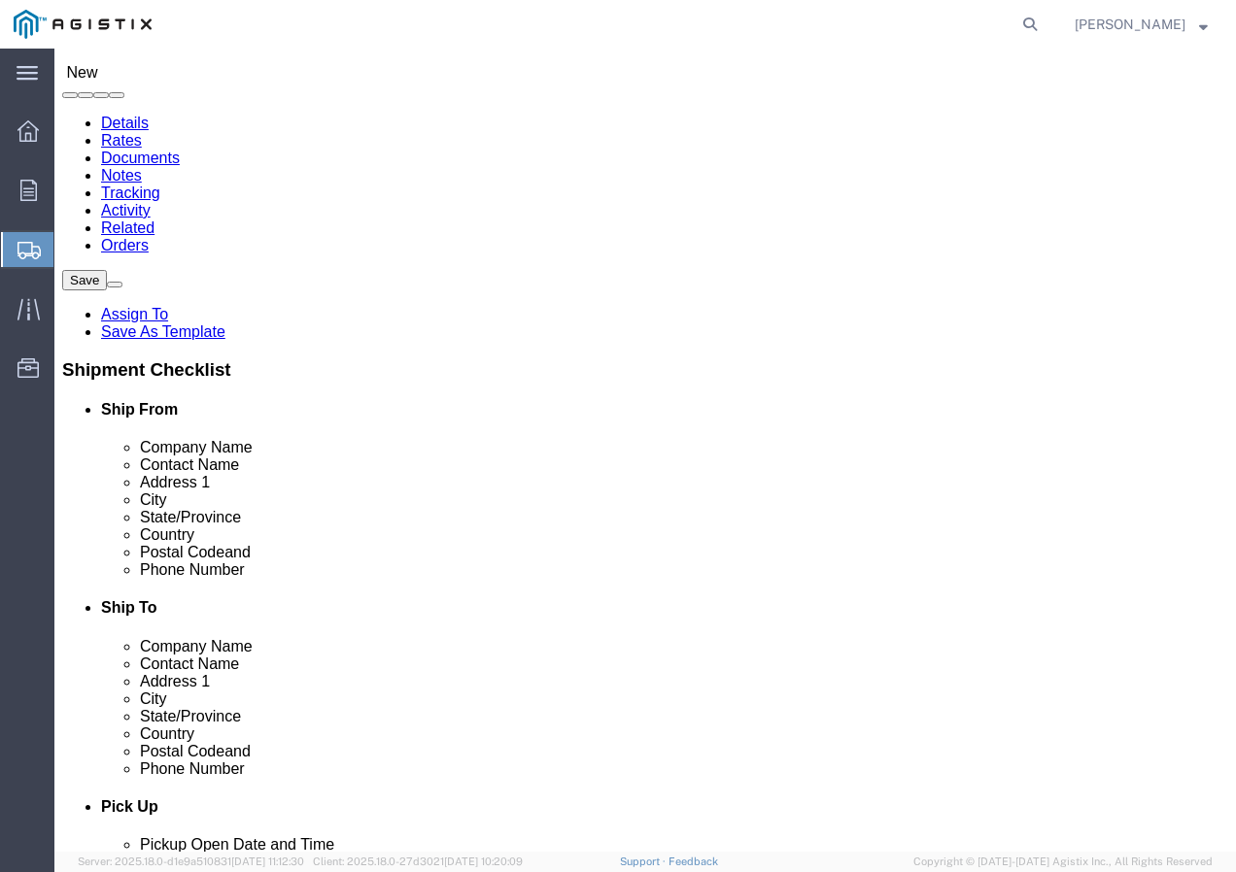
scroll to position [194, 0]
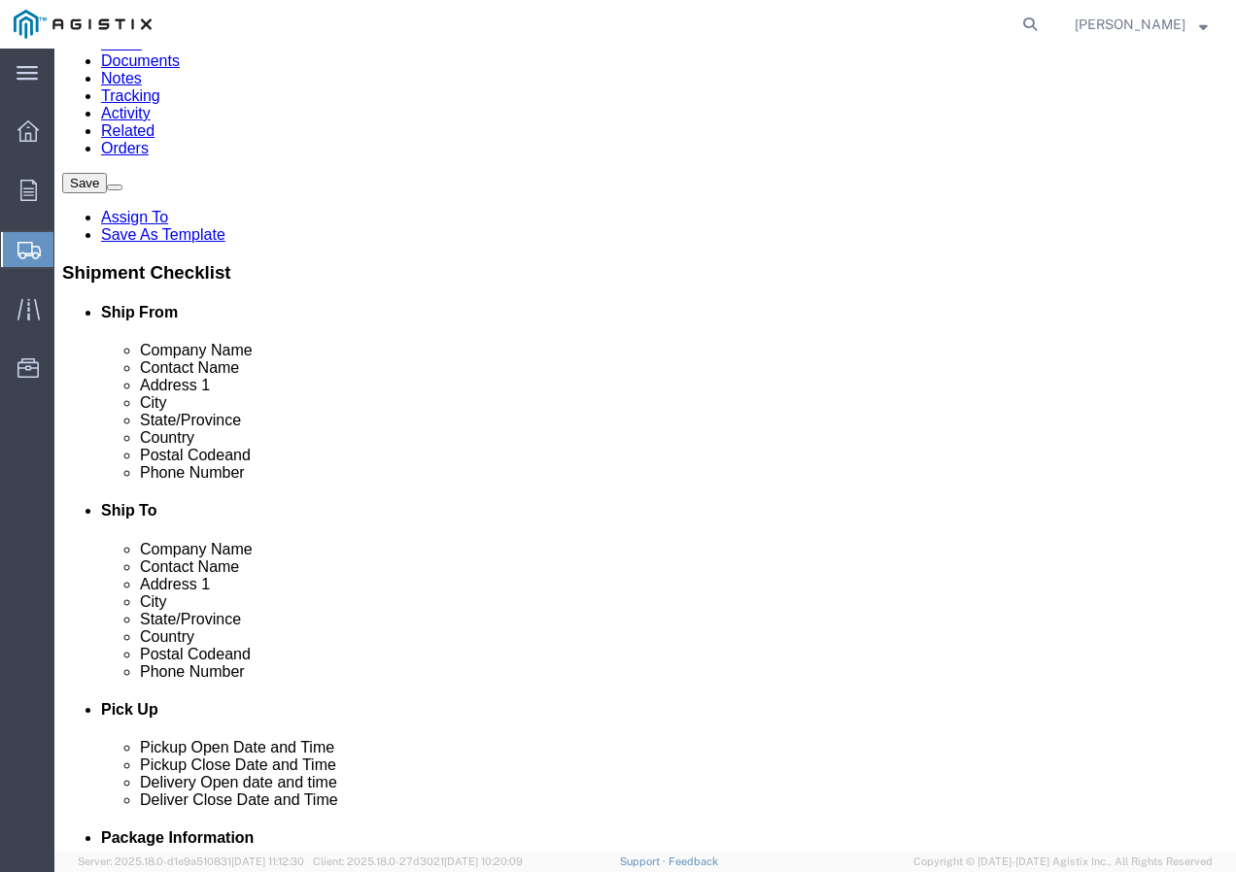
type input "Receiving Department"
click input "text"
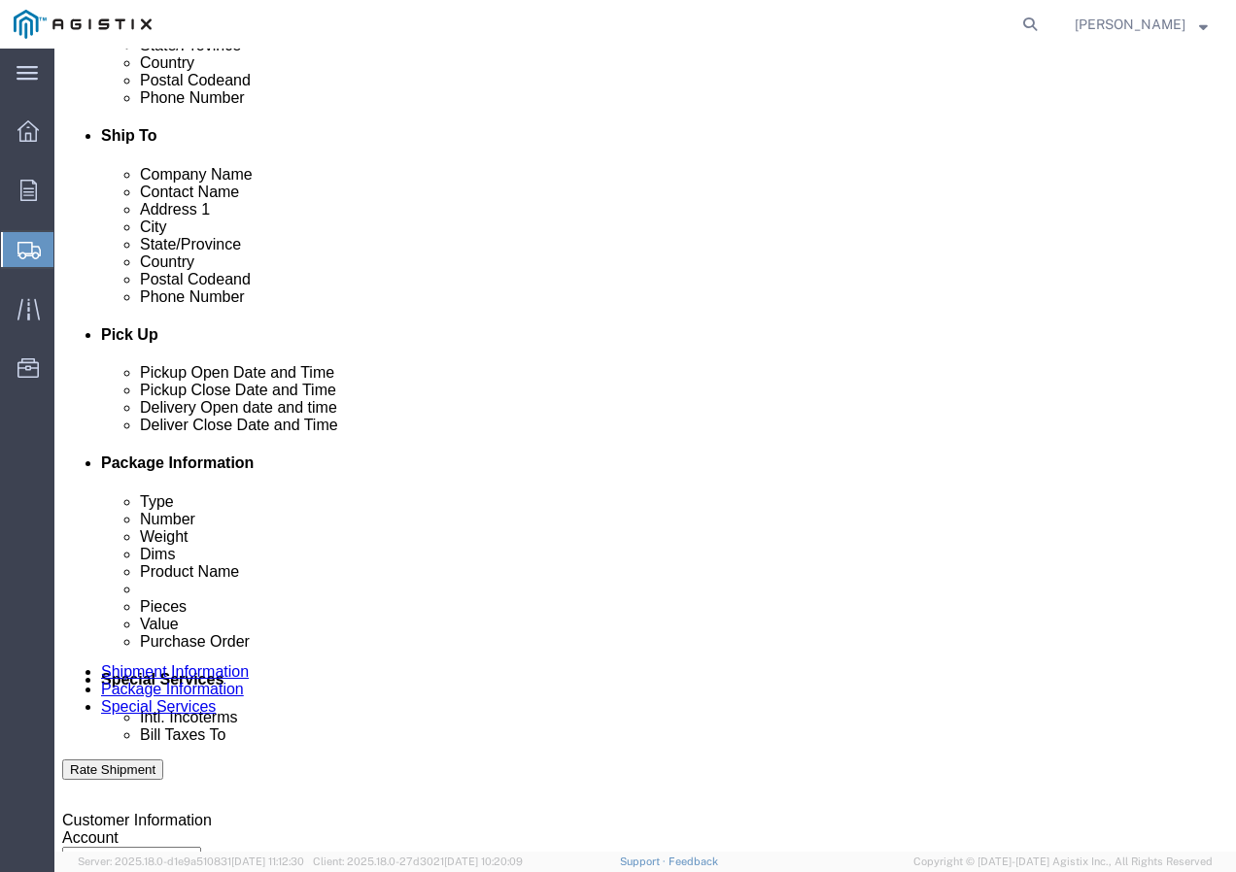
scroll to position [583, 0]
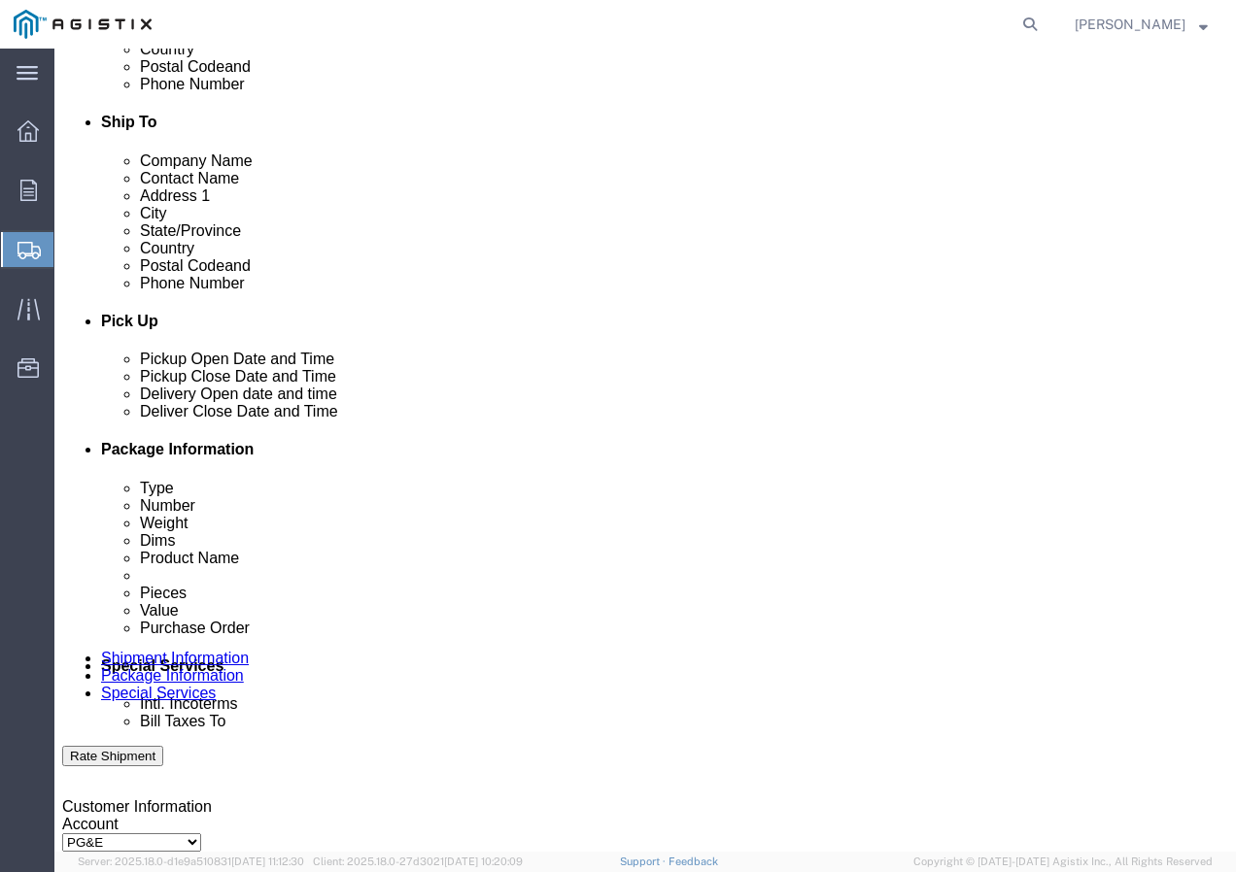
type input "8007567243"
click div "[DATE] 8:00 AM"
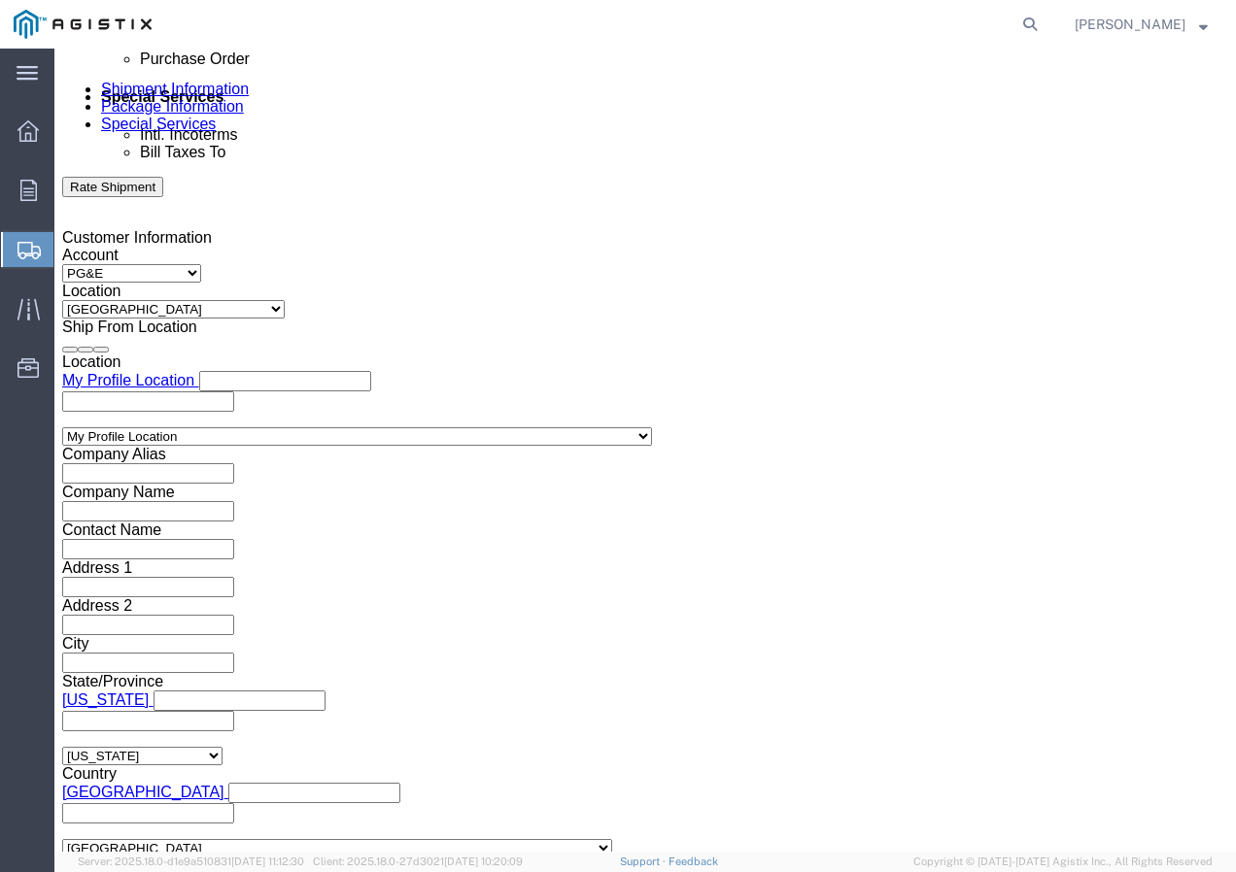
click input "8:00 AM"
type input "2:30 pm"
click button "Apply"
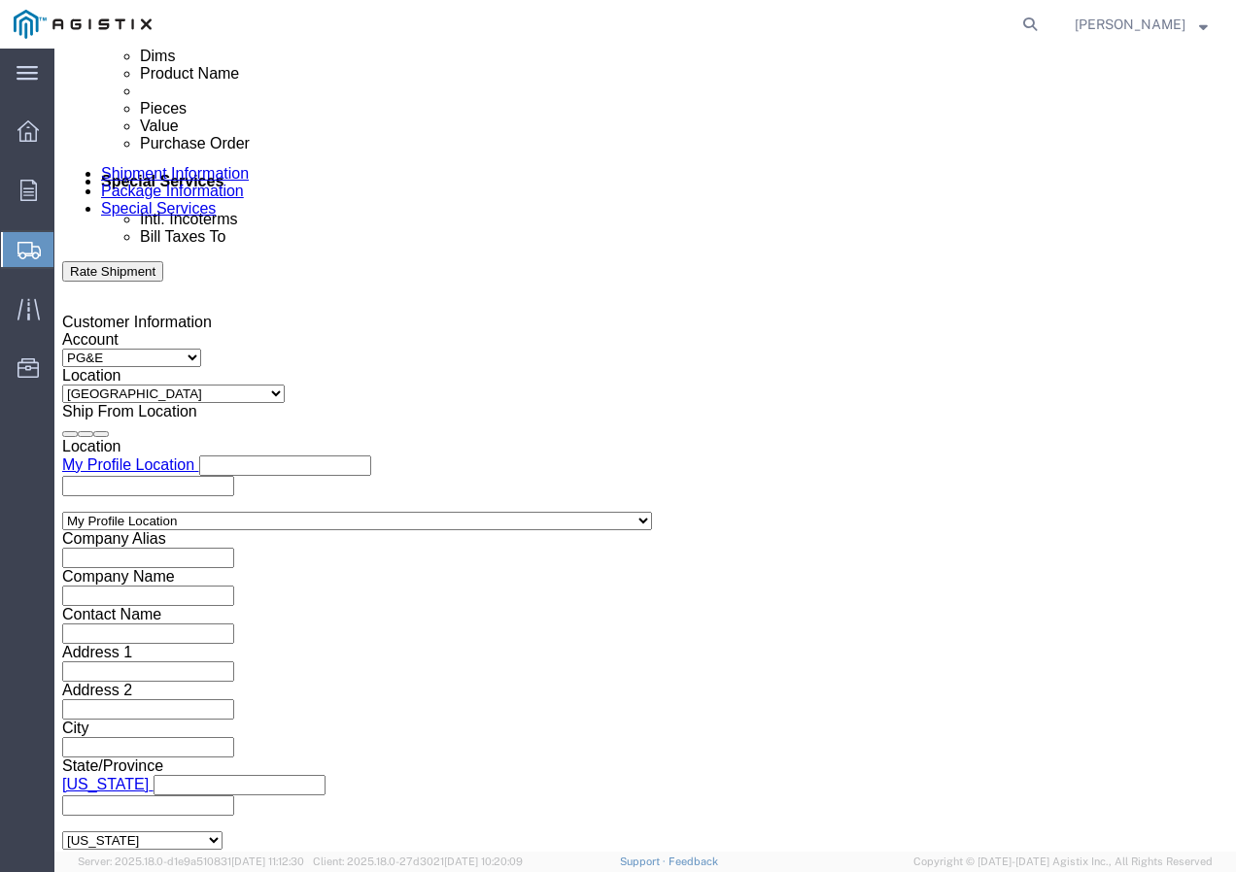
scroll to position [861, 0]
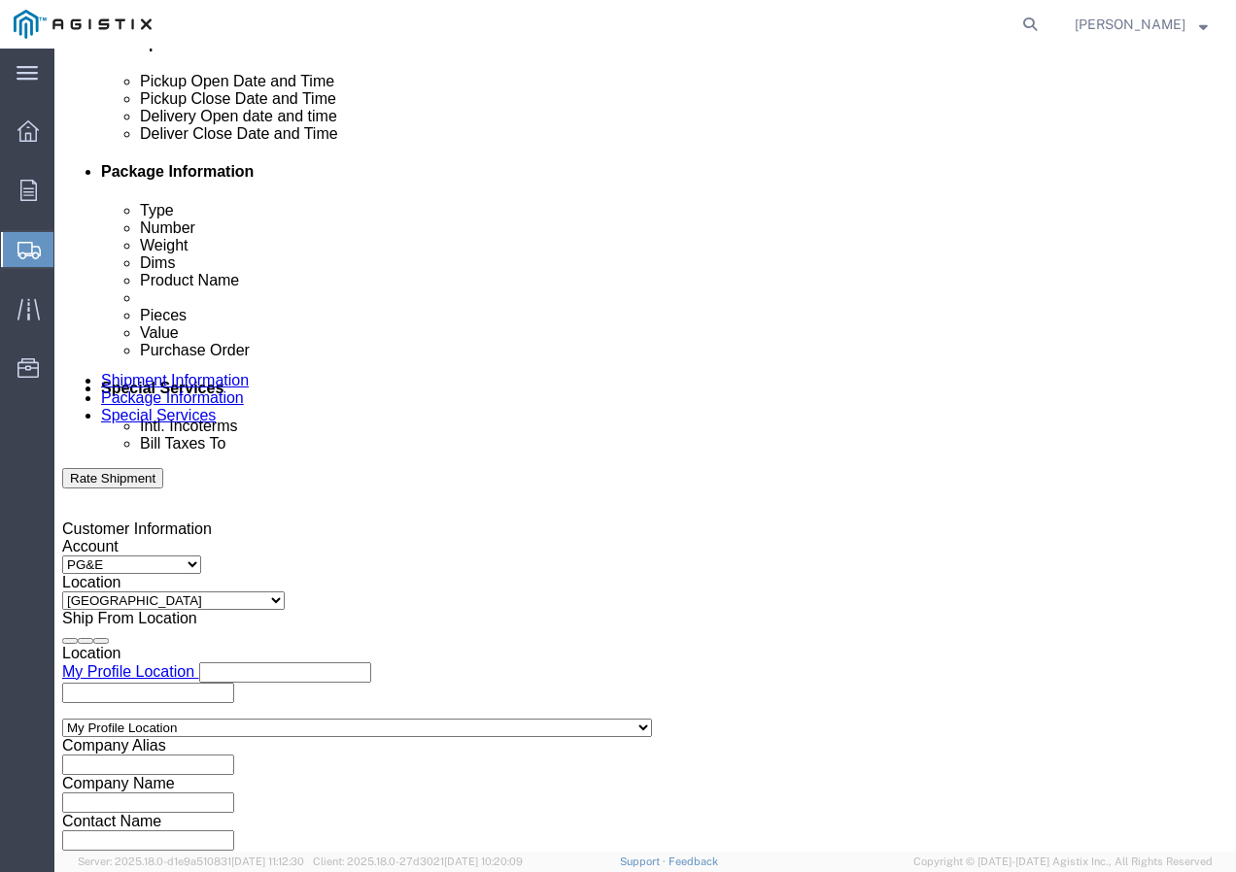
click div
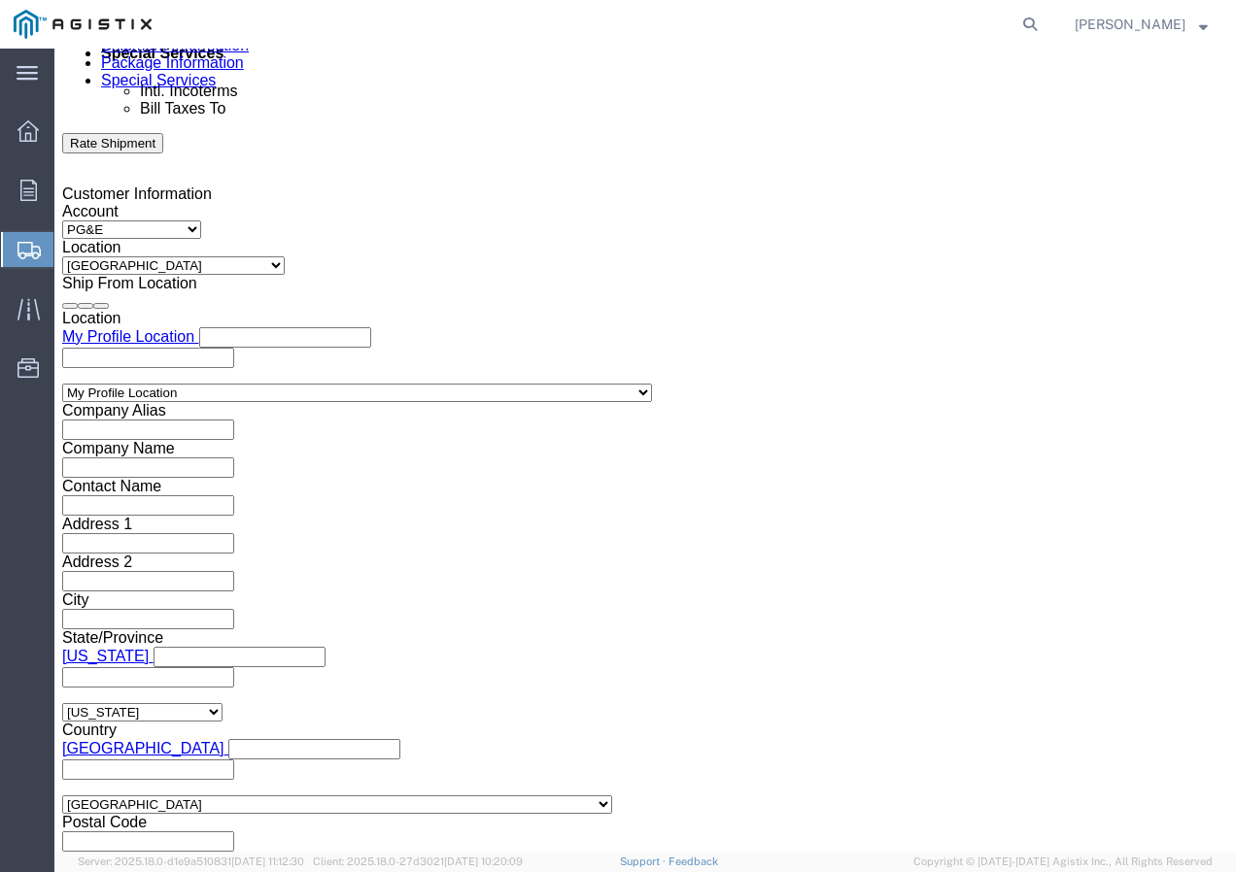
click button "Apply"
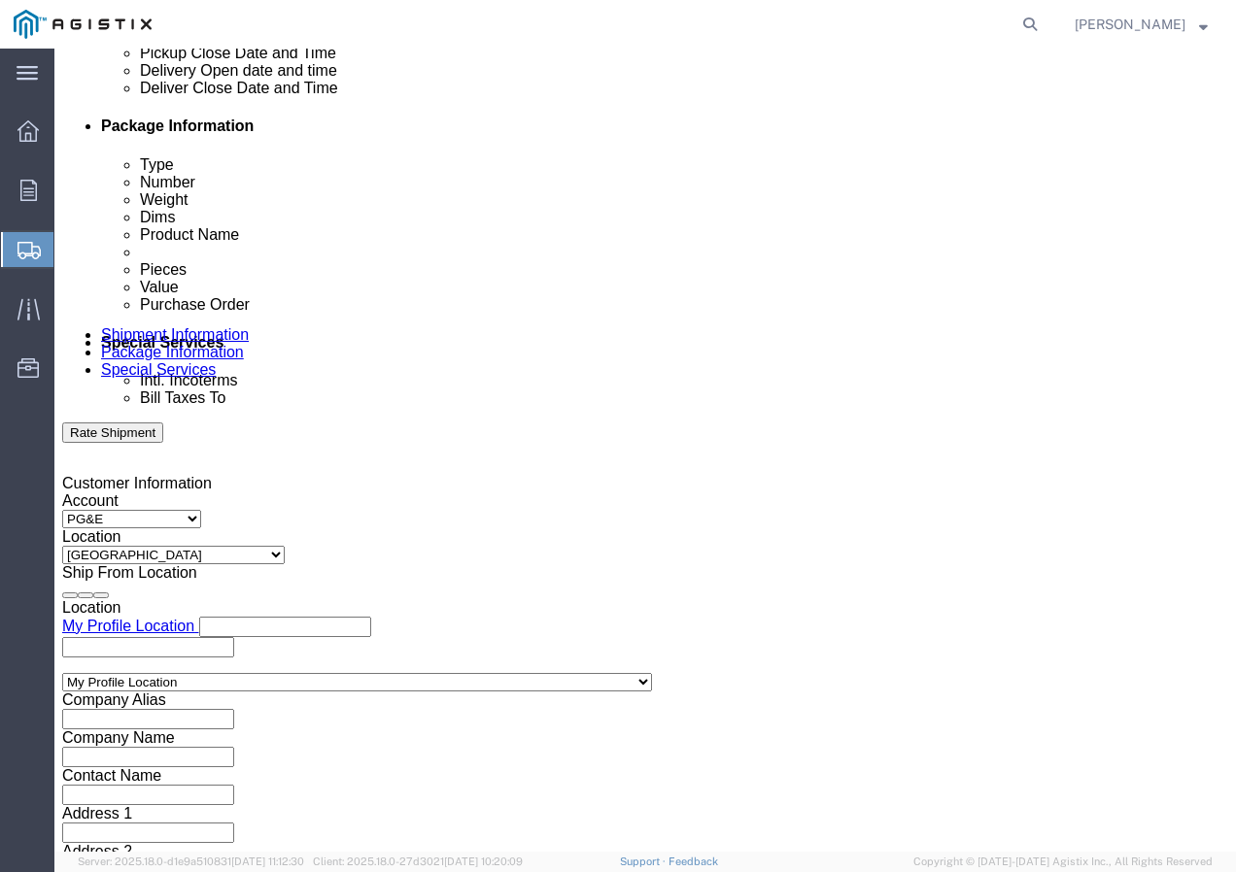
scroll to position [904, 0]
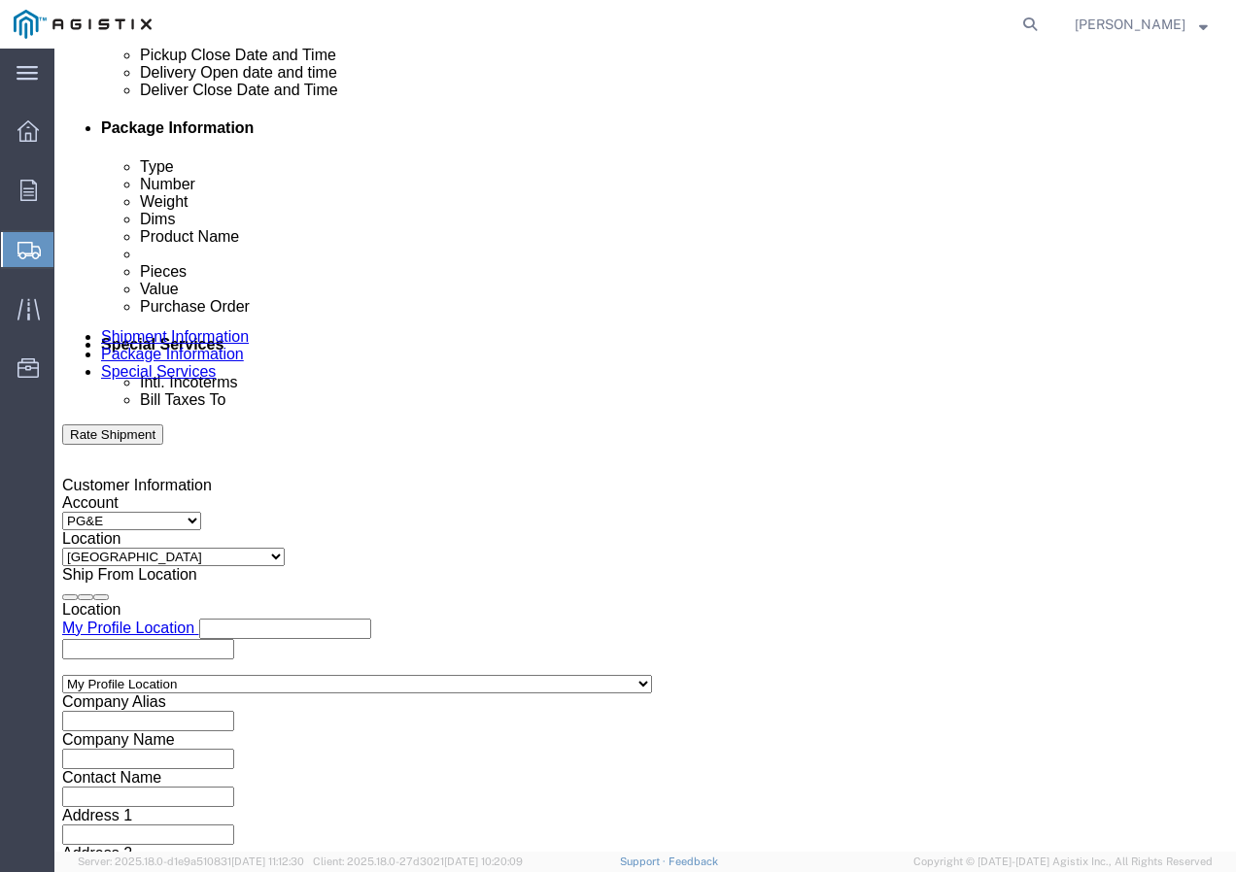
click div
click button "Apply"
click input "text"
paste input "3501413431"
type input "3501413431"
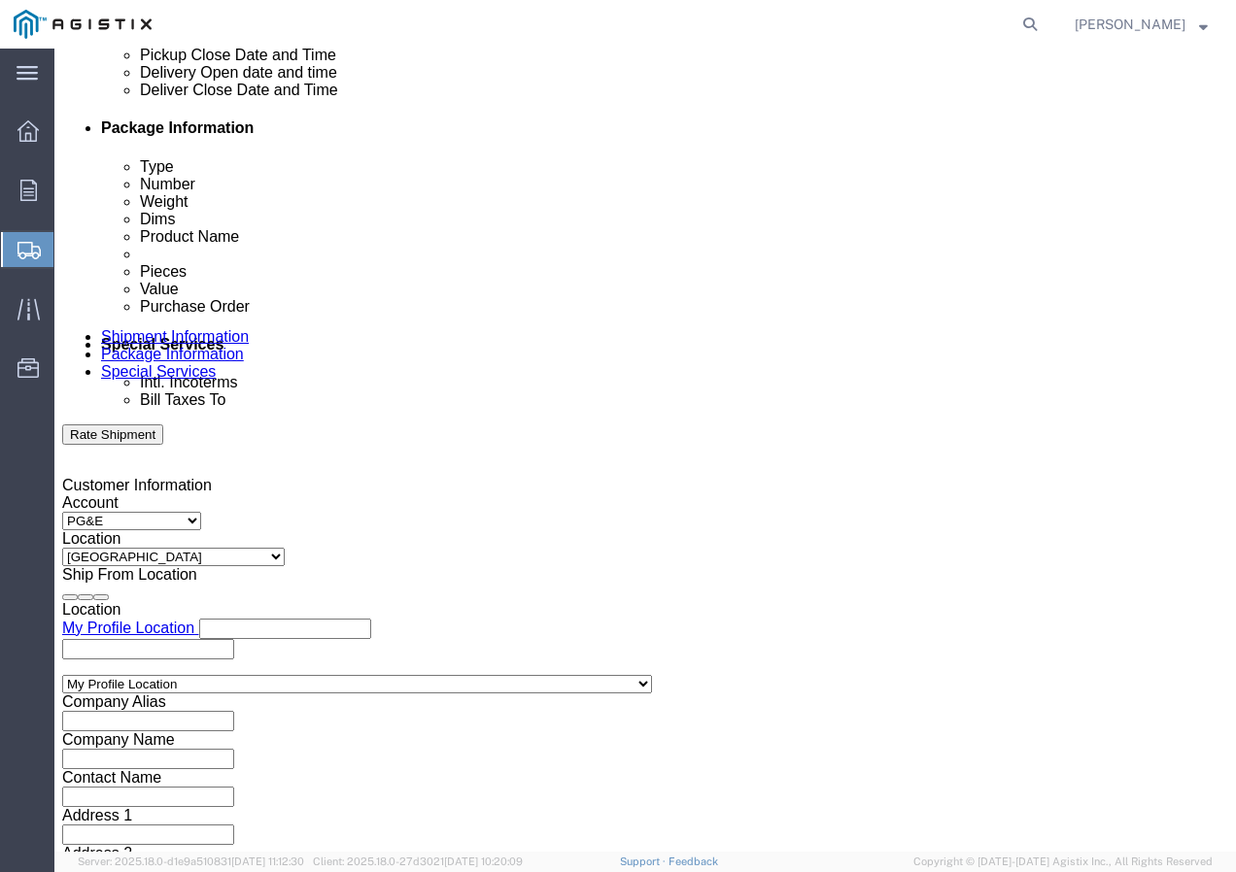
drag, startPoint x: 422, startPoint y: 629, endPoint x: 436, endPoint y: 620, distance: 17.5
click select "Select Account Type Activity ID Airline Appointment Number ASN Batch Request # …"
select select "SHIPMENTIDNUM"
click select "Select Account Type Activity ID Airline Appointment Number ASN Batch Request # …"
click input "text"
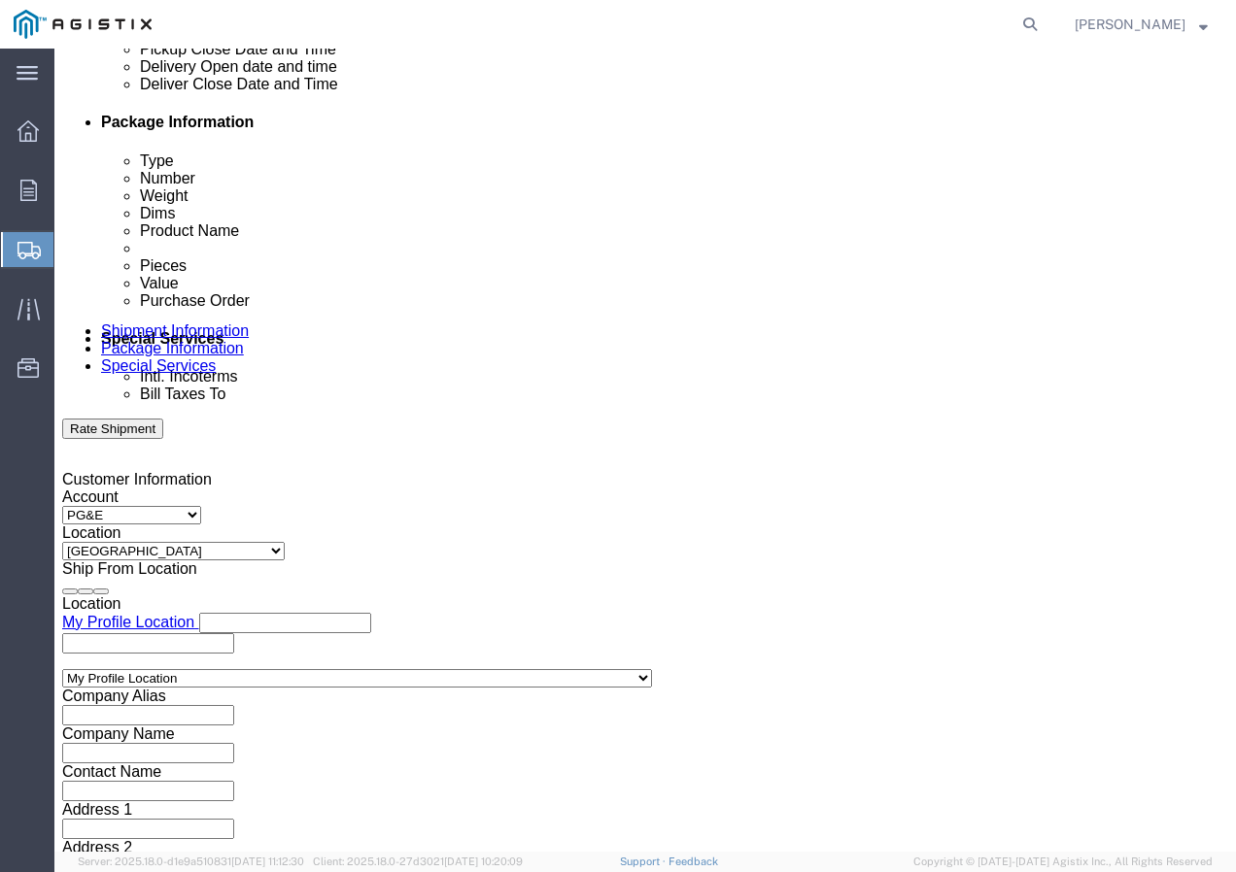
scroll to position [1196, 0]
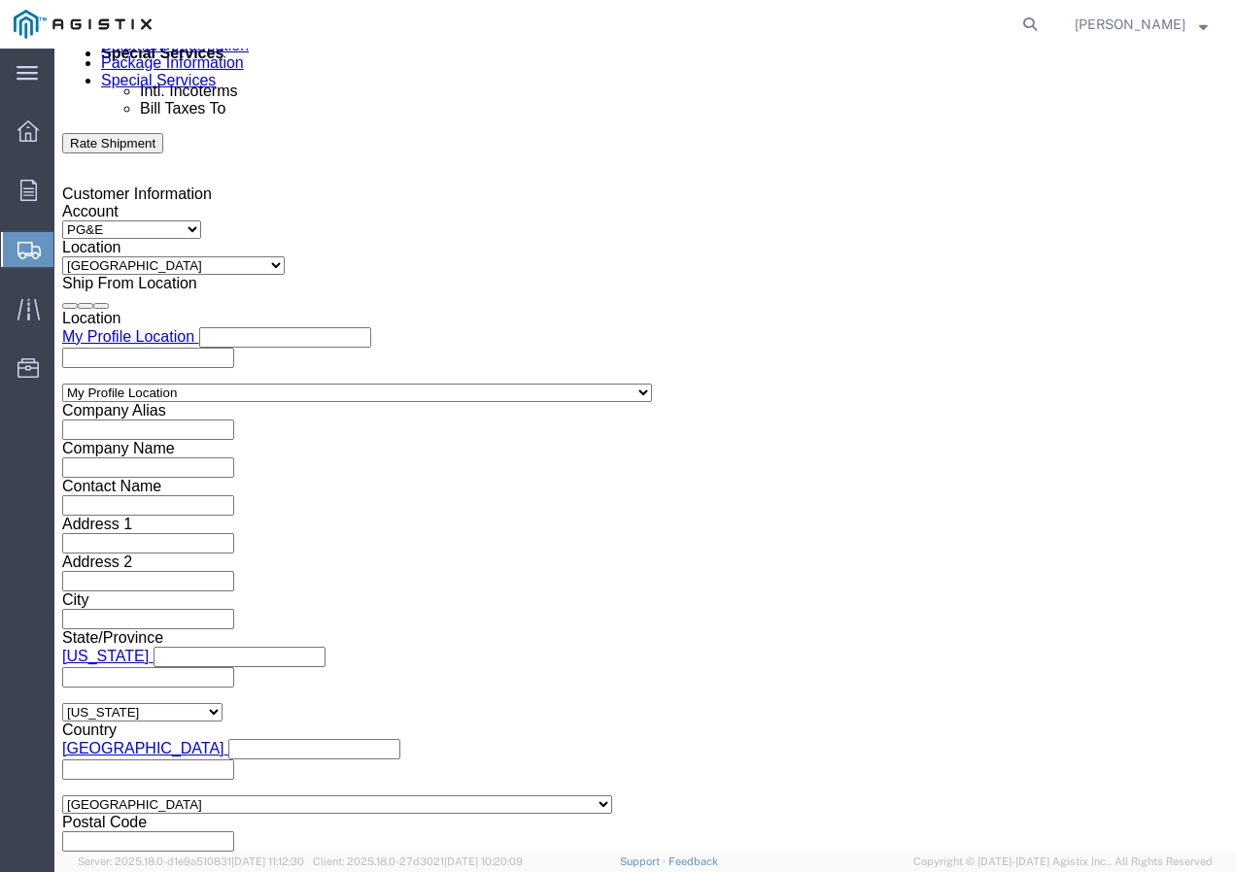
type input "7491758"
click select "Select Air Less than Truckload Multi-Leg Ocean Freight Rail Small Parcel Truckl…"
select select "TL"
click select "Select Air Less than Truckload Multi-Leg Ocean Freight Rail Small Parcel Truckl…"
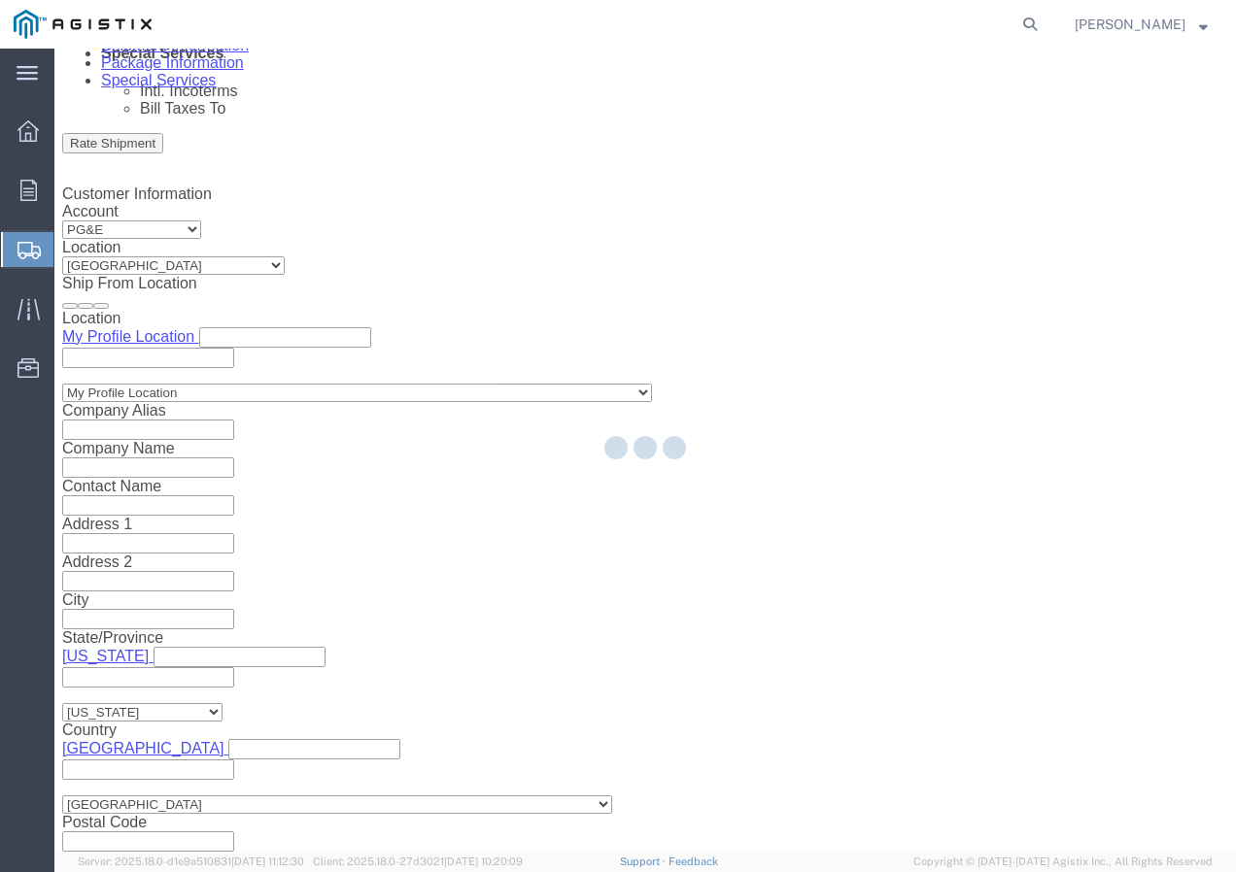
select select
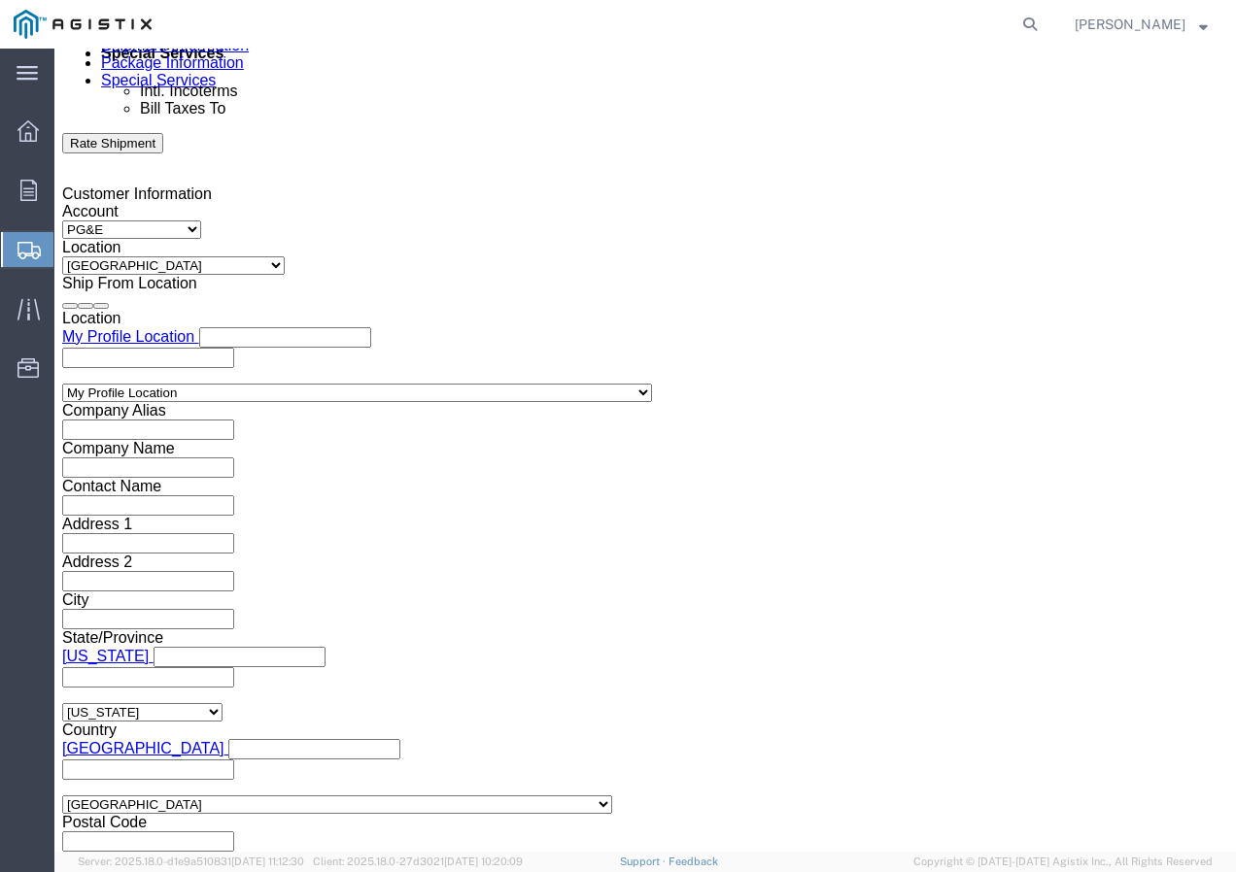
click select "Select 1-Ton (PSS) 10 Wheel 10 Yard Dump Truck 20 Yard Dump Truck Bobtail Botto…"
select select "FLBD"
click select "Select 1-Ton (PSS) 10 Wheel 10 Yard Dump Truck 20 Yard Dump Truck Bobtail Botto…"
click button "Continue"
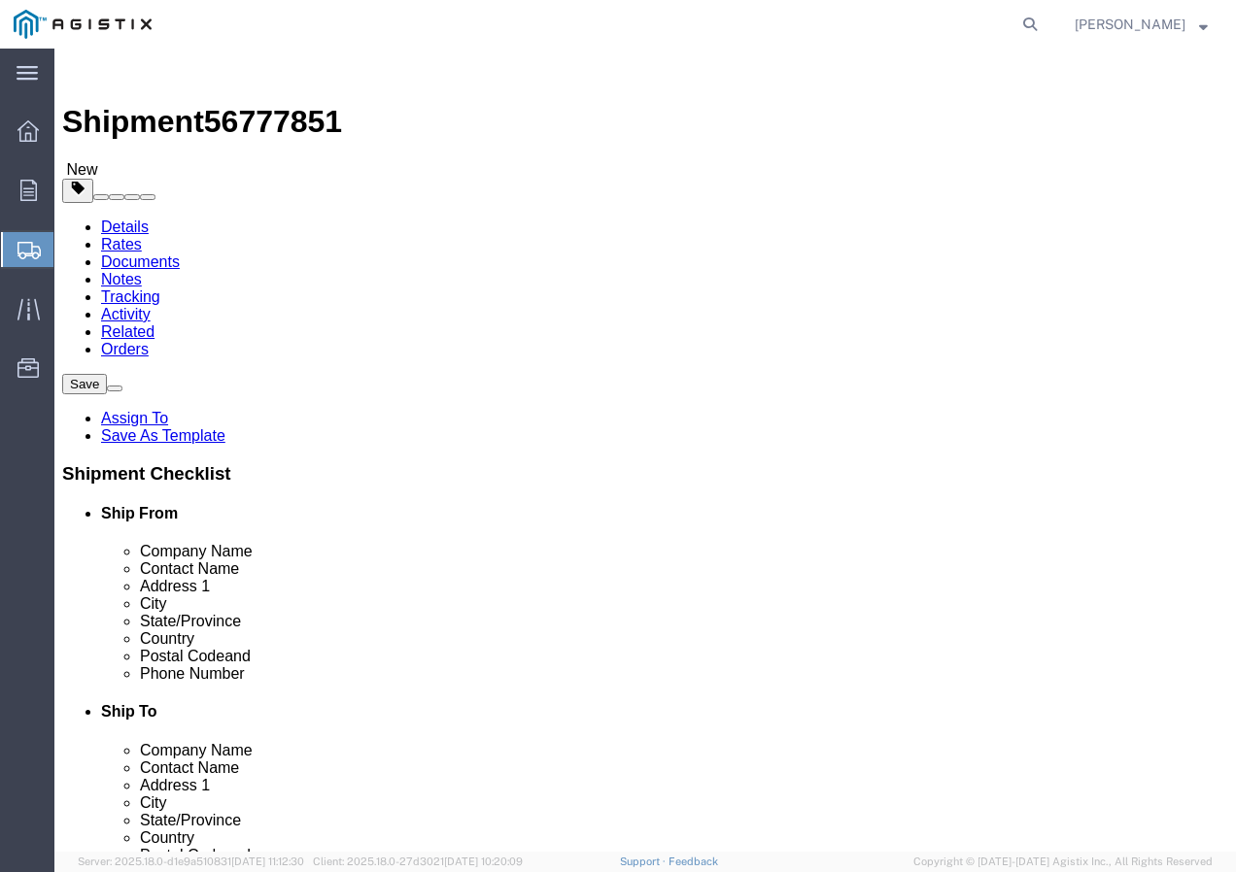
click select "Select Bulk Bundle(s) Cardboard Box(es) Carton(s) Crate(s) Drum(s) (Fiberboard)…"
select select "YRPK"
click select "Select Bulk Bundle(s) Cardboard Box(es) Carton(s) Crate(s) Drum(s) (Fiberboard)…"
click div "Package Type Select Bulk Bundle(s) Cardboard Box(es) Carton(s) Crate(s) Drum(s)…"
click input "text"
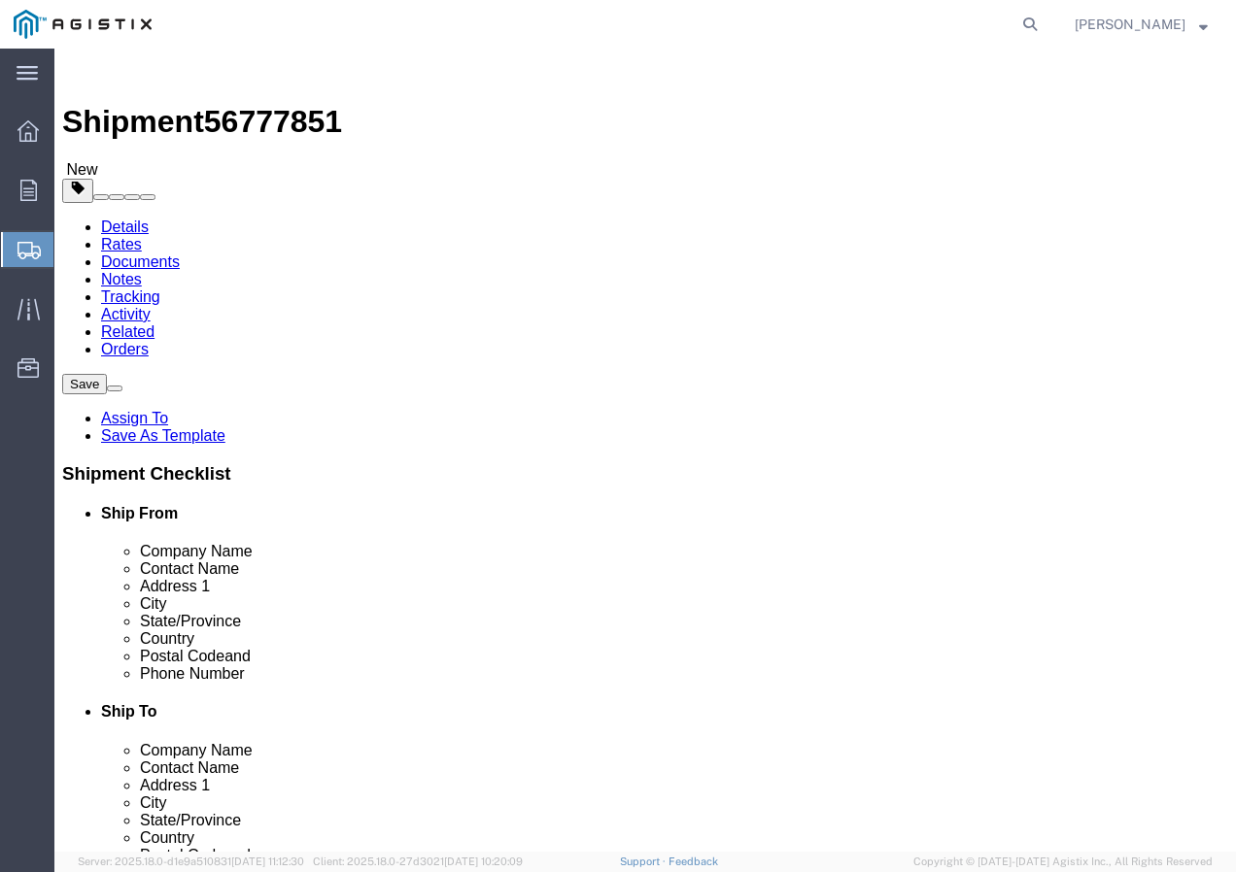
type input "50"
drag, startPoint x: 210, startPoint y: 482, endPoint x: 170, endPoint y: 478, distance: 40.0
click input "0.00"
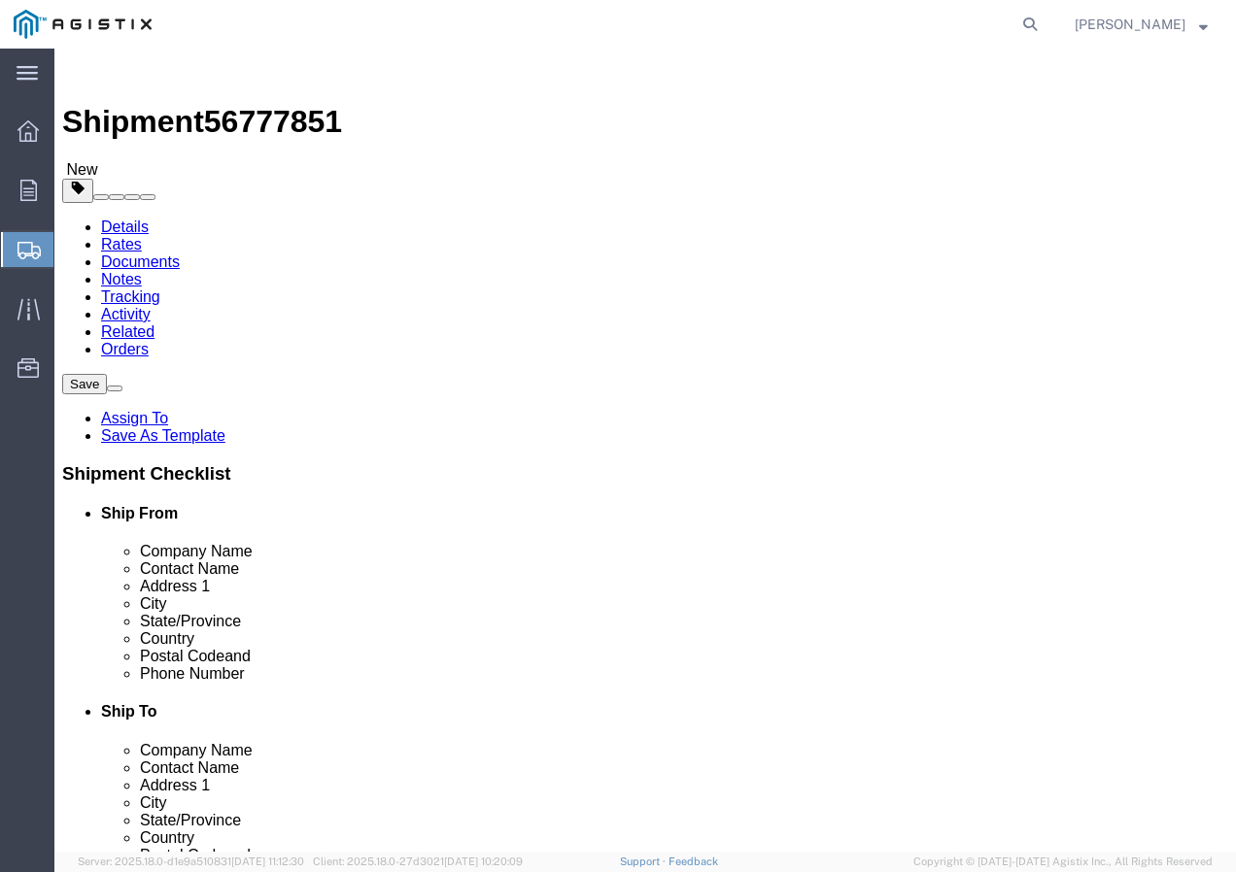
type input "0"
type input "35000"
click link "Add Content"
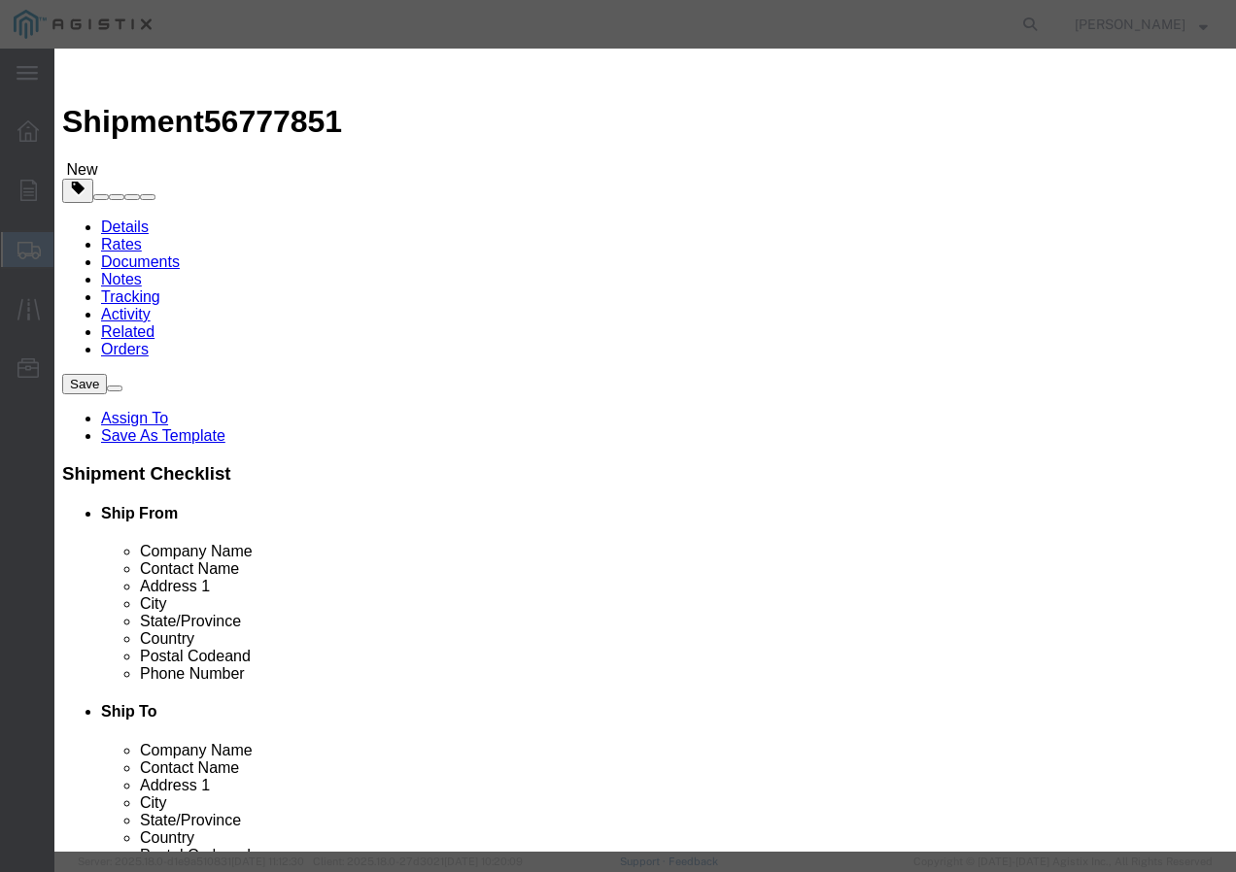
click input "text"
paste input "RHW 500 Str Cu 2000V+ 3kR"
type input "RHW 500 Str Cu 2000V+ 3kR"
click input "0"
type input "1"
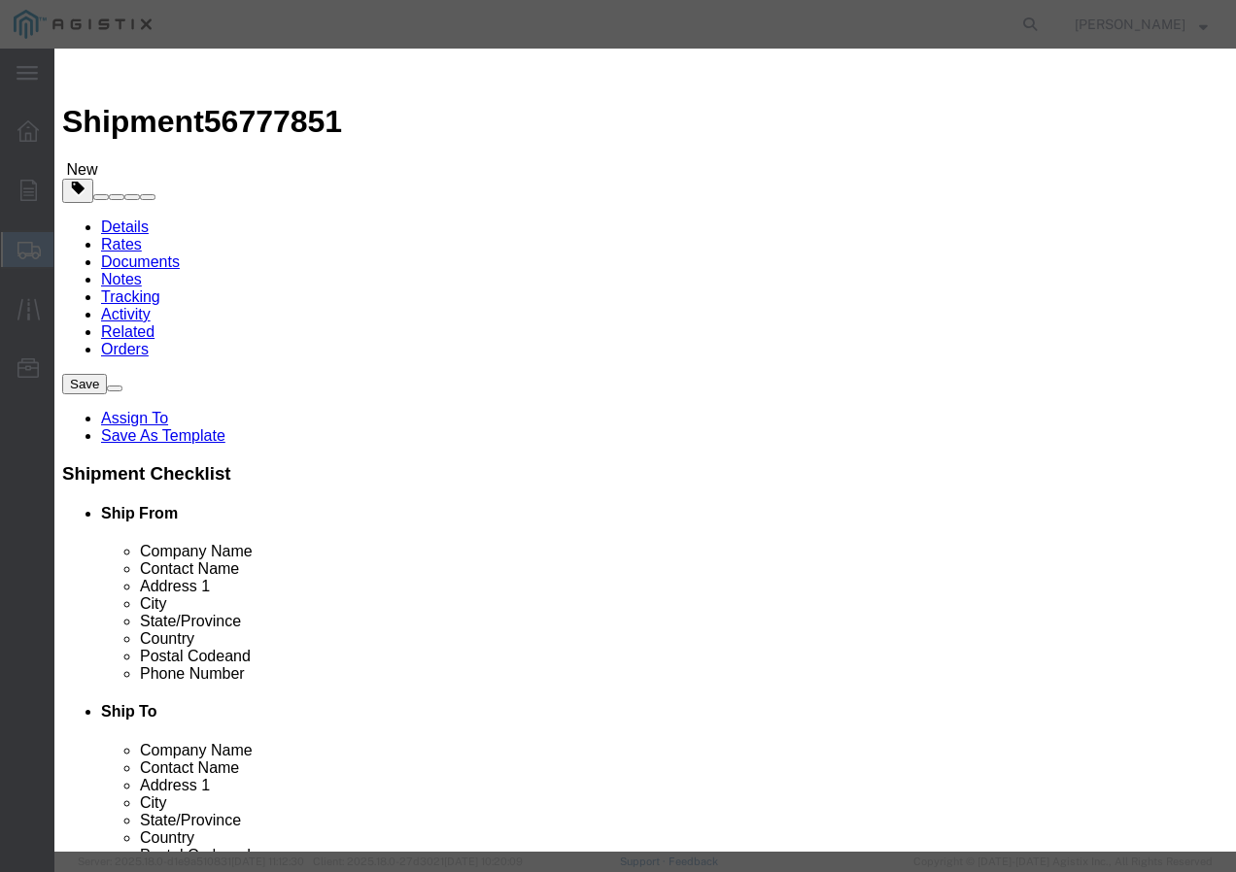
click input "text"
type input "1"
click select "Select 50 55 60 65 70 85 92.5 100 125 175 250 300 400"
select select "100"
click select "Select 50 55 60 65 70 85 92.5 100 125 175 250 300 400"
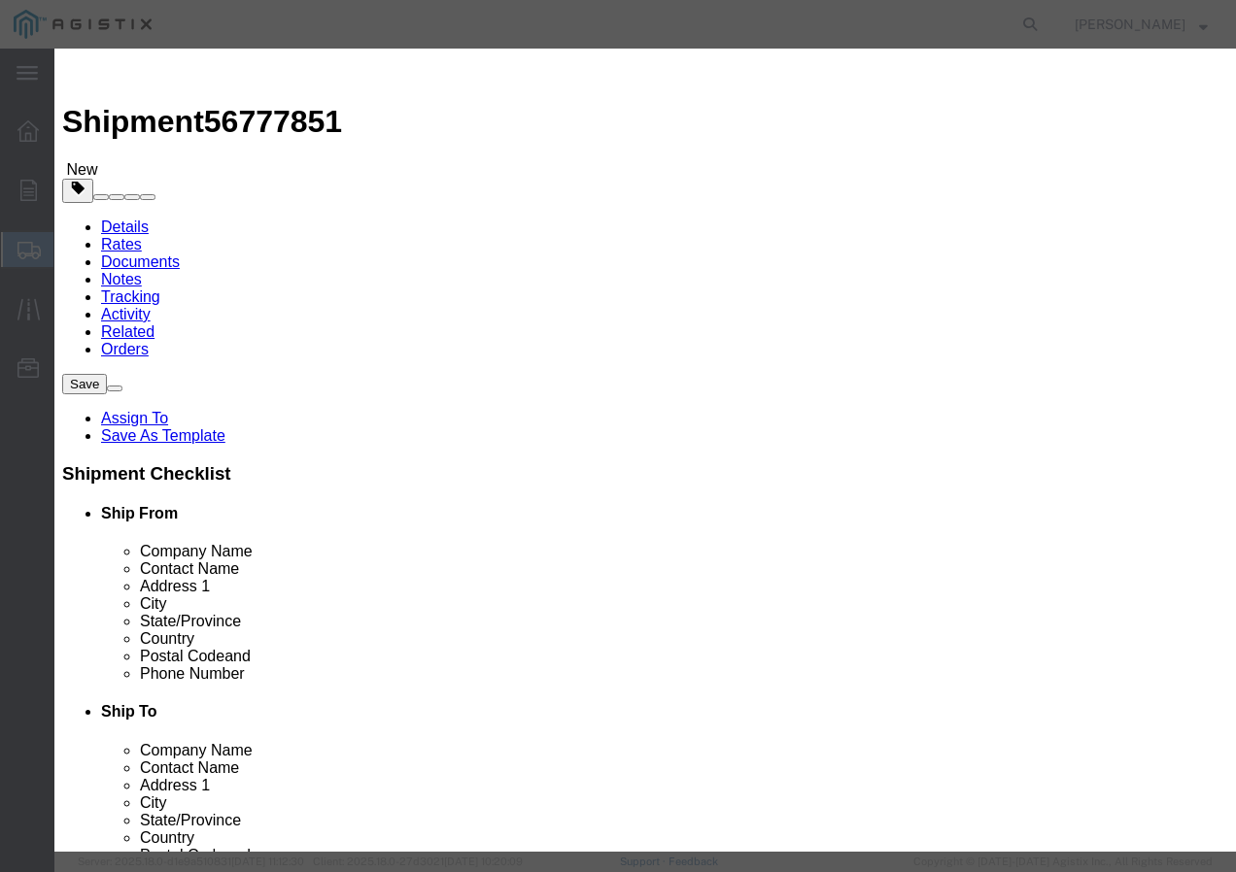
click button "Save & Add Another"
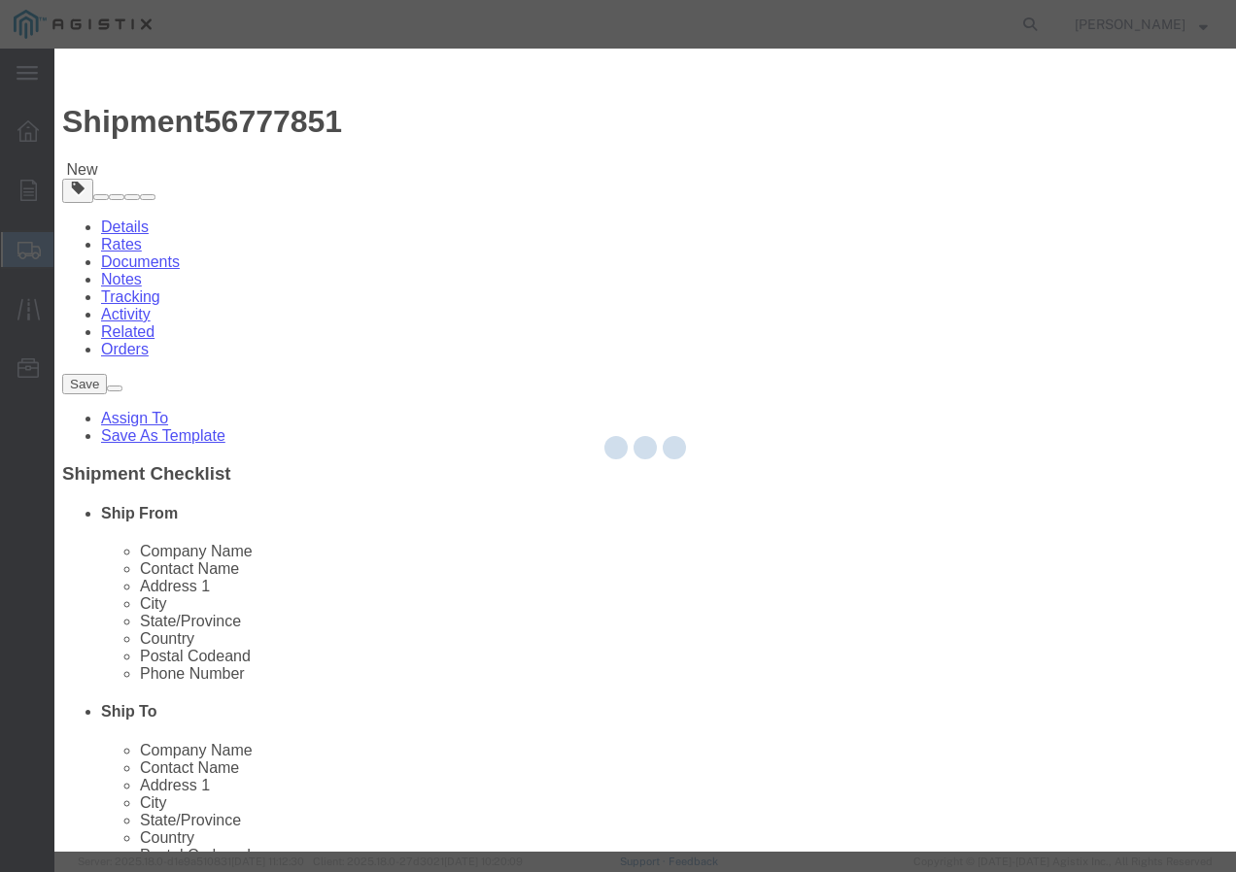
select select "EA"
select select
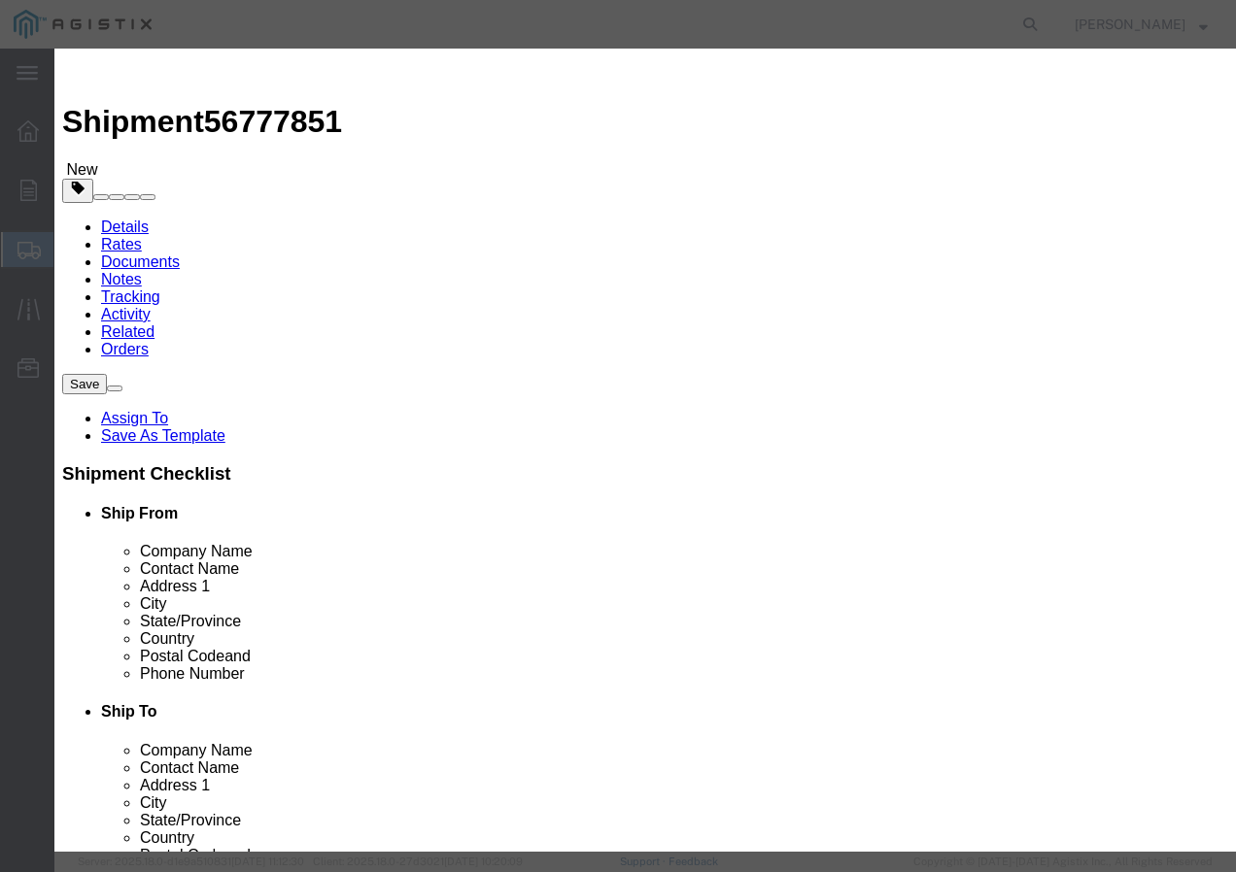
select select "USD"
click input "text"
paste input "CA/LDPE OLIVE 4/0-7 AAC 60 MILS 1000R"
type input "CA/LDPE OLIVE 4/0-7 AAC 60 MILS 1000R"
click input "text"
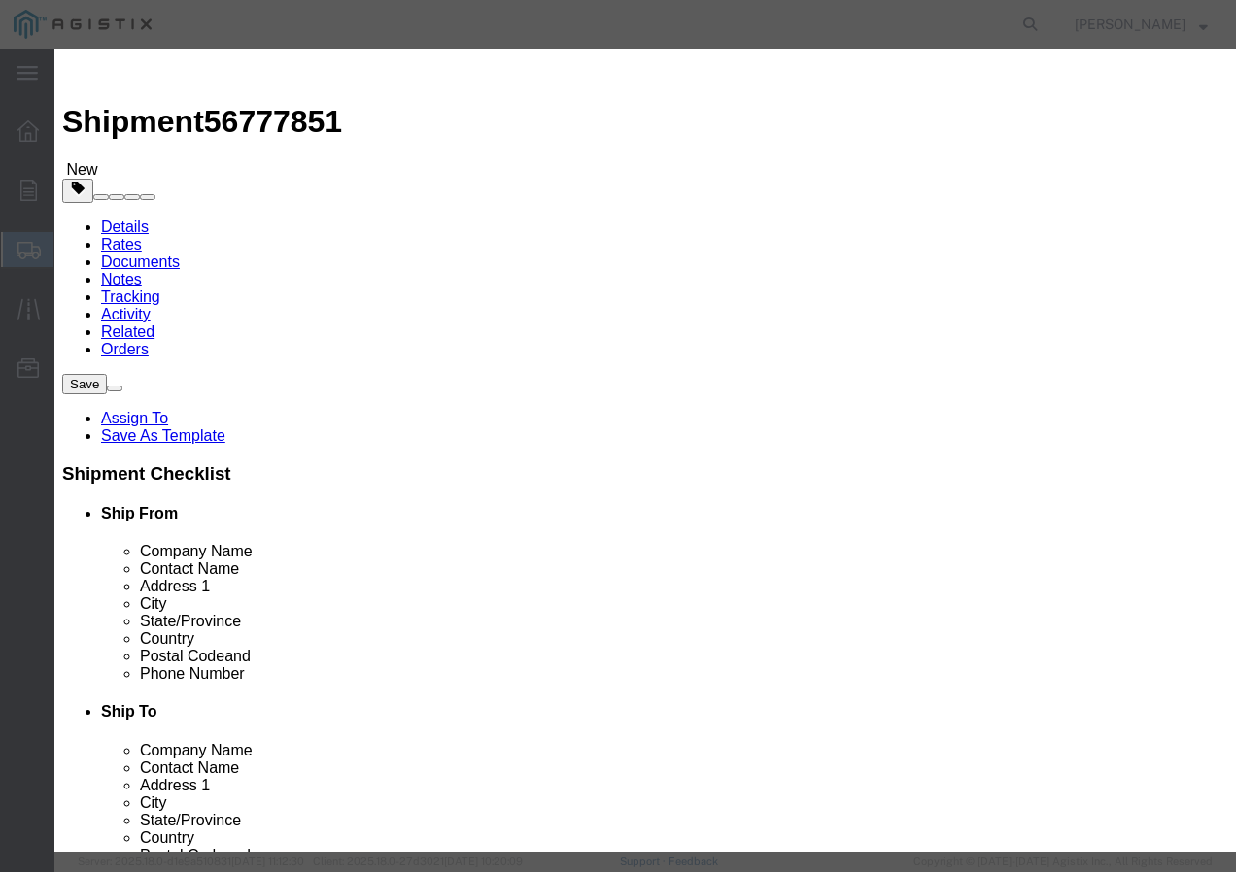
type input "1"
click input "text"
type input "1"
click select "Select 50 55 60 65 70 85 92.5 100 125 175 250 300 400"
select select "100"
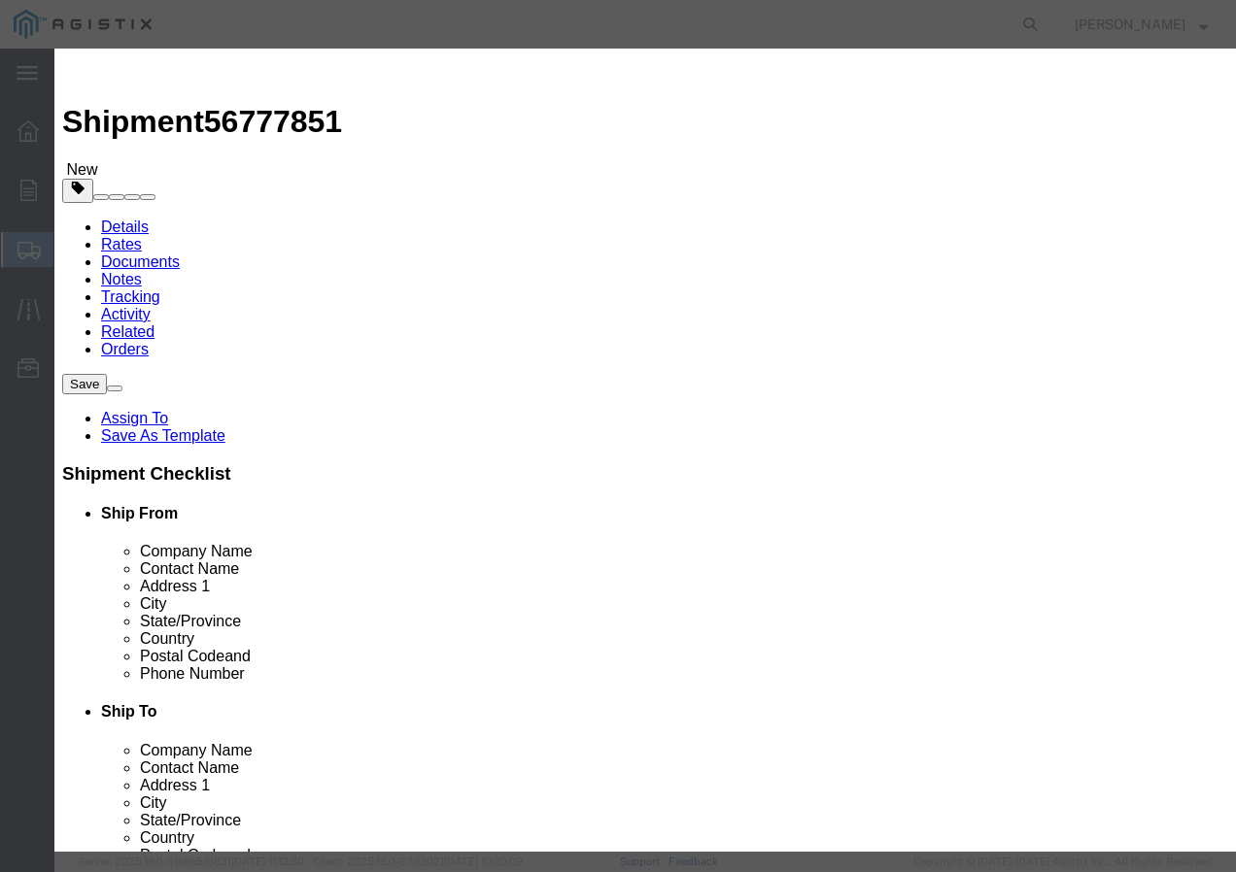
click select "Select 50 55 60 65 70 85 92.5 100 125 175 250 300 400"
click div "Save & Add Another Save & Close Close"
click button "Save & Add Another"
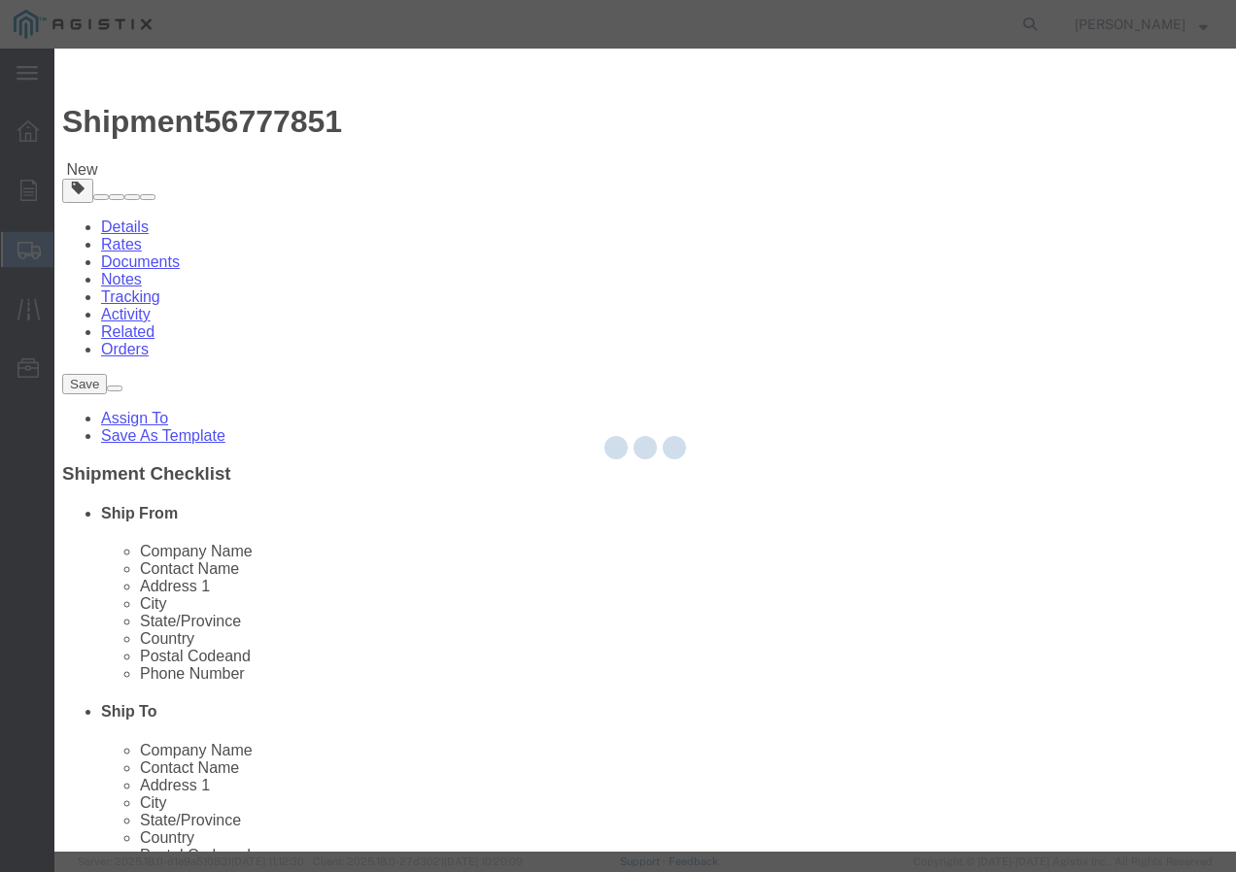
select select "EA"
select select
select select "USD"
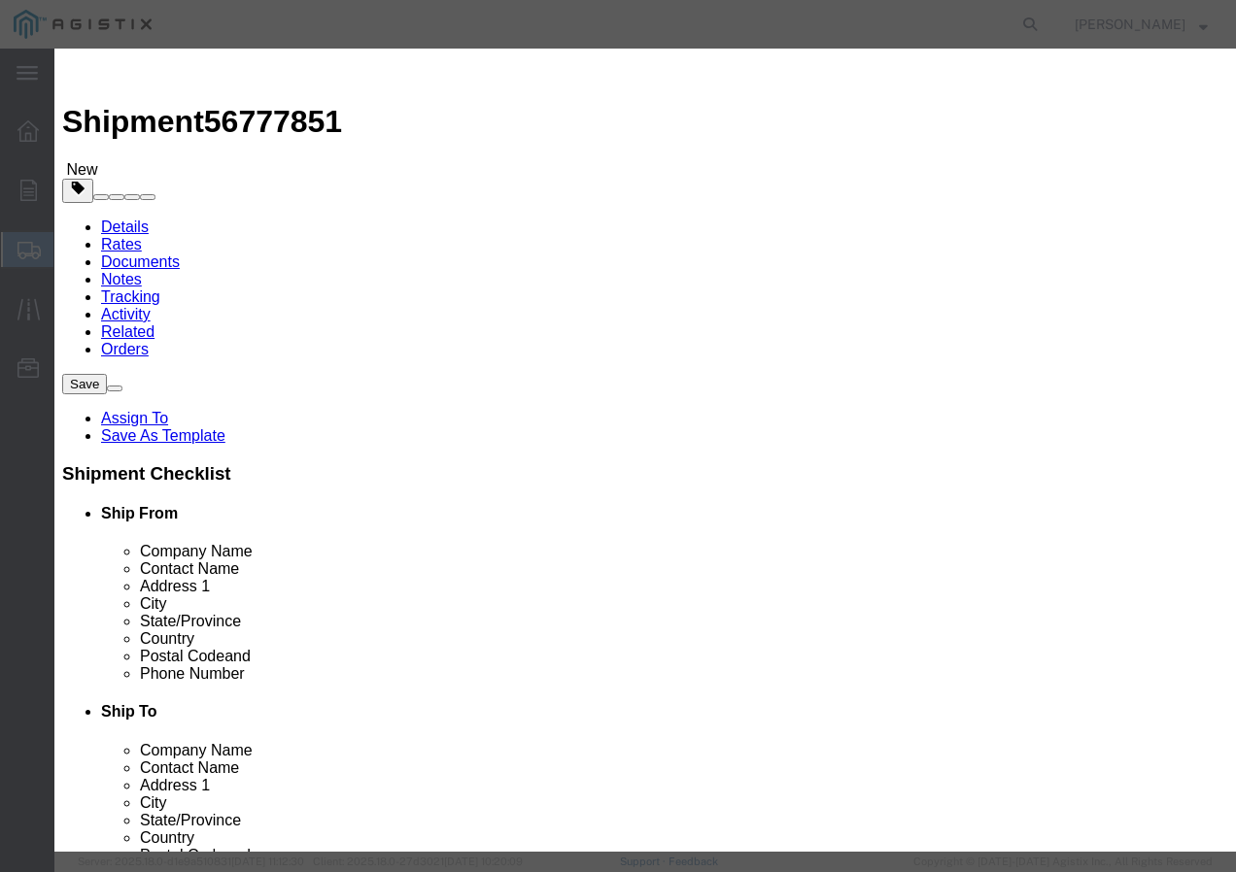
click input "text"
paste input "CA/LDPE MOLLES 397.5-19 AAC 80 MILS 1000"
type input "CA/LDPE MOLLES 397.5-19 AAC 80 MILS 1000"
click input "text"
